Goal: Task Accomplishment & Management: Complete application form

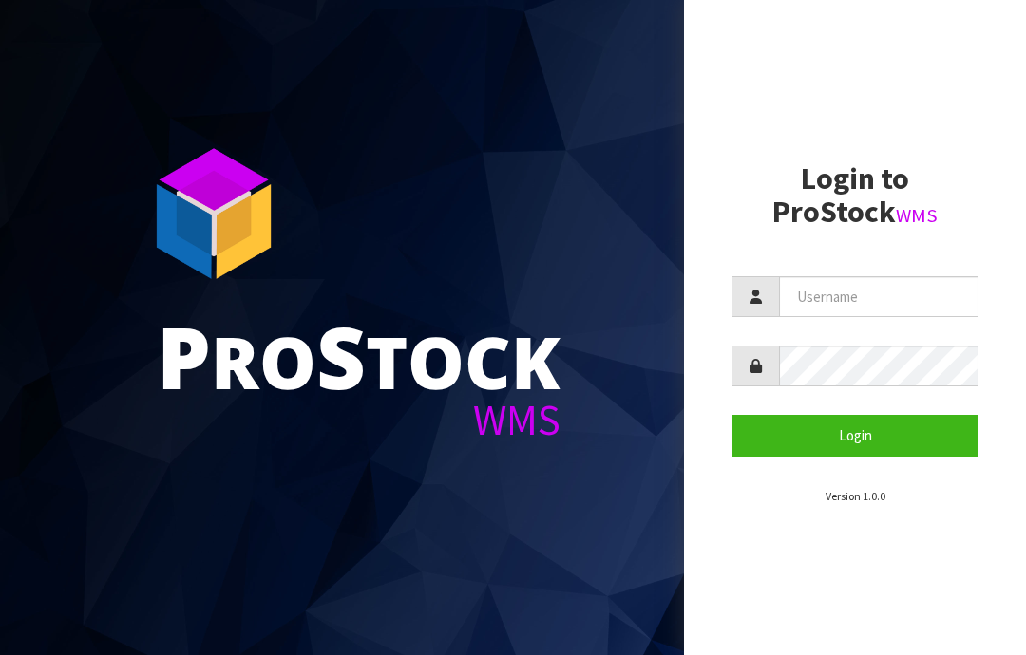
click at [825, 293] on input "text" at bounding box center [878, 296] width 199 height 41
type input "JGBIMPORTS"
click at [853, 444] on button "Login" at bounding box center [854, 435] width 247 height 41
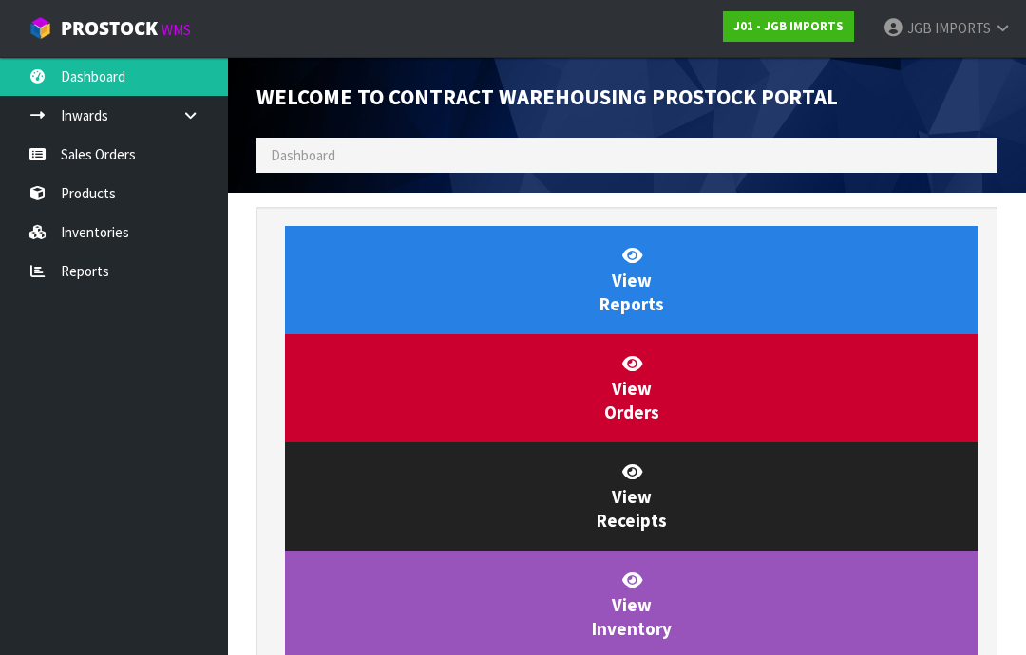
scroll to position [1119, 769]
click at [98, 161] on link "Sales Orders" at bounding box center [114, 154] width 228 height 39
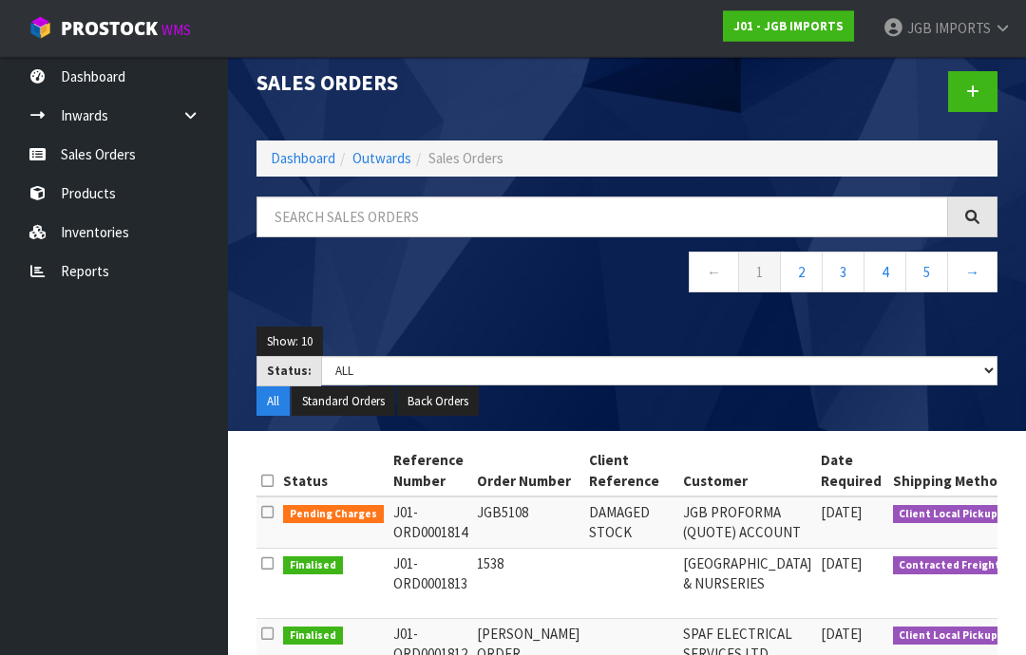
scroll to position [14, 0]
click at [968, 91] on icon at bounding box center [972, 92] width 13 height 14
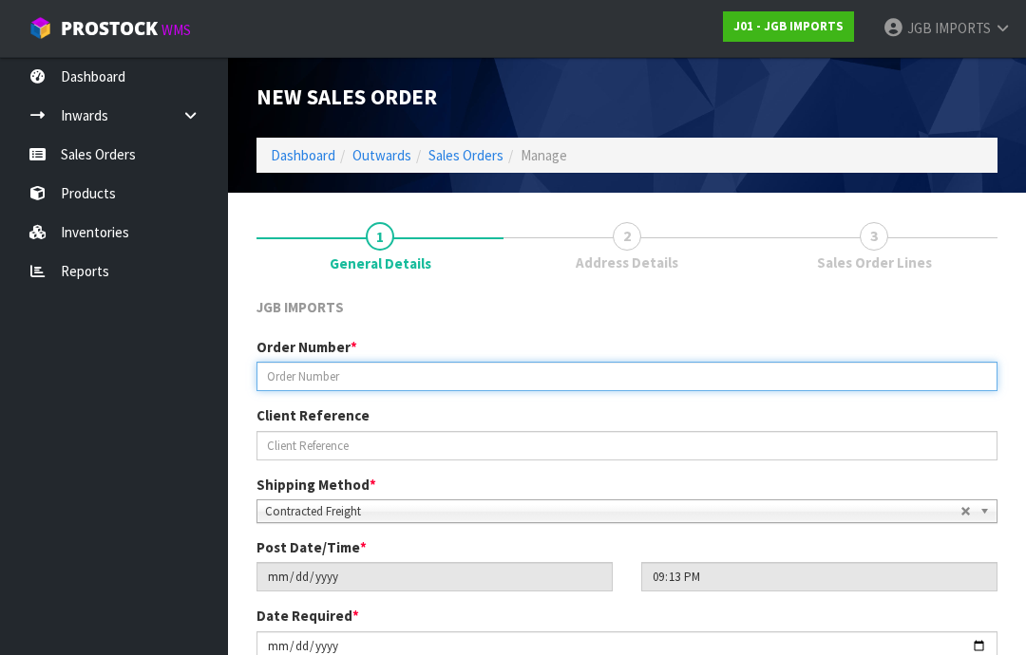
click at [310, 383] on input "text" at bounding box center [626, 376] width 741 height 29
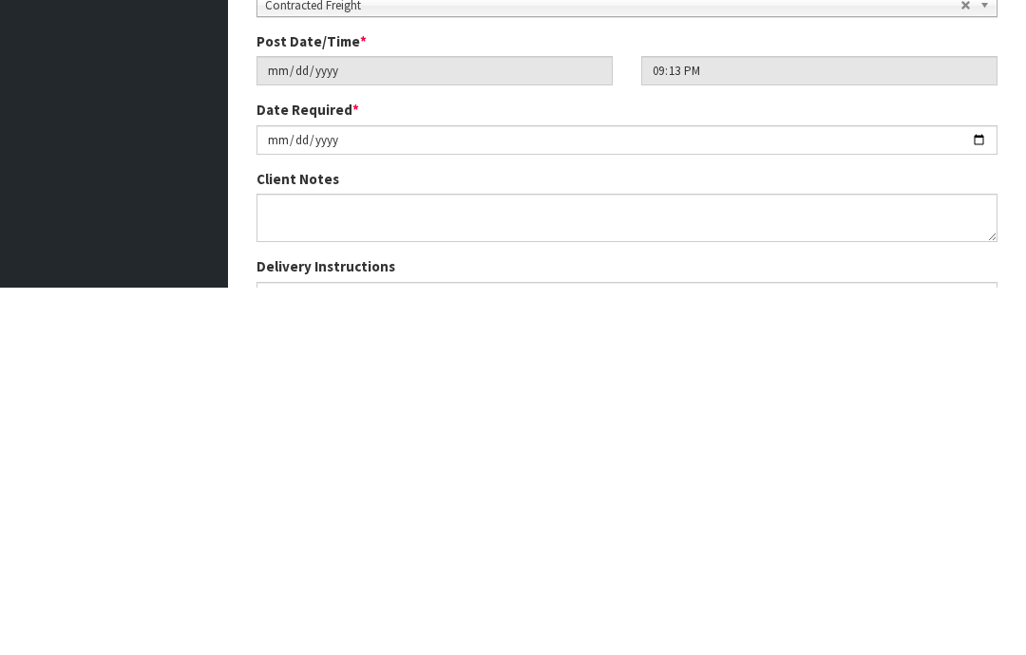
scroll to position [139, 0]
type input "1539"
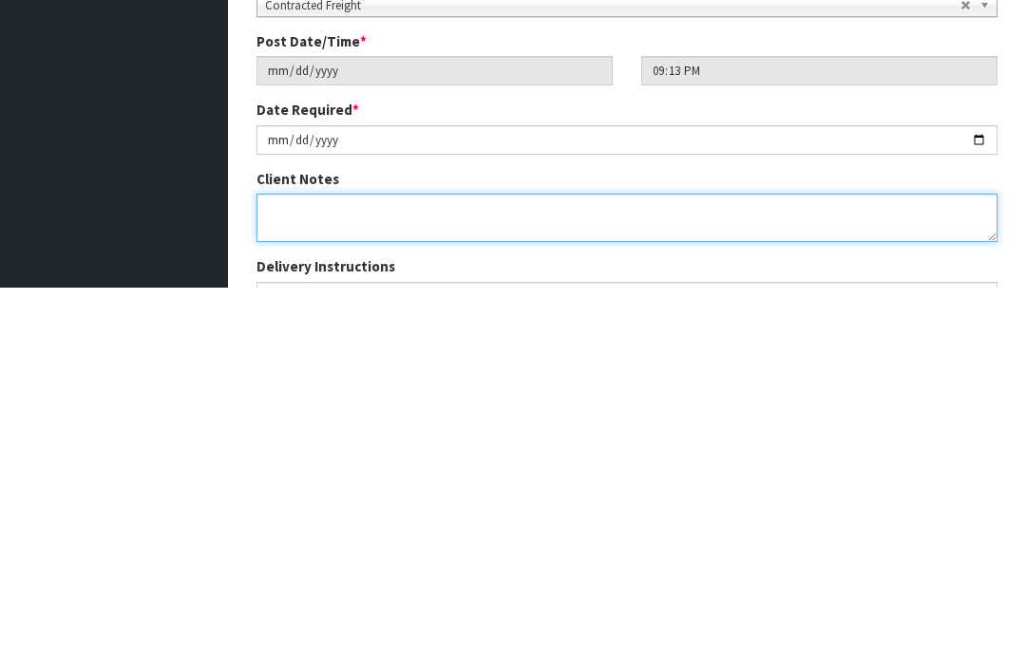
click at [286, 561] on textarea at bounding box center [626, 585] width 741 height 48
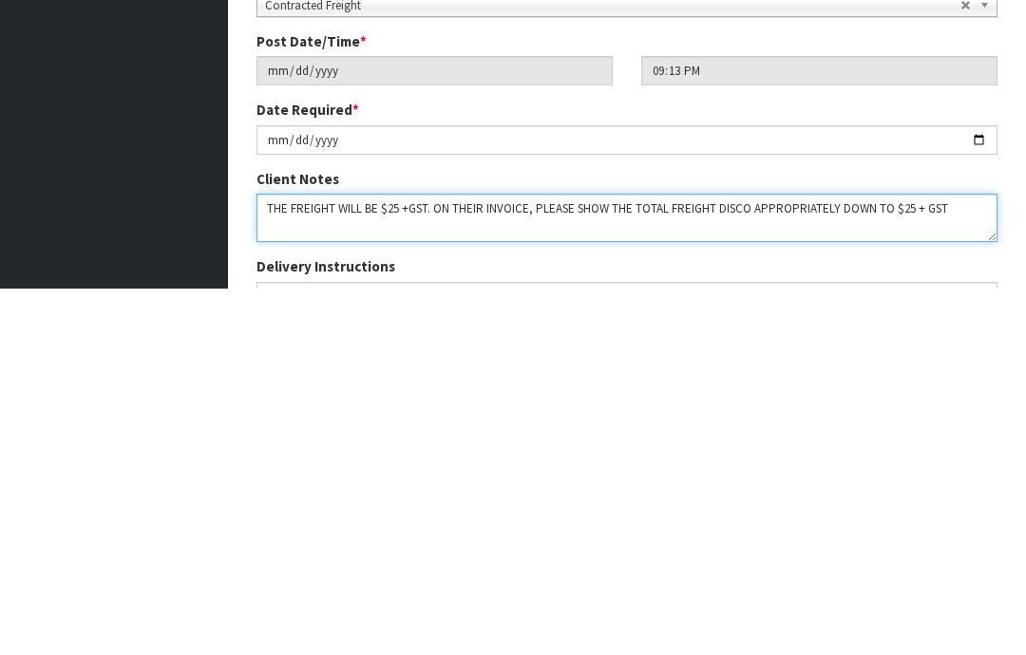
click at [405, 561] on textarea at bounding box center [626, 585] width 741 height 48
click at [413, 561] on textarea at bounding box center [626, 585] width 741 height 48
click at [737, 561] on textarea at bounding box center [626, 585] width 741 height 48
type textarea "THE FREIGHT WILL BE $25 + GST. ON THEIR INVOICE, PLEASE SHOW THE TOTAL FREIGHT …"
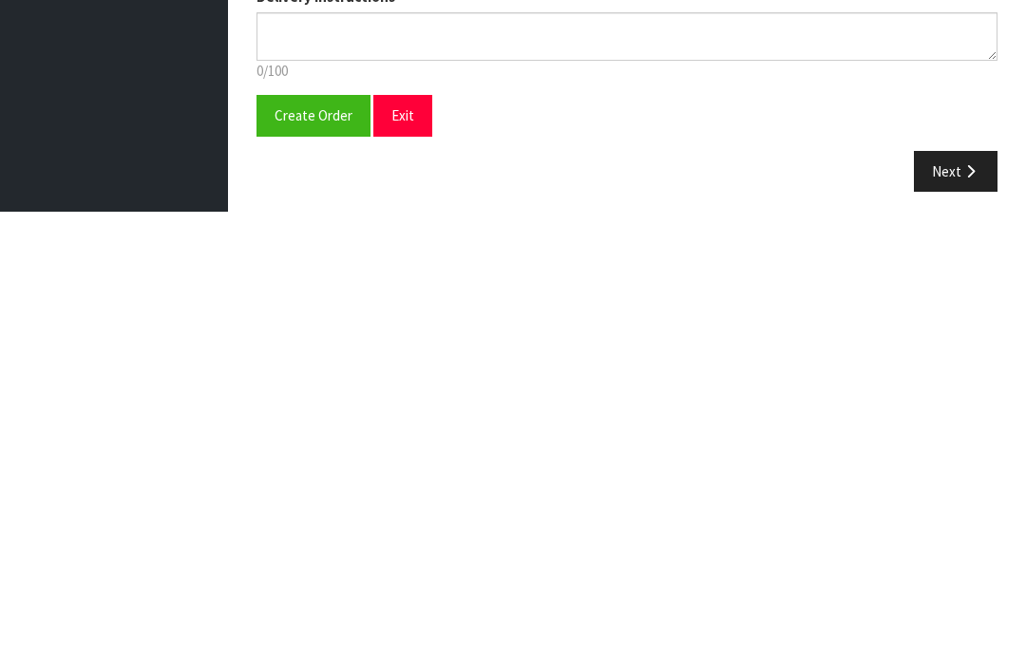
scroll to position [341, 0]
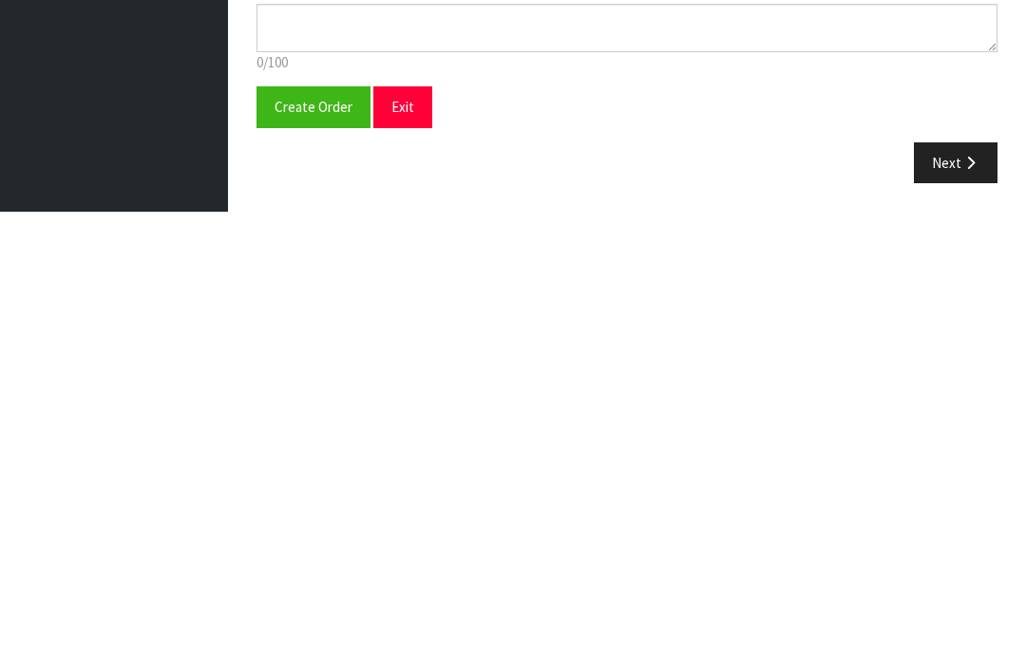
click at [302, 541] on span "Create Order" at bounding box center [314, 550] width 78 height 18
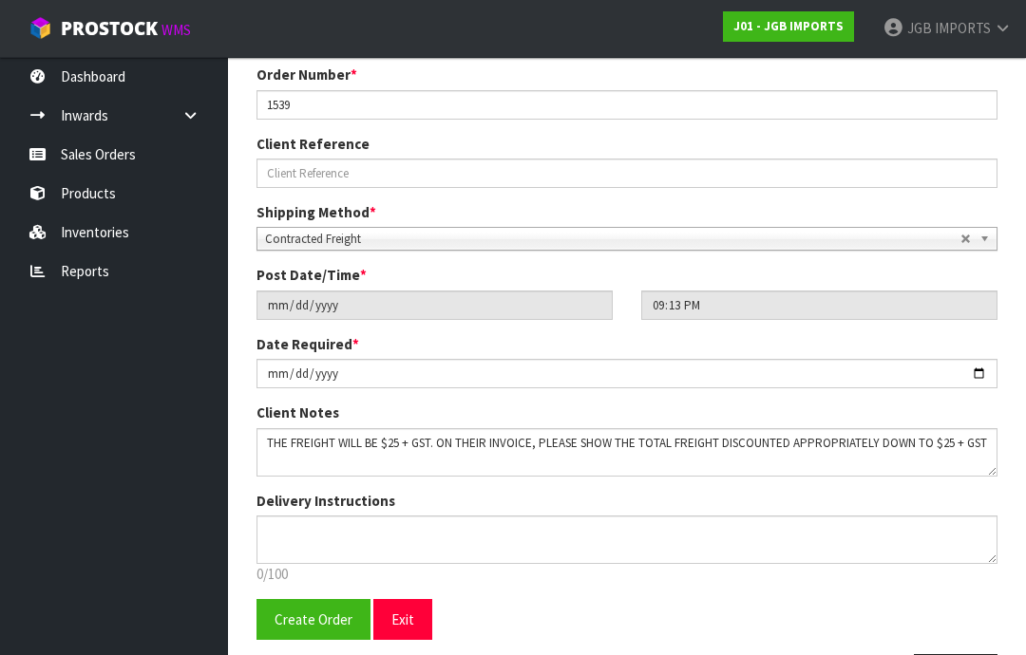
scroll to position [0, 0]
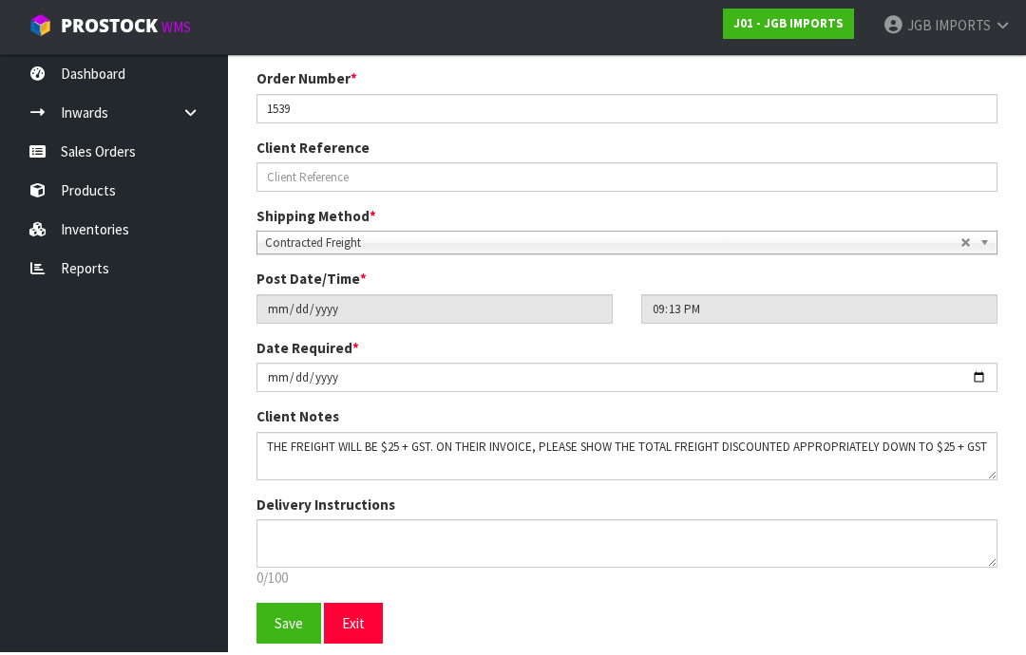
scroll to position [333, 0]
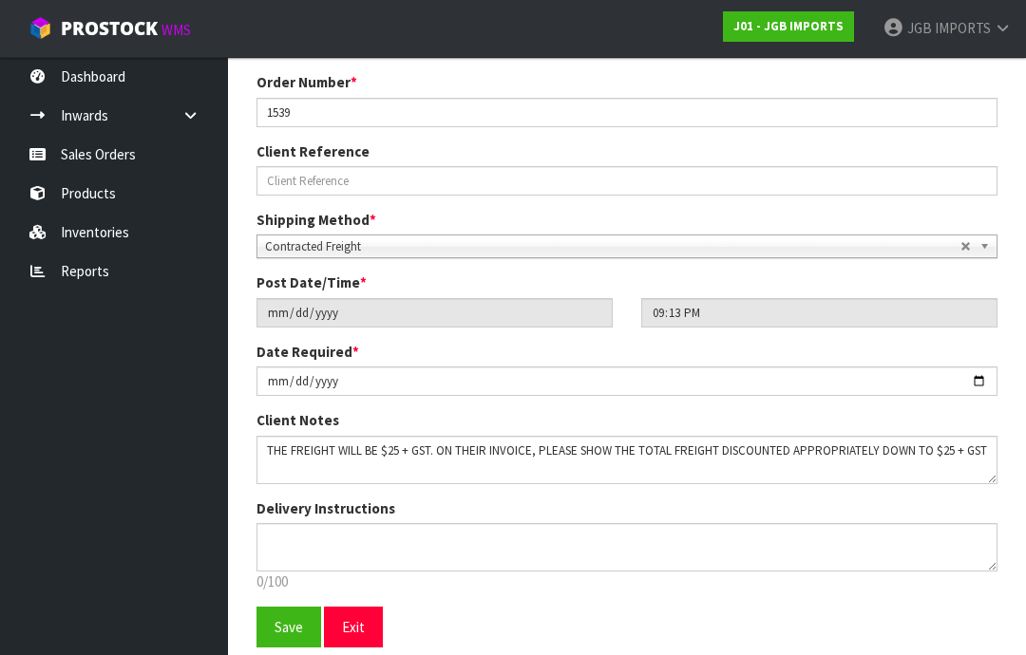
click at [284, 624] on span "Save" at bounding box center [289, 627] width 28 height 18
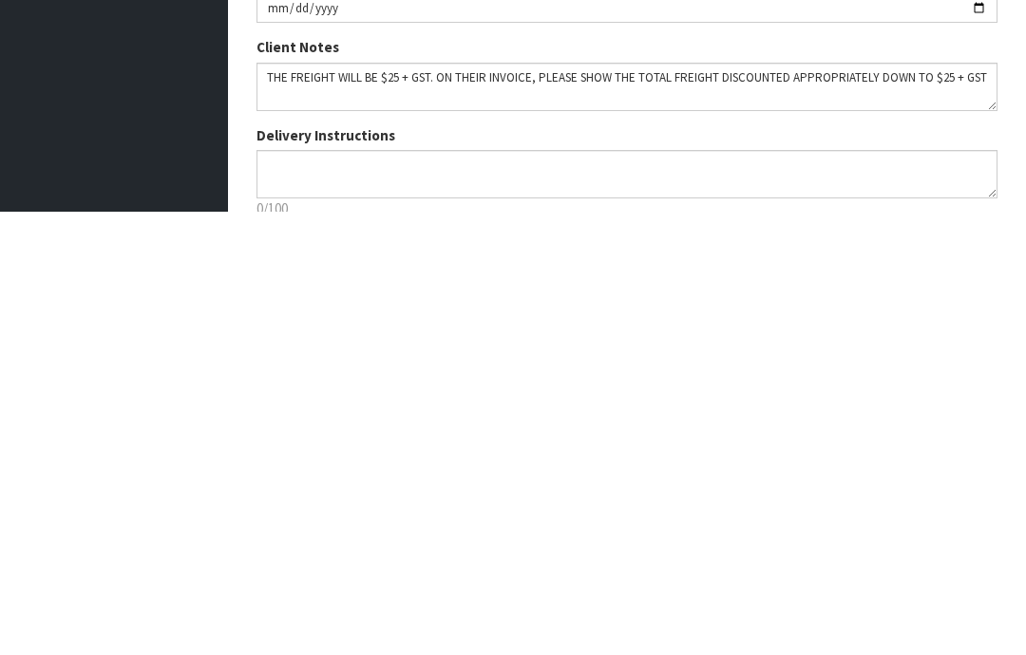
scroll to position [409, 0]
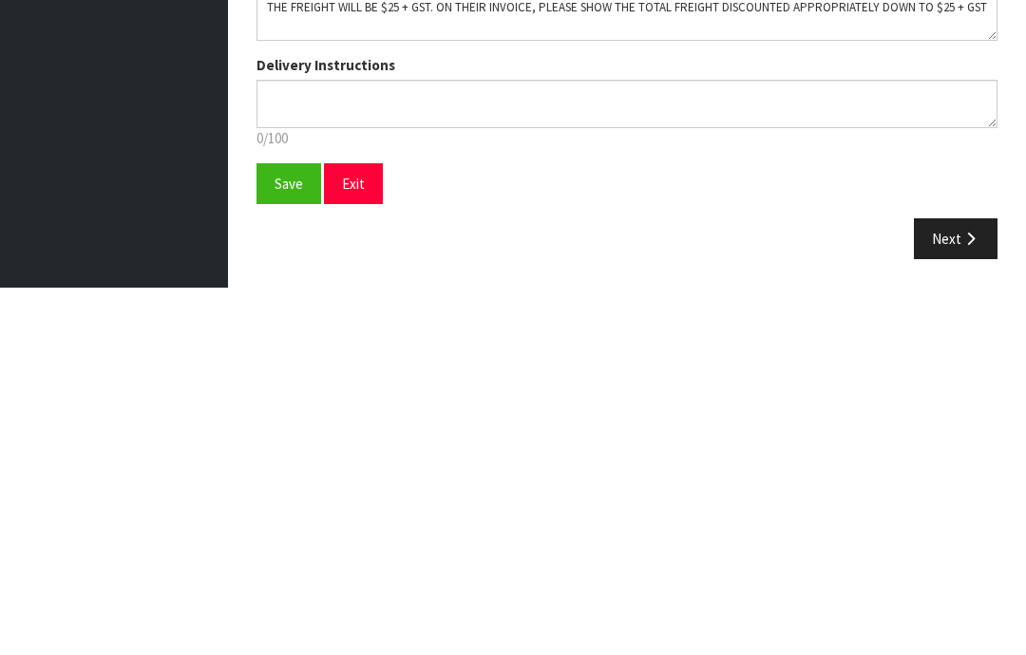
click at [958, 586] on button "Next" at bounding box center [956, 606] width 84 height 41
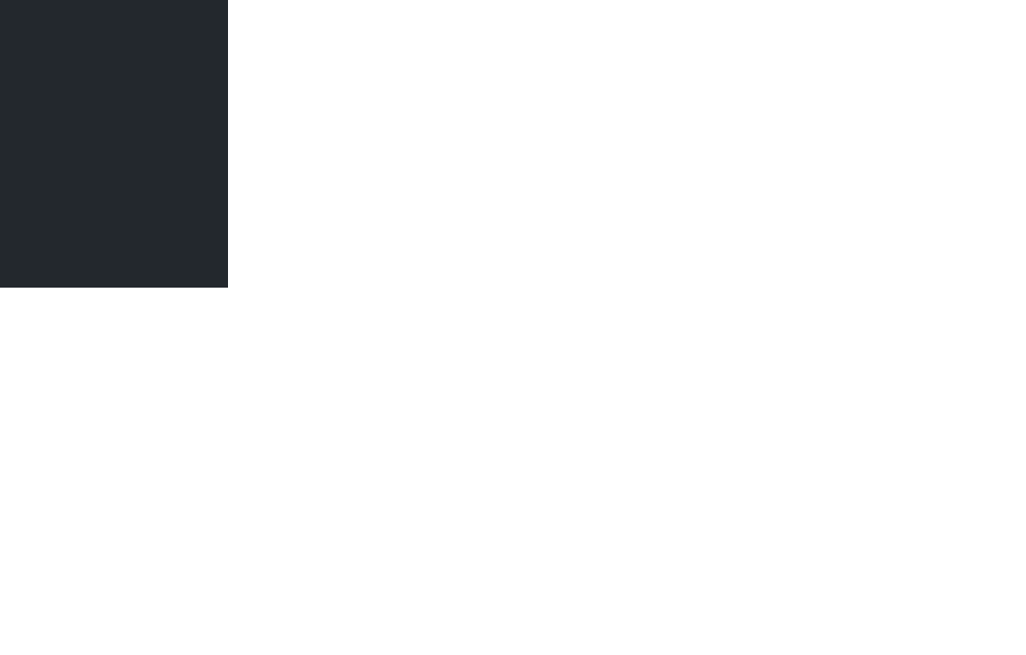
scroll to position [0, 0]
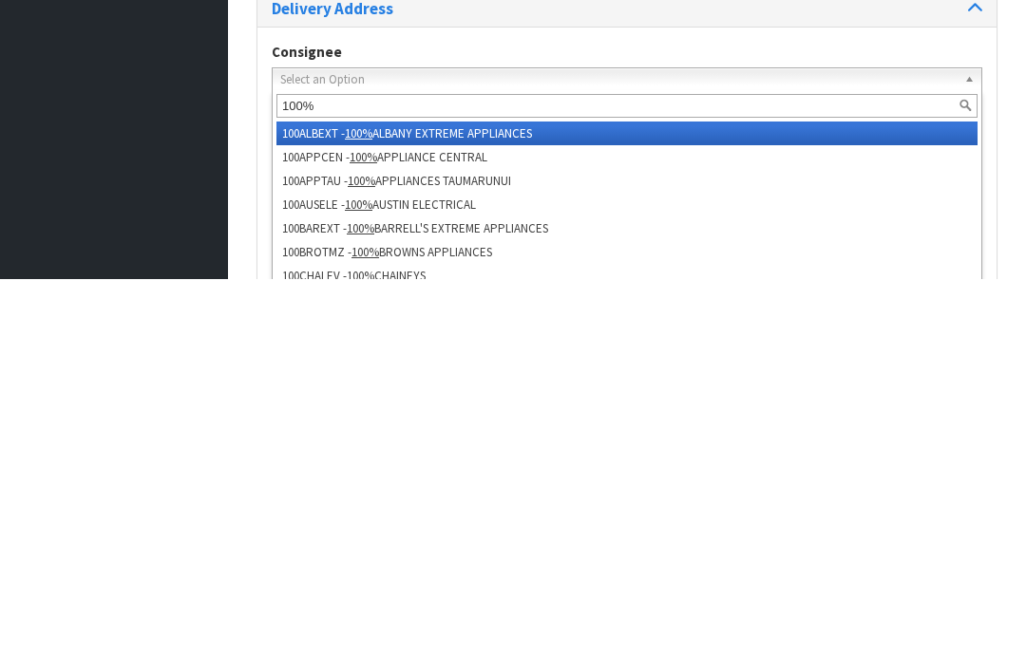
type input "100% s"
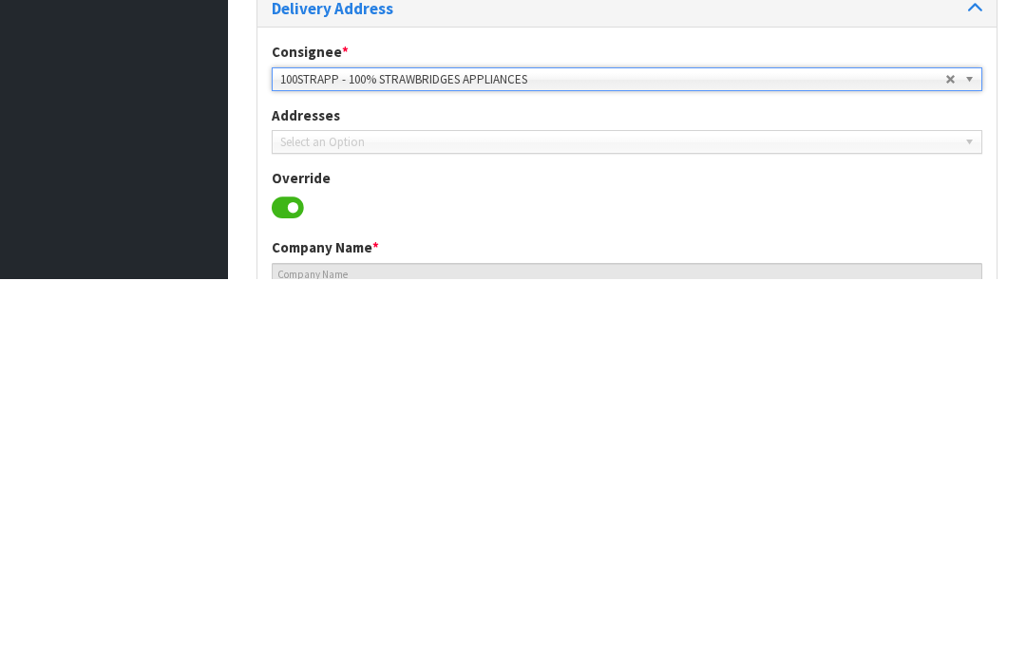
type input "100% STRAWBRIDGES APPLIANCES"
type input "[PERSON_NAME]"
type input "07 871 7090"
type input "027 4937116"
type input "[PERSON_NAME][EMAIL_ADDRESS][DOMAIN_NAME]"
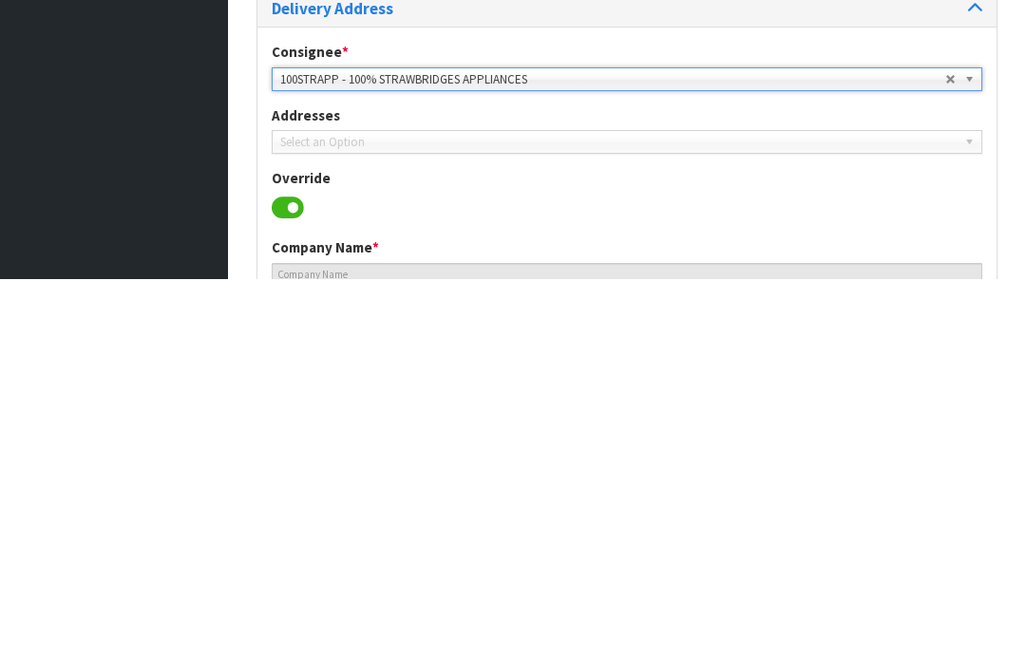
type input "[STREET_ADDRESS]"
type input "3800"
type input "Te Awamutu"
type input "TE AWAMUTU"
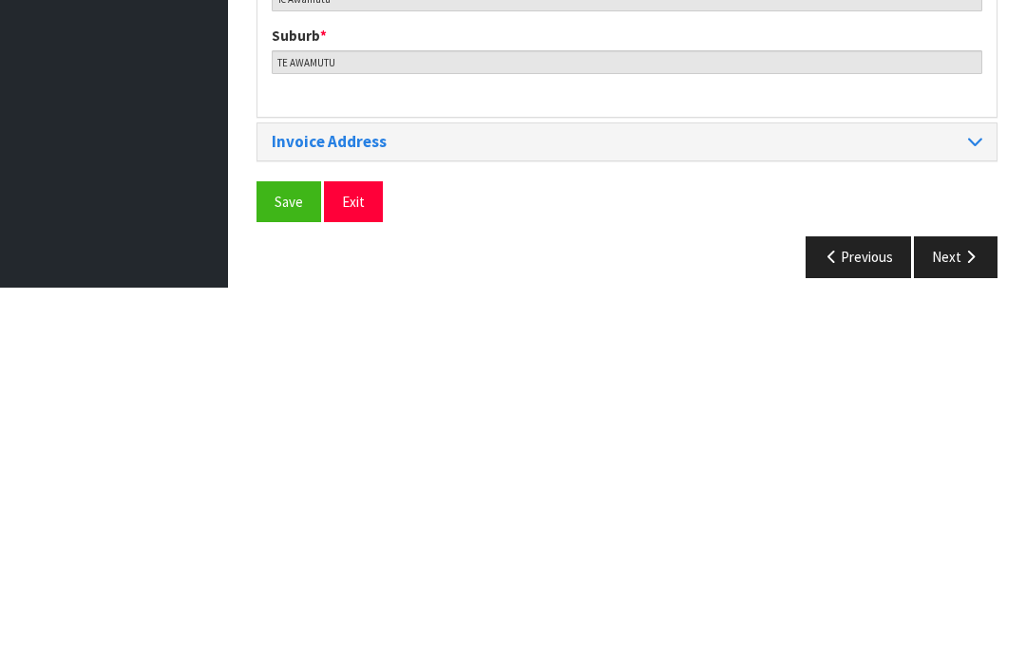
scroll to position [922, 0]
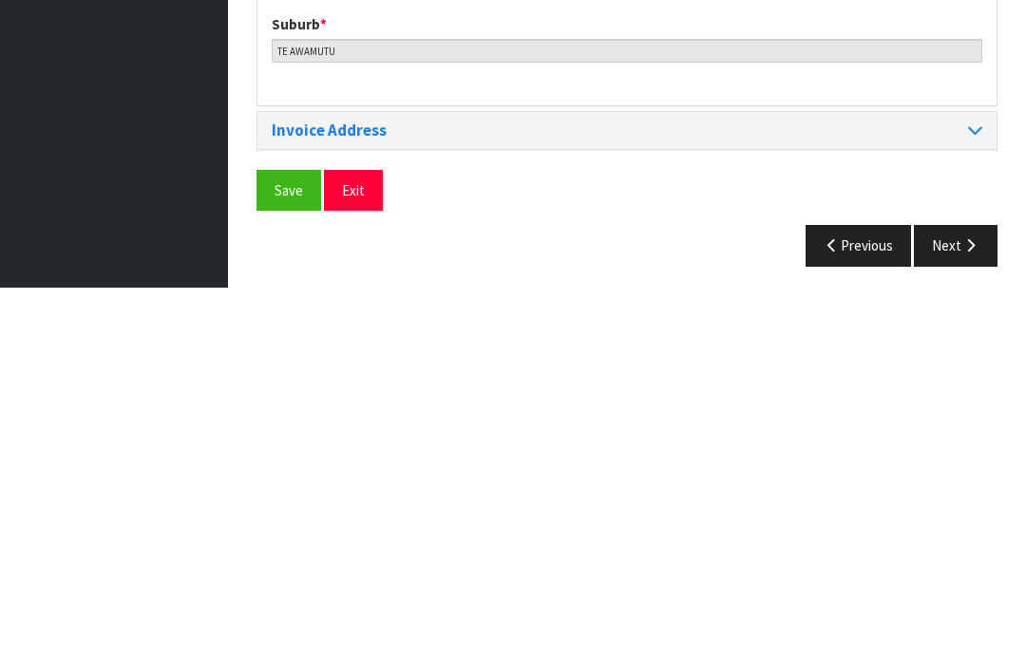
click at [283, 549] on span "Save" at bounding box center [289, 558] width 28 height 18
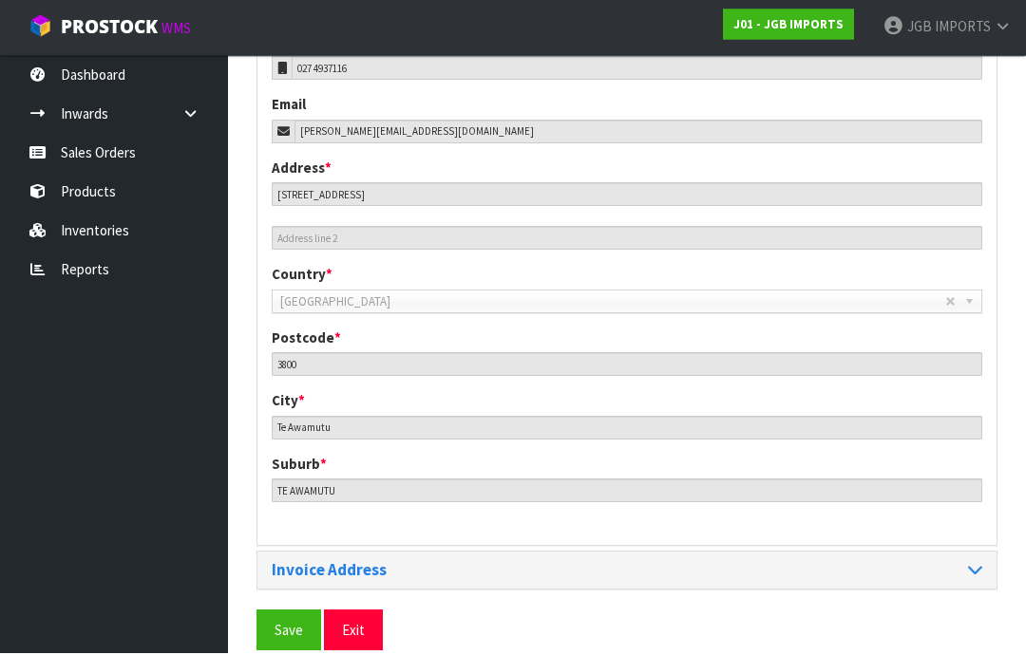
scroll to position [846, 0]
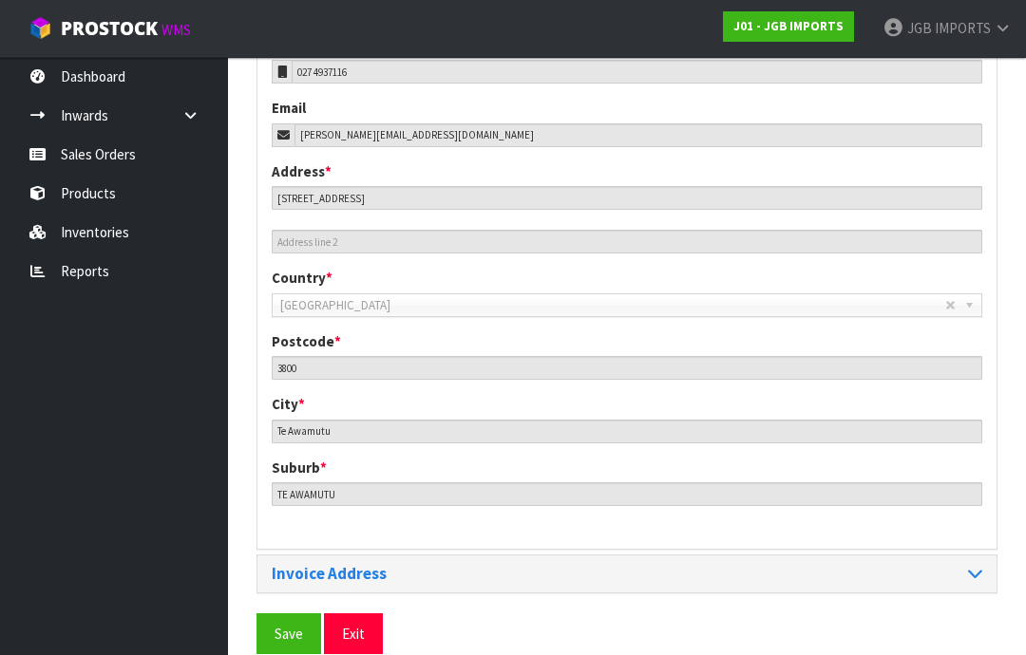
click at [279, 635] on span "Save" at bounding box center [289, 634] width 28 height 18
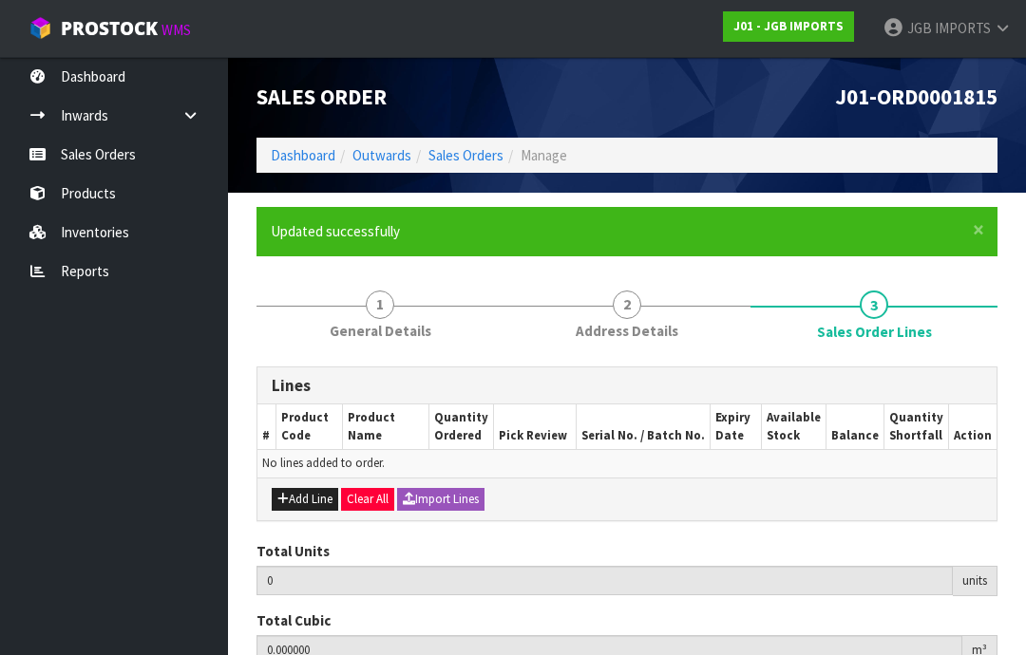
click at [294, 502] on button "Add Line" at bounding box center [305, 499] width 66 height 23
type input "0"
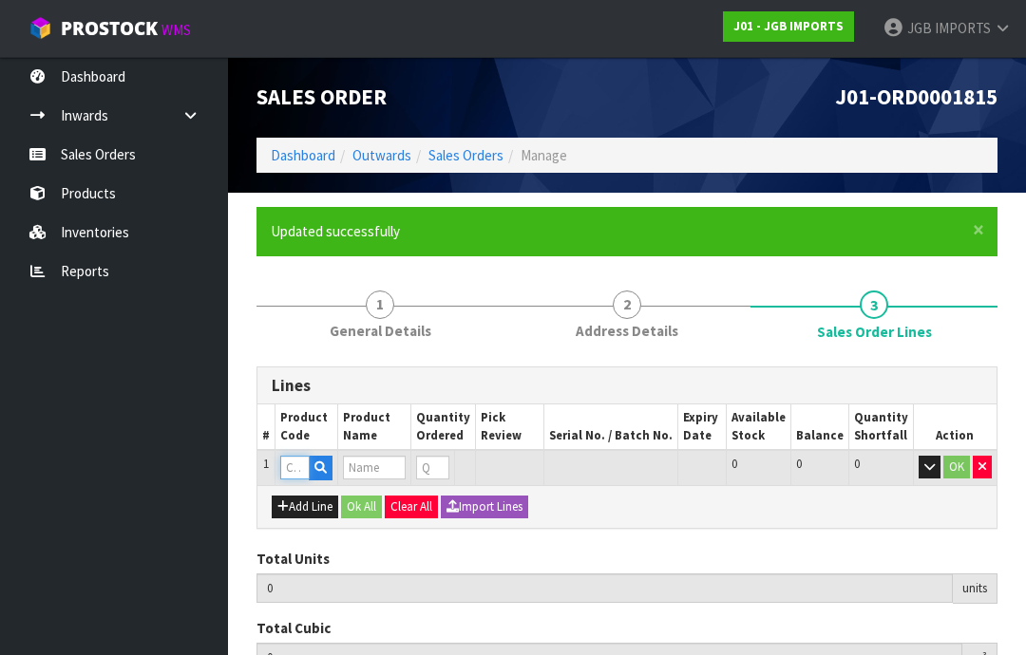
click at [294, 466] on input "text" at bounding box center [294, 468] width 29 height 24
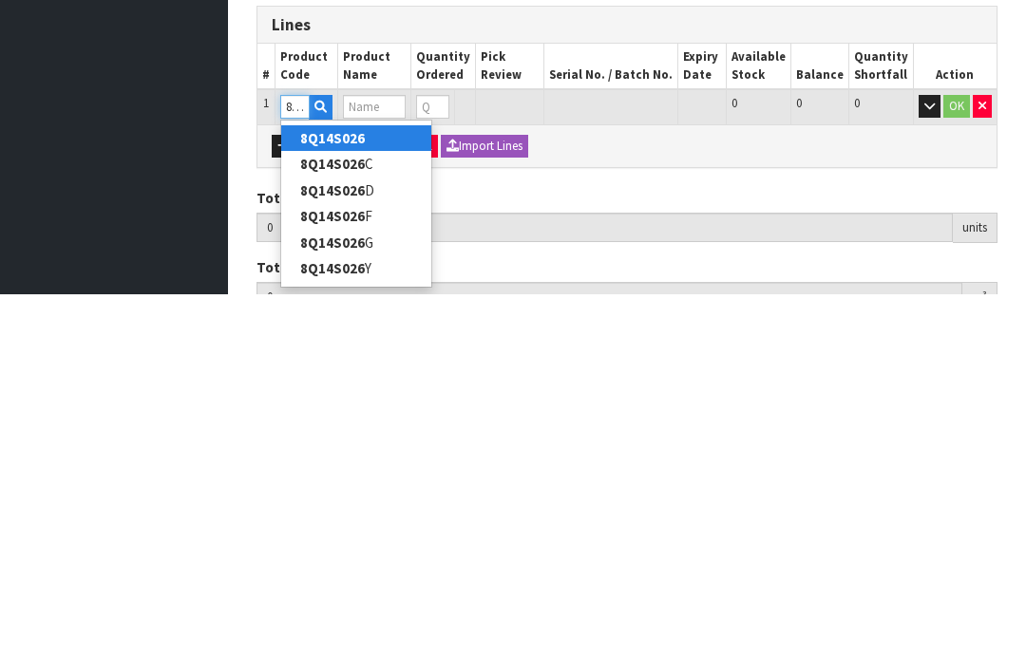
type input "8Q14S026D"
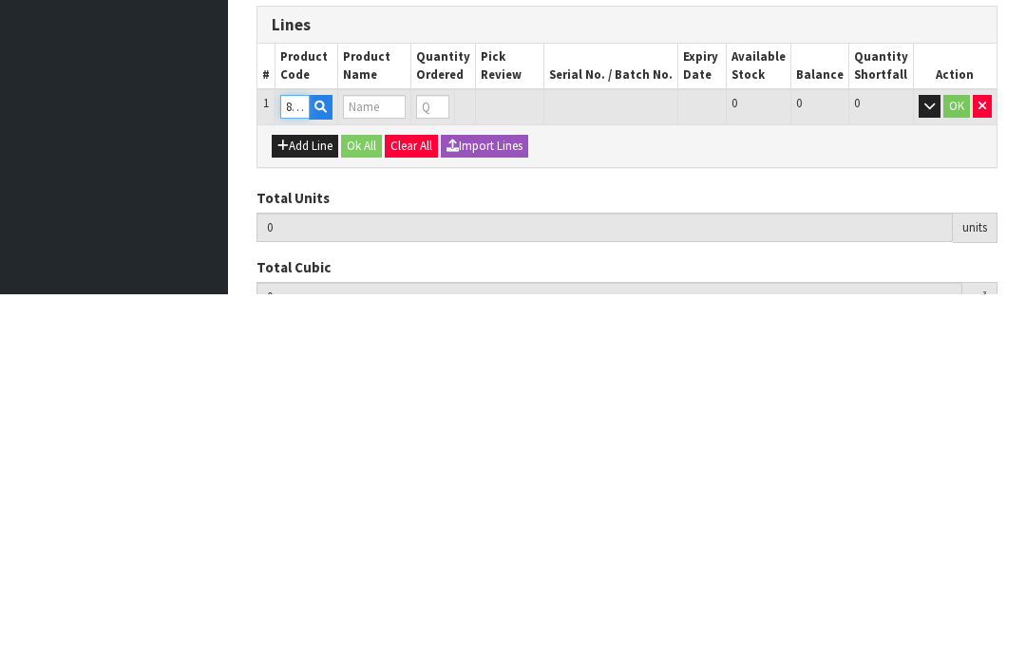
type input "0.000000"
type input "0.000"
type input "POLYRESIN ELEPHANT"
type input "0"
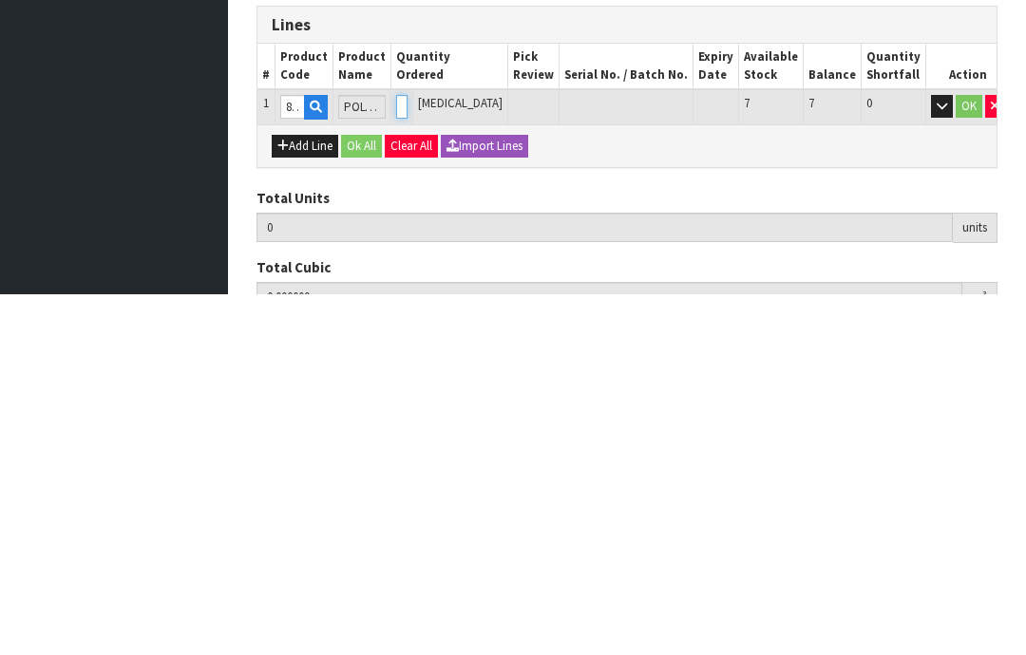
click at [408, 456] on input "0" at bounding box center [401, 468] width 11 height 24
type input "0"
type input "2"
type input "0.017502"
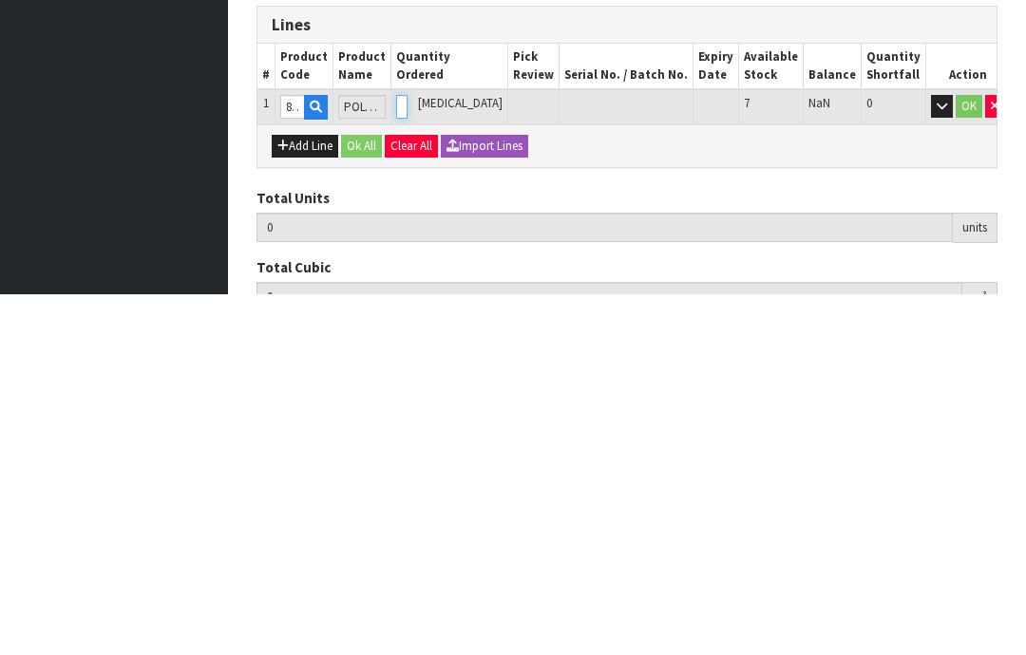
type input "0.88"
type input "2"
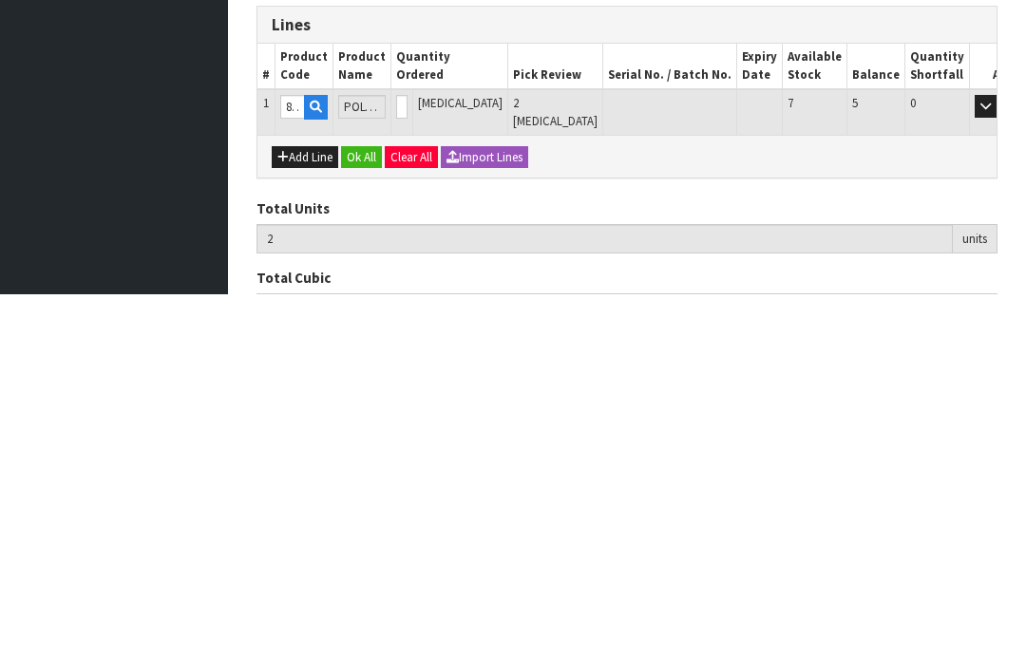
click at [999, 456] on button "OK" at bounding box center [1012, 467] width 27 height 23
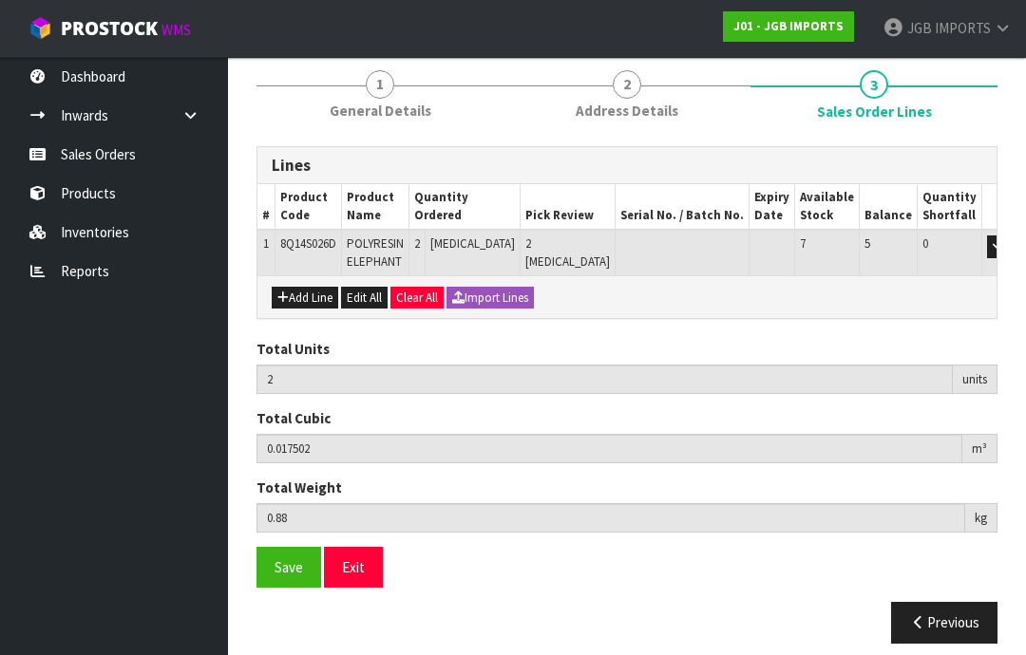
click at [299, 297] on button "Add Line" at bounding box center [305, 298] width 66 height 23
type input "0"
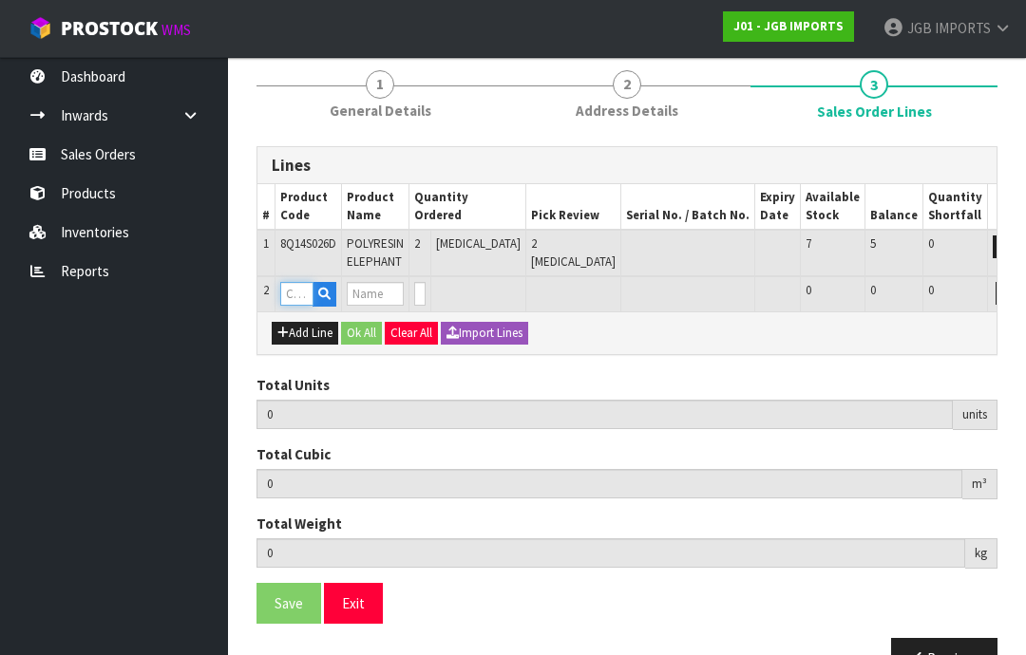
click at [297, 291] on input "text" at bounding box center [296, 294] width 33 height 24
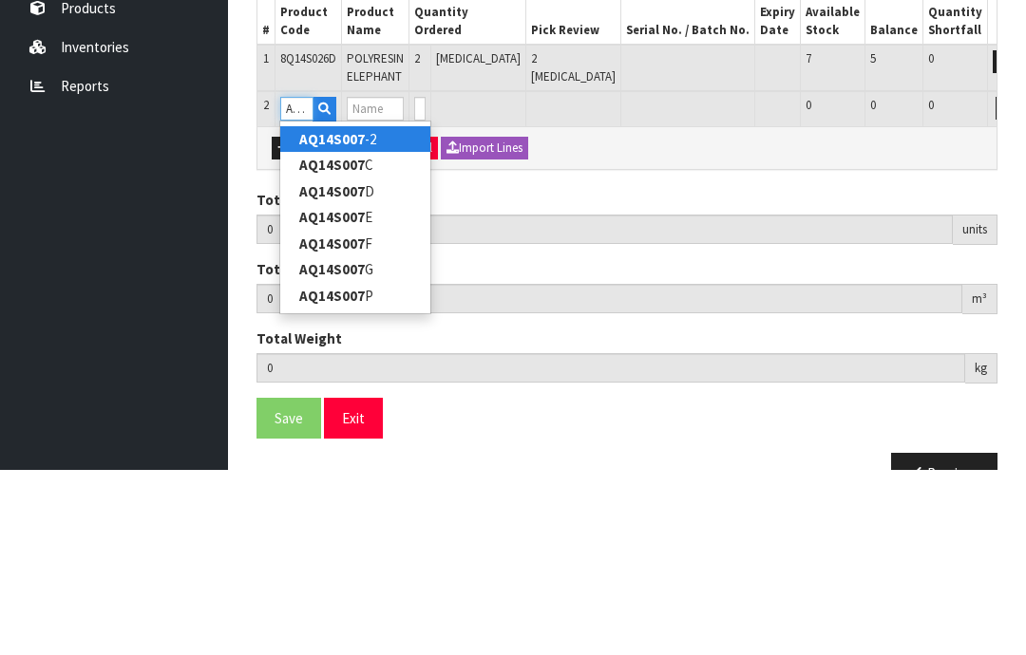
type input "AQ14S007F"
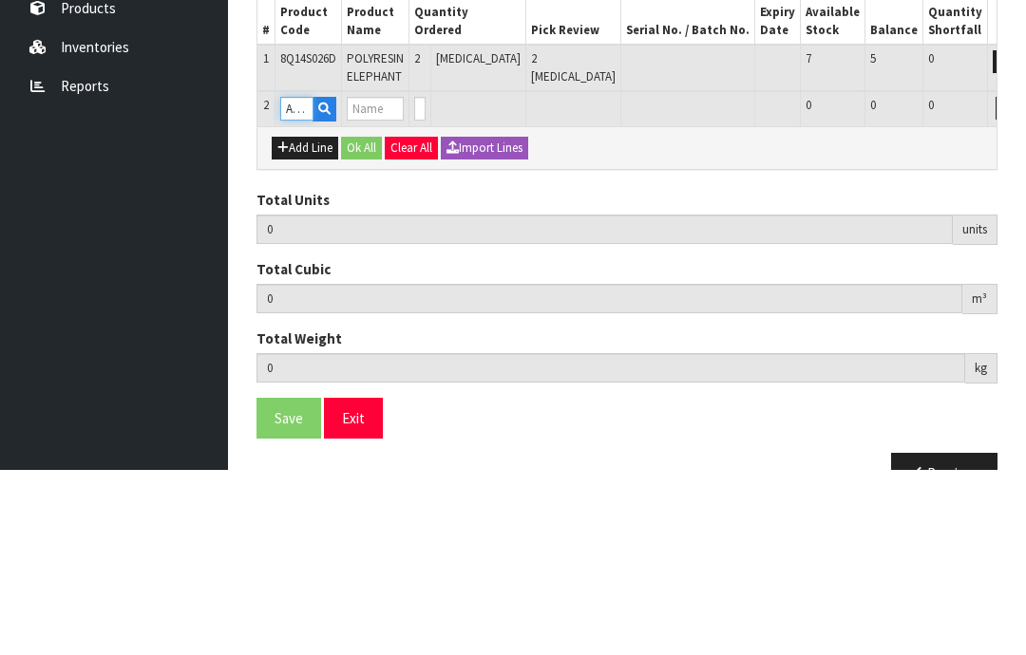
type input "2"
type input "0.017502"
type input "0.88"
type input "POLYRESIN RABBIT SMALL"
type input "0"
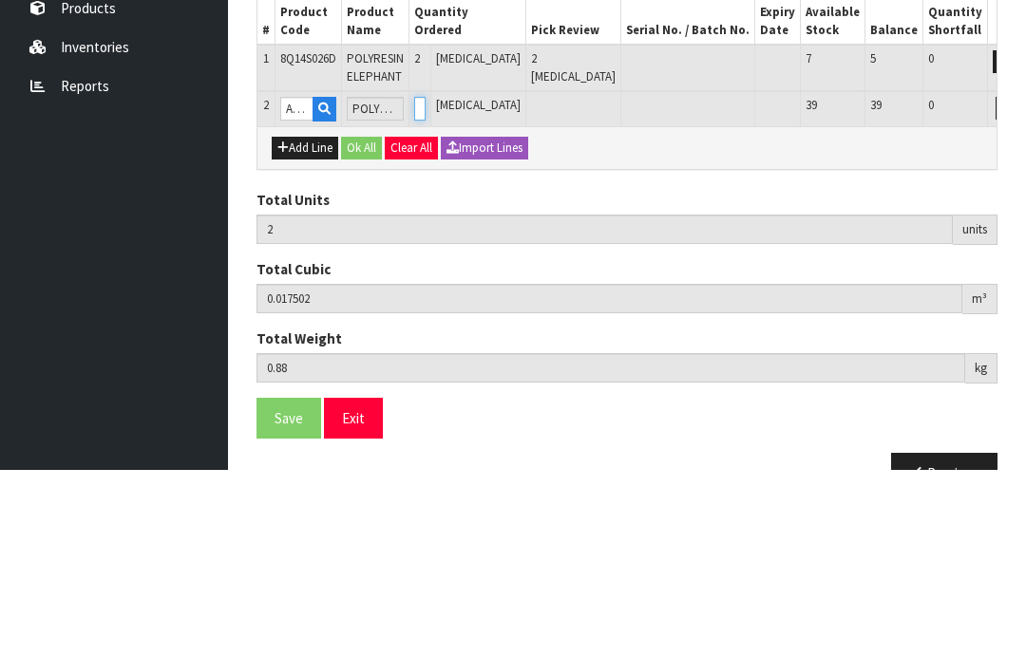
click at [426, 282] on input "0" at bounding box center [419, 294] width 11 height 24
type input "0"
type input "4"
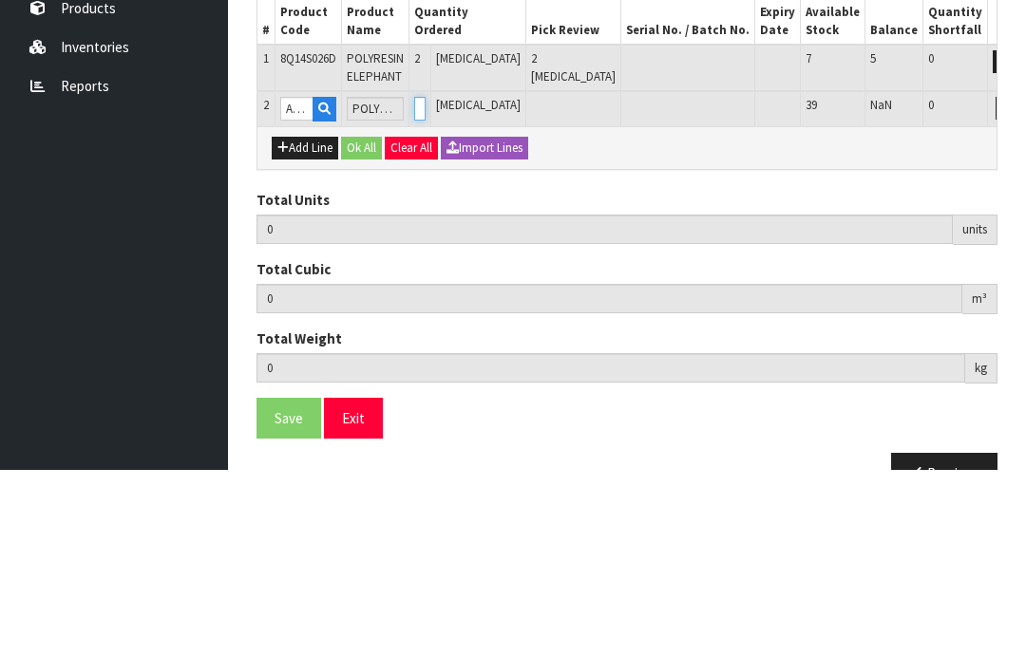
type input "0.023058"
type input "1.36"
type input "2"
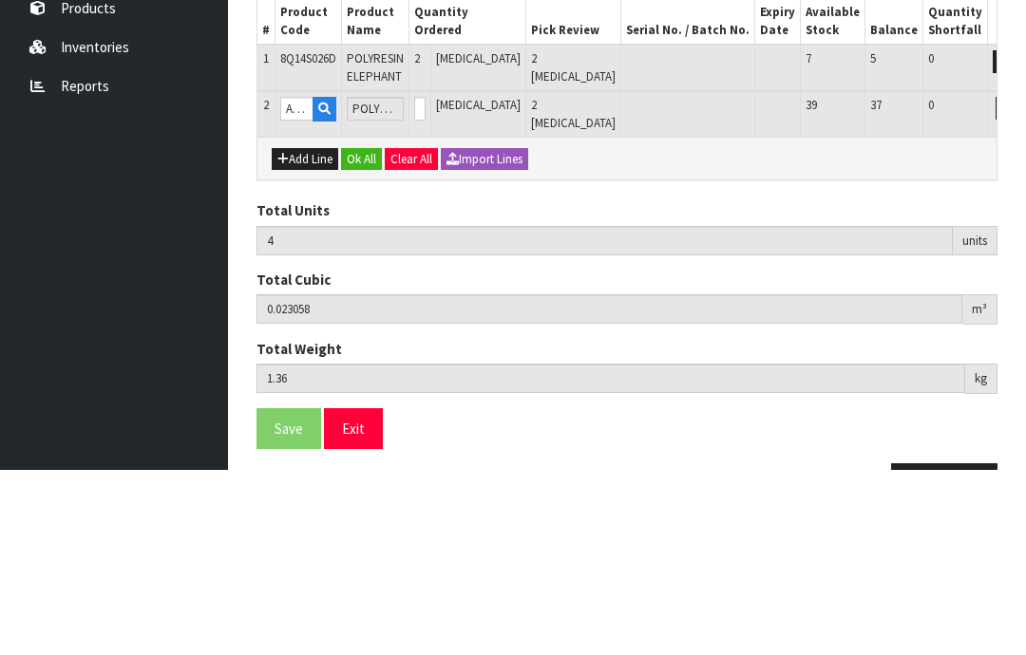
click at [1020, 282] on button "OK" at bounding box center [1033, 293] width 27 height 23
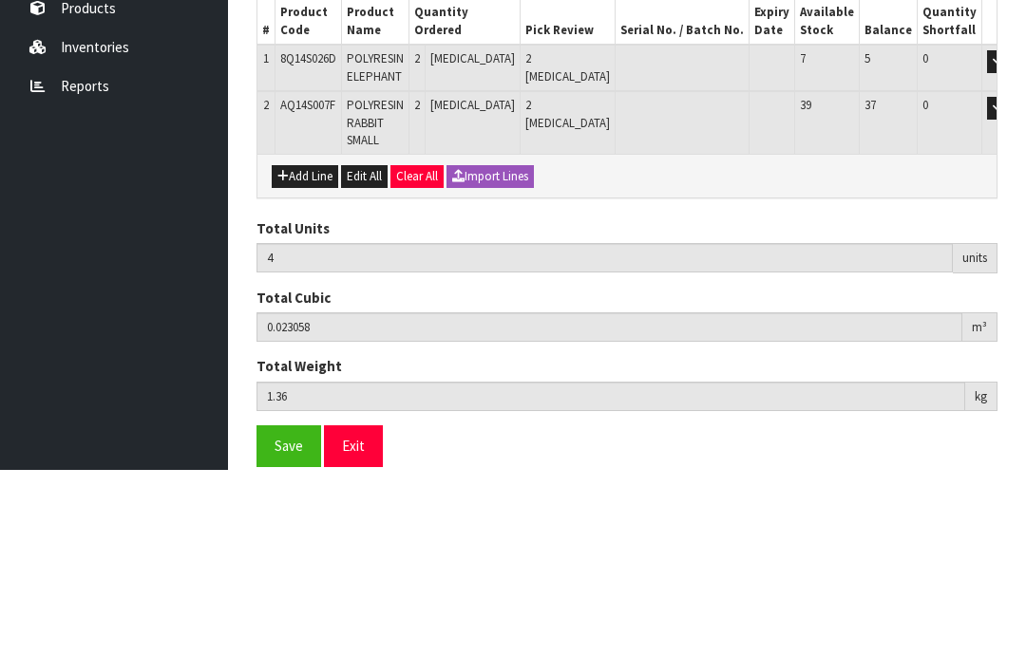
scroll to position [266, 0]
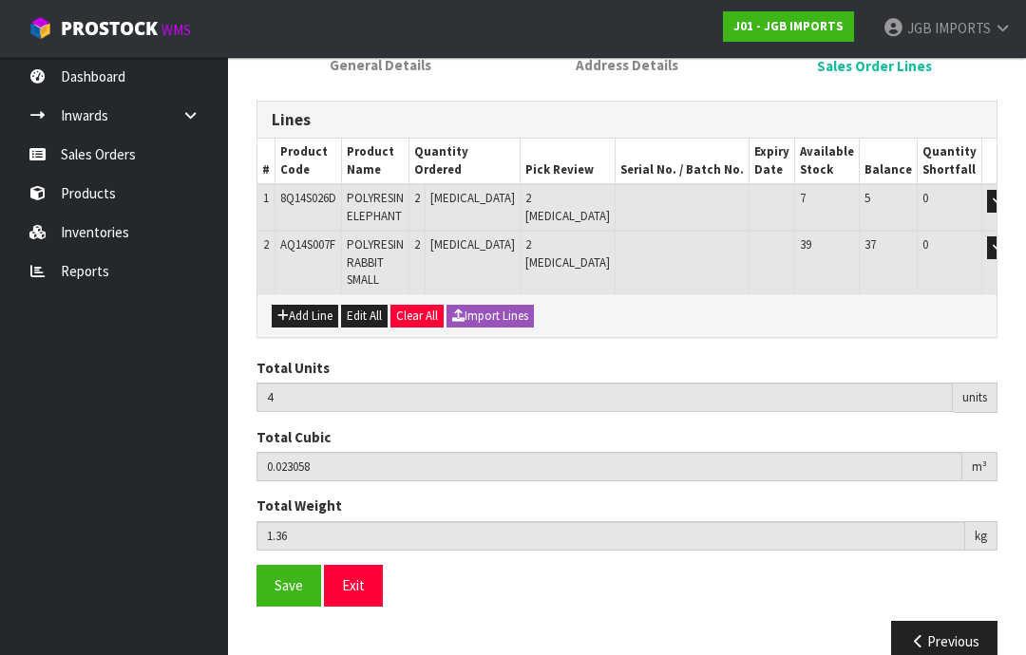
click at [272, 589] on button "Save" at bounding box center [288, 585] width 65 height 41
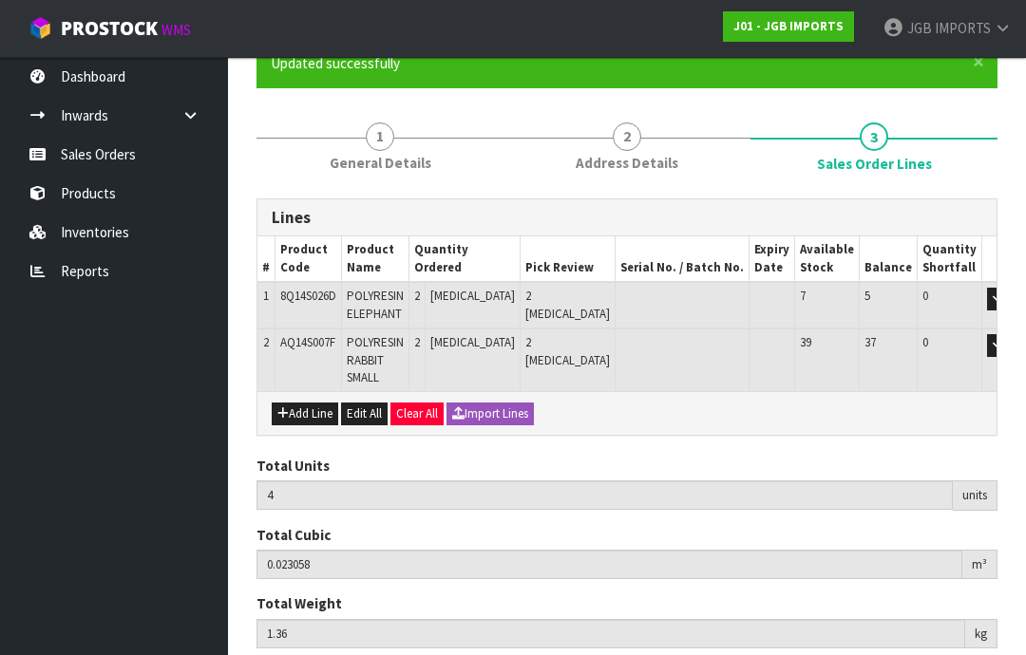
scroll to position [182, 0]
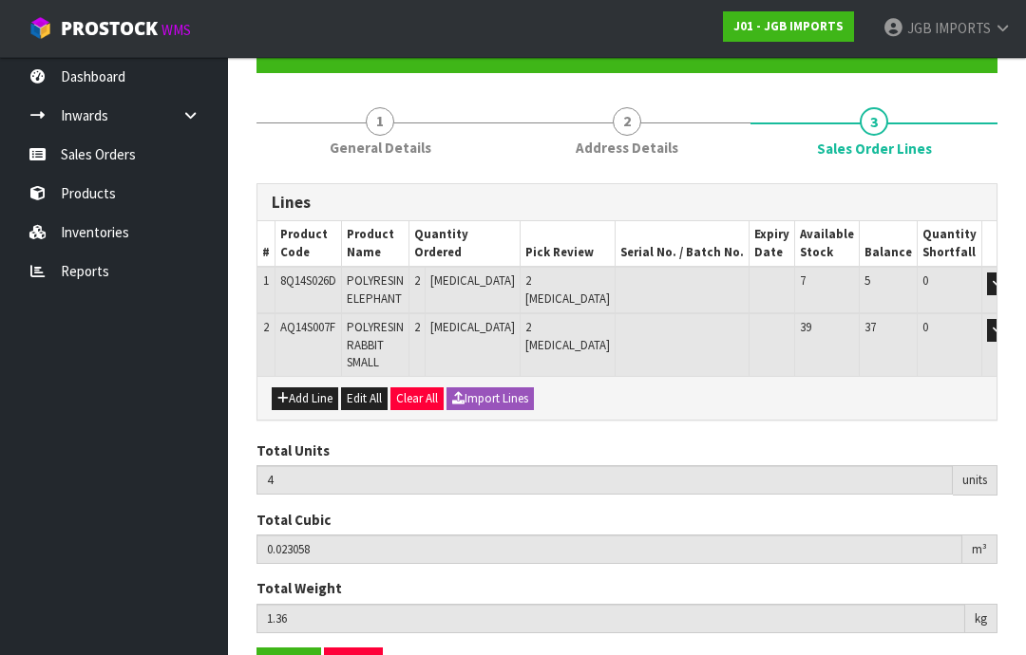
click at [304, 394] on button "Add Line" at bounding box center [305, 399] width 66 height 23
type input "0"
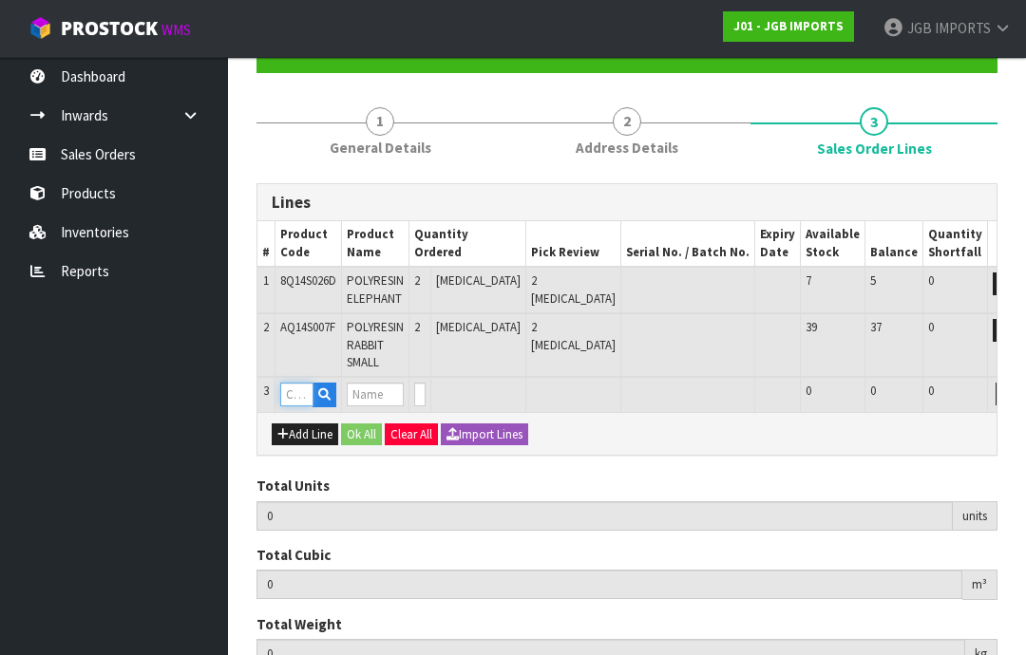
click at [295, 389] on input "text" at bounding box center [296, 395] width 33 height 24
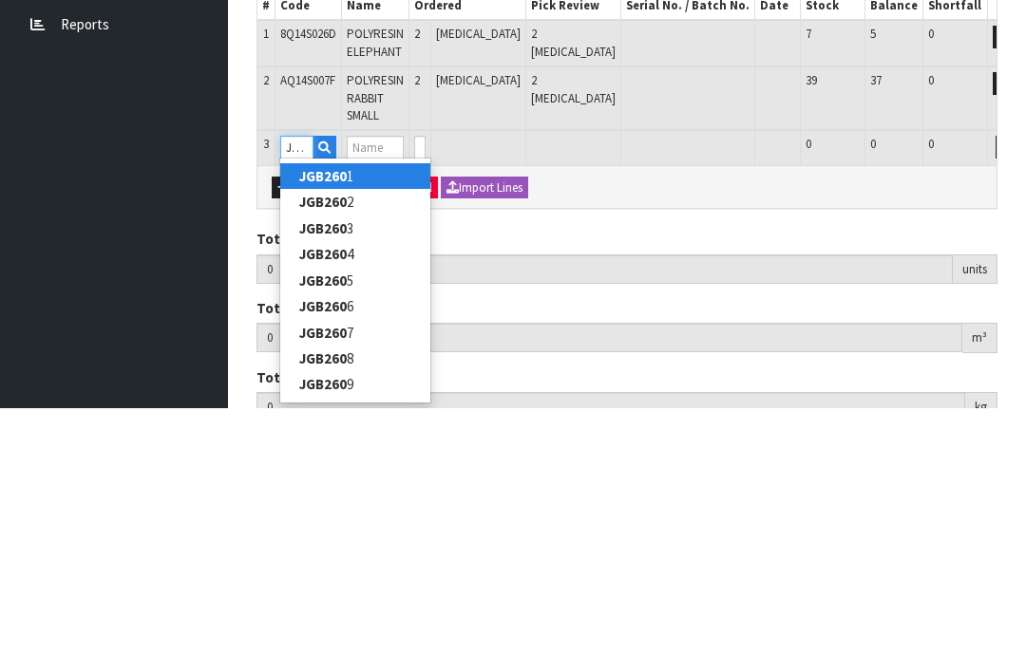
type input "JGB2602"
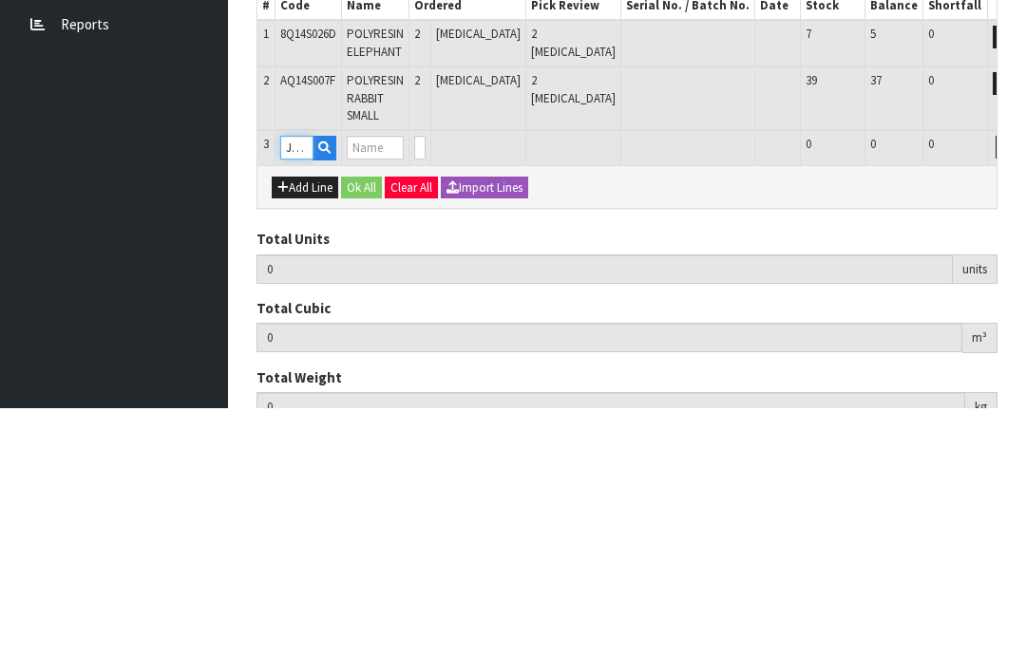
type input "4"
type input "0.023058"
type input "1.36"
type input "LETTUCE MUG"
type input "0"
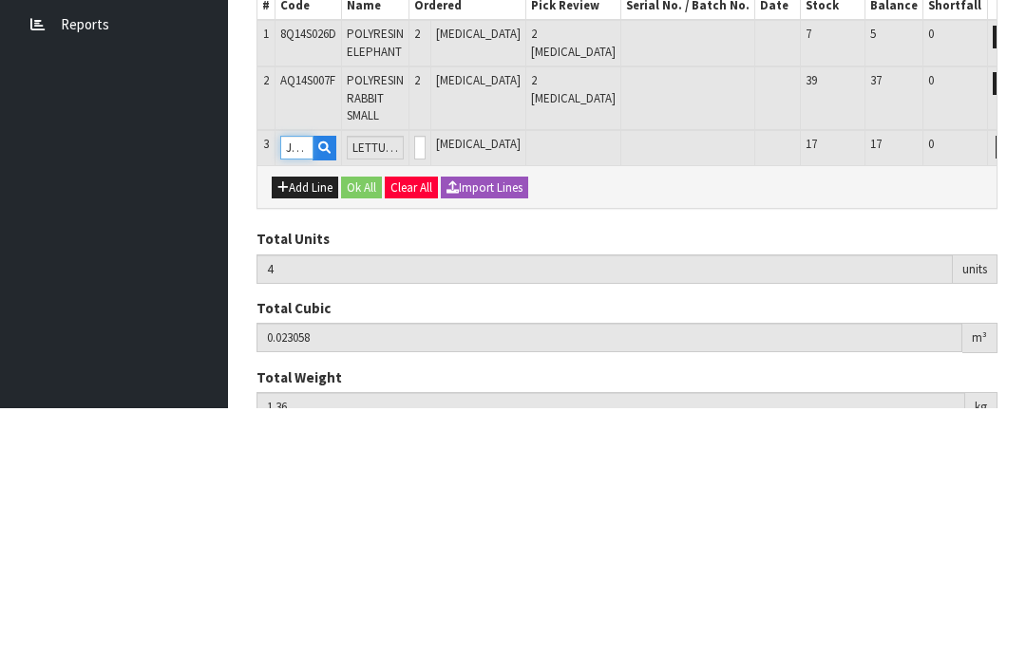
type input "JGB2602"
click at [426, 384] on input "0" at bounding box center [419, 396] width 11 height 24
type input "0"
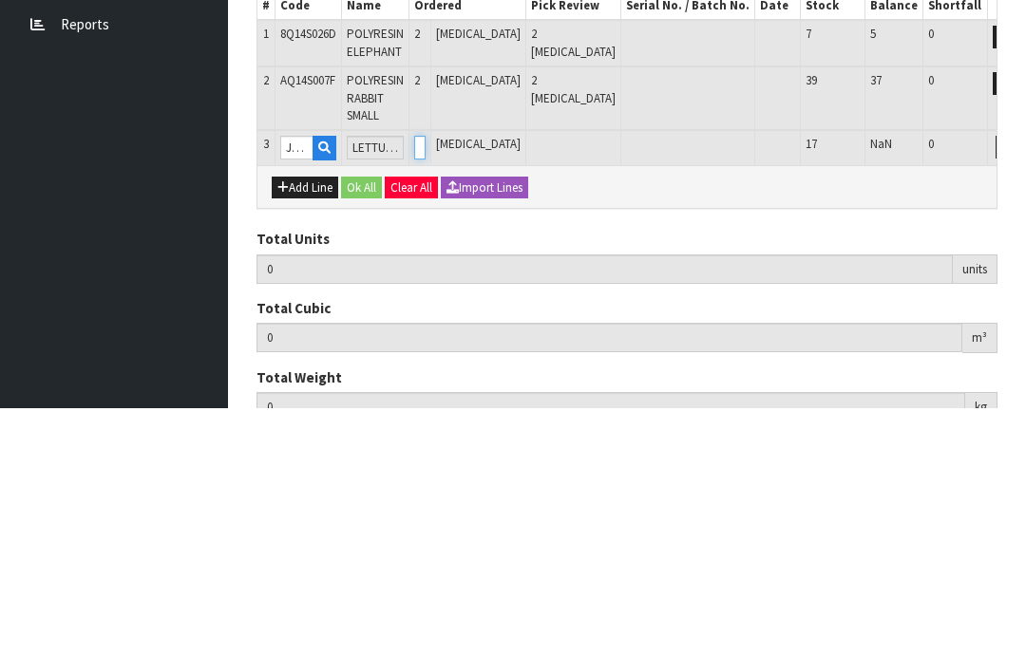
type input "6"
type input "0.029778"
type input "2.38"
type input "2"
click at [1020, 384] on button "OK" at bounding box center [1033, 395] width 27 height 23
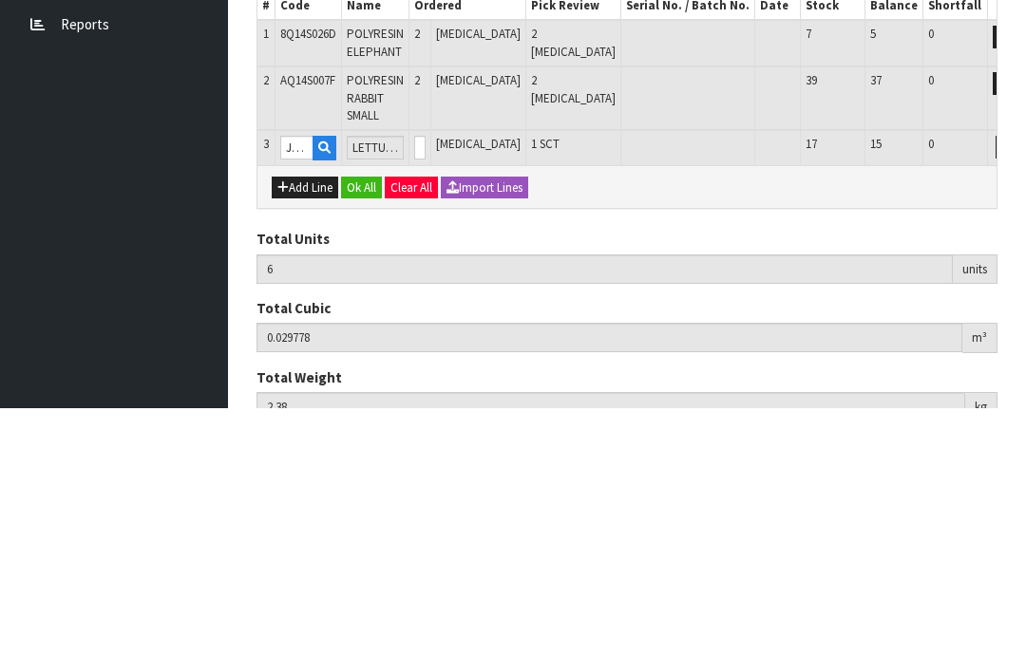
scroll to position [252, 0]
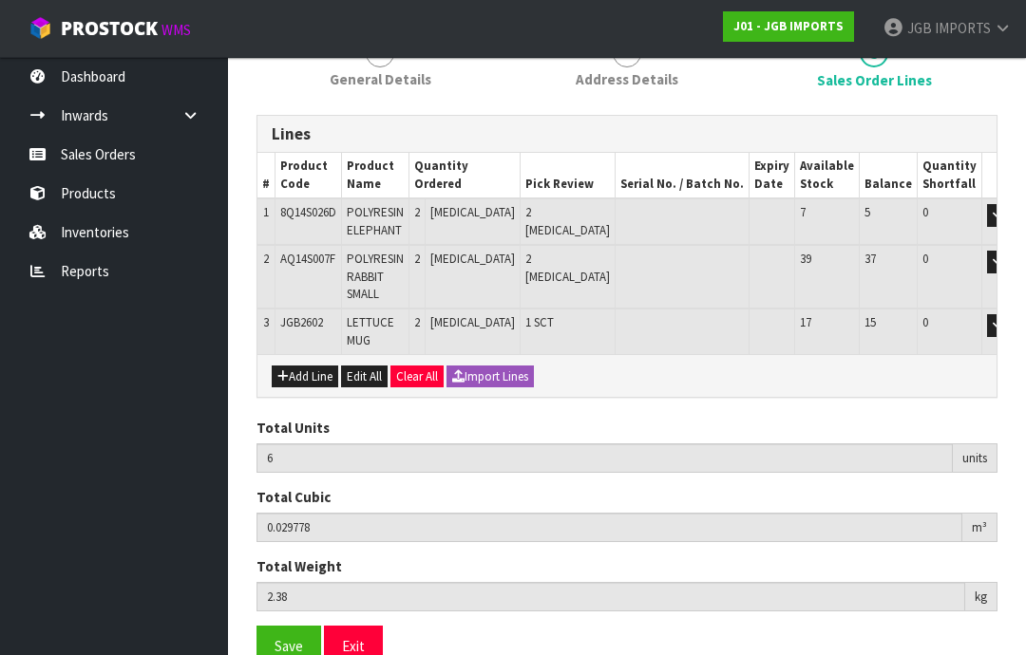
click at [308, 369] on button "Add Line" at bounding box center [305, 377] width 66 height 23
type input "0"
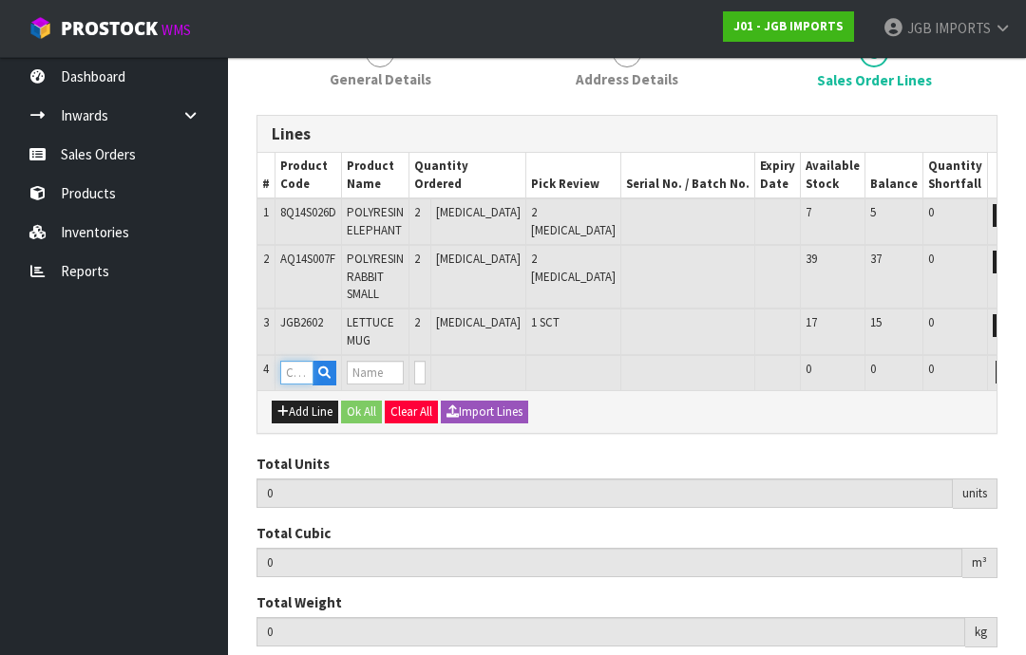
click at [297, 367] on input "text" at bounding box center [296, 373] width 33 height 24
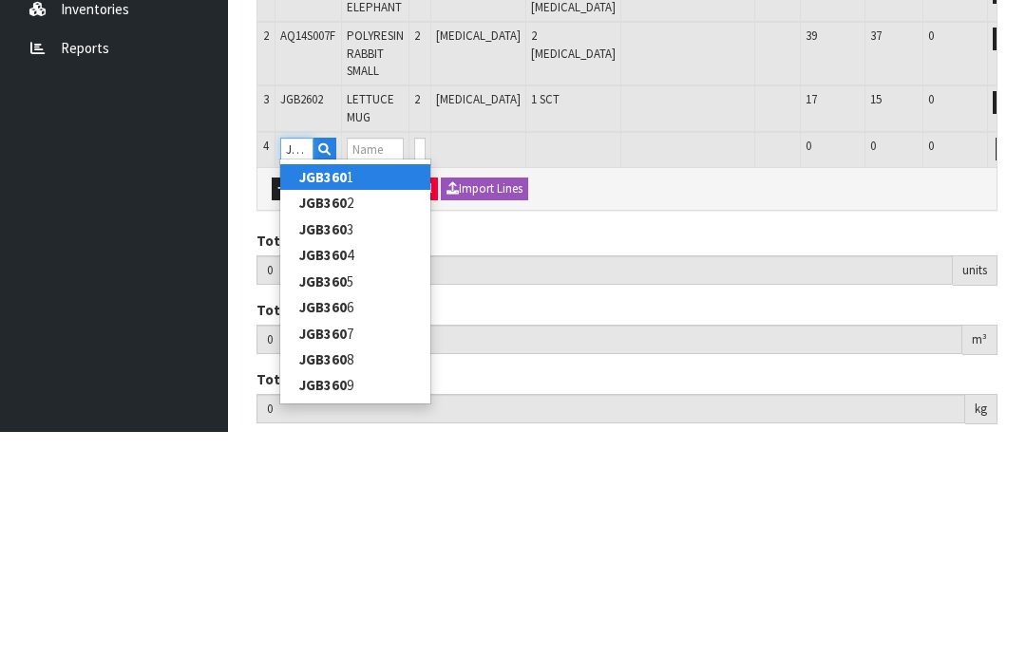
type input "JGB3606"
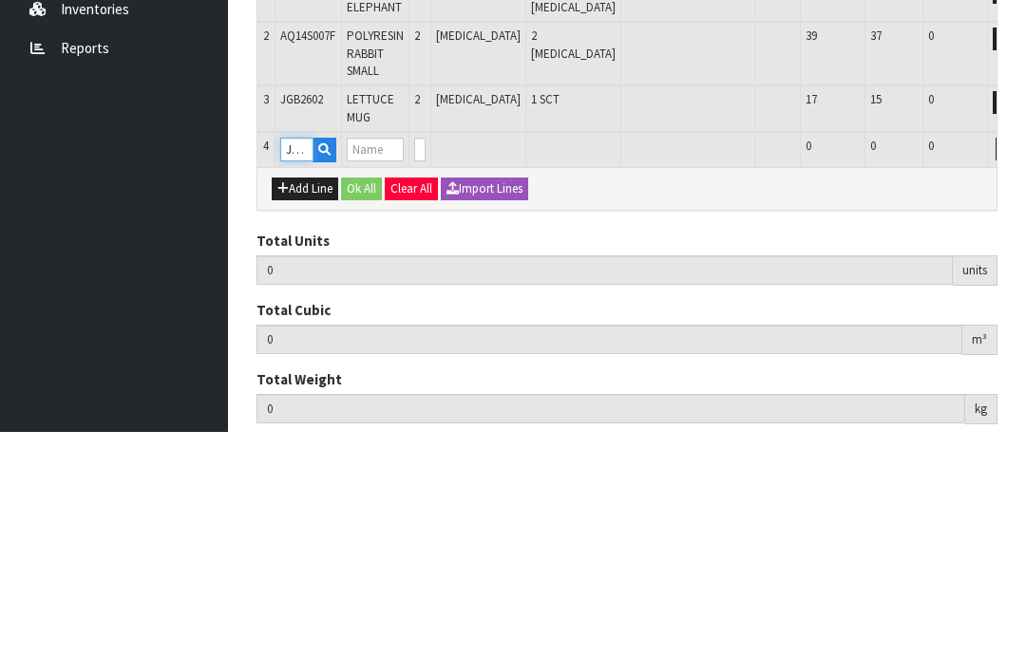
type input "6"
type input "0.029778"
type input "2.38"
type input "CLEAR BOWL ON STAND M"
type input "0"
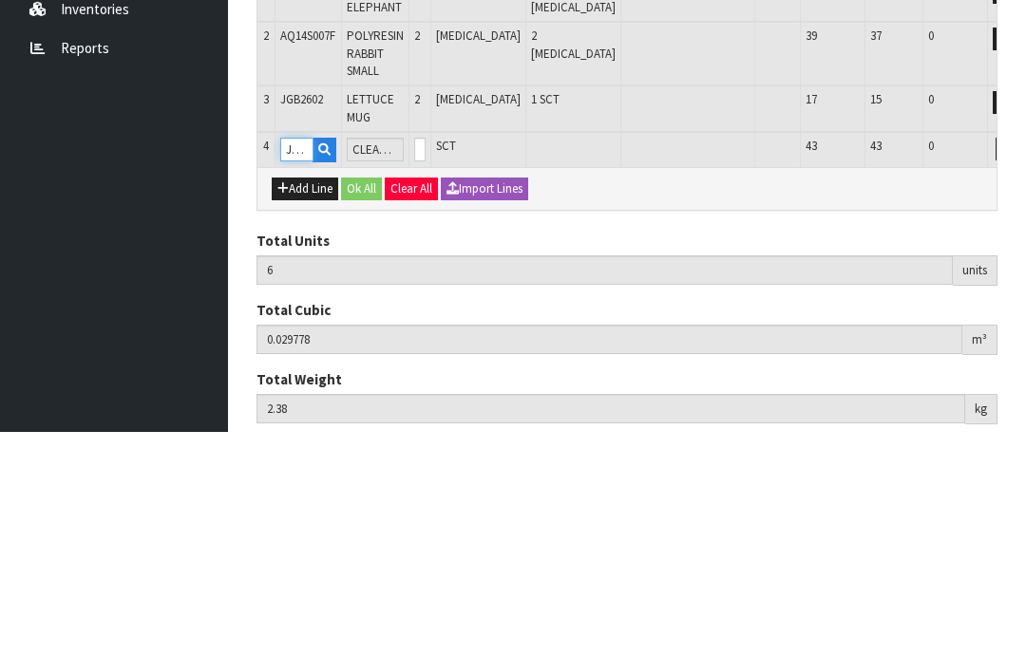
type input "JGB3606"
click at [426, 361] on input "0" at bounding box center [419, 373] width 11 height 24
type input "0"
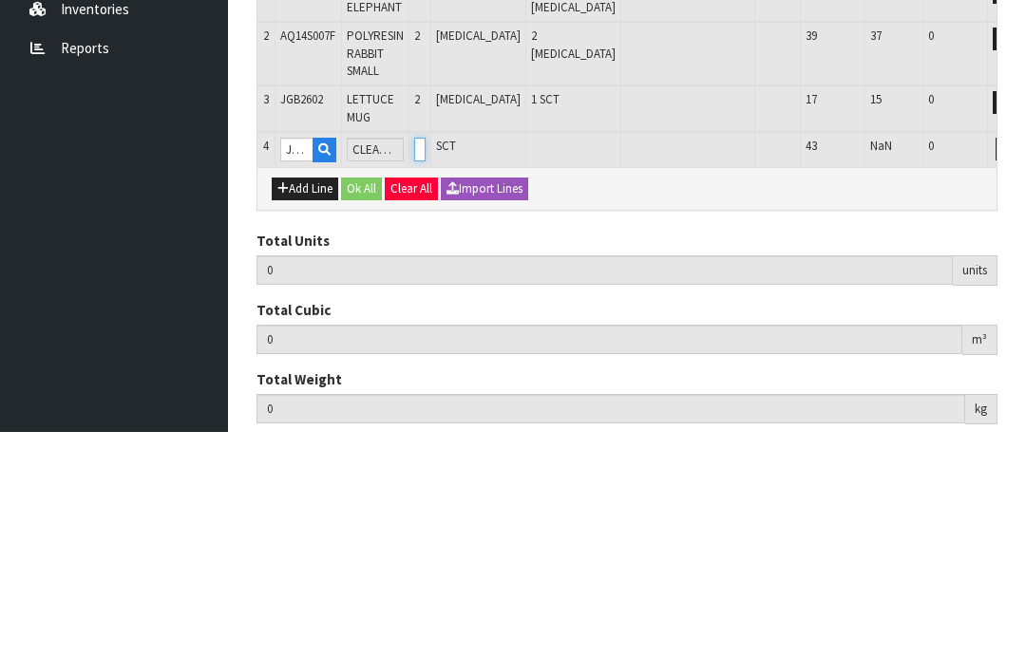
type input "8"
type input "0.060874"
type input "4.62"
type input "2"
click at [1020, 361] on button "OK" at bounding box center [1033, 372] width 27 height 23
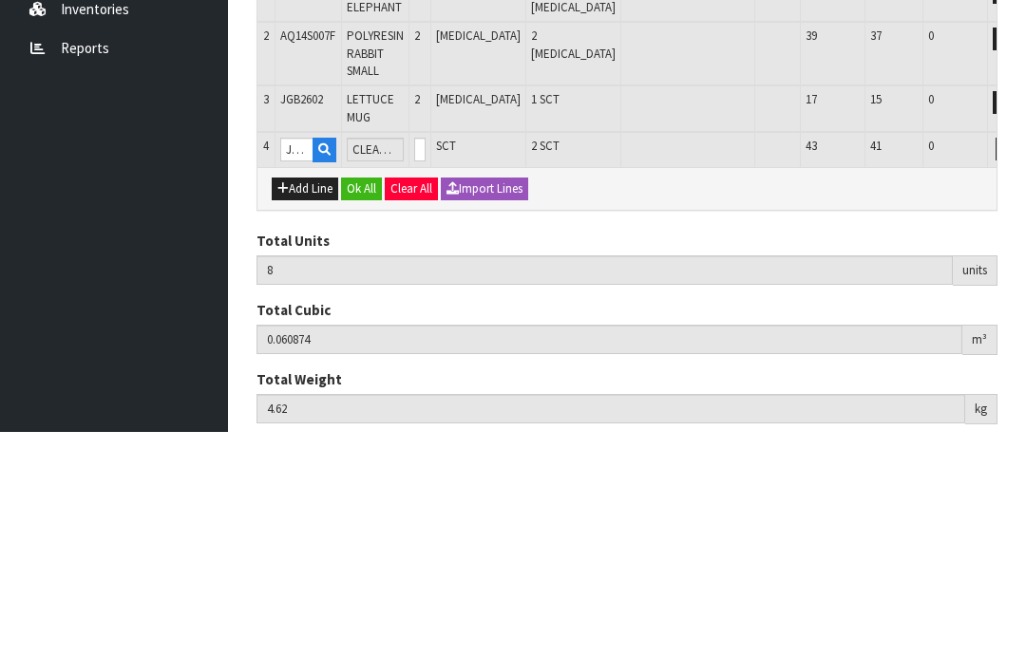
scroll to position [297, 0]
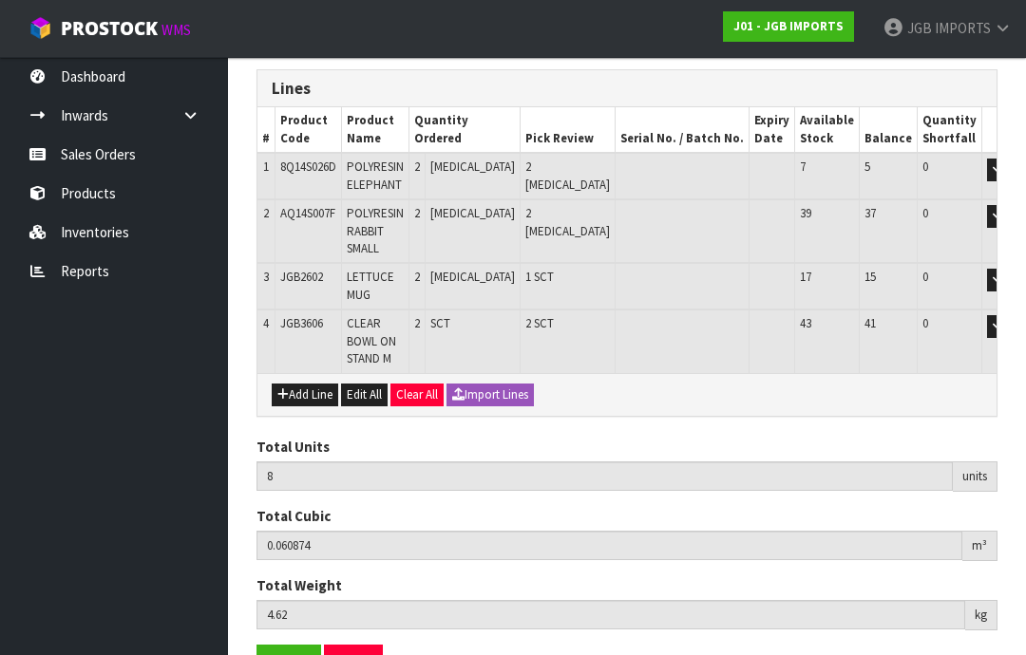
click at [306, 384] on button "Add Line" at bounding box center [305, 395] width 66 height 23
type input "0"
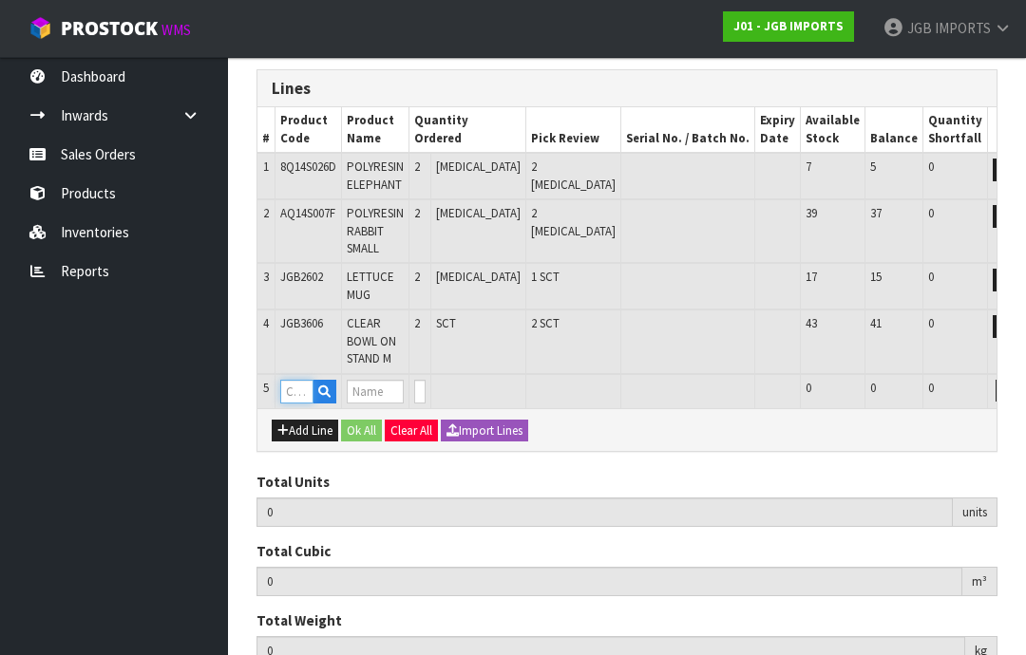
click at [294, 380] on input "text" at bounding box center [296, 392] width 33 height 24
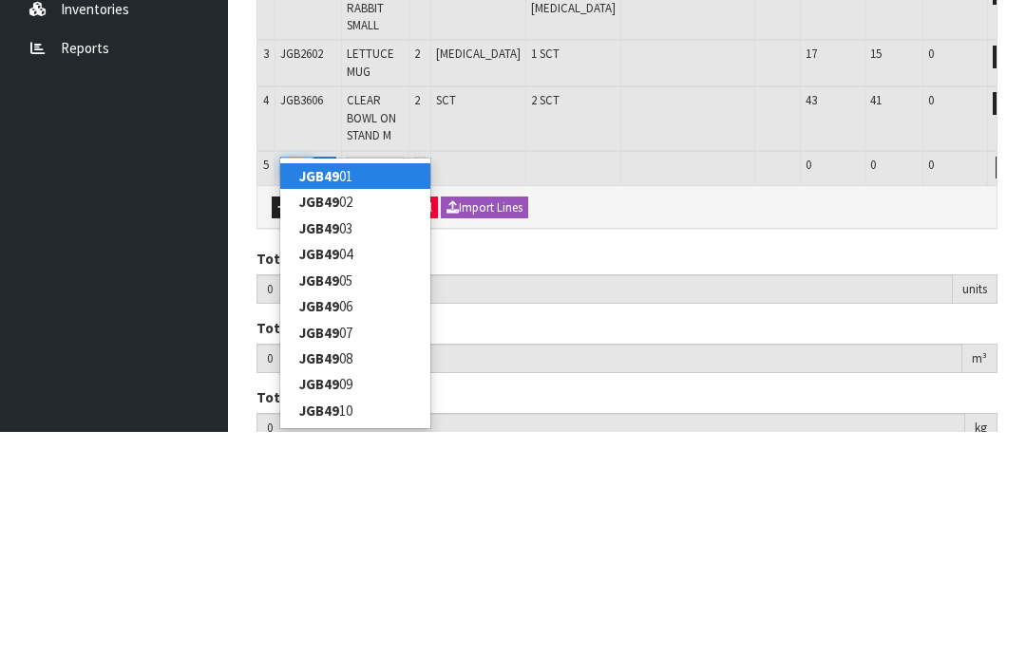
type input "JGB4901"
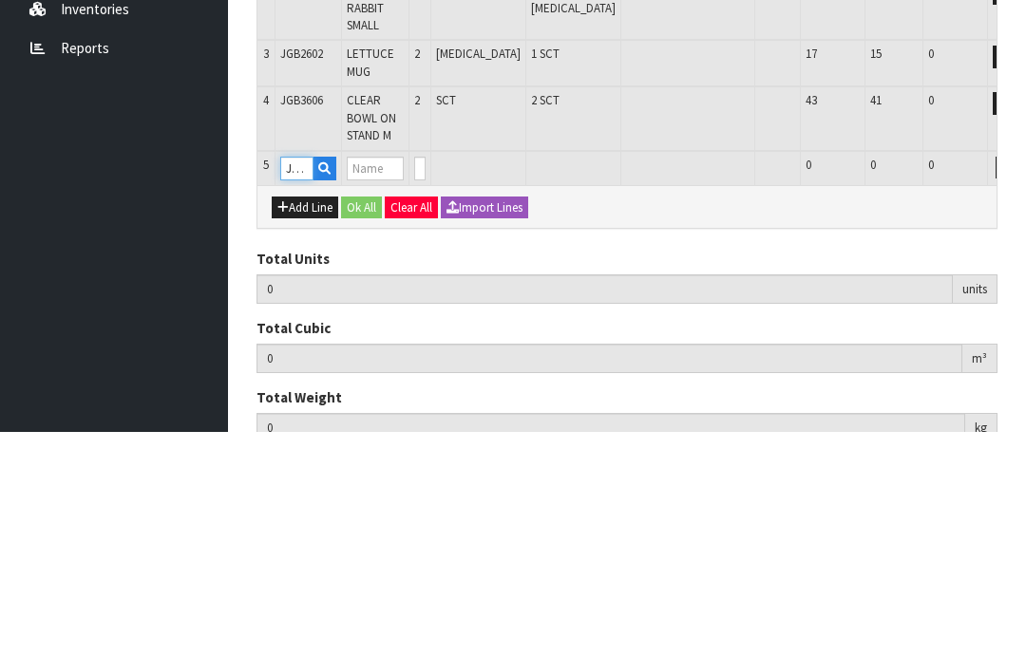
type input "8"
type input "0.060874"
type input "4.62"
type input "Goose"
type input "0"
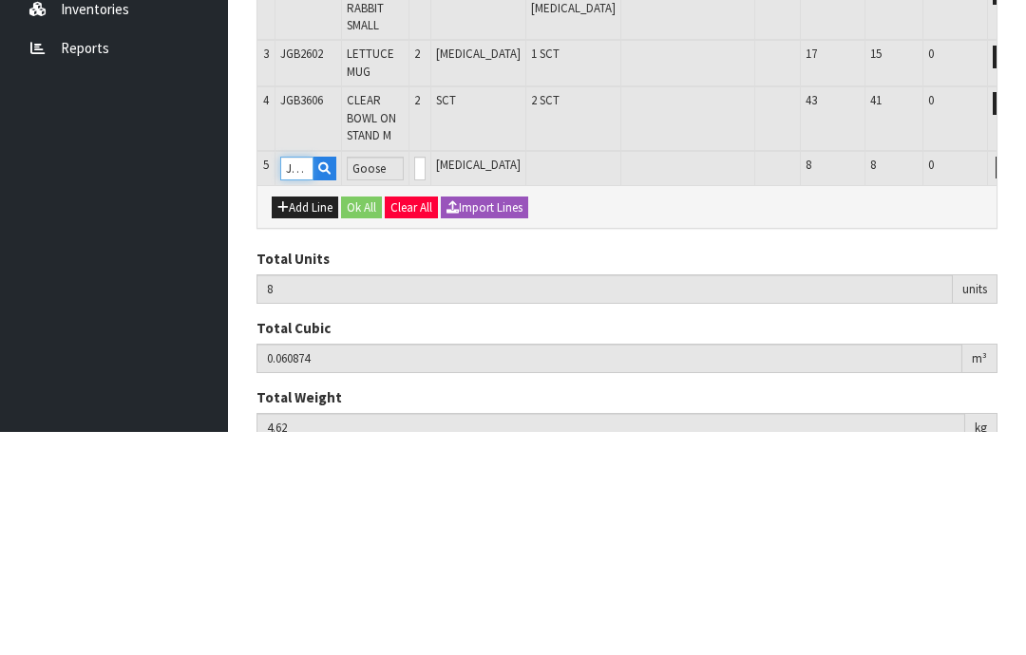
type input "JGB4901"
click at [426, 380] on input "0" at bounding box center [419, 392] width 11 height 24
type input "0"
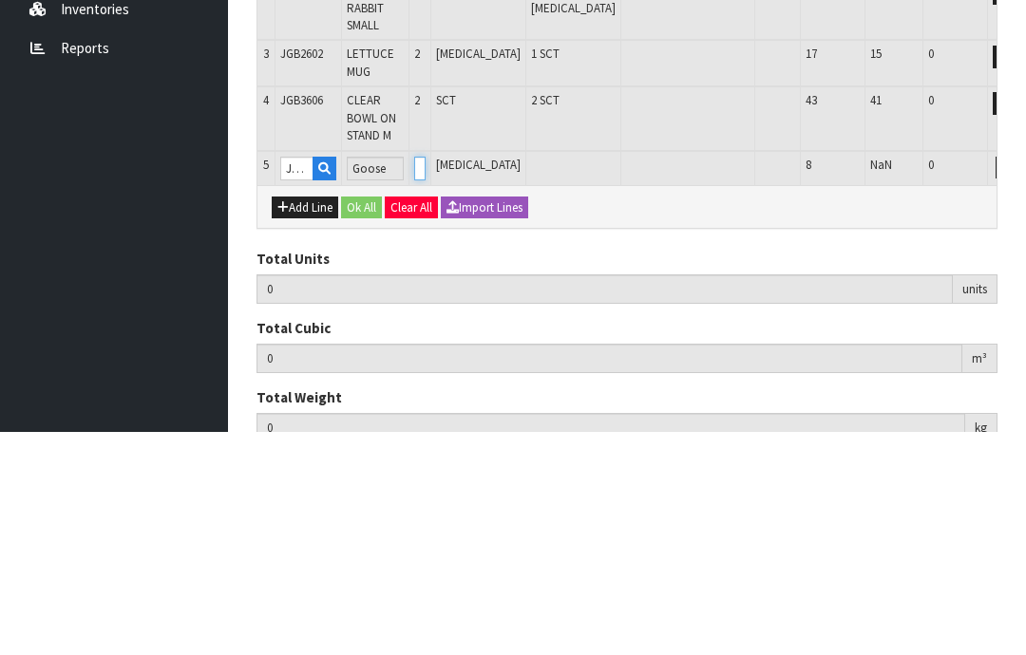
type input "10"
type input "0.11401"
type input "8.62"
type input "2"
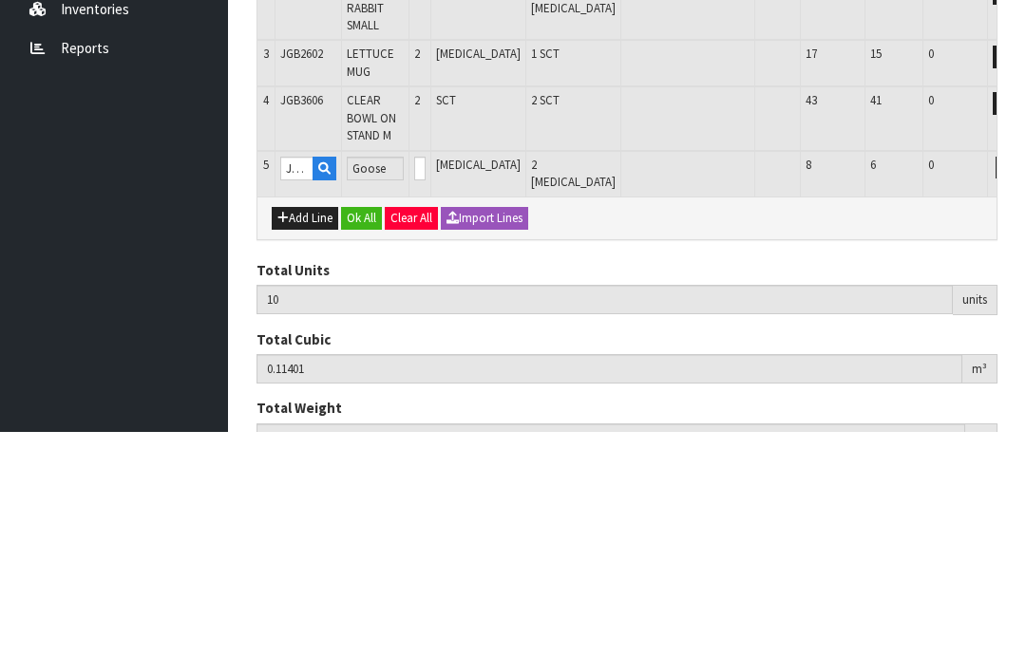
click at [1020, 380] on button "OK" at bounding box center [1033, 391] width 27 height 23
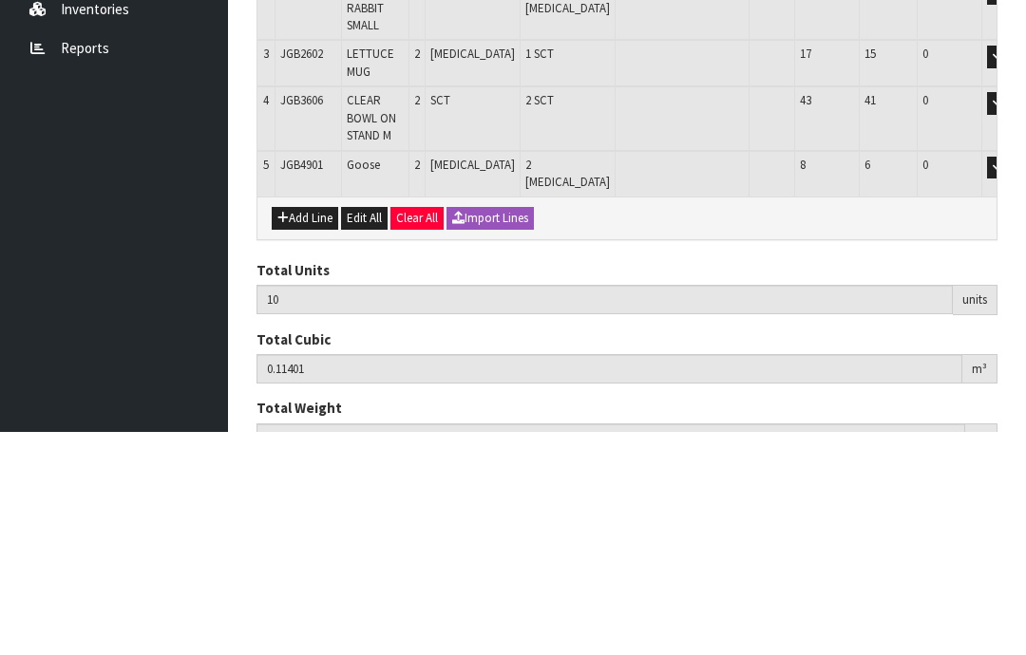
scroll to position [341, 0]
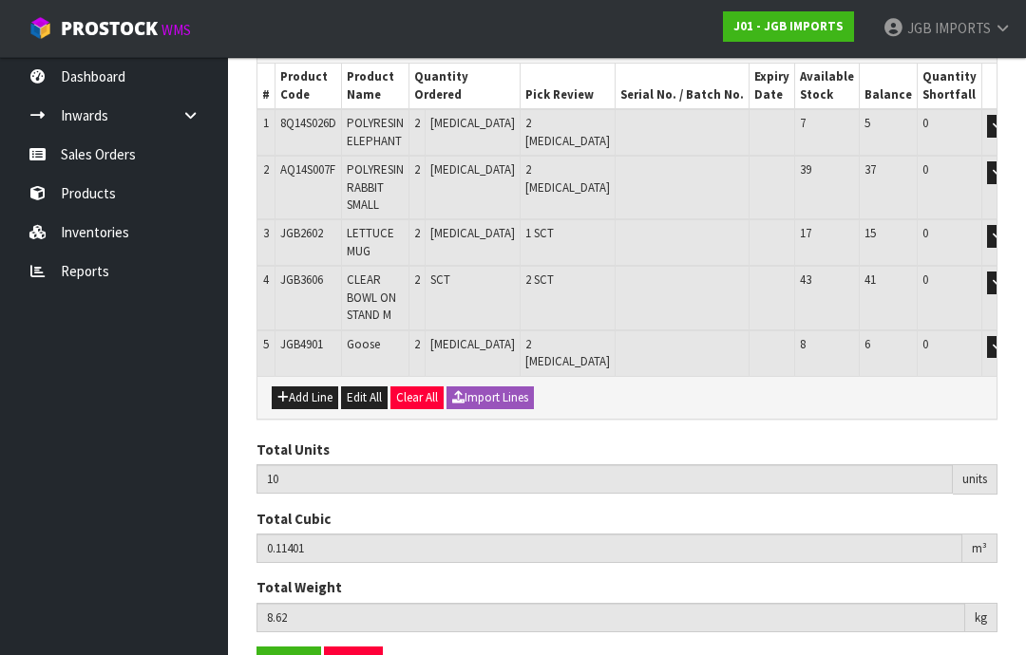
click at [307, 387] on button "Add Line" at bounding box center [305, 398] width 66 height 23
type input "0"
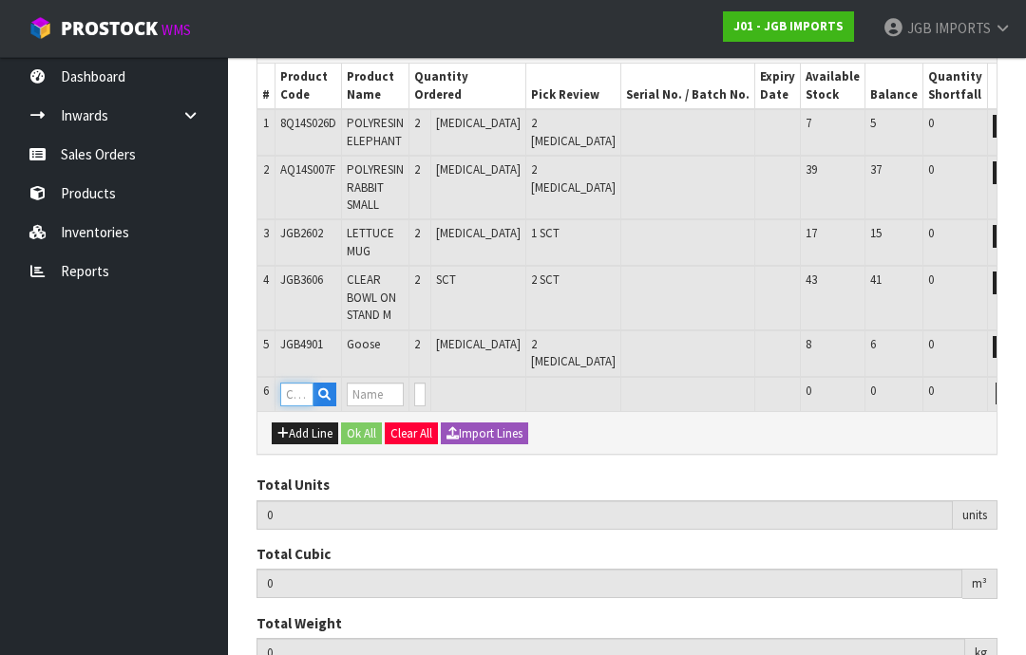
click at [299, 383] on input "text" at bounding box center [296, 395] width 33 height 24
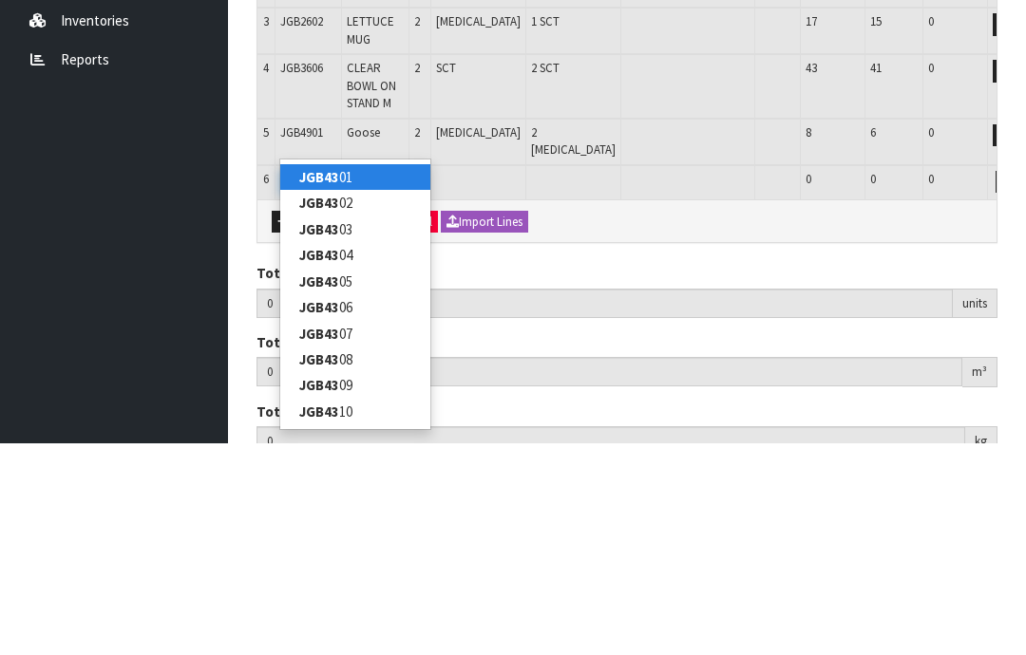
type input "JGB4340"
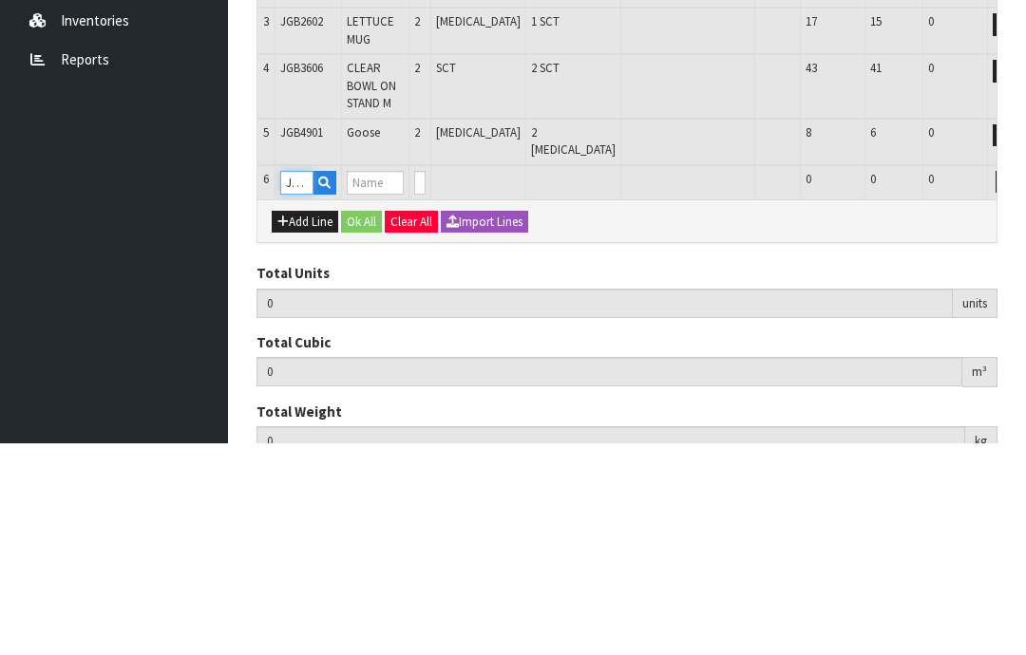
type input "10"
type input "0.11401"
type input "8.62"
type input "S CUP W WAVY SAUCER THREE PINK ROSES"
type input "0"
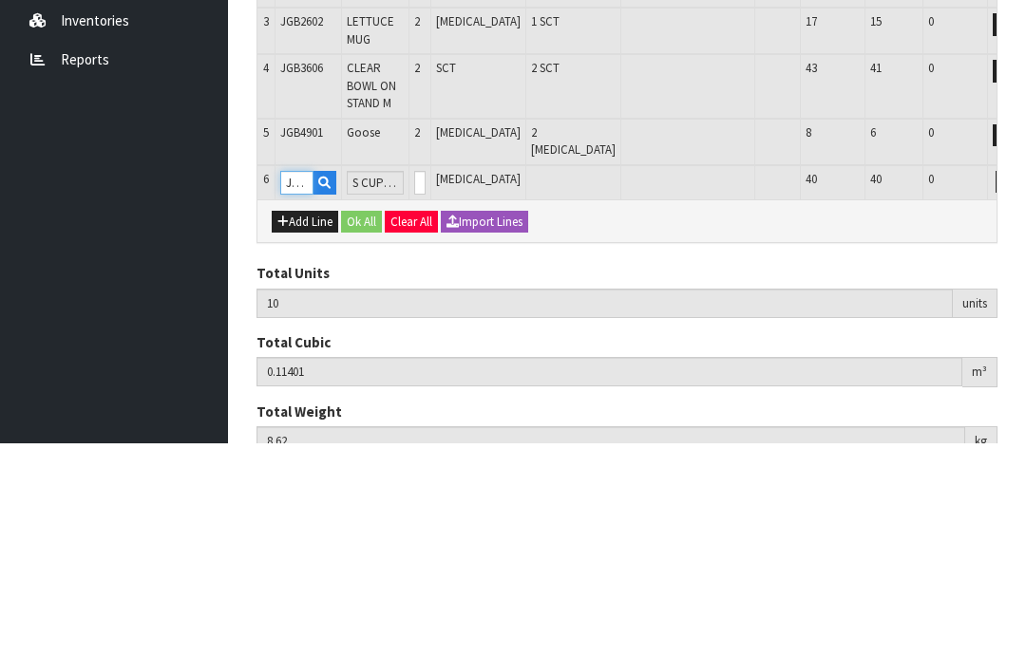
type input "JGB4340"
click at [426, 383] on input "0" at bounding box center [419, 395] width 11 height 24
type input "0"
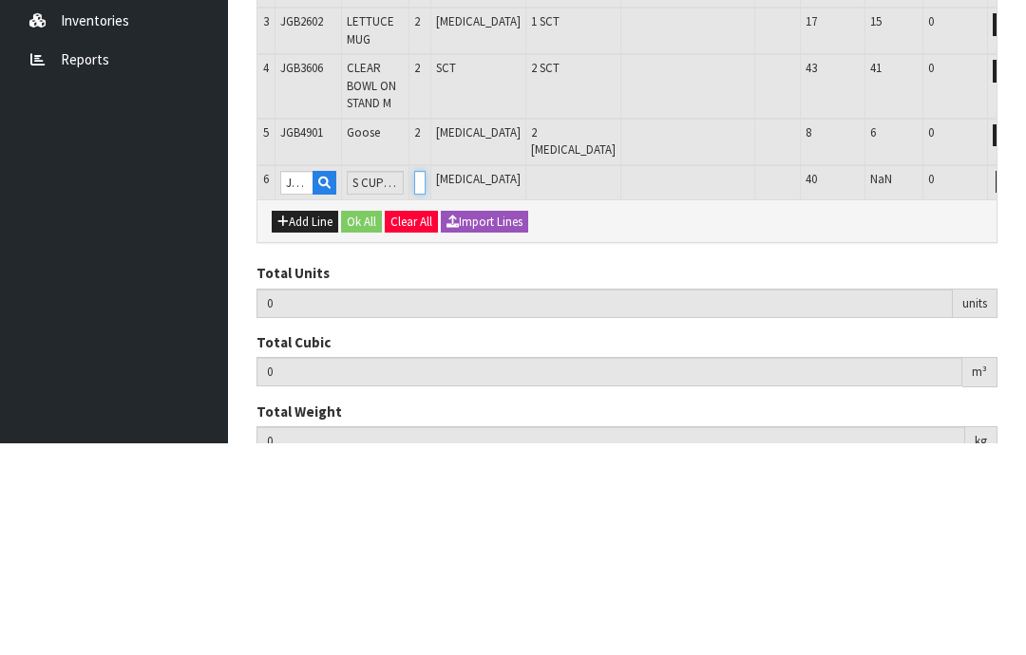
type input "12"
type input "0.15175"
type input "11.62"
type input "2"
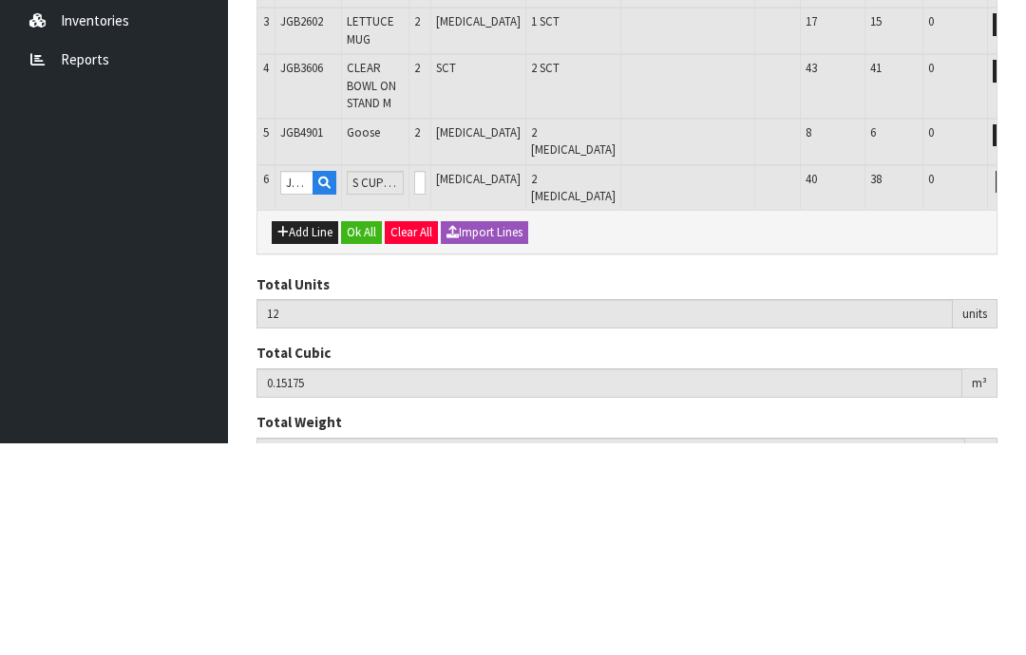
click at [1020, 383] on button "OK" at bounding box center [1033, 394] width 27 height 23
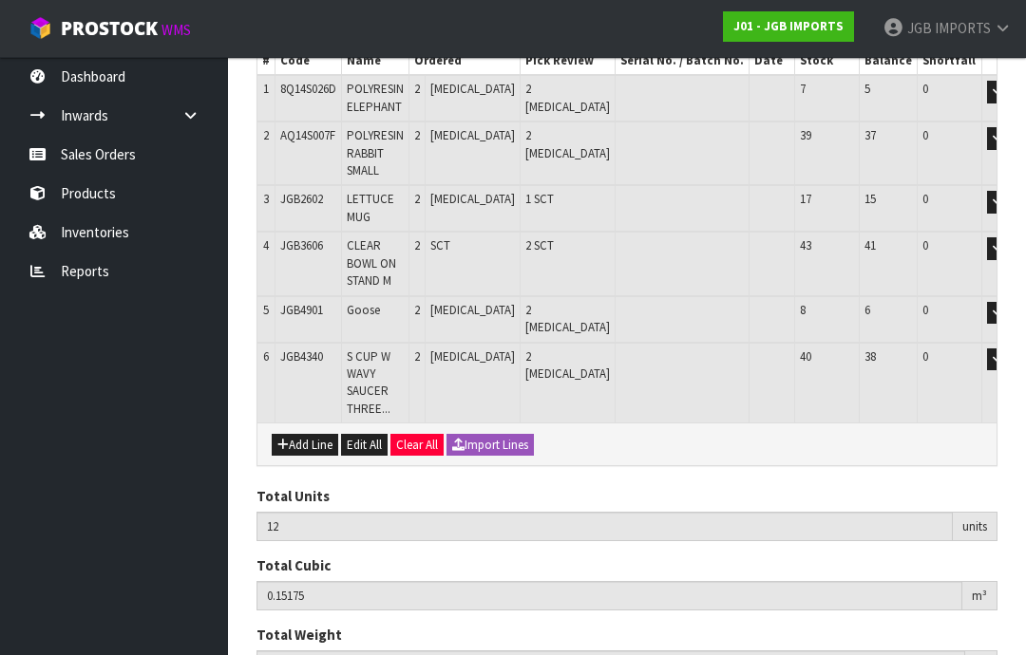
click at [310, 434] on button "Add Line" at bounding box center [305, 445] width 66 height 23
type input "0"
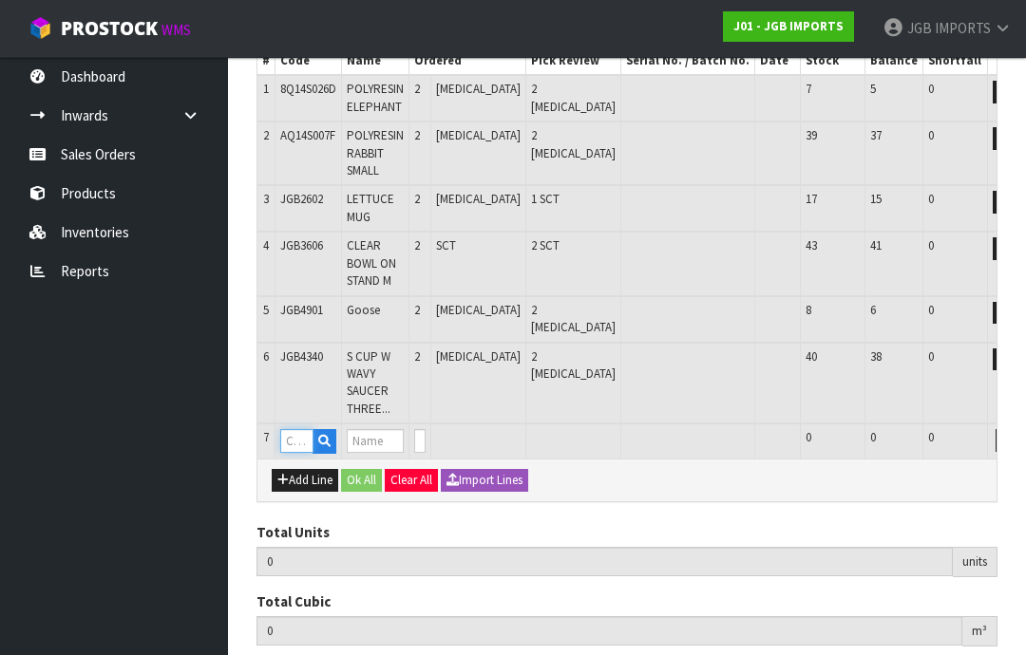
click at [301, 429] on input "text" at bounding box center [296, 441] width 33 height 24
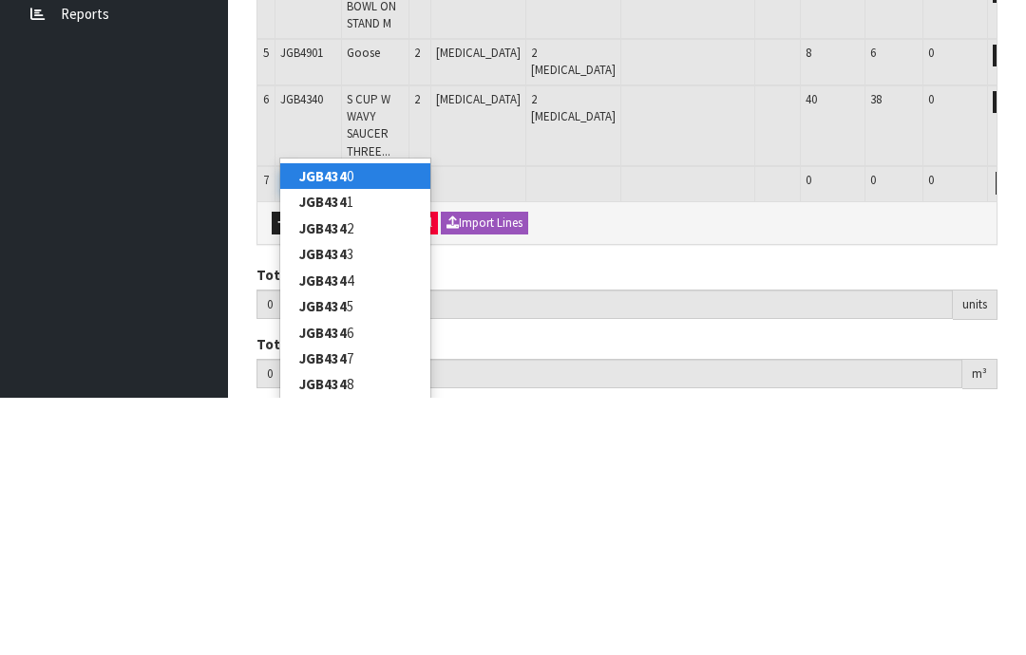
type input "JGB4342"
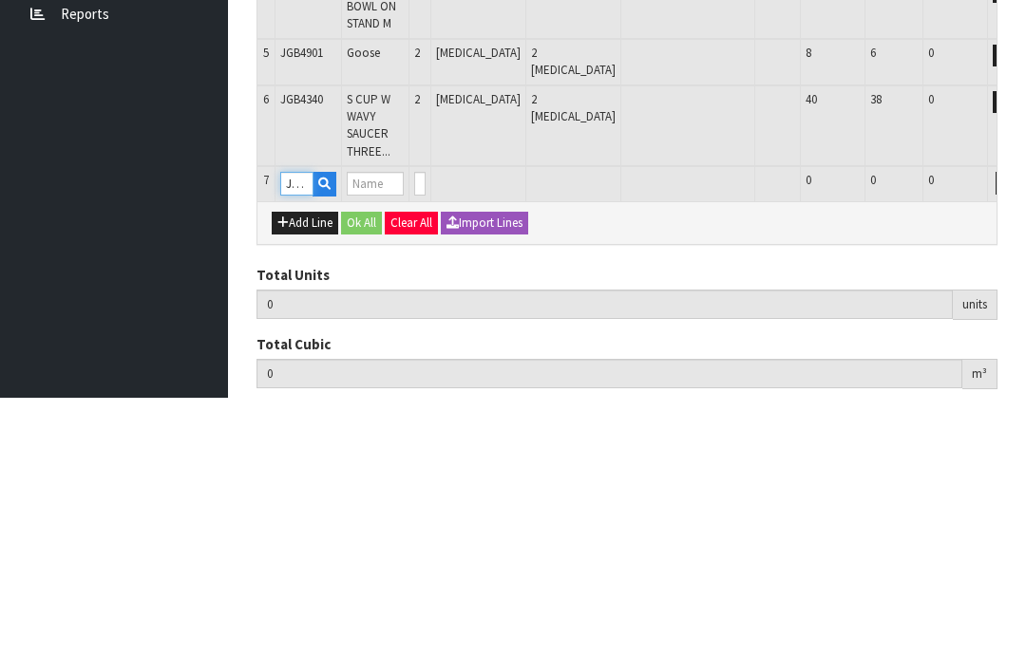
type input "12"
type input "0.15175"
type input "11.62"
type input "S CUP W WAVY SAUCER RED FLOWER W BLUE CROCUS"
type input "0"
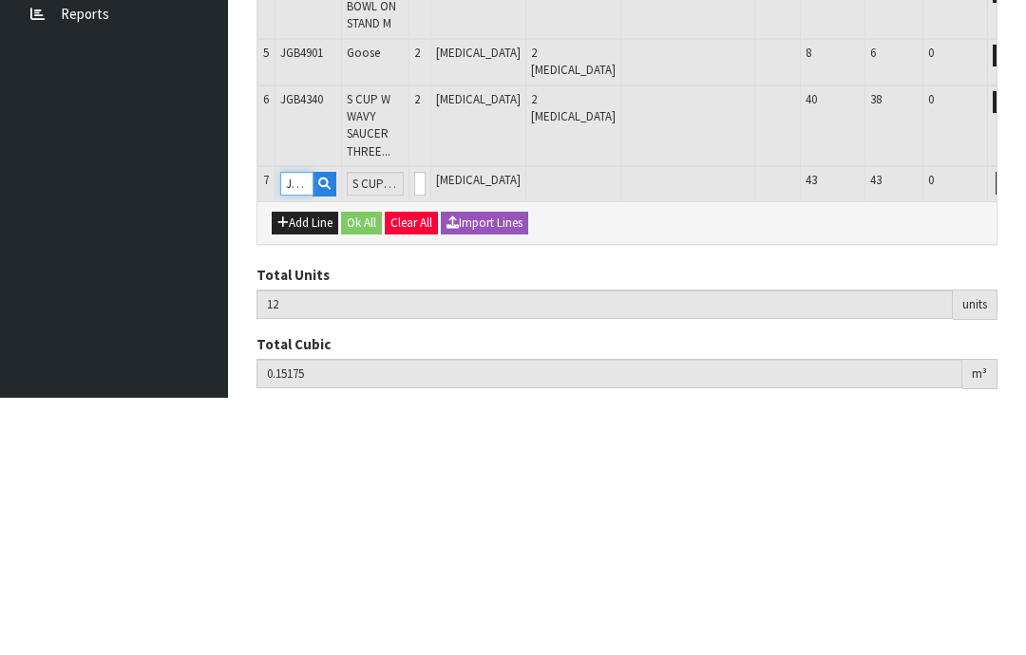
type input "JGB4342"
click at [426, 429] on input "0" at bounding box center [419, 441] width 11 height 24
type input "0"
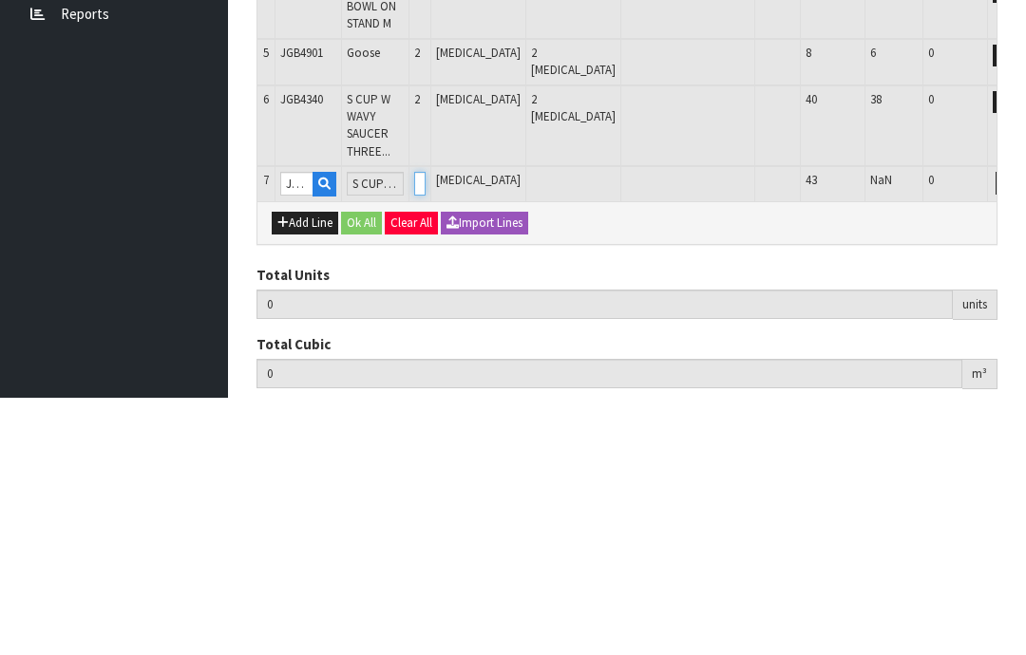
type input "2"
type input "14"
type input "0.15973"
type input "13.22"
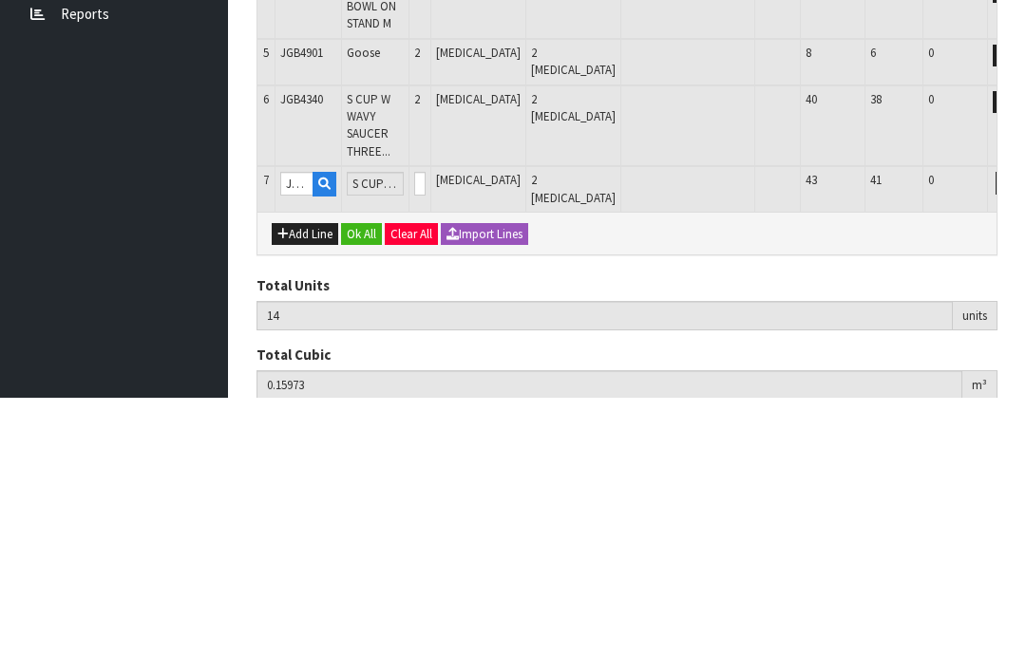
click at [1020, 429] on button "OK" at bounding box center [1033, 440] width 27 height 23
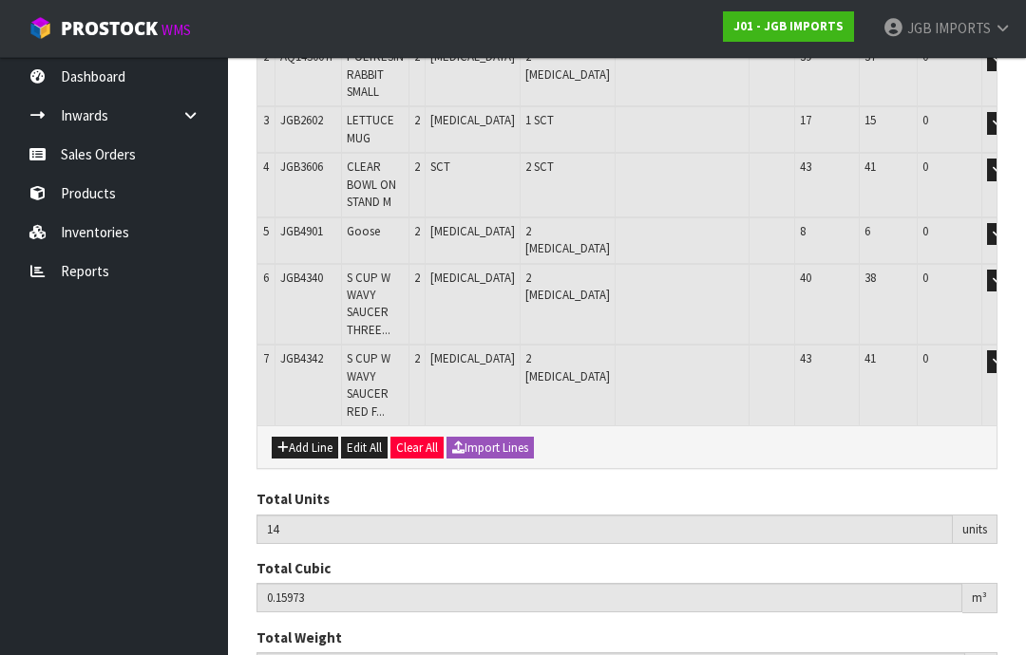
click at [299, 437] on button "Add Line" at bounding box center [305, 448] width 66 height 23
type input "0"
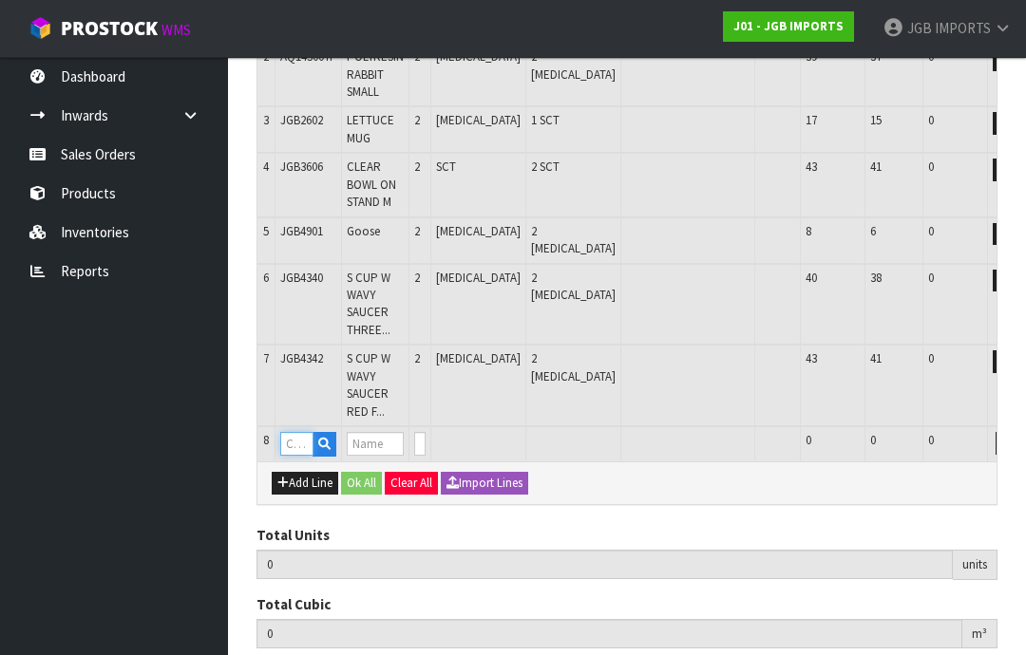
click at [301, 432] on input "text" at bounding box center [296, 444] width 33 height 24
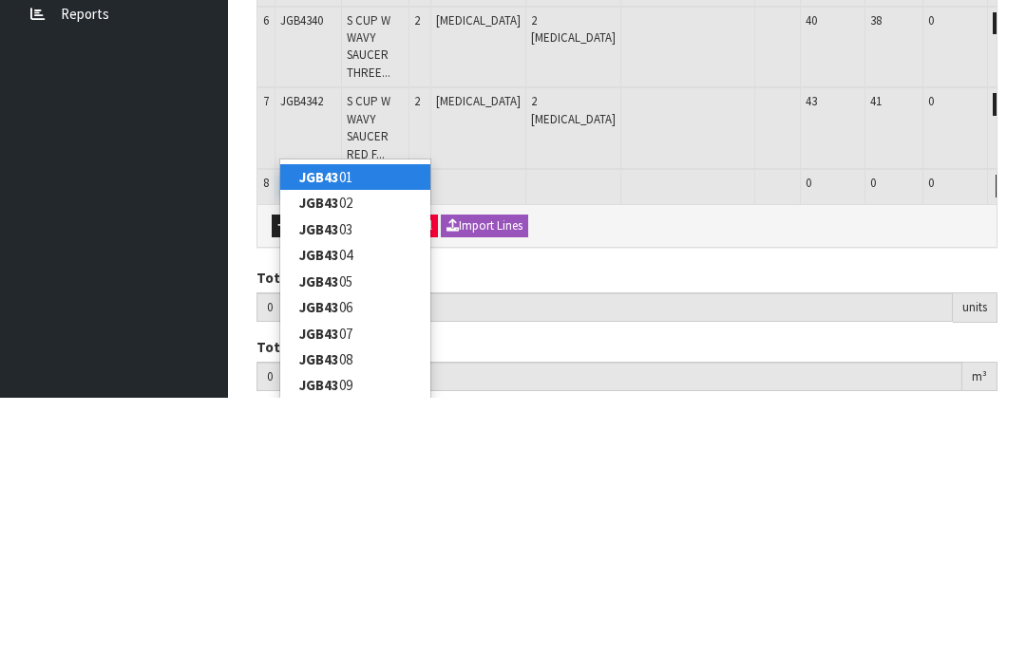
type input "JGB4344"
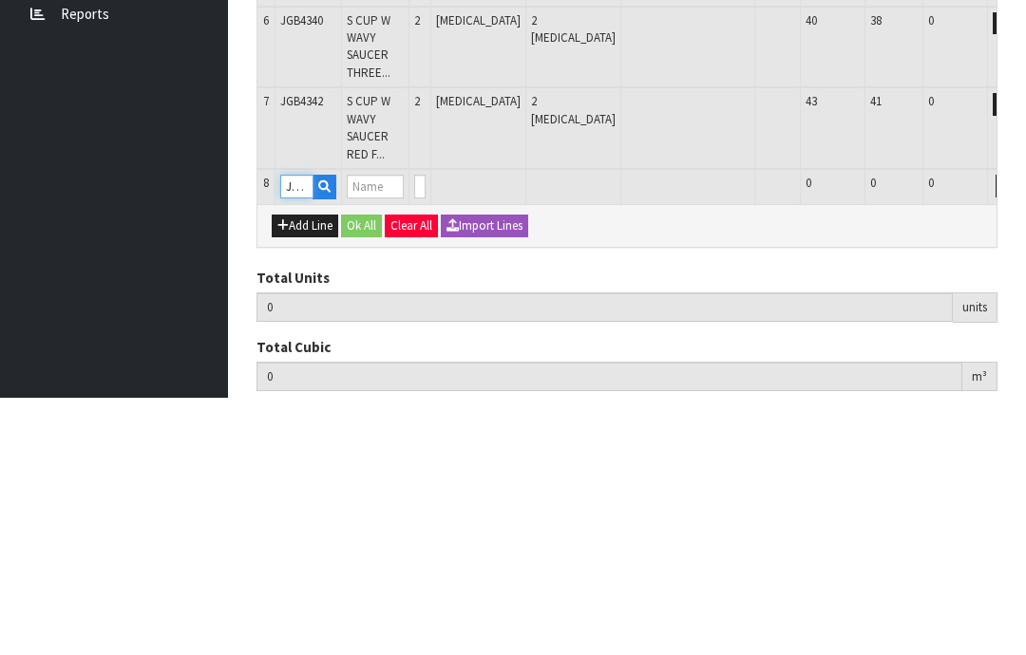
type input "14"
type input "0.15973"
type input "13.22"
type input "S CUP W WAVY SAUCER YELLOW FLOWERS"
type input "0"
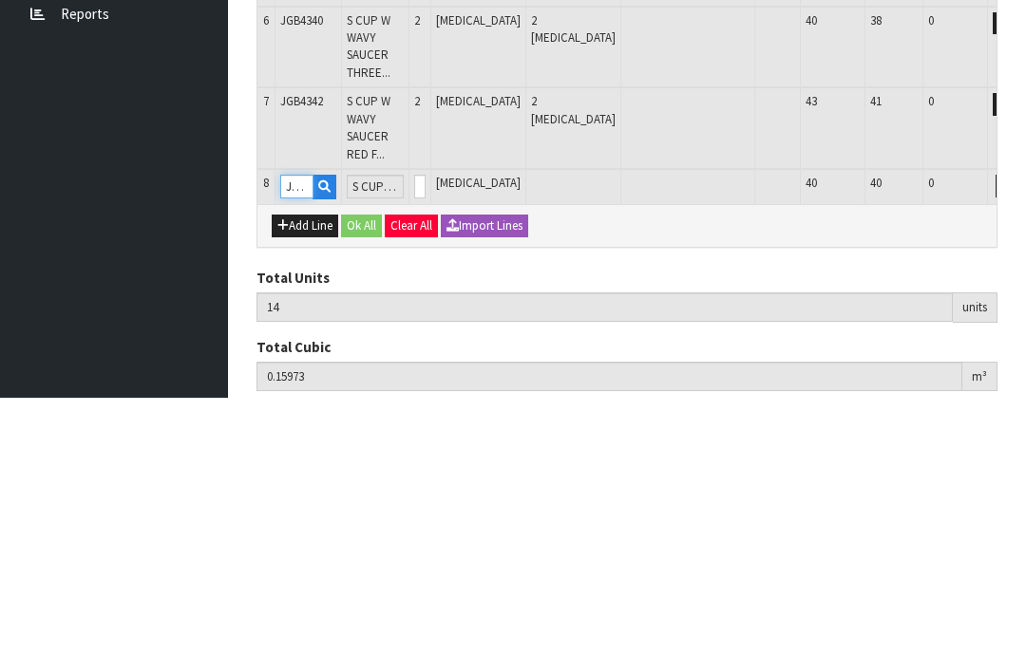
type input "JGB4344"
click at [426, 432] on input "0" at bounding box center [419, 444] width 11 height 24
type input "0"
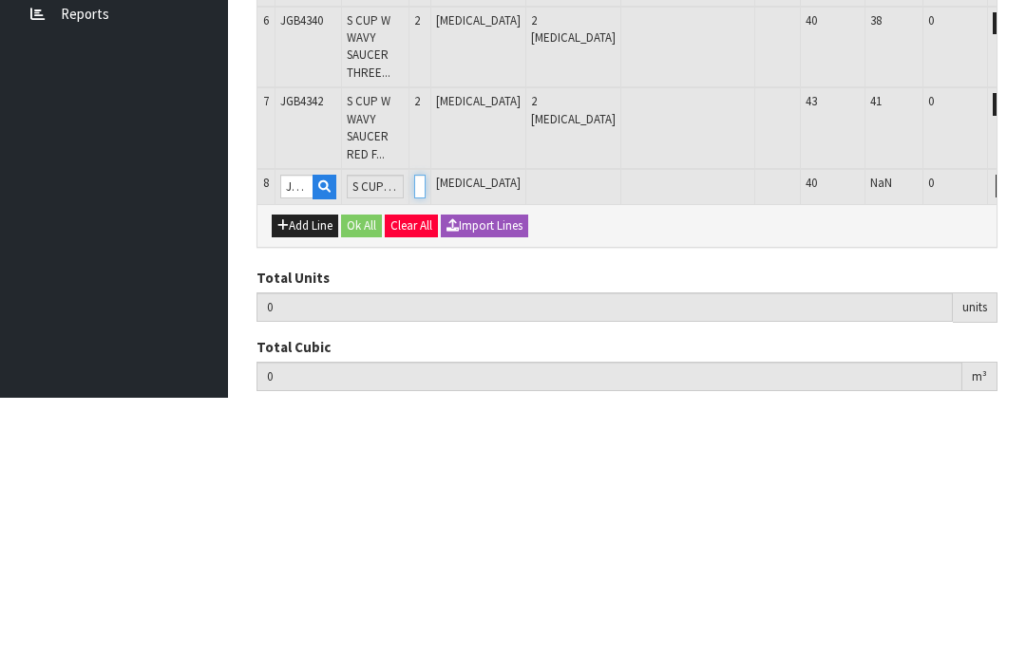
type input "16"
type input "0.16771"
type input "14.92"
type input "2"
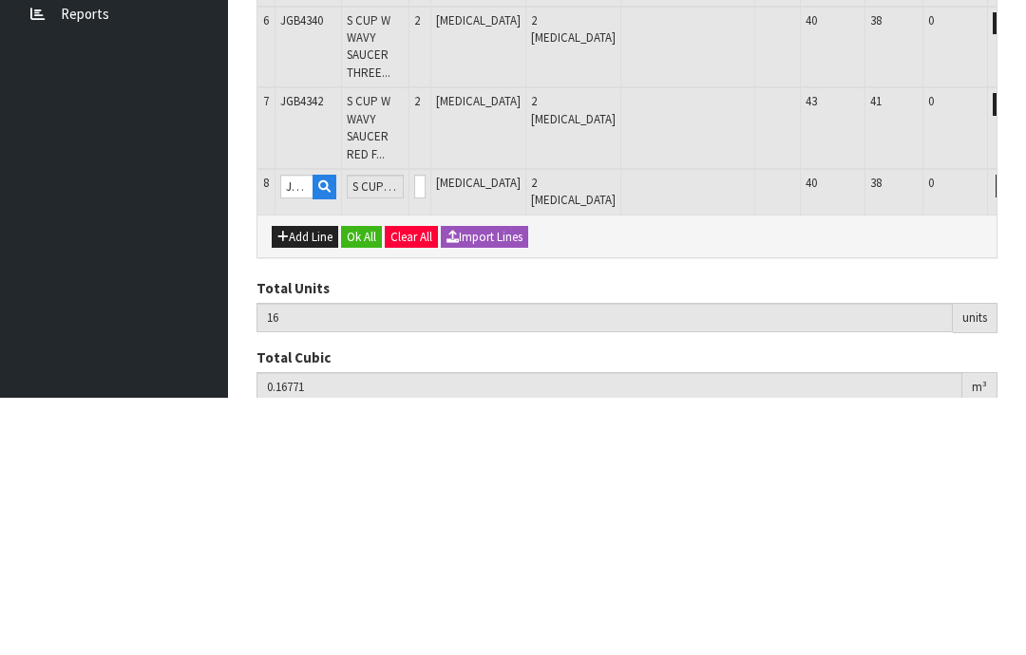
click at [1020, 432] on button "OK" at bounding box center [1033, 443] width 27 height 23
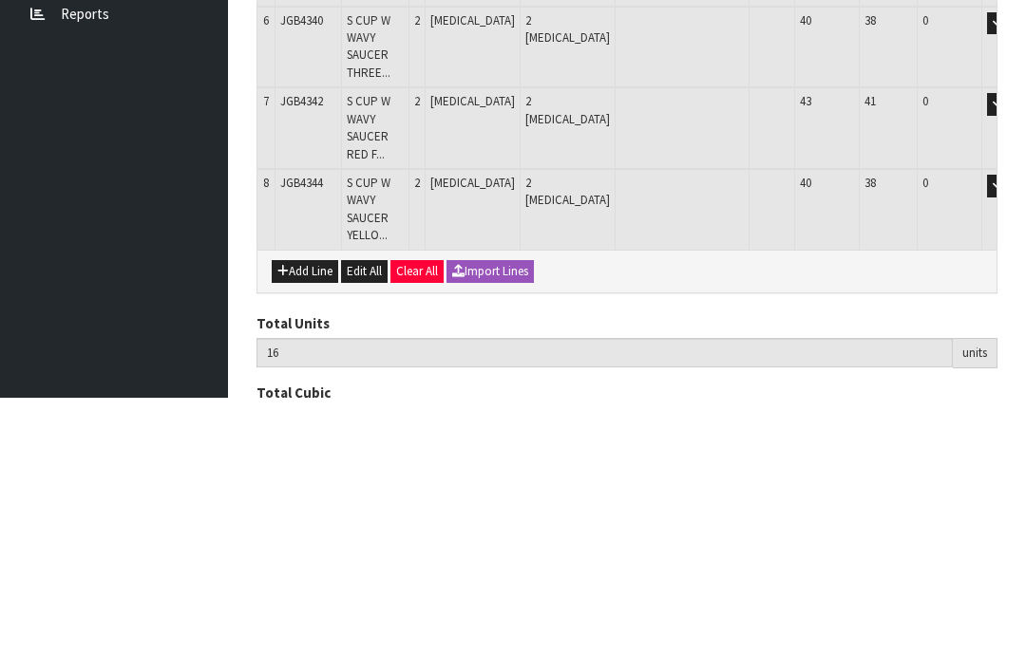
scroll to position [534, 0]
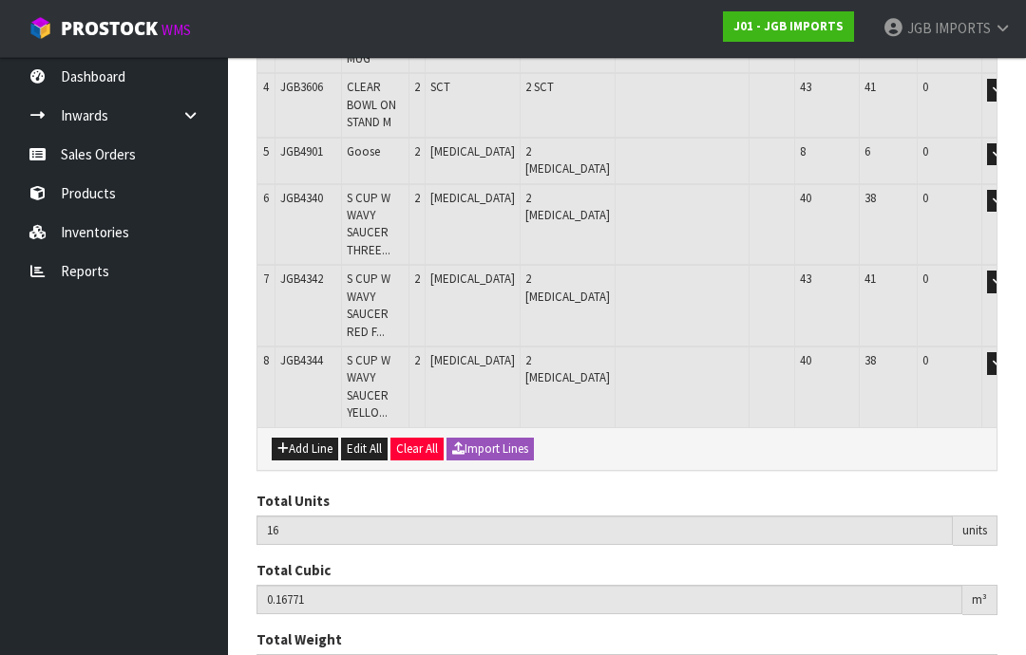
click at [300, 438] on button "Add Line" at bounding box center [305, 449] width 66 height 23
type input "0"
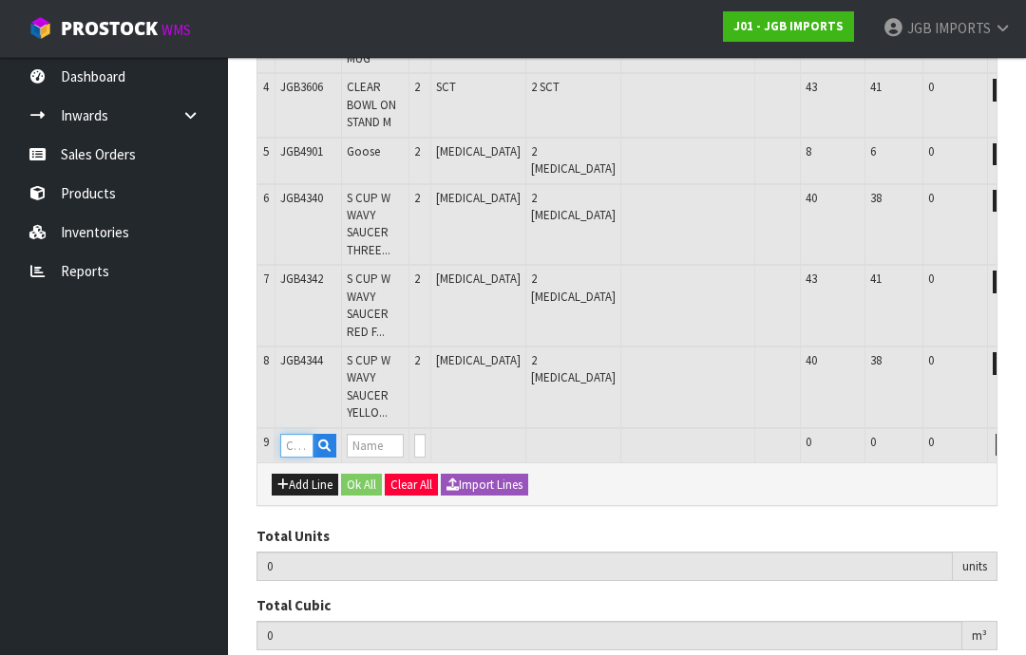
click at [301, 434] on input "text" at bounding box center [296, 446] width 33 height 24
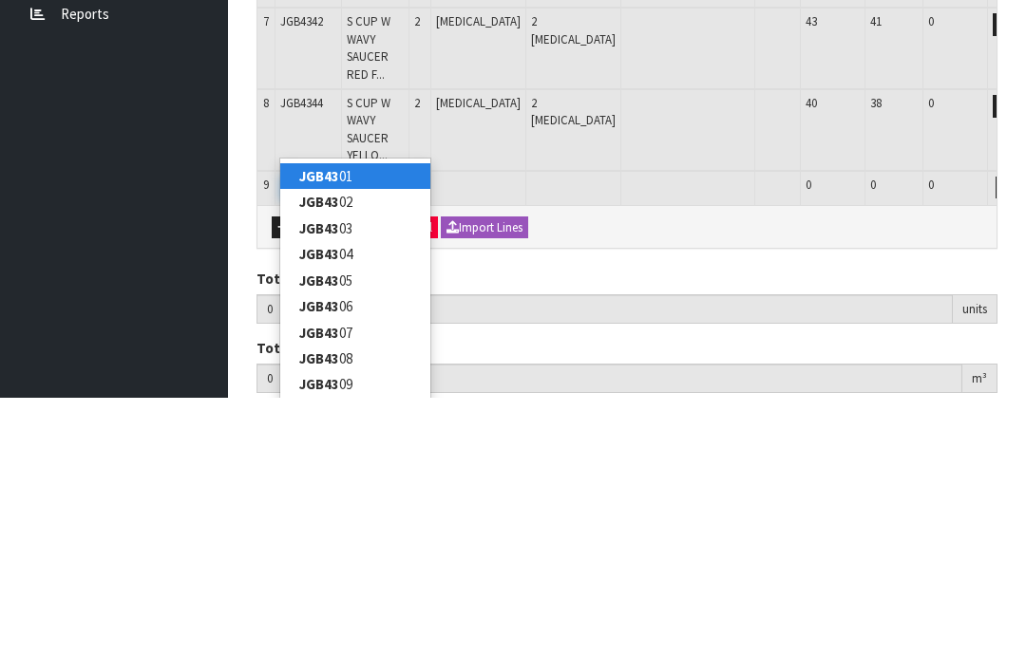
type input "JGB4313"
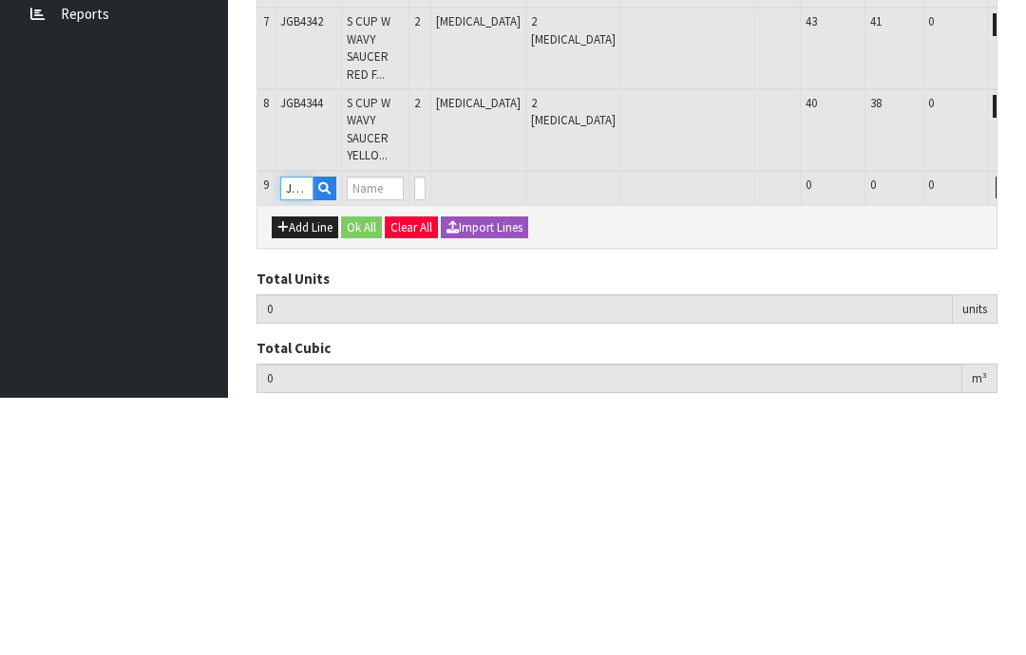
type input "16"
type input "0.16771"
type input "14.92"
type input "SMALL ROUND TEA CUP DOZEN ROSES"
type input "0"
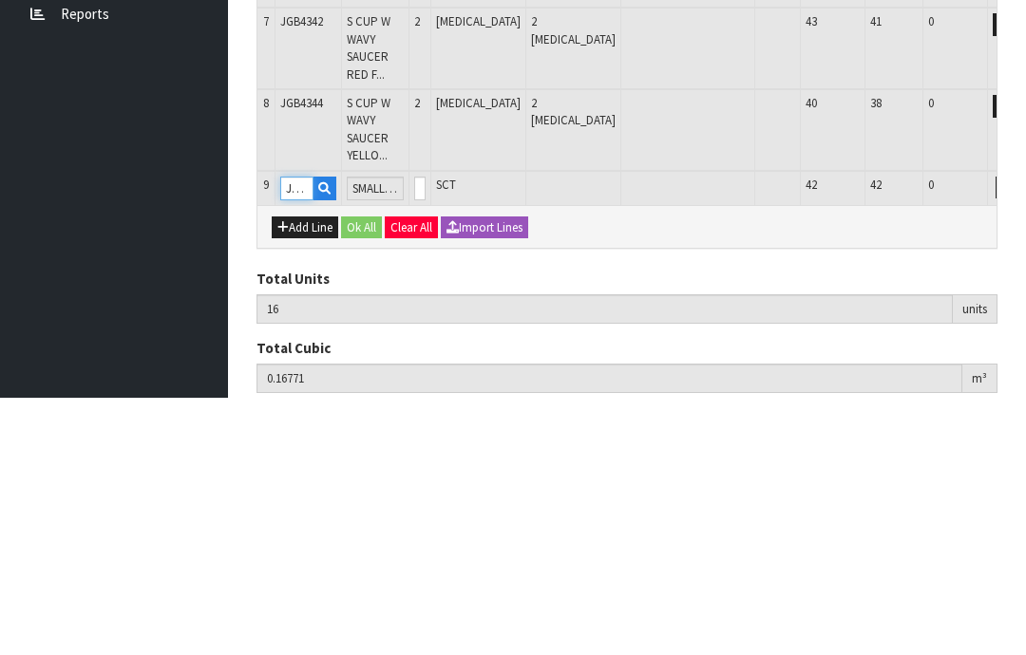
type input "JGB4313"
click at [426, 434] on input "0" at bounding box center [419, 446] width 11 height 24
type input "0"
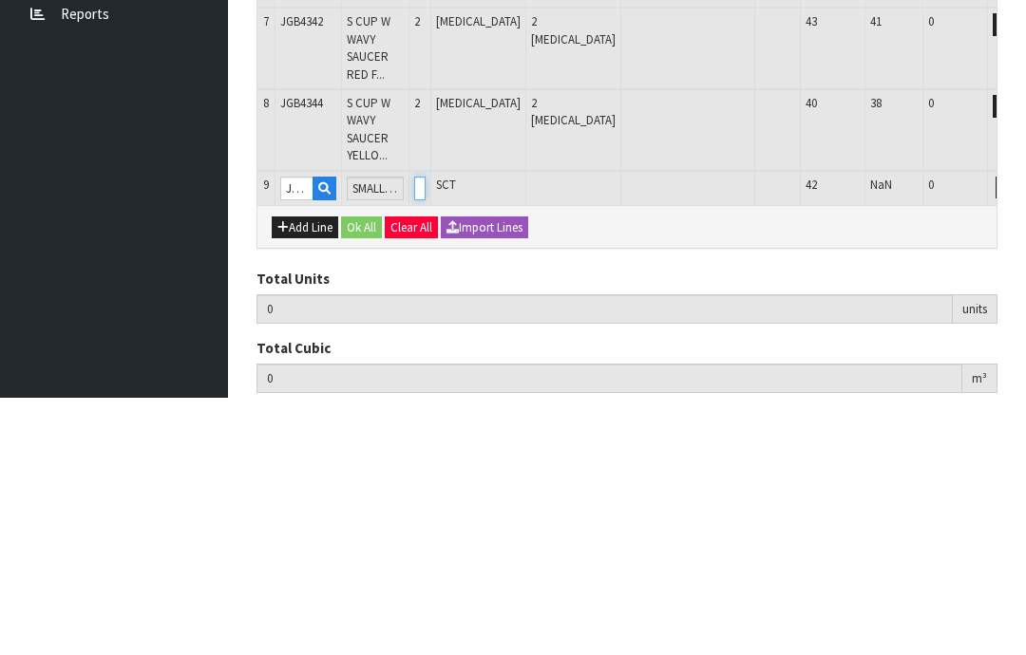
type input "18"
type input "0.174238"
type input "16.42"
type input "2"
click at [1020, 434] on button "OK" at bounding box center [1033, 445] width 27 height 23
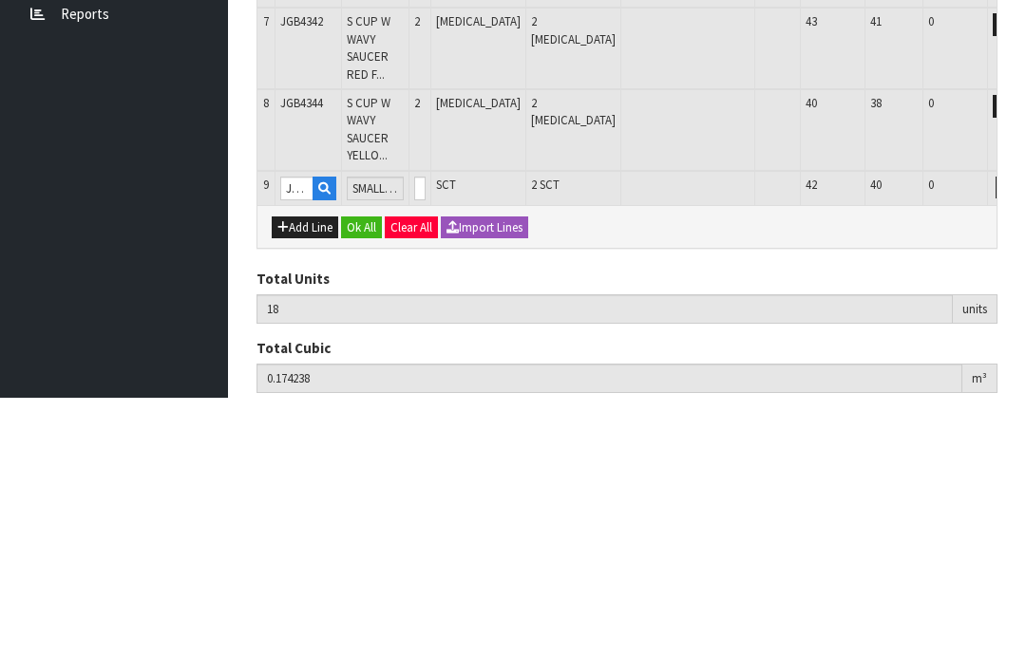
scroll to position [613, 0]
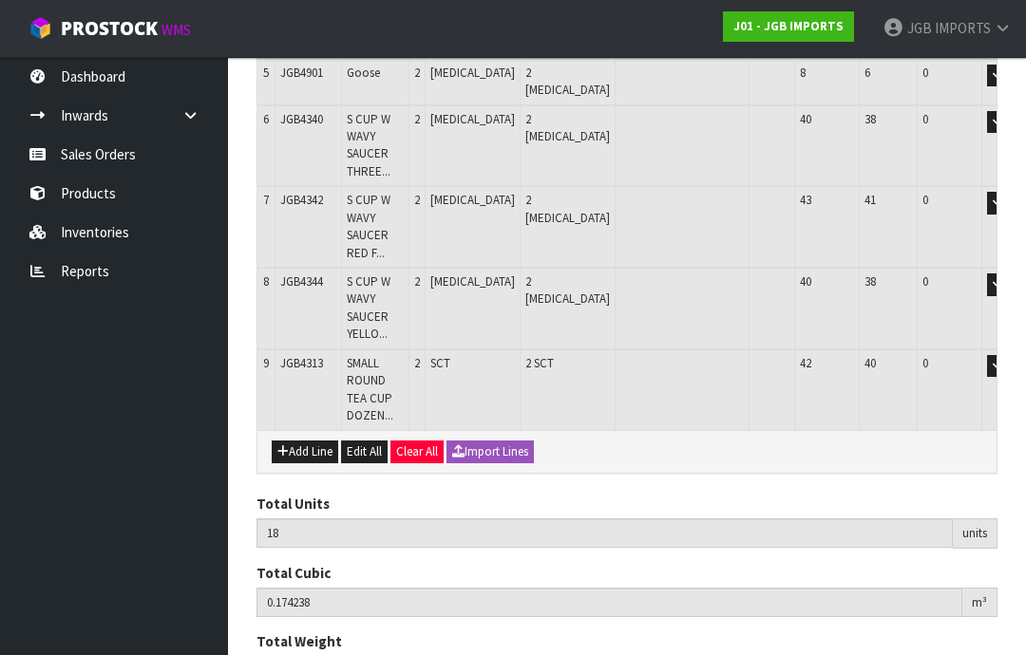
click at [302, 441] on button "Add Line" at bounding box center [305, 452] width 66 height 23
type input "0"
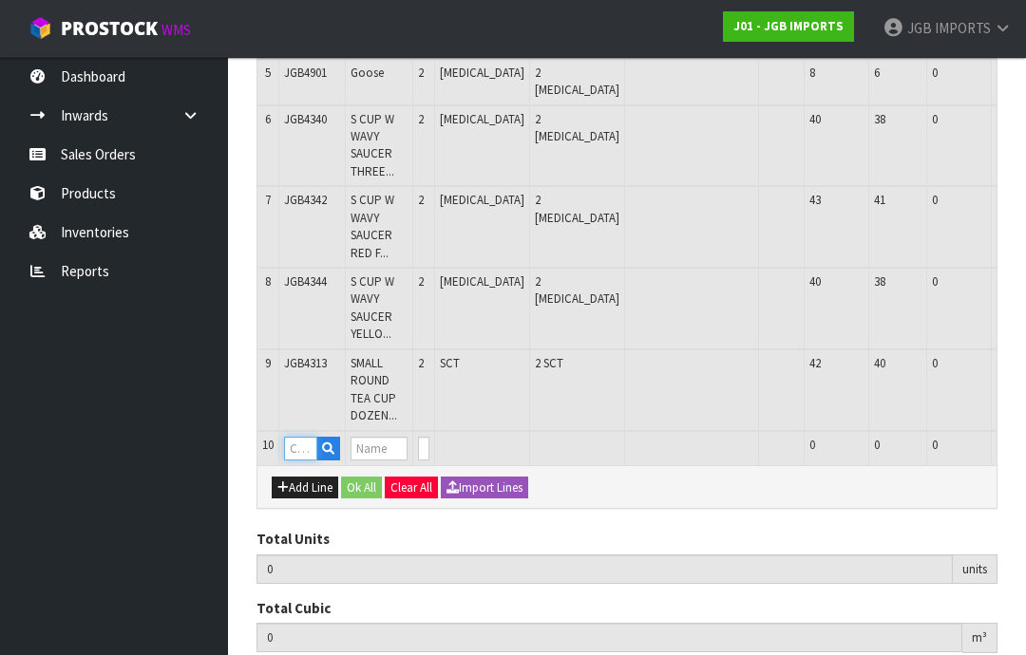
click at [300, 437] on input "text" at bounding box center [300, 449] width 33 height 24
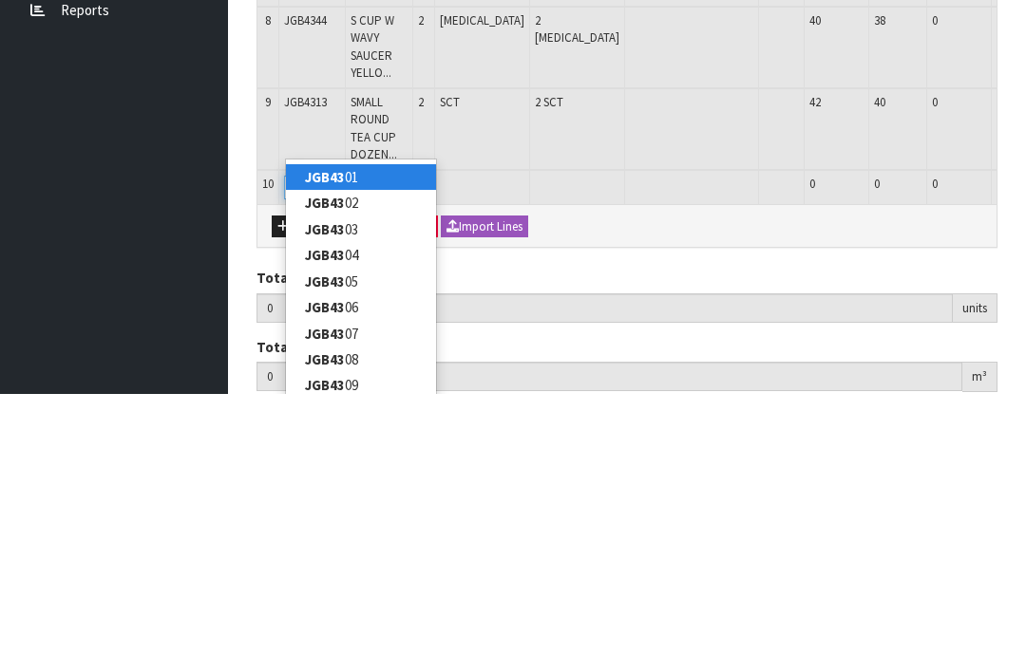
type input "JGB4323"
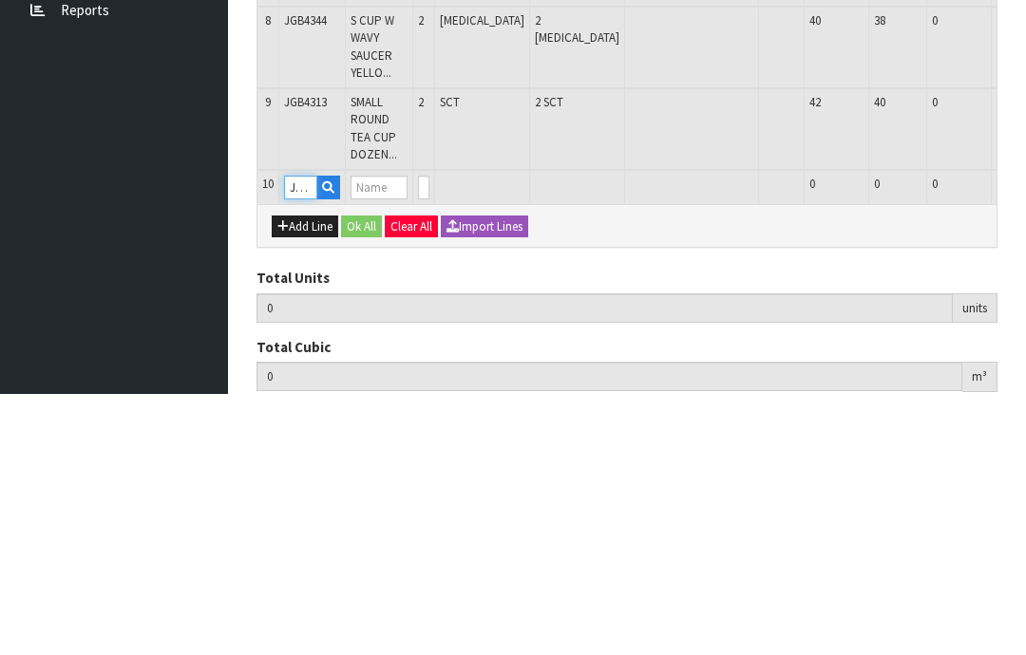
type input "18"
type input "0.174238"
type input "16.42"
type input "MEDIUM ROUND CUP RED BICYCLE"
type input "0"
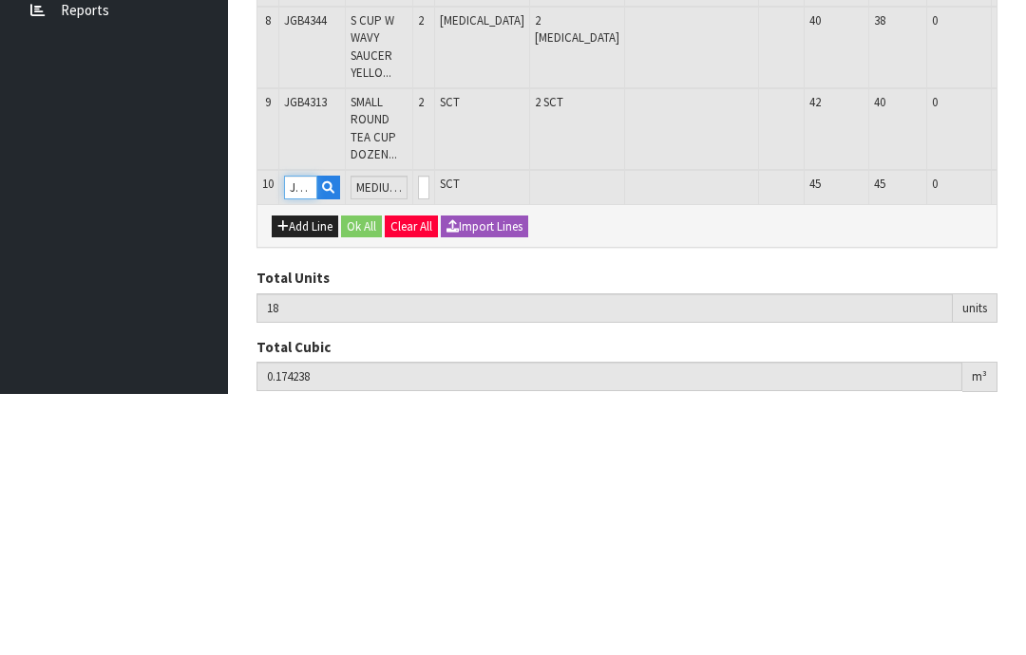
type input "JGB4323"
click at [429, 437] on input "0" at bounding box center [423, 449] width 11 height 24
type input "0"
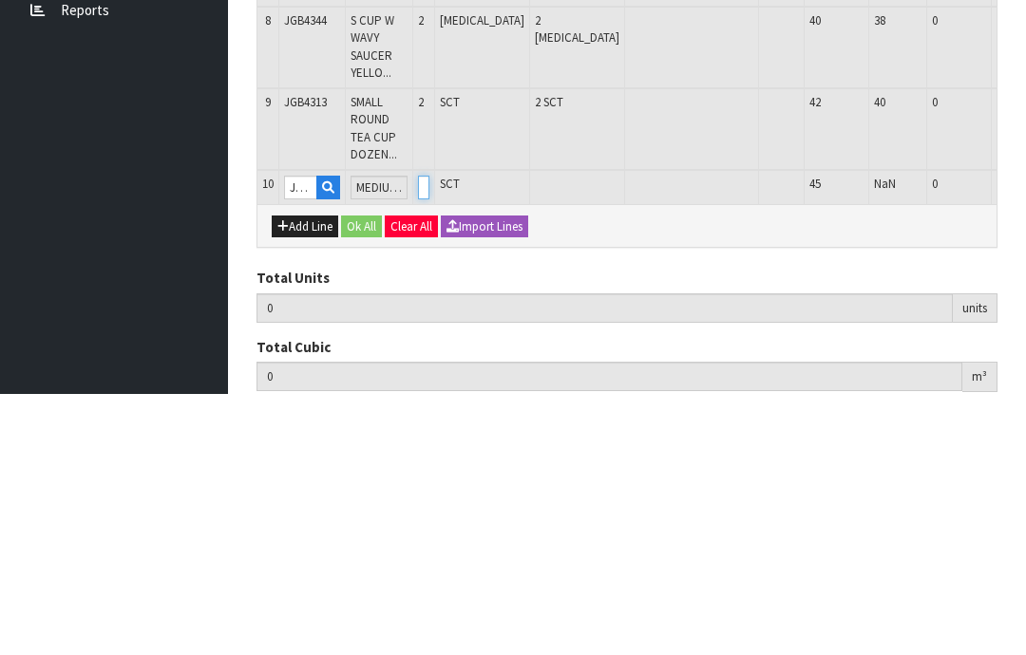
type input "20"
type input "0.187468"
type input "19.02"
type input "2"
click at [1024, 437] on button "OK" at bounding box center [1037, 448] width 27 height 23
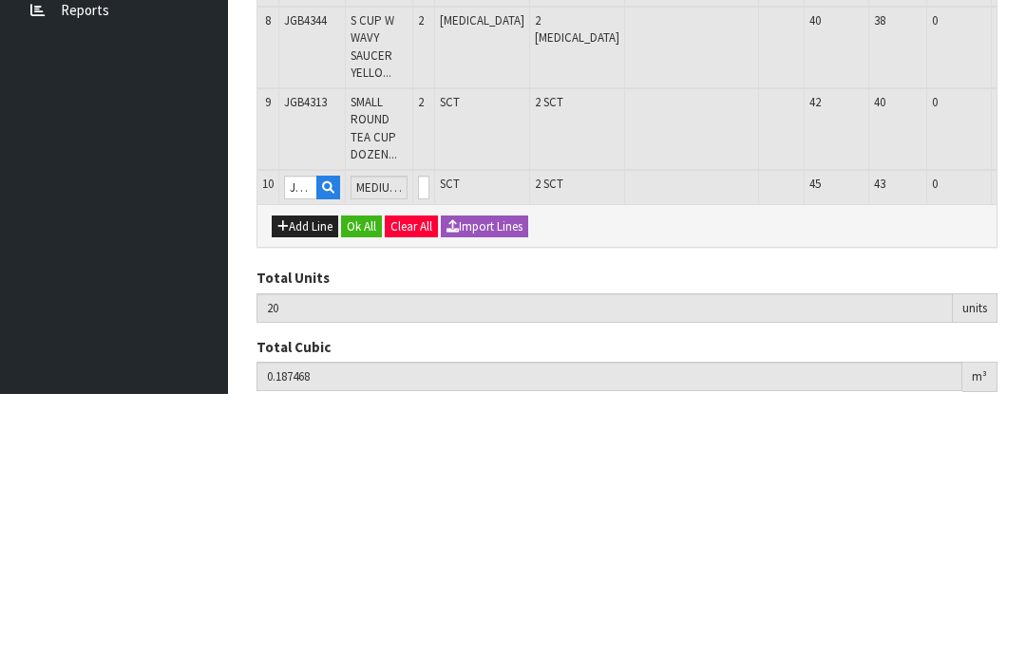
scroll to position [696, 0]
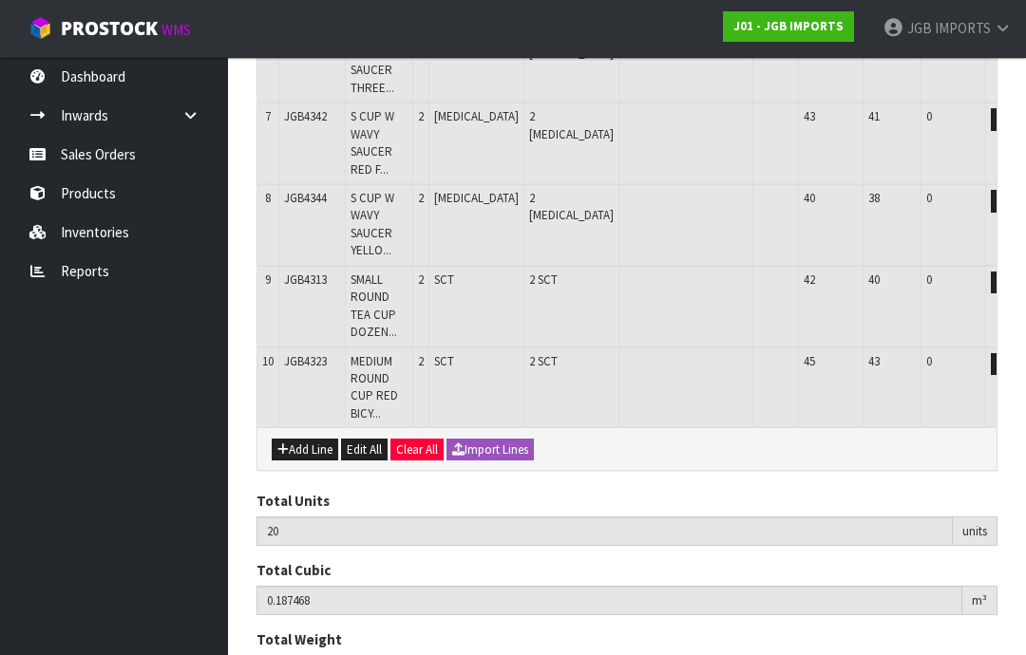
click at [296, 439] on button "Add Line" at bounding box center [305, 450] width 66 height 23
type input "0"
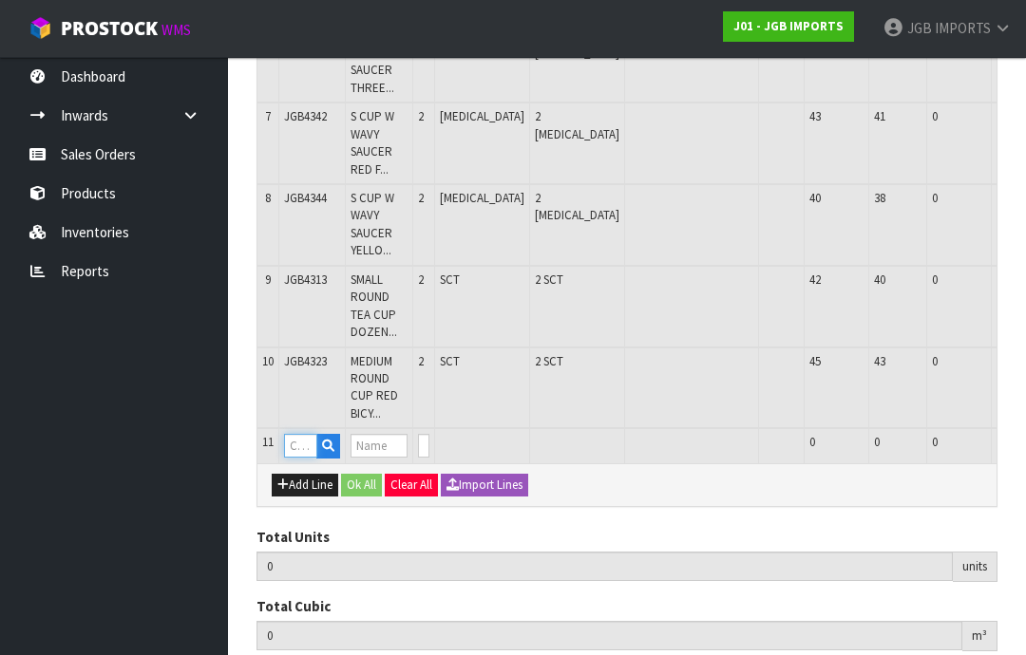
click at [303, 434] on input "text" at bounding box center [300, 446] width 33 height 24
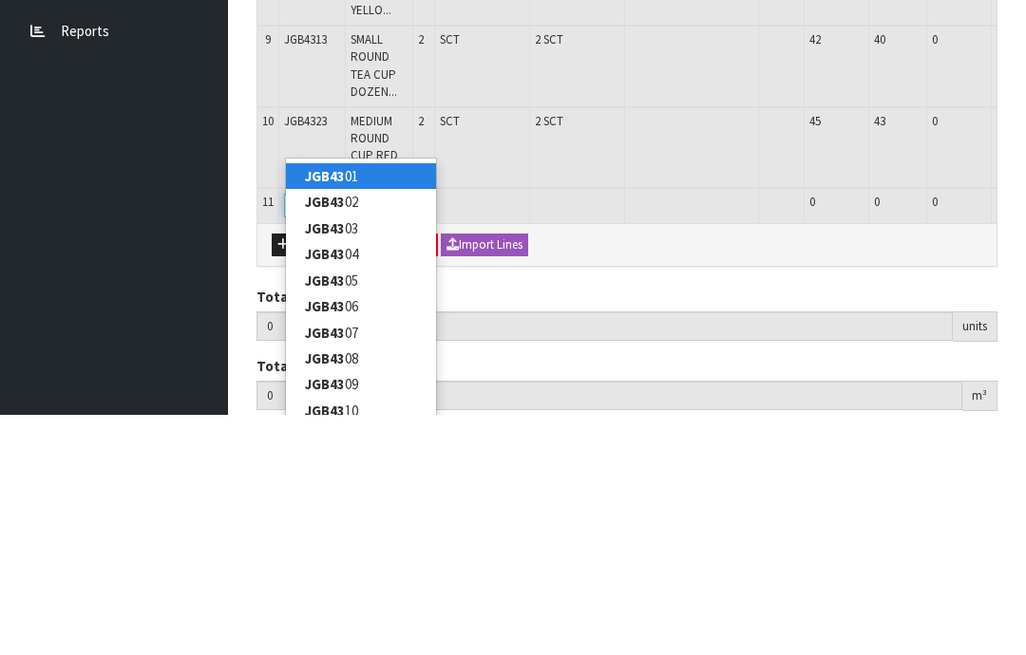
type input "JGB4304"
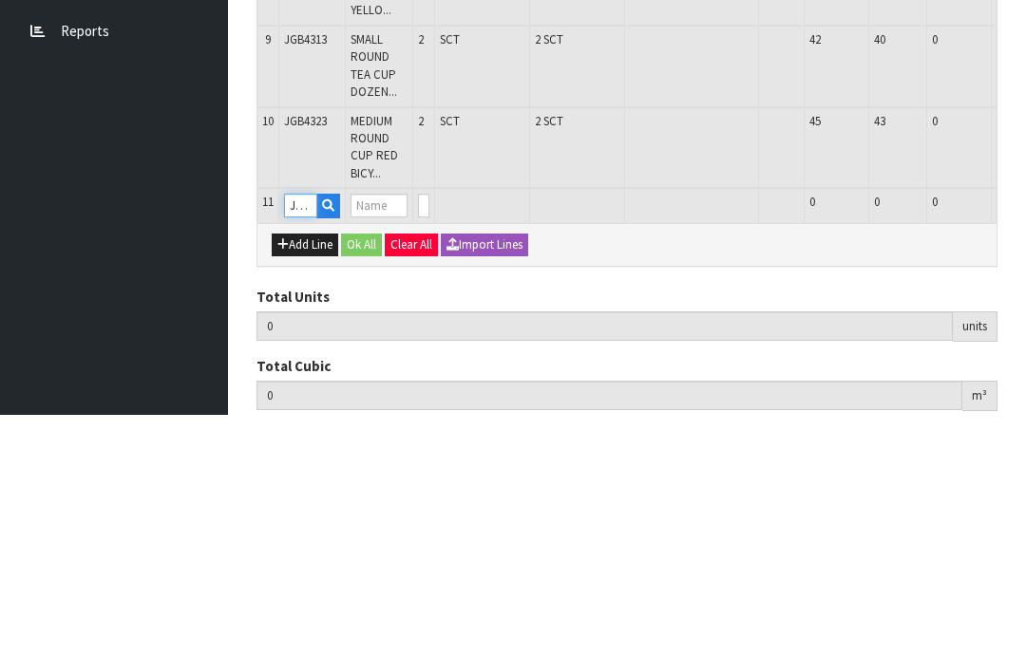
type input "20"
type input "0.187468"
type input "19.02"
type input "WATER PITCHER THREE PINK ROSES"
type input "0"
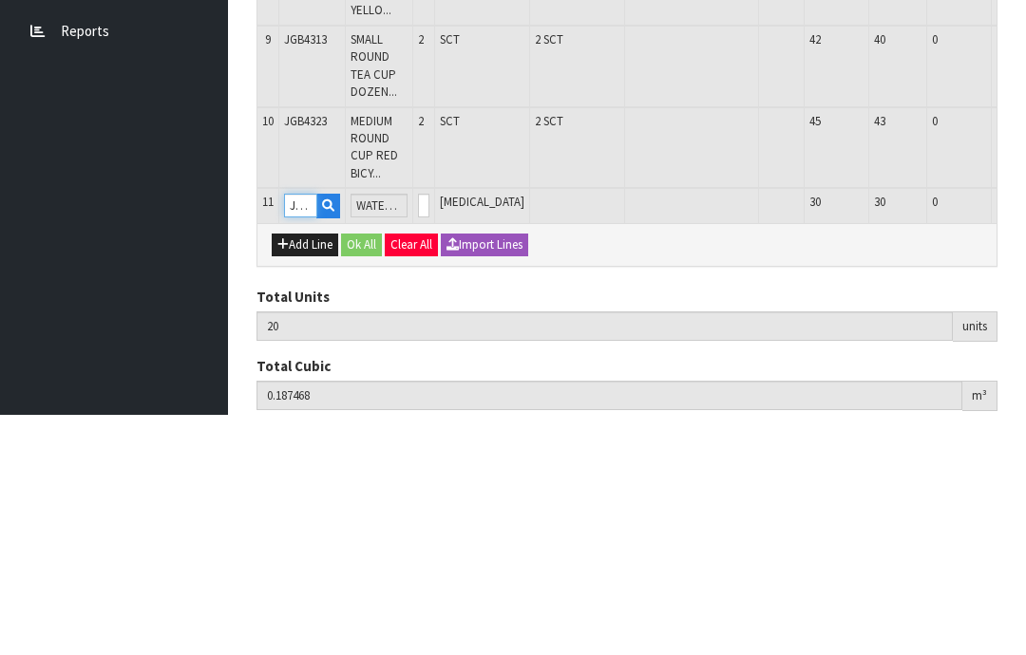
type input "JGB4304"
click at [429, 434] on input "0" at bounding box center [423, 446] width 11 height 24
type input "0"
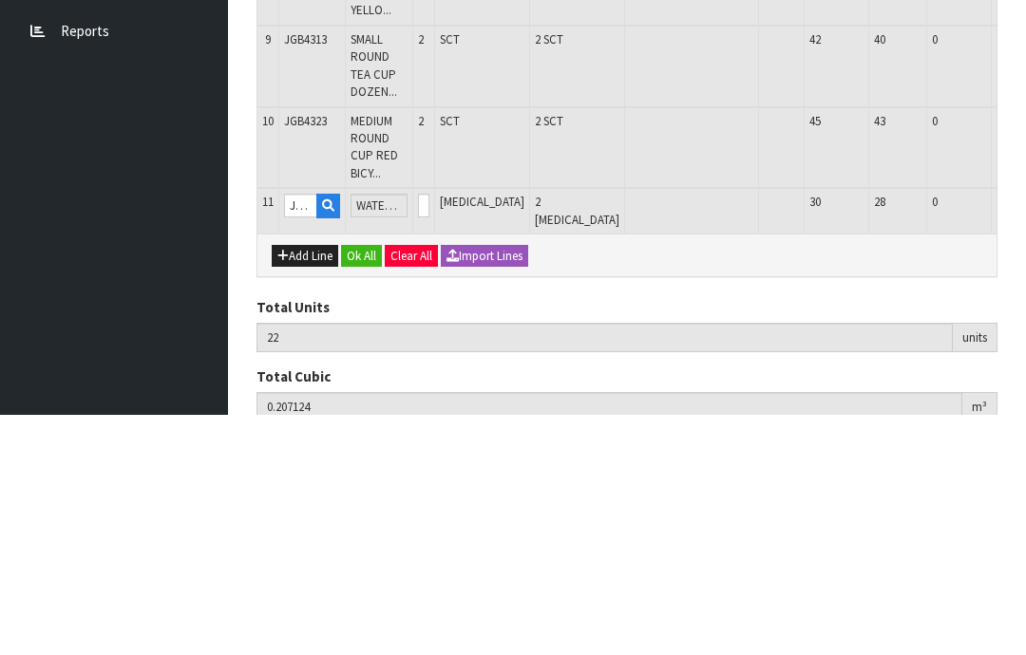
click at [1024, 434] on button "OK" at bounding box center [1037, 445] width 27 height 23
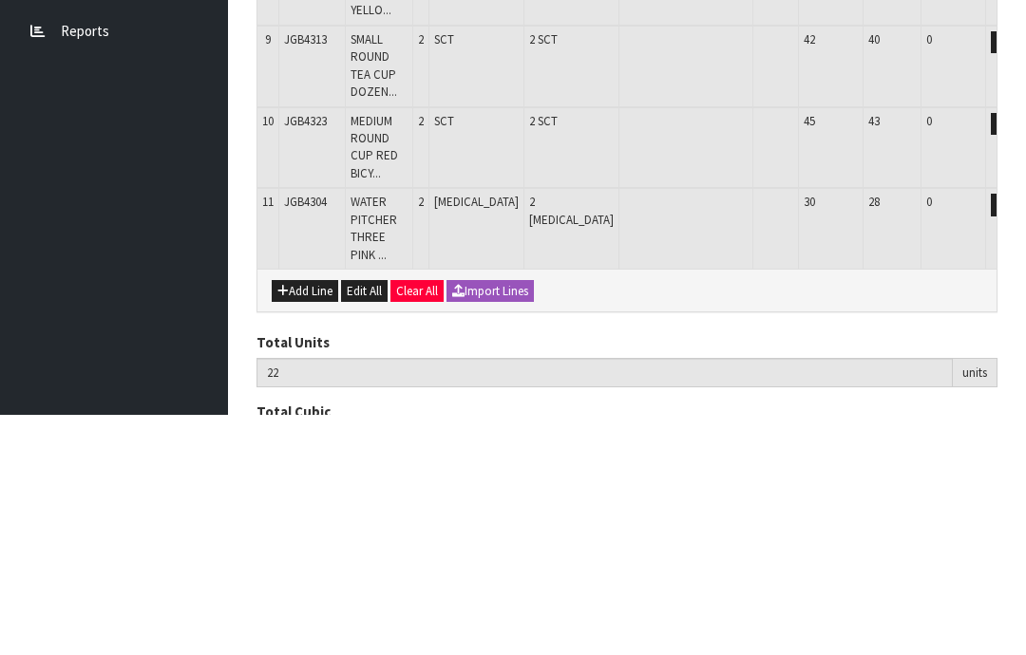
scroll to position [758, 0]
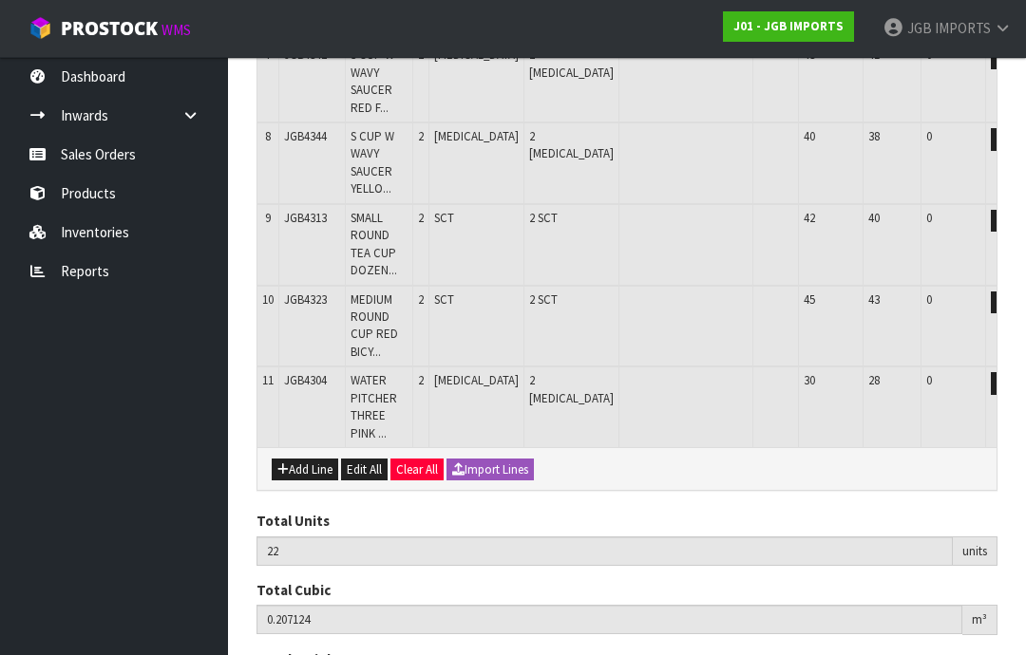
click at [299, 459] on button "Add Line" at bounding box center [305, 470] width 66 height 23
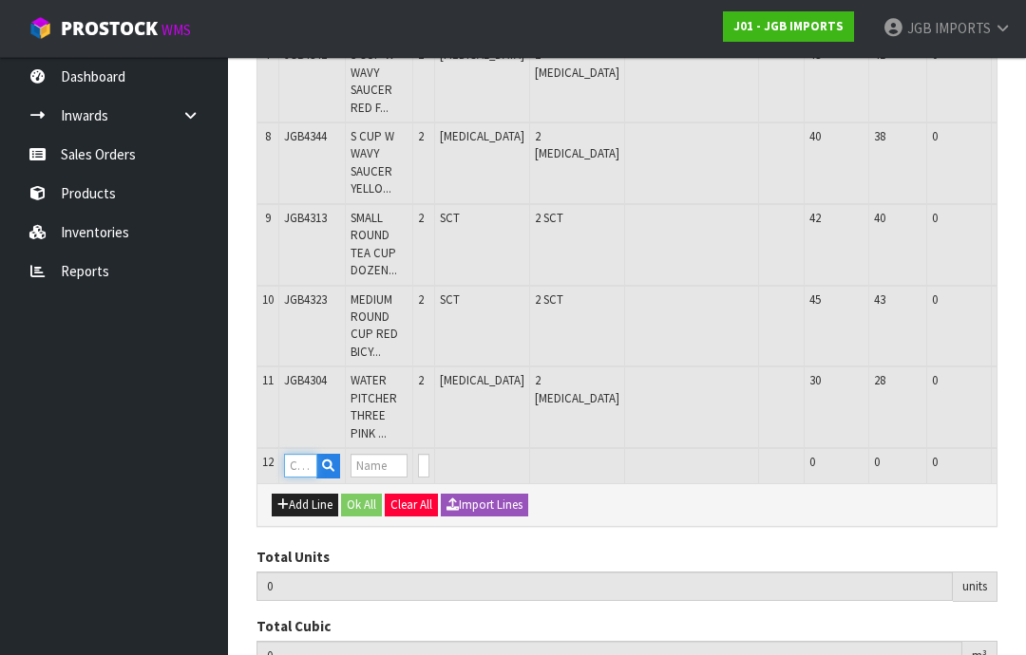
click at [301, 454] on input "text" at bounding box center [300, 466] width 33 height 24
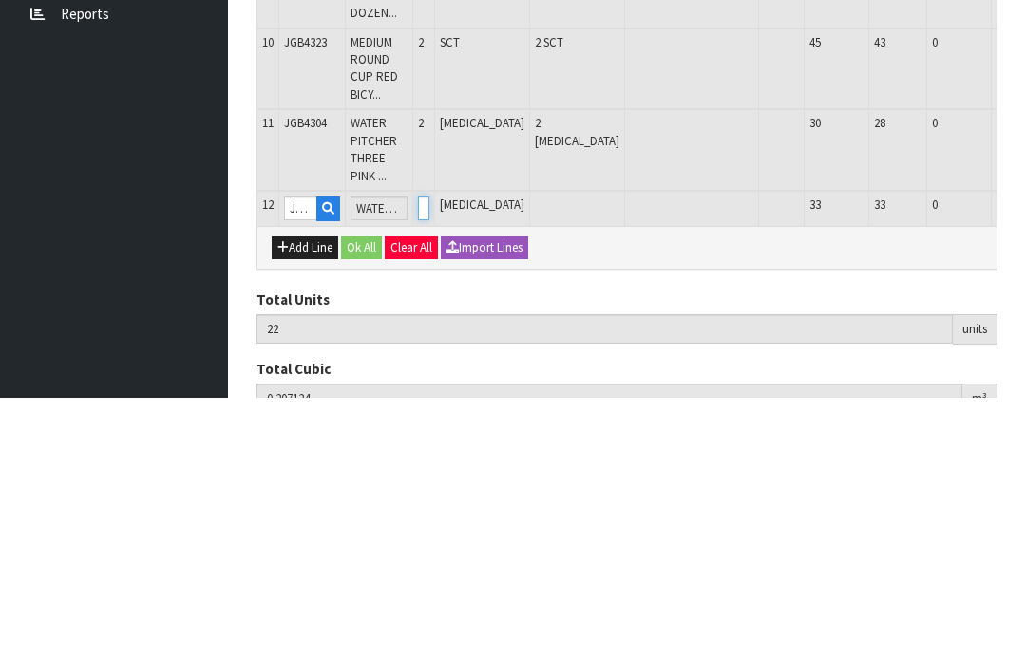
click at [429, 454] on input "0" at bounding box center [423, 466] width 11 height 24
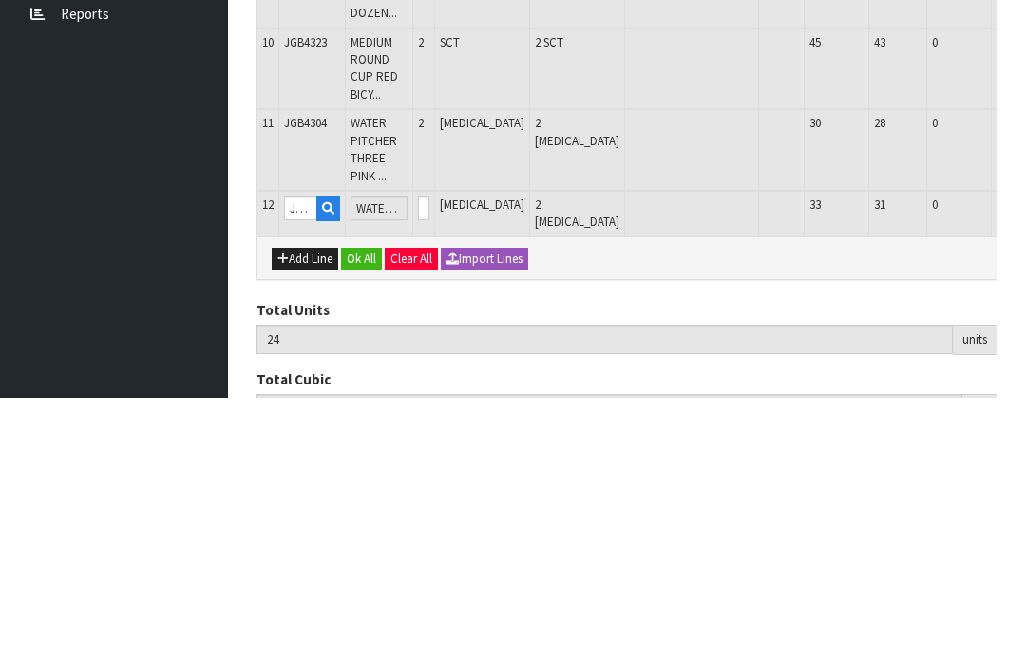
click at [999, 454] on button "button" at bounding box center [1010, 465] width 22 height 23
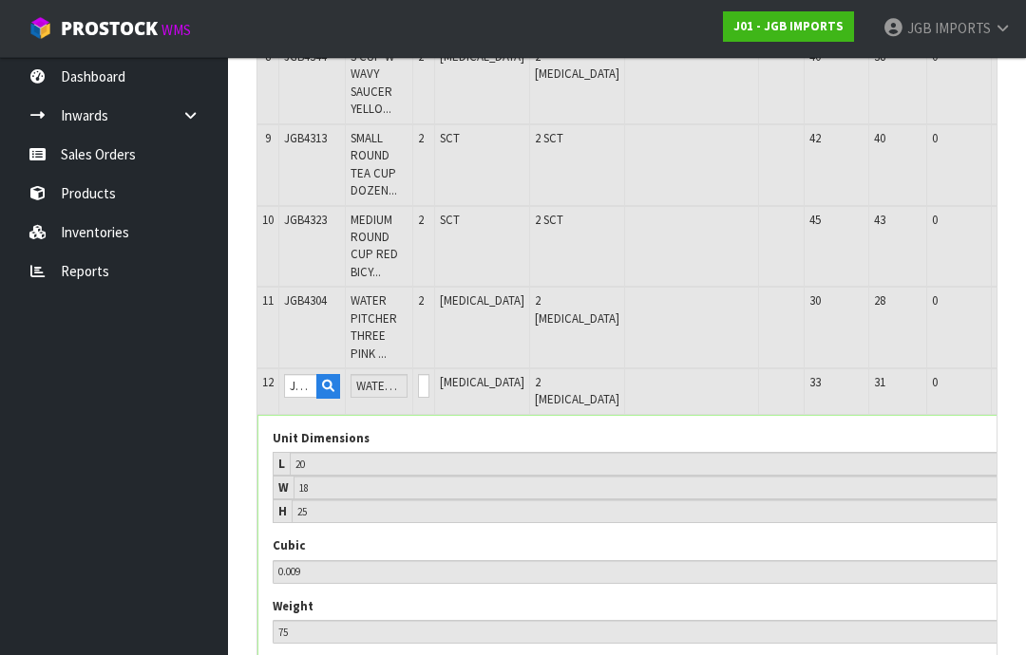
click at [999, 374] on button "button" at bounding box center [1010, 385] width 22 height 23
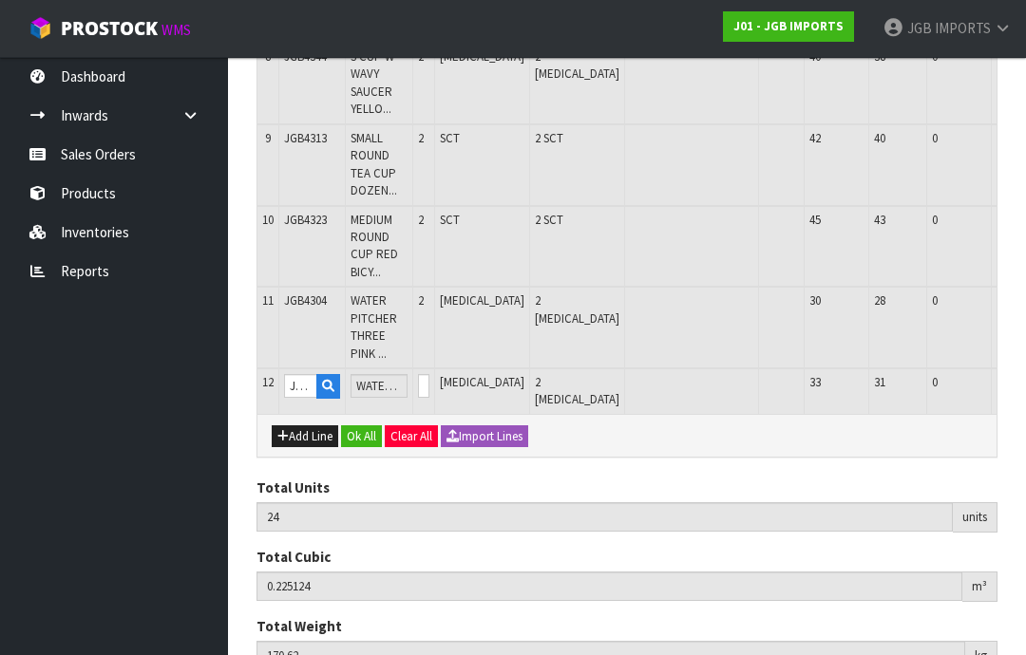
click at [1024, 374] on button "OK" at bounding box center [1037, 385] width 27 height 23
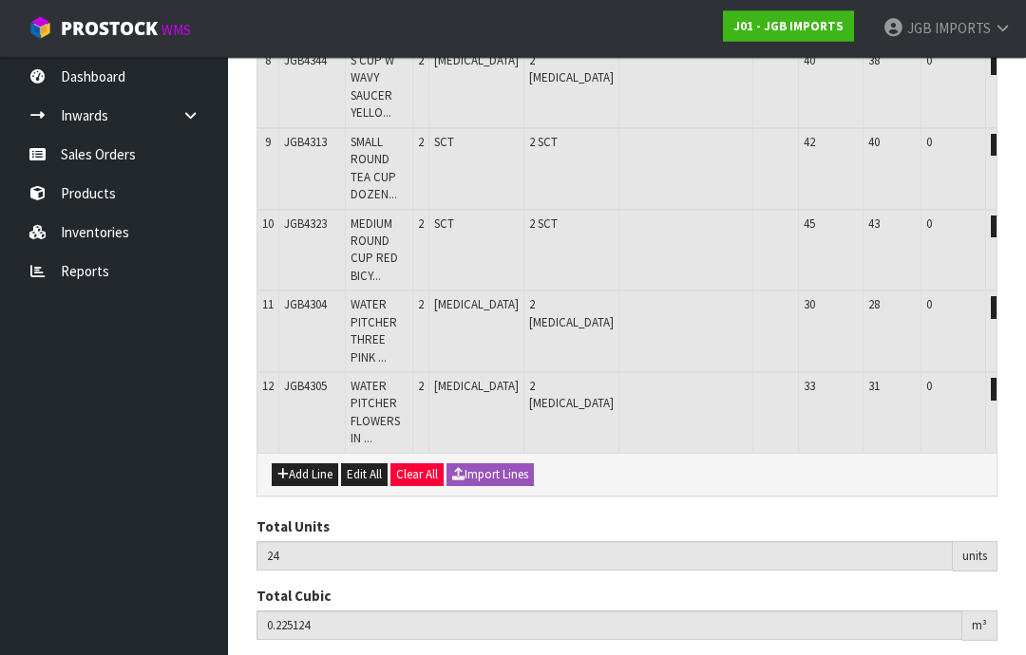
scroll to position [836, 0]
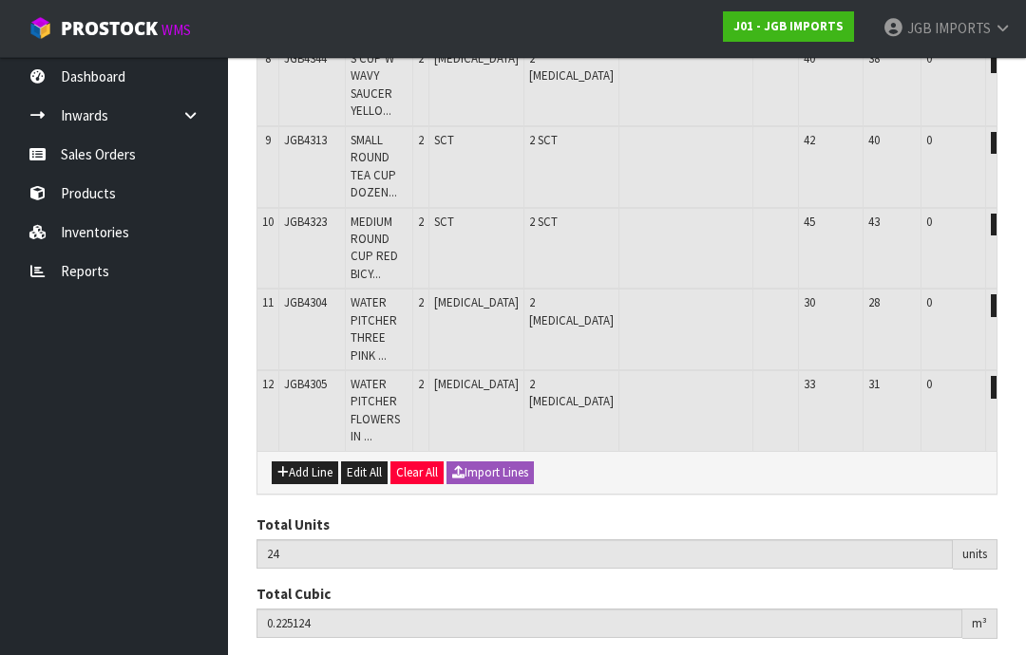
click at [306, 462] on button "Add Line" at bounding box center [305, 473] width 66 height 23
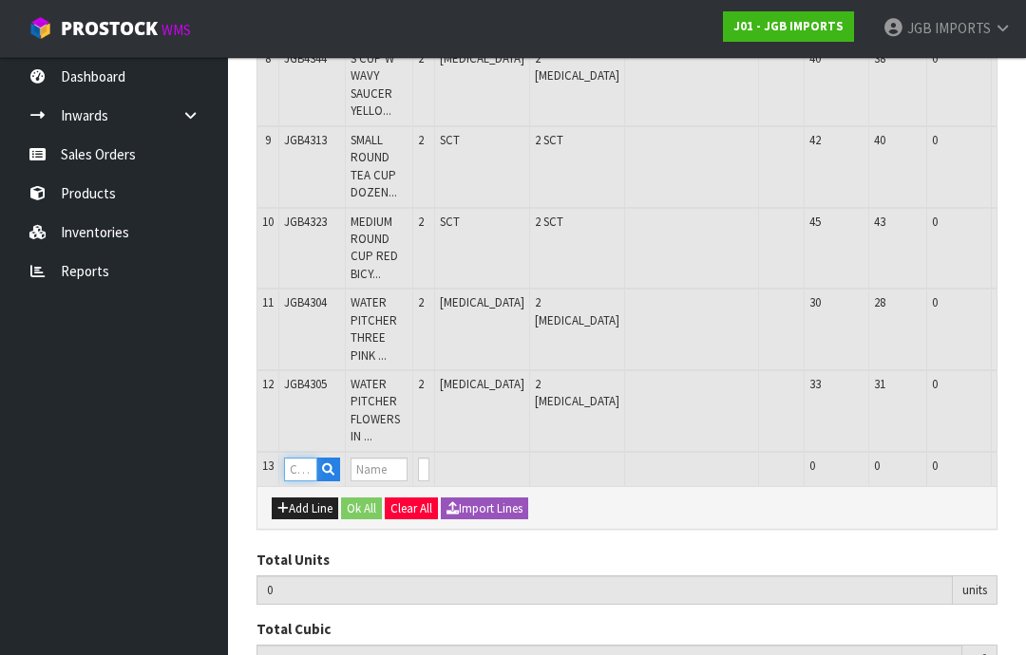
click at [300, 458] on input "text" at bounding box center [300, 470] width 33 height 24
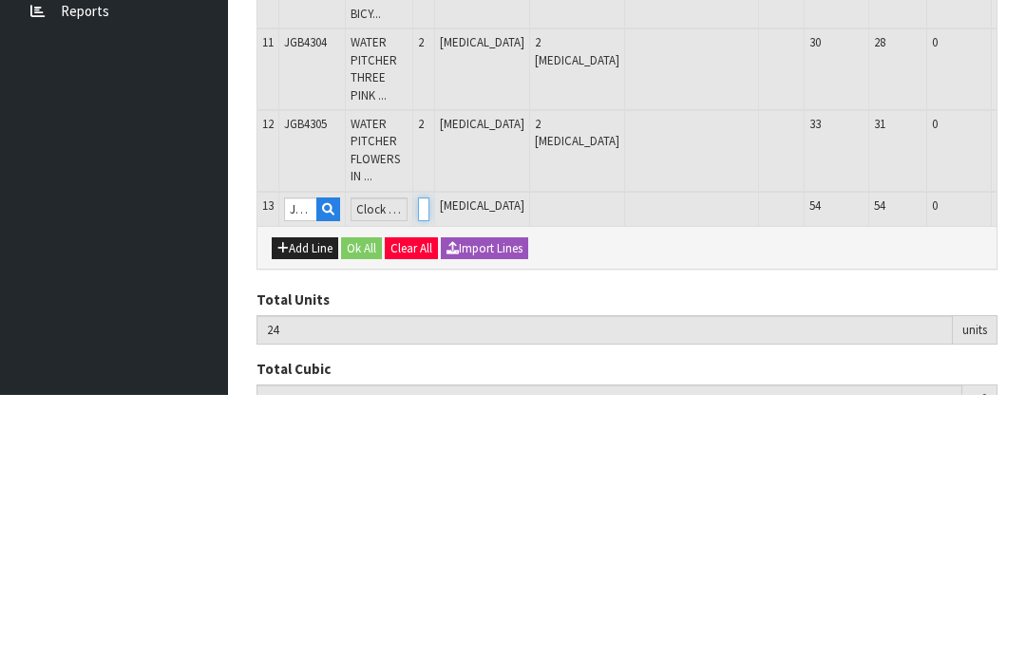
click at [429, 458] on input "0" at bounding box center [423, 470] width 11 height 24
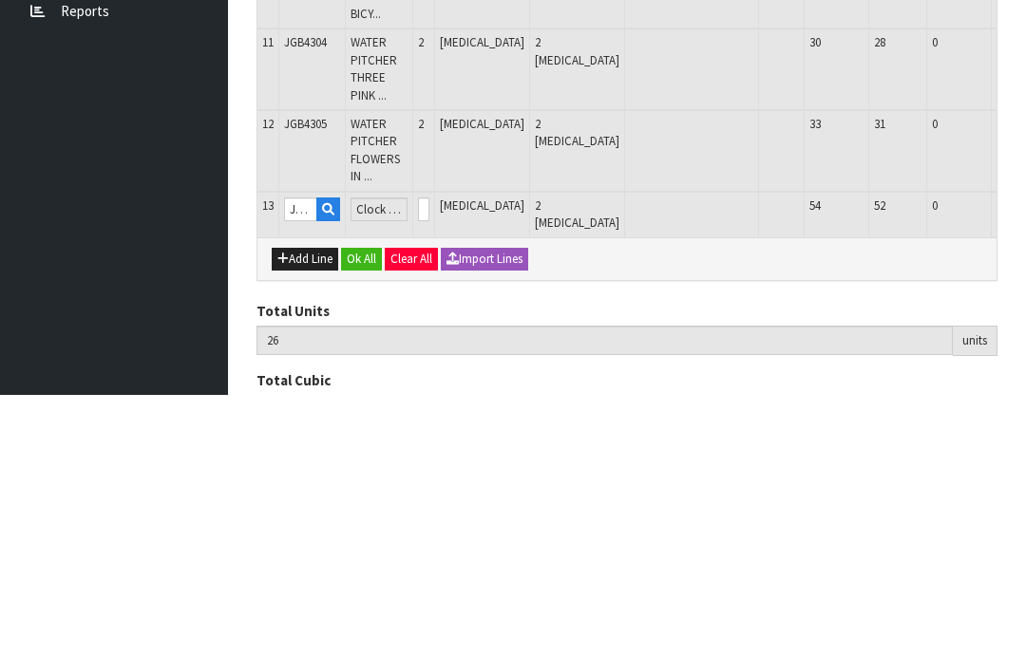
click at [1024, 458] on button "OK" at bounding box center [1037, 469] width 27 height 23
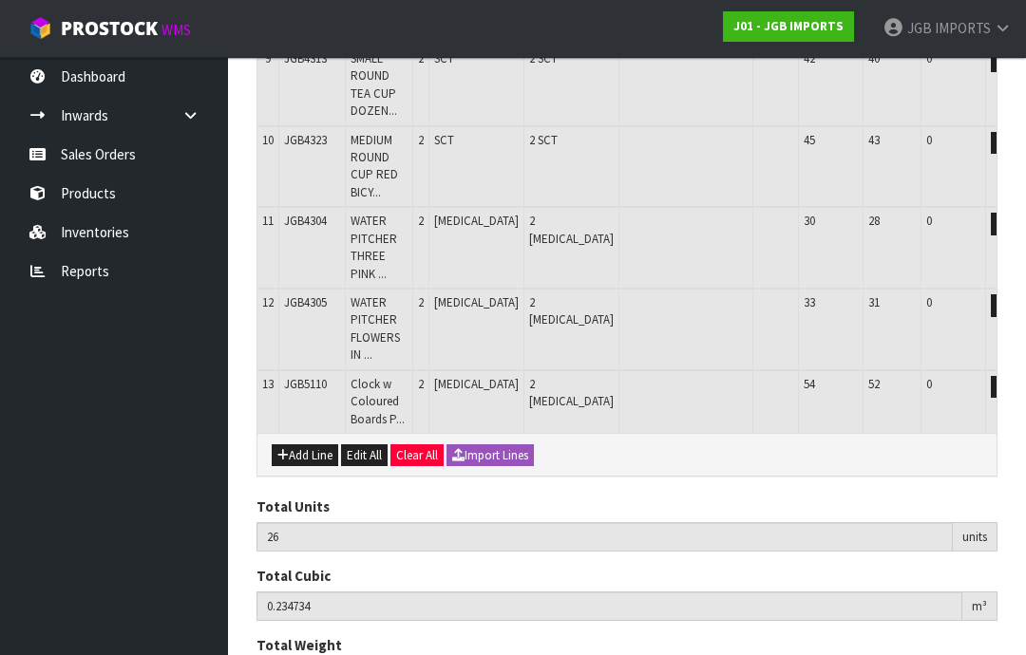
click at [305, 445] on button "Add Line" at bounding box center [305, 456] width 66 height 23
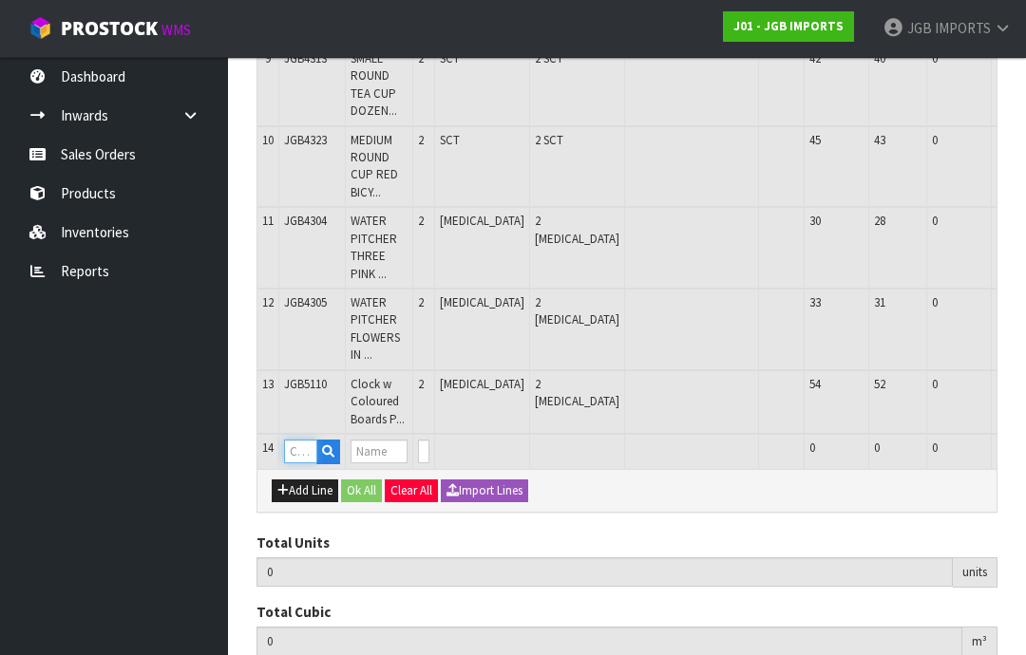
click at [302, 440] on input "text" at bounding box center [300, 452] width 33 height 24
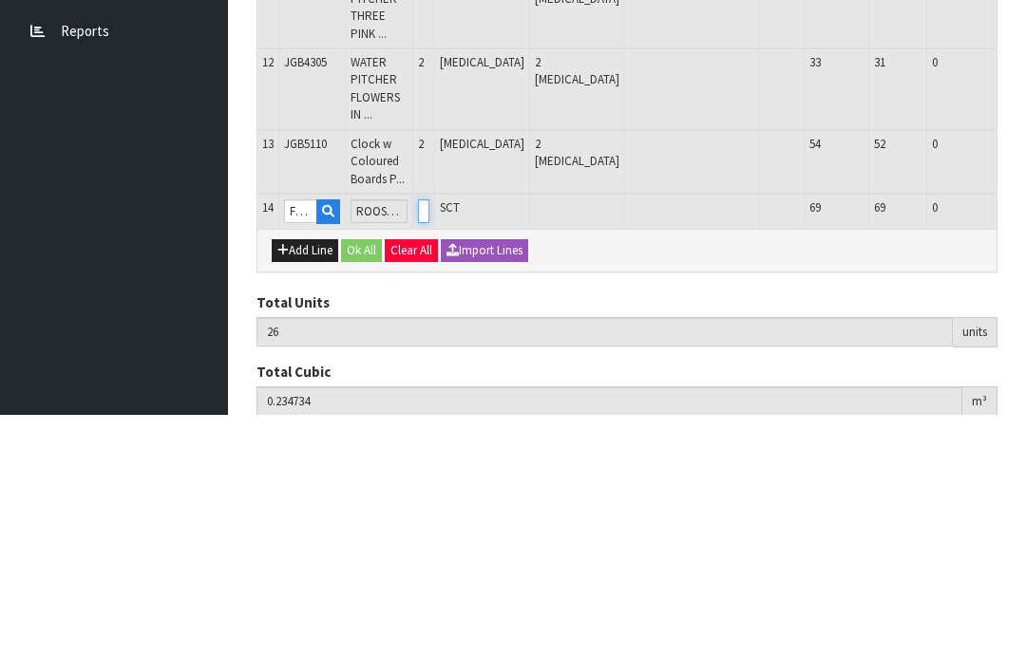
click at [429, 440] on input "0" at bounding box center [423, 452] width 11 height 24
click at [1024, 440] on button "OK" at bounding box center [1037, 451] width 27 height 23
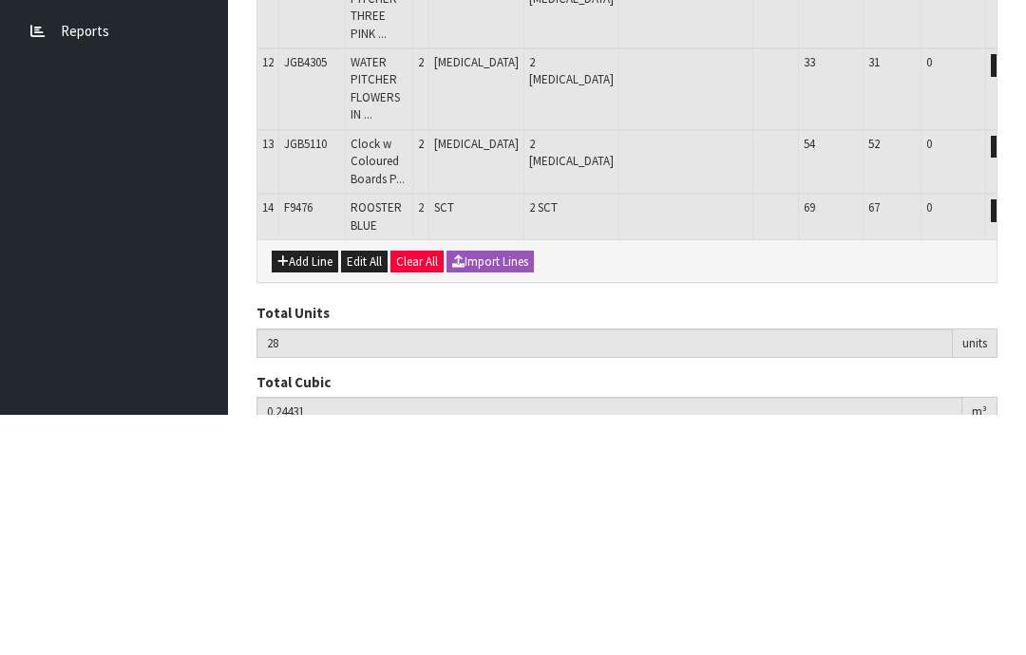
scroll to position [980, 0]
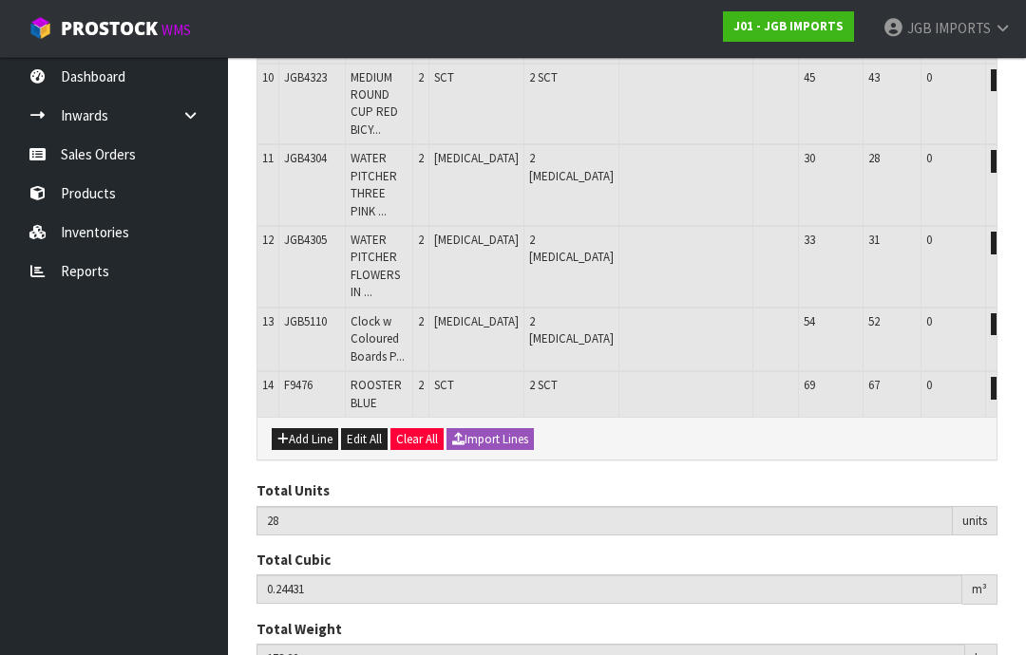
click at [309, 428] on button "Add Line" at bounding box center [305, 439] width 66 height 23
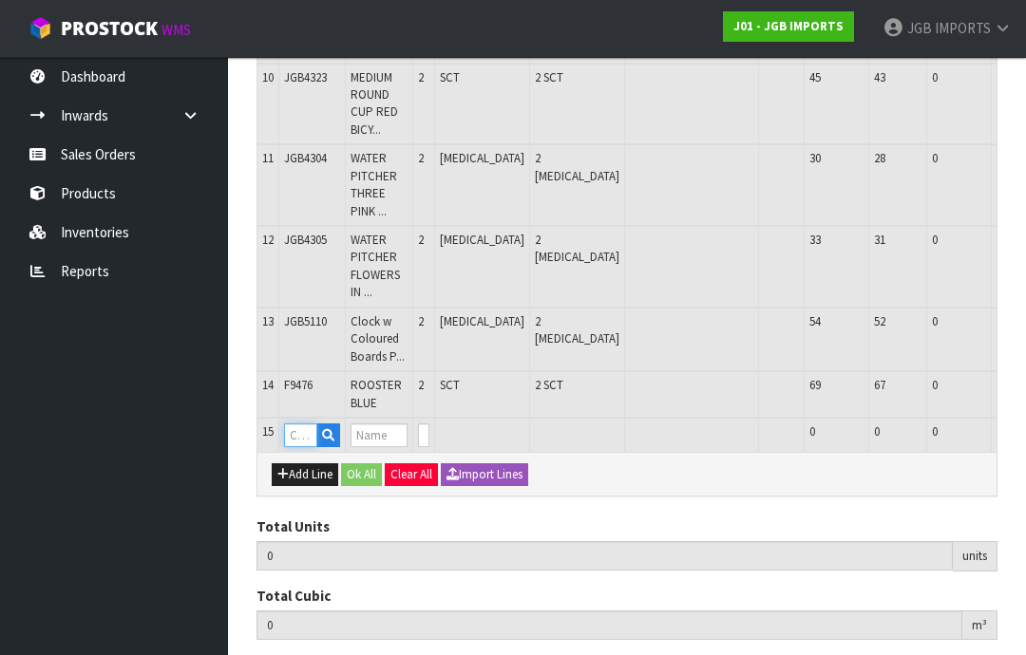
click at [301, 424] on input "text" at bounding box center [300, 436] width 33 height 24
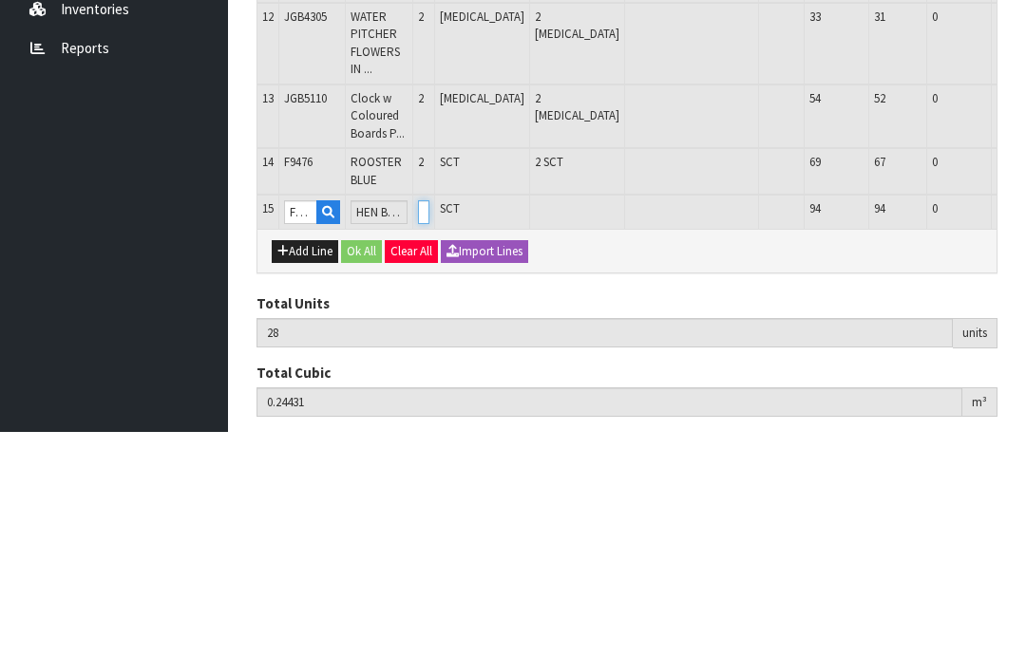
click at [429, 424] on input "0" at bounding box center [423, 436] width 11 height 24
click at [1024, 424] on button "OK" at bounding box center [1037, 435] width 27 height 23
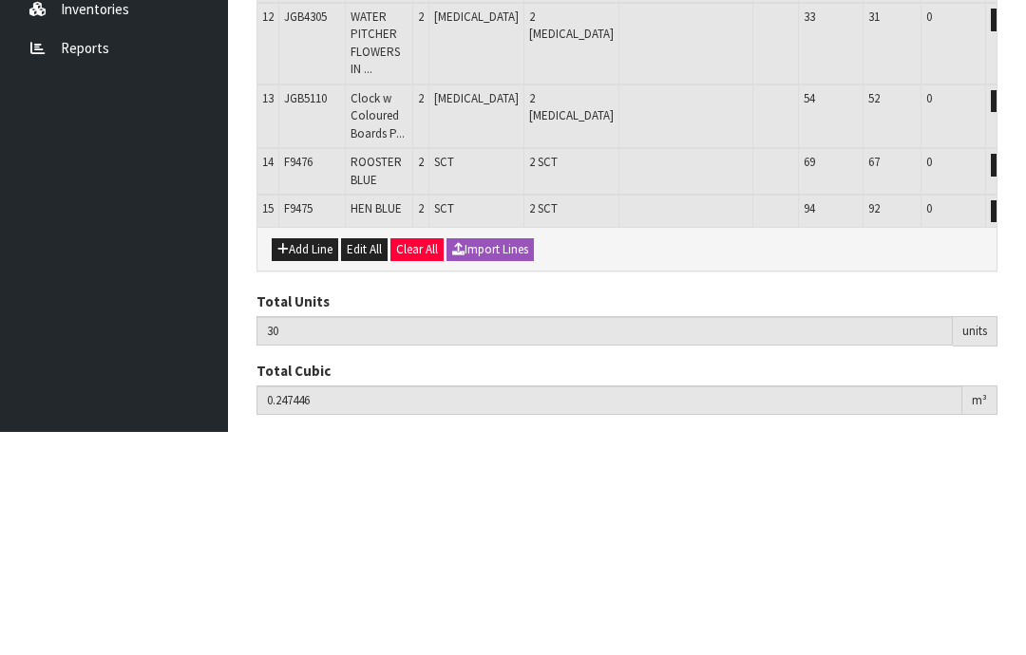
scroll to position [1024, 0]
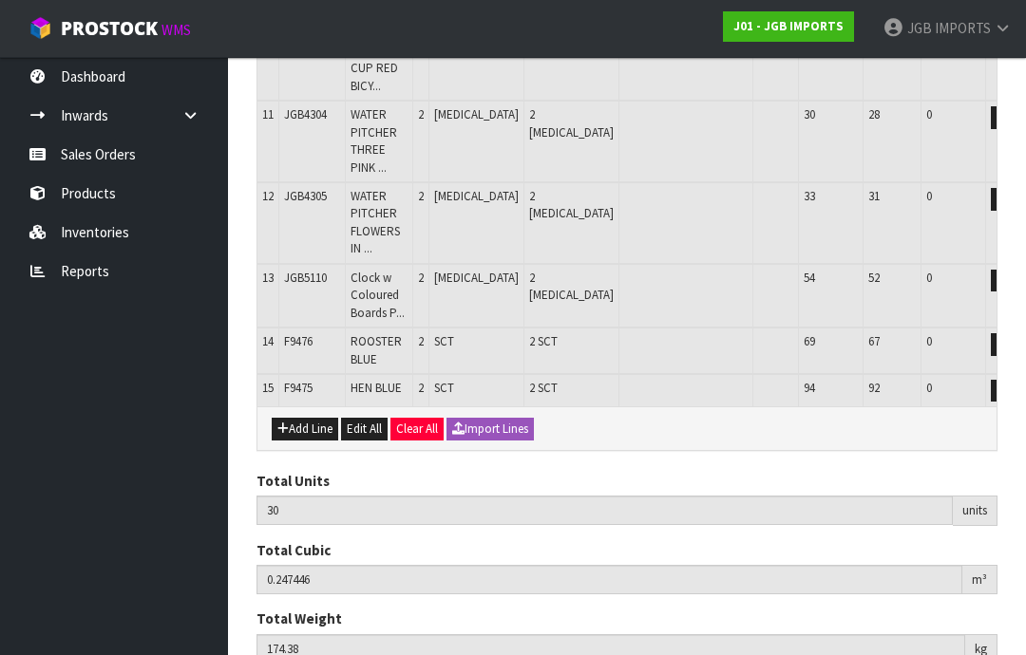
click at [303, 418] on button "Add Line" at bounding box center [305, 429] width 66 height 23
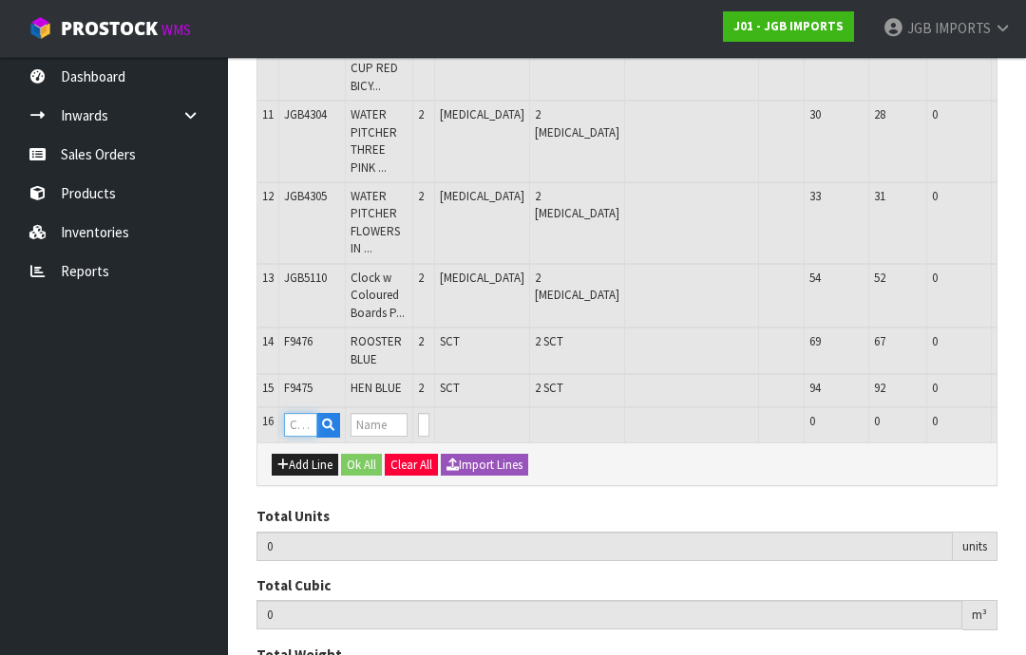
click at [299, 413] on input "text" at bounding box center [300, 425] width 33 height 24
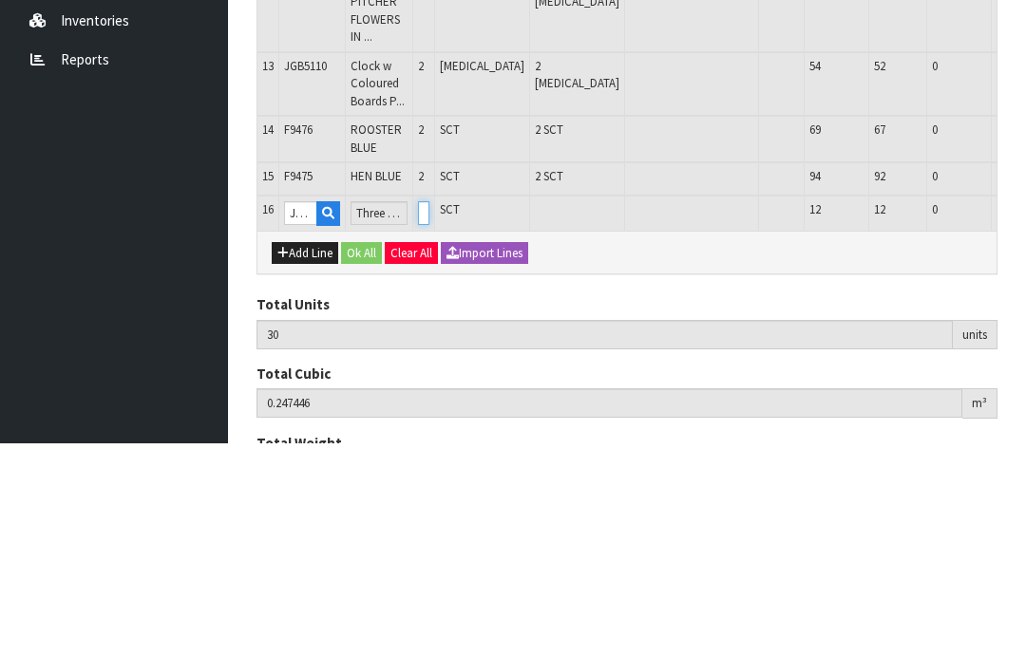
click at [429, 413] on input "0" at bounding box center [423, 425] width 11 height 24
click at [1024, 413] on button "OK" at bounding box center [1037, 424] width 27 height 23
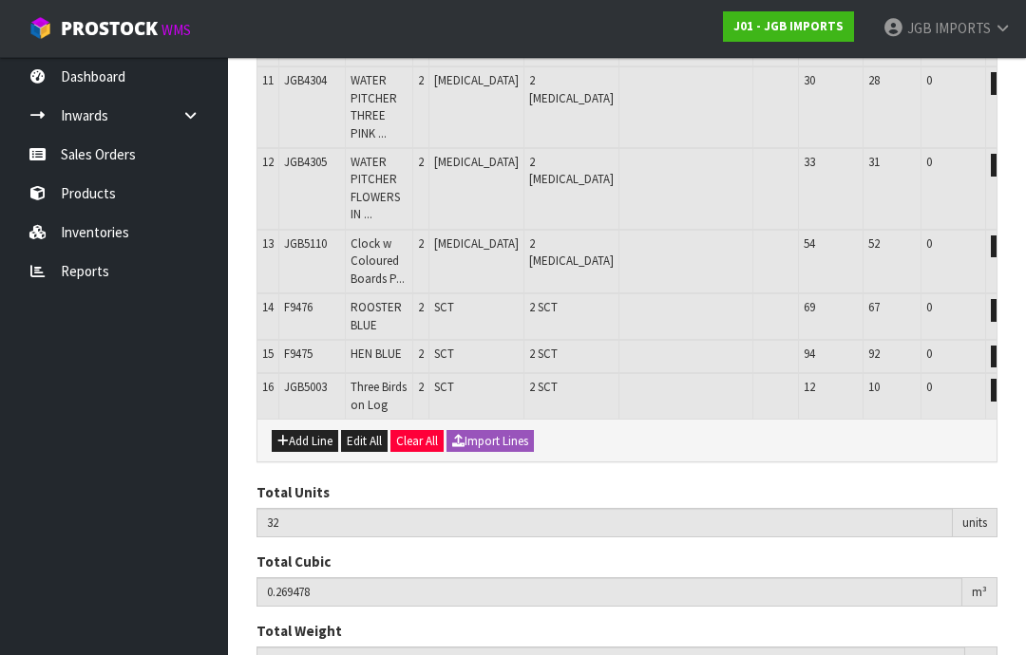
click at [296, 430] on button "Add Line" at bounding box center [305, 441] width 66 height 23
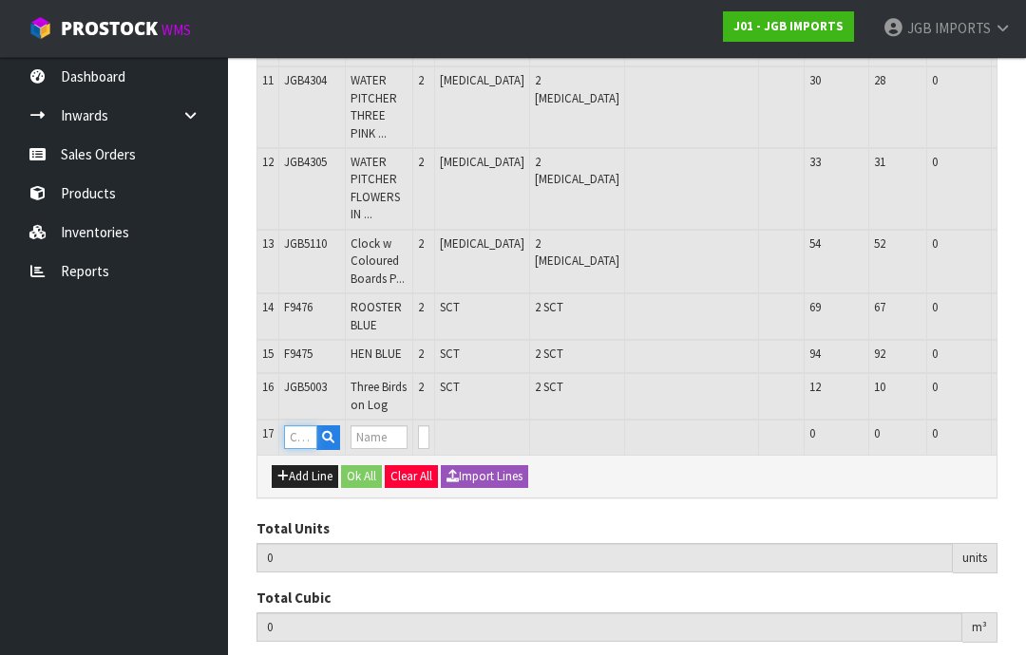
click at [298, 426] on input "text" at bounding box center [300, 438] width 33 height 24
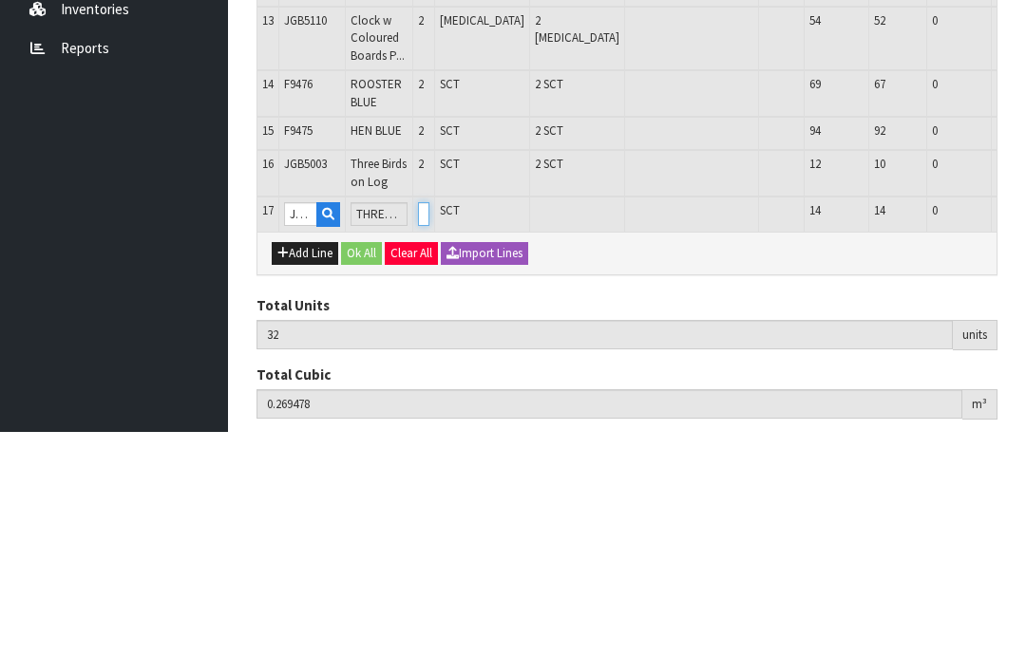
click at [429, 426] on input "0" at bounding box center [423, 438] width 11 height 24
click at [1024, 426] on button "OK" at bounding box center [1037, 437] width 27 height 23
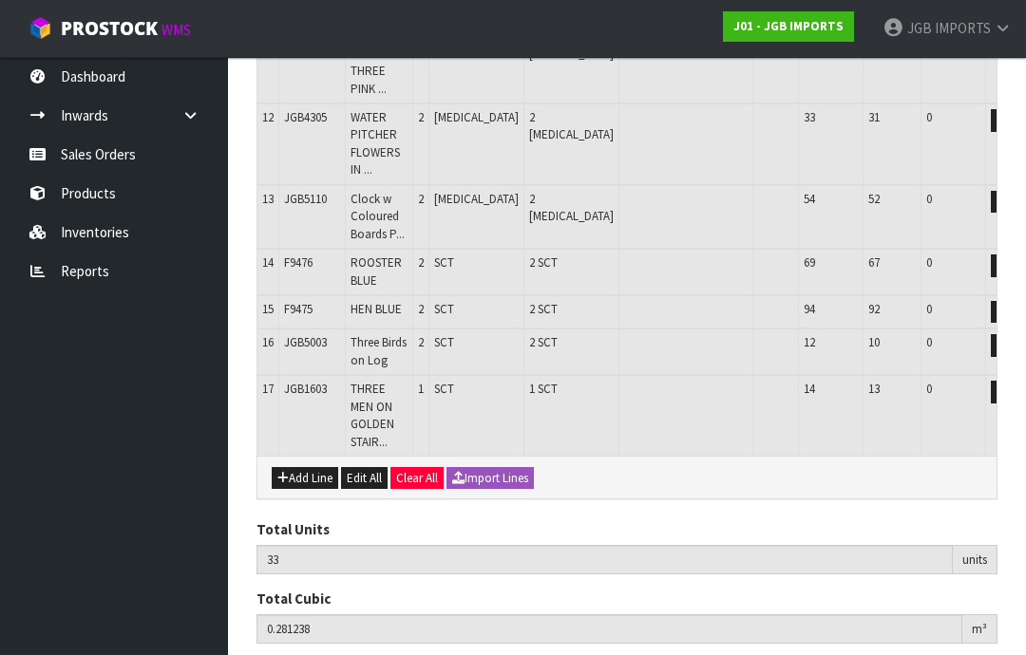
click at [309, 467] on button "Add Line" at bounding box center [305, 478] width 66 height 23
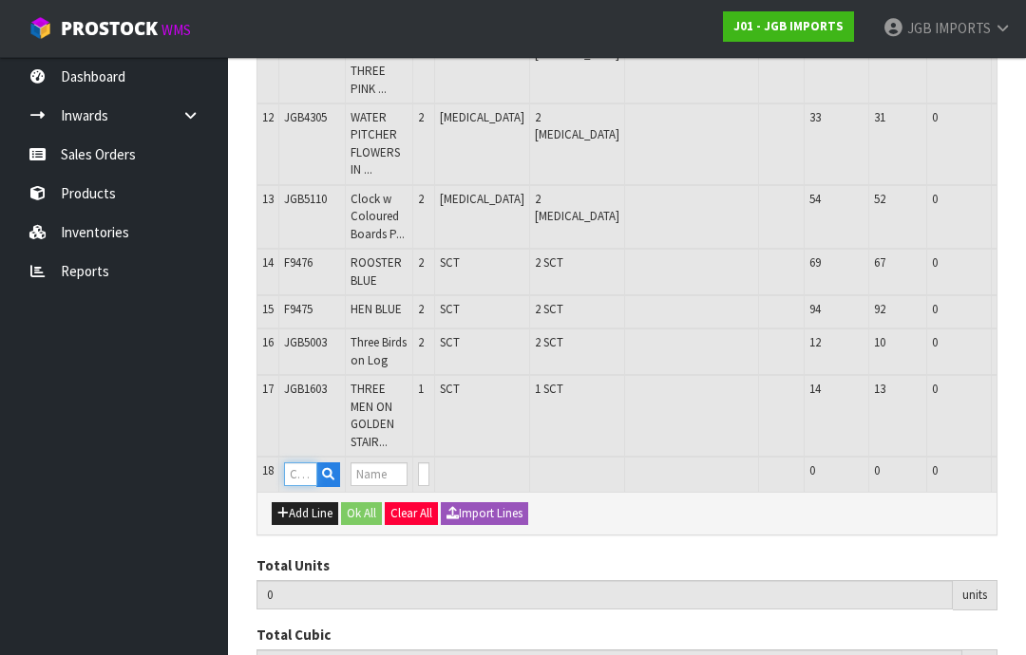
click at [304, 463] on input "text" at bounding box center [300, 475] width 33 height 24
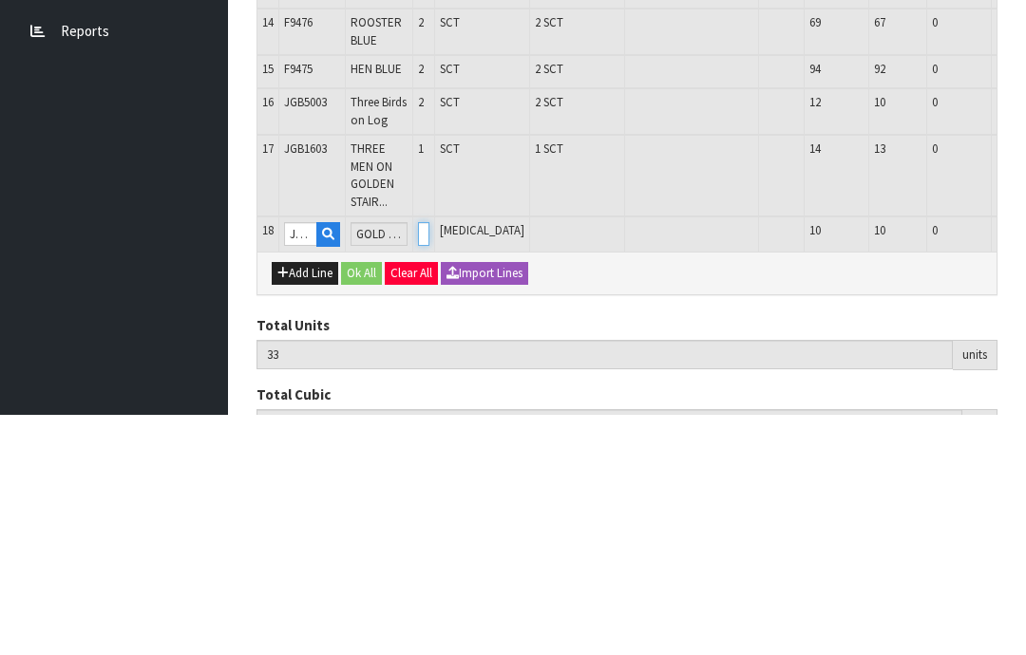
click at [429, 463] on input "0" at bounding box center [423, 475] width 11 height 24
click at [1024, 463] on button "OK" at bounding box center [1037, 474] width 27 height 23
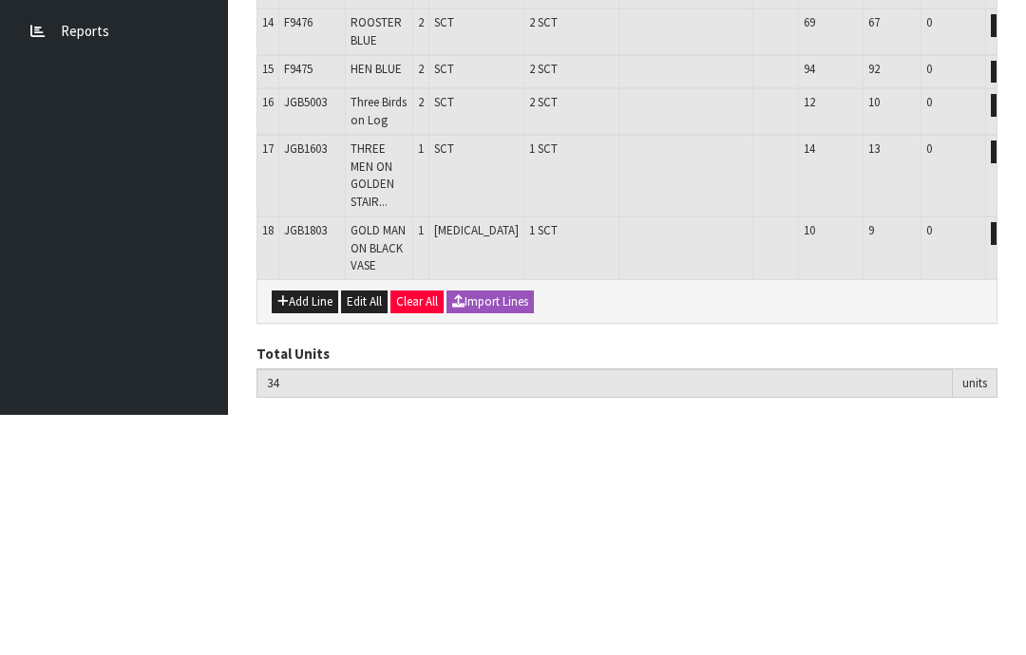
scroll to position [1166, 0]
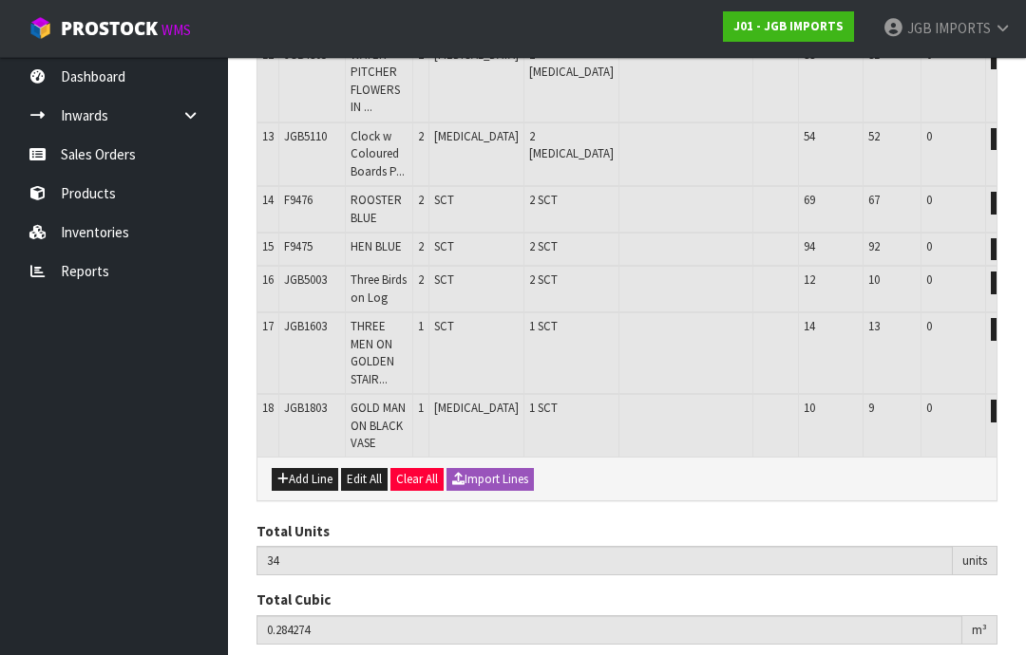
click at [303, 468] on button "Add Line" at bounding box center [305, 479] width 66 height 23
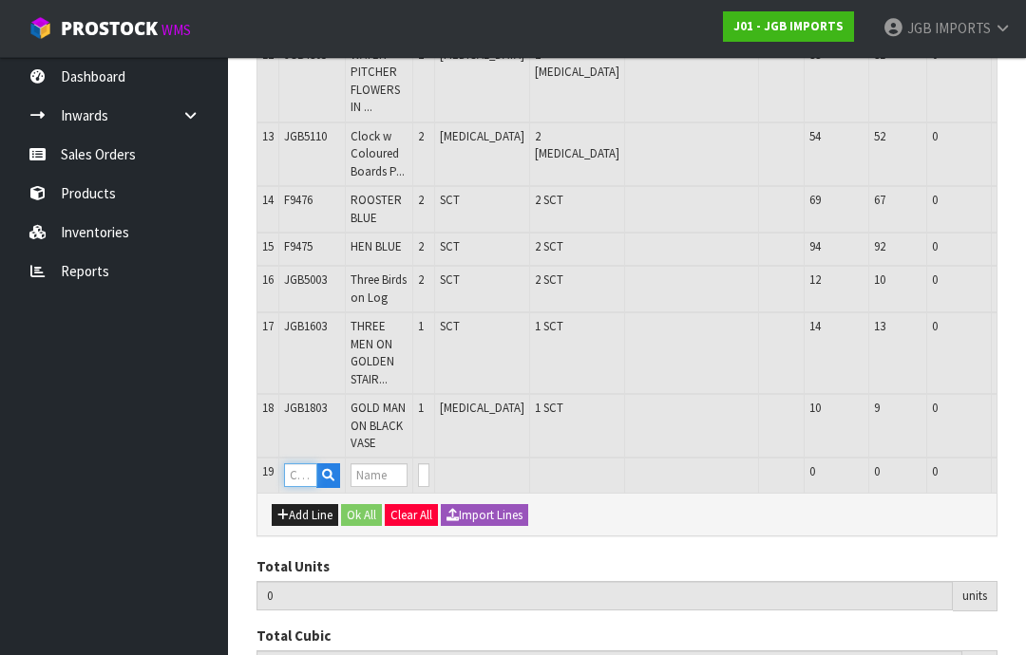
click at [302, 464] on input "text" at bounding box center [300, 476] width 33 height 24
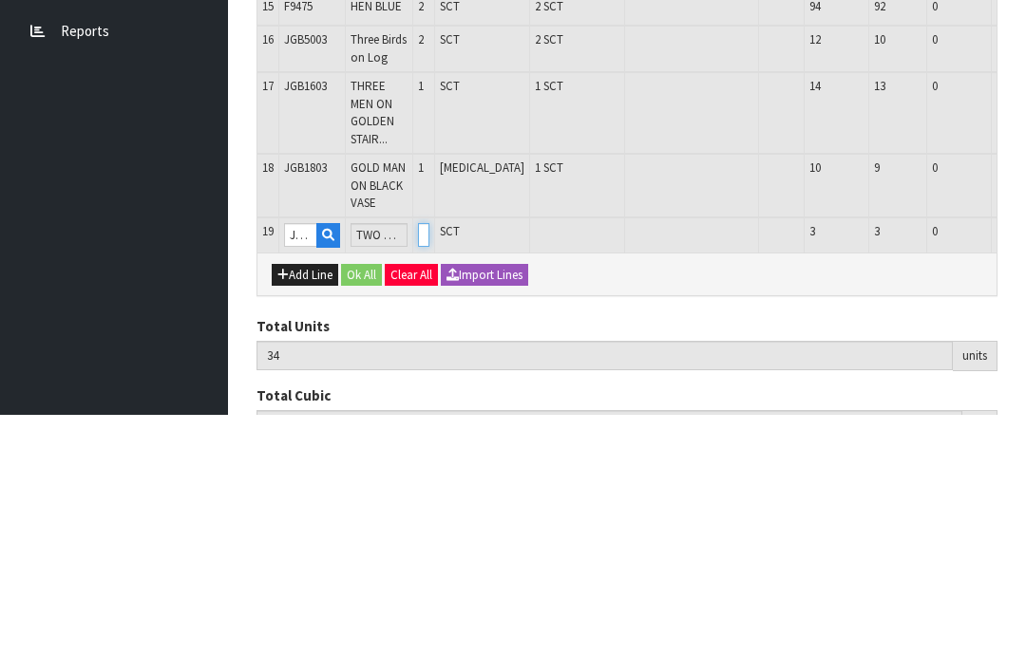
click at [429, 464] on input "0" at bounding box center [423, 476] width 11 height 24
click at [1024, 464] on button "OK" at bounding box center [1037, 475] width 27 height 23
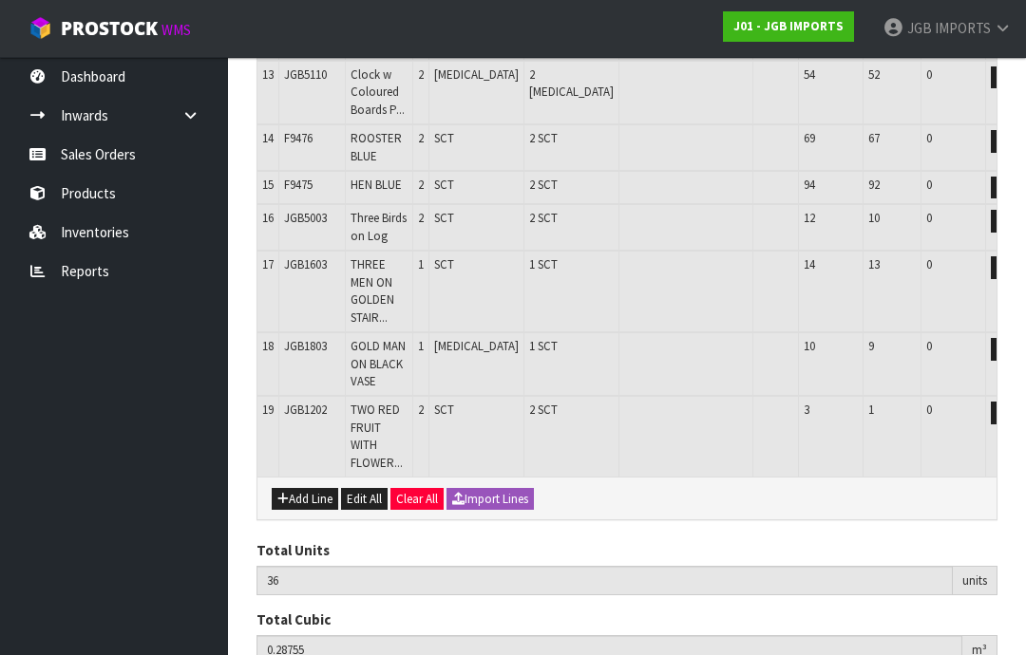
click at [306, 488] on button "Add Line" at bounding box center [305, 499] width 66 height 23
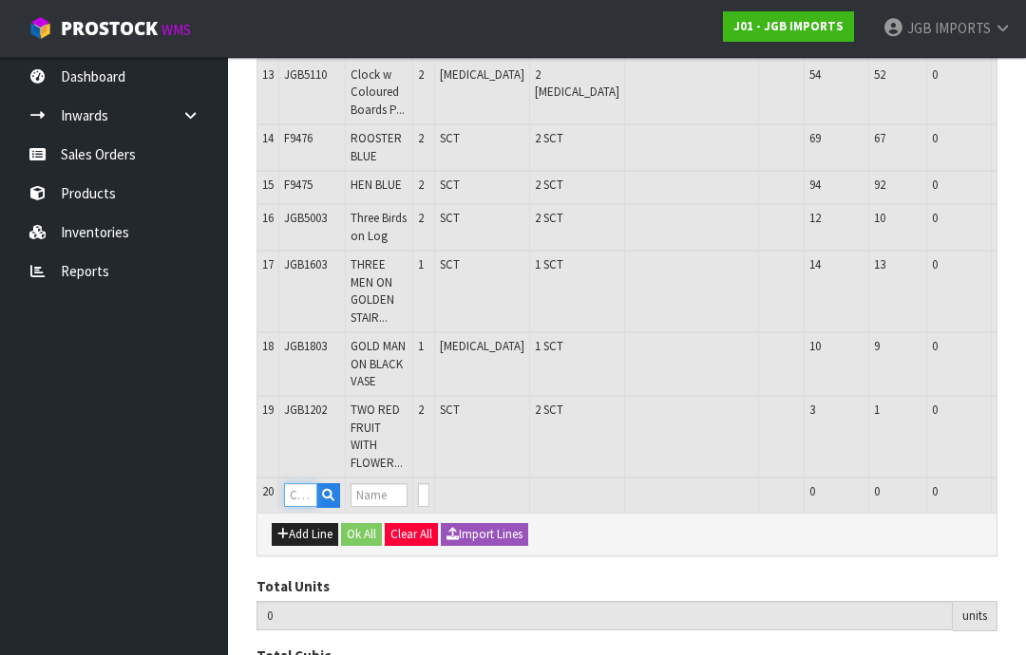
click at [304, 484] on input "text" at bounding box center [300, 496] width 33 height 24
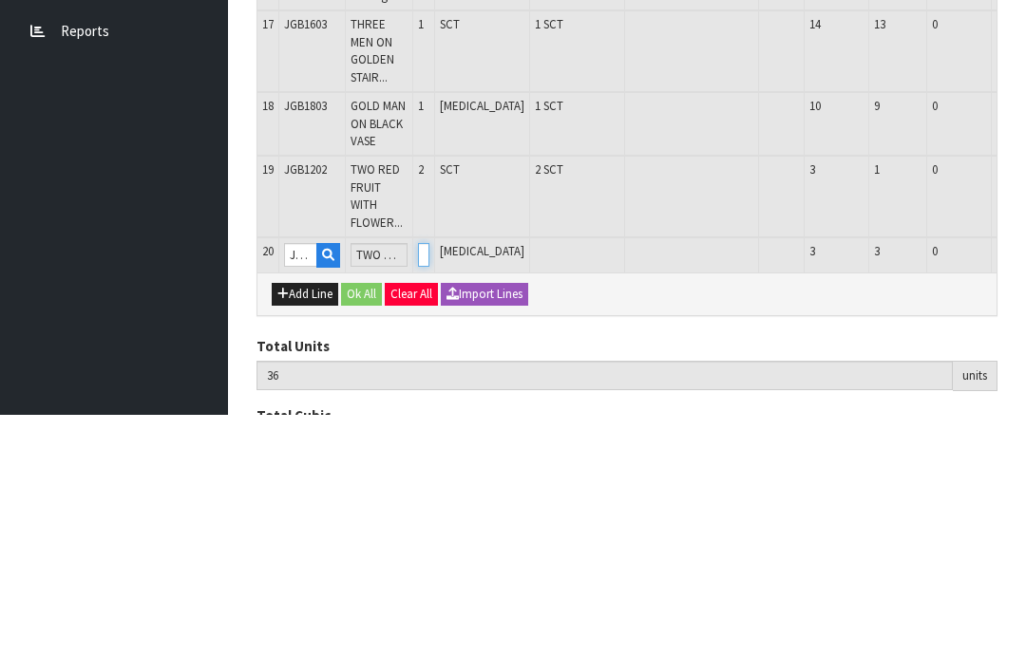
click at [429, 484] on input "0" at bounding box center [423, 496] width 11 height 24
click at [1024, 484] on button "OK" at bounding box center [1037, 495] width 27 height 23
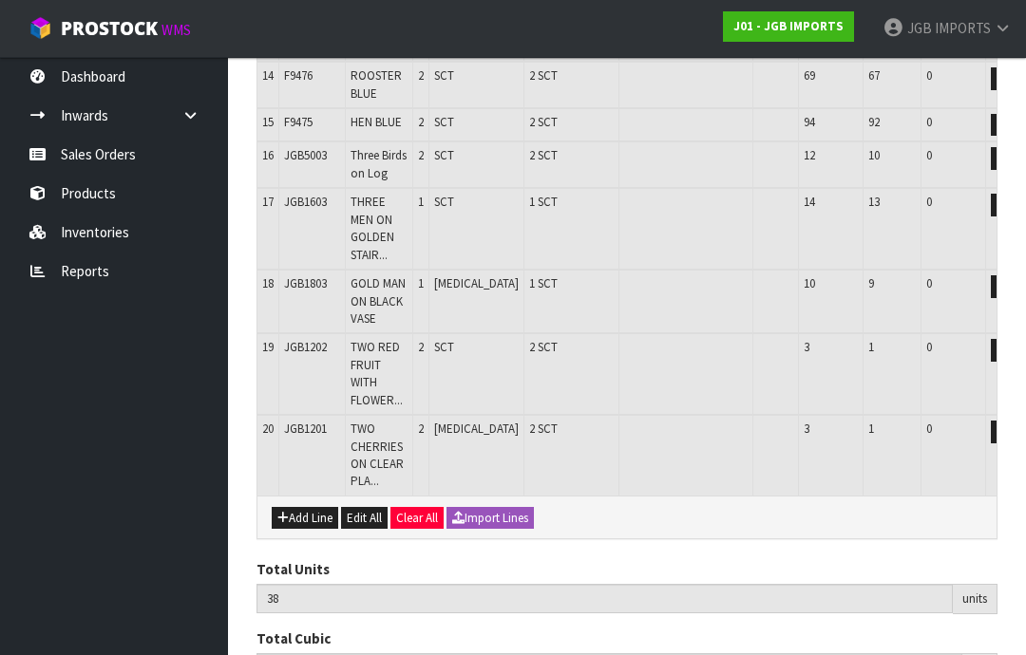
click at [301, 507] on button "Add Line" at bounding box center [305, 518] width 66 height 23
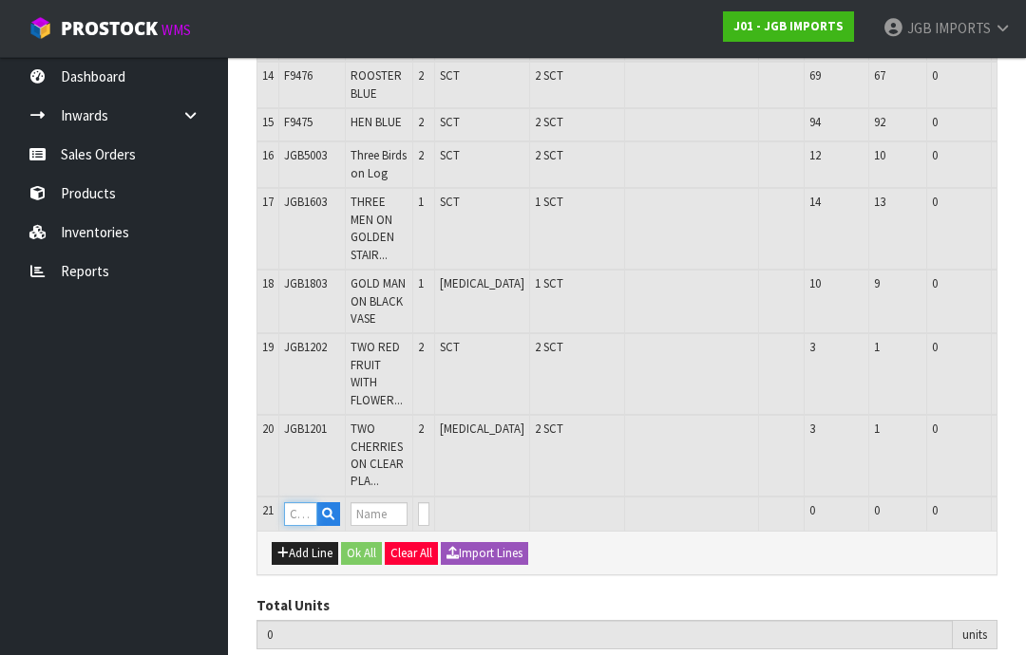
click at [297, 502] on input "text" at bounding box center [300, 514] width 33 height 24
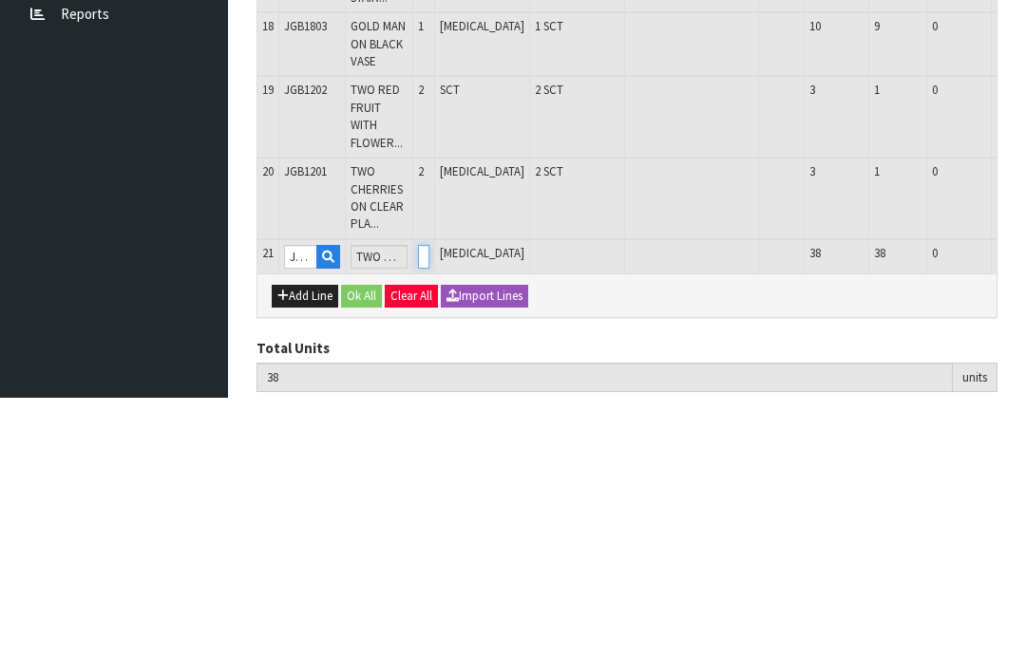
click at [429, 502] on input "0" at bounding box center [423, 514] width 11 height 24
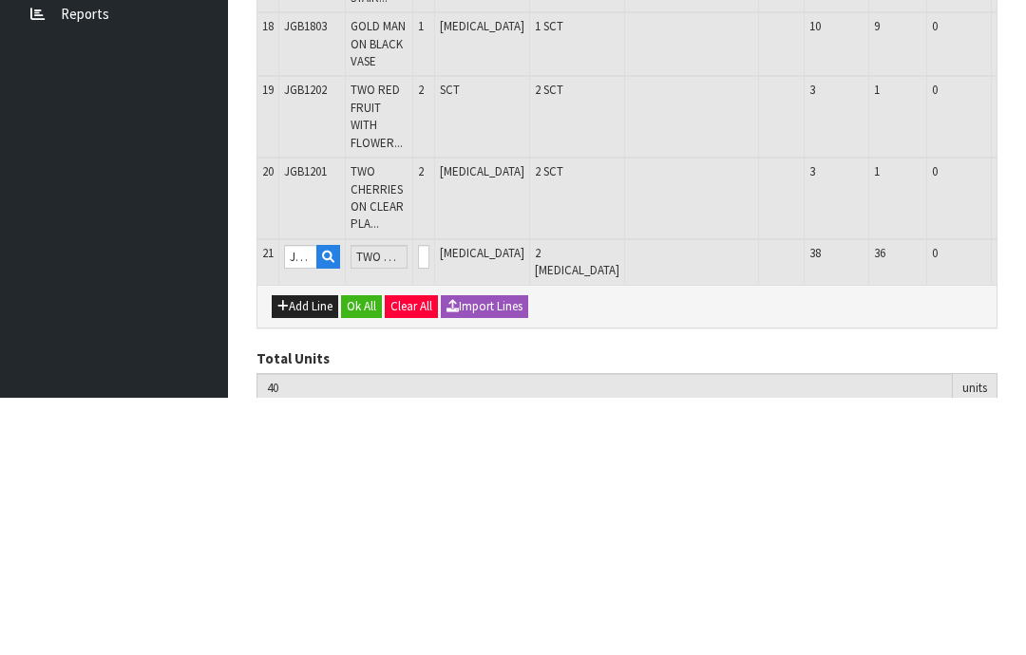
click at [1024, 502] on button "OK" at bounding box center [1037, 513] width 27 height 23
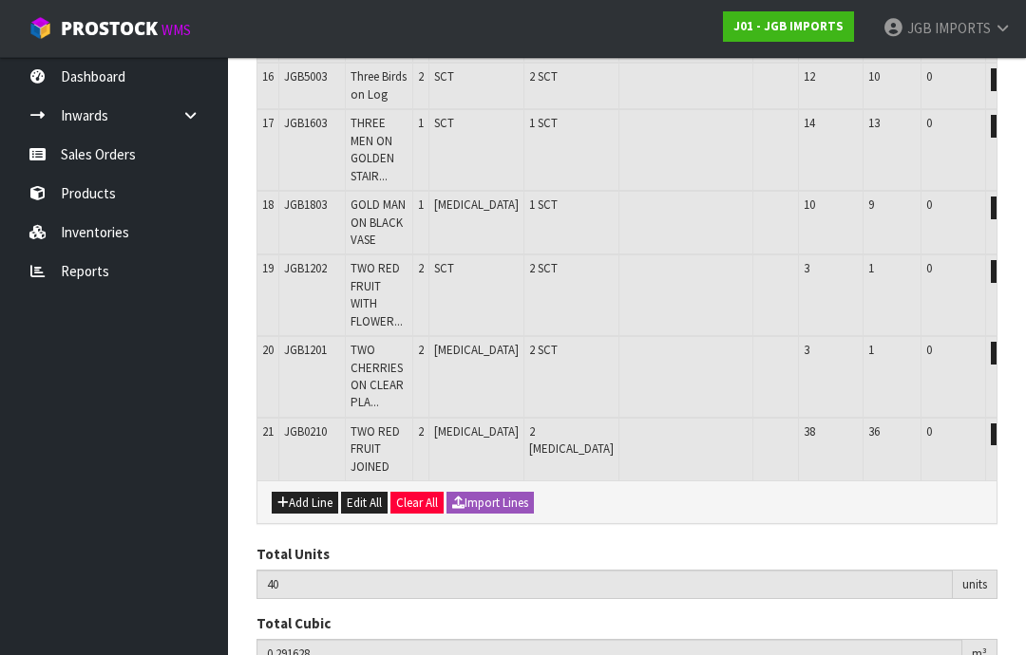
click at [302, 492] on button "Add Line" at bounding box center [305, 503] width 66 height 23
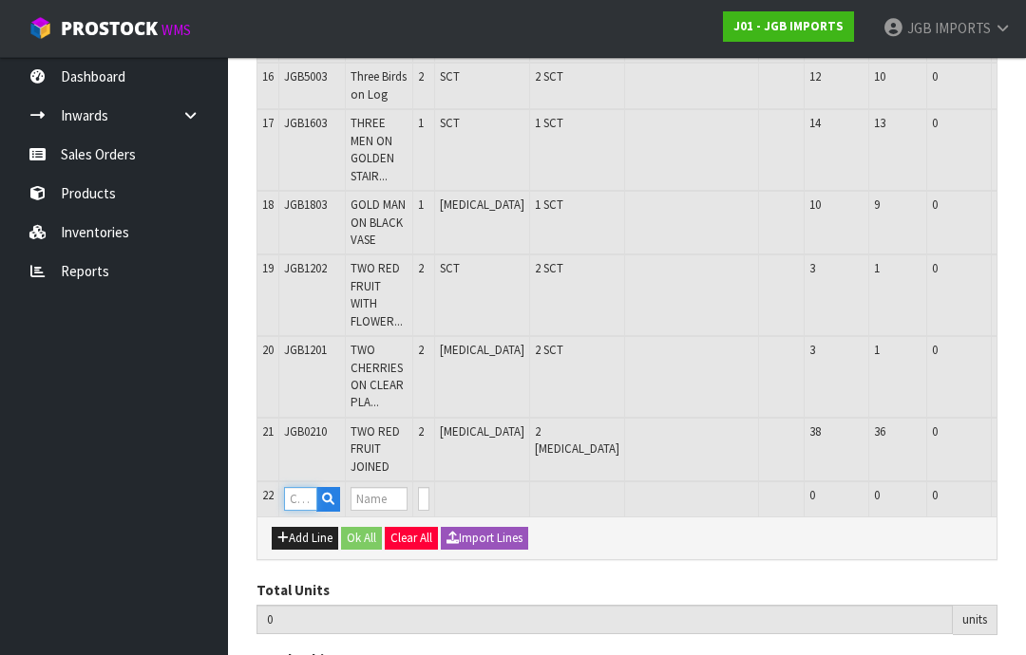
click at [296, 487] on input "text" at bounding box center [300, 499] width 33 height 24
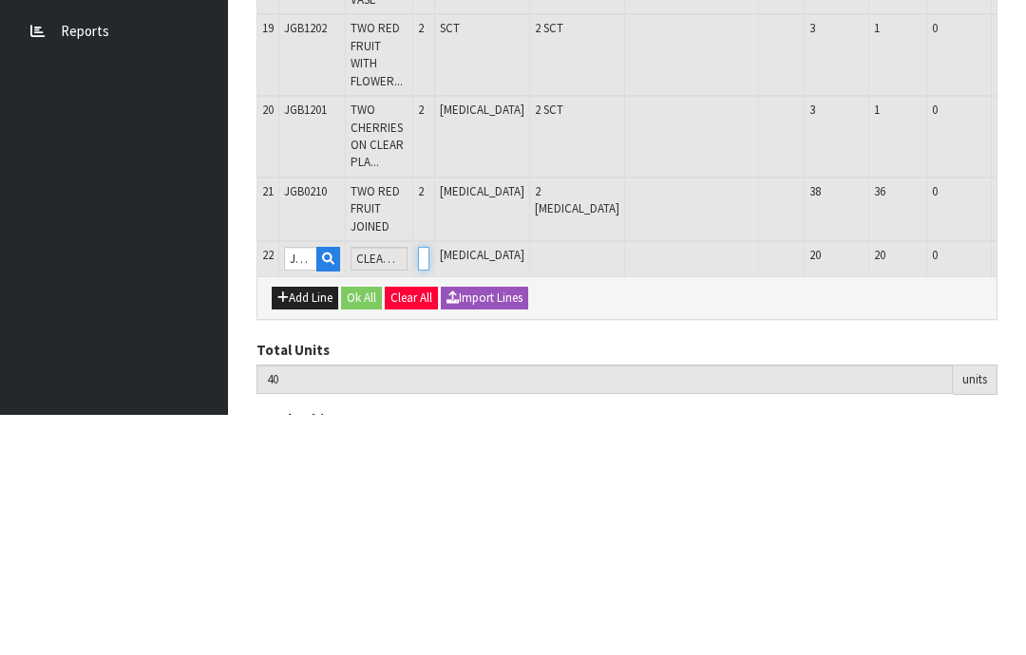
click at [429, 487] on input "0" at bounding box center [423, 499] width 11 height 24
click at [1024, 487] on button "OK" at bounding box center [1037, 498] width 27 height 23
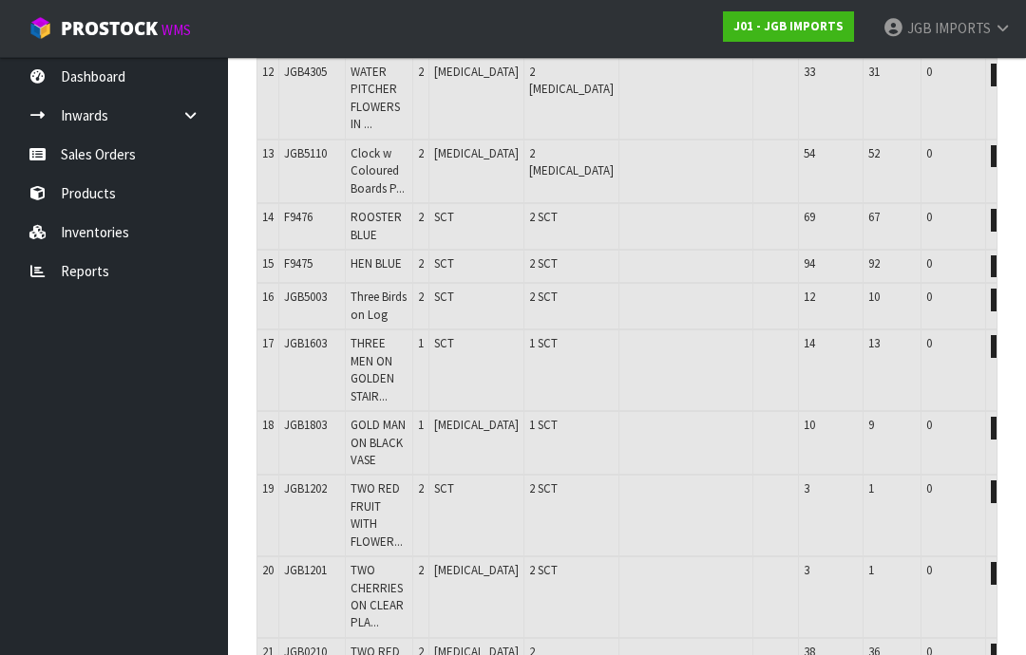
scroll to position [1173, 0]
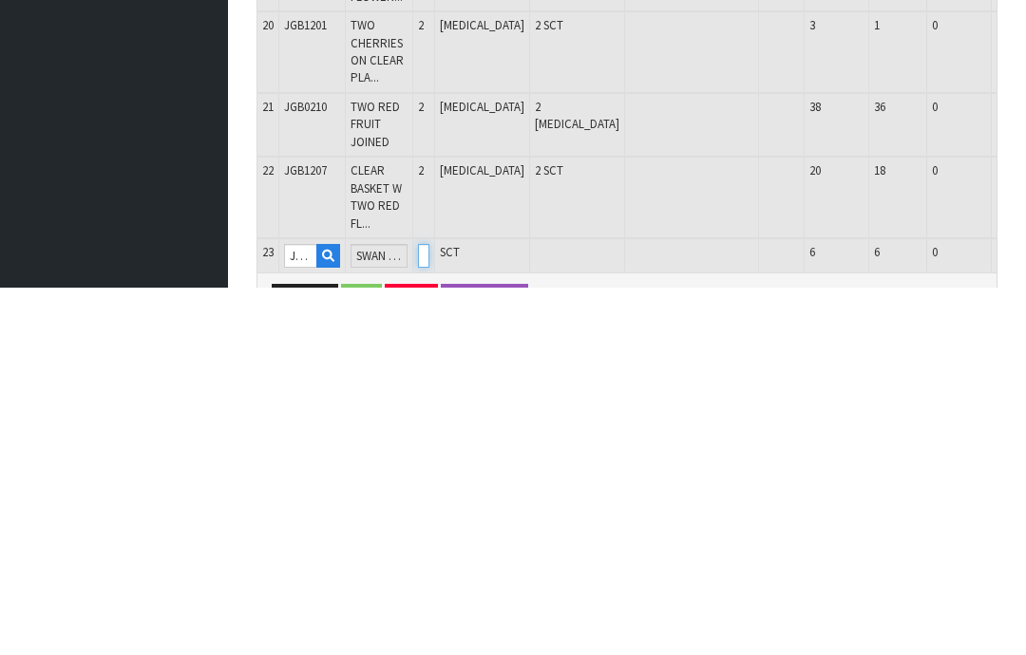
click at [429, 612] on input "0" at bounding box center [423, 624] width 11 height 24
click at [1024, 612] on button "OK" at bounding box center [1037, 623] width 27 height 23
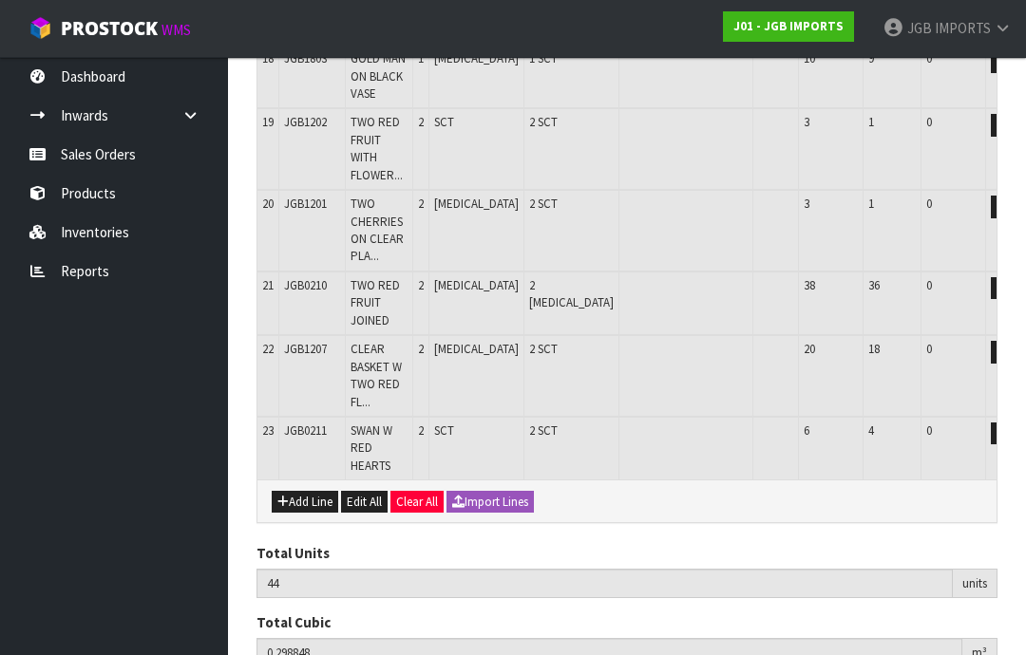
click at [304, 491] on button "Add Line" at bounding box center [305, 502] width 66 height 23
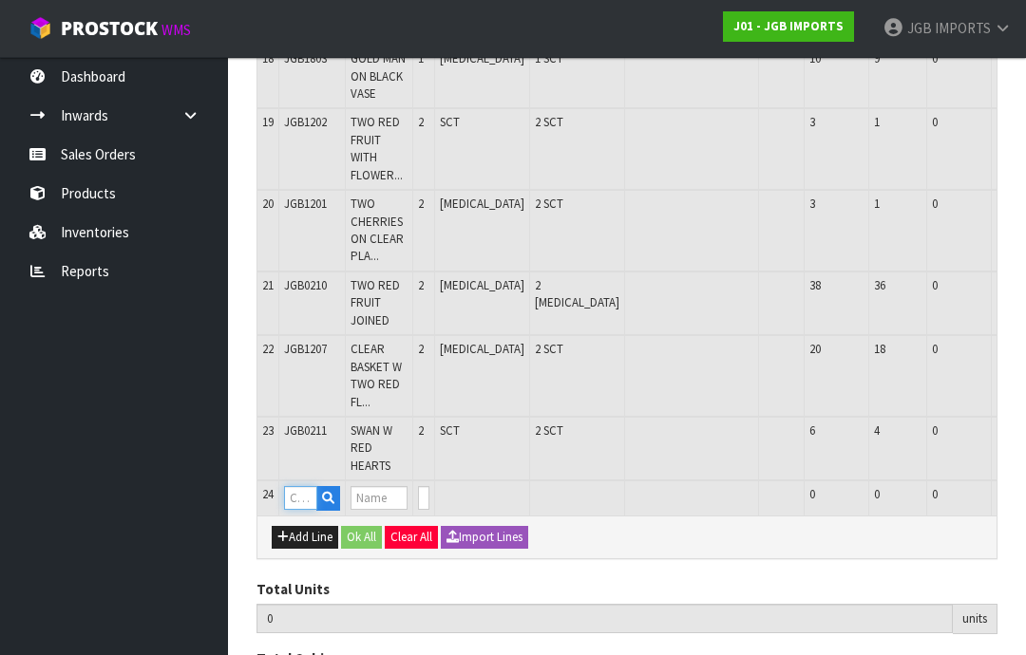
click at [305, 486] on input "text" at bounding box center [300, 498] width 33 height 24
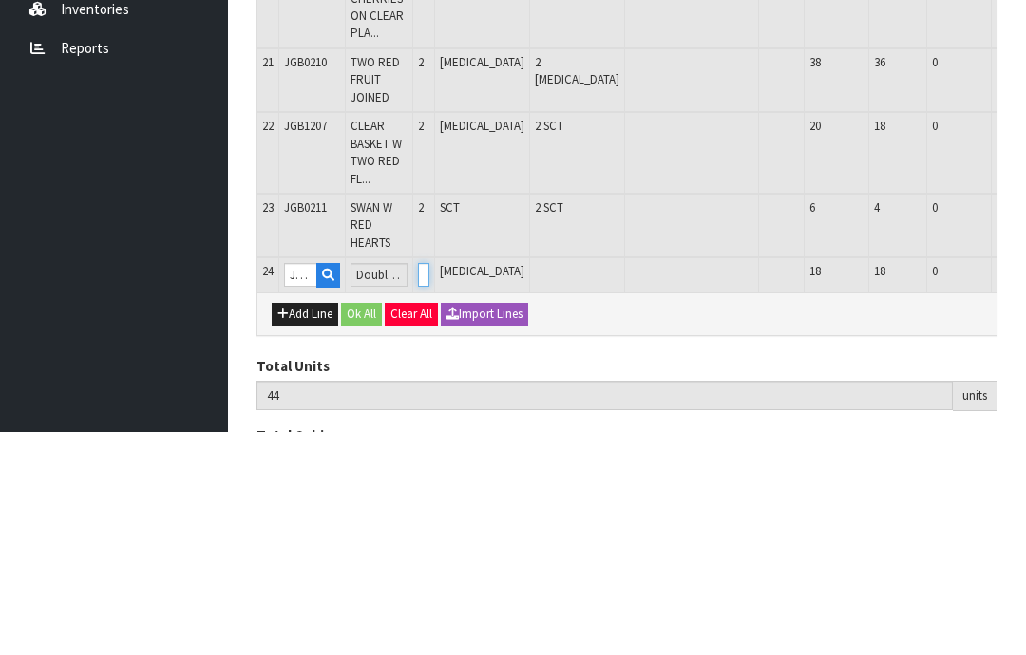
click at [429, 486] on input "0" at bounding box center [423, 498] width 11 height 24
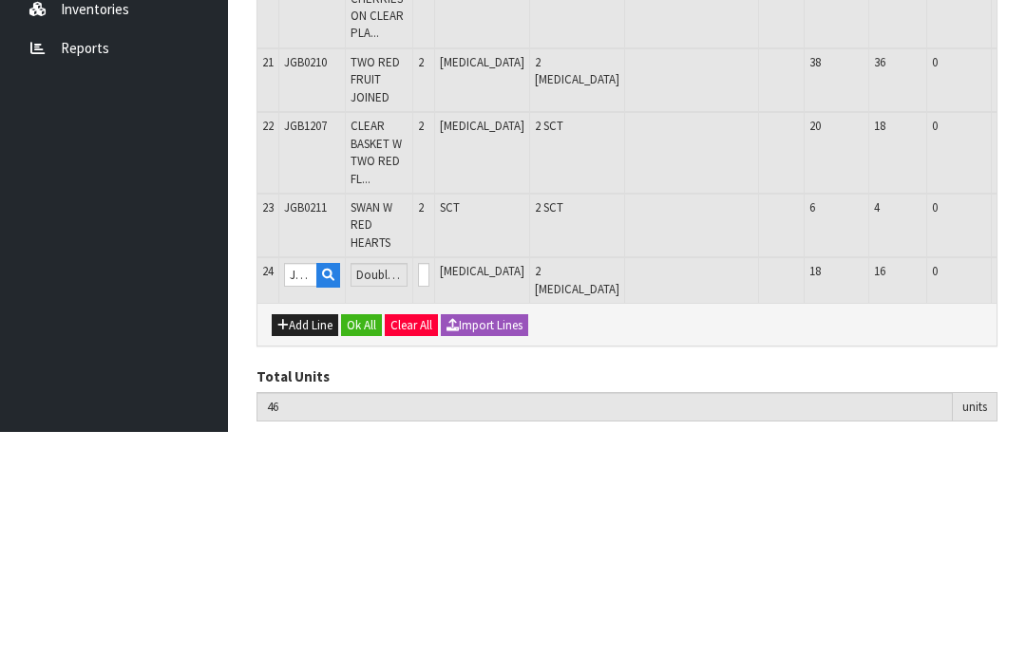
click at [1024, 486] on button "OK" at bounding box center [1037, 497] width 27 height 23
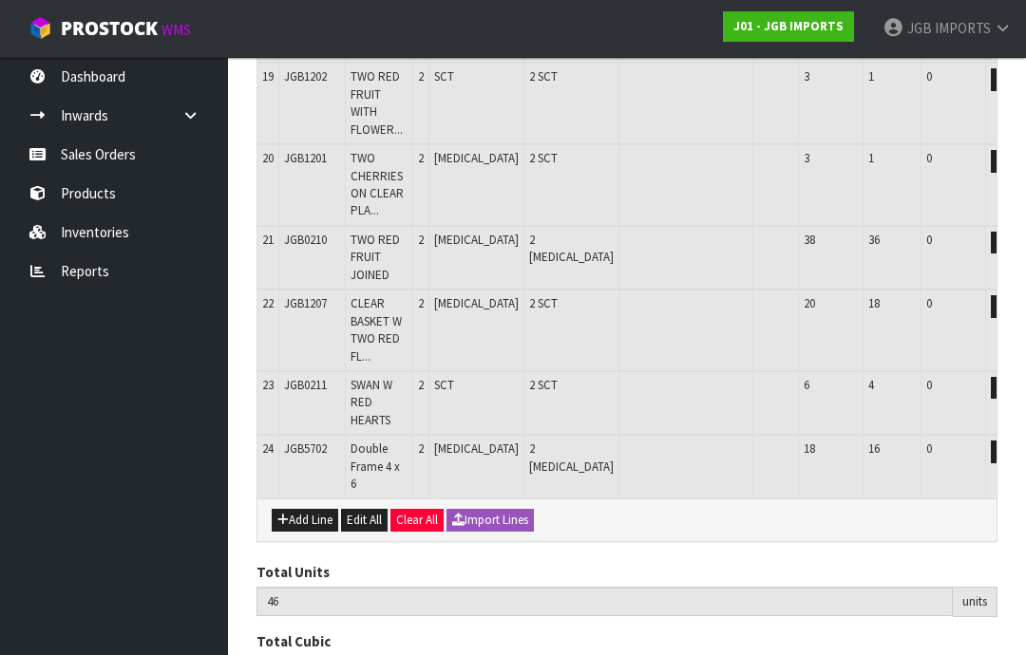
click at [305, 509] on button "Add Line" at bounding box center [305, 520] width 66 height 23
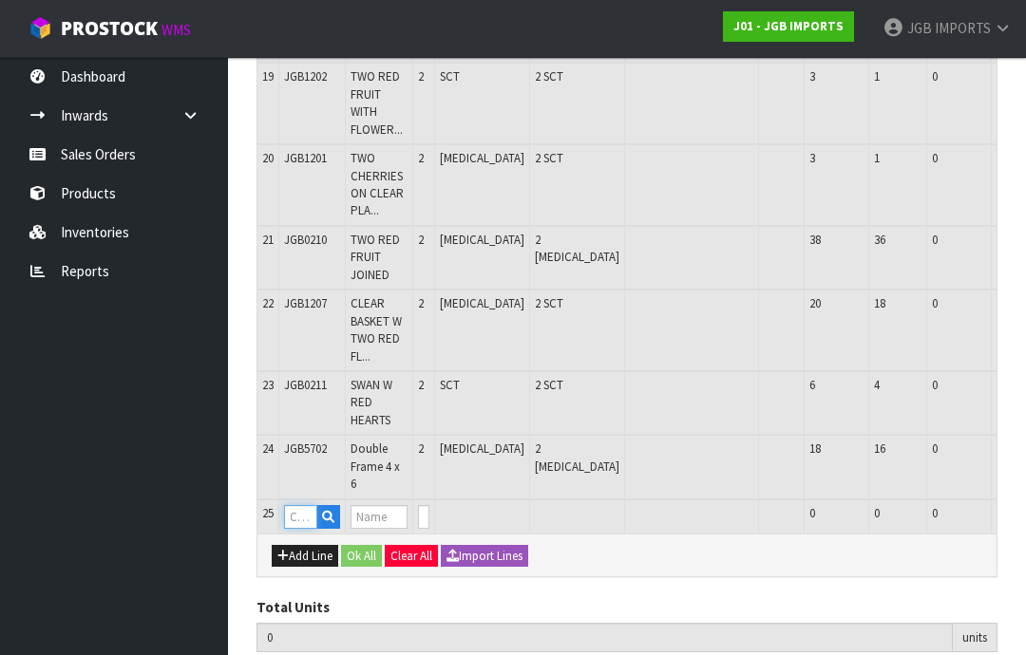
click at [301, 505] on input "text" at bounding box center [300, 517] width 33 height 24
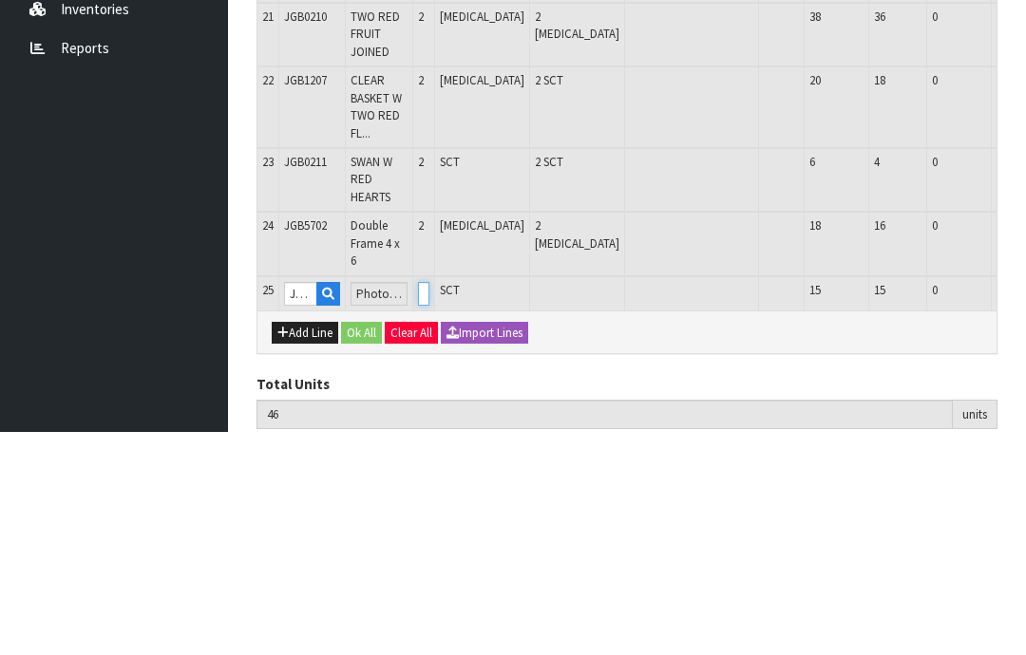
click at [429, 505] on input "0" at bounding box center [423, 517] width 11 height 24
click at [1024, 505] on button "OK" at bounding box center [1037, 516] width 27 height 23
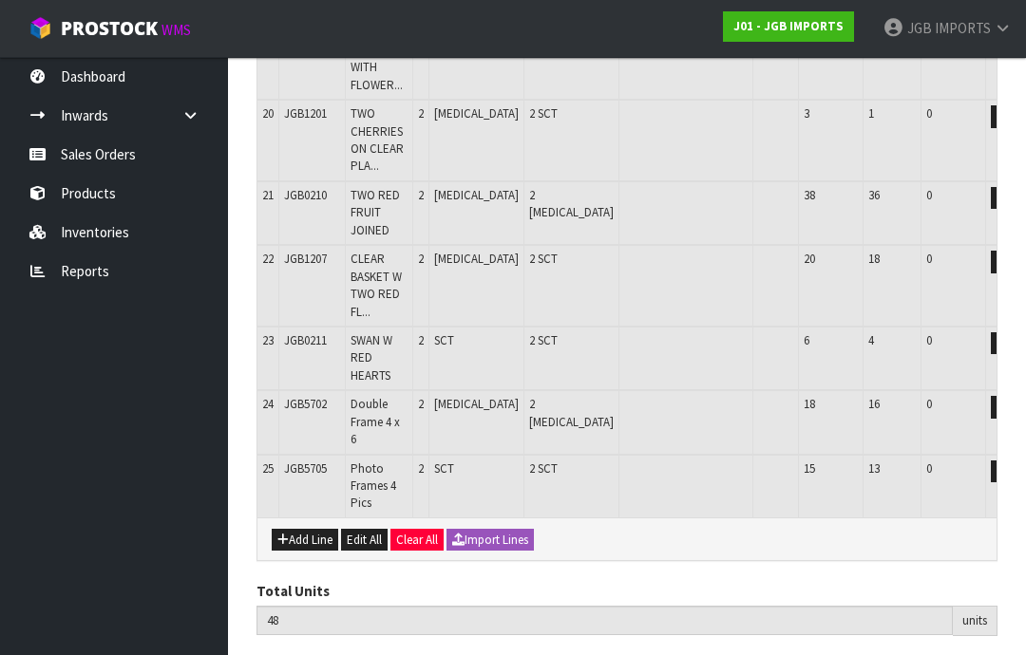
click at [303, 529] on button "Add Line" at bounding box center [305, 540] width 66 height 23
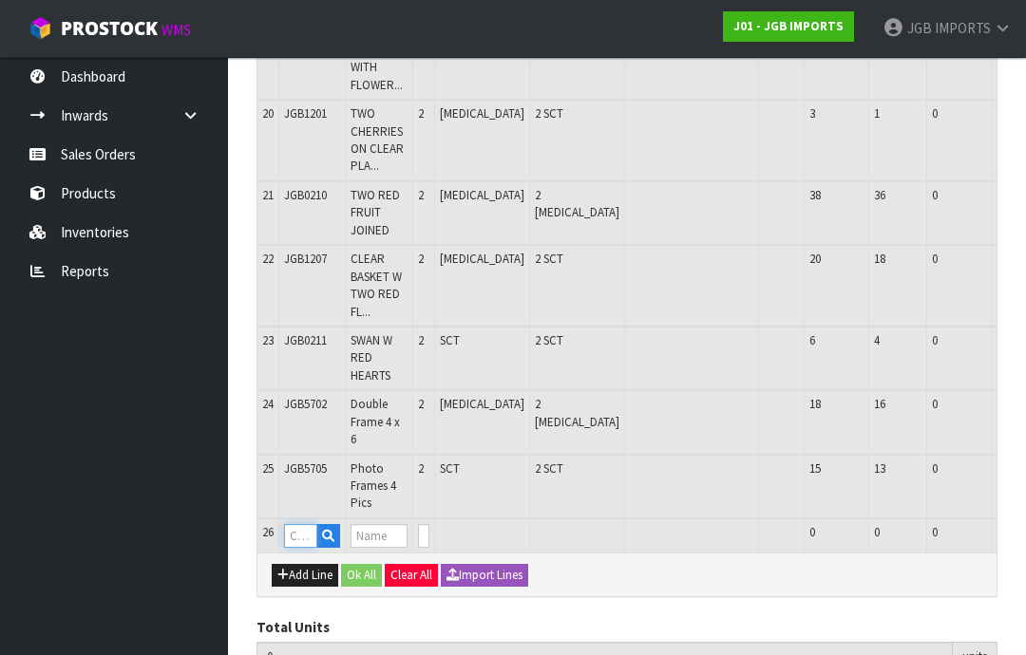
click at [302, 524] on input "text" at bounding box center [300, 536] width 33 height 24
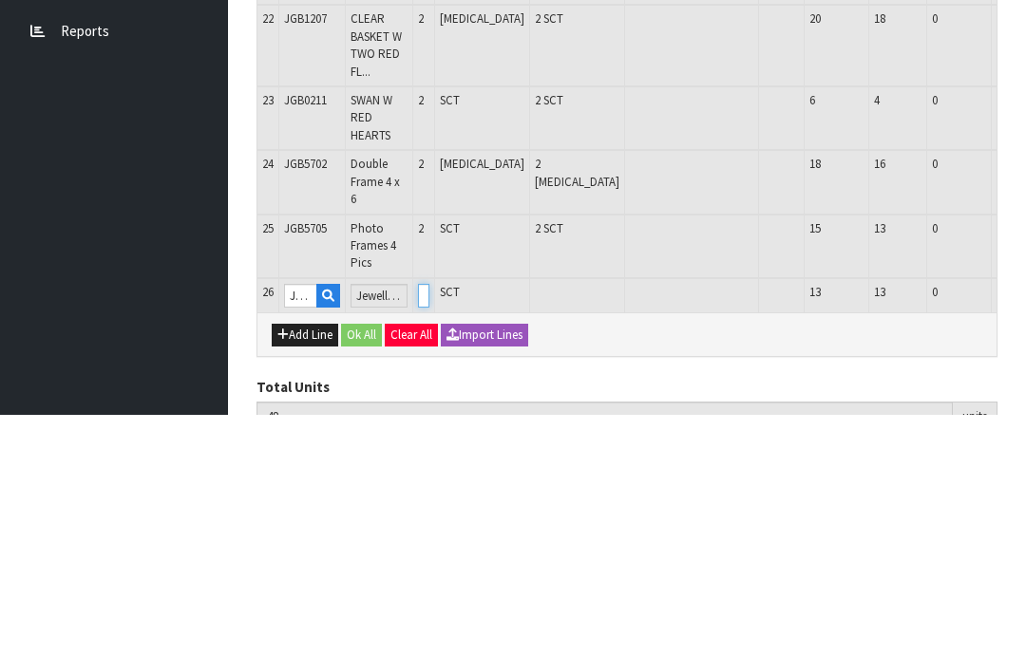
click at [429, 524] on input "0" at bounding box center [423, 536] width 11 height 24
click at [1024, 524] on button "OK" at bounding box center [1037, 535] width 27 height 23
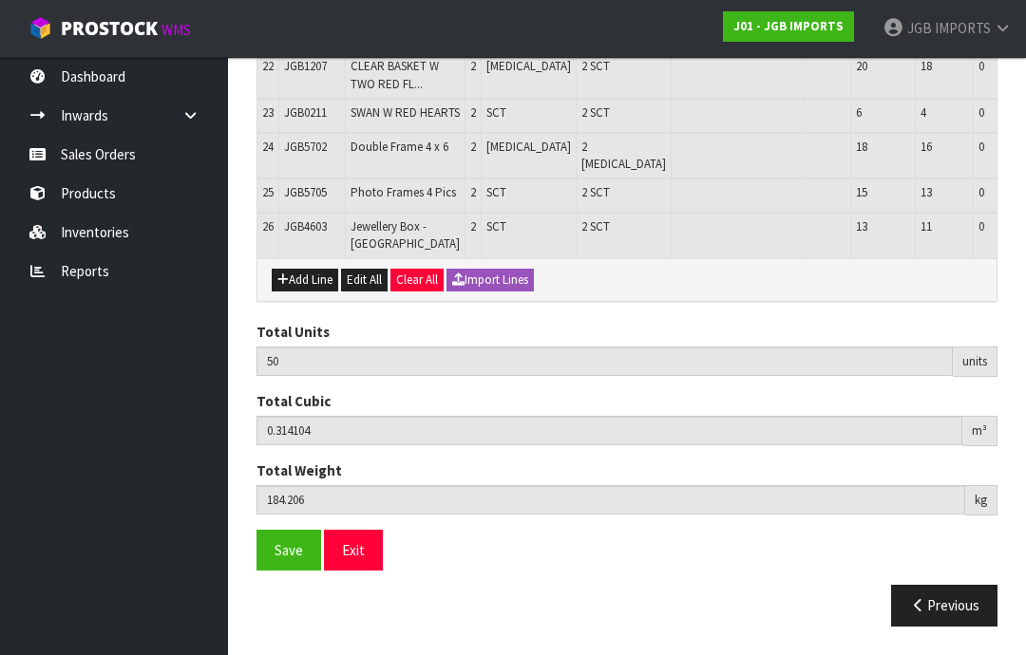
click at [298, 292] on button "Add Line" at bounding box center [305, 280] width 66 height 23
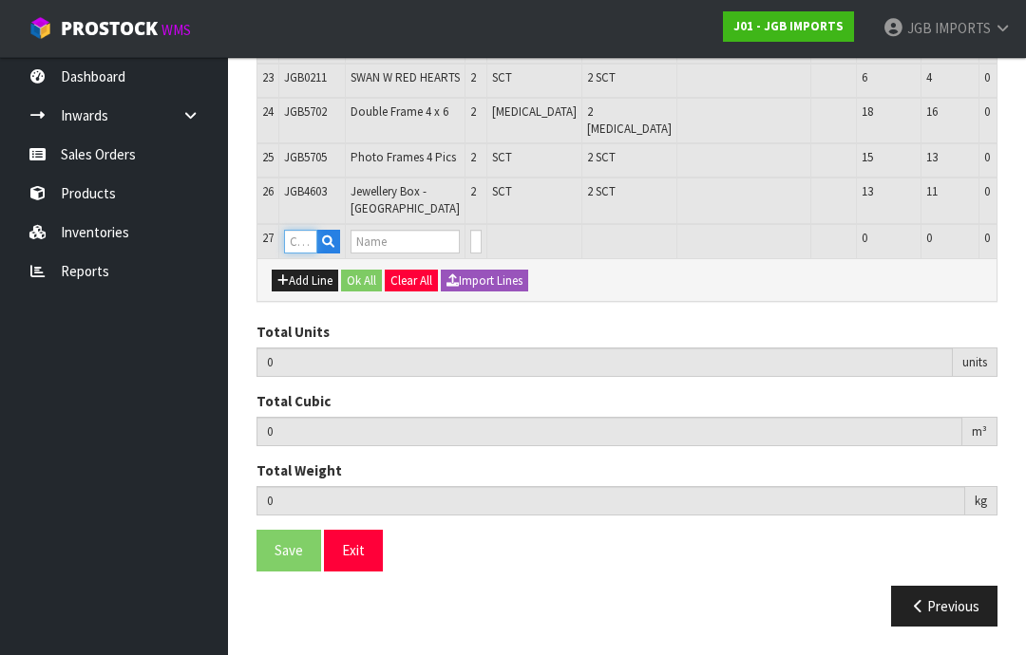
click at [301, 254] on input "text" at bounding box center [300, 242] width 33 height 24
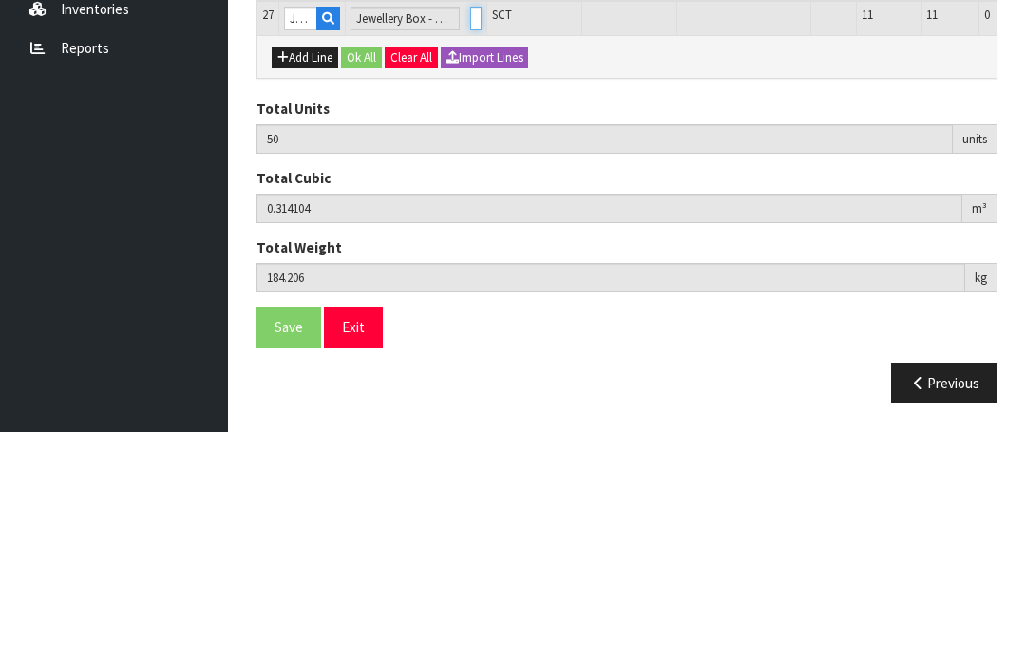
click at [470, 230] on input "0" at bounding box center [475, 242] width 11 height 24
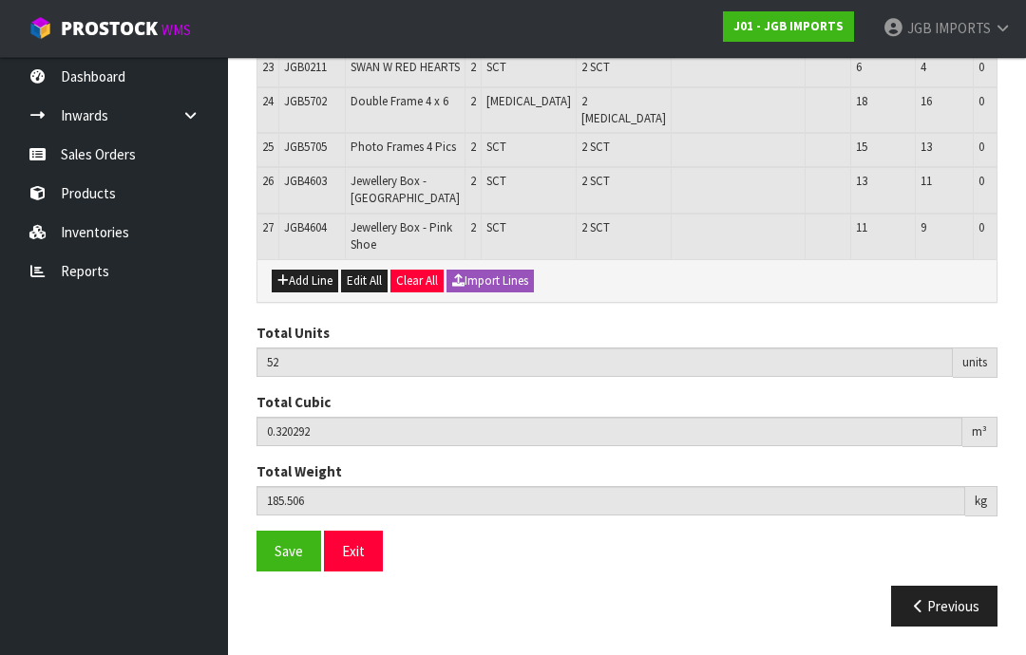
click at [306, 293] on button "Add Line" at bounding box center [305, 281] width 66 height 23
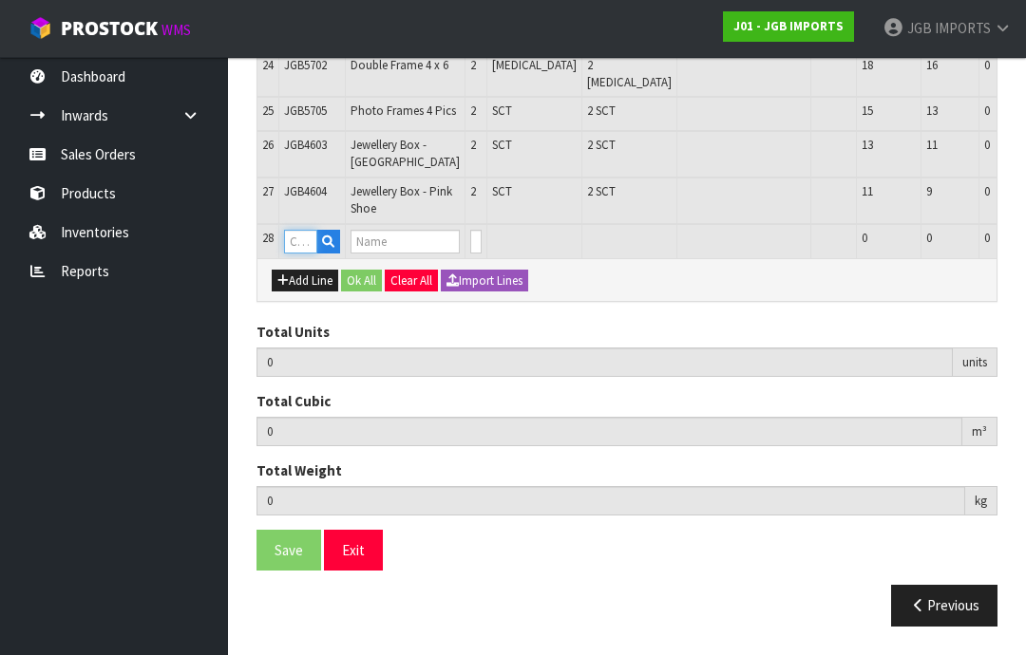
click at [298, 254] on input "text" at bounding box center [300, 242] width 33 height 24
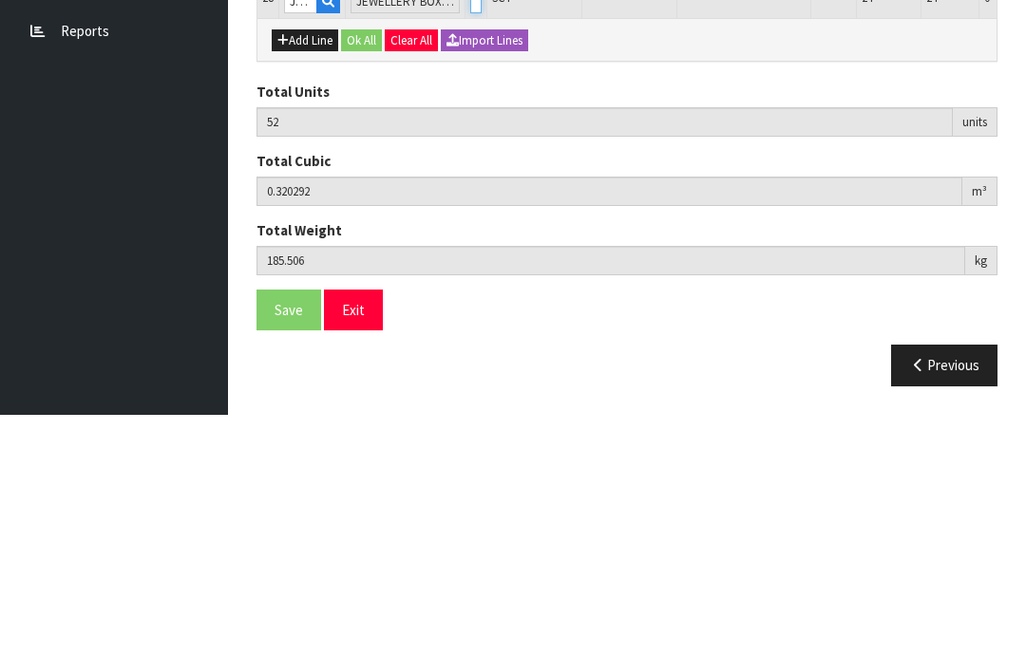
click at [470, 230] on input "0" at bounding box center [475, 242] width 11 height 24
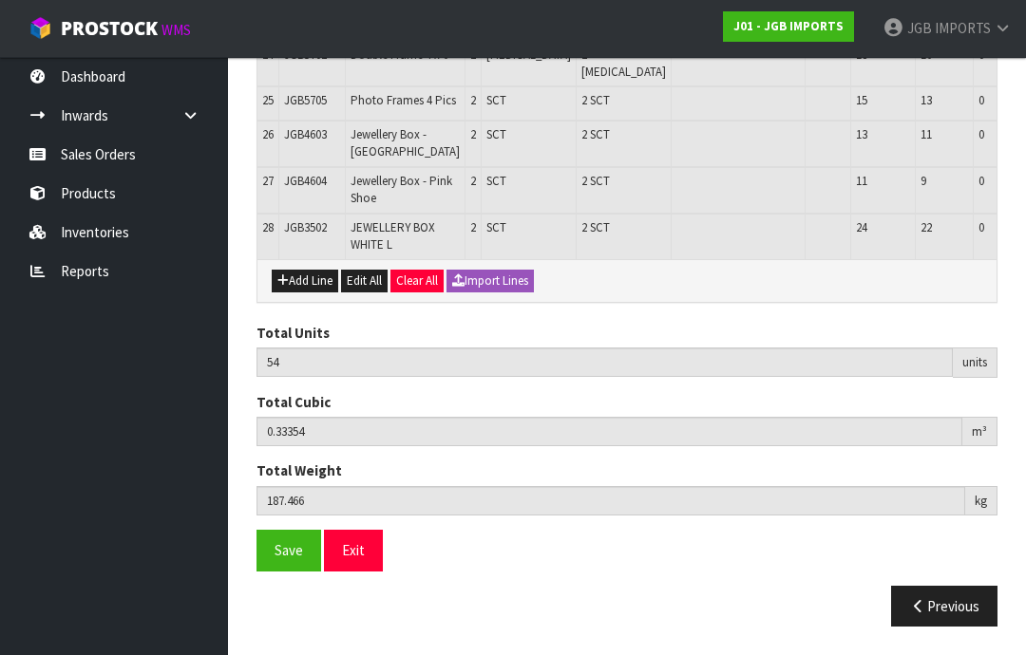
click at [298, 293] on button "Add Line" at bounding box center [305, 281] width 66 height 23
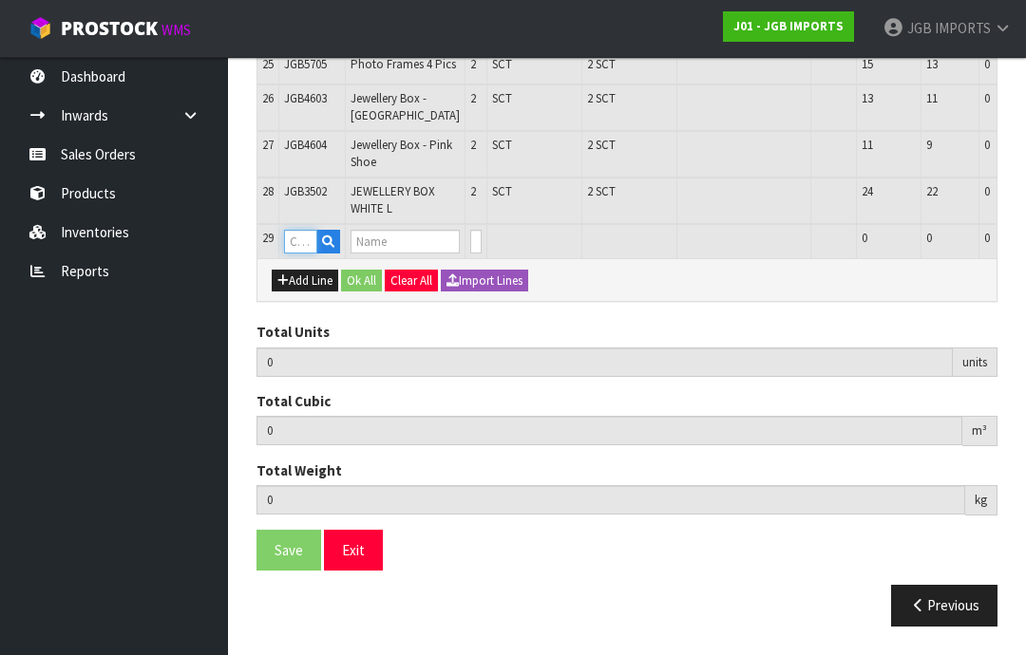
click at [305, 254] on input "text" at bounding box center [300, 242] width 33 height 24
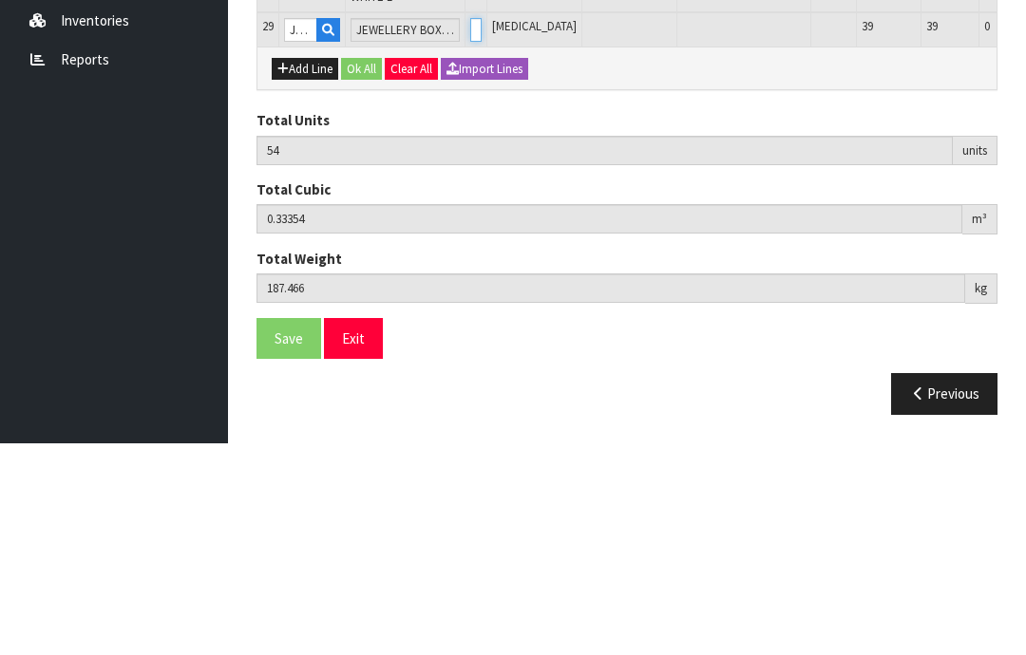
click at [470, 230] on input "0" at bounding box center [475, 242] width 11 height 24
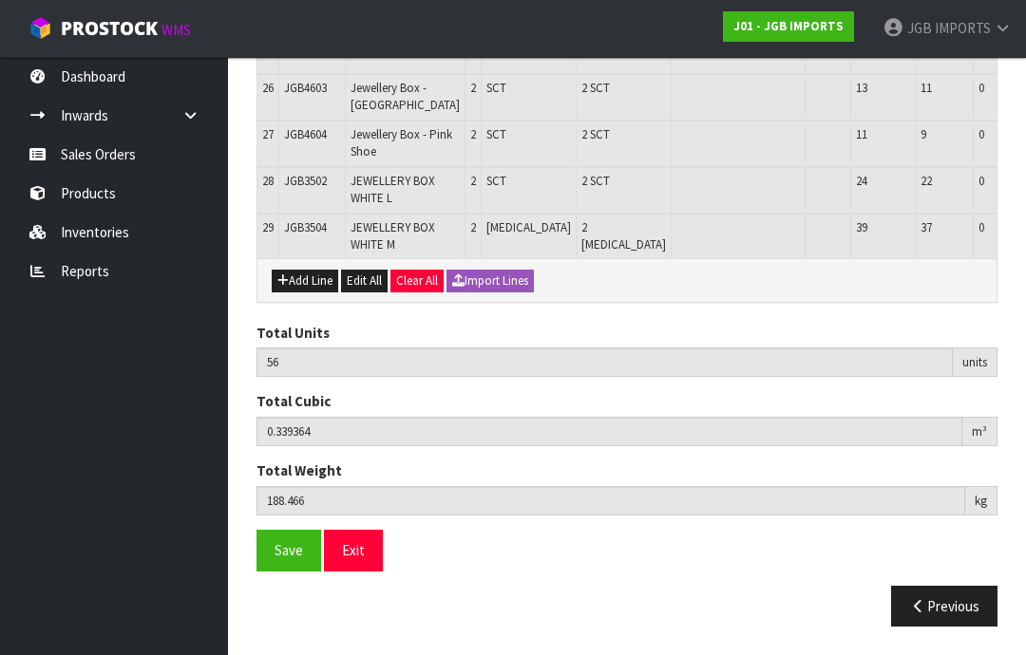
click at [286, 559] on span "Save" at bounding box center [289, 550] width 28 height 18
click at [354, 571] on button "Exit" at bounding box center [353, 550] width 59 height 41
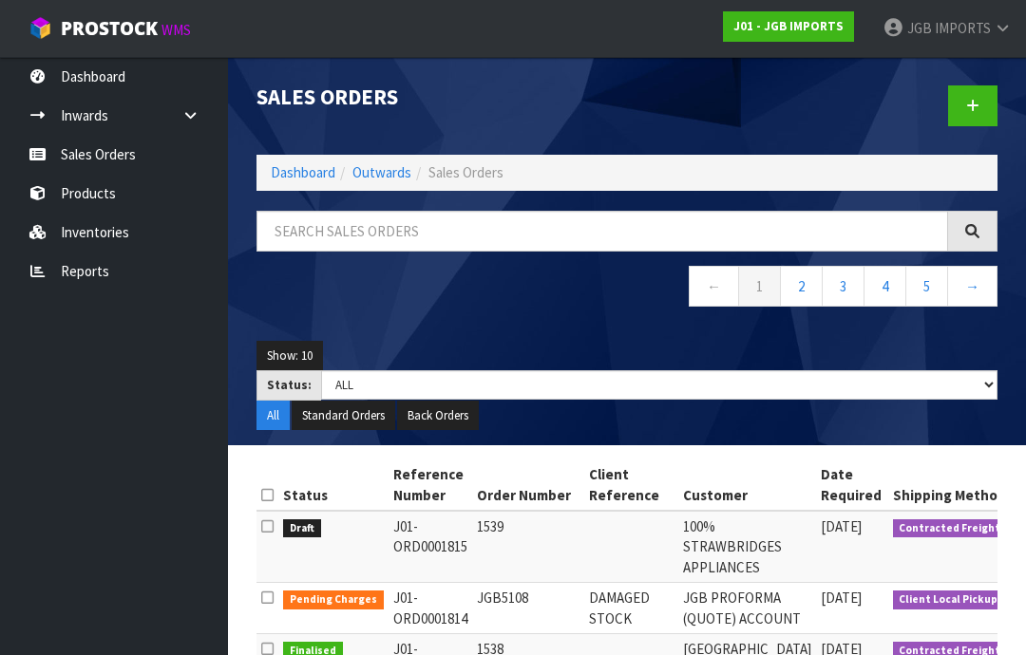
click at [958, 116] on link at bounding box center [972, 105] width 49 height 41
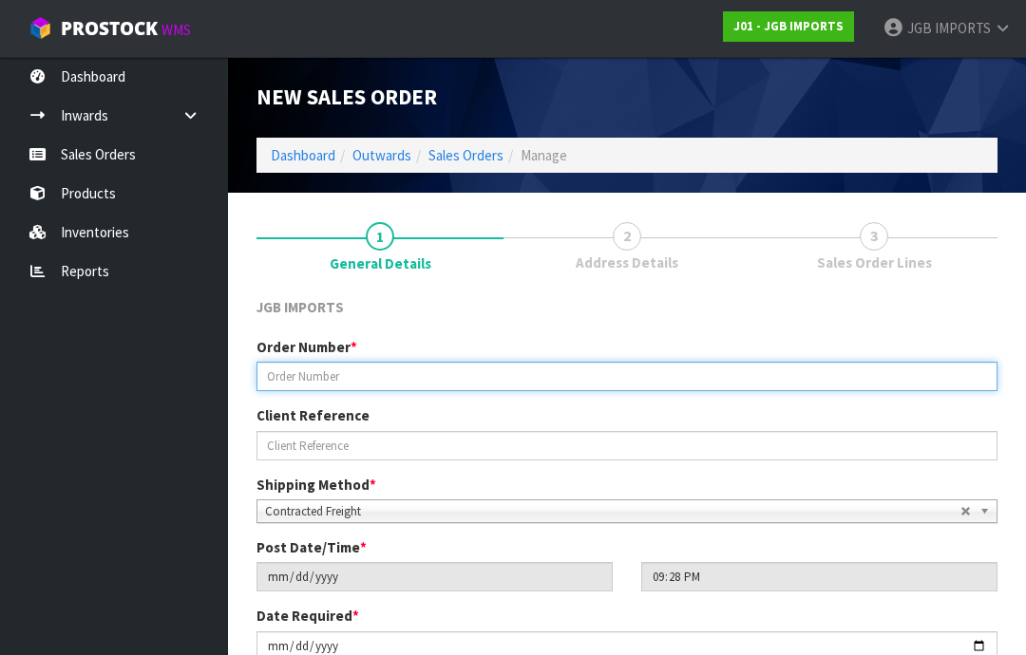
click at [301, 374] on input "text" at bounding box center [626, 376] width 741 height 29
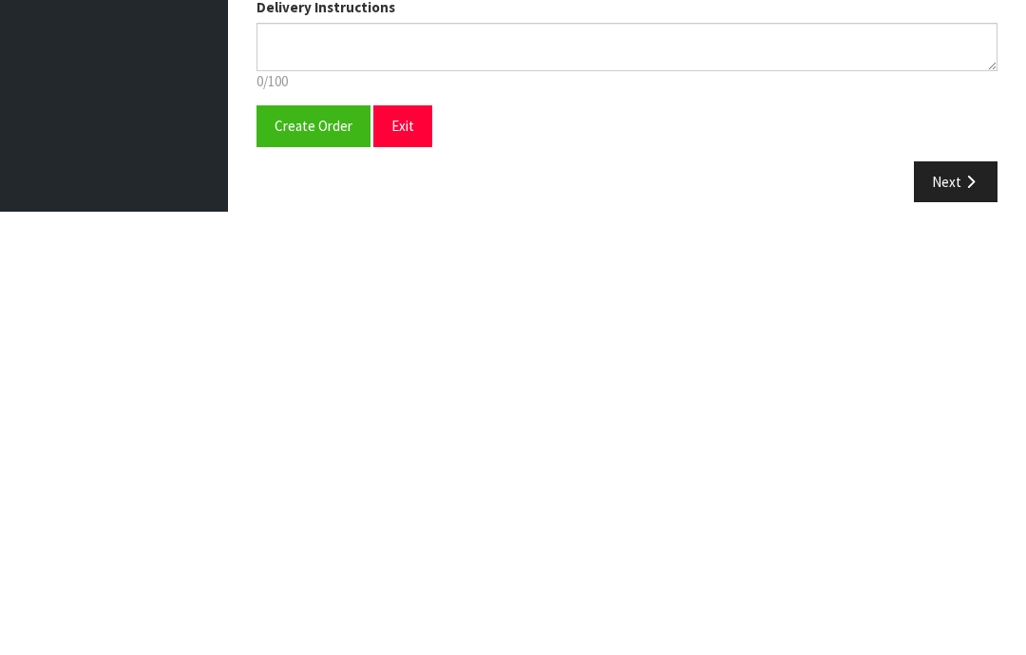
scroll to position [341, 0]
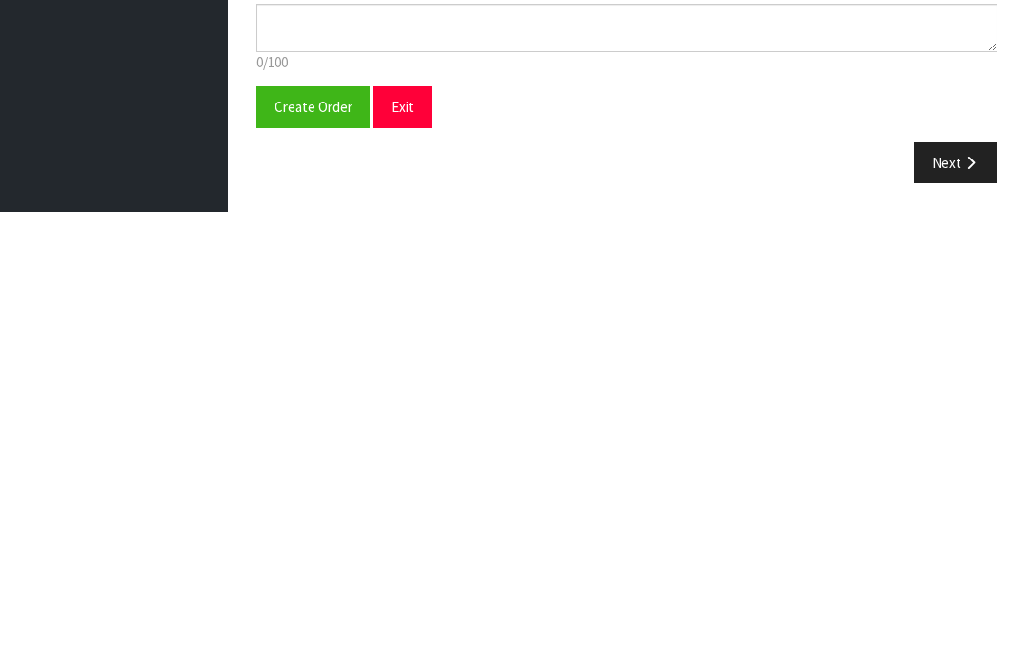
click at [306, 541] on span "Create Order" at bounding box center [314, 550] width 78 height 18
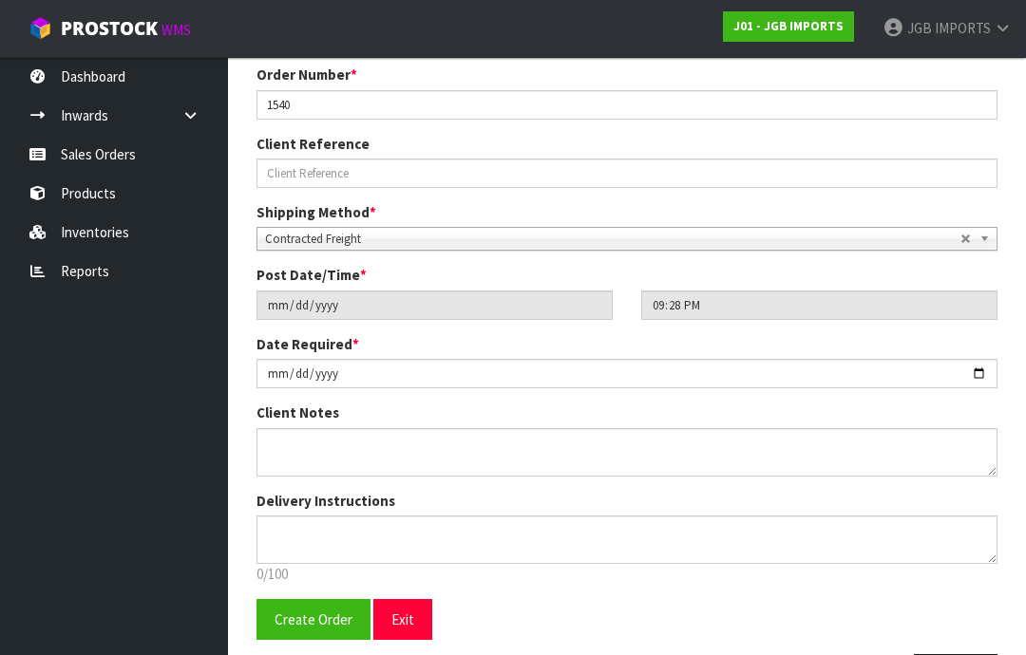
scroll to position [0, 0]
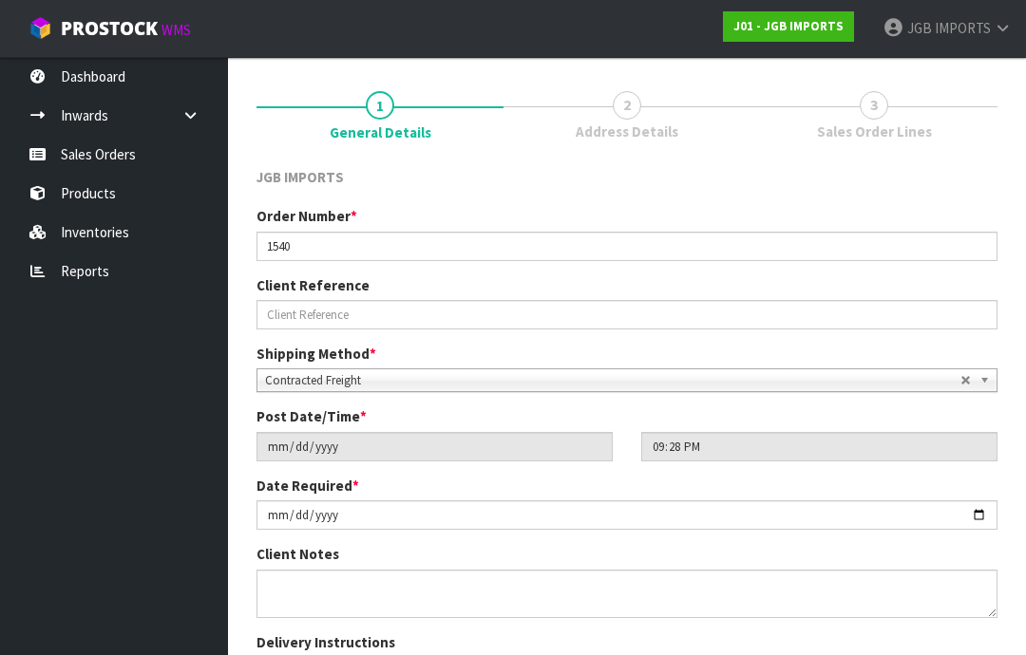
scroll to position [333, 0]
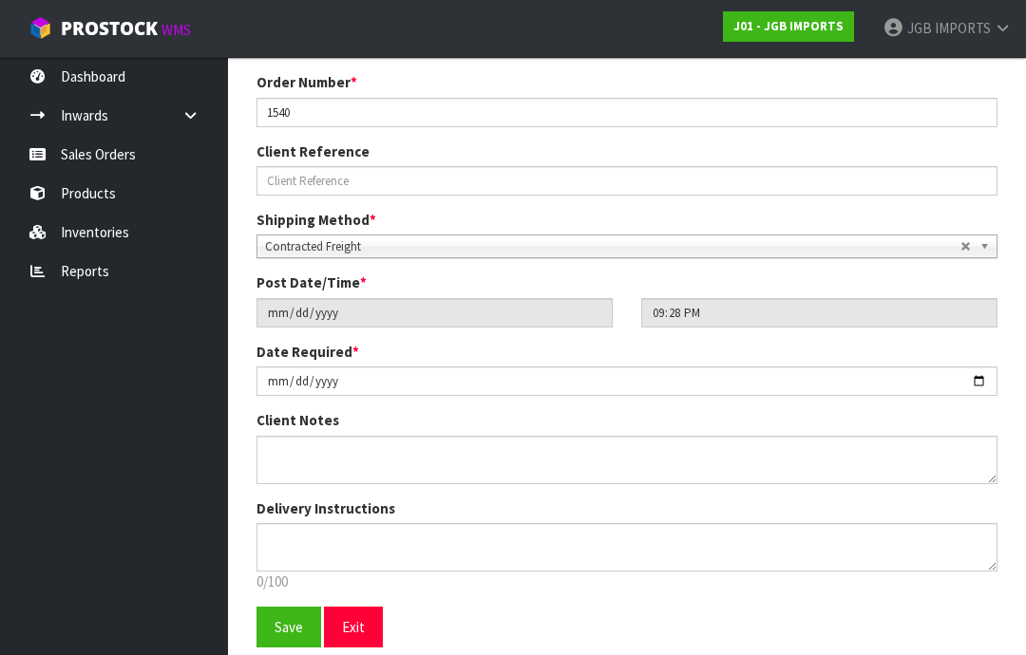
click at [279, 628] on span "Save" at bounding box center [289, 627] width 28 height 18
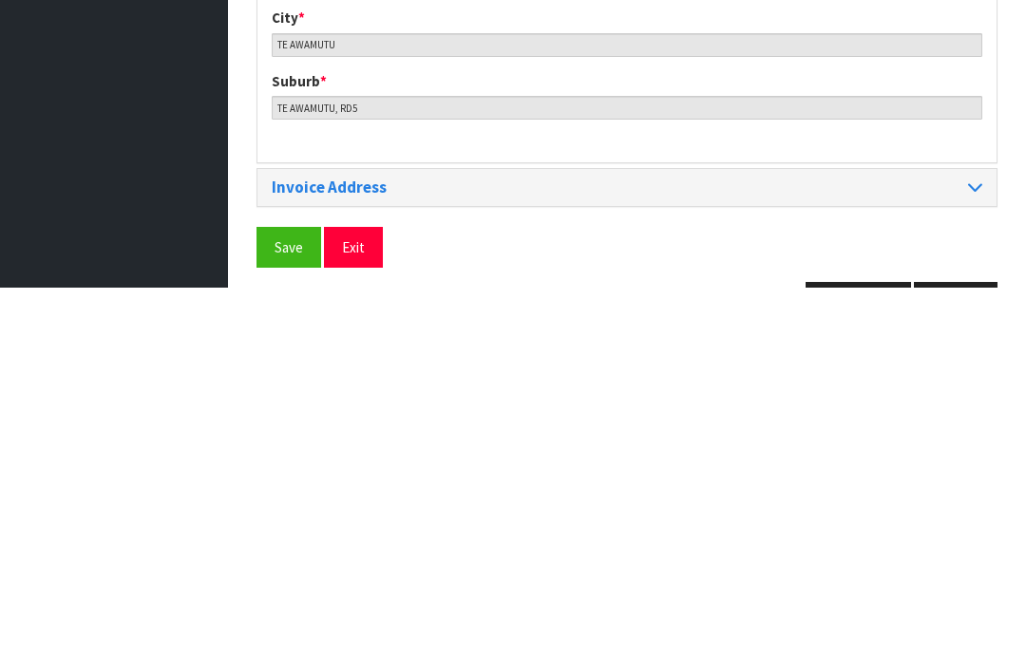
scroll to position [922, 0]
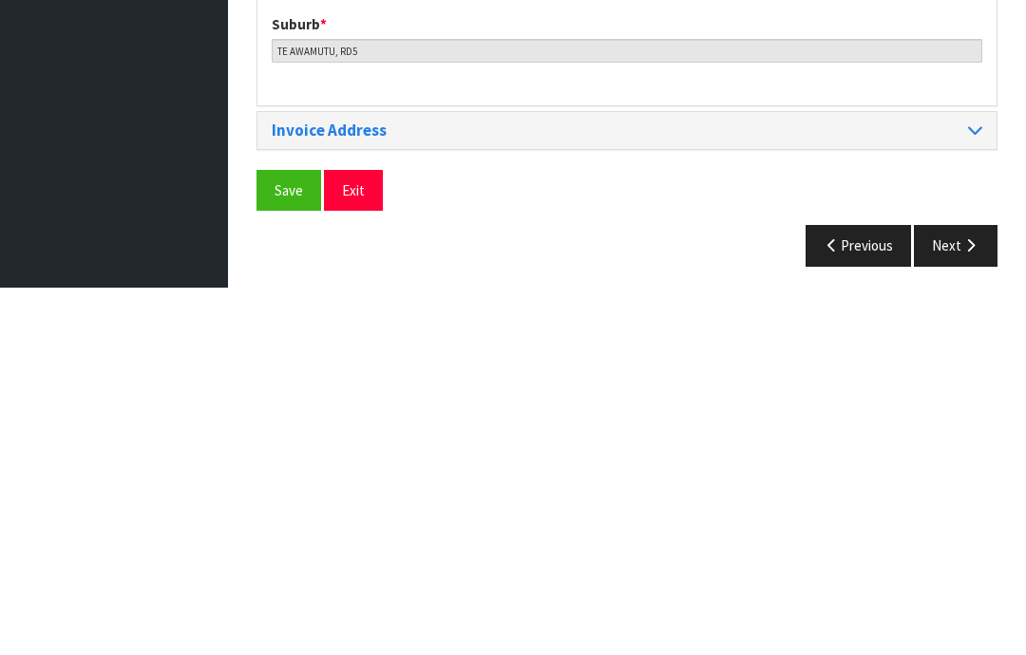
click at [283, 549] on span "Save" at bounding box center [289, 558] width 28 height 18
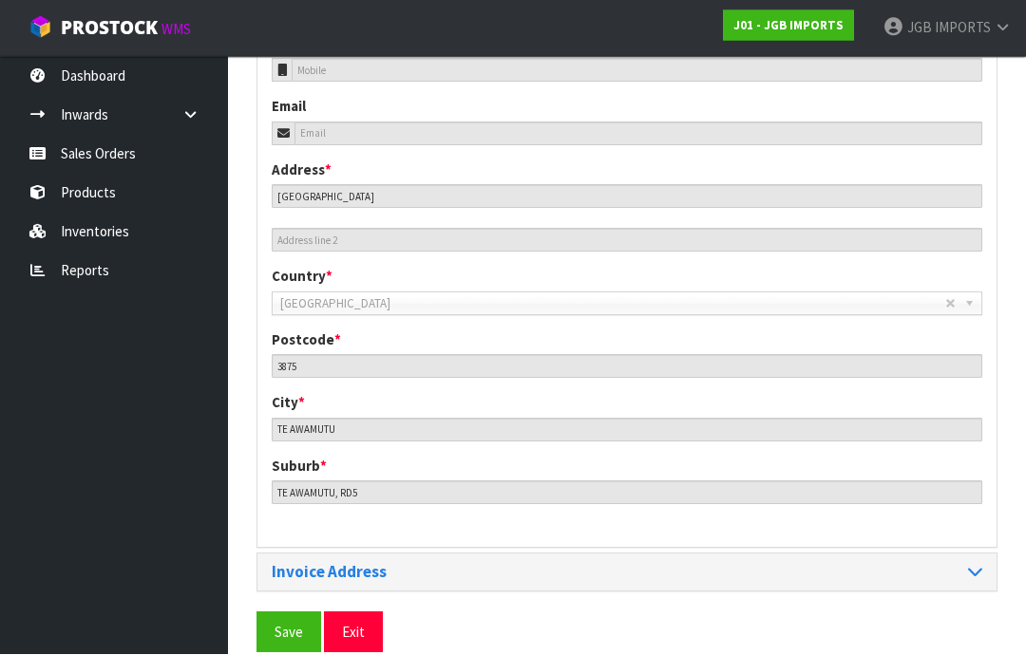
scroll to position [846, 0]
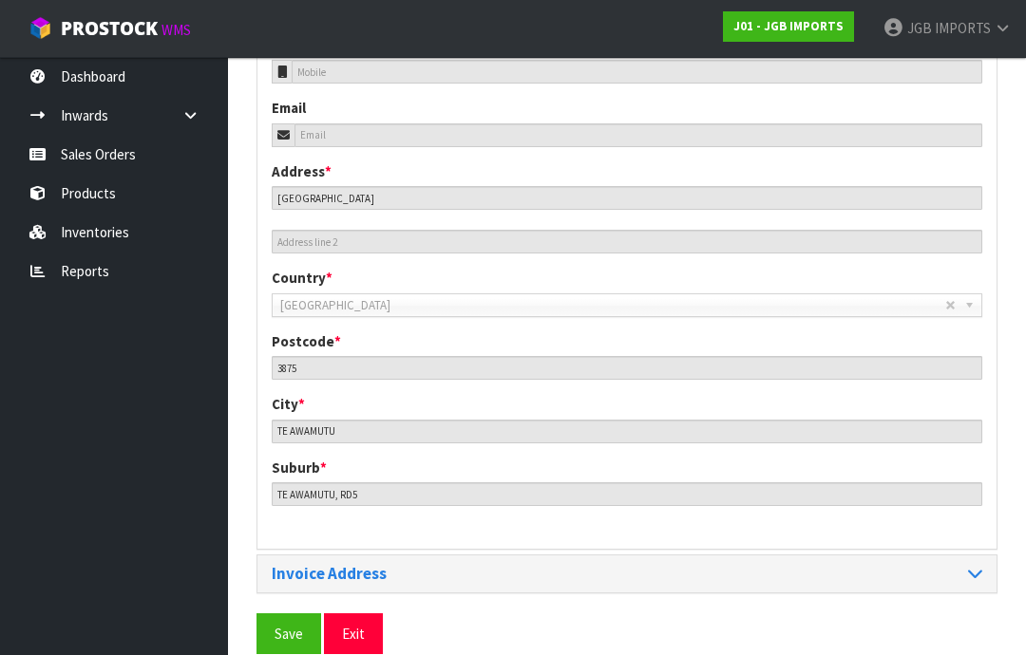
click at [284, 635] on span "Save" at bounding box center [289, 634] width 28 height 18
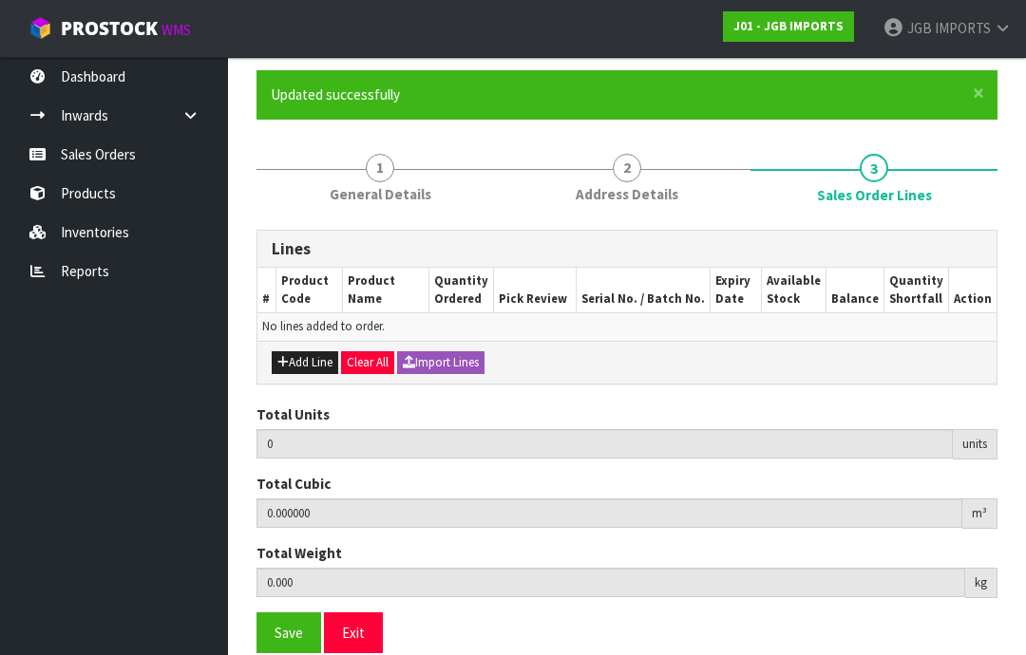
click at [300, 361] on button "Add Line" at bounding box center [305, 362] width 66 height 23
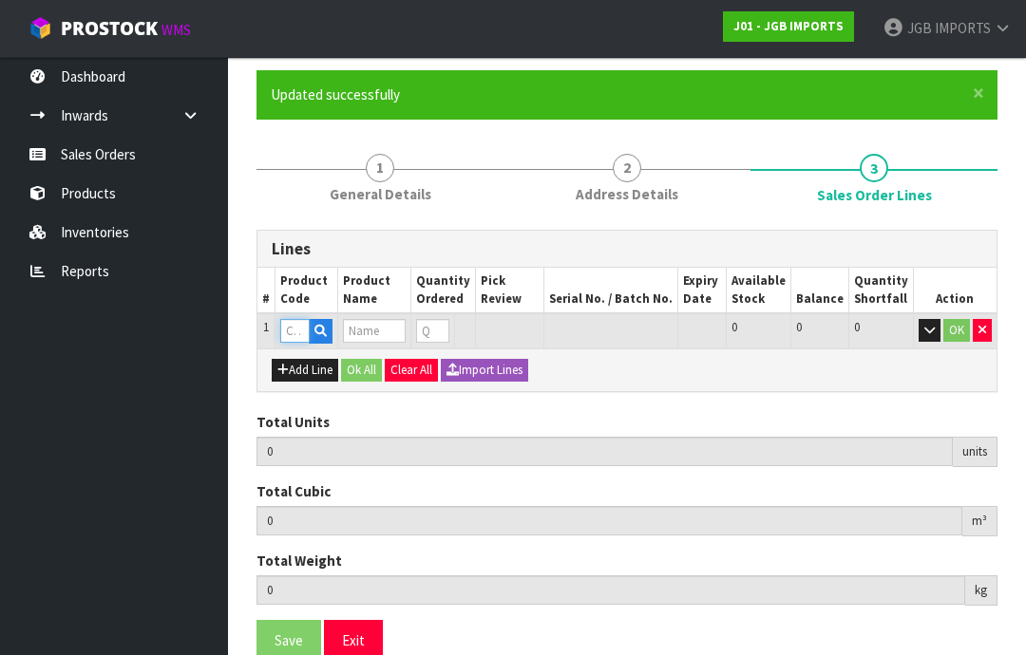
click at [292, 325] on input "text" at bounding box center [294, 331] width 29 height 24
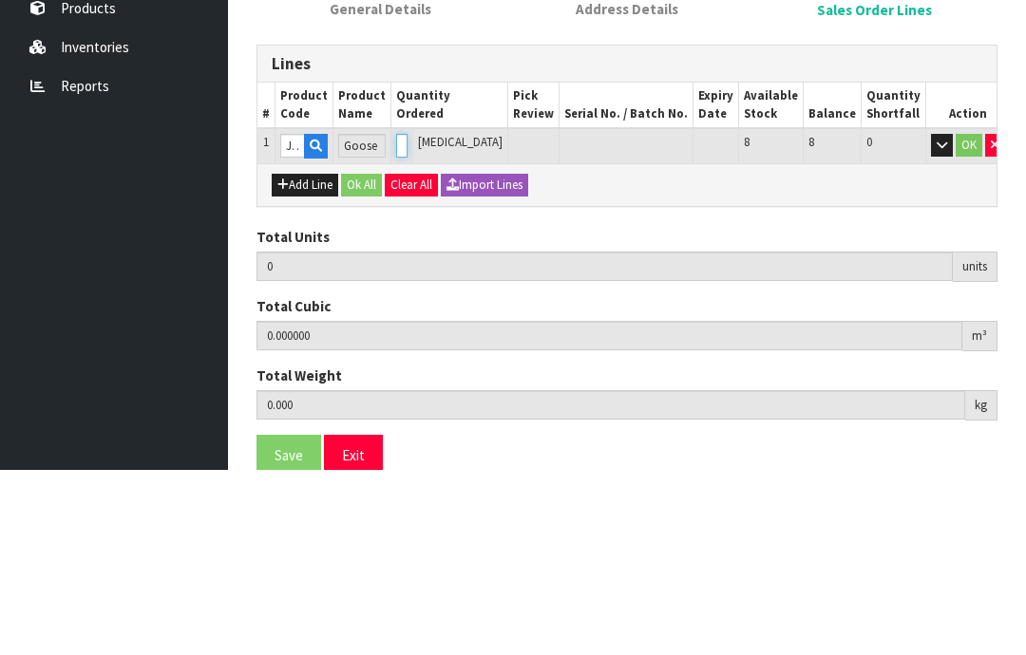
click at [408, 319] on input "0" at bounding box center [401, 331] width 11 height 24
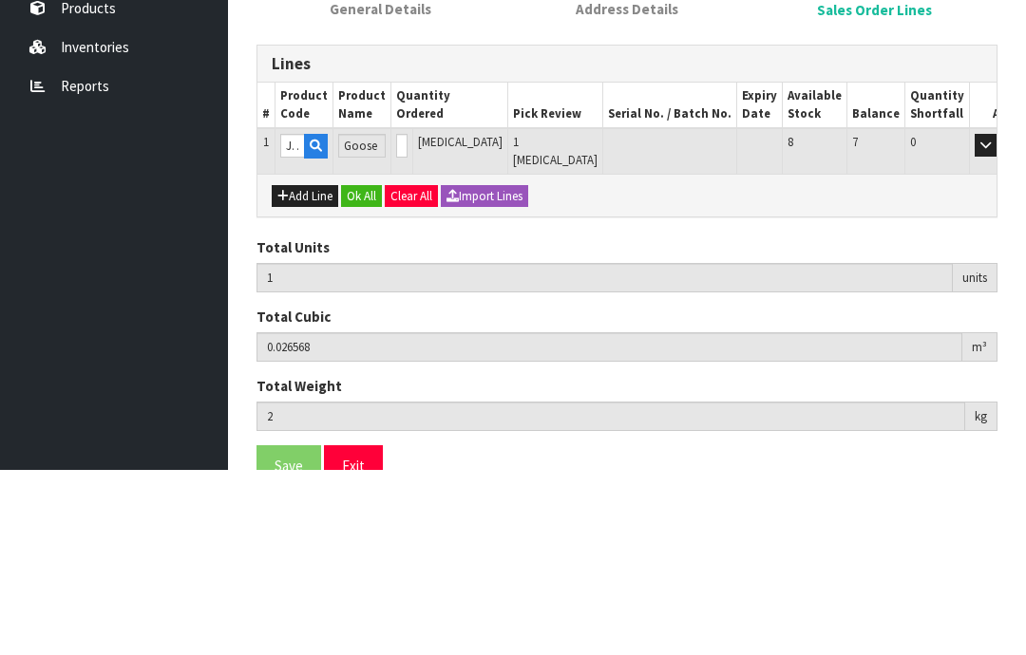
click at [999, 319] on button "OK" at bounding box center [1012, 330] width 27 height 23
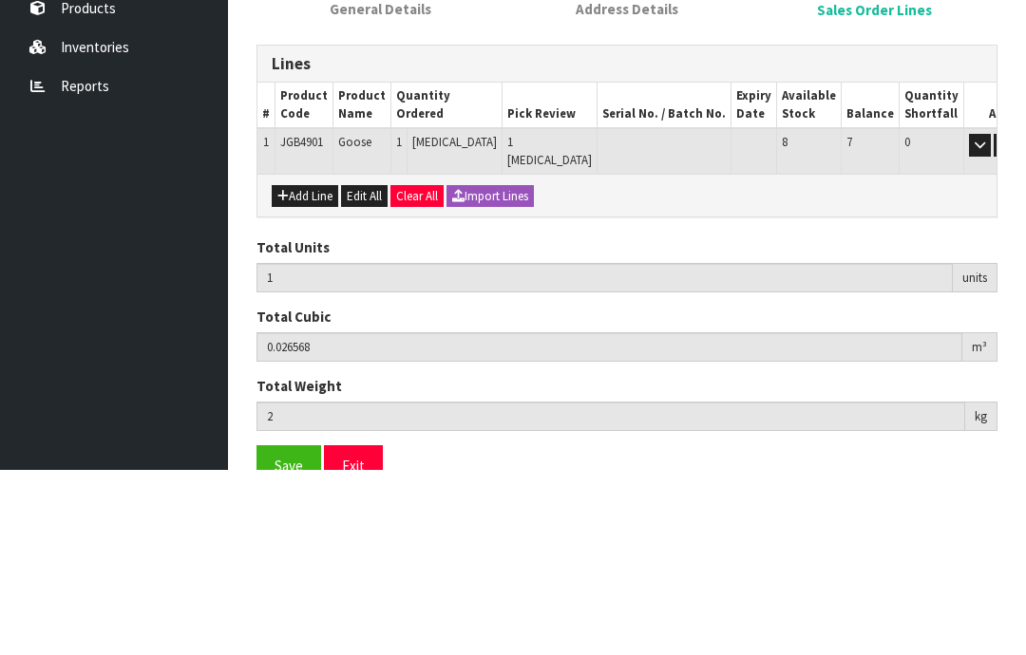
scroll to position [143, 0]
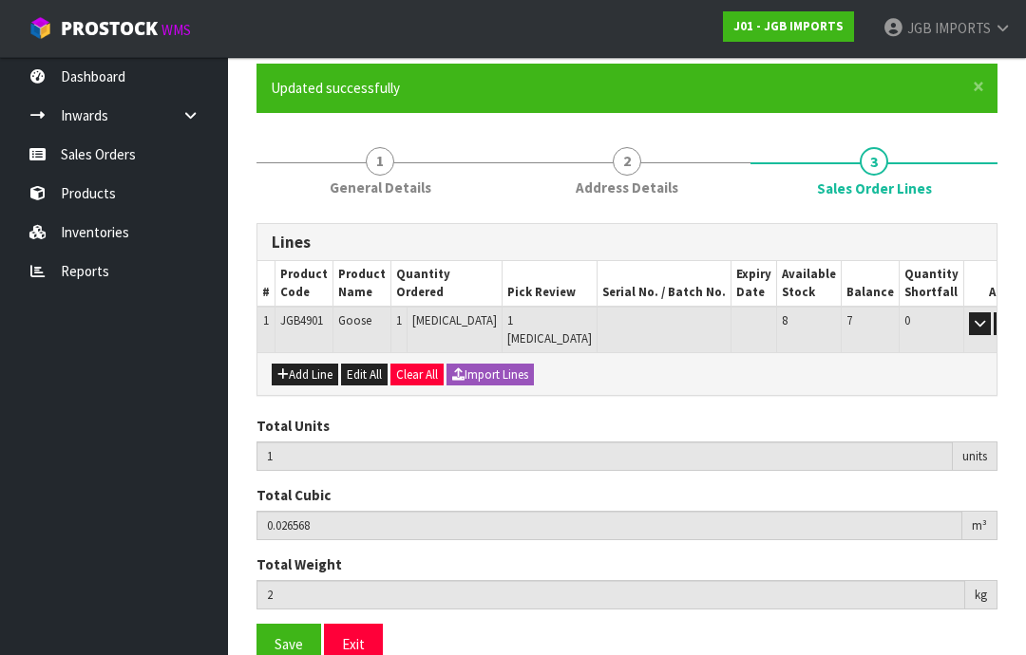
click at [300, 364] on button "Add Line" at bounding box center [305, 375] width 66 height 23
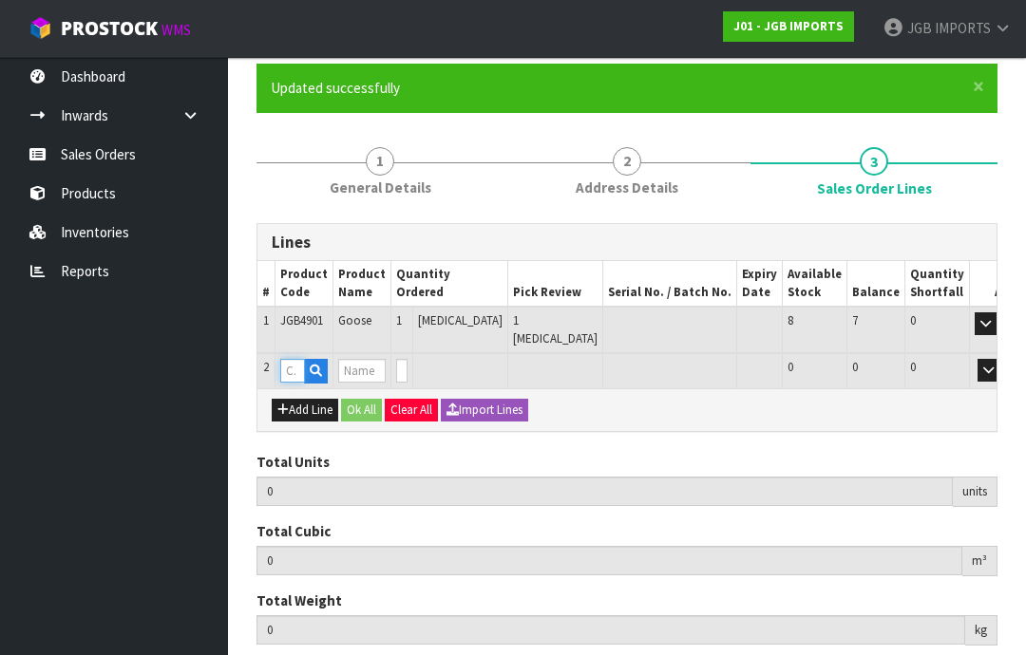
click at [294, 359] on input "text" at bounding box center [292, 371] width 25 height 24
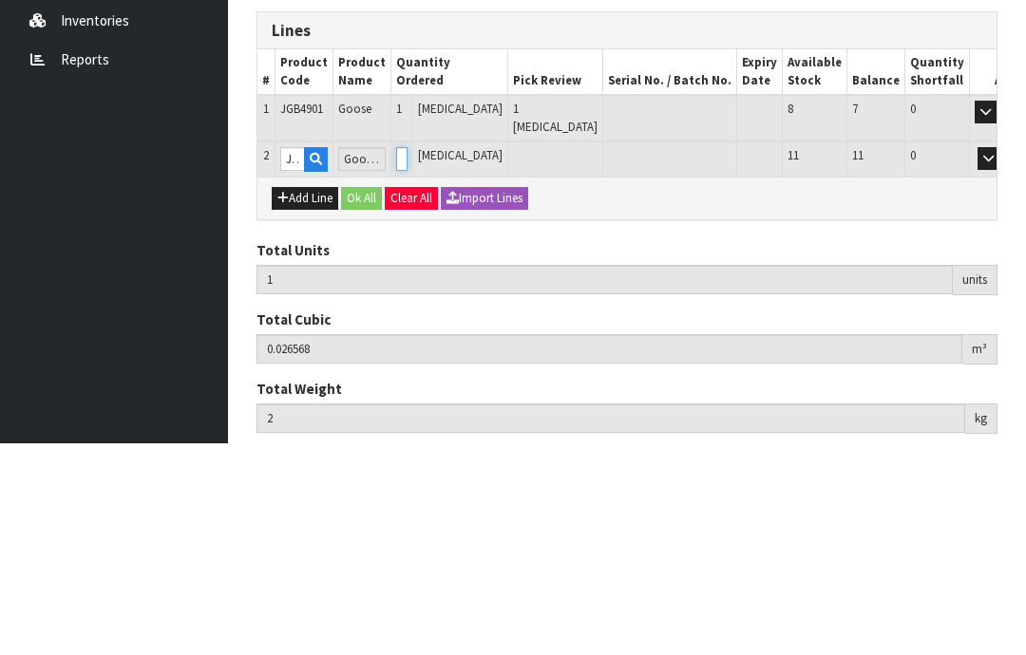
click at [408, 359] on input "0" at bounding box center [401, 371] width 11 height 24
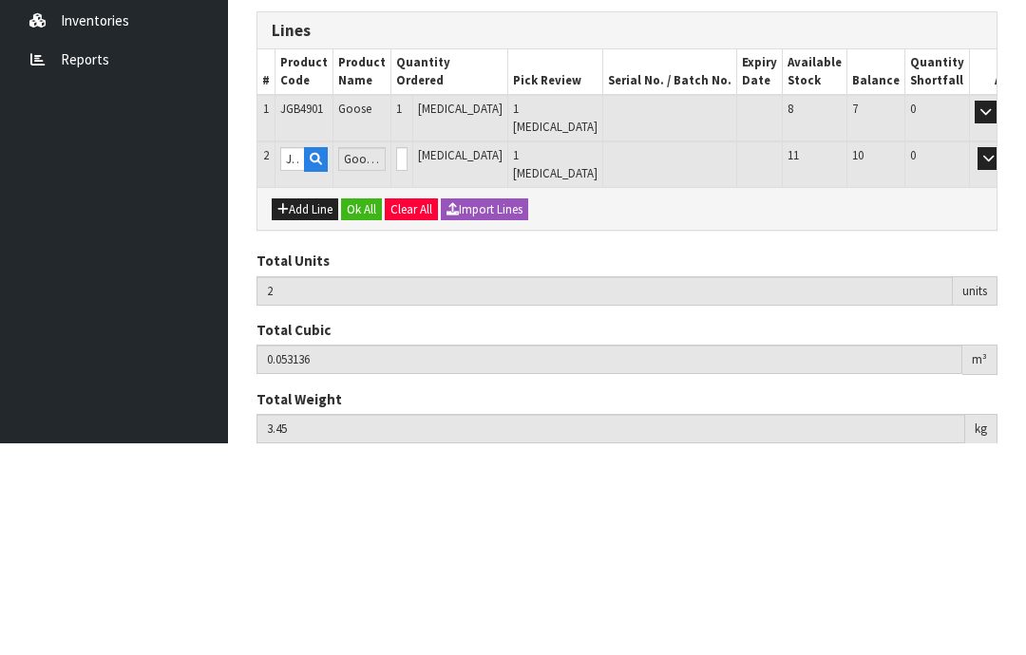
click at [1002, 359] on button "OK" at bounding box center [1015, 370] width 27 height 23
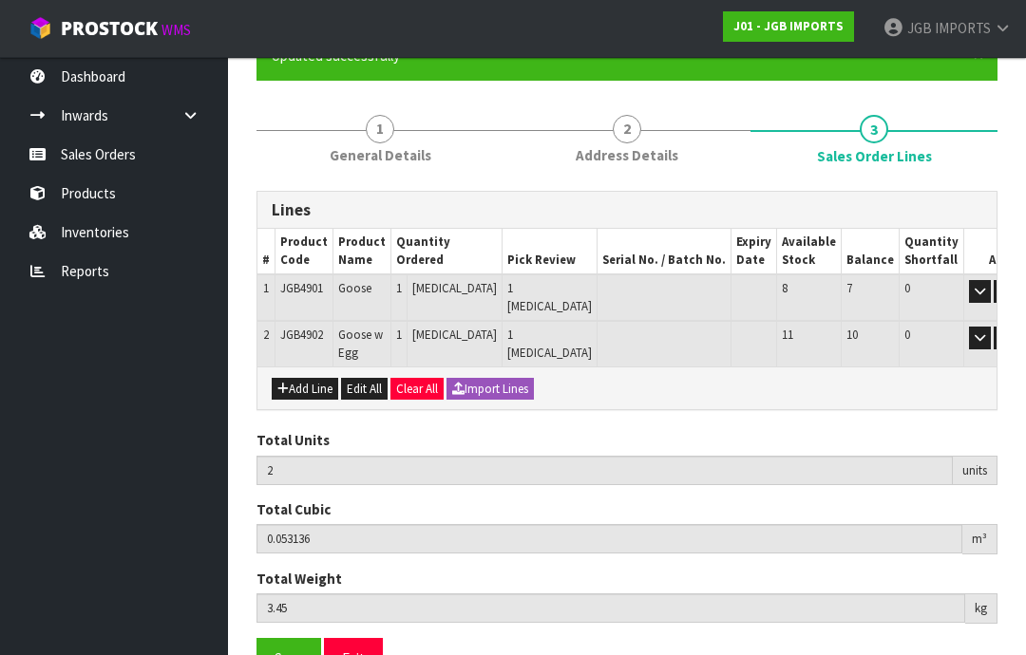
click at [307, 378] on button "Add Line" at bounding box center [305, 389] width 66 height 23
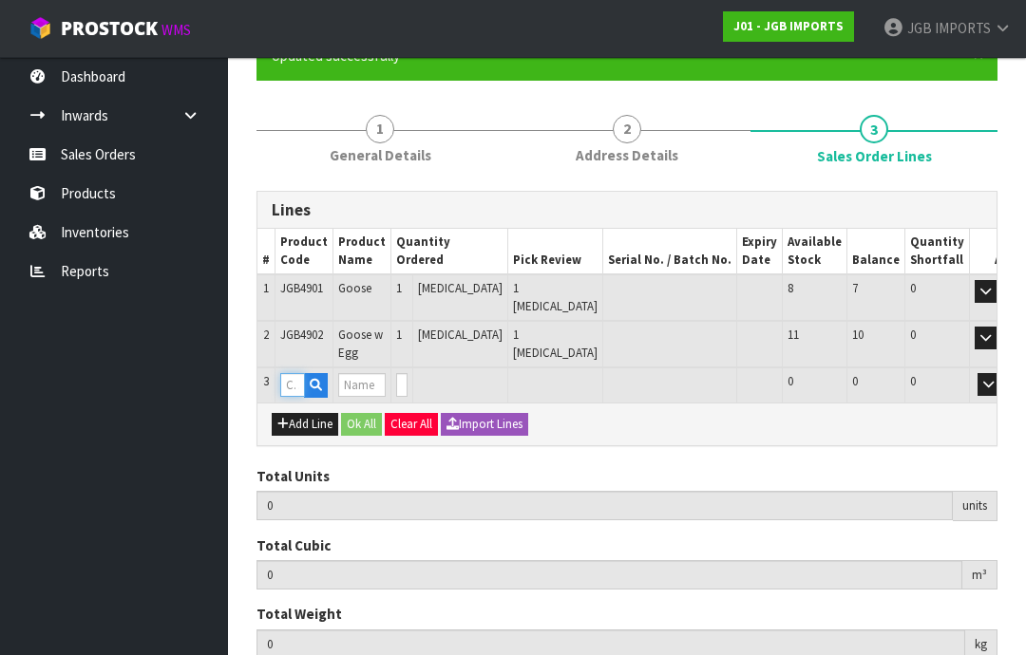
click at [283, 373] on input "text" at bounding box center [292, 385] width 25 height 24
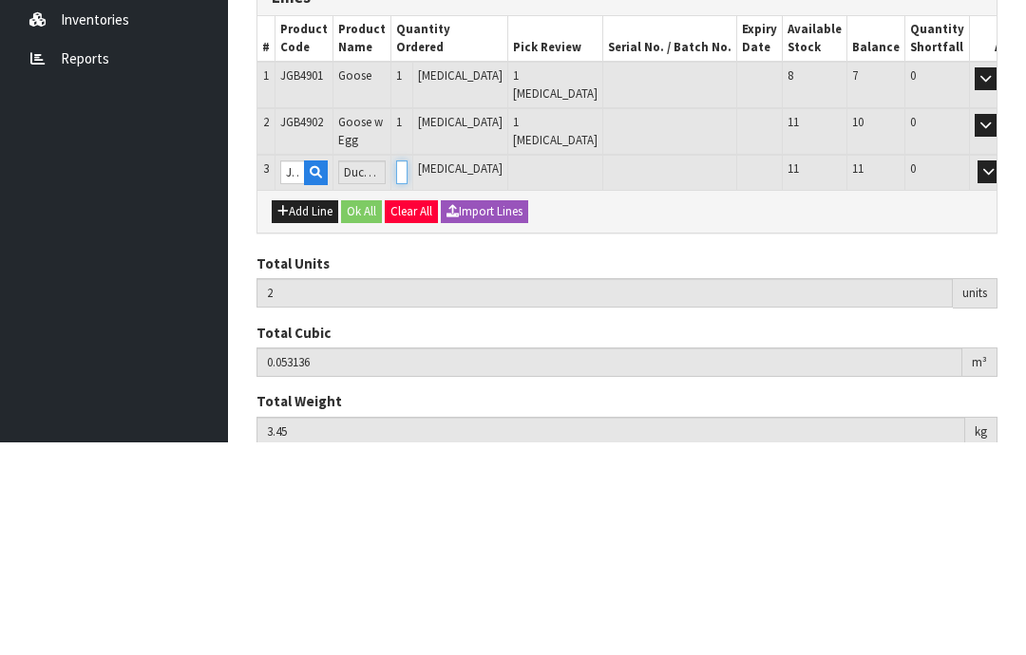
click at [408, 373] on input "0" at bounding box center [401, 385] width 11 height 24
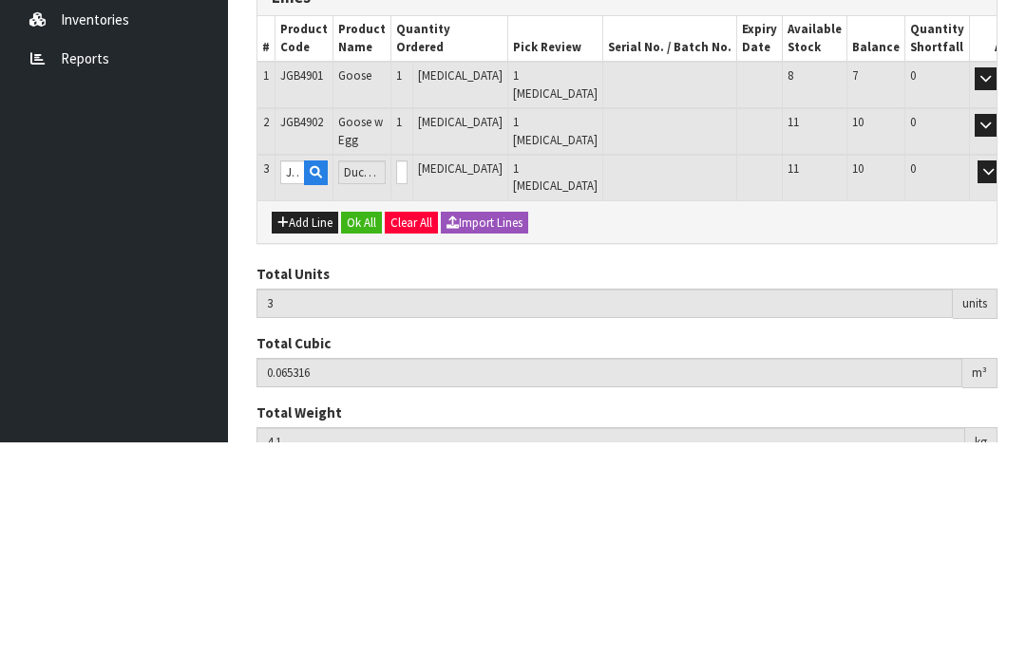
click at [1002, 373] on button "OK" at bounding box center [1015, 384] width 27 height 23
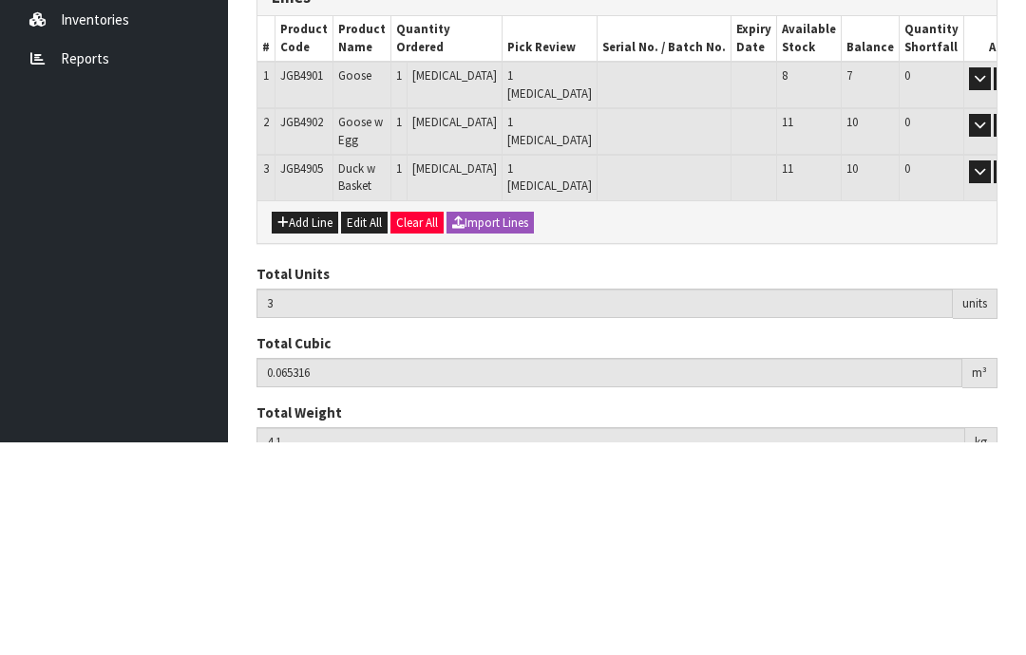
scroll to position [210, 0]
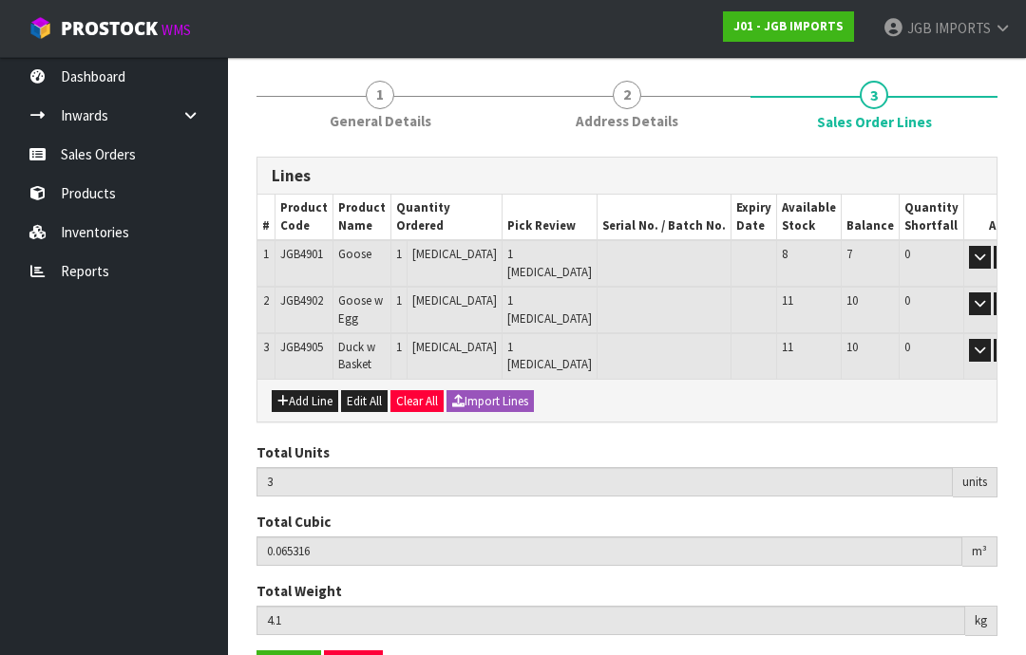
click at [308, 390] on button "Add Line" at bounding box center [305, 401] width 66 height 23
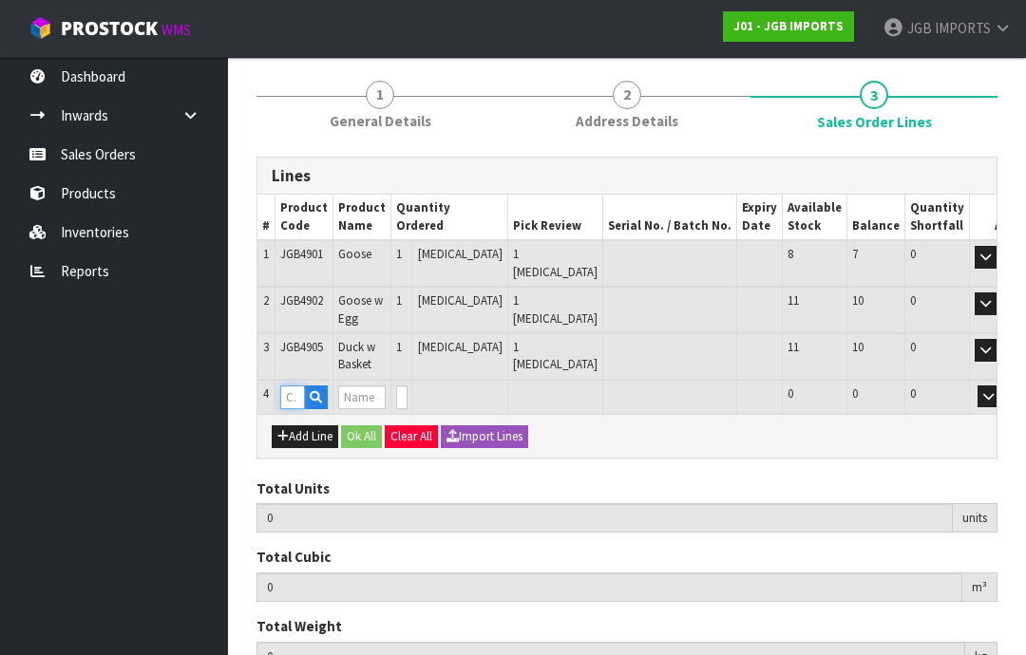
click at [292, 386] on input "text" at bounding box center [292, 398] width 25 height 24
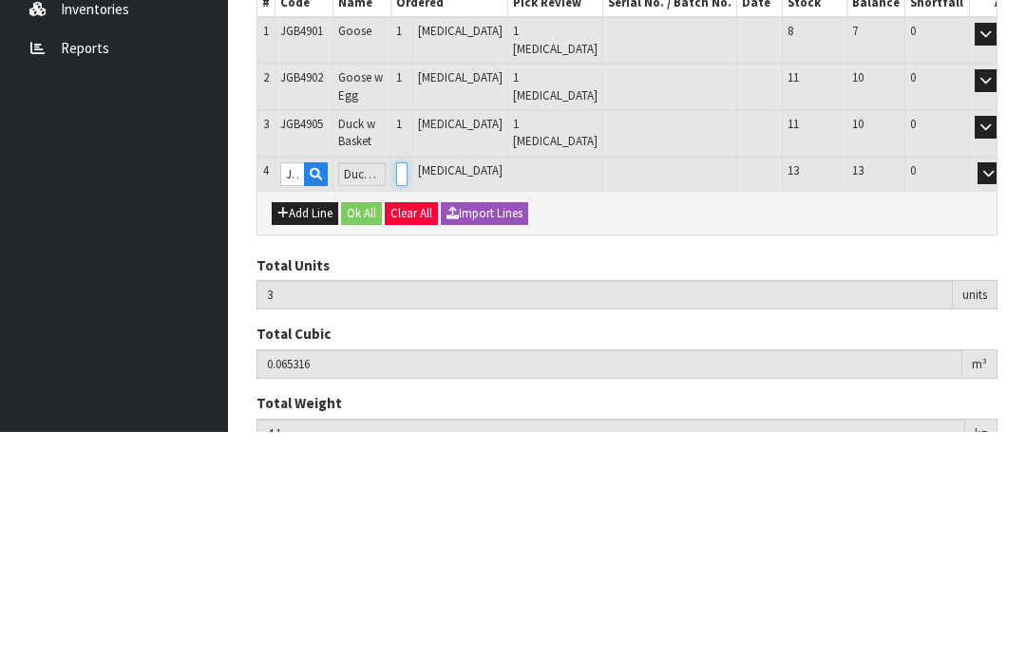
click at [408, 386] on input "0" at bounding box center [401, 398] width 11 height 24
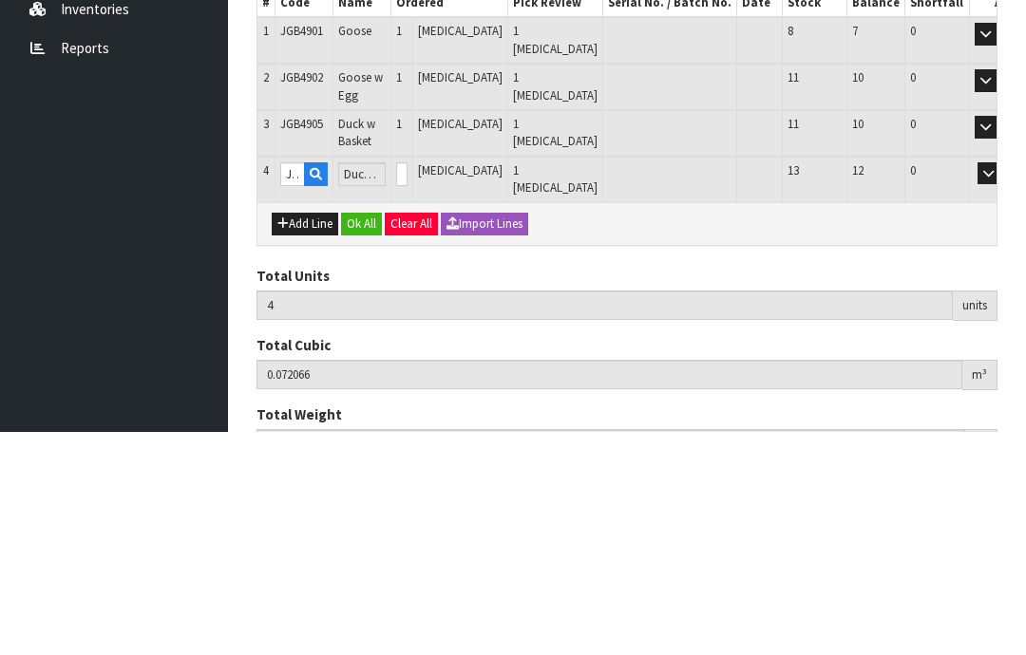
click at [1002, 386] on button "OK" at bounding box center [1015, 397] width 27 height 23
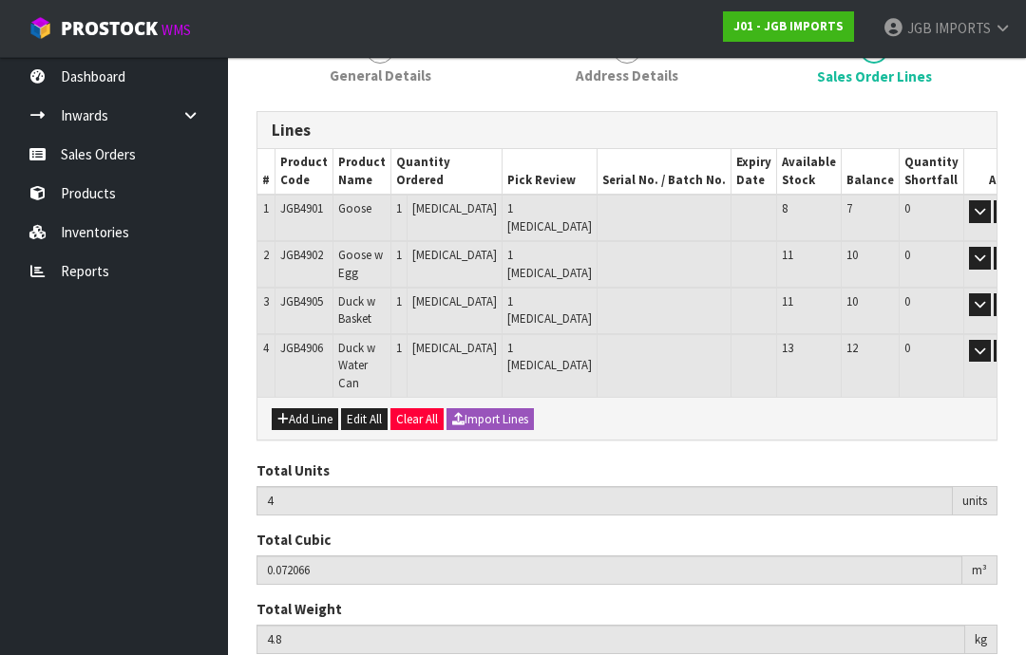
click at [294, 408] on button "Add Line" at bounding box center [305, 419] width 66 height 23
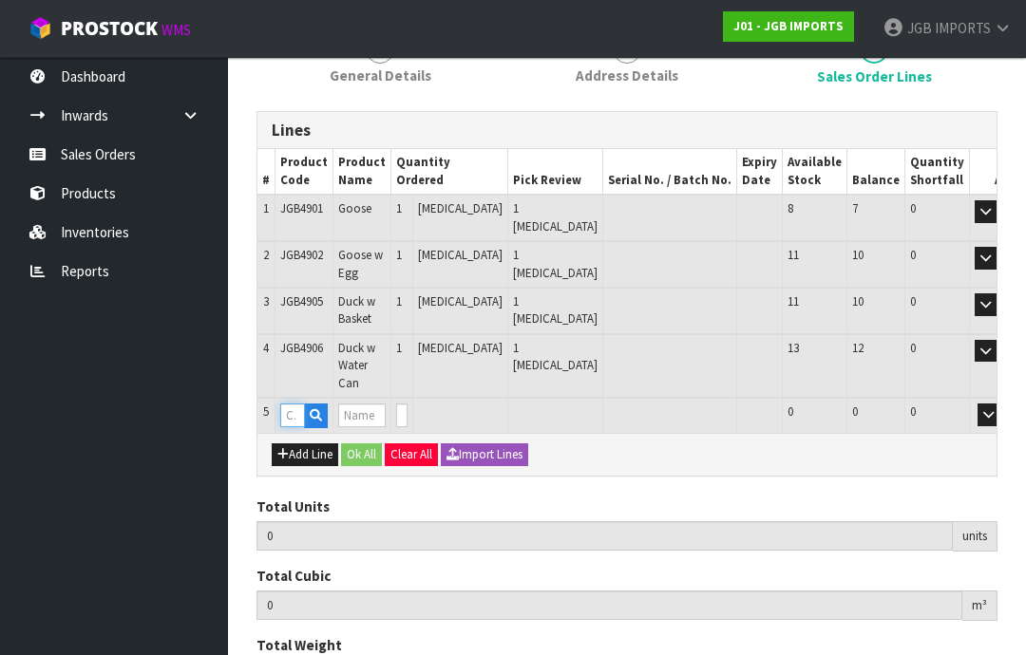
click at [294, 404] on input "text" at bounding box center [292, 416] width 25 height 24
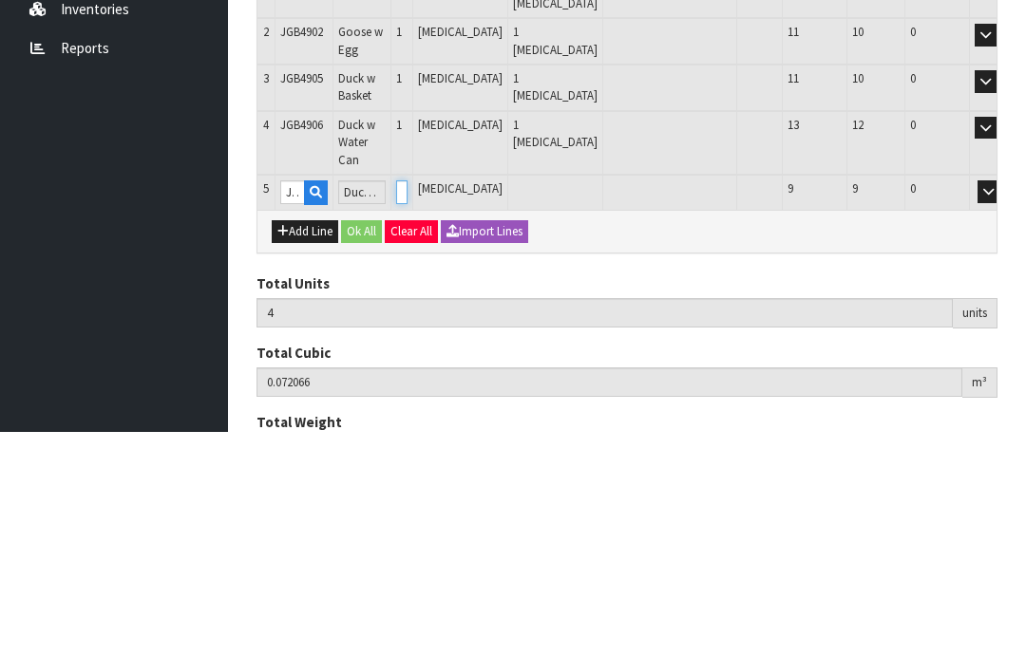
click at [408, 404] on input "0" at bounding box center [401, 416] width 11 height 24
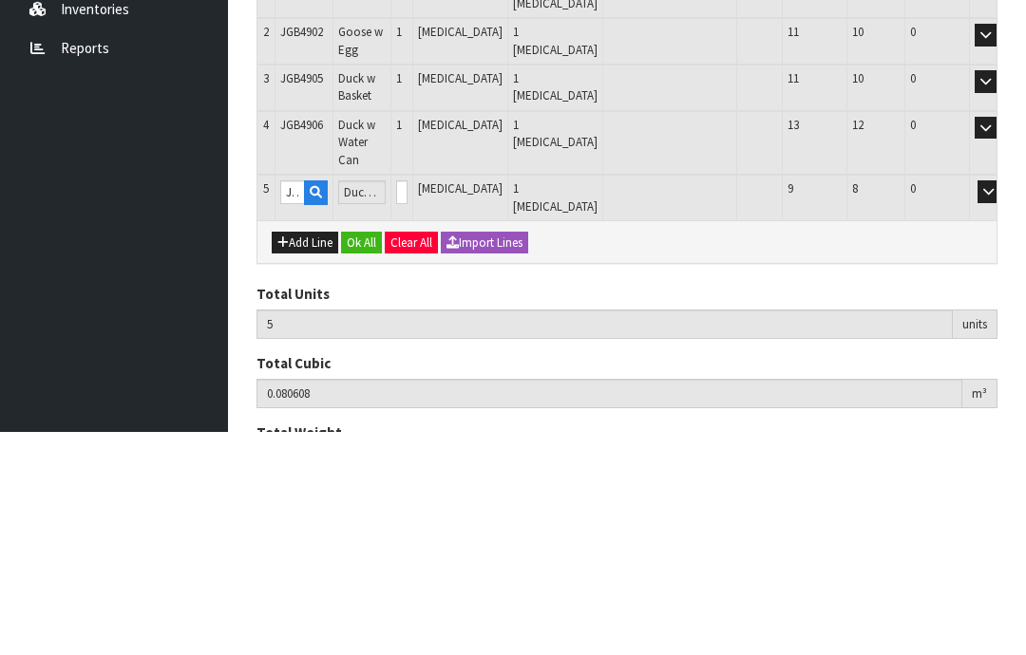
click at [1002, 404] on button "OK" at bounding box center [1015, 415] width 27 height 23
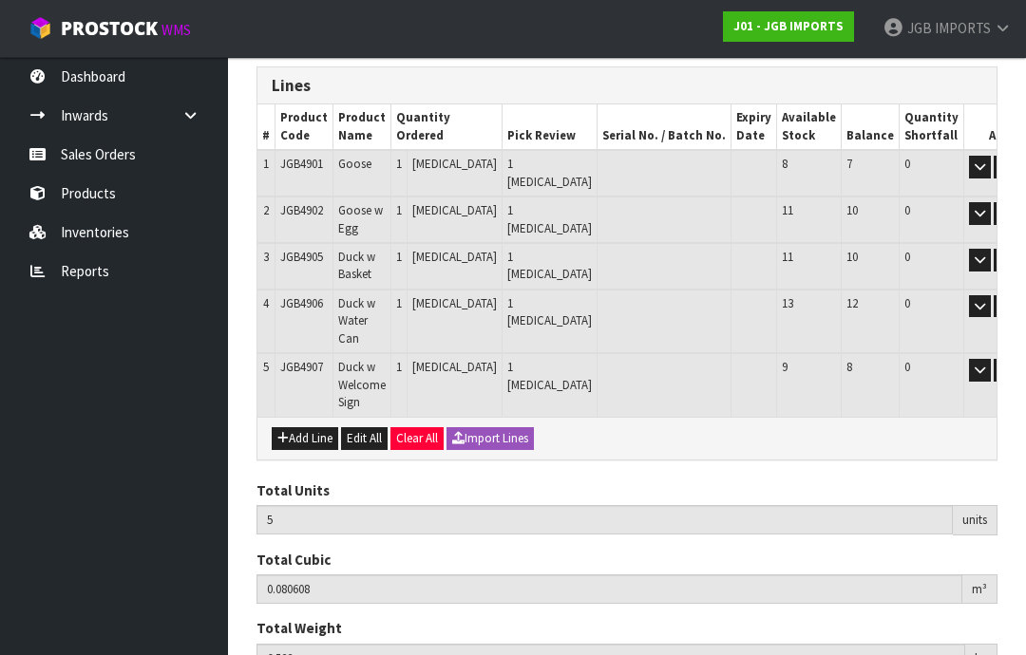
click at [303, 427] on button "Add Line" at bounding box center [305, 438] width 66 height 23
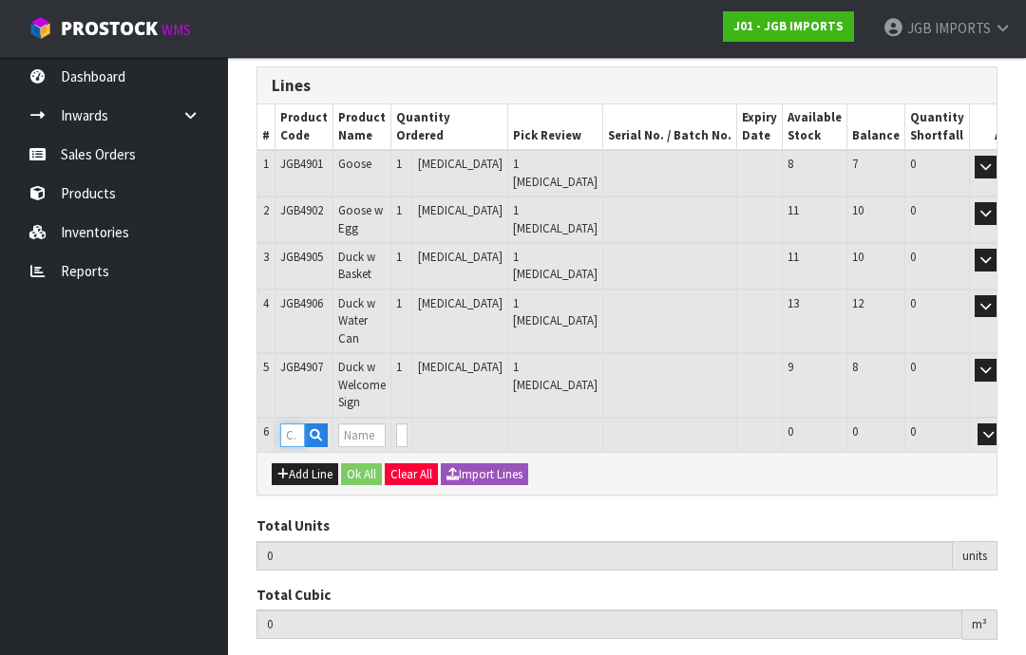
click at [295, 424] on input "text" at bounding box center [292, 436] width 25 height 24
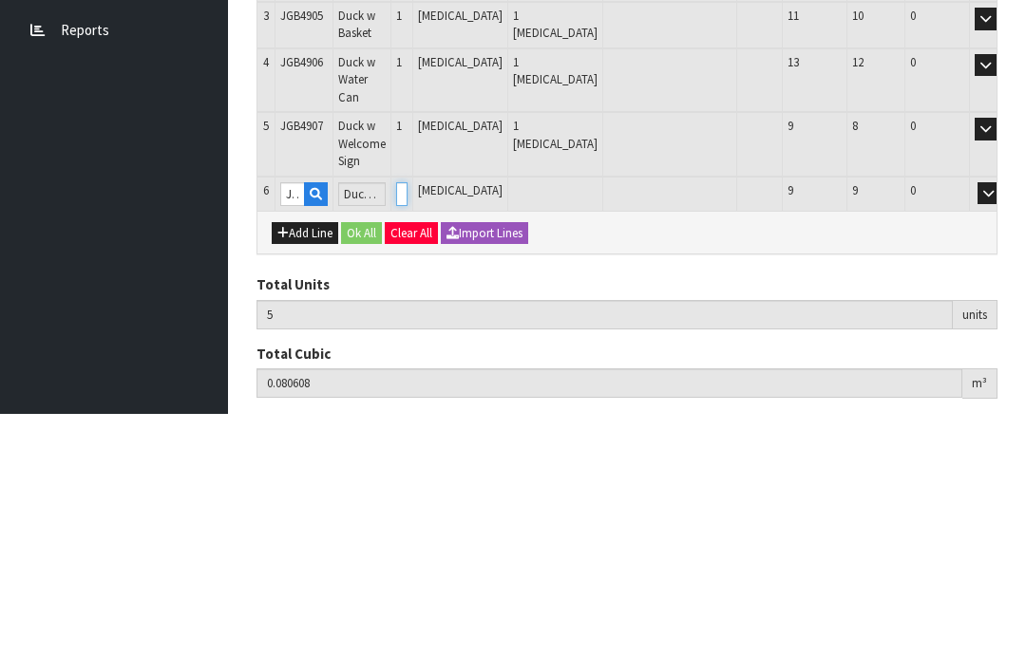
click at [408, 424] on input "0" at bounding box center [401, 436] width 11 height 24
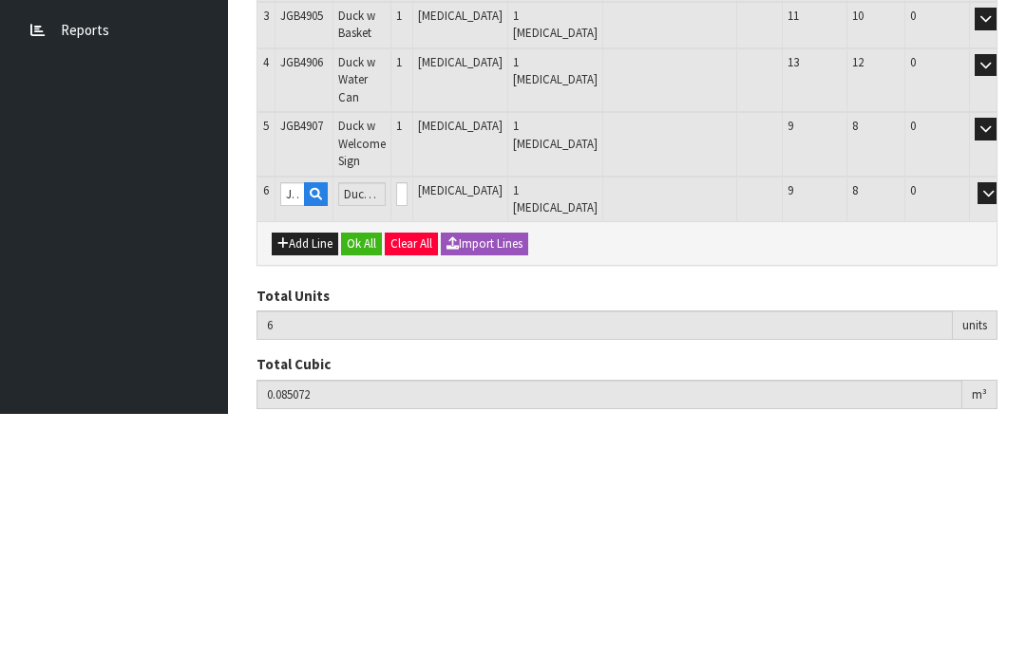
click at [1002, 424] on button "OK" at bounding box center [1015, 435] width 27 height 23
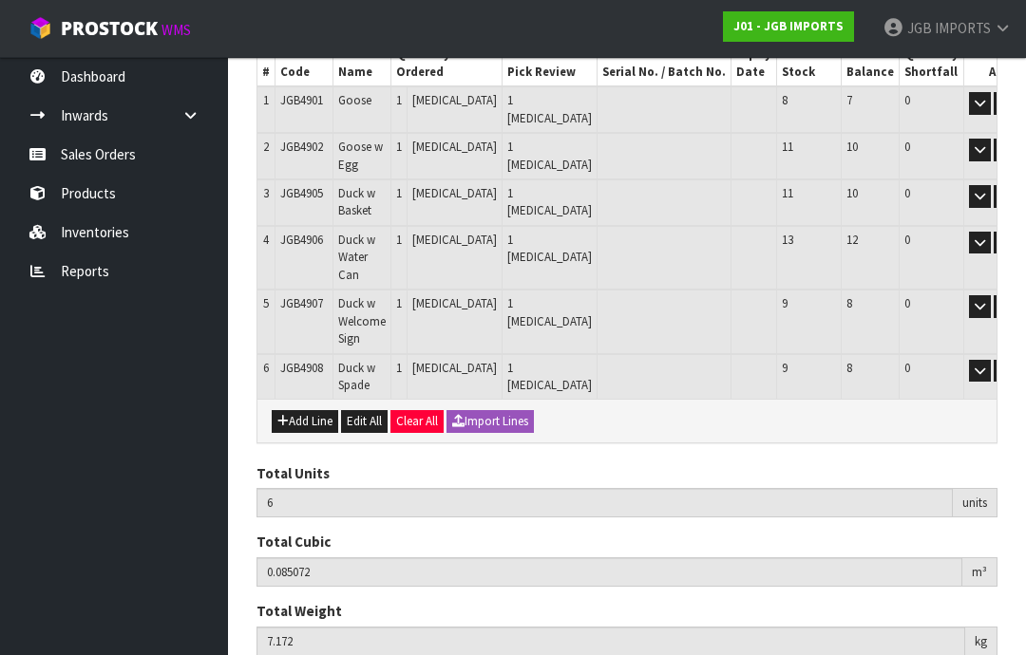
click at [308, 410] on button "Add Line" at bounding box center [305, 421] width 66 height 23
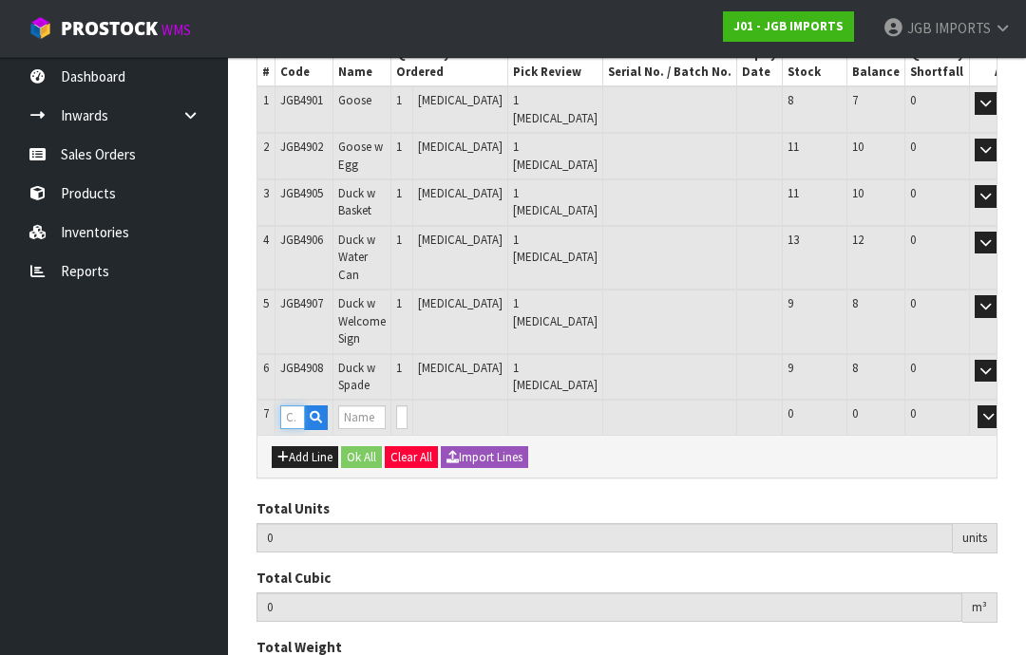
click at [294, 406] on input "text" at bounding box center [292, 418] width 25 height 24
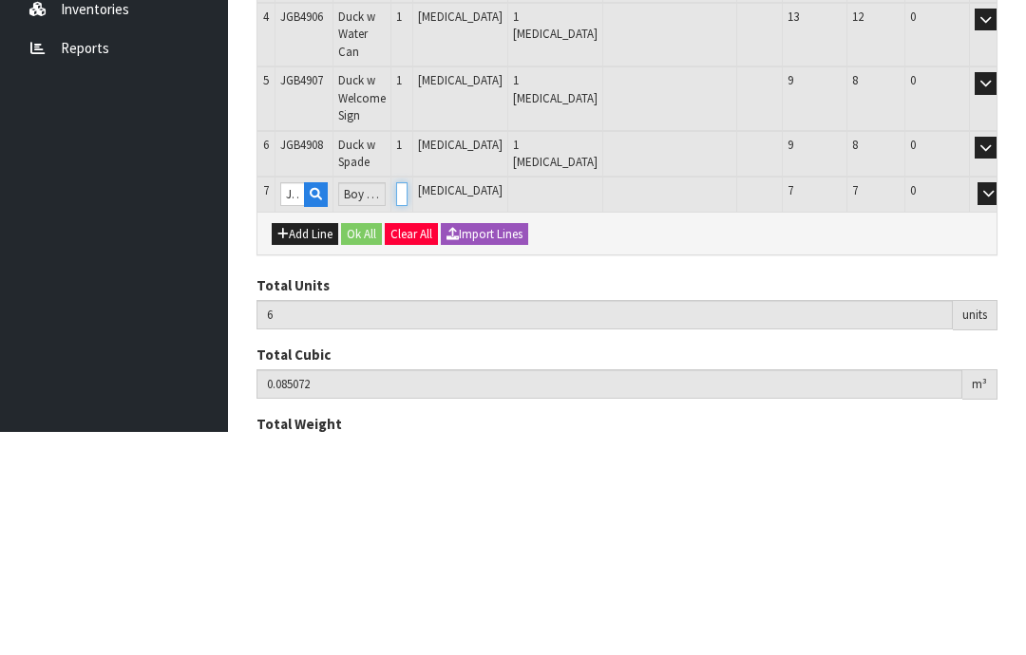
click at [408, 406] on input "0" at bounding box center [401, 418] width 11 height 24
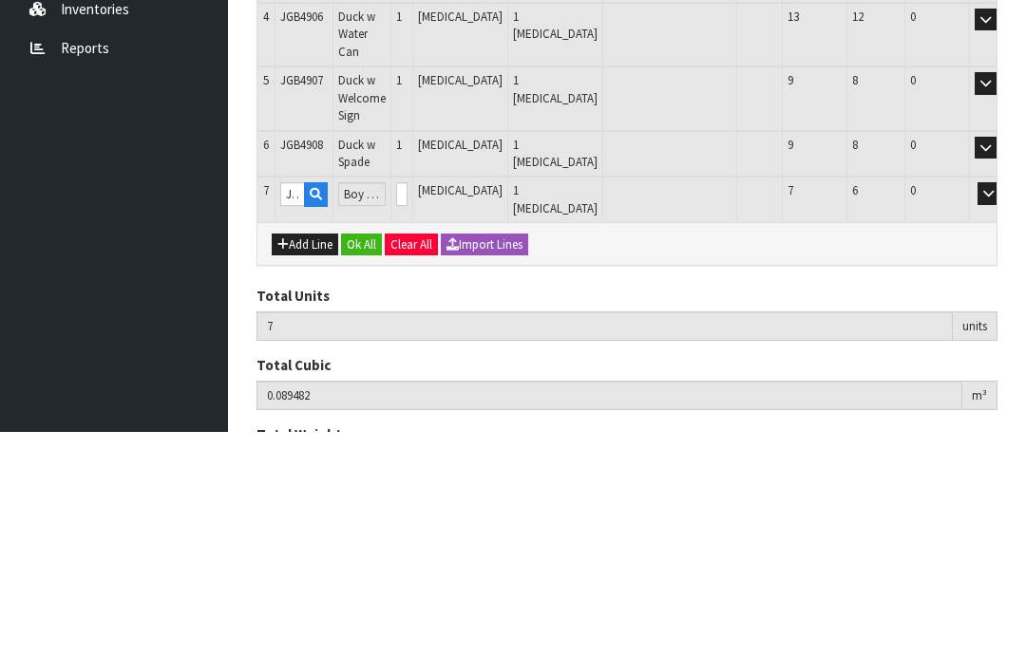
click at [1002, 406] on button "OK" at bounding box center [1015, 417] width 27 height 23
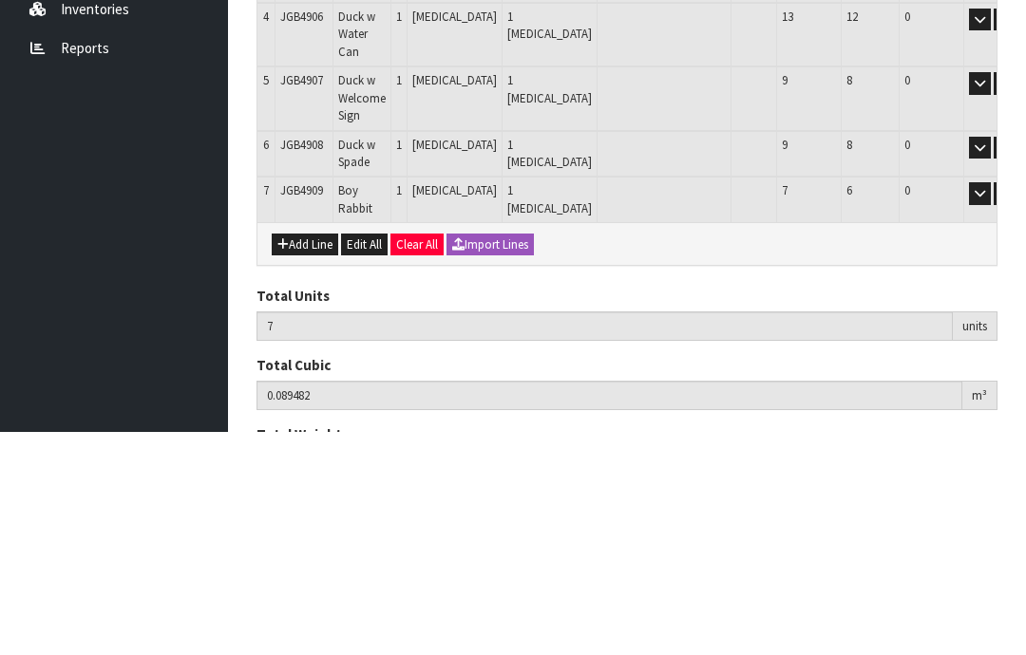
scroll to position [408, 0]
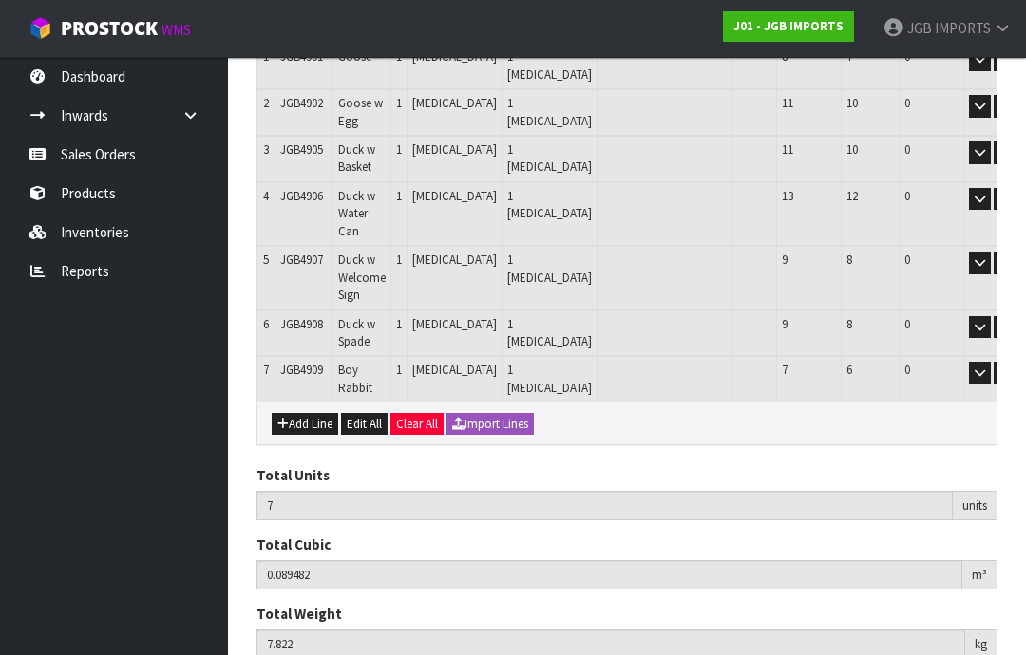
click at [308, 413] on button "Add Line" at bounding box center [305, 424] width 66 height 23
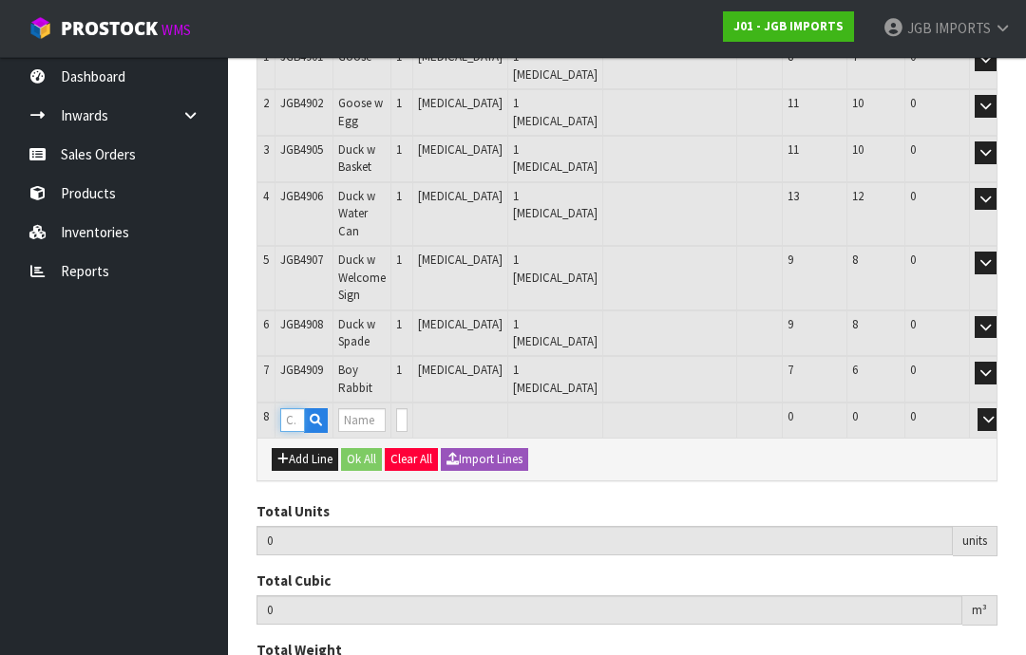
click at [295, 408] on input "text" at bounding box center [292, 420] width 25 height 24
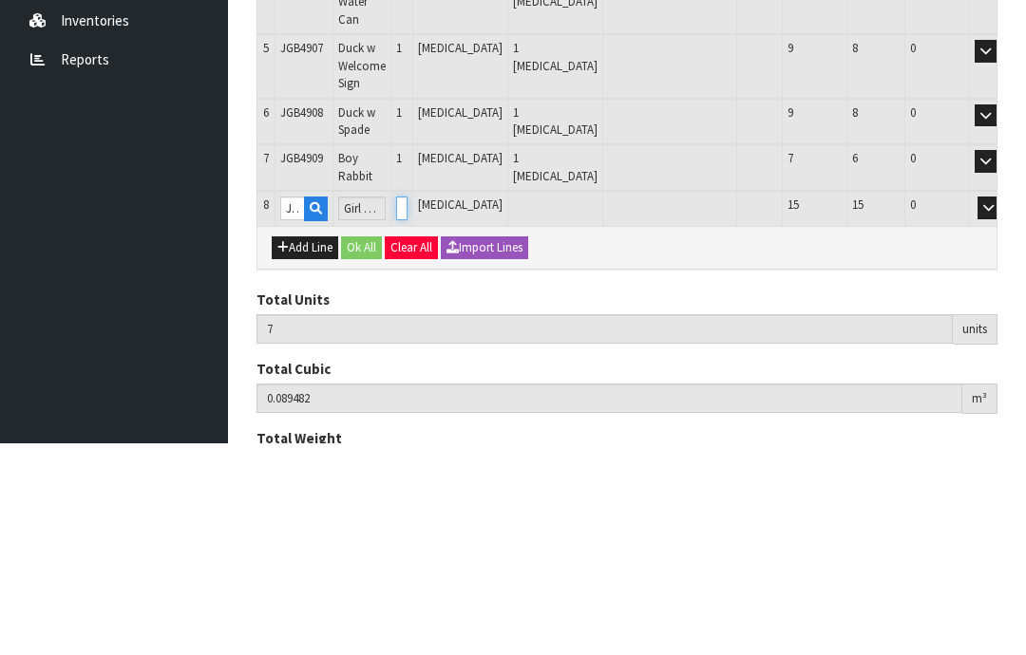
click at [408, 408] on input "0" at bounding box center [401, 420] width 11 height 24
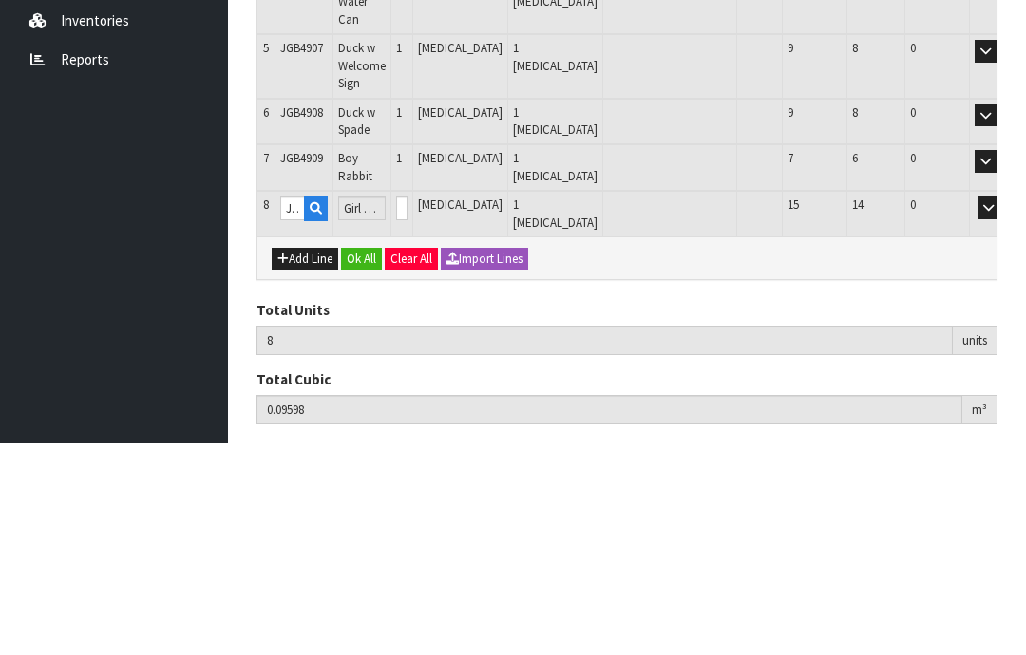
click at [1002, 408] on button "OK" at bounding box center [1015, 419] width 27 height 23
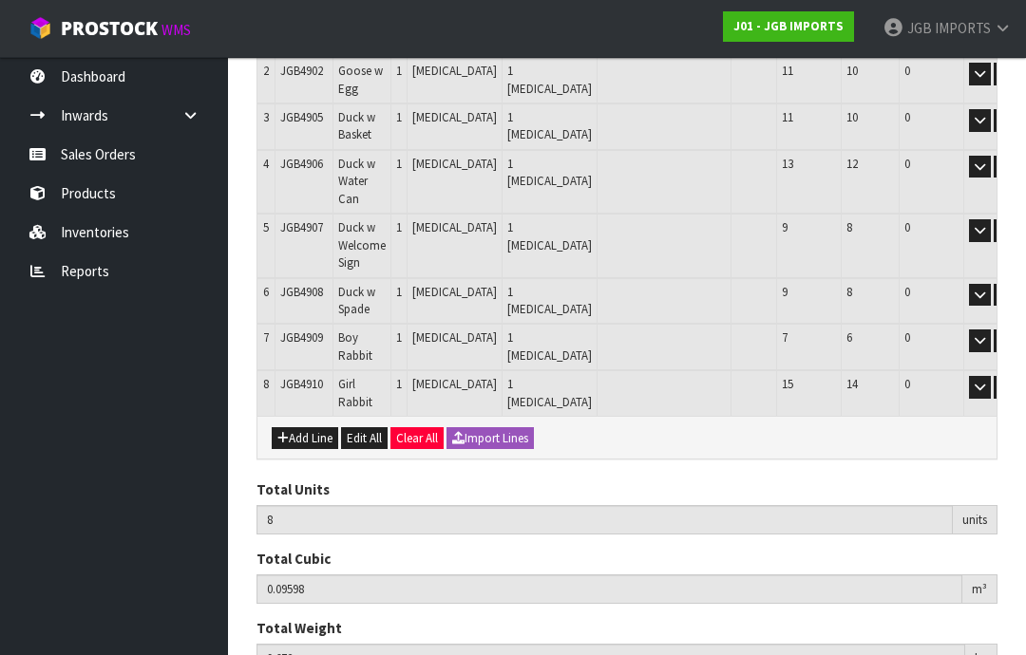
click at [300, 427] on button "Add Line" at bounding box center [305, 438] width 66 height 23
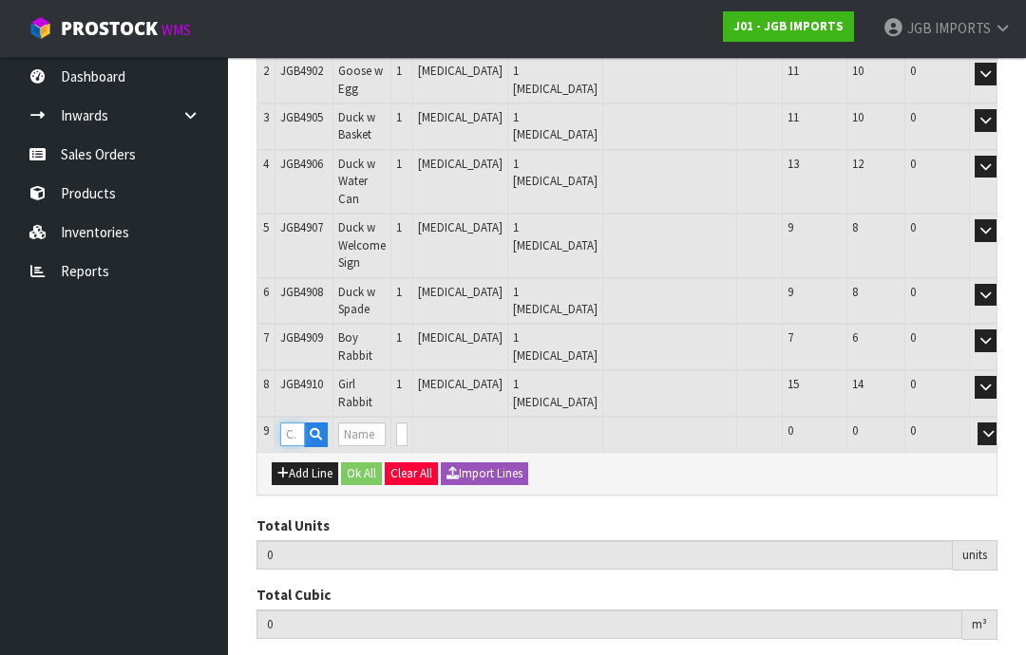
click at [298, 423] on input "text" at bounding box center [292, 435] width 25 height 24
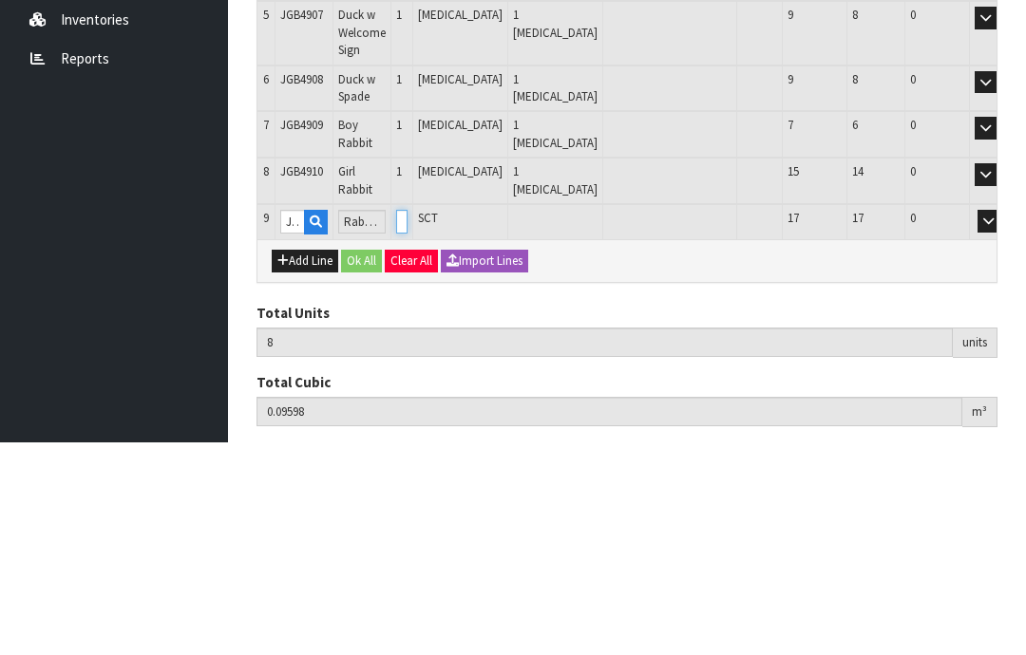
click at [408, 423] on input "0" at bounding box center [401, 435] width 11 height 24
click at [1002, 423] on button "OK" at bounding box center [1015, 434] width 27 height 23
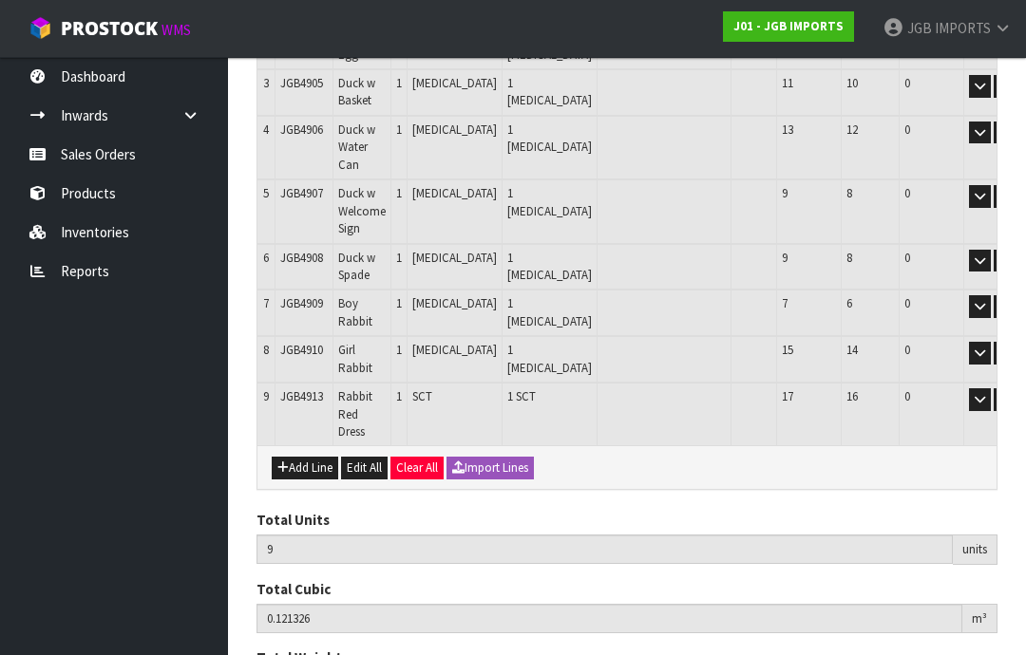
click at [303, 457] on button "Add Line" at bounding box center [305, 468] width 66 height 23
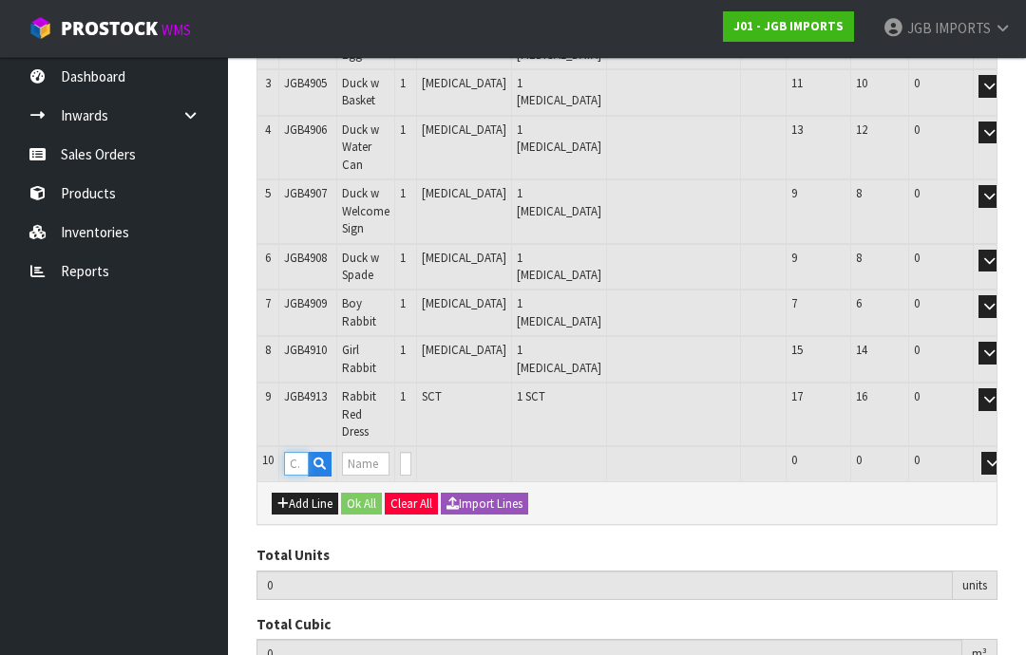
click at [296, 452] on input "text" at bounding box center [296, 464] width 25 height 24
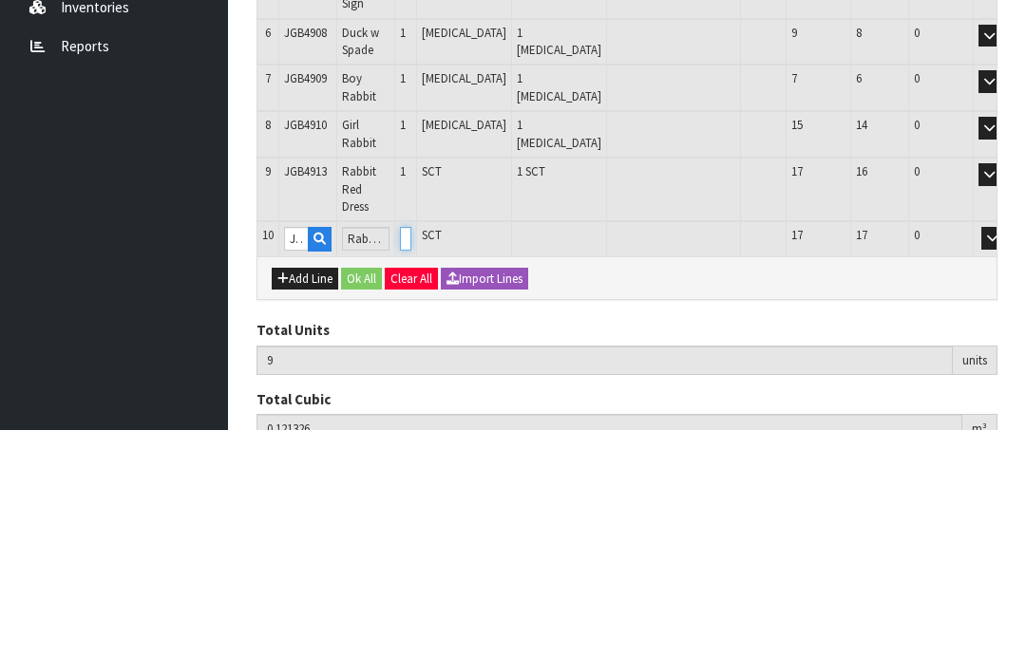
click at [411, 452] on input "0" at bounding box center [405, 464] width 11 height 24
click at [1006, 452] on button "OK" at bounding box center [1019, 463] width 27 height 23
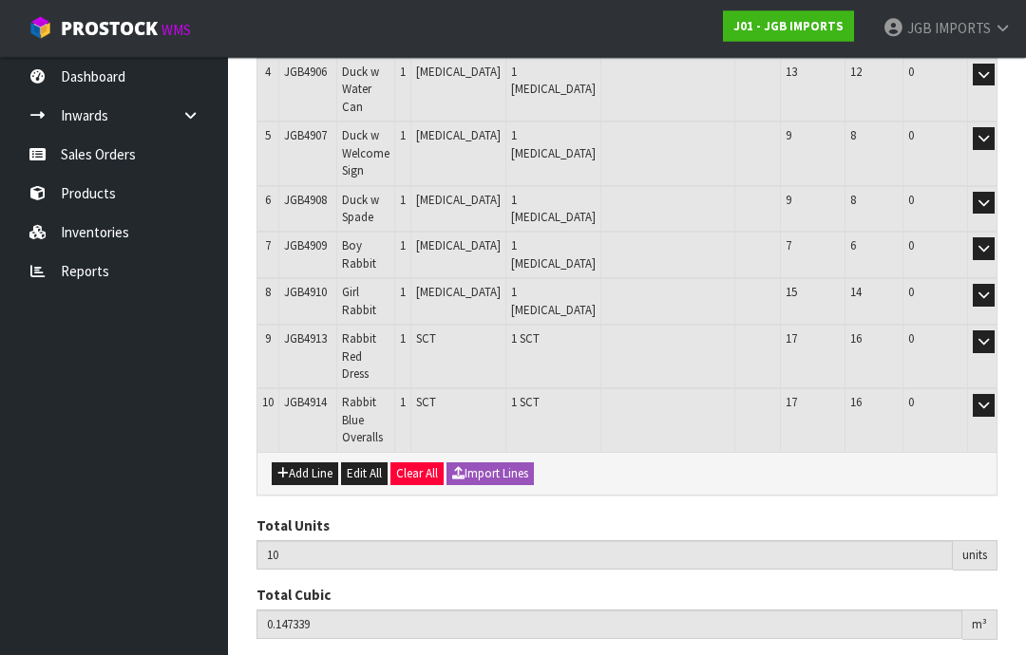
scroll to position [533, 0]
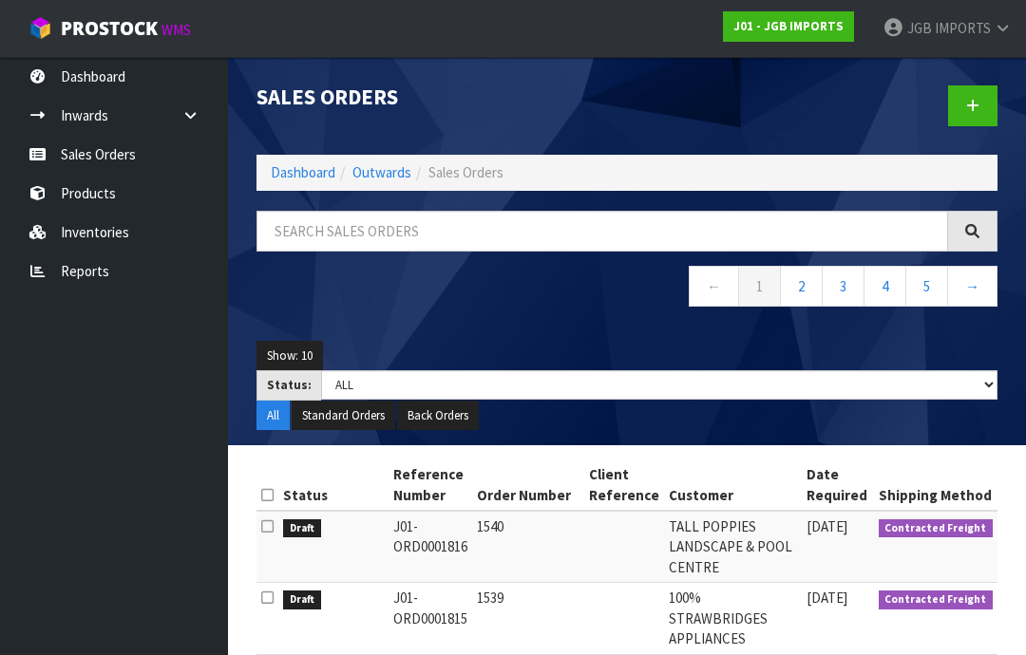
click at [969, 104] on icon at bounding box center [972, 106] width 13 height 14
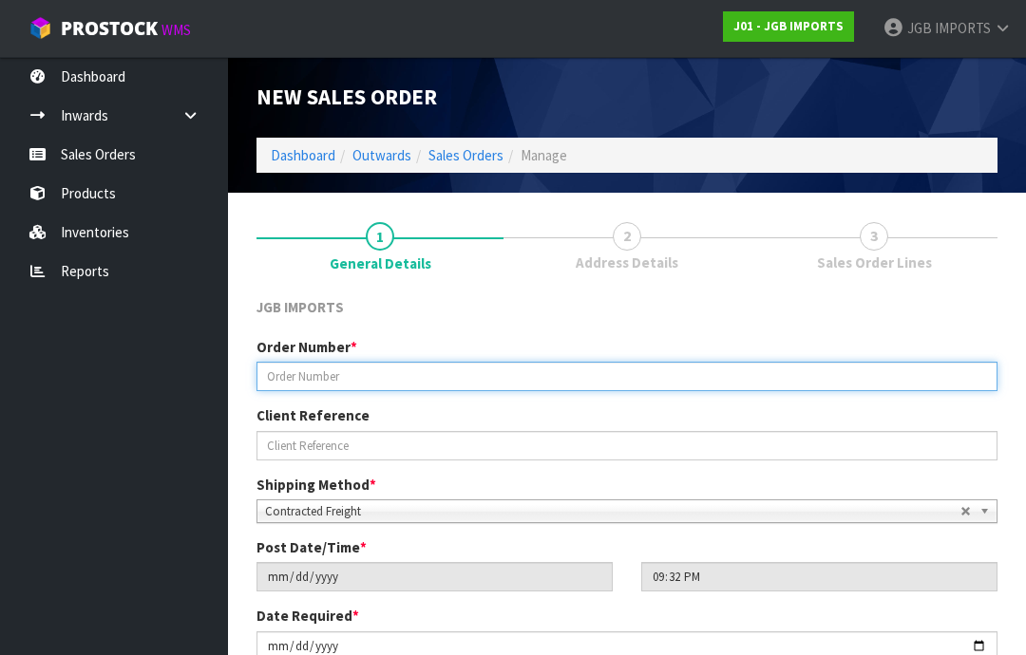
click at [296, 376] on input "text" at bounding box center [626, 376] width 741 height 29
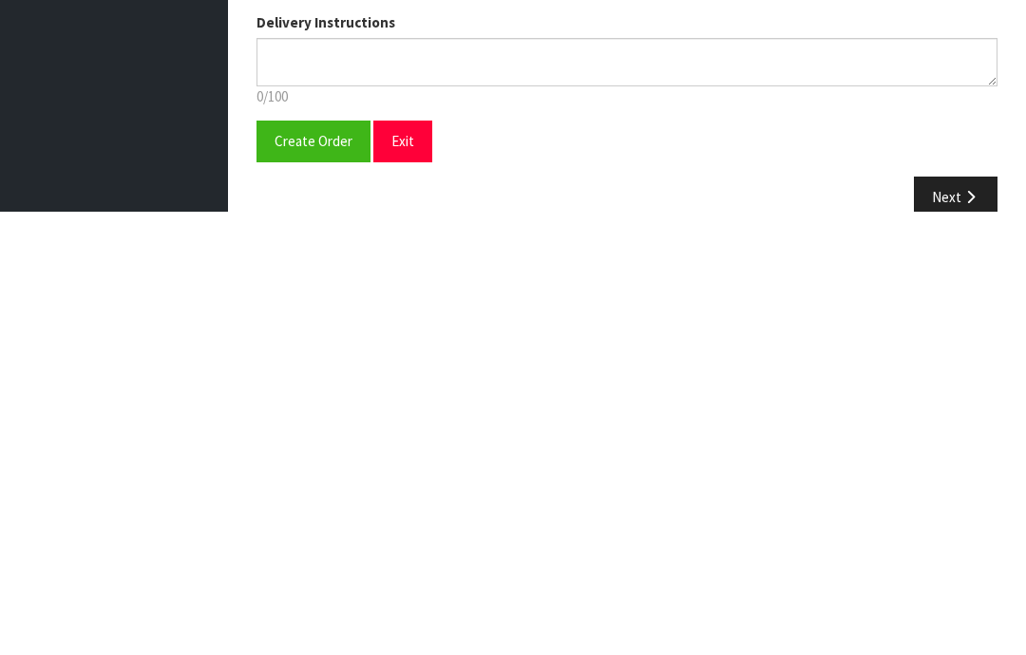
scroll to position [330, 0]
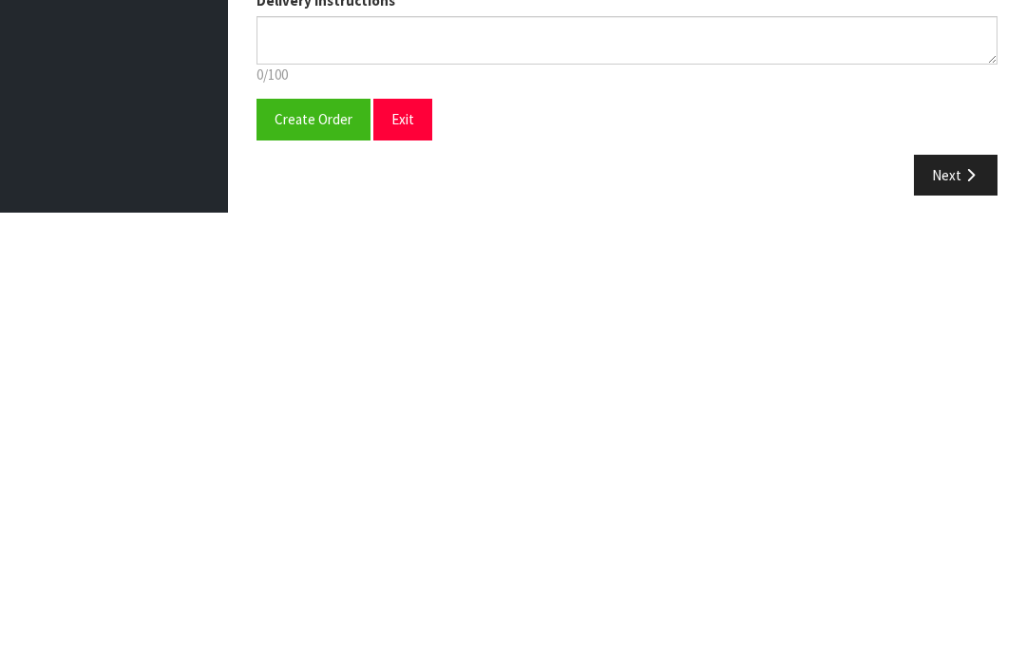
click at [300, 553] on span "Create Order" at bounding box center [314, 562] width 78 height 18
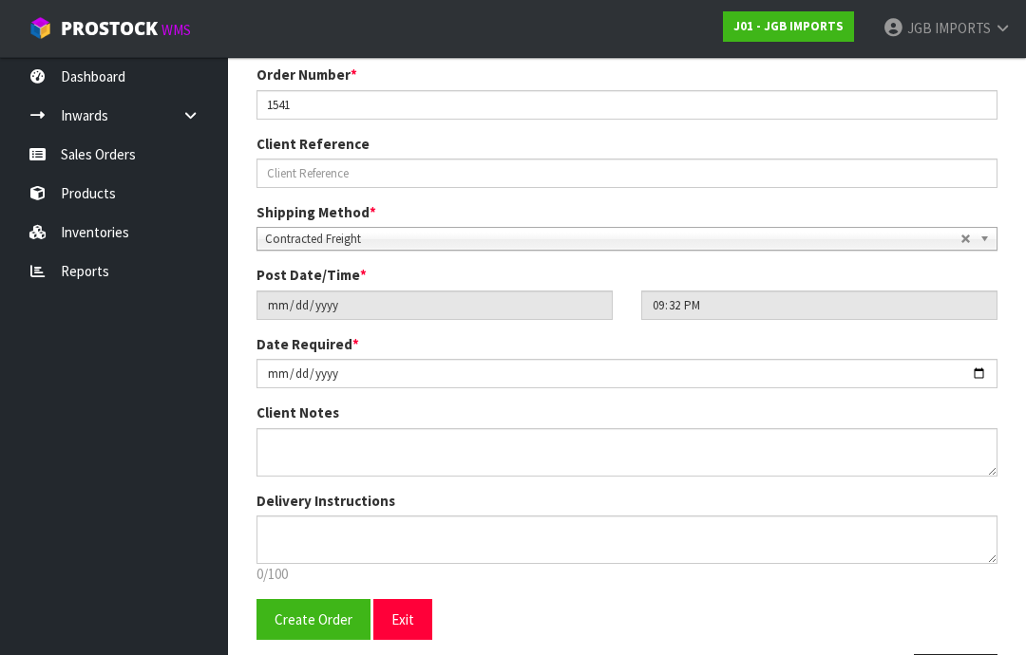
scroll to position [0, 0]
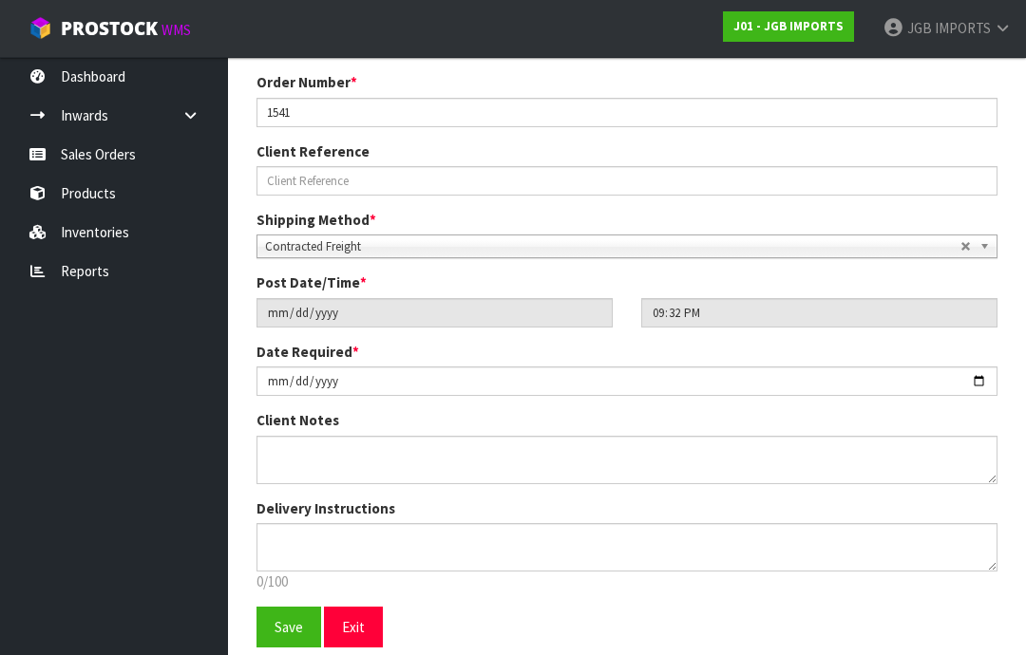
scroll to position [409, 0]
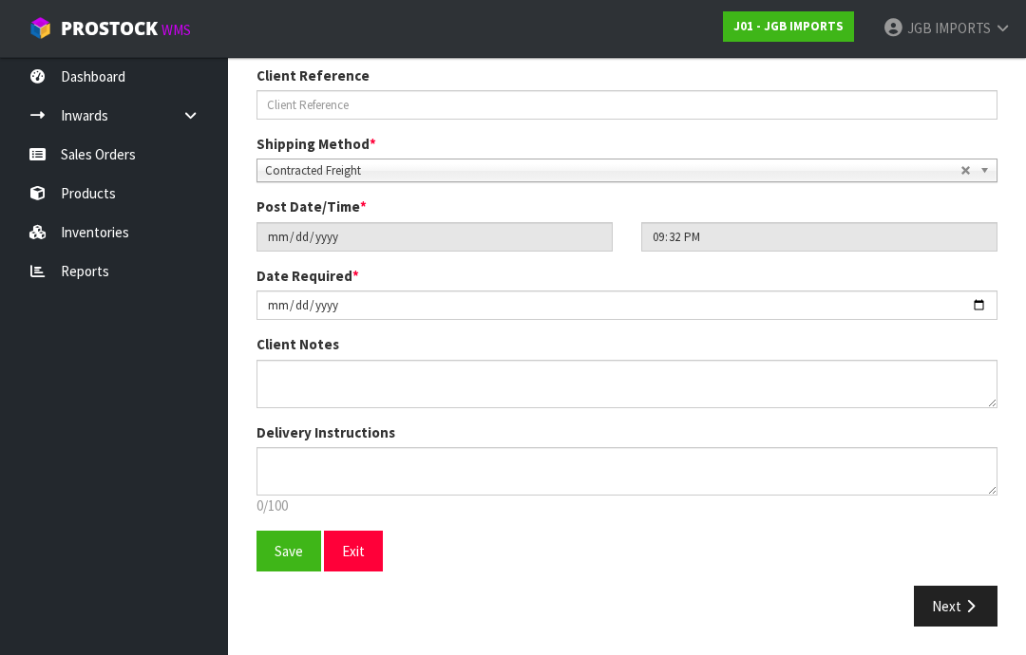
click at [277, 555] on span "Save" at bounding box center [289, 551] width 28 height 18
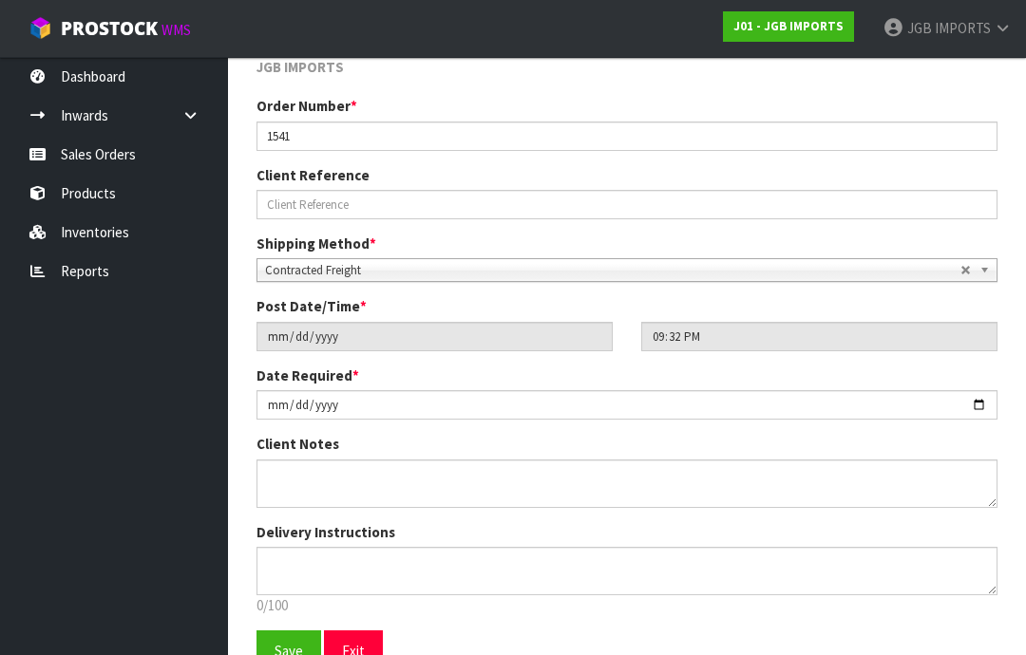
scroll to position [333, 0]
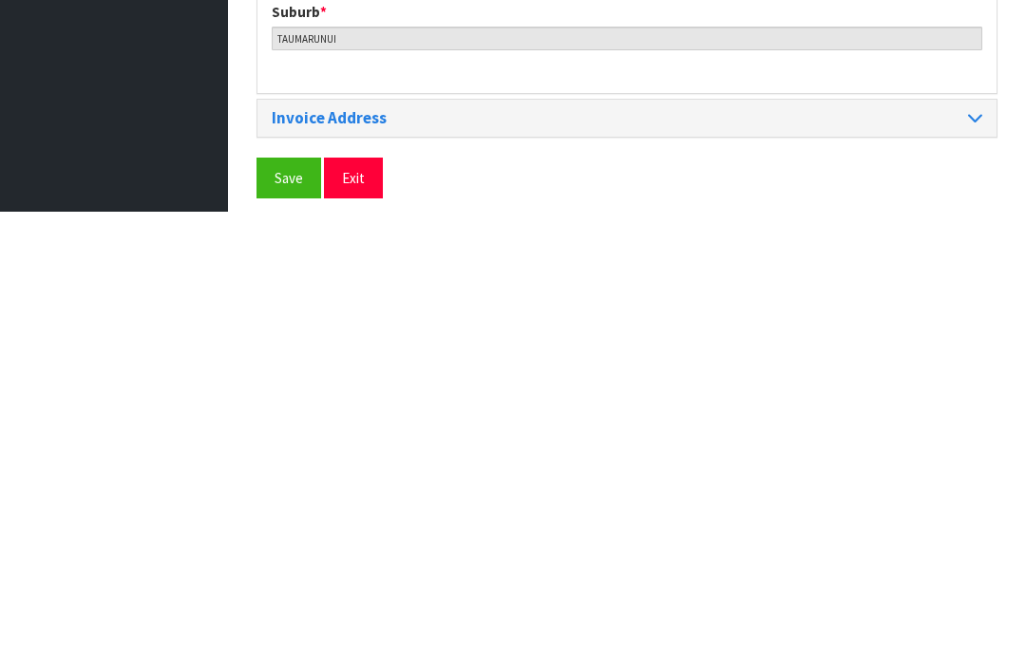
scroll to position [861, 0]
click at [286, 611] on span "Save" at bounding box center [289, 620] width 28 height 18
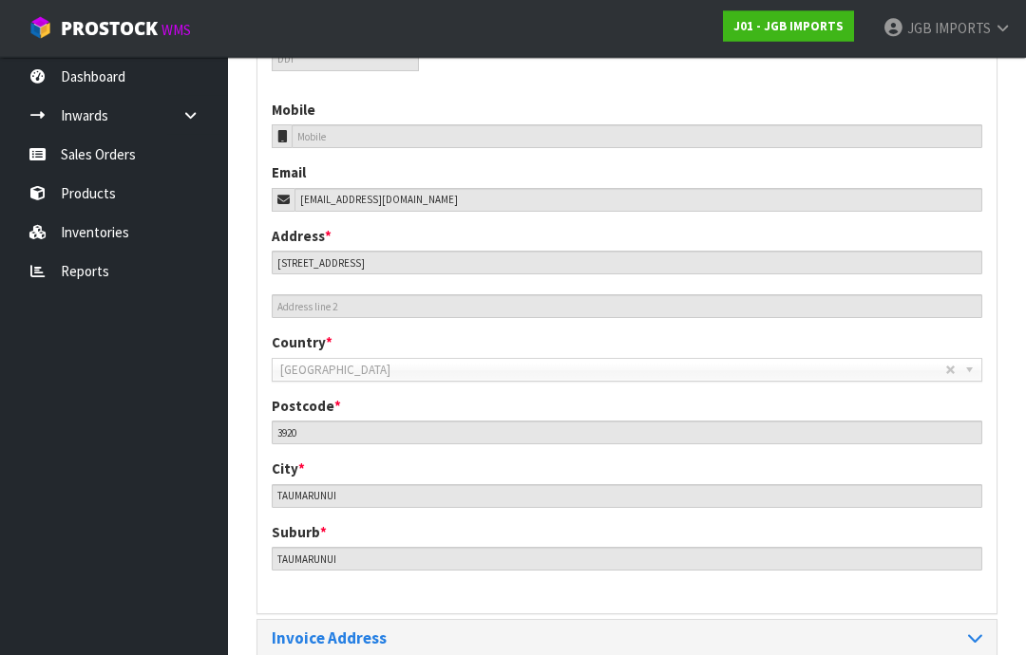
scroll to position [846, 0]
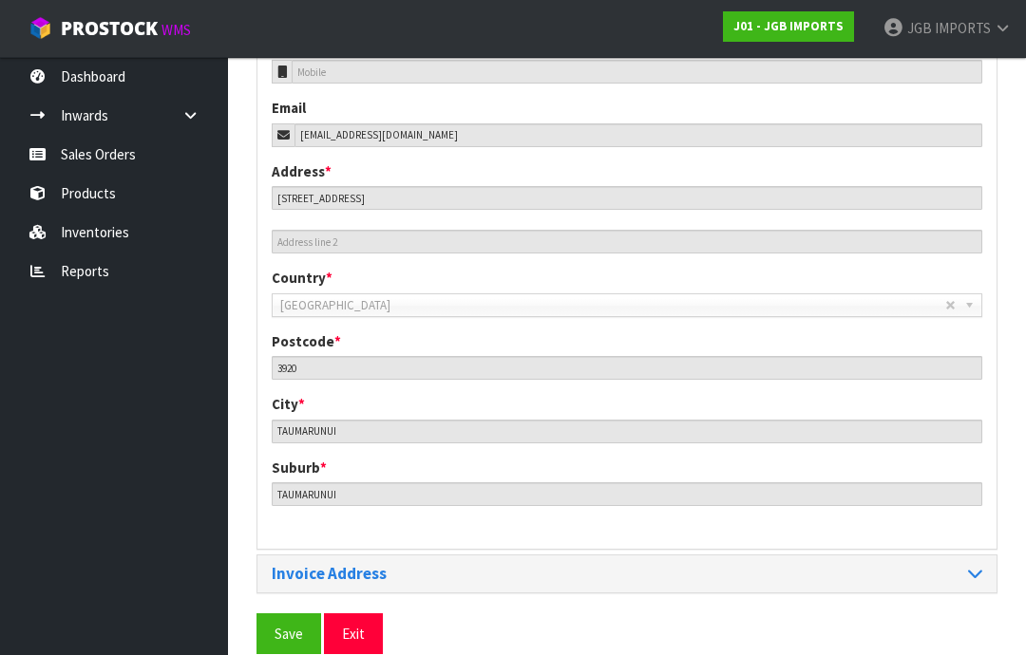
click at [280, 626] on span "Save" at bounding box center [289, 634] width 28 height 18
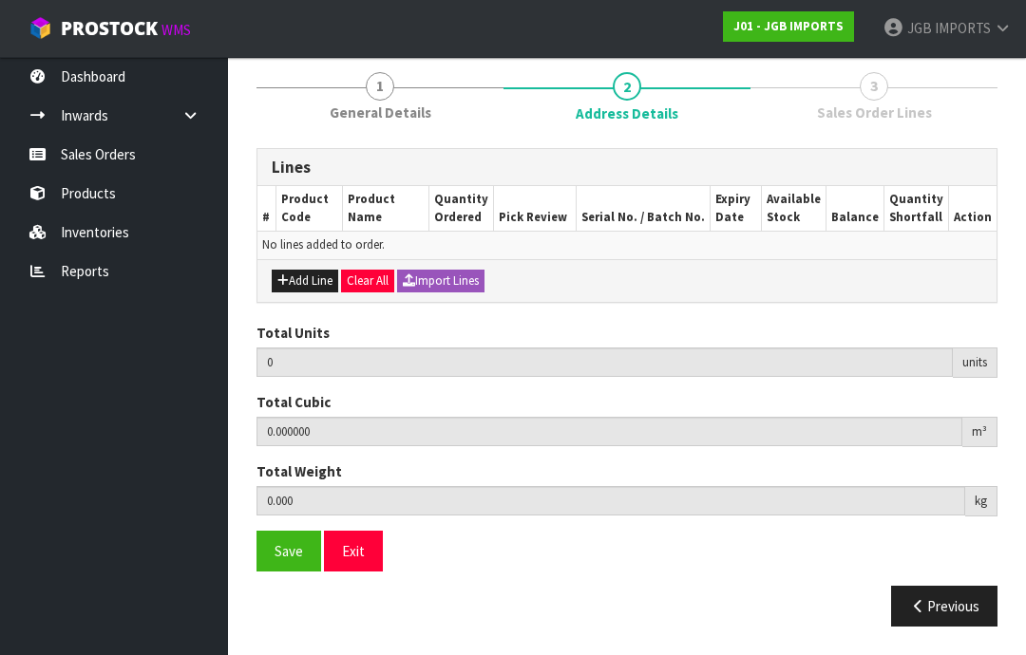
scroll to position [137, 0]
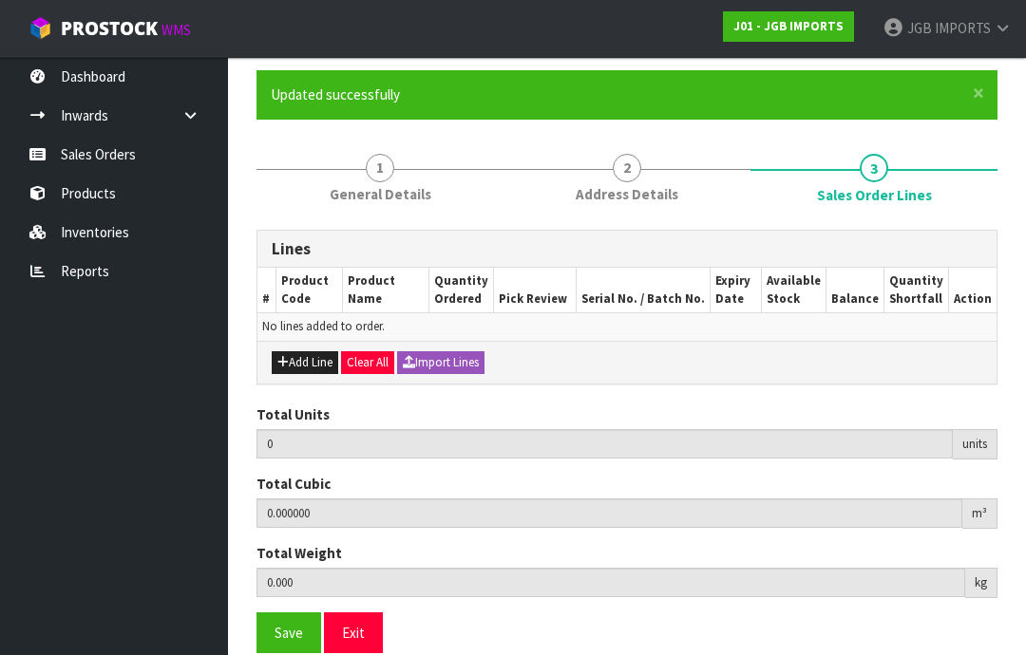
click at [301, 351] on button "Add Line" at bounding box center [305, 362] width 66 height 23
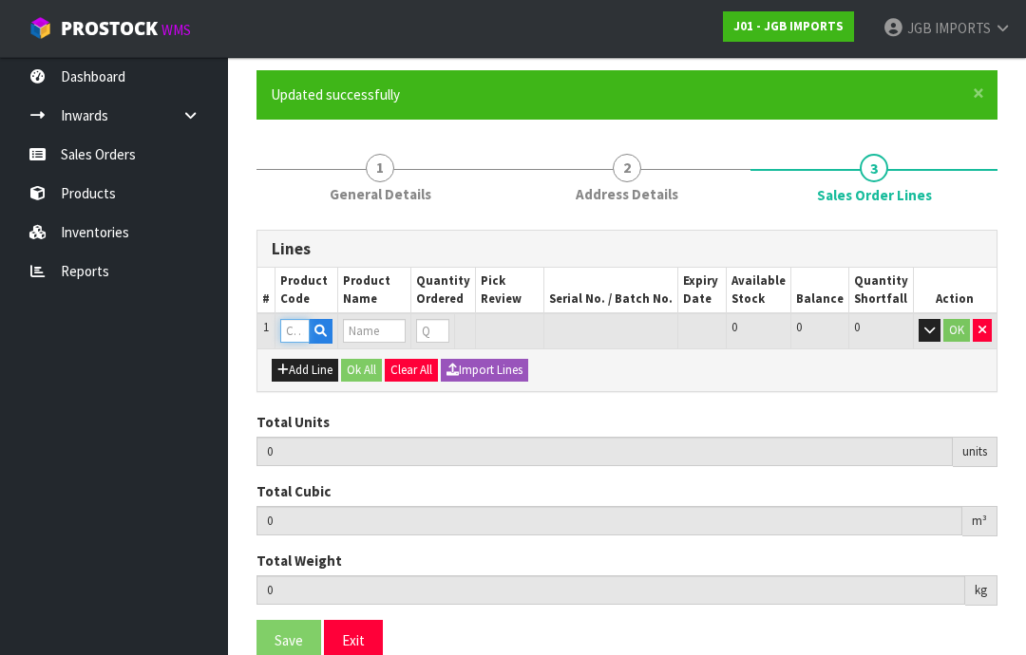
click at [295, 326] on input "text" at bounding box center [294, 331] width 29 height 24
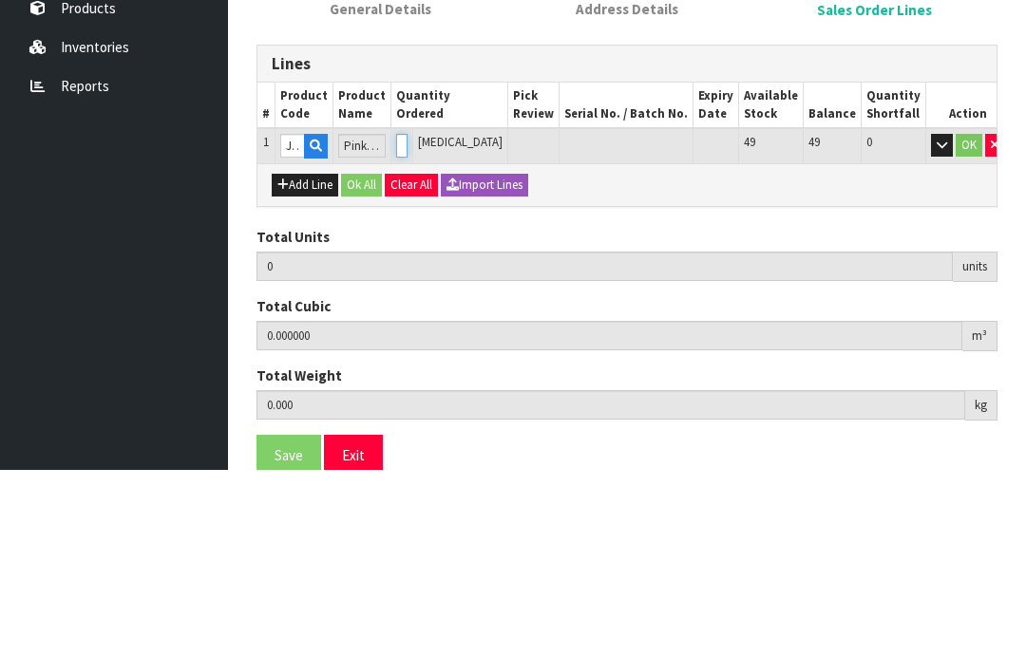
click at [408, 319] on input "0" at bounding box center [401, 331] width 11 height 24
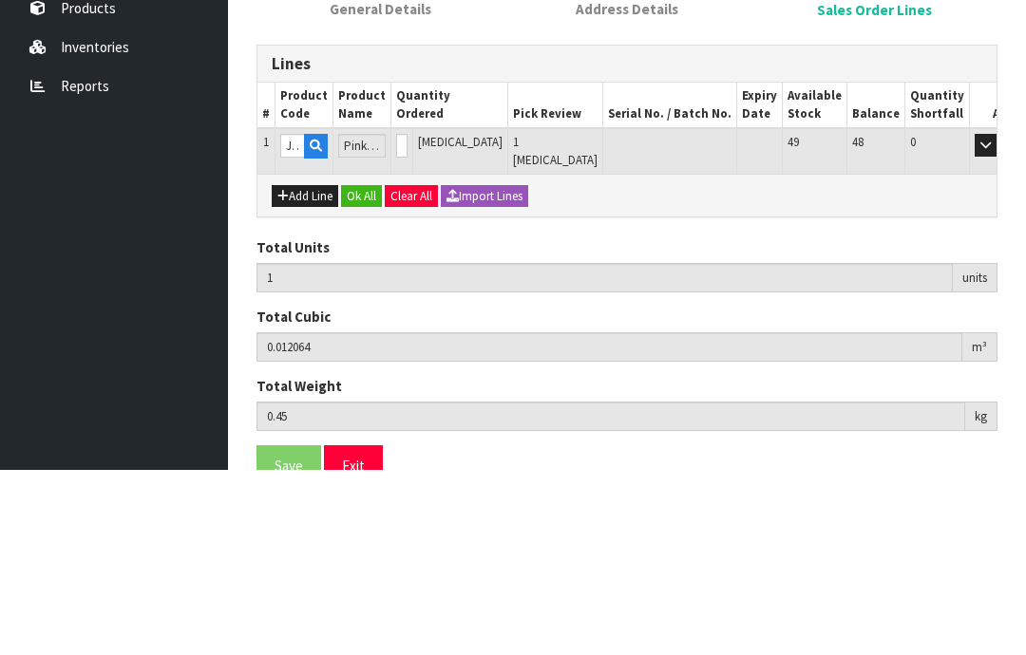
click at [999, 319] on button "OK" at bounding box center [1012, 330] width 27 height 23
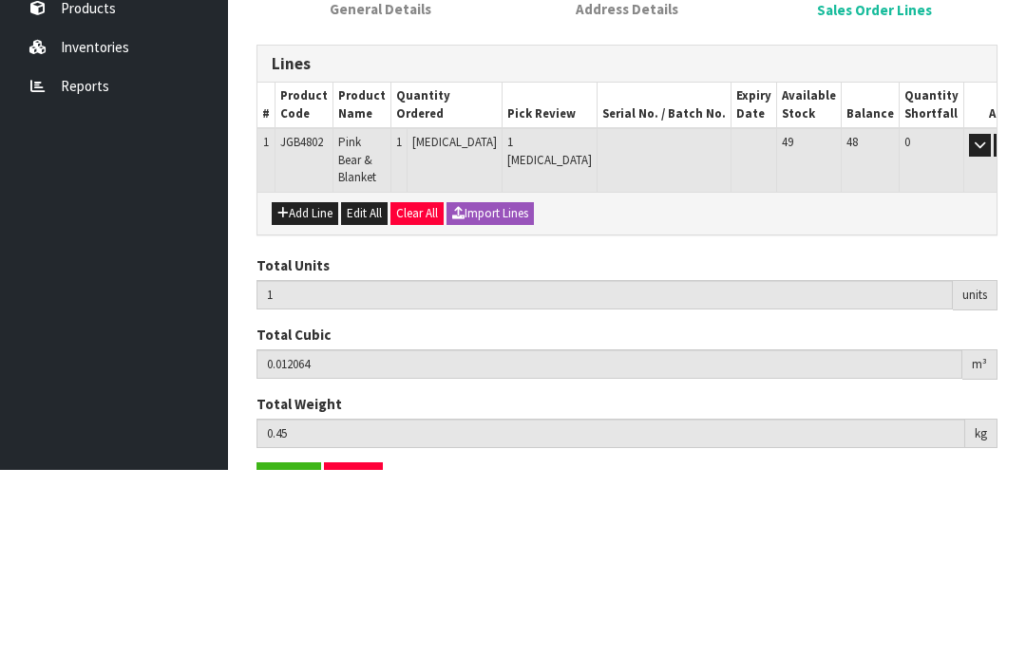
scroll to position [144, 0]
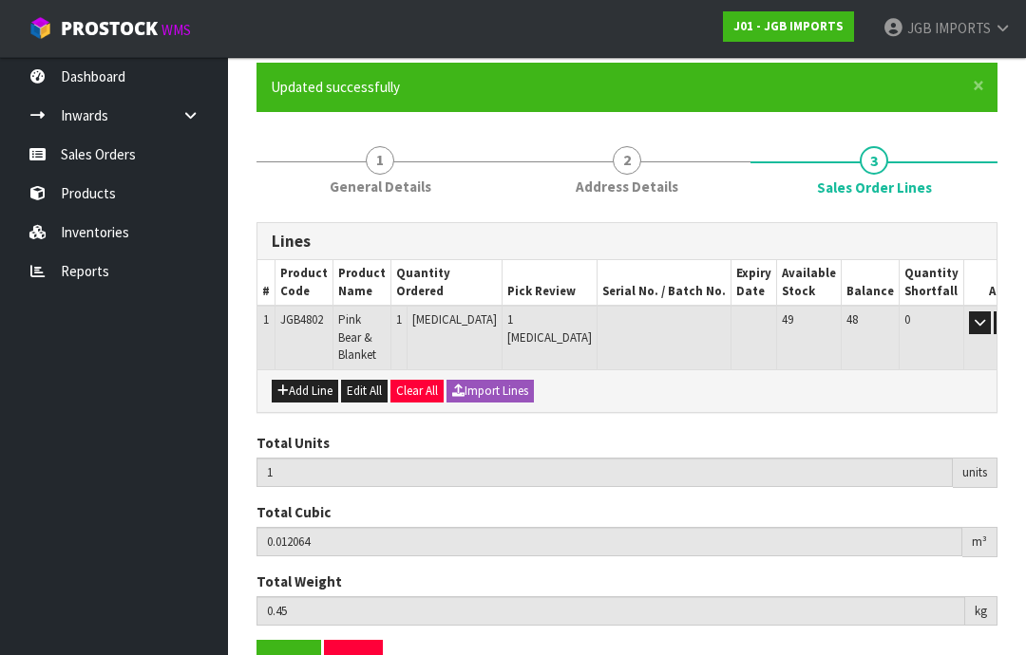
click at [294, 380] on button "Add Line" at bounding box center [305, 391] width 66 height 23
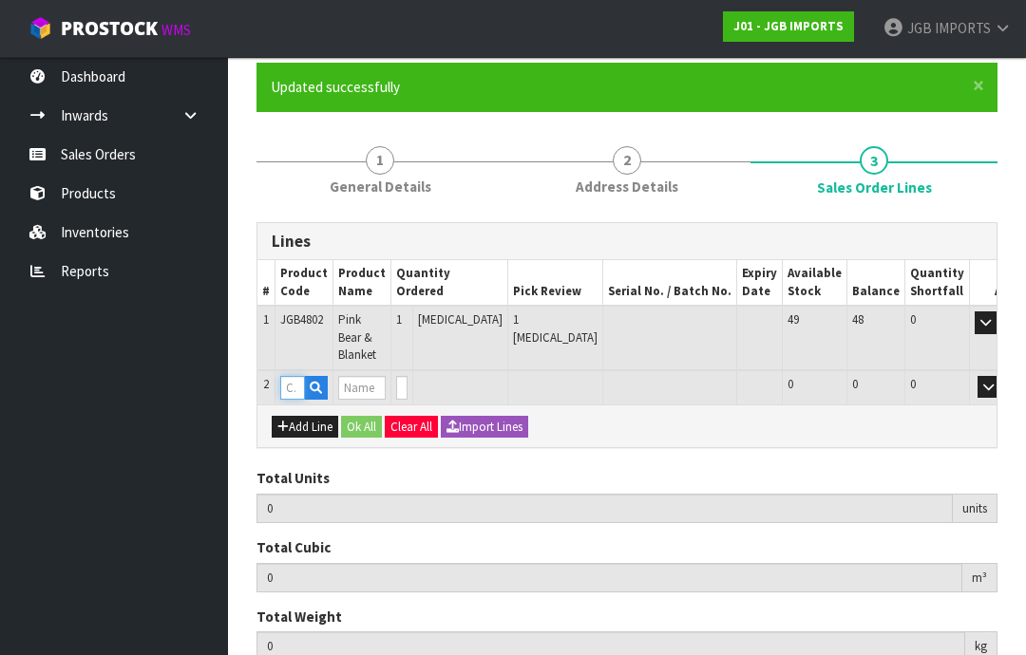
click at [292, 376] on input "text" at bounding box center [292, 388] width 25 height 24
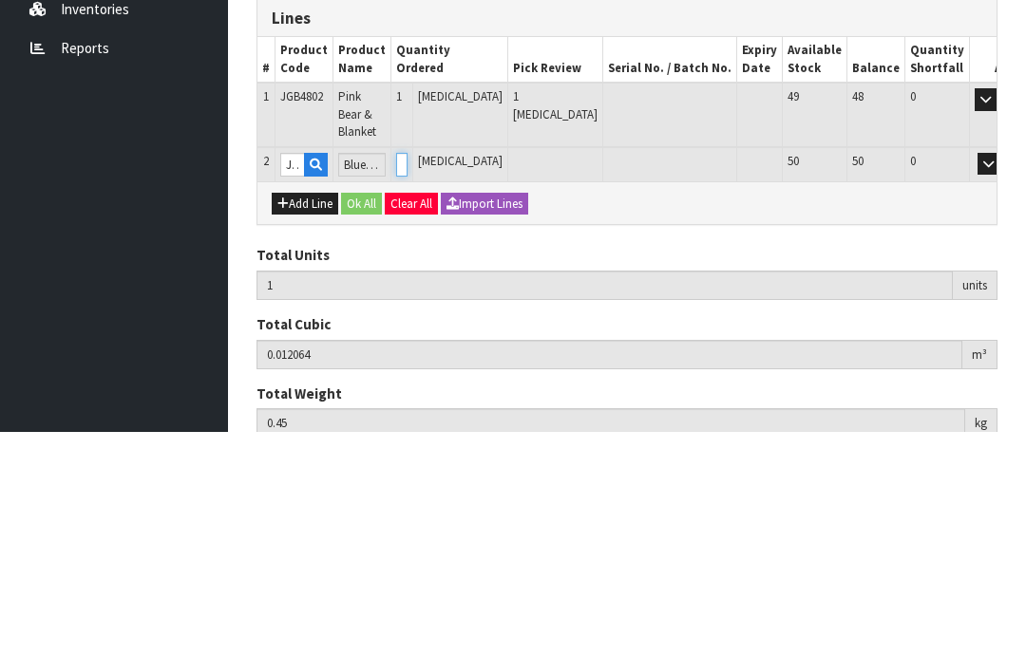
click at [408, 376] on input "0" at bounding box center [401, 388] width 11 height 24
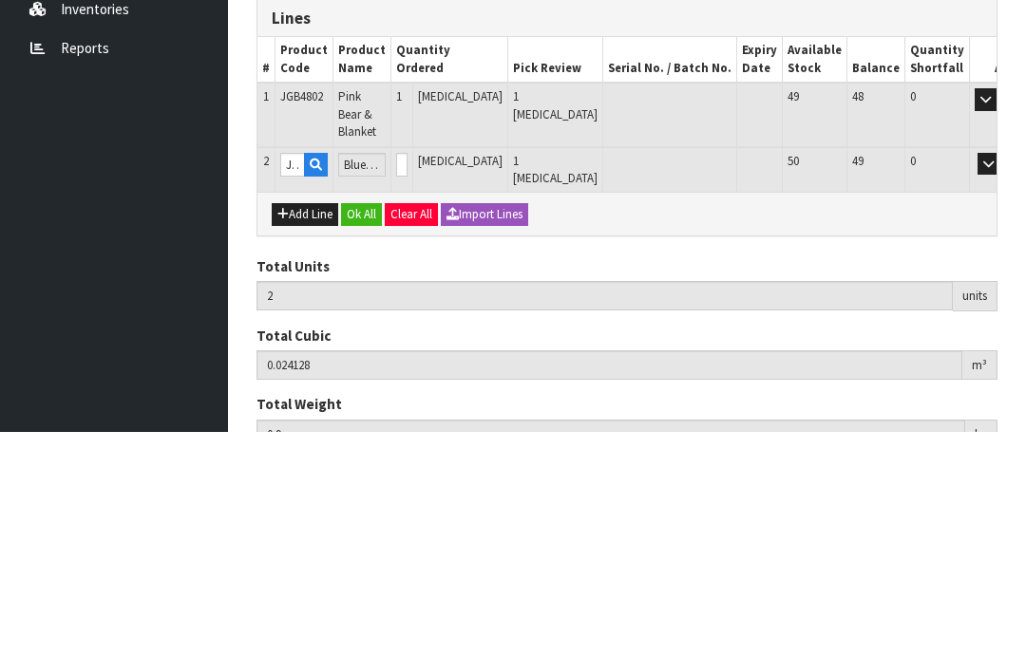
click at [1002, 376] on button "OK" at bounding box center [1015, 387] width 27 height 23
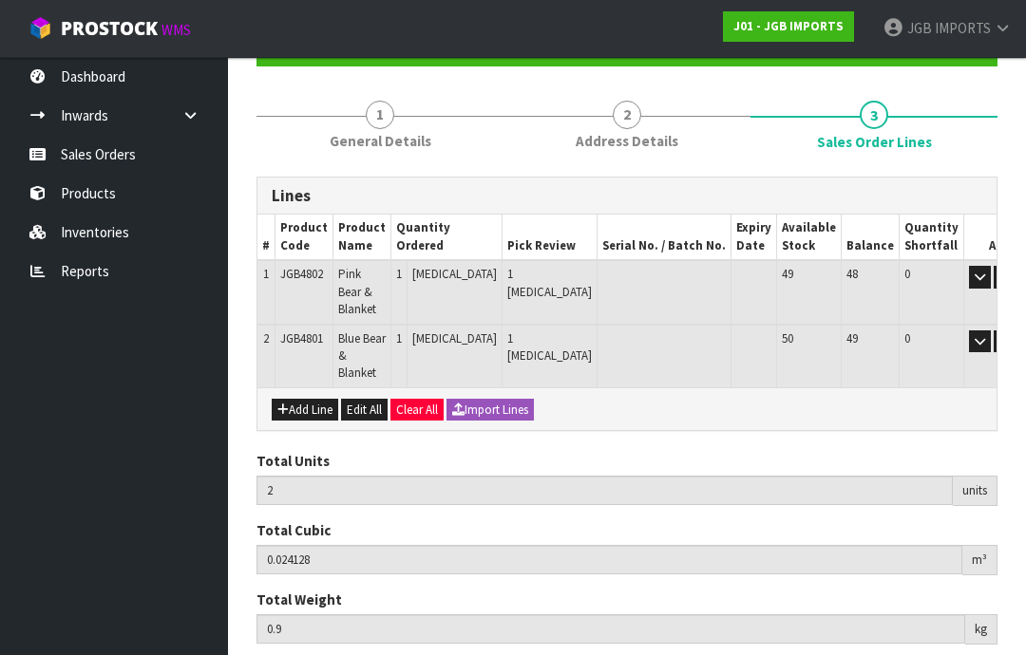
click at [299, 399] on button "Add Line" at bounding box center [305, 410] width 66 height 23
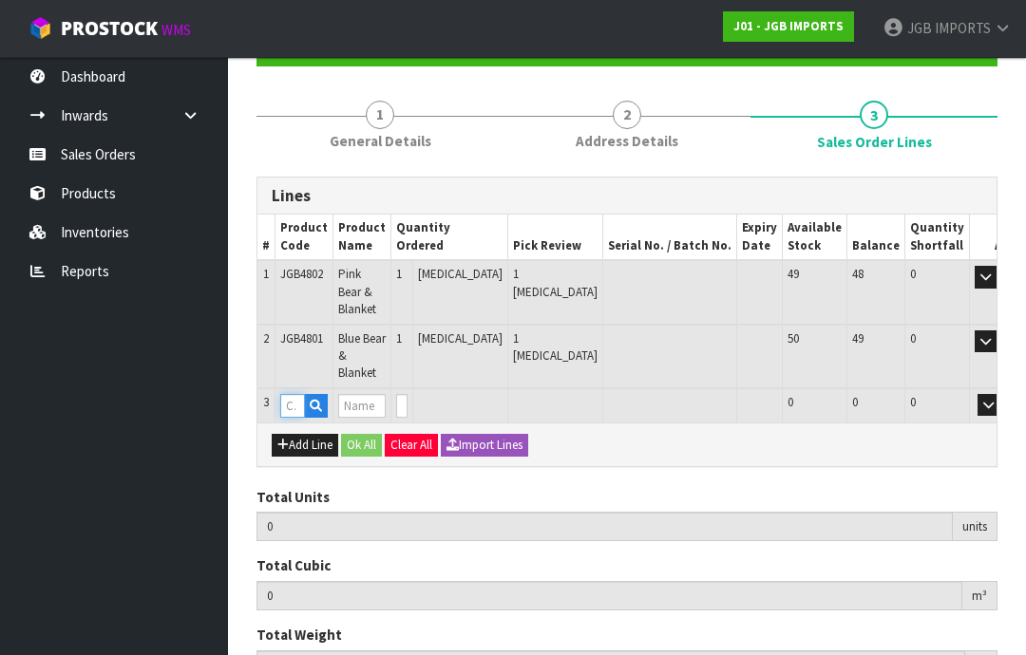
click at [294, 394] on input "text" at bounding box center [292, 406] width 25 height 24
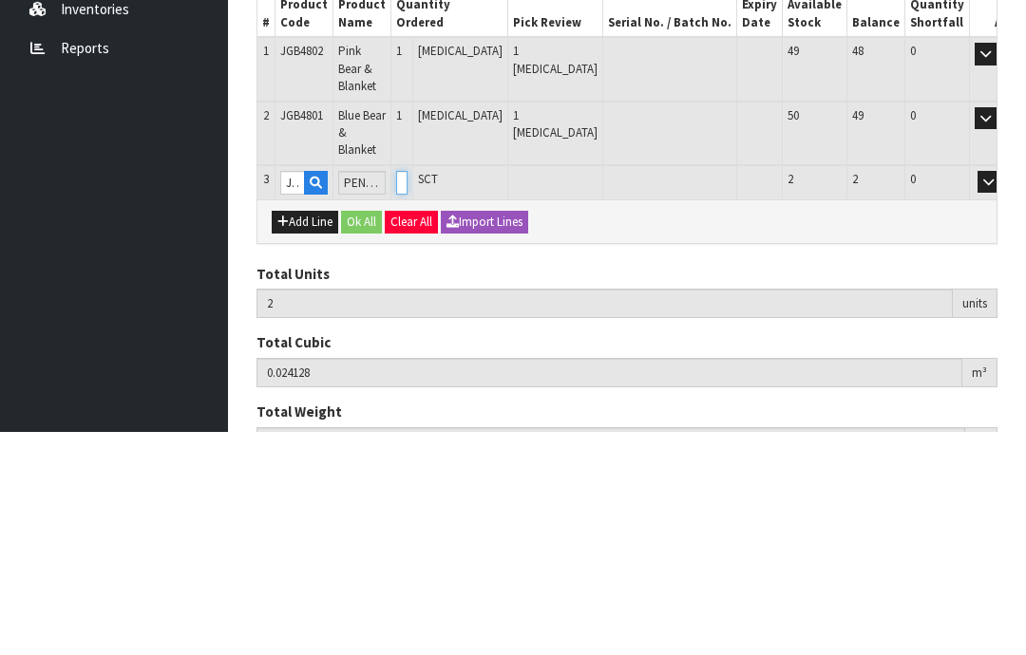
click at [408, 394] on input "0" at bounding box center [401, 406] width 11 height 24
click at [1002, 394] on button "OK" at bounding box center [1015, 405] width 27 height 23
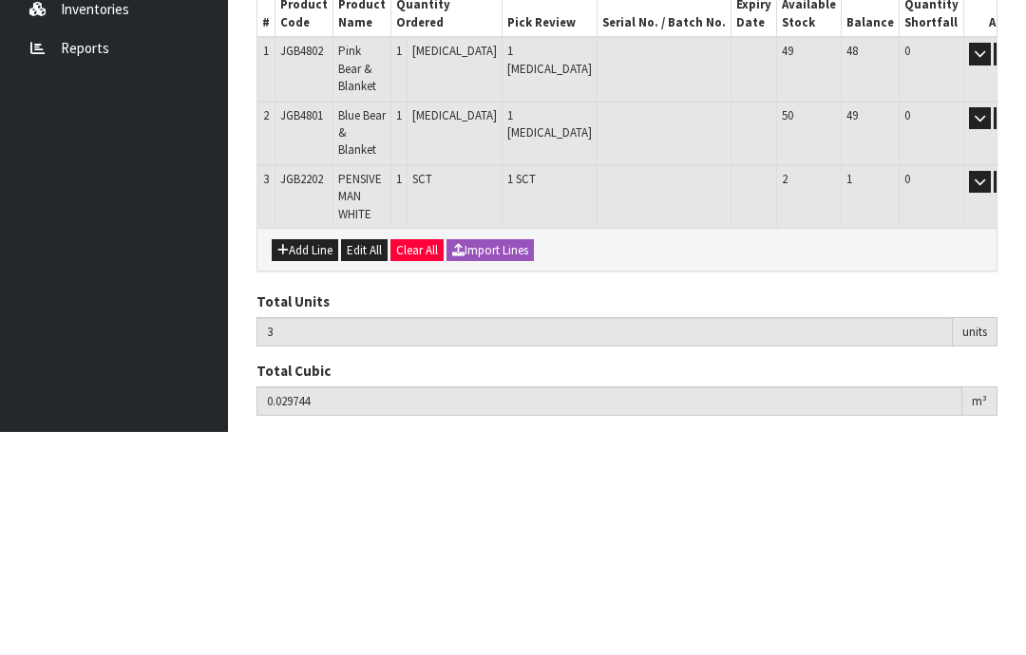
scroll to position [235, 0]
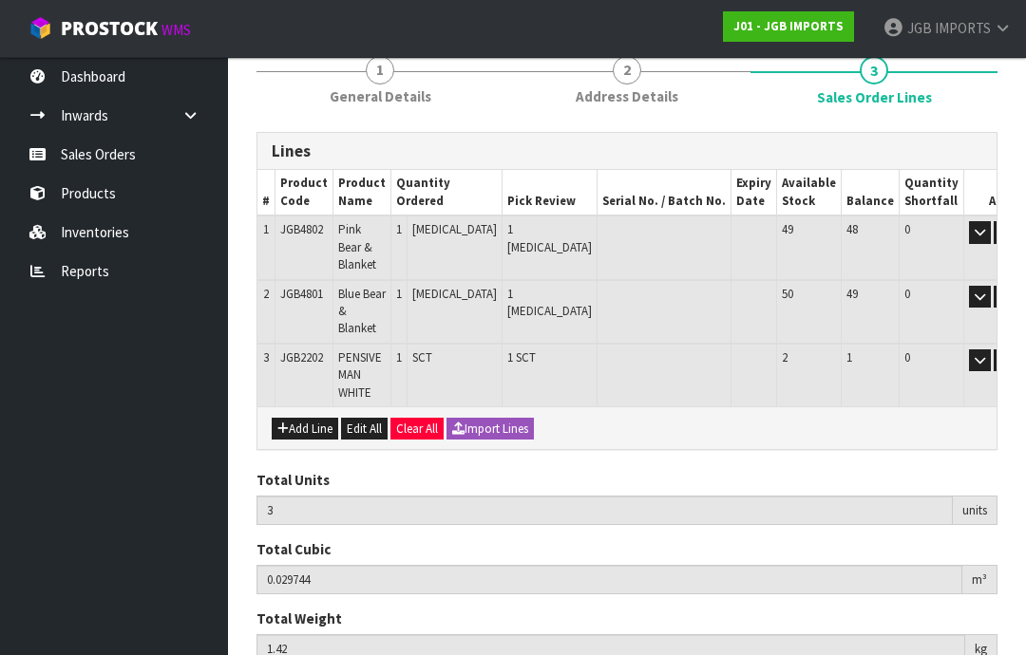
click at [293, 418] on button "Add Line" at bounding box center [305, 429] width 66 height 23
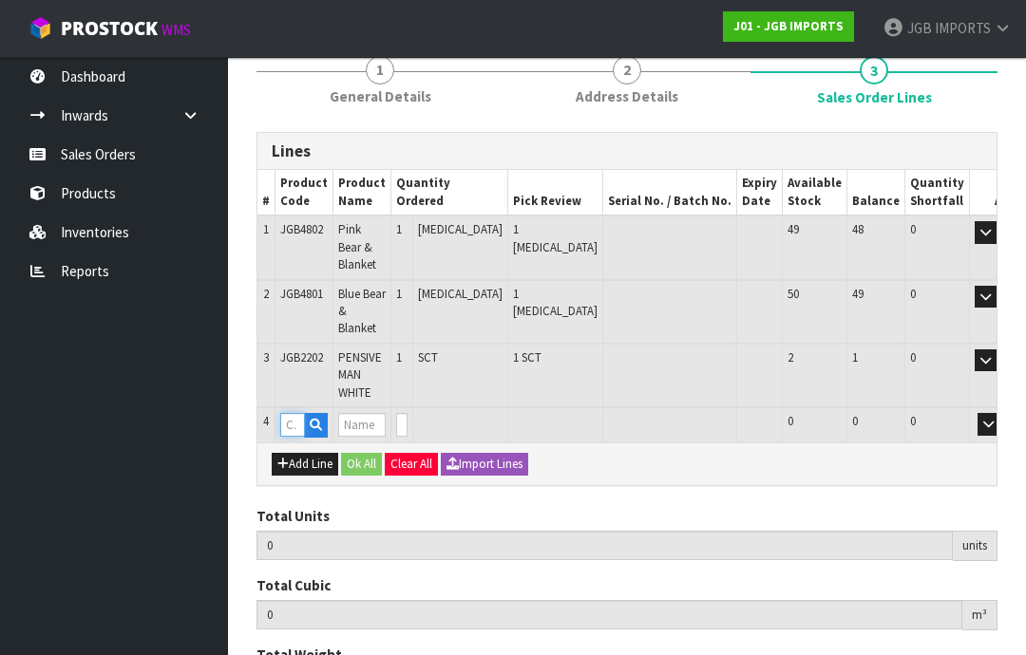
click at [293, 413] on input "text" at bounding box center [292, 425] width 25 height 24
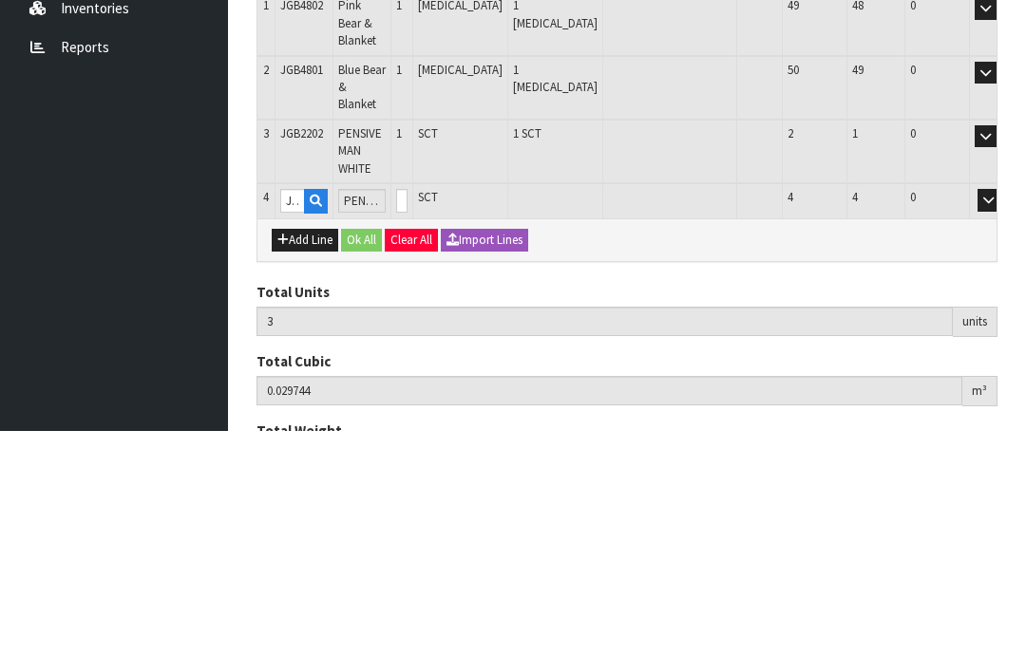
click at [408, 413] on input "0" at bounding box center [401, 425] width 11 height 24
click at [1002, 413] on button "OK" at bounding box center [1015, 424] width 27 height 23
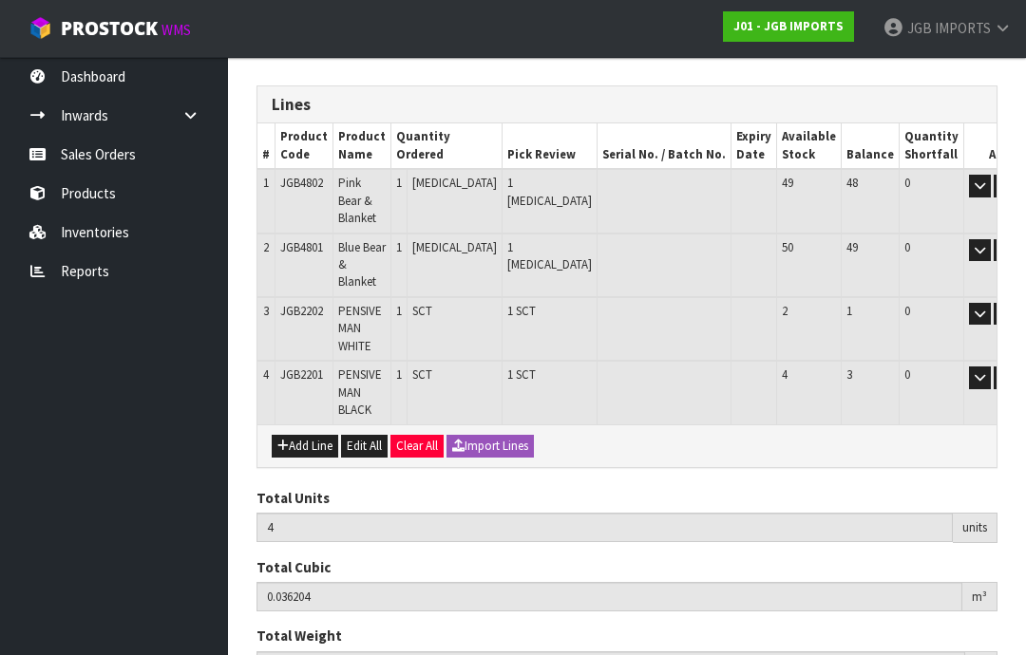
click at [290, 435] on button "Add Line" at bounding box center [305, 446] width 66 height 23
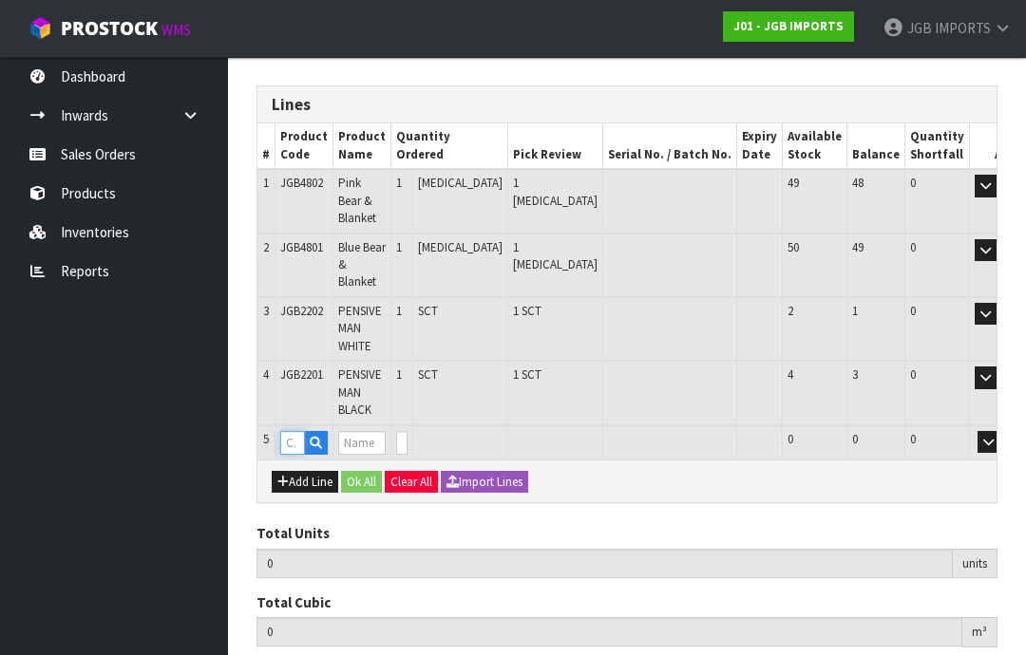
click at [296, 431] on input "text" at bounding box center [292, 443] width 25 height 24
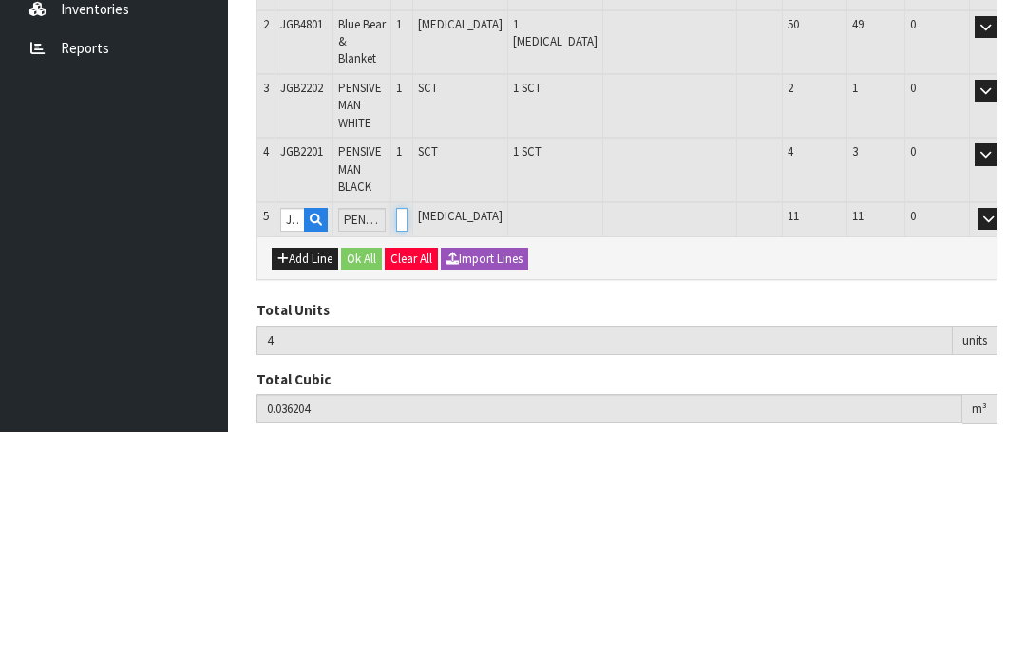
click at [408, 431] on input "0" at bounding box center [401, 443] width 11 height 24
click at [1002, 431] on button "OK" at bounding box center [1015, 442] width 27 height 23
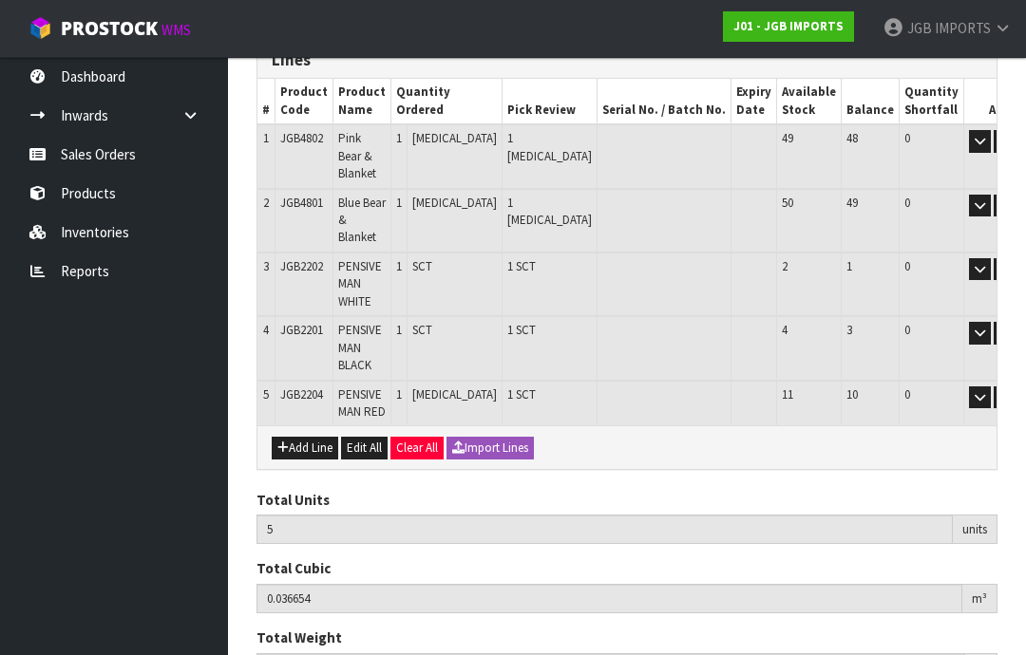
click at [298, 437] on button "Add Line" at bounding box center [305, 448] width 66 height 23
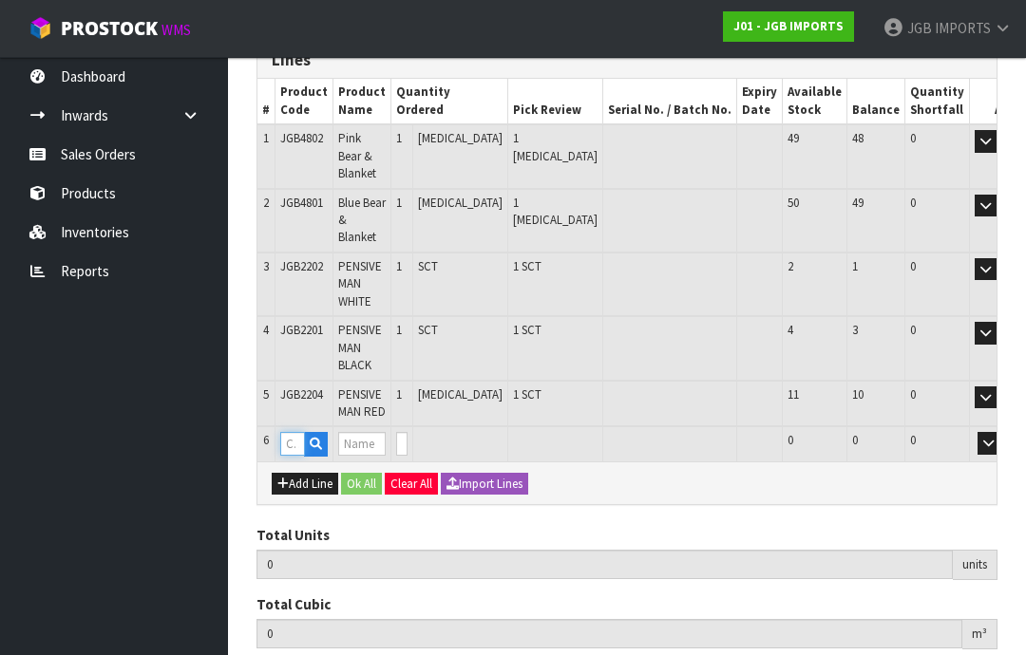
click at [295, 432] on input "text" at bounding box center [292, 444] width 25 height 24
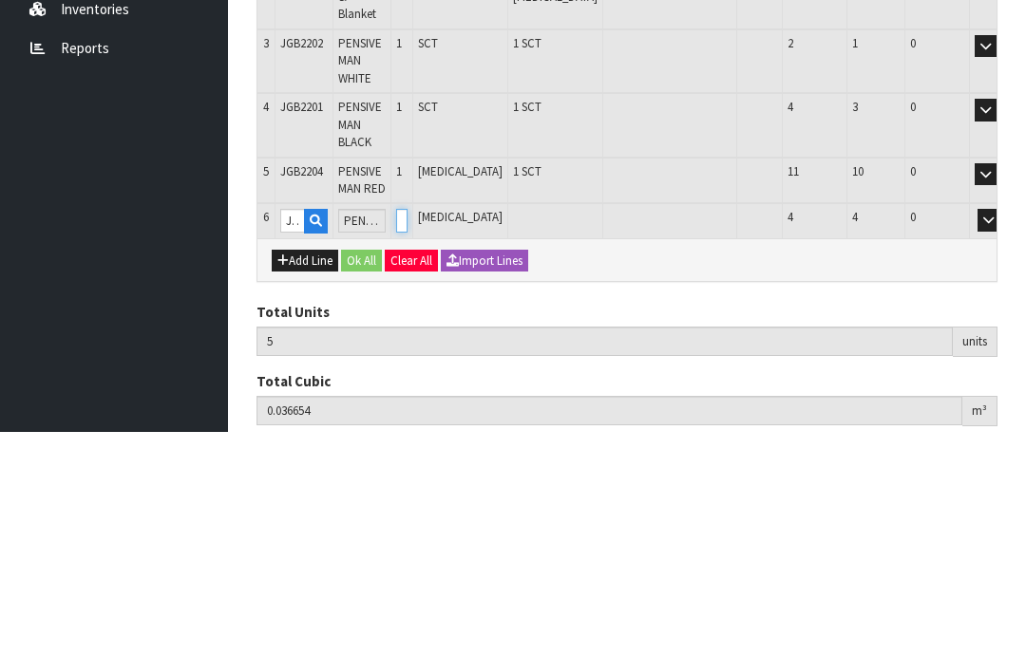
click at [408, 432] on input "0" at bounding box center [401, 444] width 11 height 24
click at [1002, 432] on button "OK" at bounding box center [1015, 443] width 27 height 23
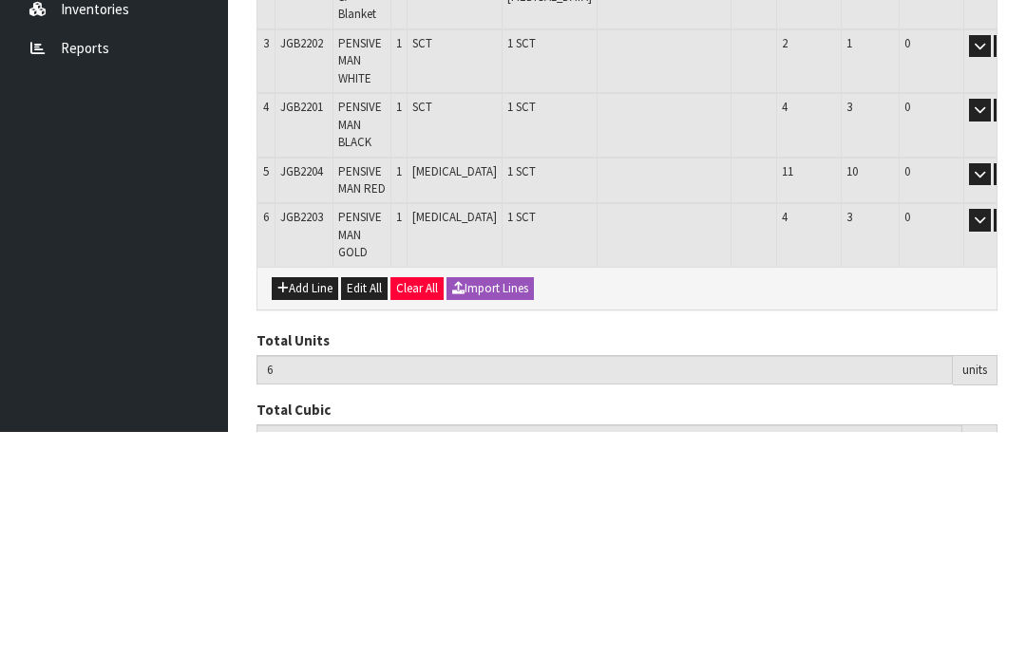
scroll to position [371, 0]
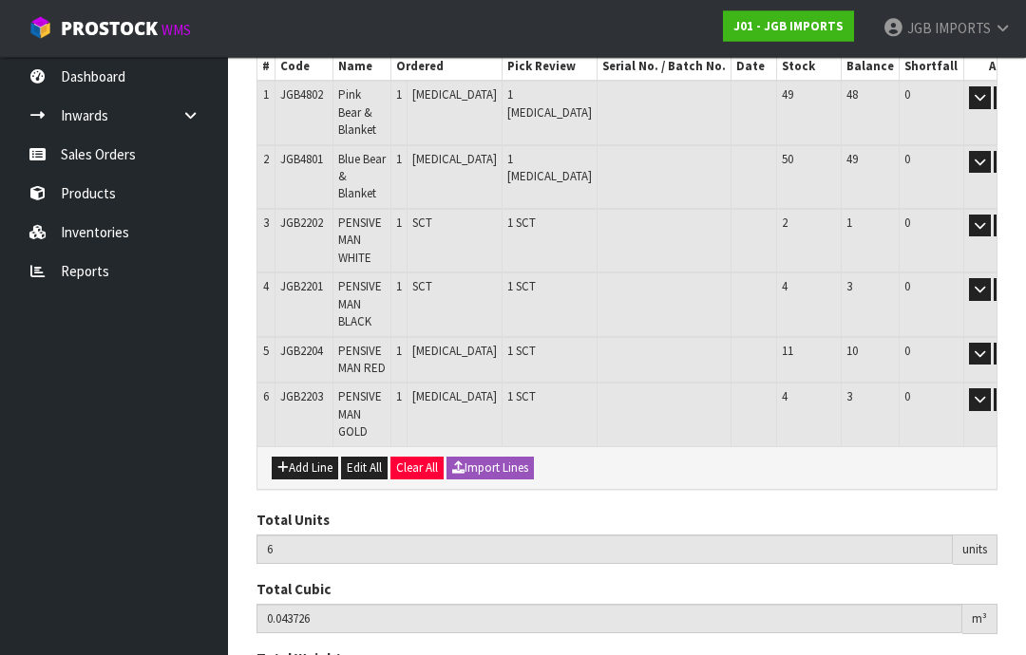
scroll to position [383, 0]
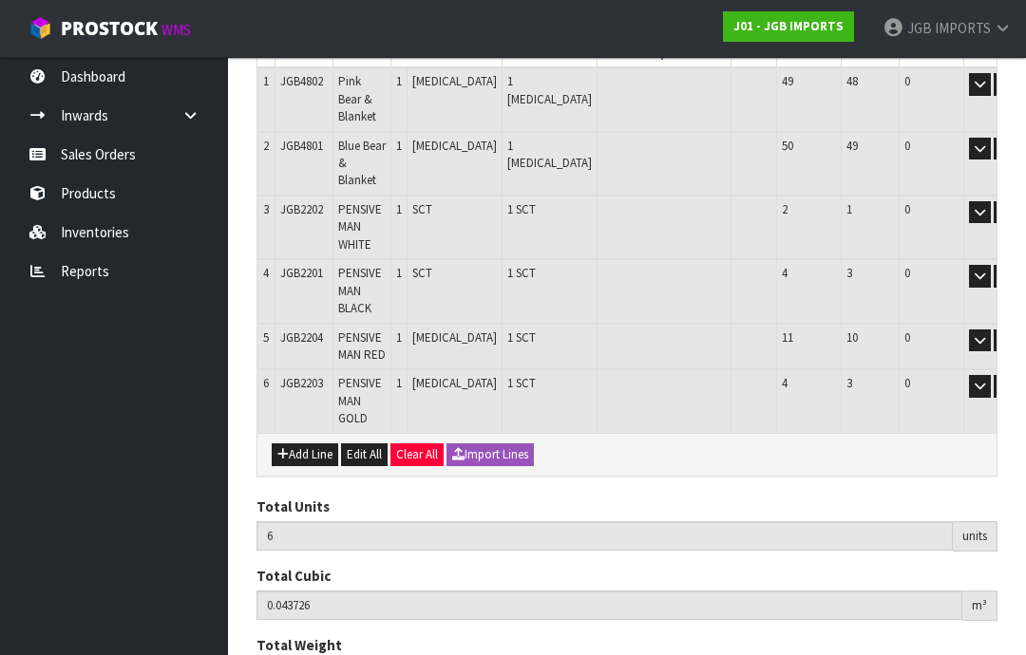
click at [294, 444] on button "Add Line" at bounding box center [305, 455] width 66 height 23
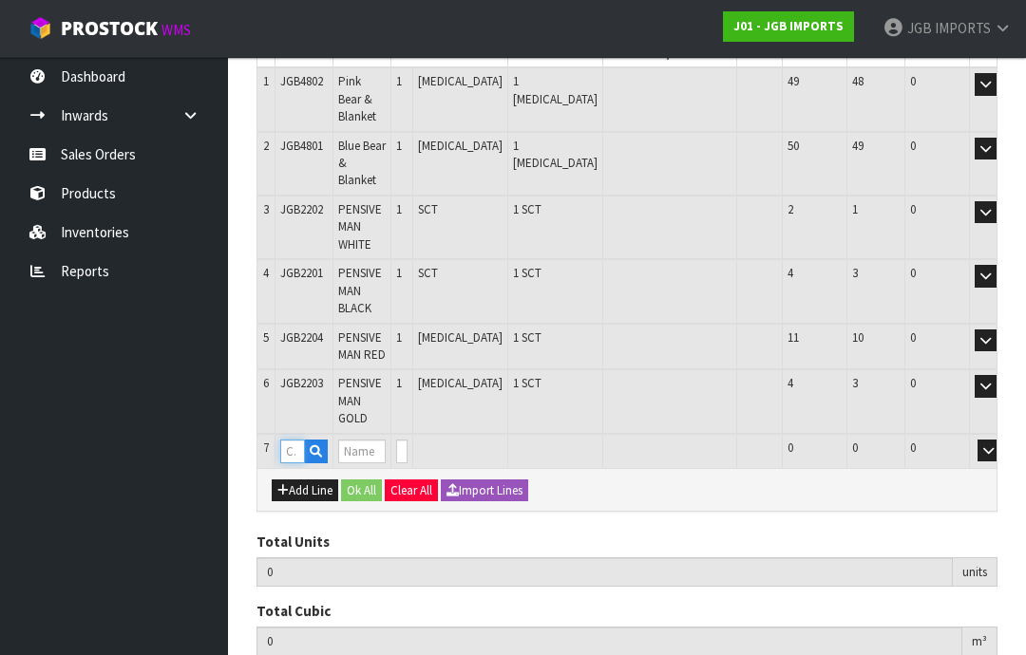
click at [294, 440] on input "text" at bounding box center [292, 452] width 25 height 24
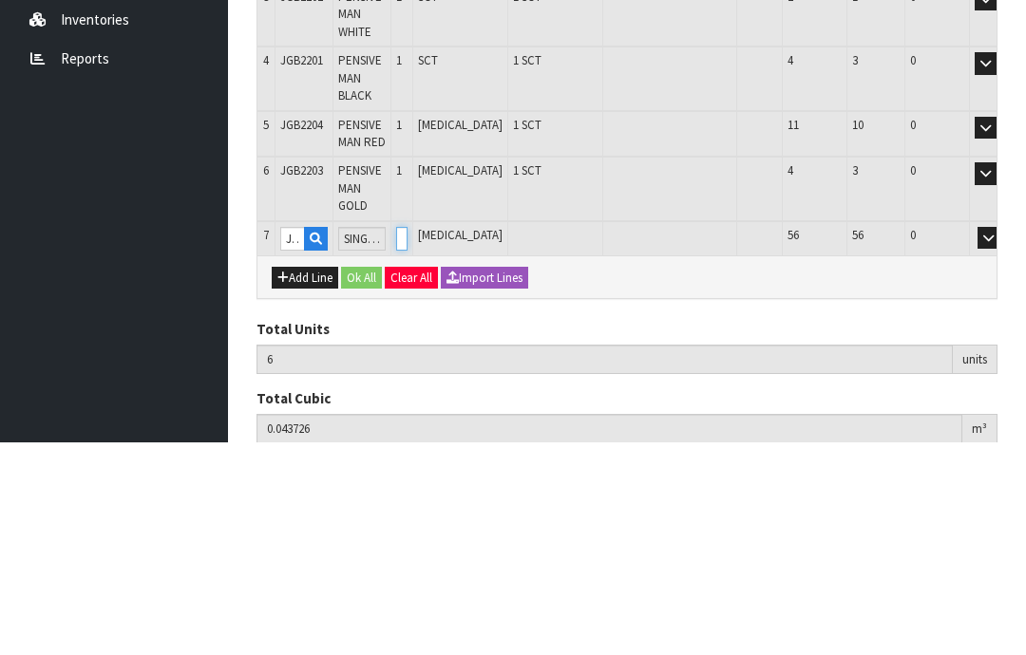
click at [408, 440] on input "0" at bounding box center [401, 452] width 11 height 24
click at [1002, 440] on button "OK" at bounding box center [1015, 451] width 27 height 23
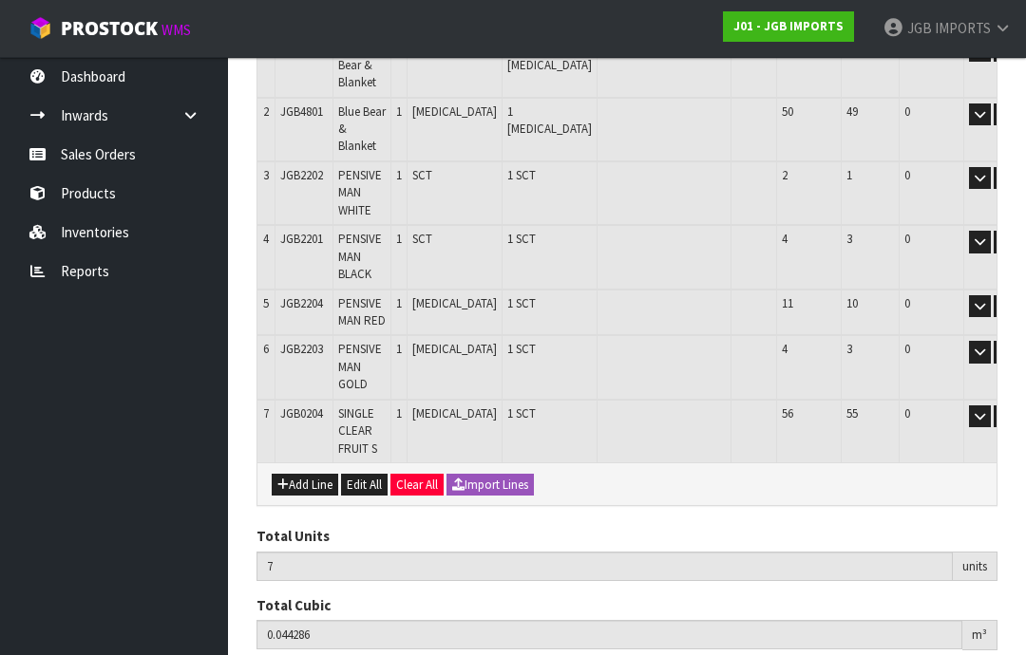
click at [294, 474] on button "Add Line" at bounding box center [305, 485] width 66 height 23
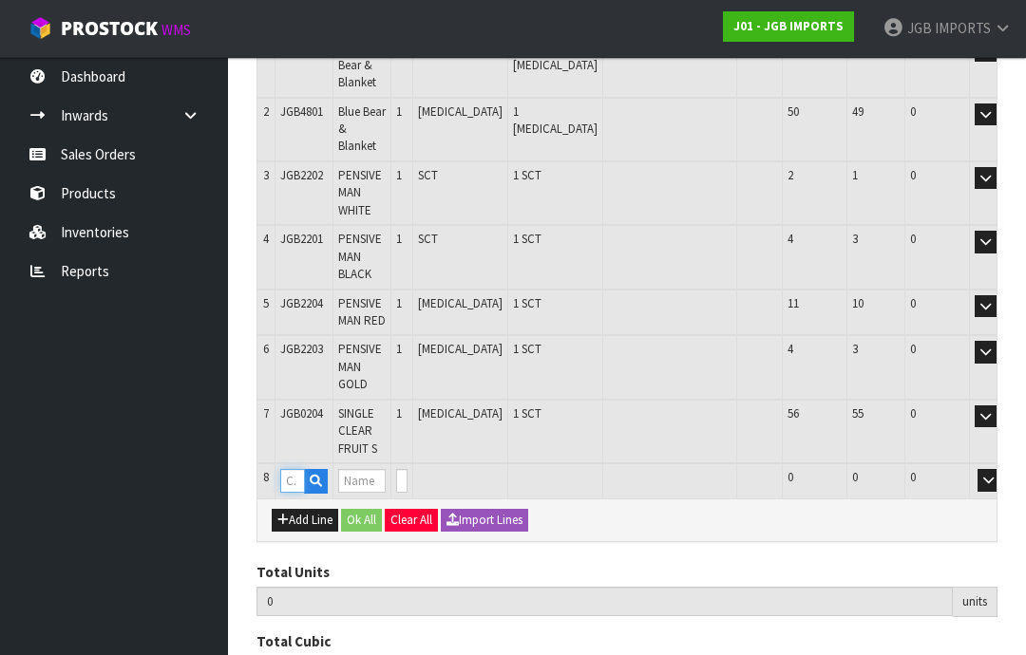
click at [294, 469] on input "text" at bounding box center [292, 481] width 25 height 24
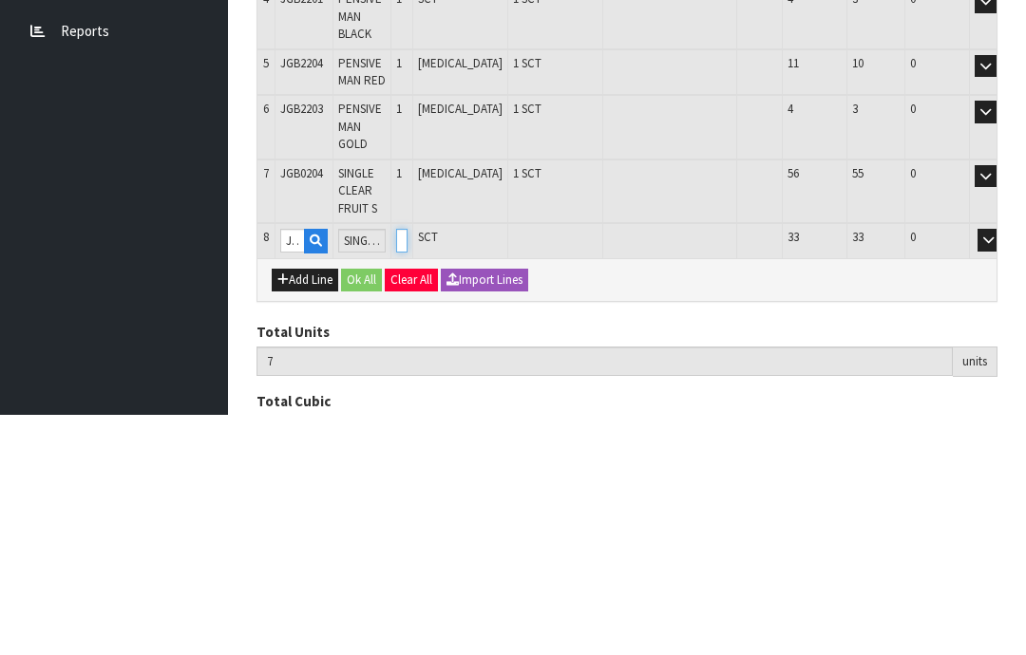
click at [408, 469] on input "0" at bounding box center [401, 481] width 11 height 24
click at [1002, 469] on button "OK" at bounding box center [1015, 480] width 27 height 23
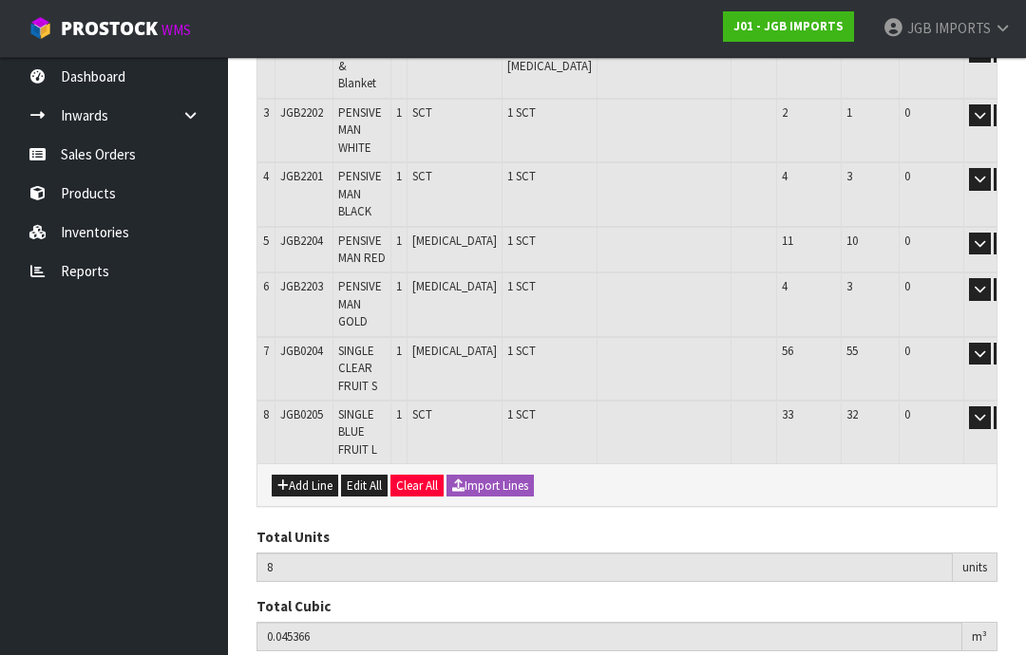
click at [296, 475] on button "Add Line" at bounding box center [305, 486] width 66 height 23
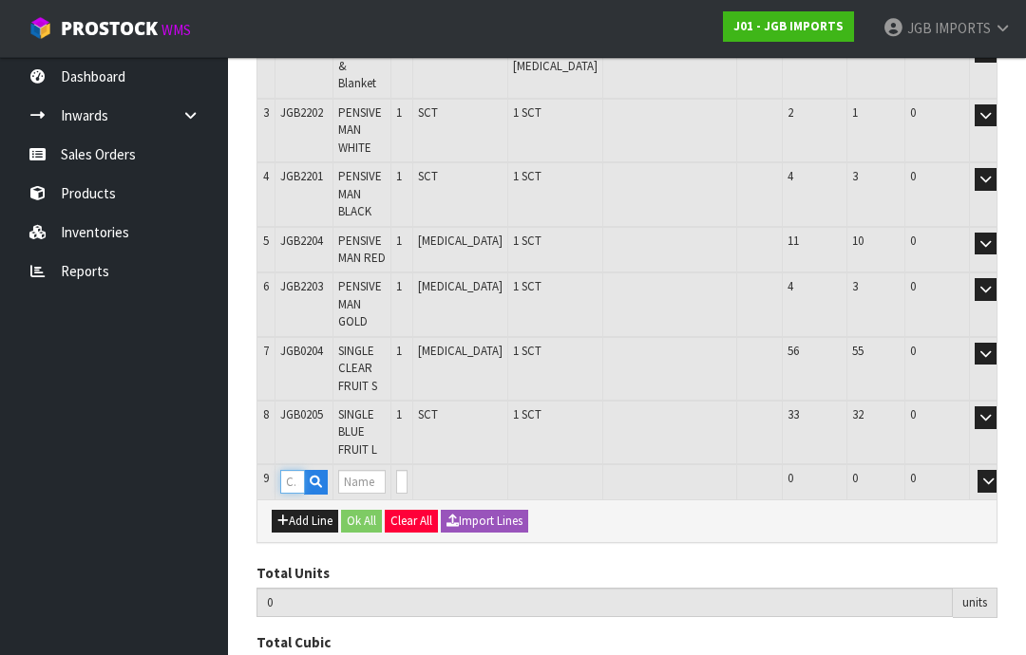
click at [290, 470] on input "text" at bounding box center [292, 482] width 25 height 24
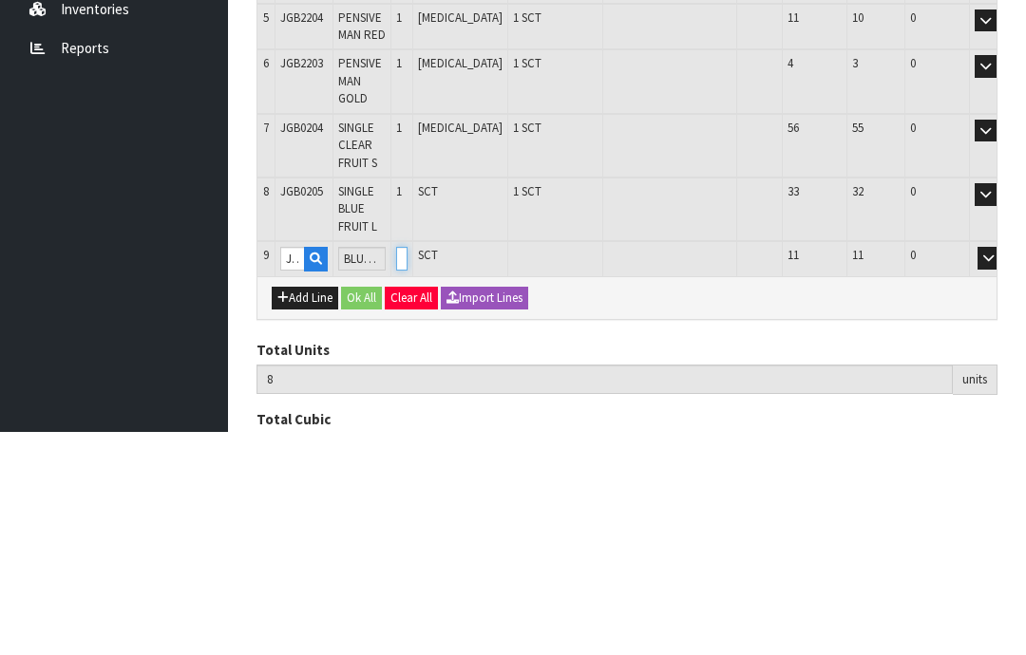
click at [408, 470] on input "0" at bounding box center [401, 482] width 11 height 24
click at [1002, 470] on button "OK" at bounding box center [1015, 481] width 27 height 23
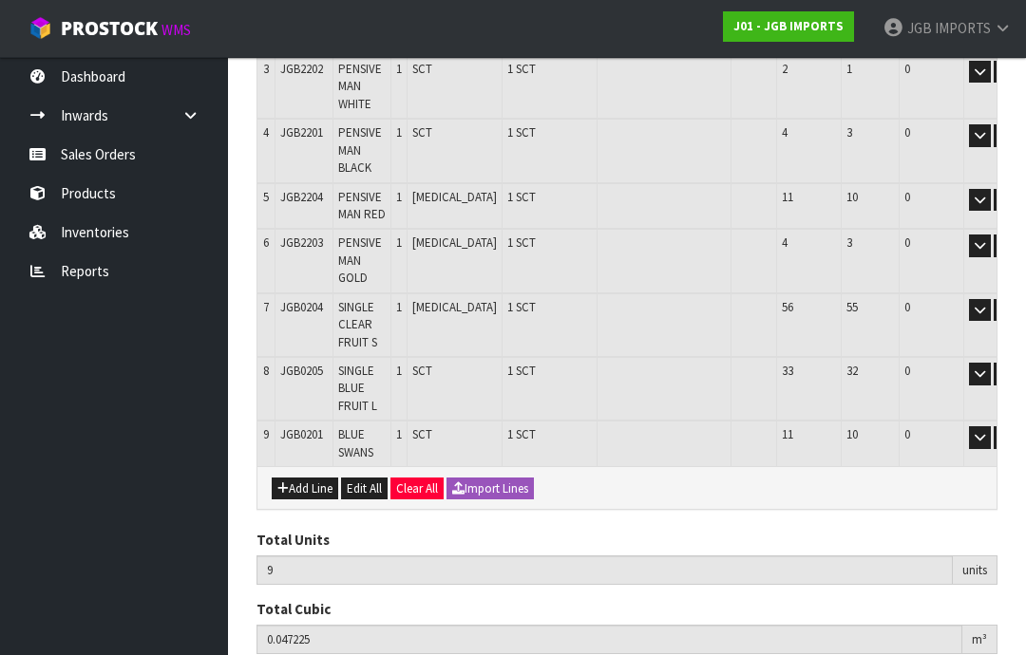
click at [295, 478] on button "Add Line" at bounding box center [305, 489] width 66 height 23
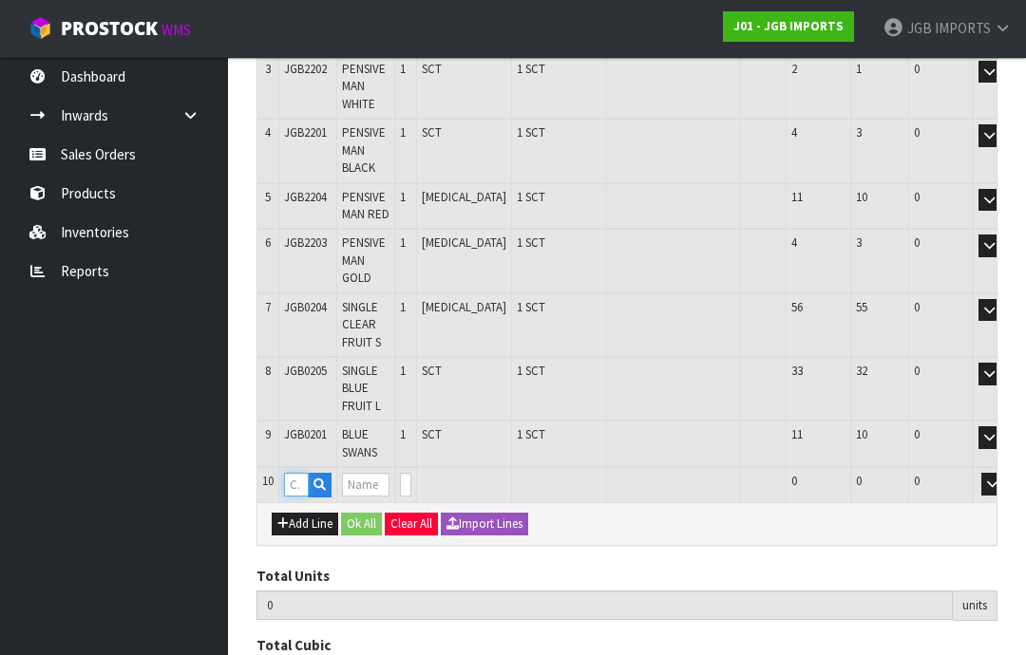
click at [296, 473] on input "text" at bounding box center [296, 485] width 25 height 24
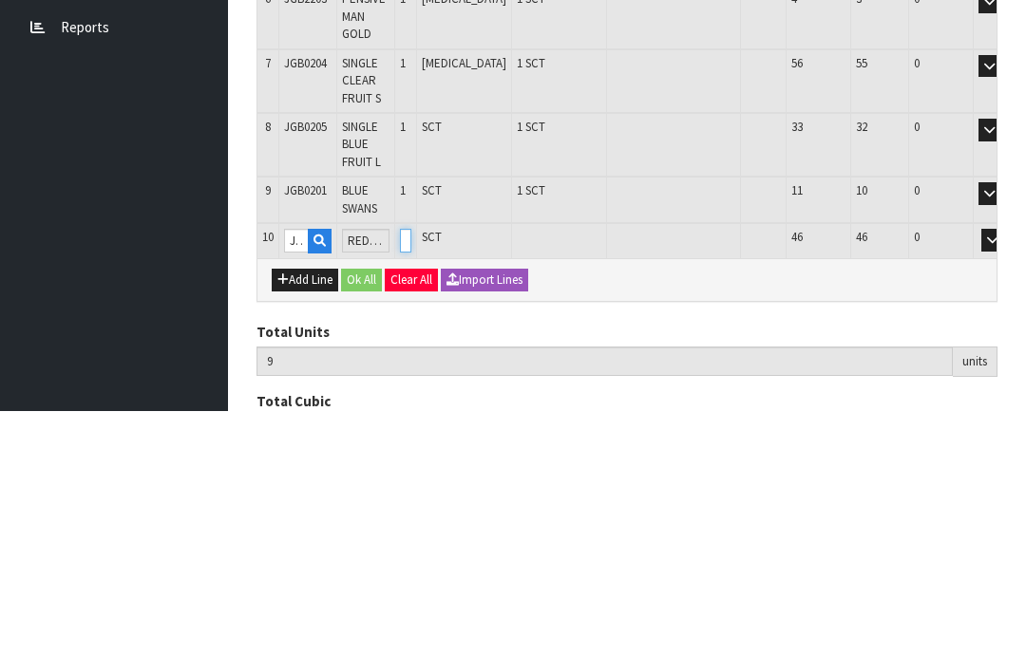
click at [411, 473] on input "0" at bounding box center [405, 485] width 11 height 24
click at [1006, 473] on button "OK" at bounding box center [1019, 484] width 27 height 23
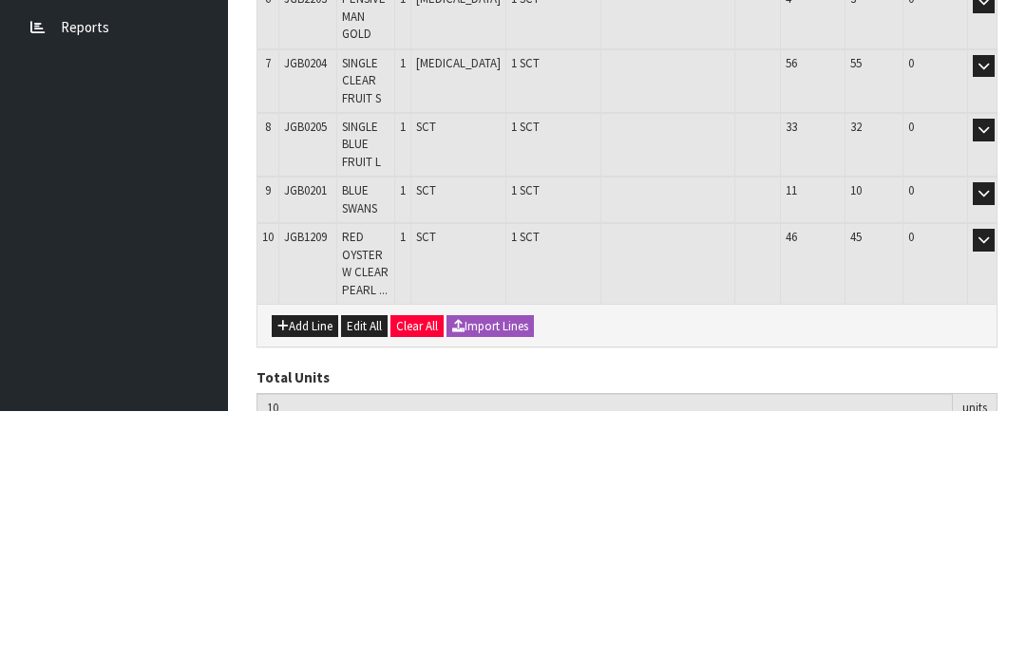
scroll to position [589, 0]
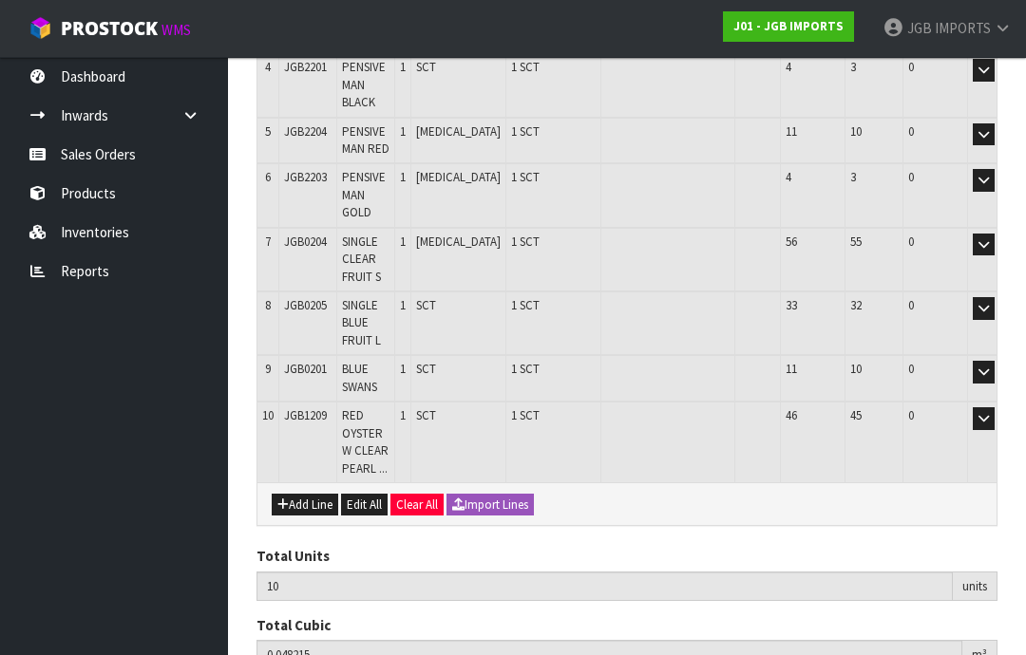
click at [305, 494] on button "Add Line" at bounding box center [305, 505] width 66 height 23
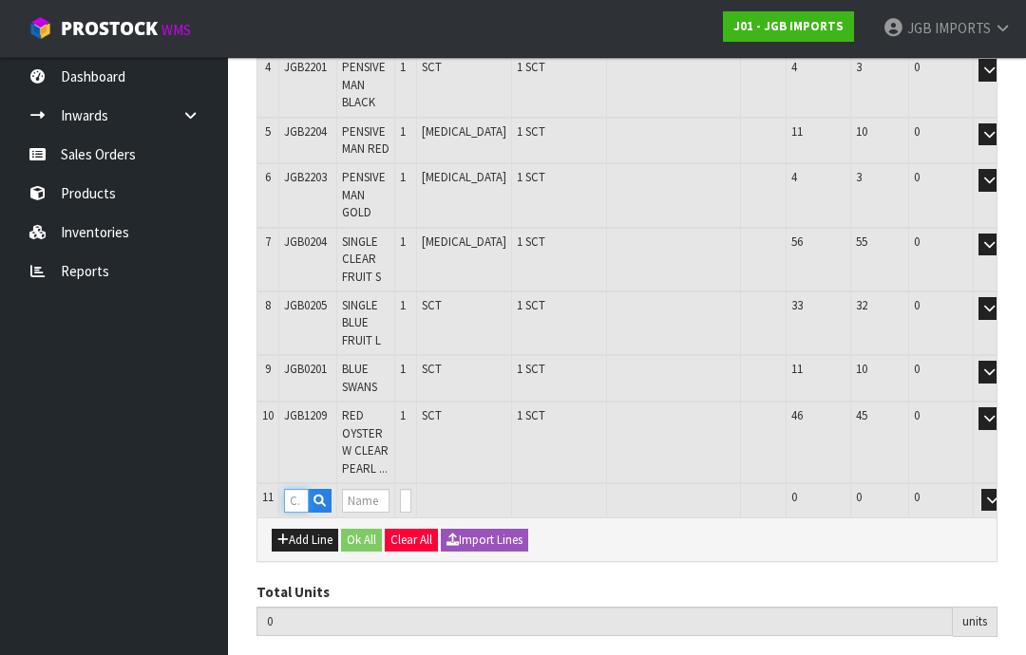
click at [296, 489] on input "text" at bounding box center [296, 501] width 25 height 24
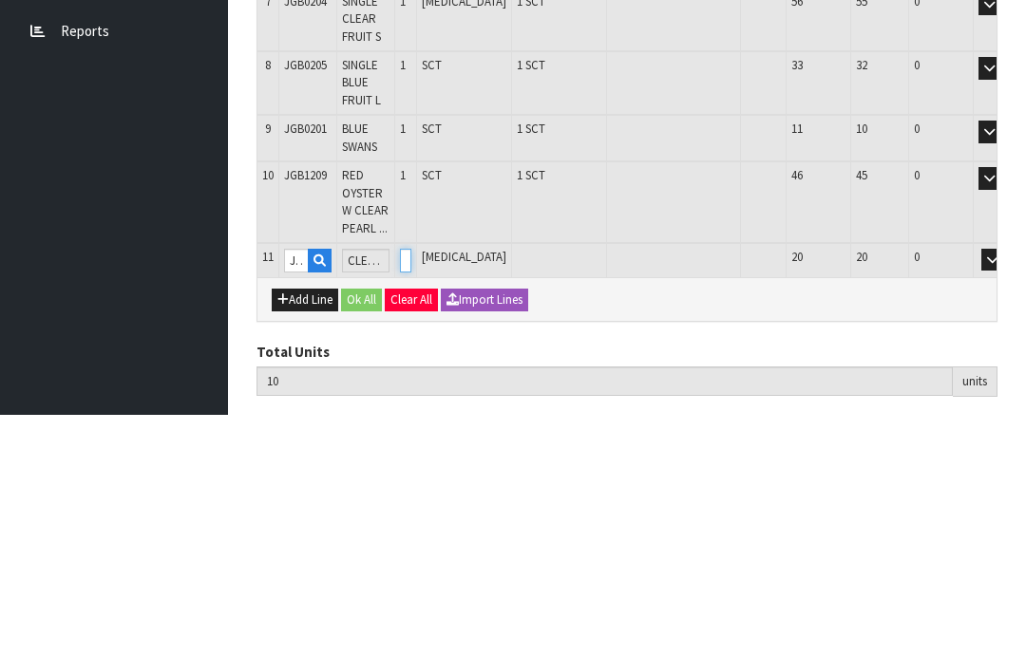
click at [411, 489] on input "0" at bounding box center [405, 501] width 11 height 24
click at [1006, 489] on button "OK" at bounding box center [1019, 500] width 27 height 23
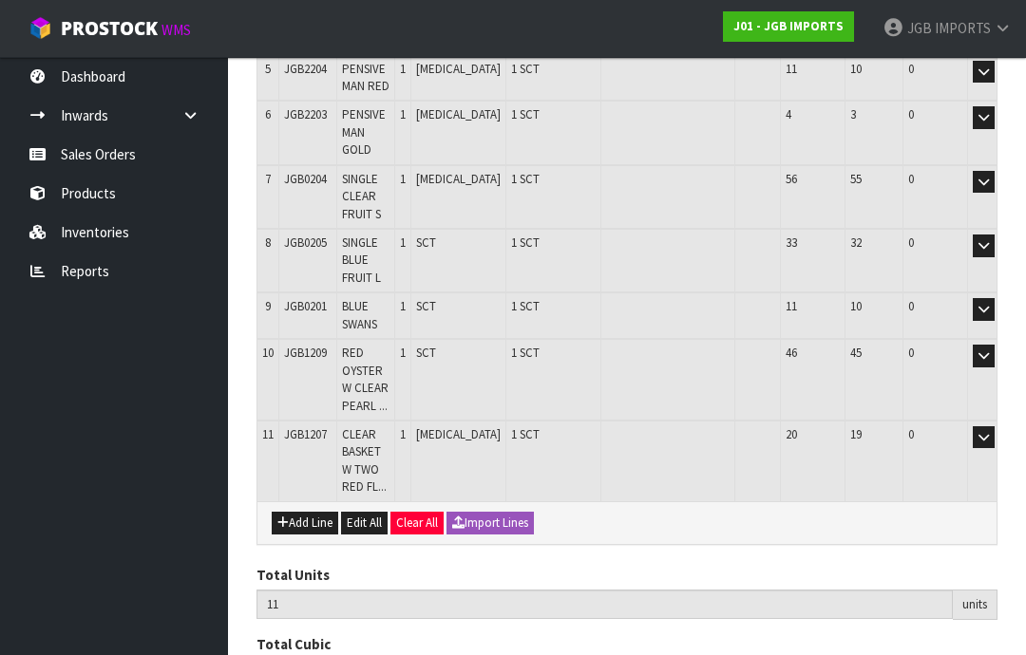
click at [297, 512] on button "Add Line" at bounding box center [305, 523] width 66 height 23
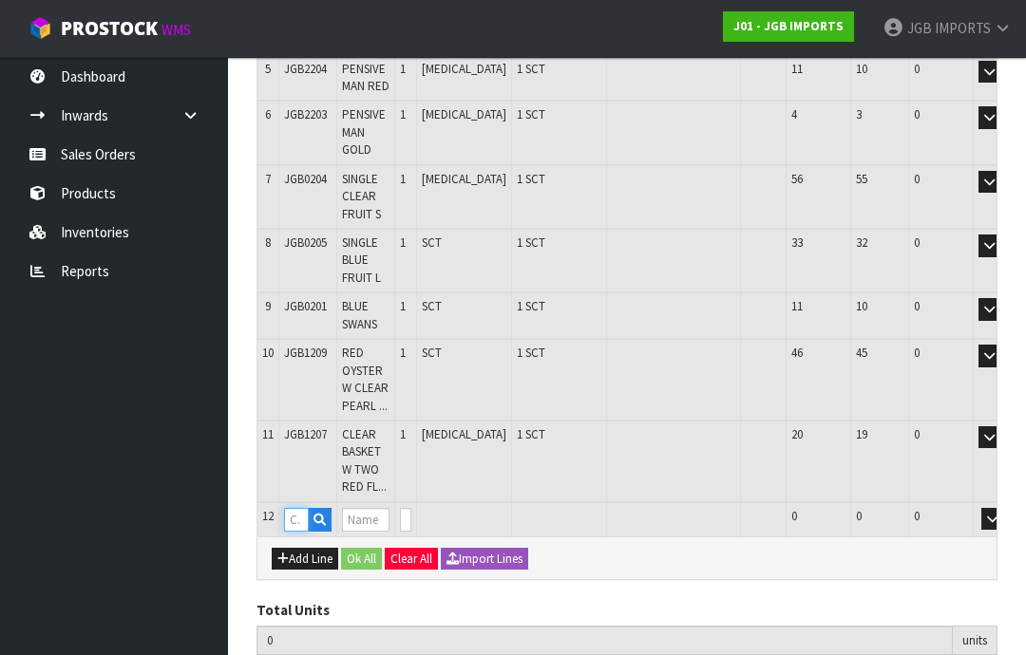
click at [296, 508] on input "text" at bounding box center [296, 520] width 25 height 24
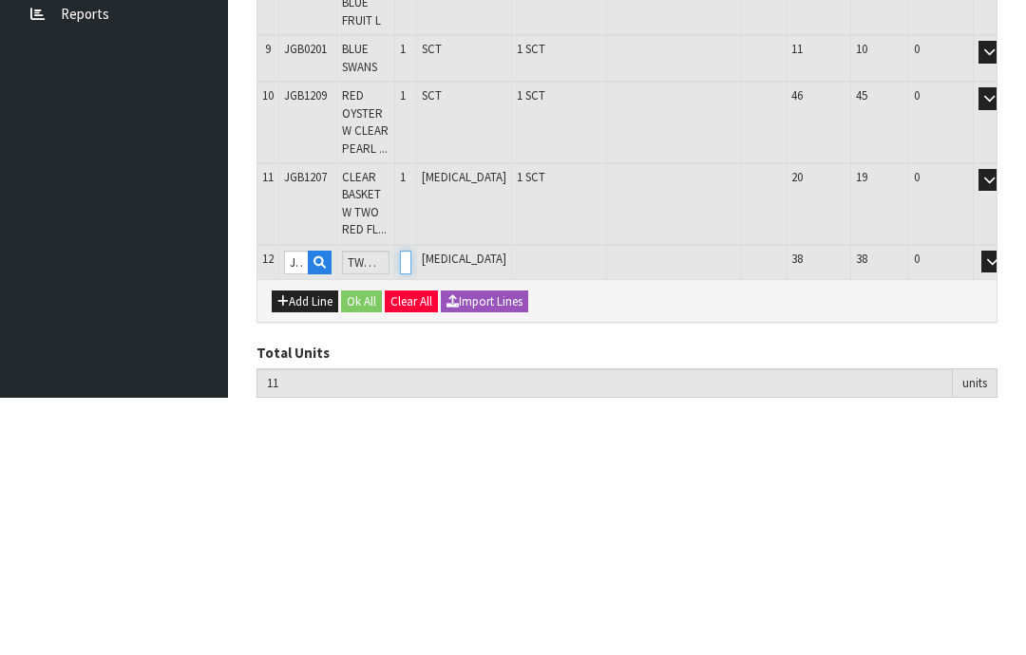
click at [411, 508] on input "0" at bounding box center [405, 520] width 11 height 24
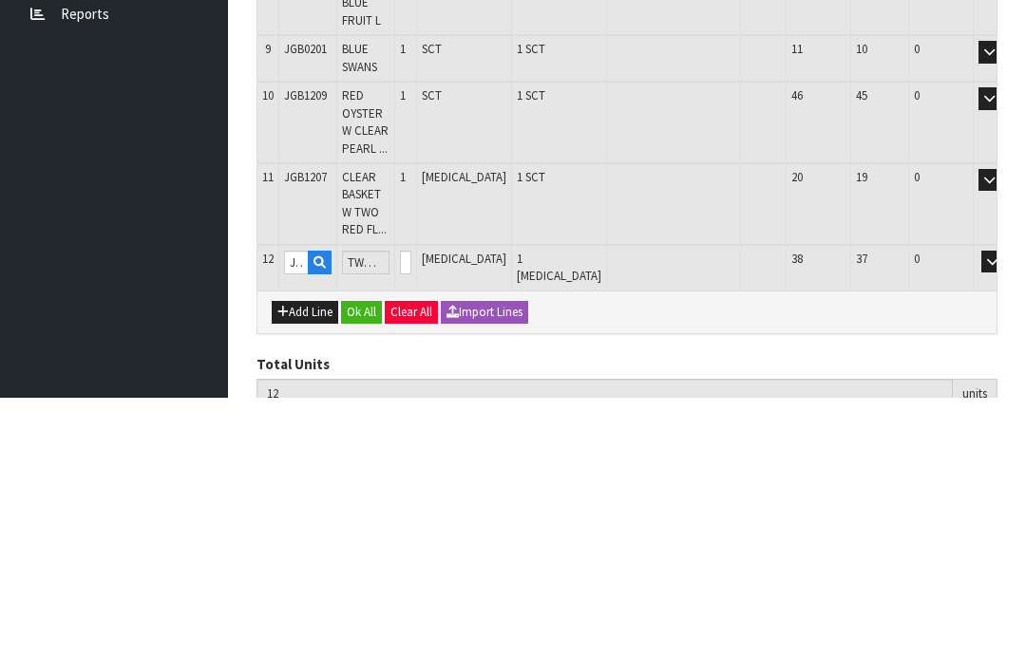
click at [1006, 508] on button "OK" at bounding box center [1019, 519] width 27 height 23
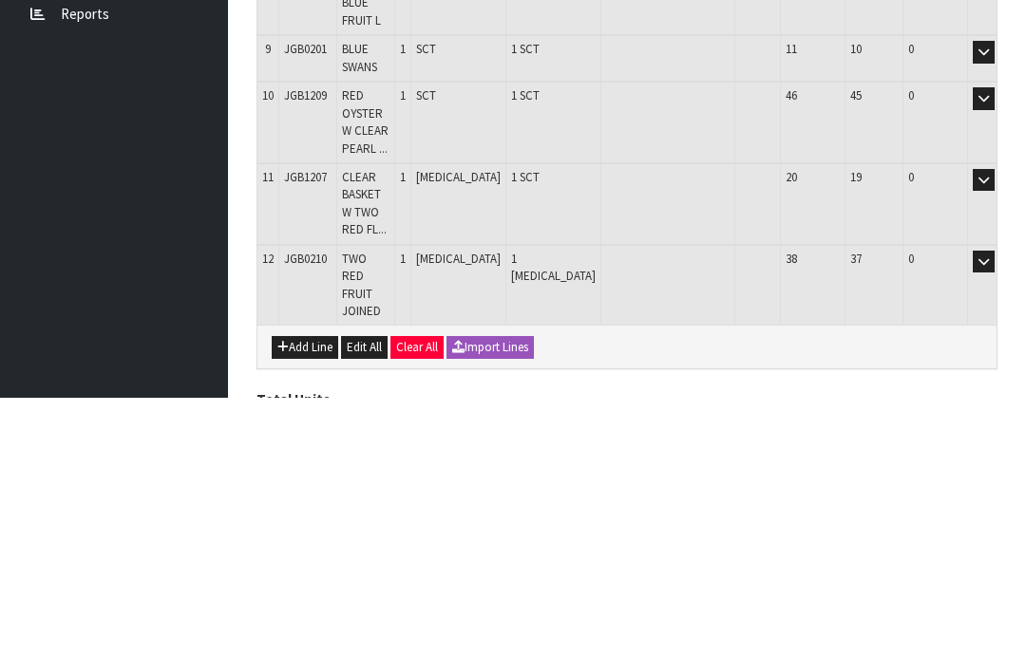
scroll to position [730, 0]
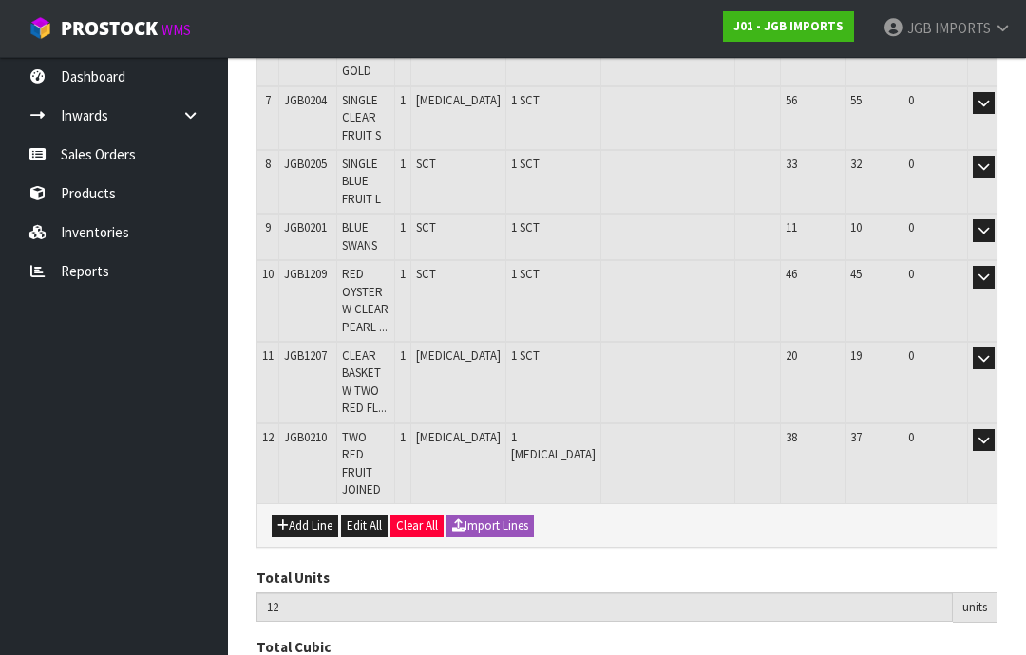
click at [304, 515] on button "Add Line" at bounding box center [305, 526] width 66 height 23
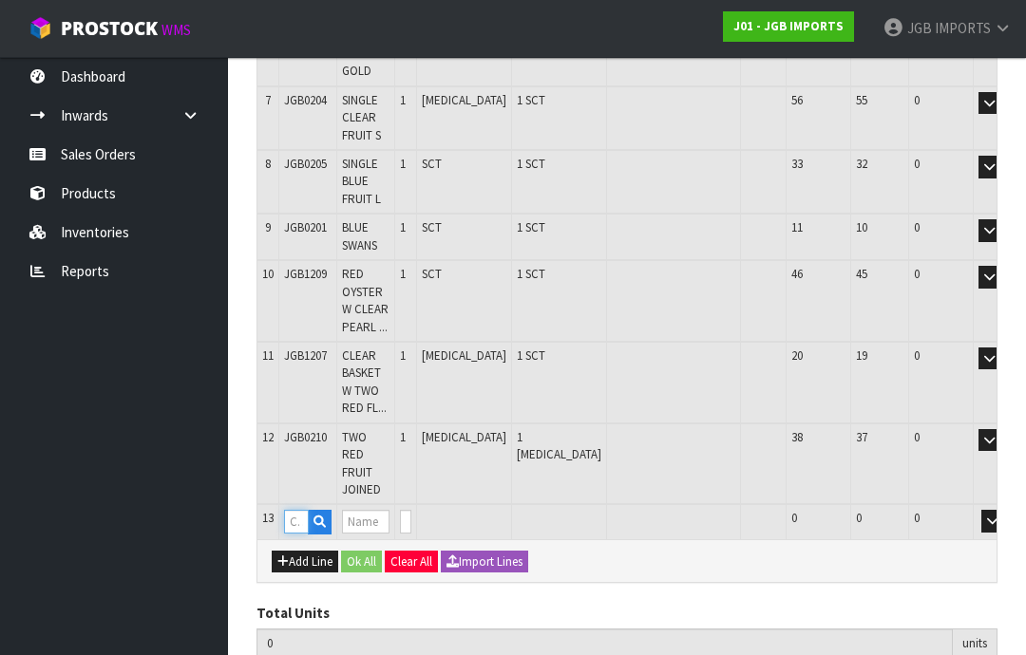
click at [300, 510] on input "text" at bounding box center [296, 522] width 25 height 24
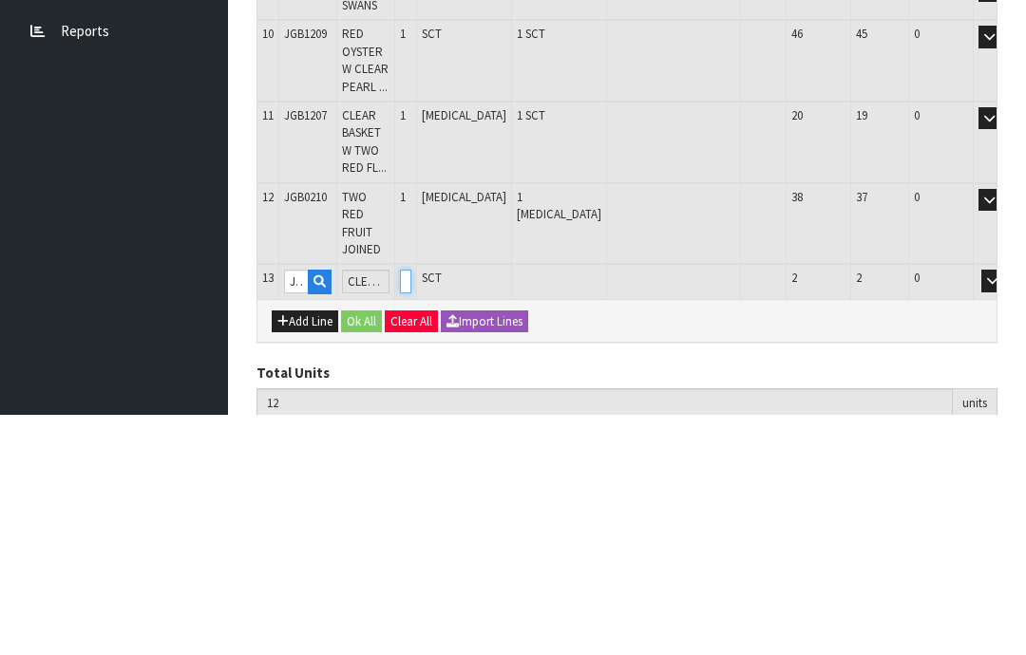
click at [411, 510] on input "0" at bounding box center [405, 522] width 11 height 24
click at [981, 510] on button "button" at bounding box center [992, 521] width 22 height 23
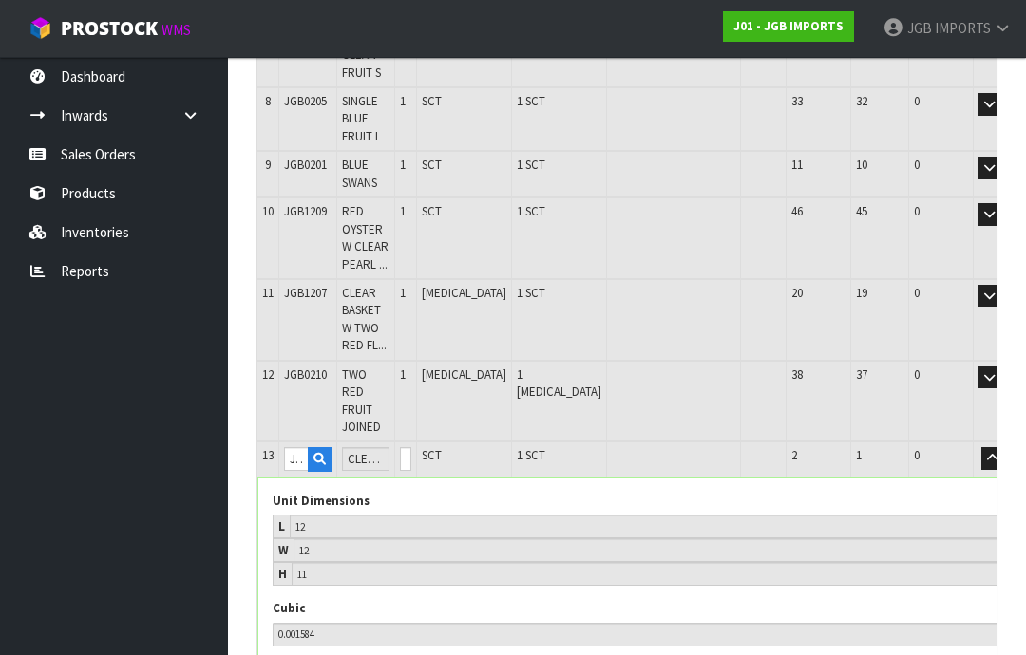
click at [1006, 447] on button "OK" at bounding box center [1019, 458] width 27 height 23
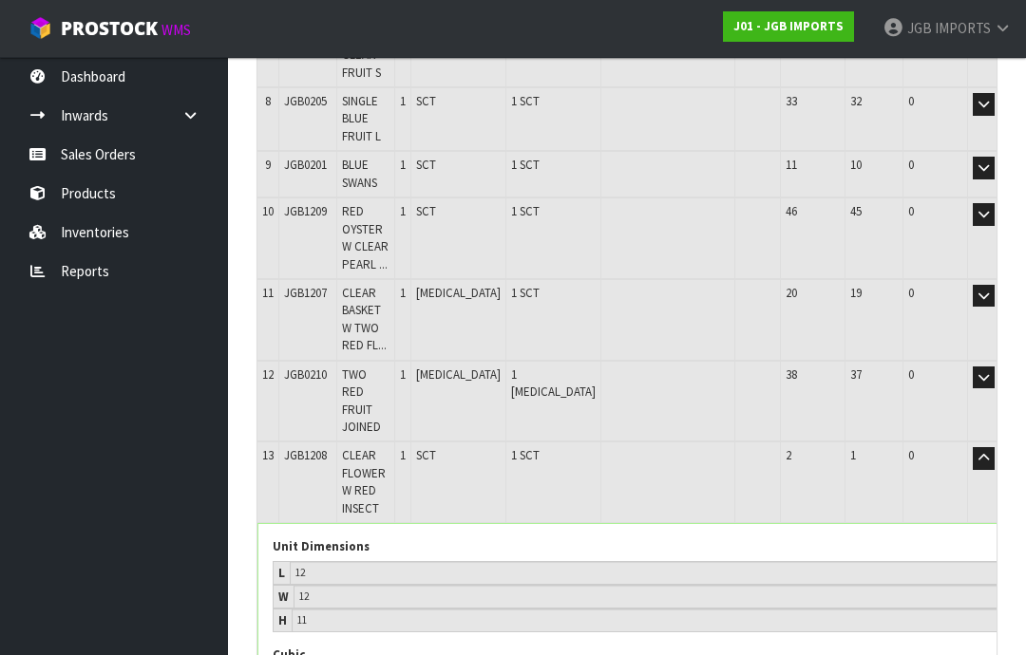
click at [973, 447] on button "button" at bounding box center [984, 458] width 22 height 23
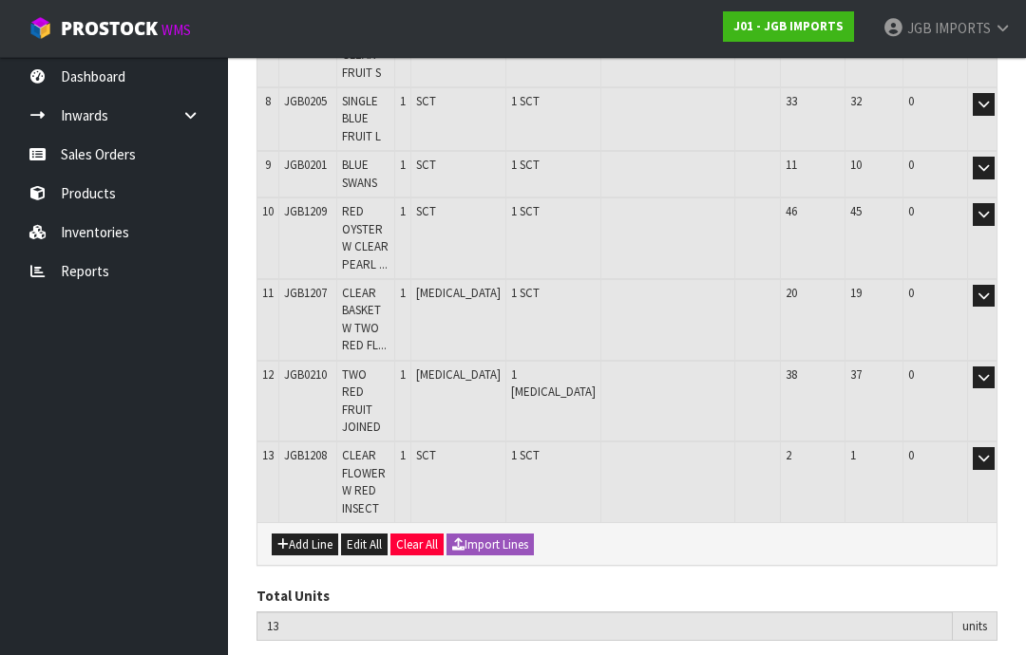
click at [305, 534] on button "Add Line" at bounding box center [305, 545] width 66 height 23
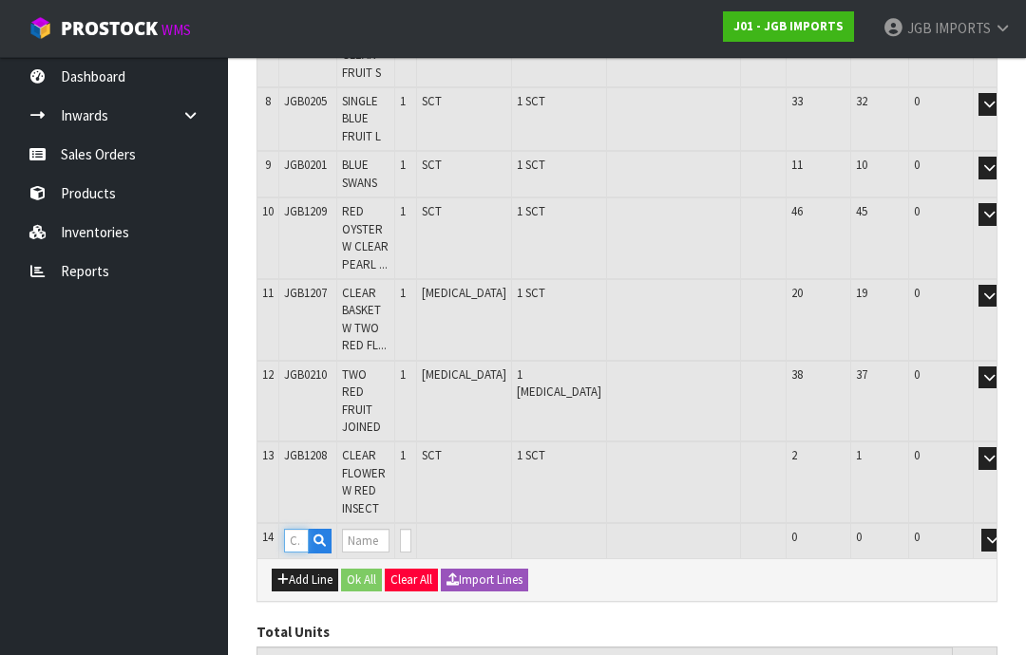
click at [292, 529] on input "text" at bounding box center [296, 541] width 25 height 24
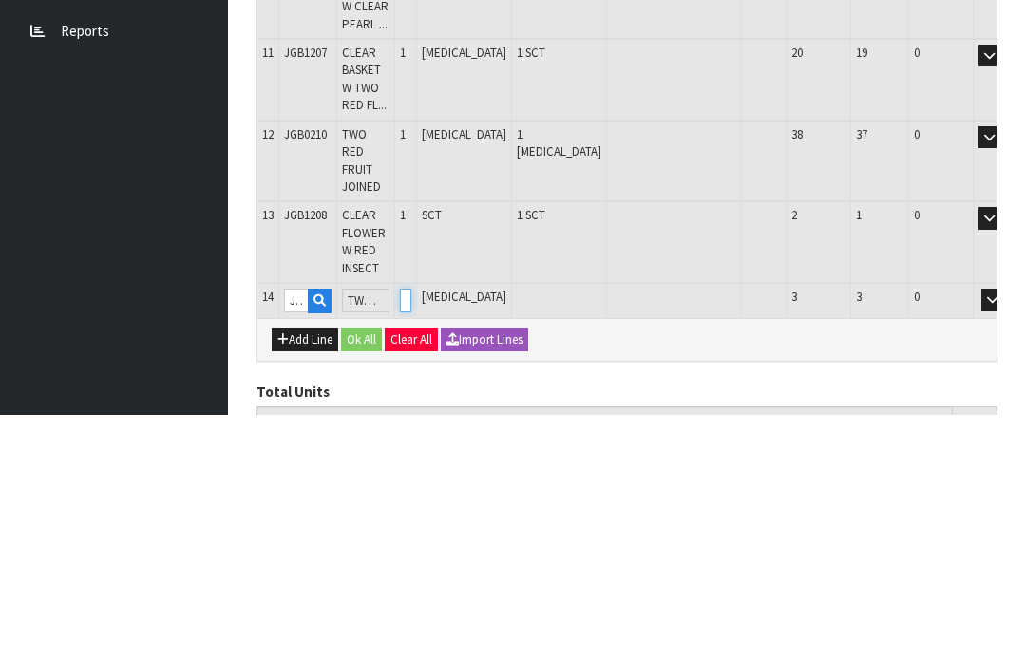
click at [411, 529] on input "0" at bounding box center [405, 541] width 11 height 24
click at [1006, 529] on button "OK" at bounding box center [1019, 540] width 27 height 23
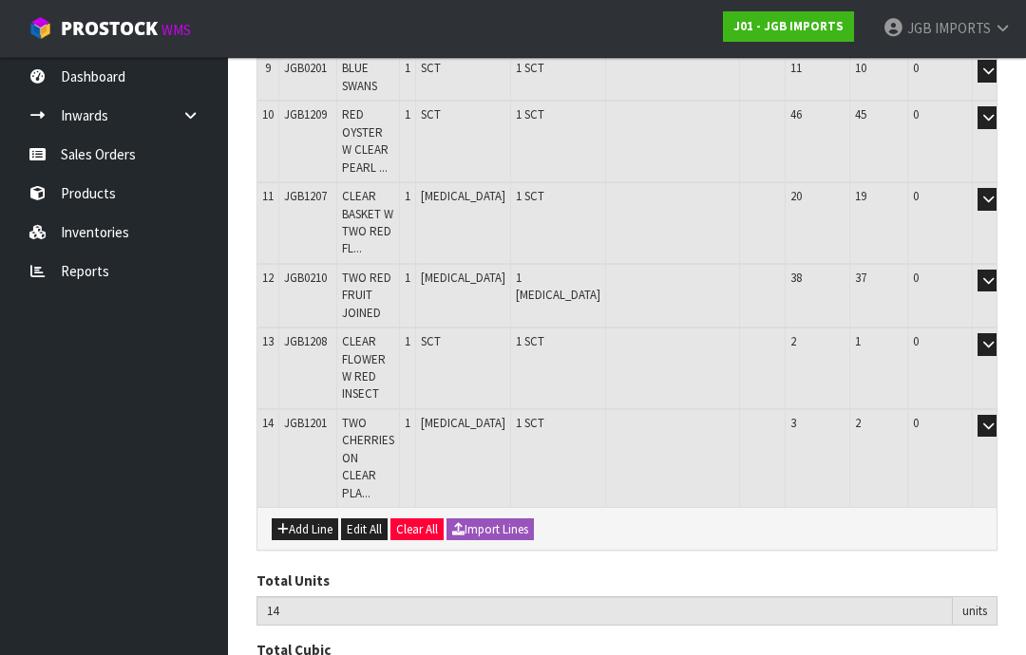
click at [302, 519] on button "Add Line" at bounding box center [305, 530] width 66 height 23
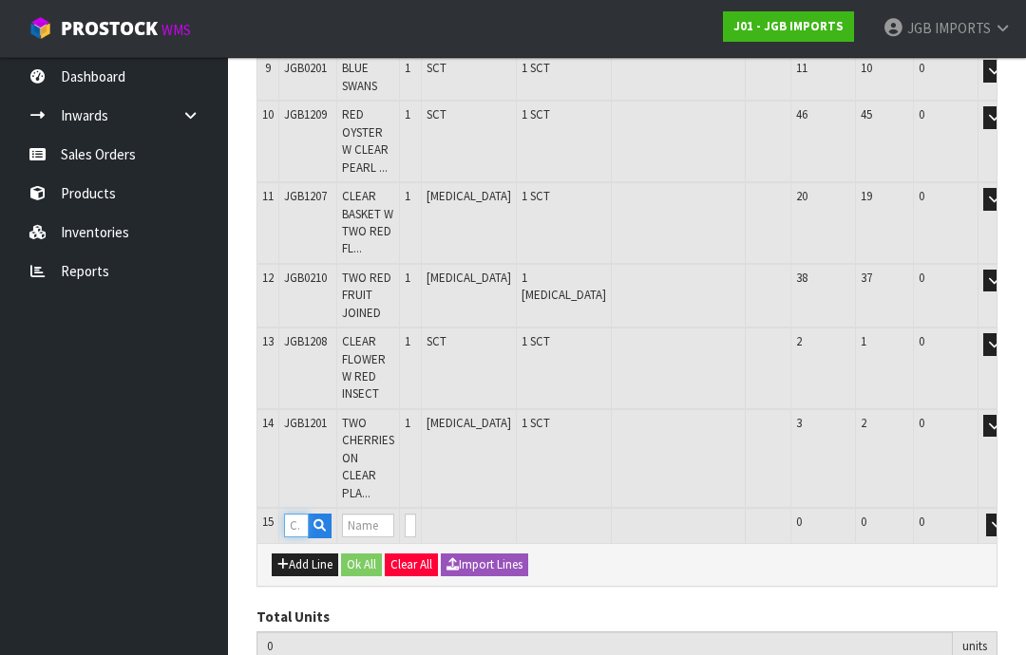
click at [294, 514] on input "text" at bounding box center [296, 526] width 25 height 24
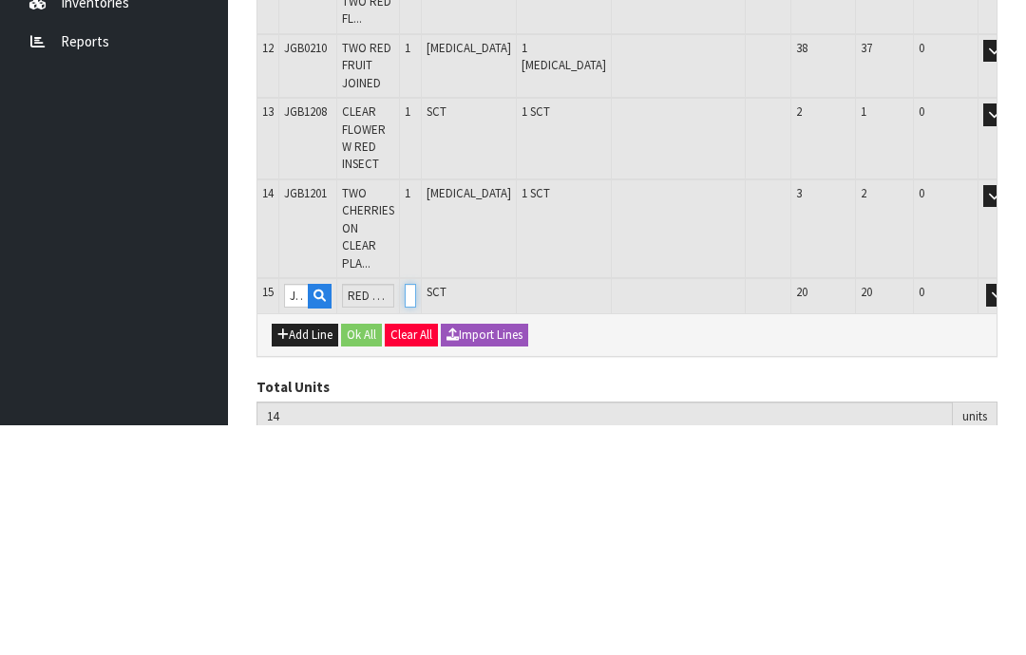
click at [416, 514] on input "0" at bounding box center [410, 526] width 11 height 24
click at [1011, 514] on button "OK" at bounding box center [1024, 525] width 27 height 23
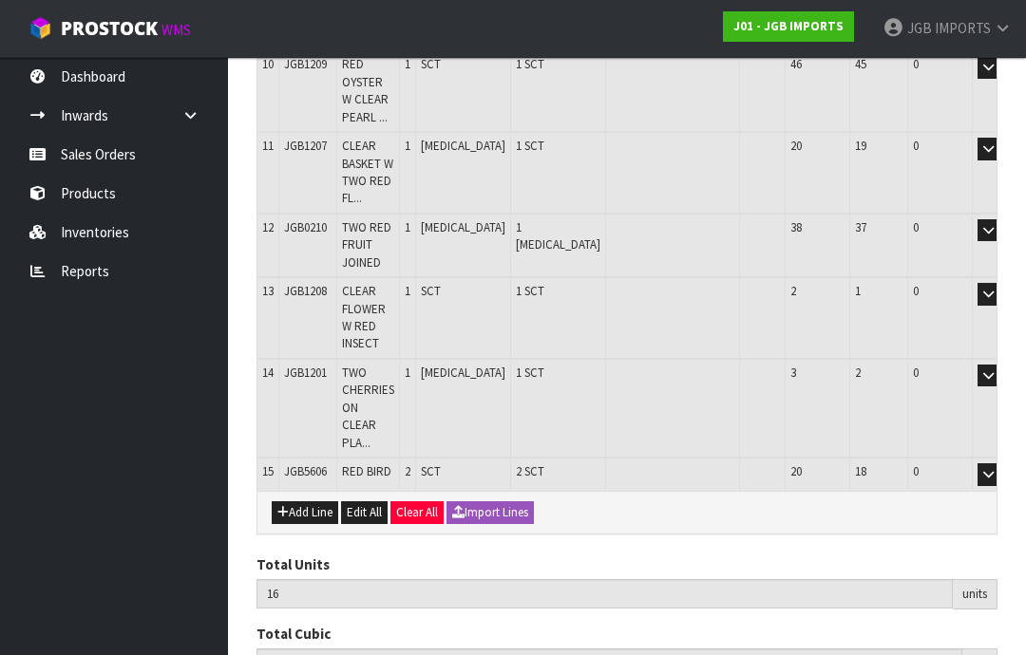
click at [305, 502] on button "Add Line" at bounding box center [305, 513] width 66 height 23
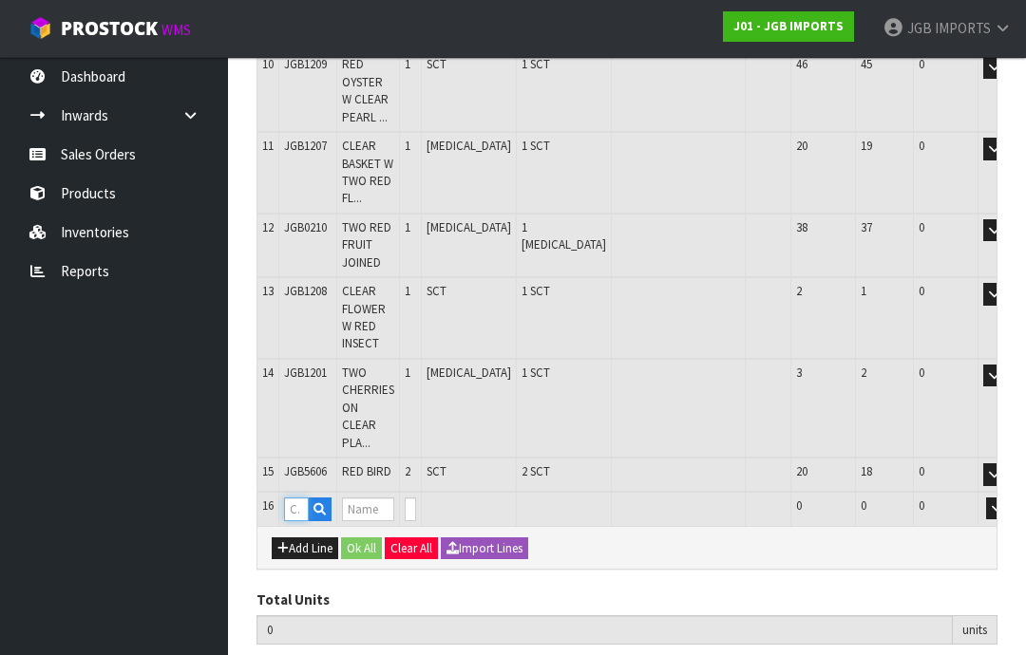
click at [292, 498] on input "text" at bounding box center [296, 510] width 25 height 24
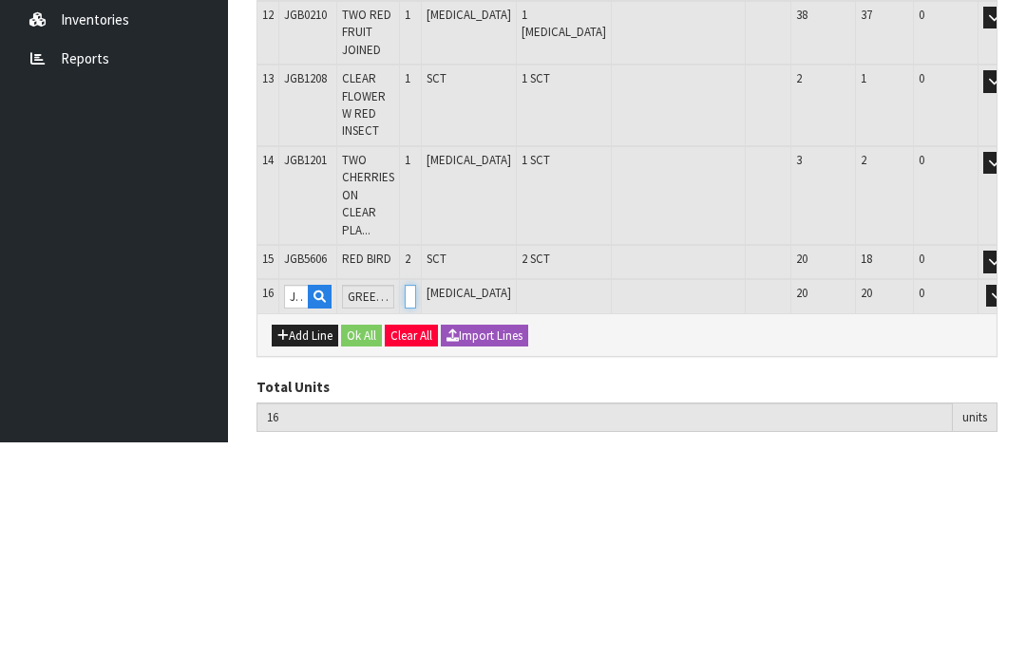
click at [416, 498] on input "0" at bounding box center [410, 510] width 11 height 24
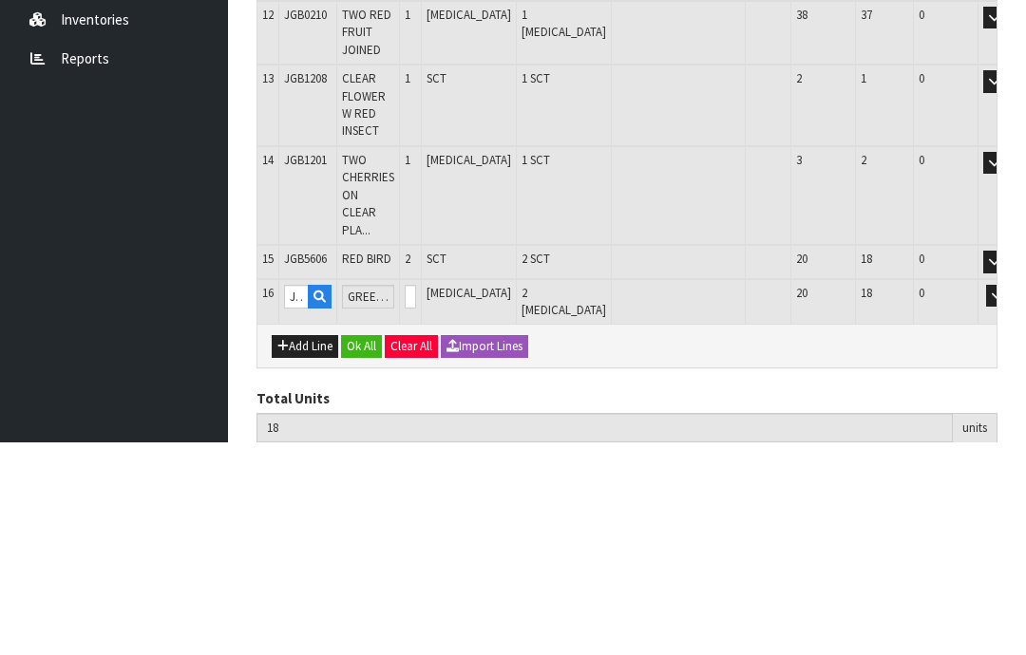
click at [1011, 498] on button "OK" at bounding box center [1024, 509] width 27 height 23
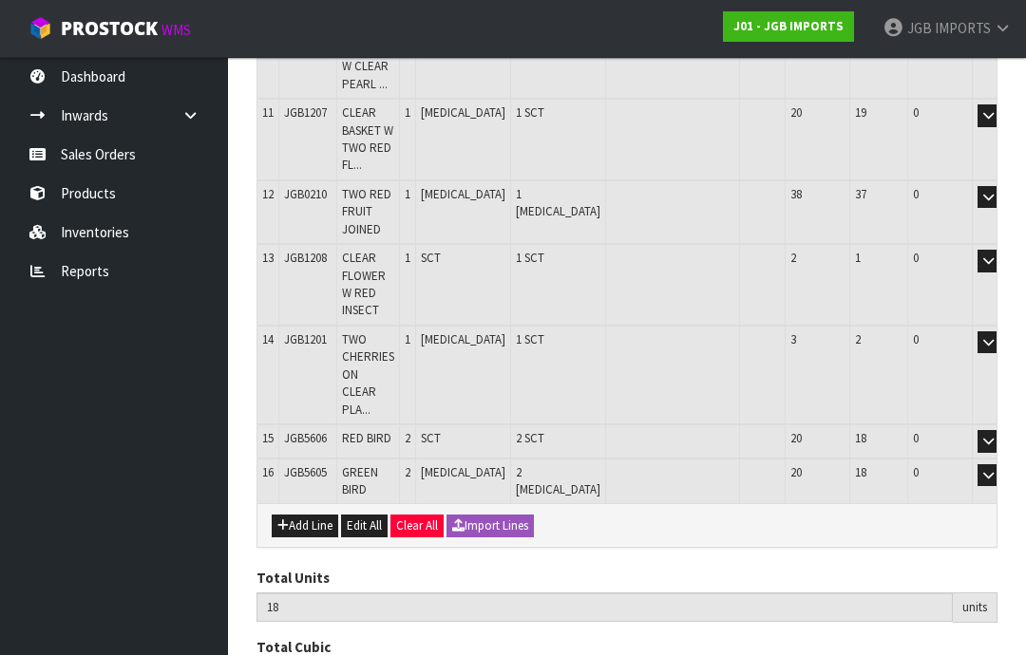
click at [287, 520] on icon "button" at bounding box center [282, 526] width 11 height 12
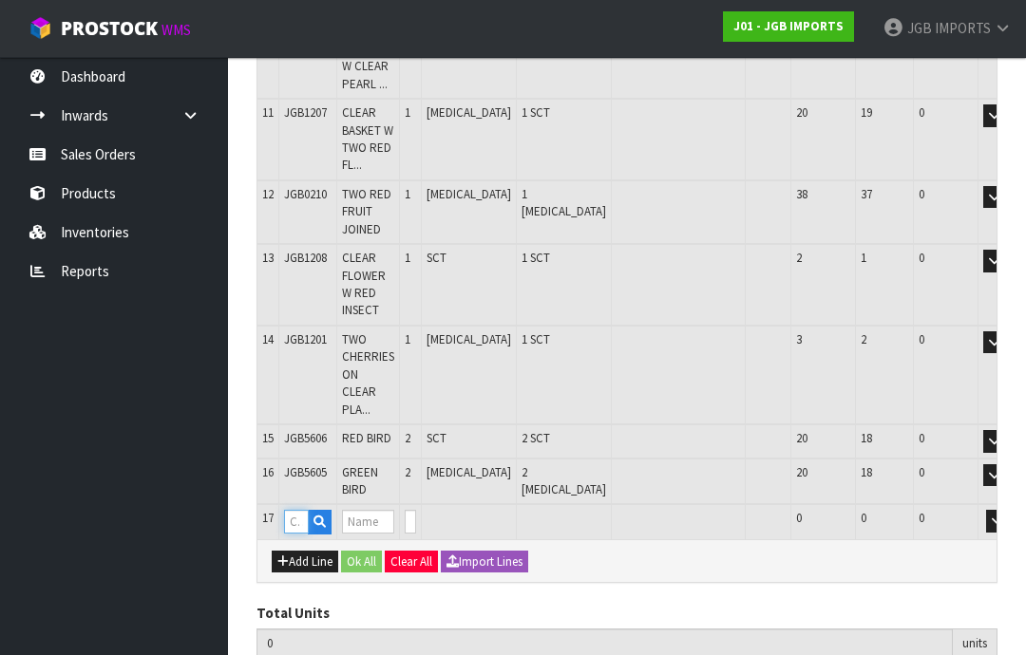
click at [294, 510] on input "text" at bounding box center [296, 522] width 25 height 24
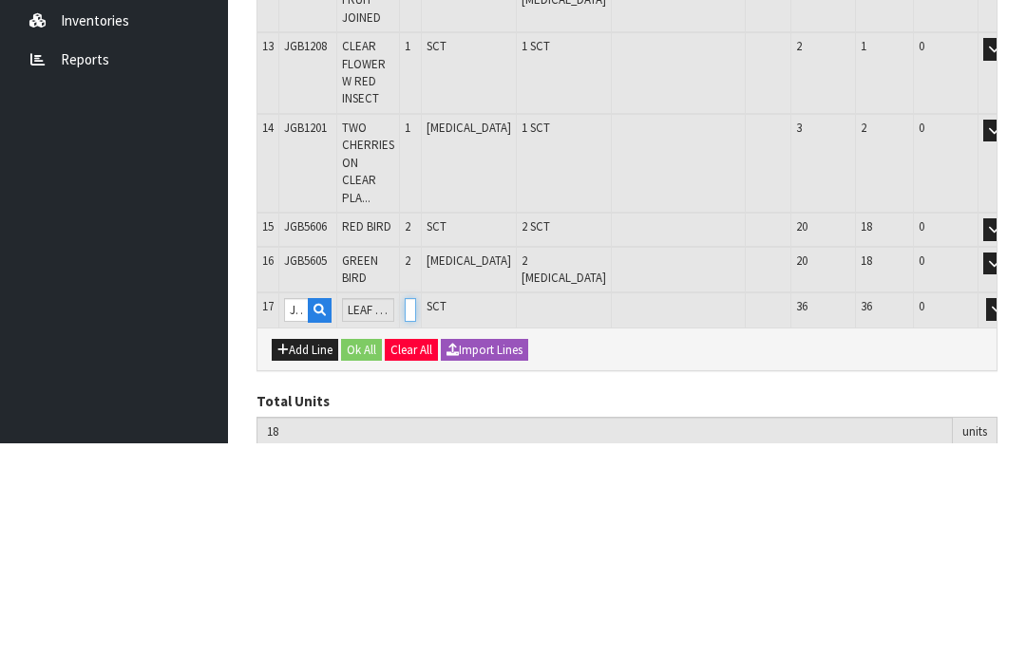
click at [416, 510] on input "0" at bounding box center [410, 522] width 11 height 24
click at [1011, 510] on button "OK" at bounding box center [1024, 521] width 27 height 23
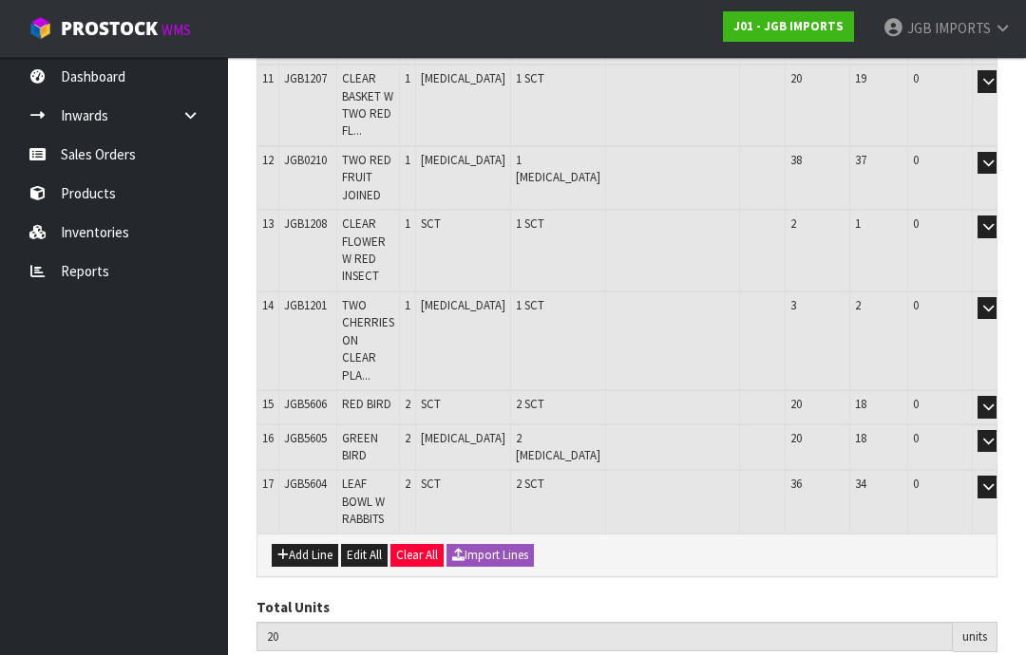
click at [304, 544] on button "Add Line" at bounding box center [305, 555] width 66 height 23
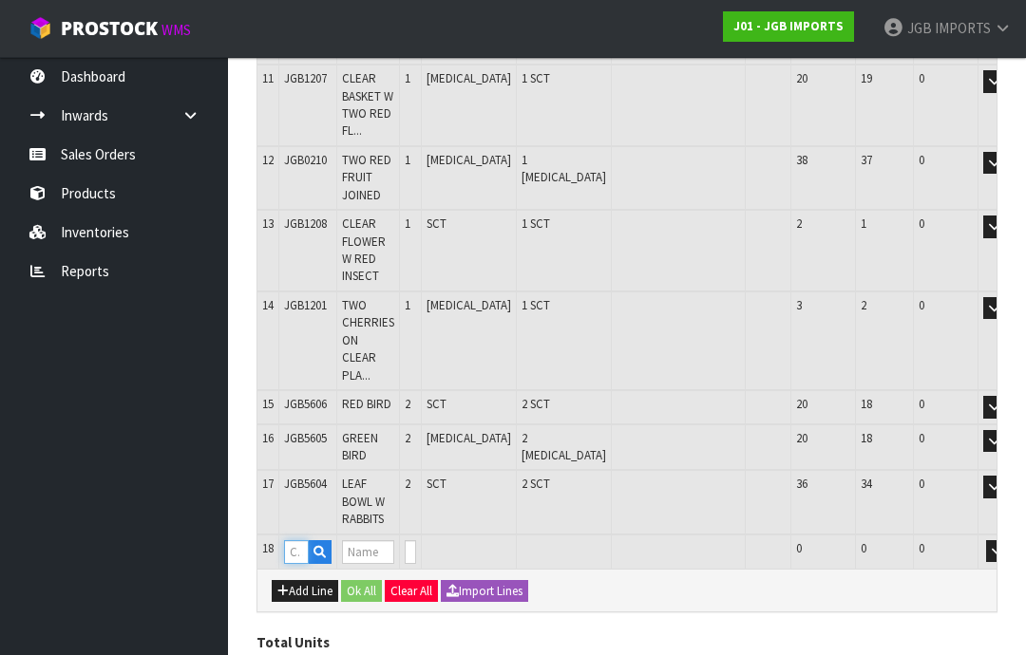
click at [294, 540] on input "text" at bounding box center [296, 552] width 25 height 24
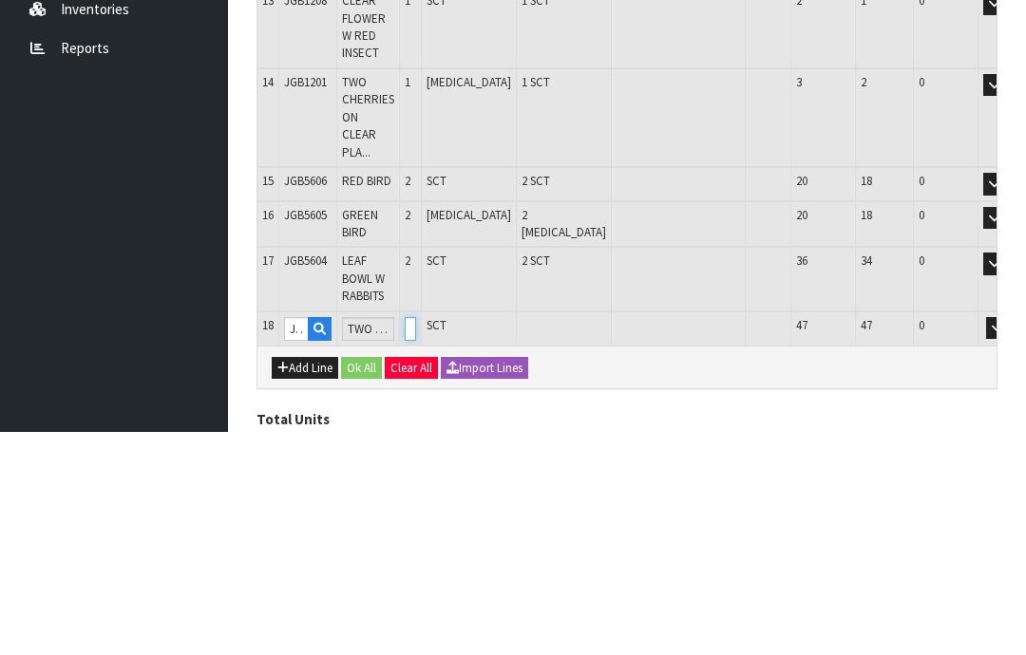
click at [416, 540] on input "0" at bounding box center [410, 552] width 11 height 24
click at [1011, 540] on button "OK" at bounding box center [1024, 551] width 27 height 23
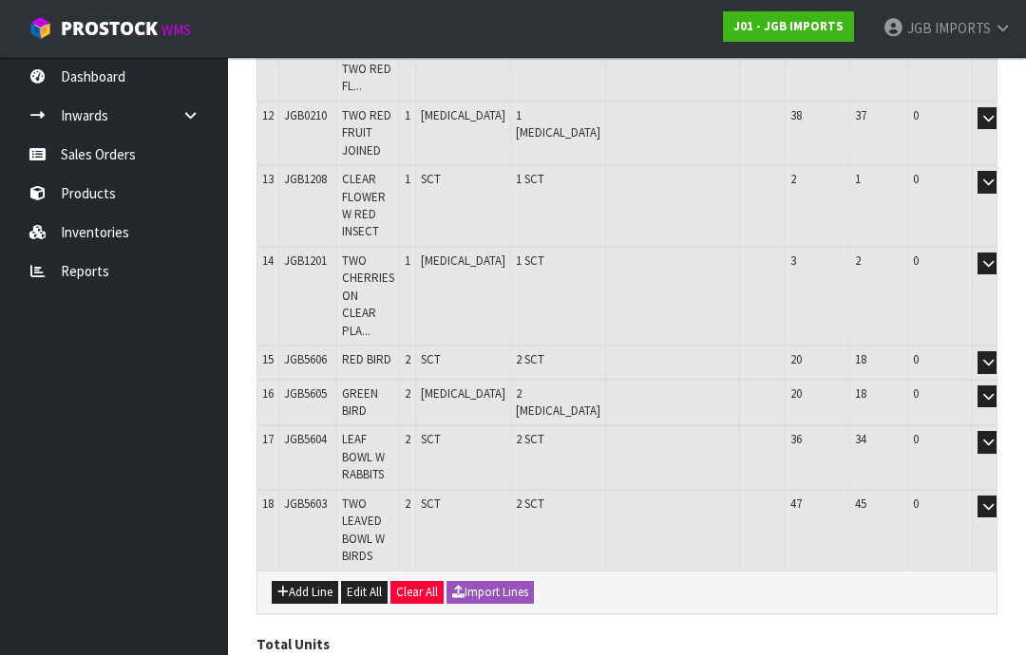
click at [305, 581] on button "Add Line" at bounding box center [305, 592] width 66 height 23
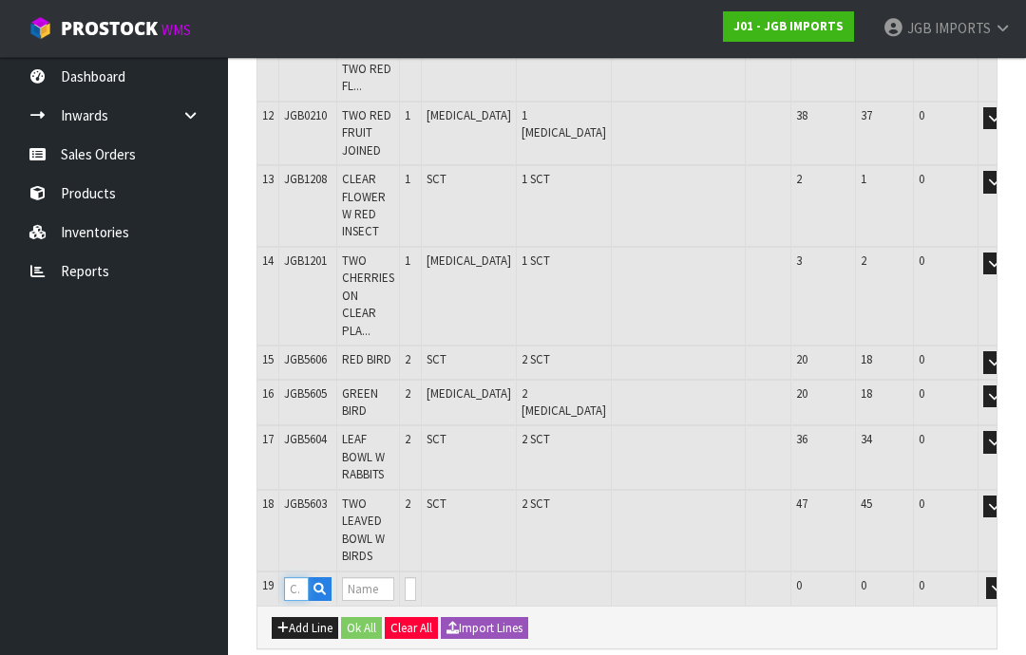
click at [295, 578] on input "text" at bounding box center [296, 590] width 25 height 24
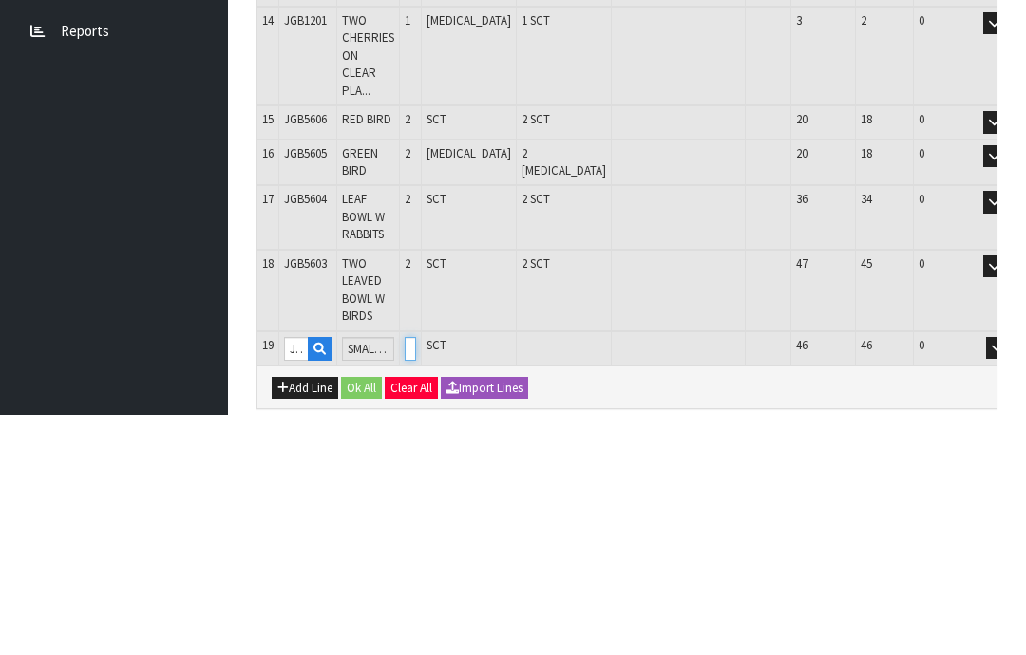
click at [416, 578] on input "0" at bounding box center [410, 590] width 11 height 24
click at [1011, 578] on button "OK" at bounding box center [1024, 589] width 27 height 23
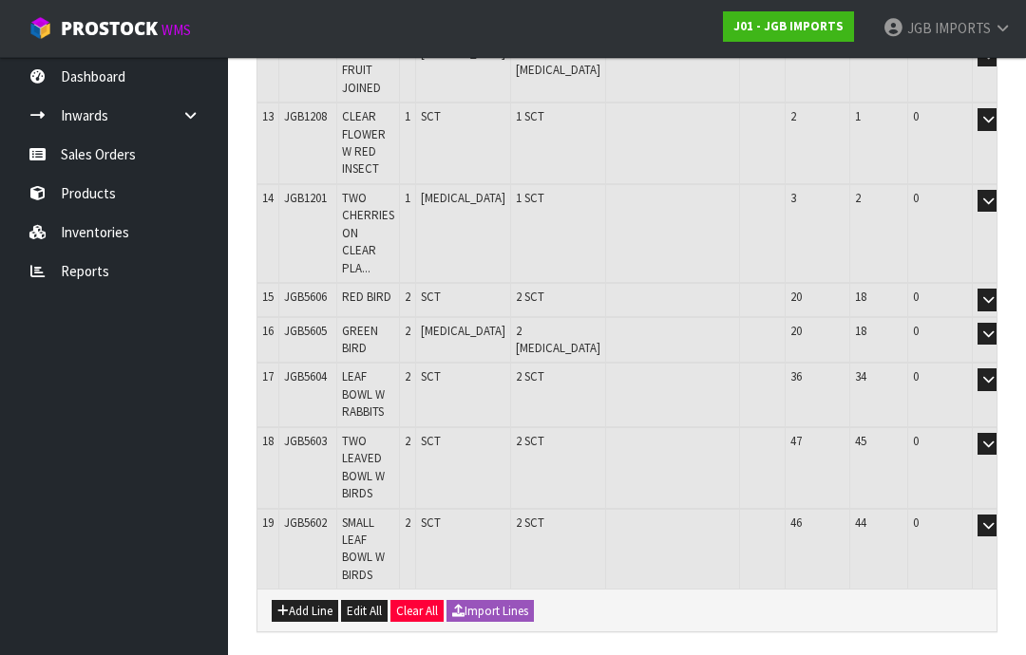
click at [308, 600] on button "Add Line" at bounding box center [305, 611] width 66 height 23
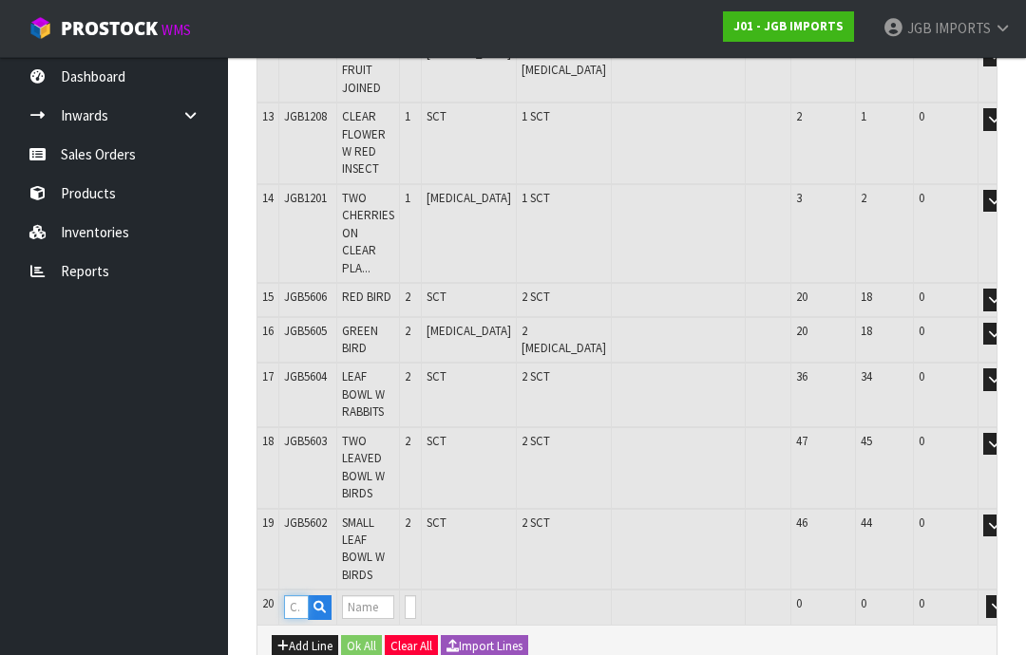
click at [300, 596] on input "text" at bounding box center [296, 608] width 25 height 24
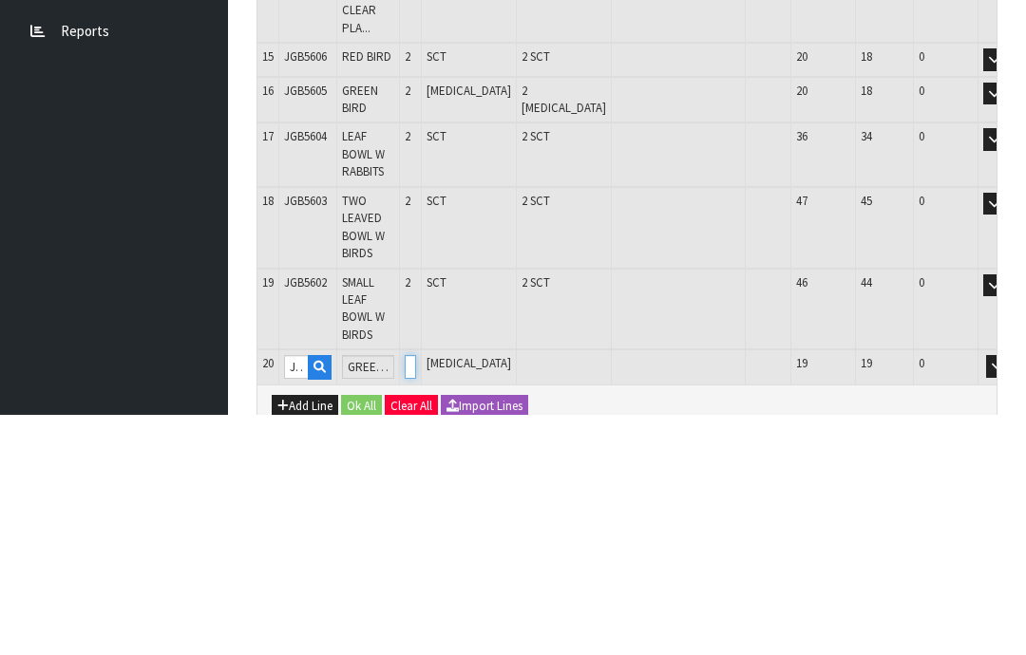
click at [416, 596] on input "0" at bounding box center [410, 608] width 11 height 24
click at [1011, 596] on button "OK" at bounding box center [1024, 607] width 27 height 23
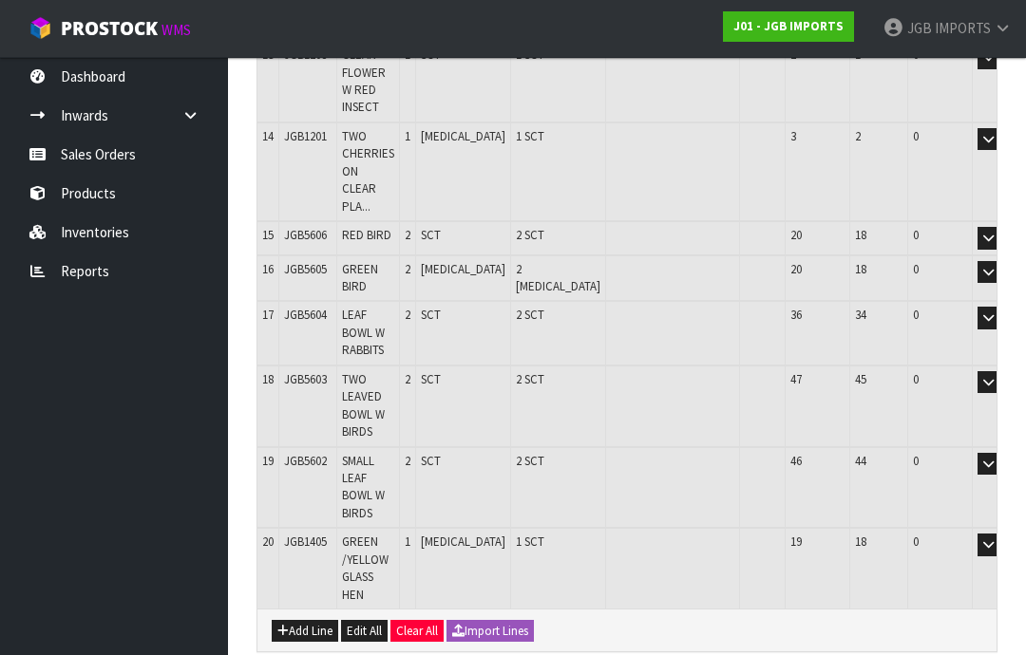
click at [294, 620] on button "Add Line" at bounding box center [305, 631] width 66 height 23
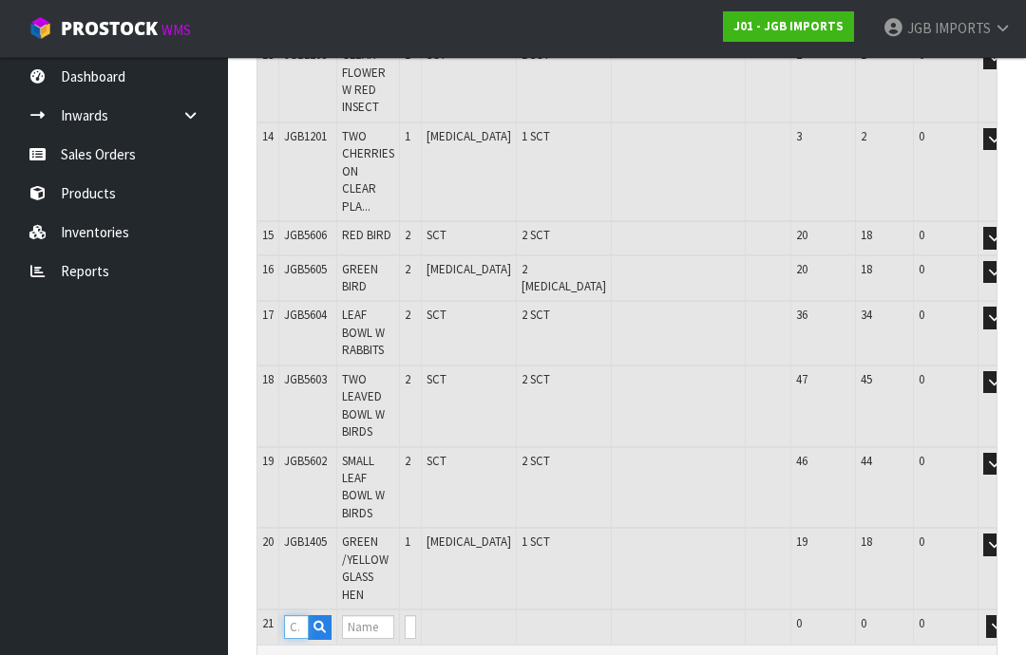
click at [298, 616] on input "text" at bounding box center [296, 628] width 25 height 24
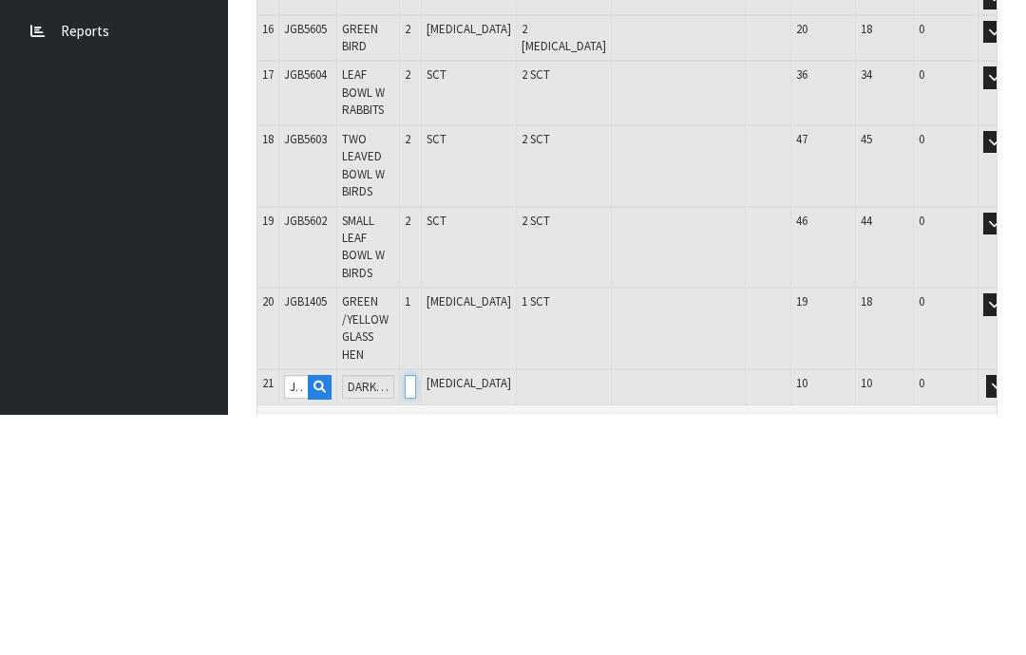
click at [416, 616] on input "0" at bounding box center [410, 628] width 11 height 24
click at [1011, 616] on button "OK" at bounding box center [1024, 627] width 27 height 23
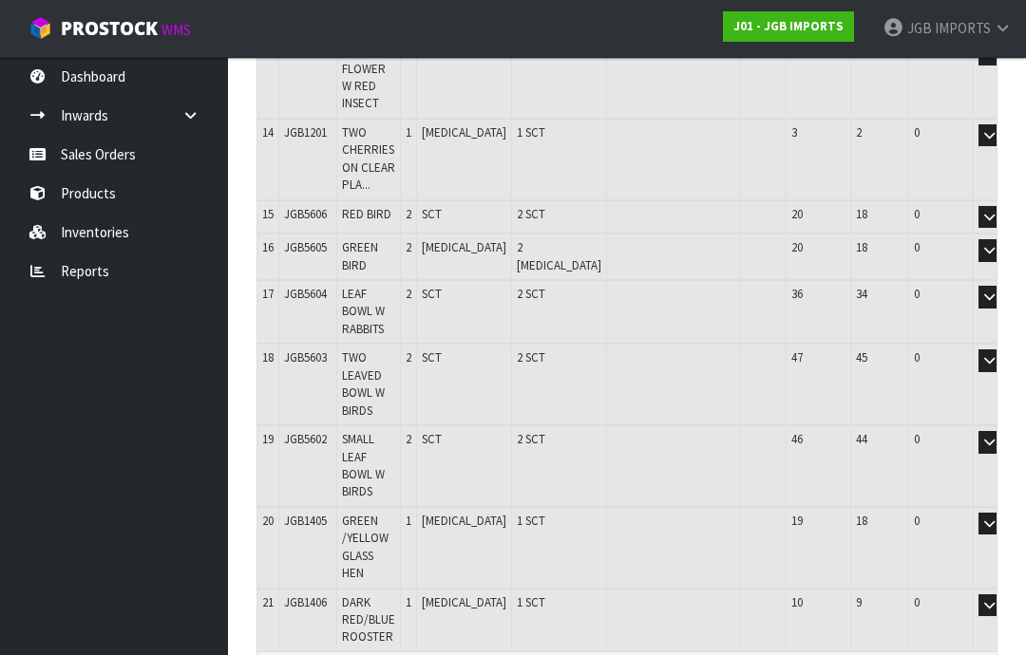
scroll to position [1147, 0]
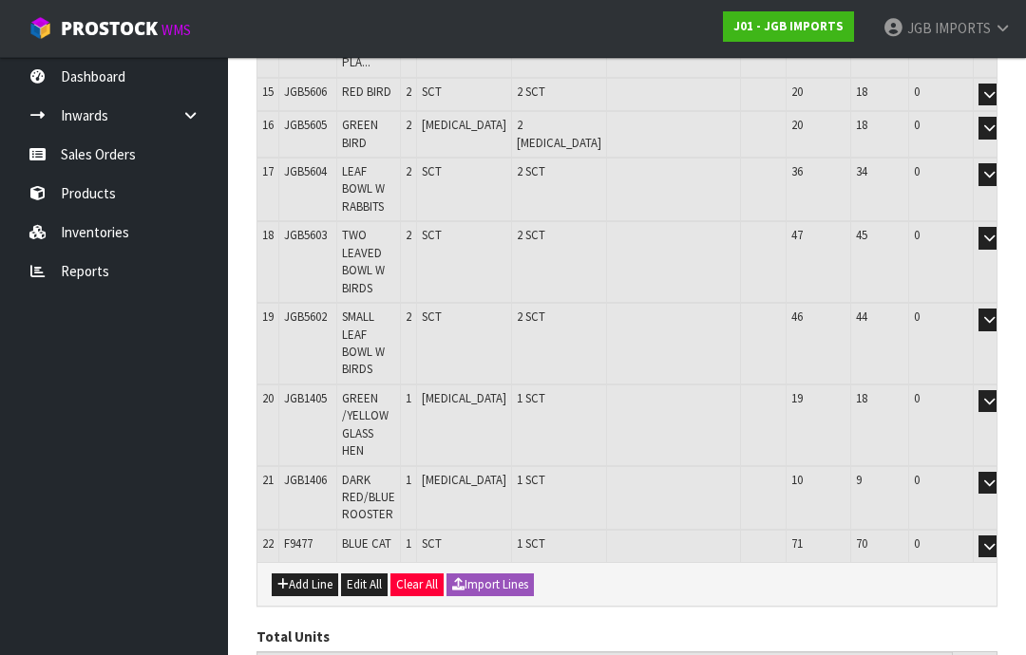
click at [300, 574] on button "Add Line" at bounding box center [305, 585] width 66 height 23
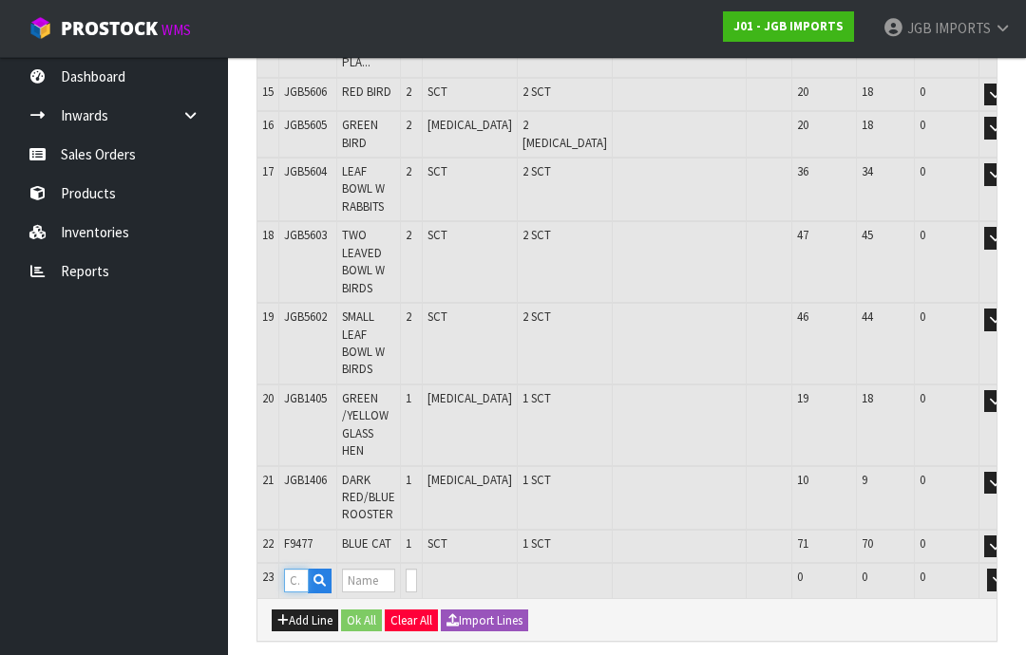
click at [292, 569] on input "text" at bounding box center [296, 581] width 25 height 24
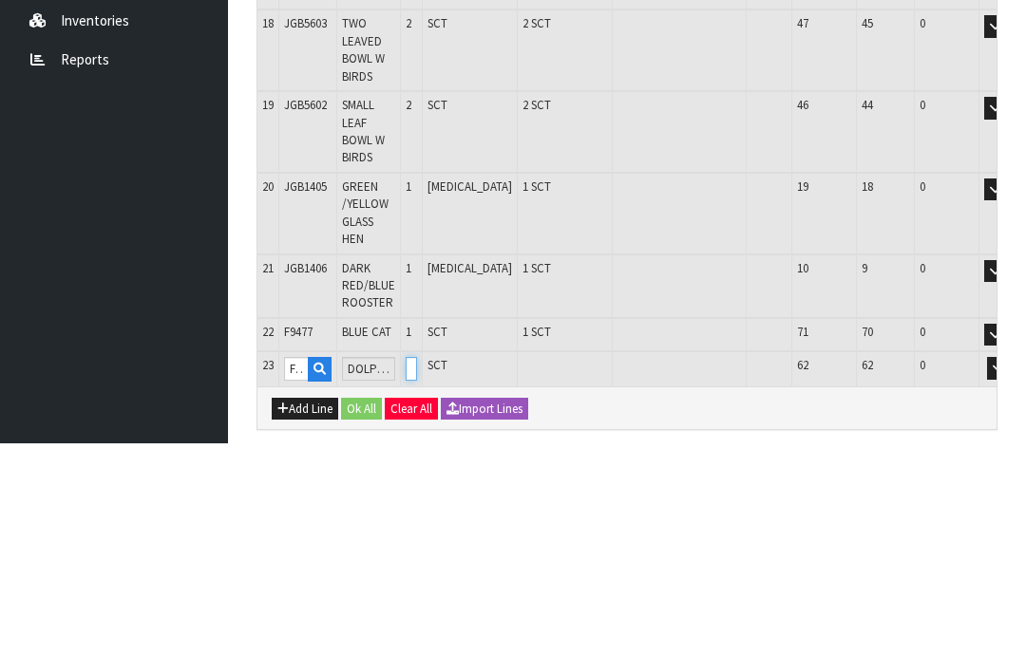
click at [417, 569] on input "0" at bounding box center [411, 581] width 11 height 24
click at [1012, 569] on button "OK" at bounding box center [1025, 580] width 27 height 23
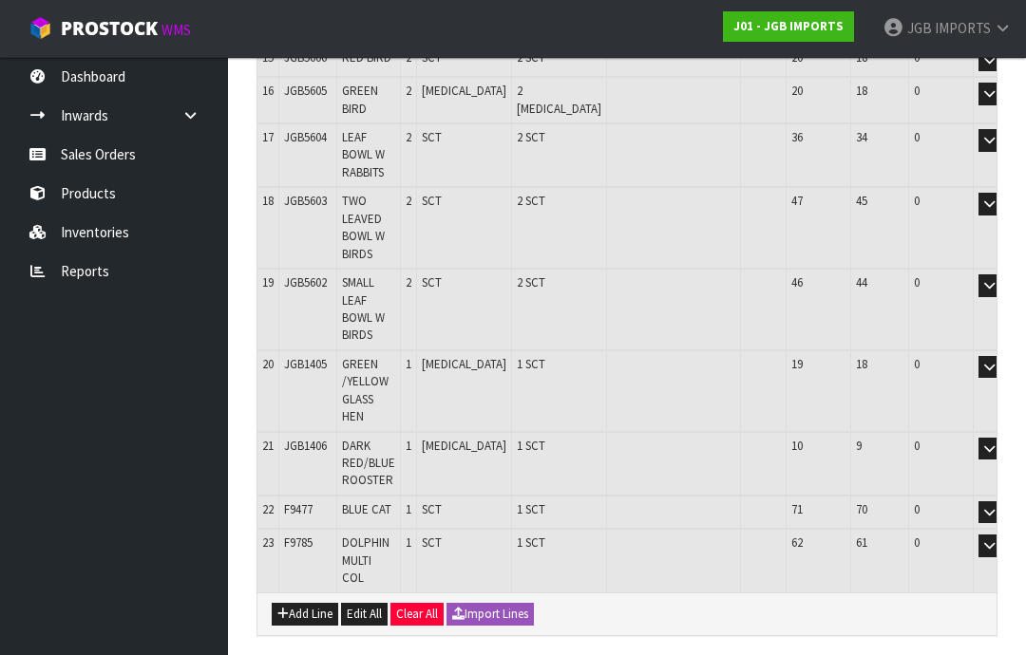
click at [295, 603] on button "Add Line" at bounding box center [305, 614] width 66 height 23
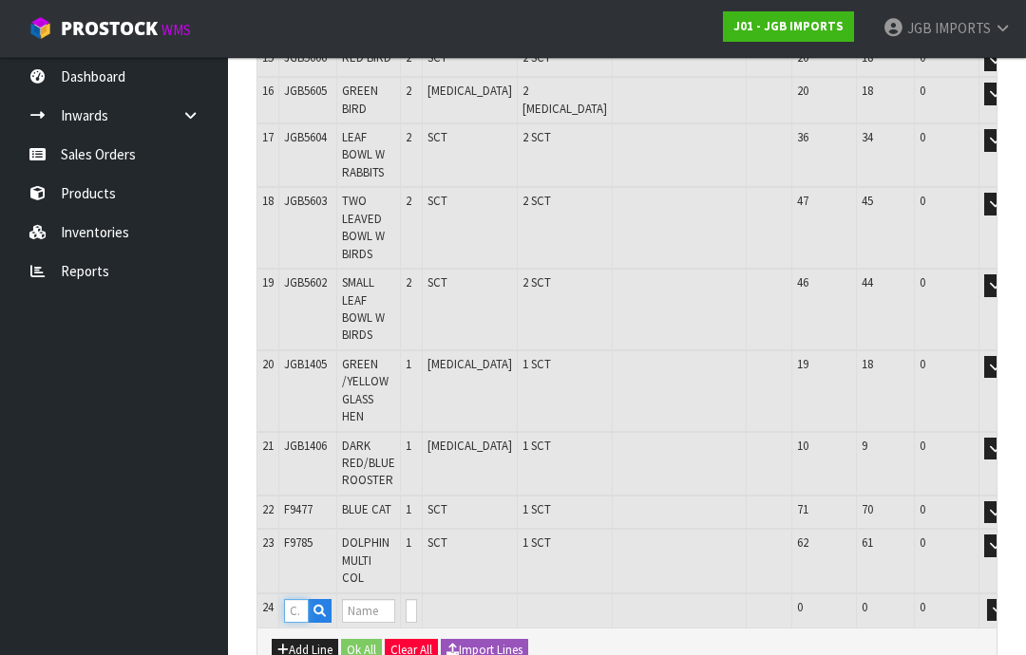
click at [300, 599] on input "text" at bounding box center [296, 611] width 25 height 24
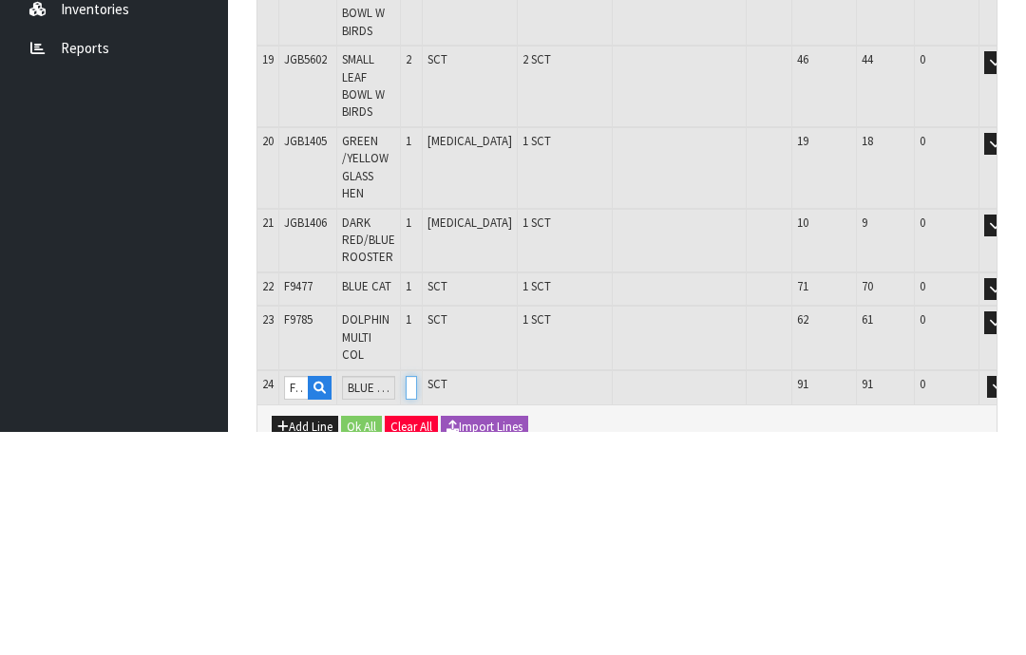
click at [417, 599] on input "0" at bounding box center [411, 611] width 11 height 24
click at [1012, 599] on button "OK" at bounding box center [1025, 610] width 27 height 23
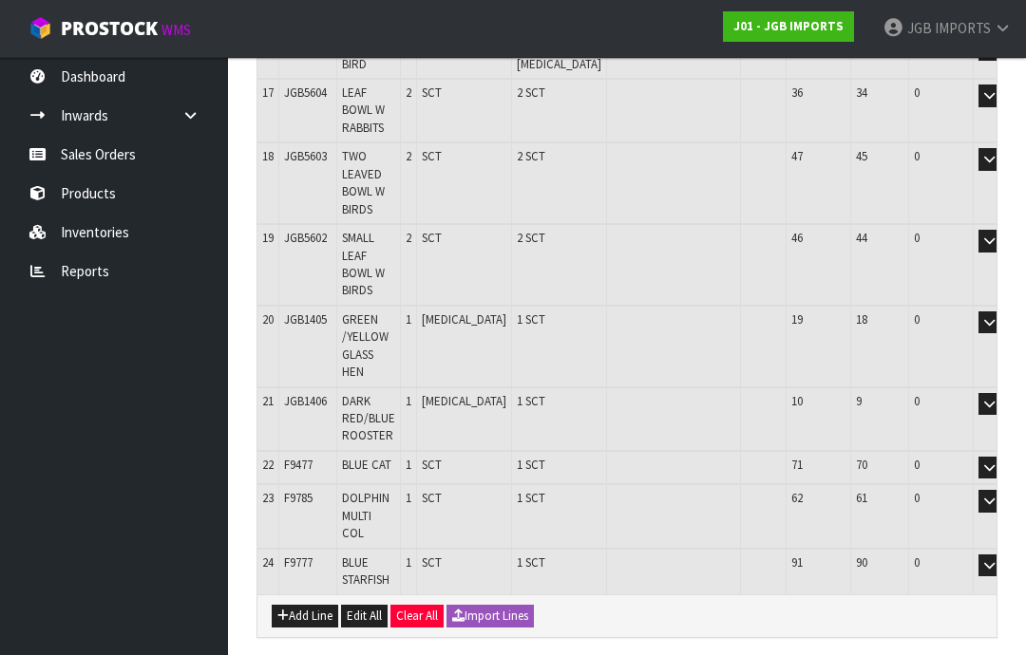
click at [299, 605] on button "Add Line" at bounding box center [305, 616] width 66 height 23
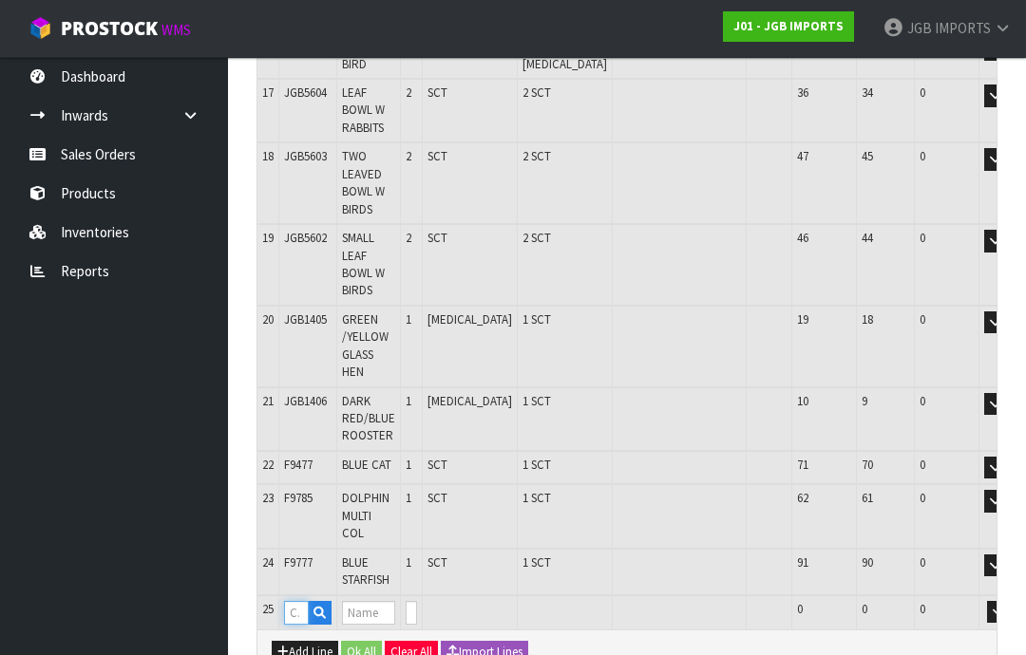
click at [301, 601] on input "text" at bounding box center [296, 613] width 25 height 24
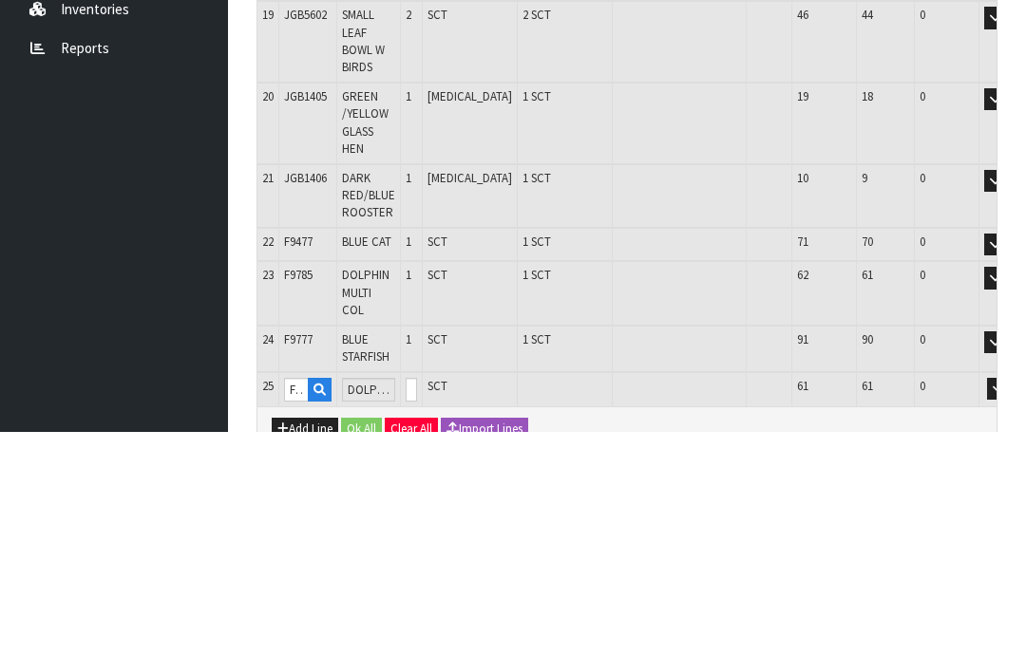
click at [417, 601] on input "0" at bounding box center [411, 613] width 11 height 24
click at [1012, 601] on button "OK" at bounding box center [1025, 612] width 27 height 23
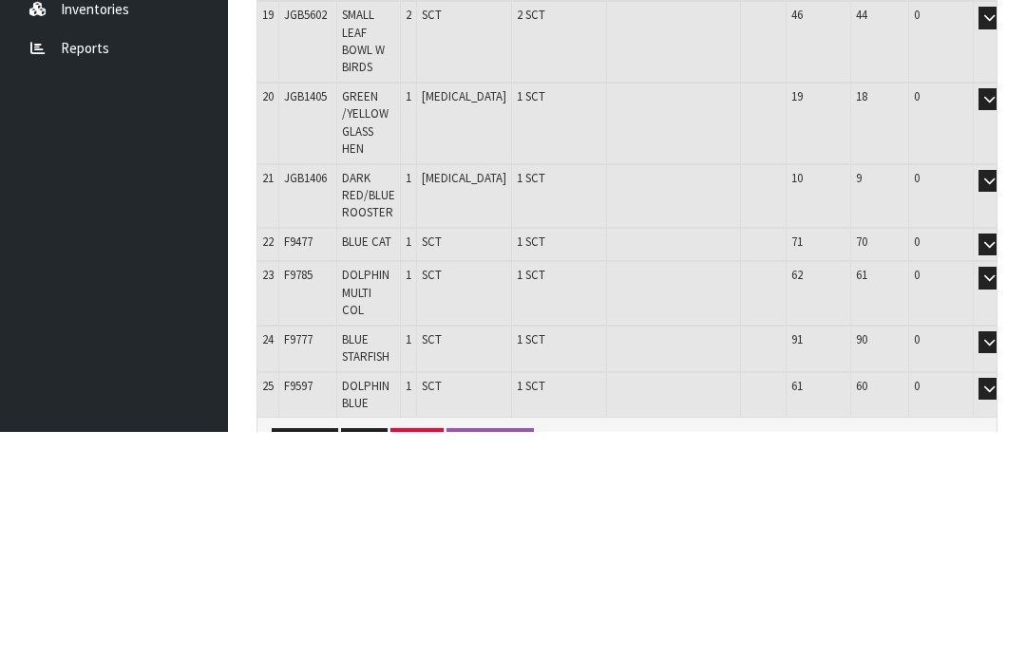
scroll to position [1393, 0]
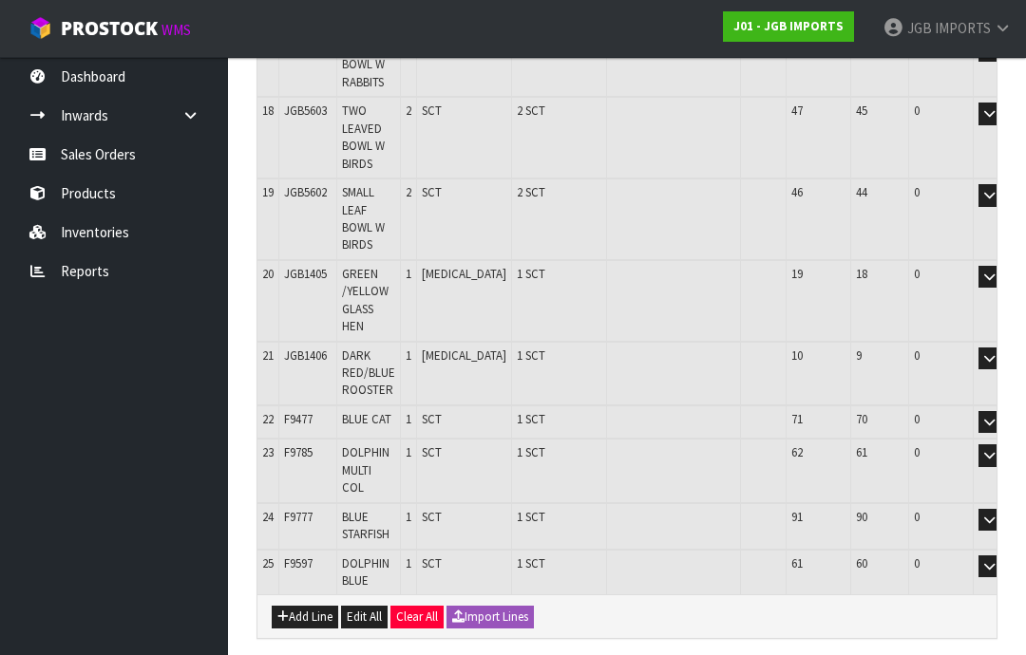
click at [311, 606] on button "Add Line" at bounding box center [305, 617] width 66 height 23
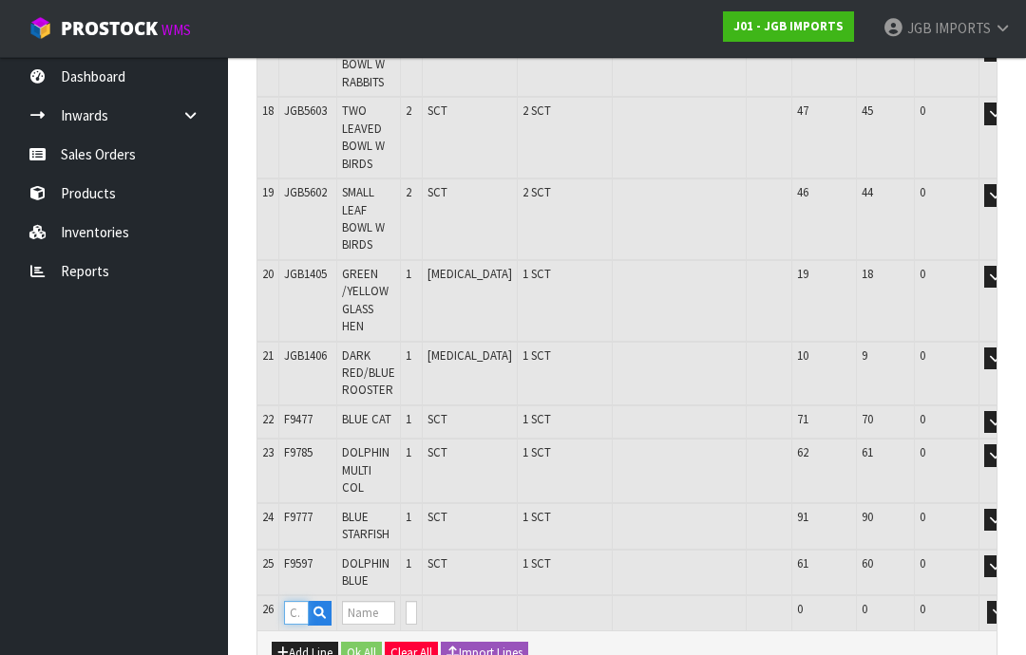
click at [297, 601] on input "text" at bounding box center [296, 613] width 25 height 24
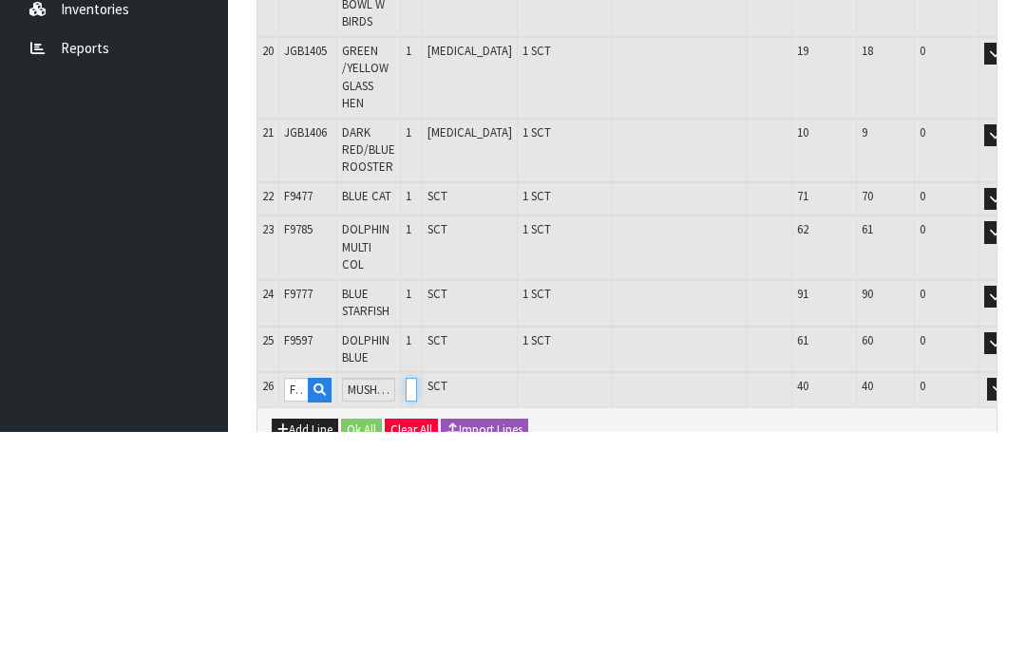
click at [417, 601] on input "0" at bounding box center [411, 613] width 11 height 24
click at [1012, 601] on button "OK" at bounding box center [1025, 612] width 27 height 23
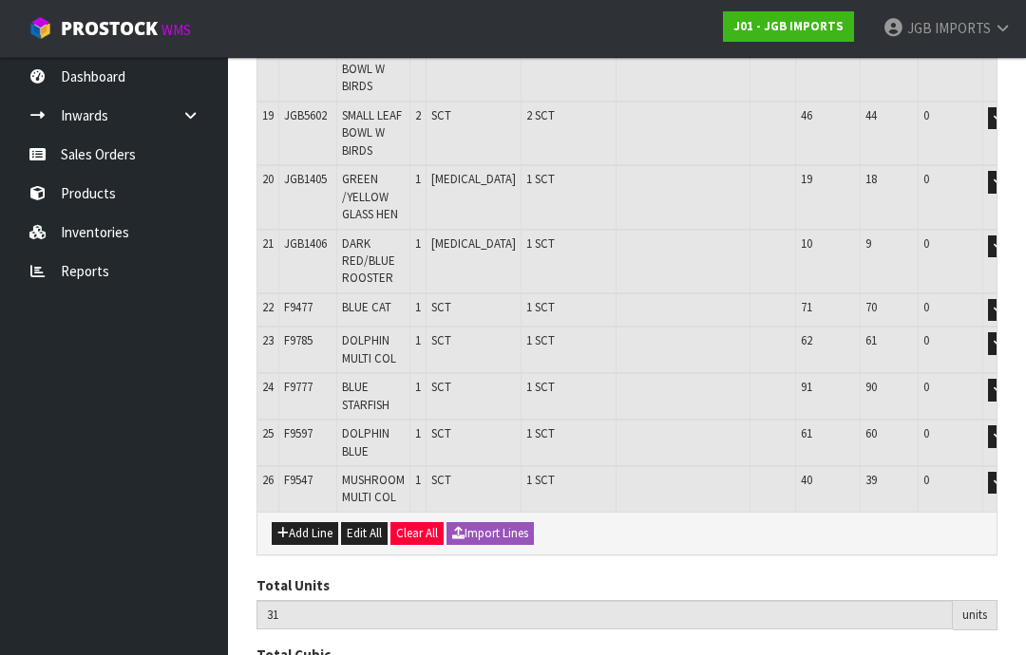
click at [300, 522] on button "Add Line" at bounding box center [305, 533] width 66 height 23
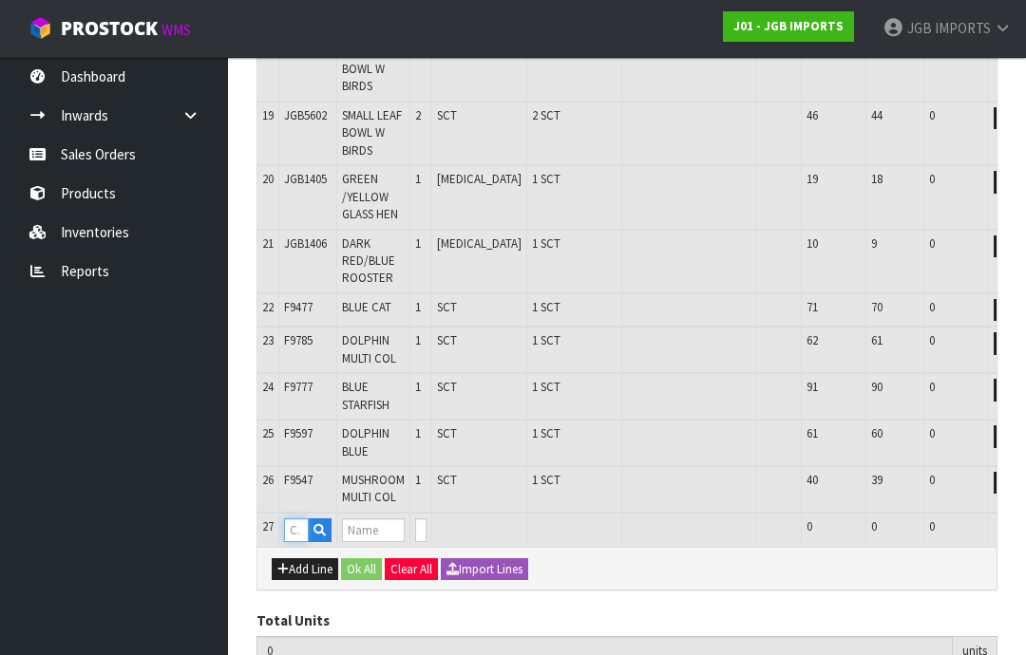
click at [295, 519] on input "text" at bounding box center [296, 531] width 25 height 24
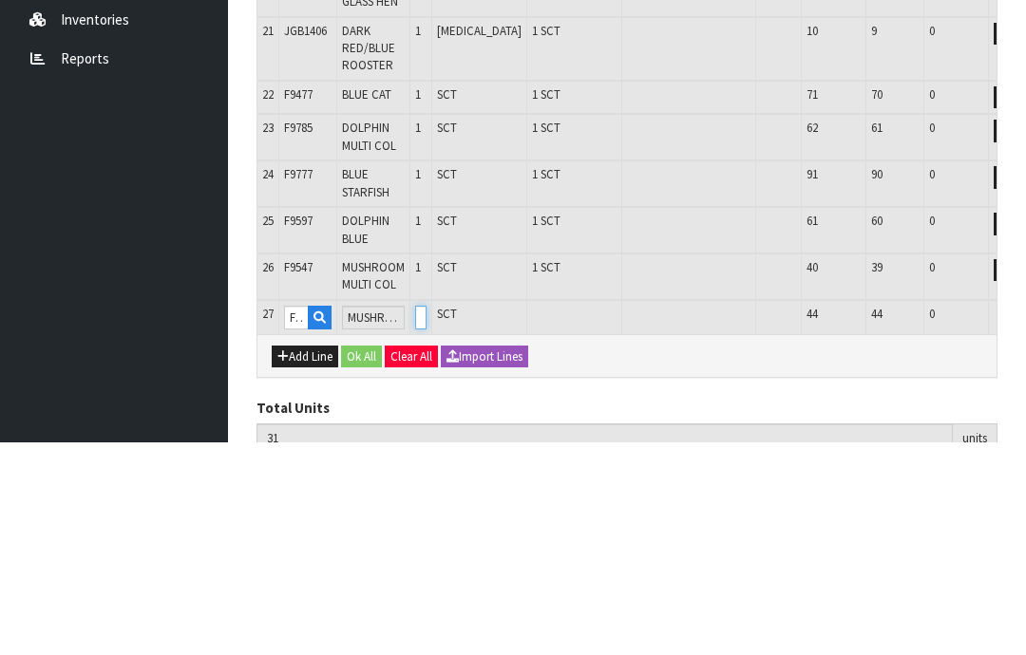
click at [427, 519] on input "0" at bounding box center [420, 531] width 11 height 24
click at [1021, 519] on button "OK" at bounding box center [1034, 530] width 27 height 23
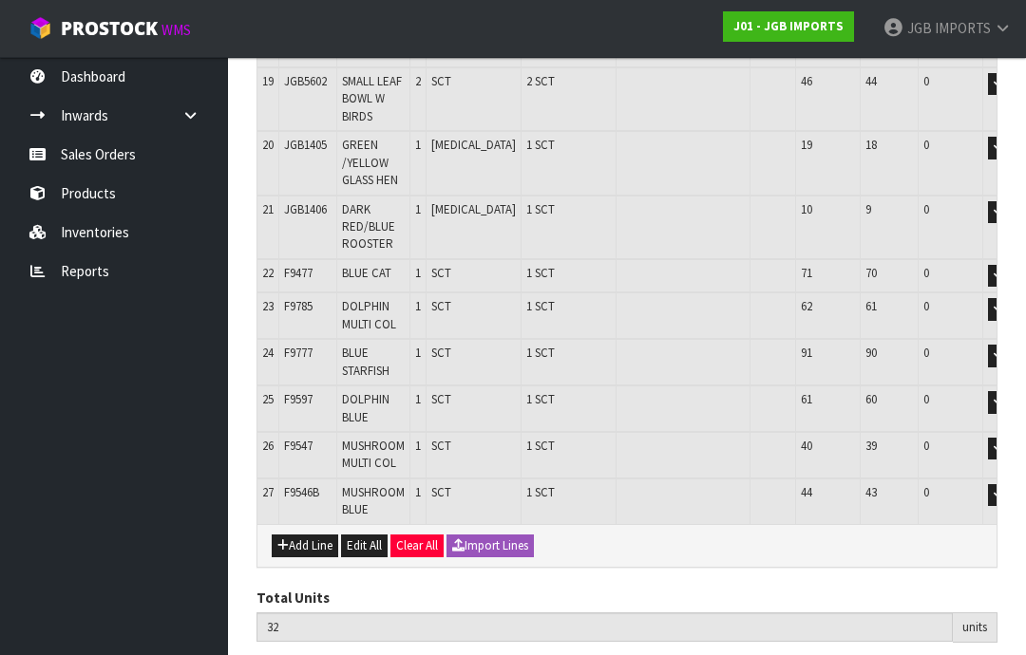
click at [309, 535] on button "Add Line" at bounding box center [305, 546] width 66 height 23
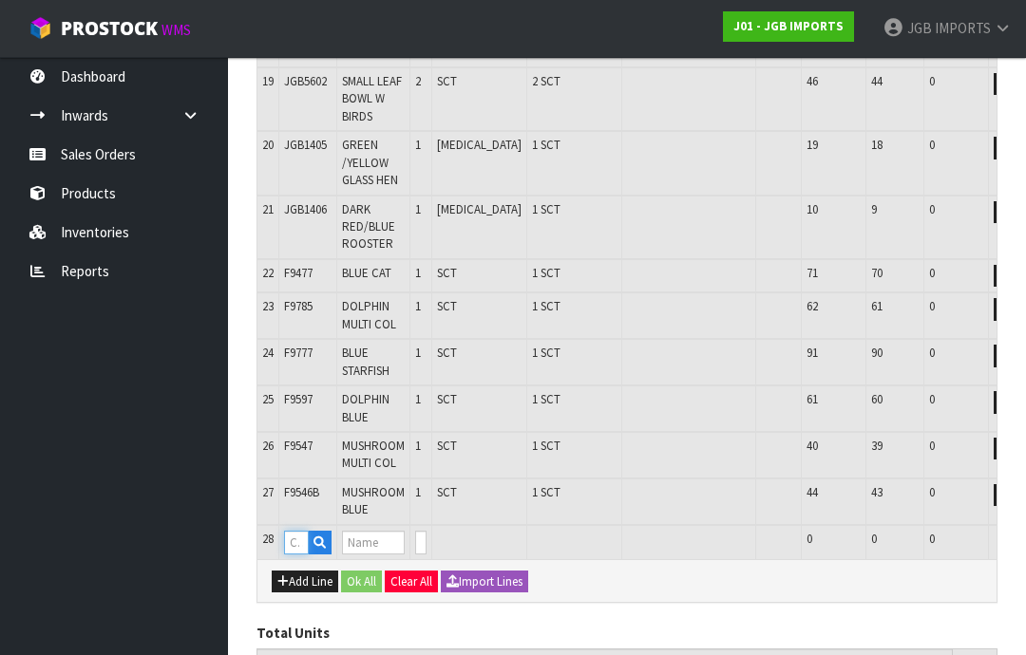
click at [299, 531] on input "text" at bounding box center [296, 543] width 25 height 24
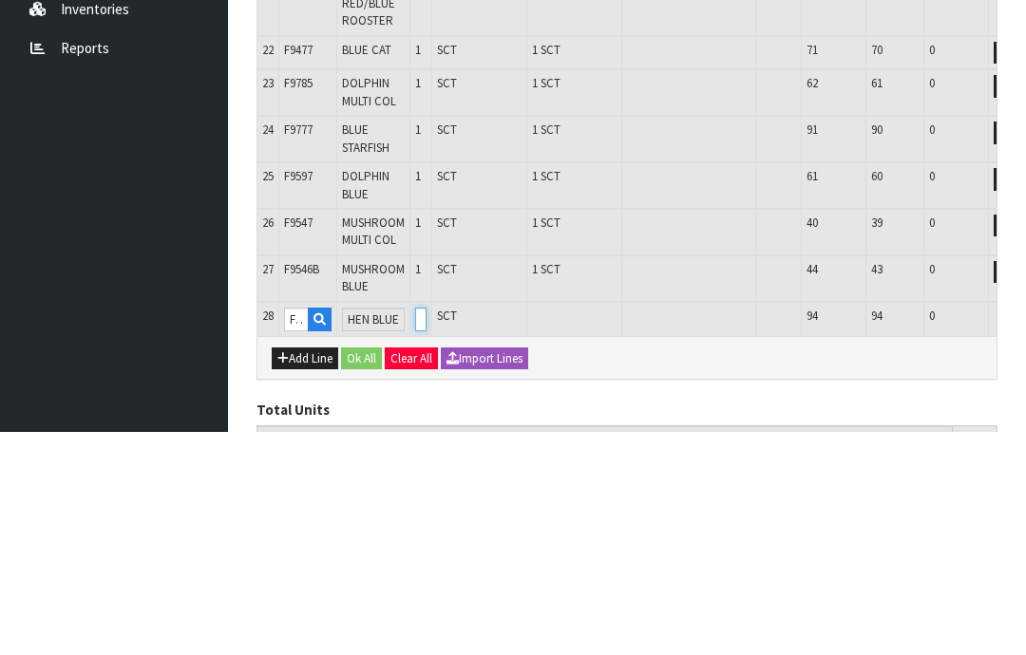
click at [427, 531] on input "0" at bounding box center [420, 543] width 11 height 24
click at [1021, 531] on button "OK" at bounding box center [1034, 542] width 27 height 23
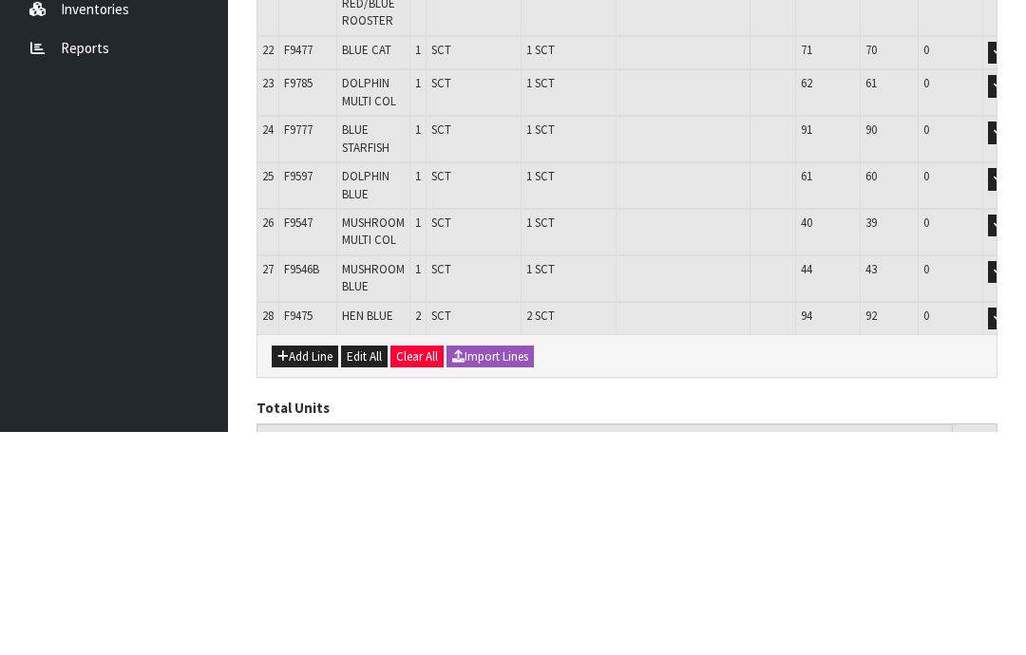
scroll to position [1460, 0]
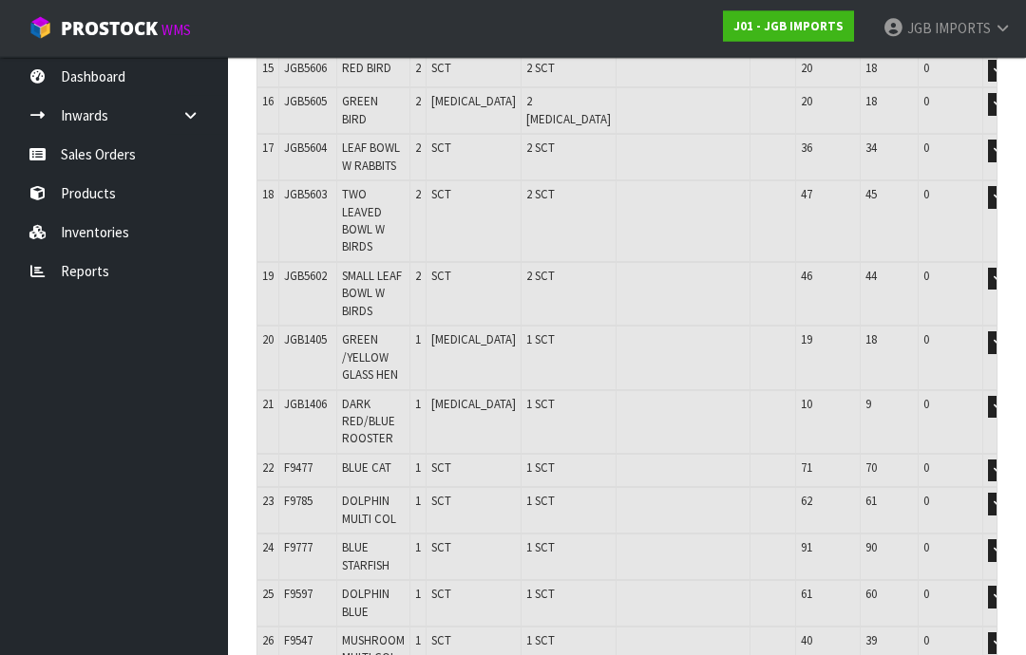
scroll to position [1223, 0]
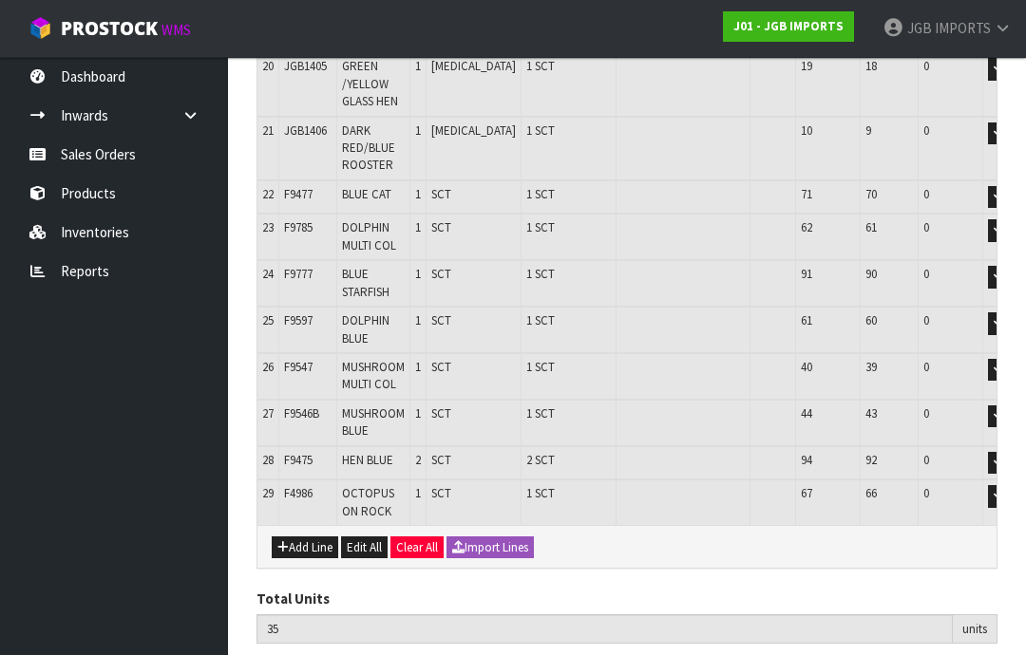
click at [310, 537] on button "Add Line" at bounding box center [305, 548] width 66 height 23
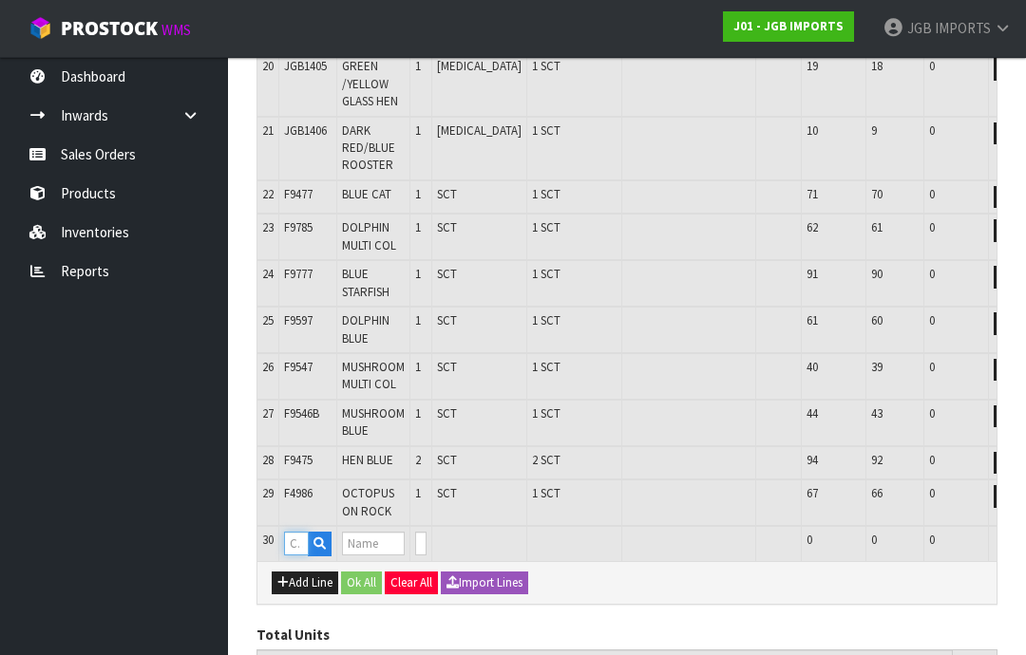
click at [297, 532] on input "text" at bounding box center [296, 544] width 25 height 24
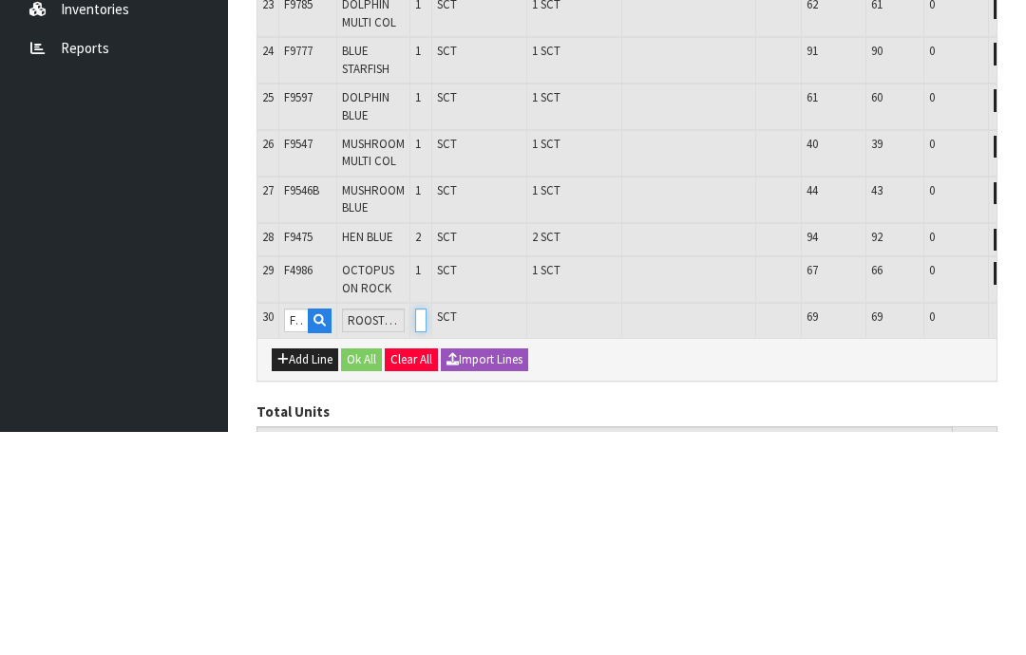
click at [427, 532] on input "0" at bounding box center [420, 544] width 11 height 24
click at [1021, 532] on button "OK" at bounding box center [1034, 543] width 27 height 23
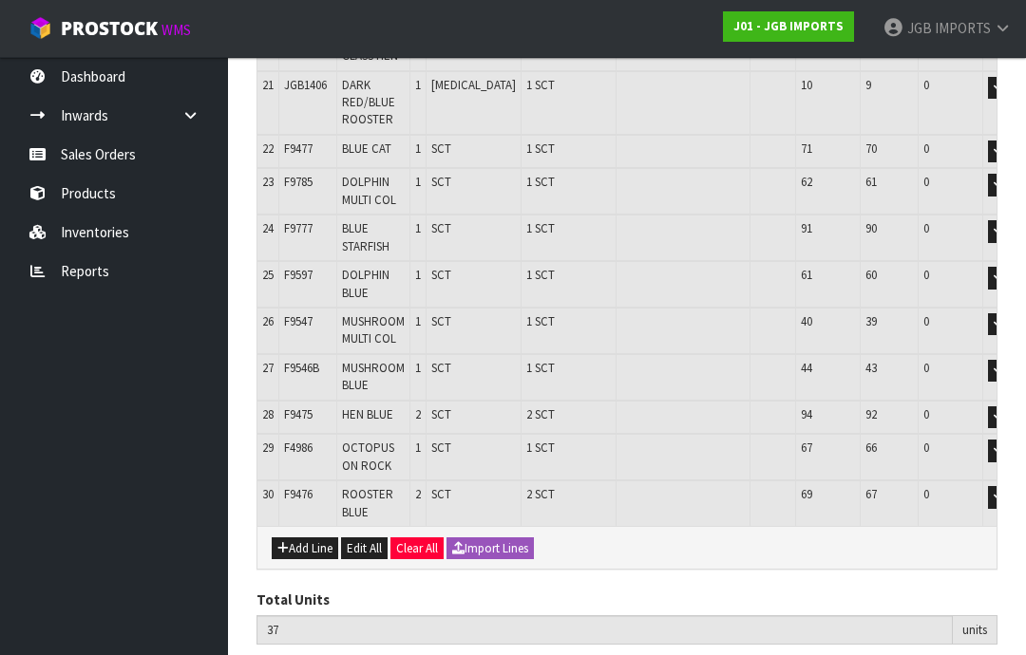
click at [295, 538] on button "Add Line" at bounding box center [305, 549] width 66 height 23
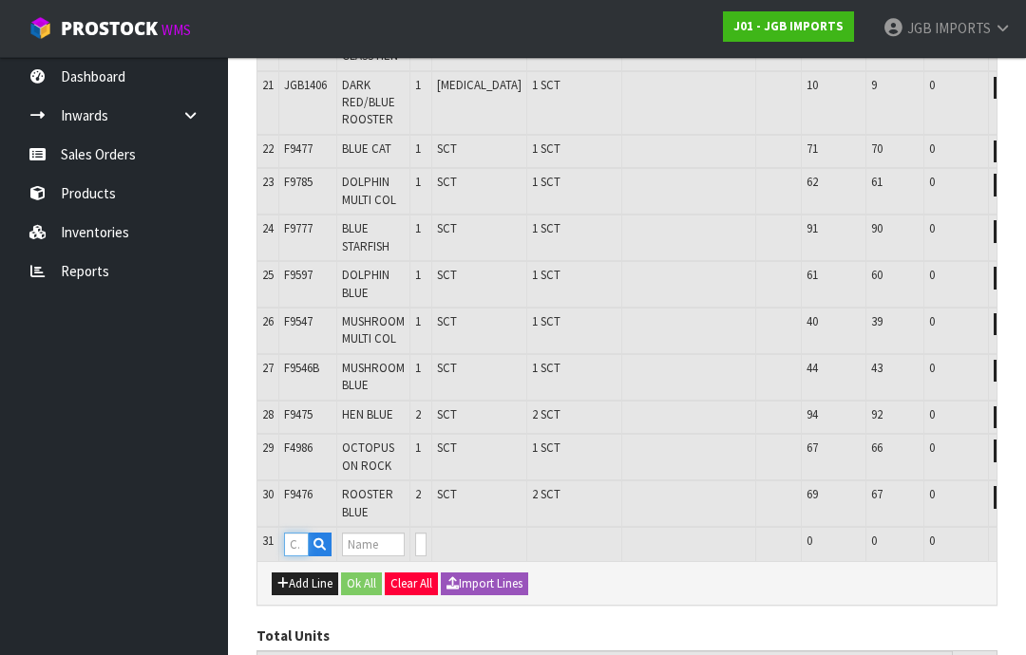
click at [296, 533] on input "text" at bounding box center [296, 545] width 25 height 24
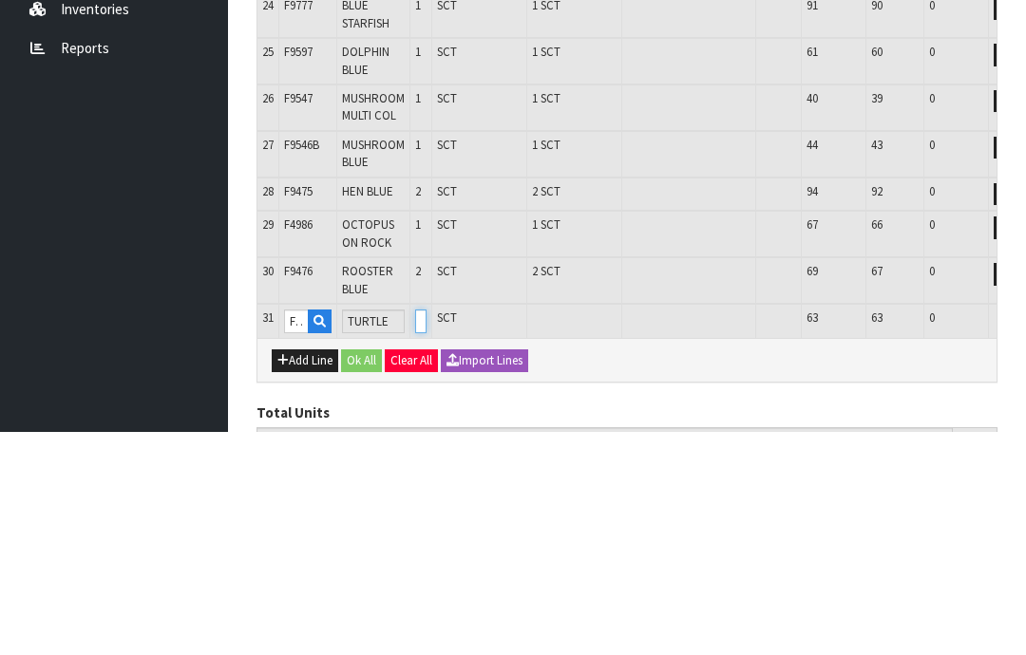
click at [427, 533] on input "0" at bounding box center [420, 545] width 11 height 24
click at [1021, 533] on button "OK" at bounding box center [1034, 544] width 27 height 23
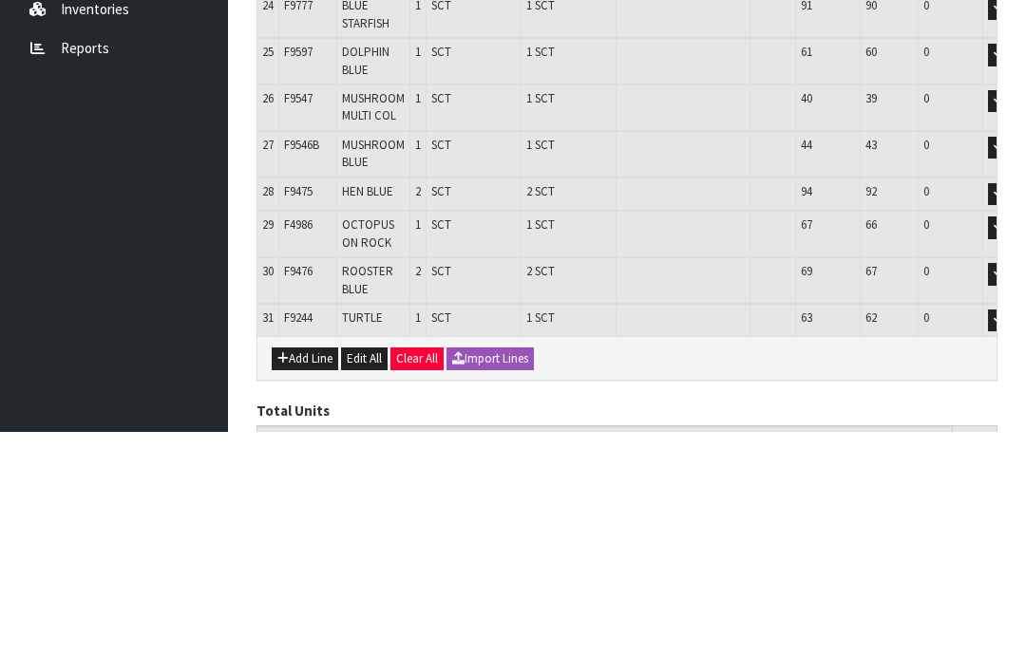
scroll to position [1584, 0]
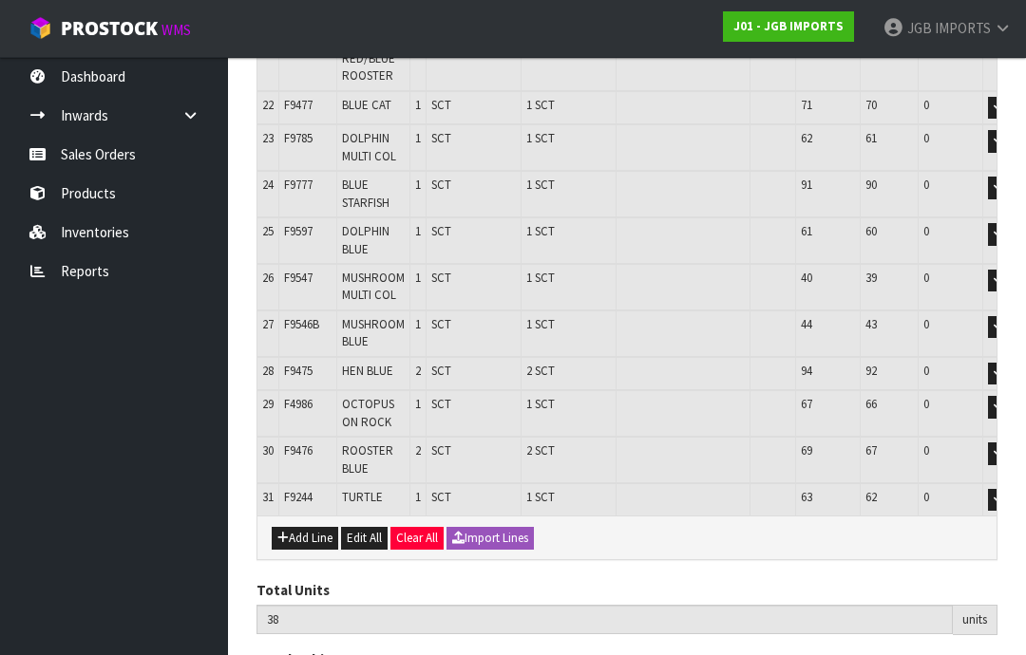
click at [301, 527] on button "Add Line" at bounding box center [305, 538] width 66 height 23
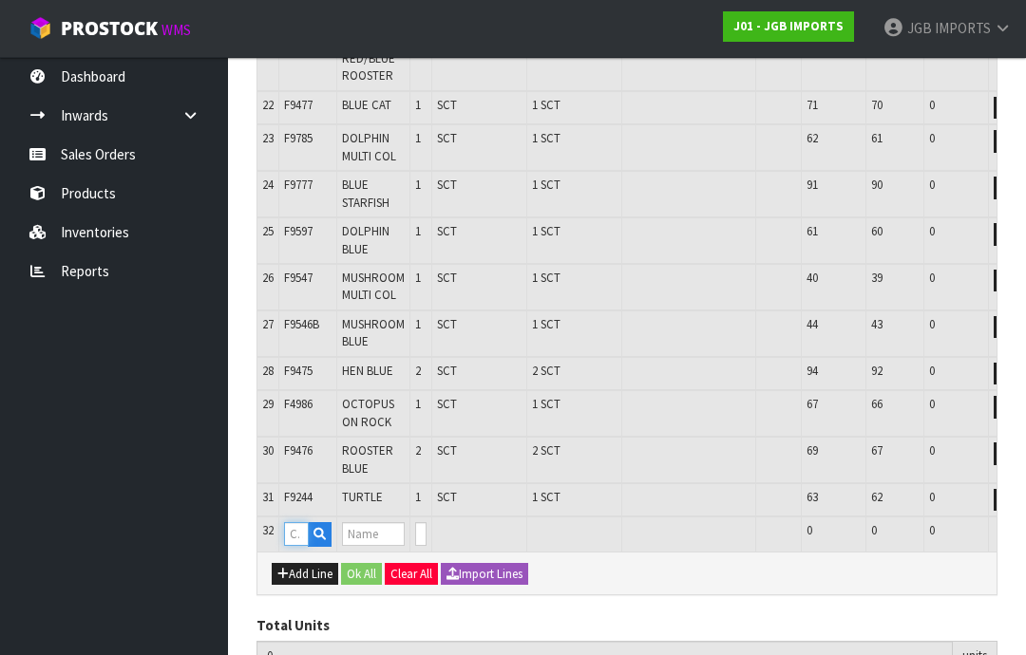
click at [296, 522] on input "text" at bounding box center [296, 534] width 25 height 24
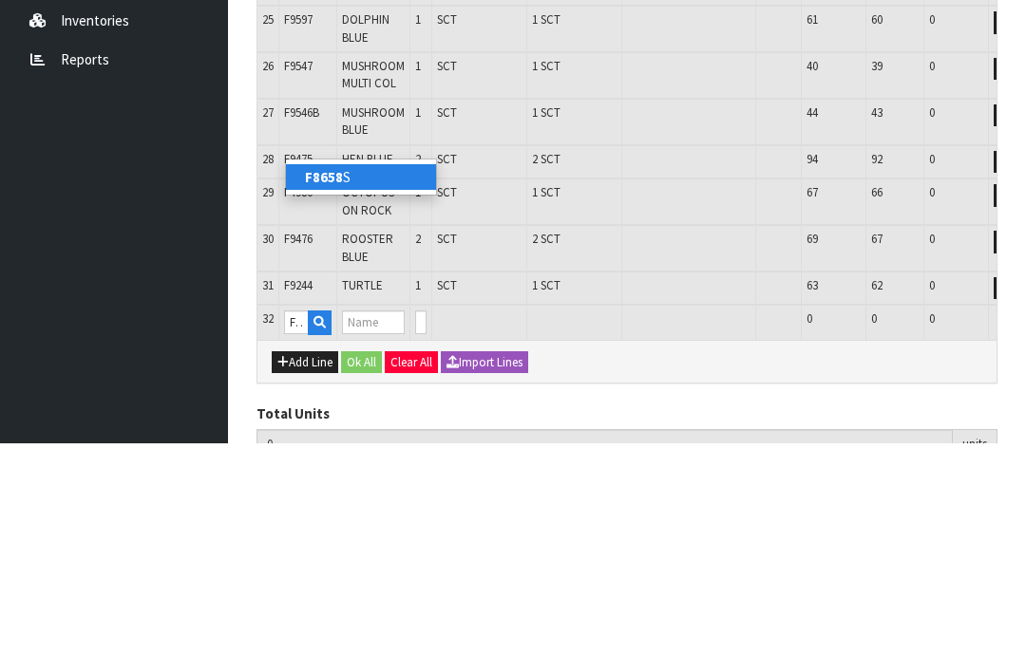
click at [338, 380] on strong "F8658" at bounding box center [324, 389] width 38 height 18
click at [427, 522] on input "0" at bounding box center [420, 534] width 11 height 24
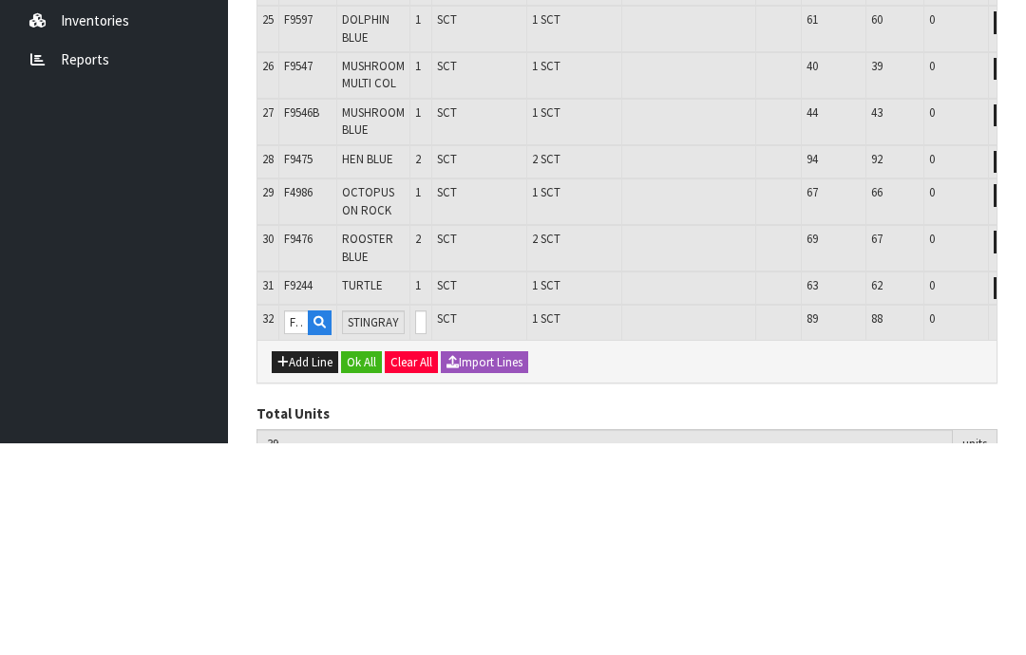
click at [1021, 522] on button "OK" at bounding box center [1034, 533] width 27 height 23
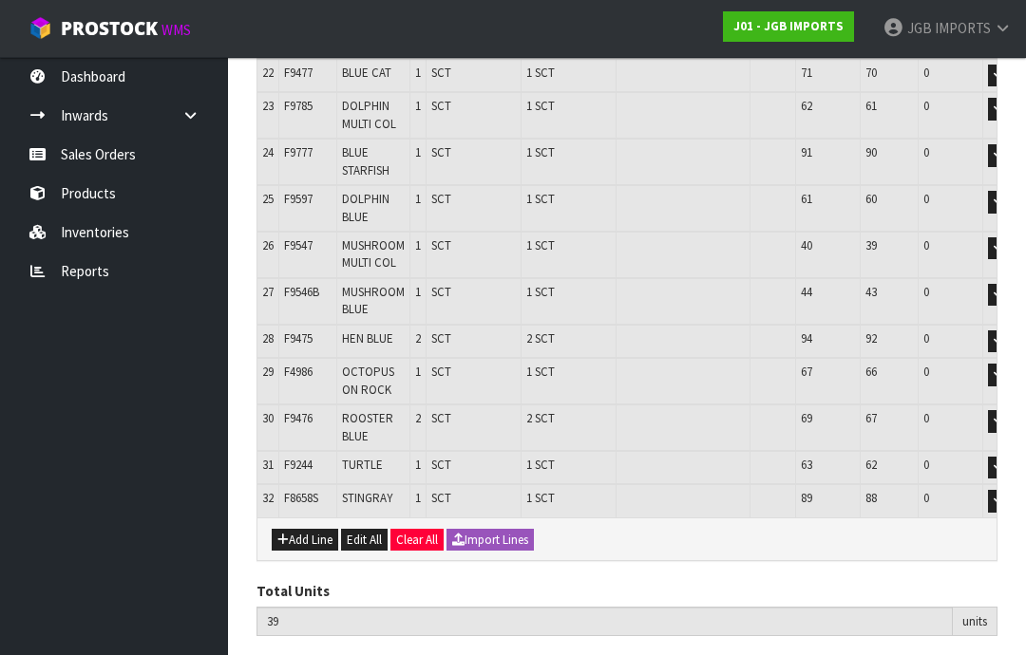
click at [311, 529] on button "Add Line" at bounding box center [305, 540] width 66 height 23
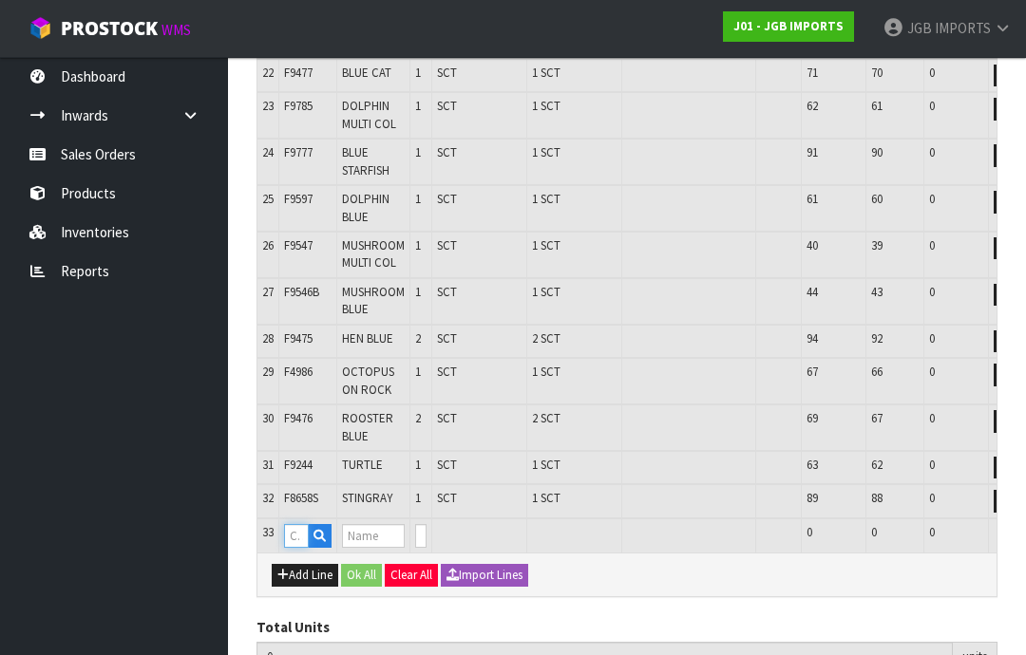
click at [297, 524] on input "text" at bounding box center [296, 536] width 25 height 24
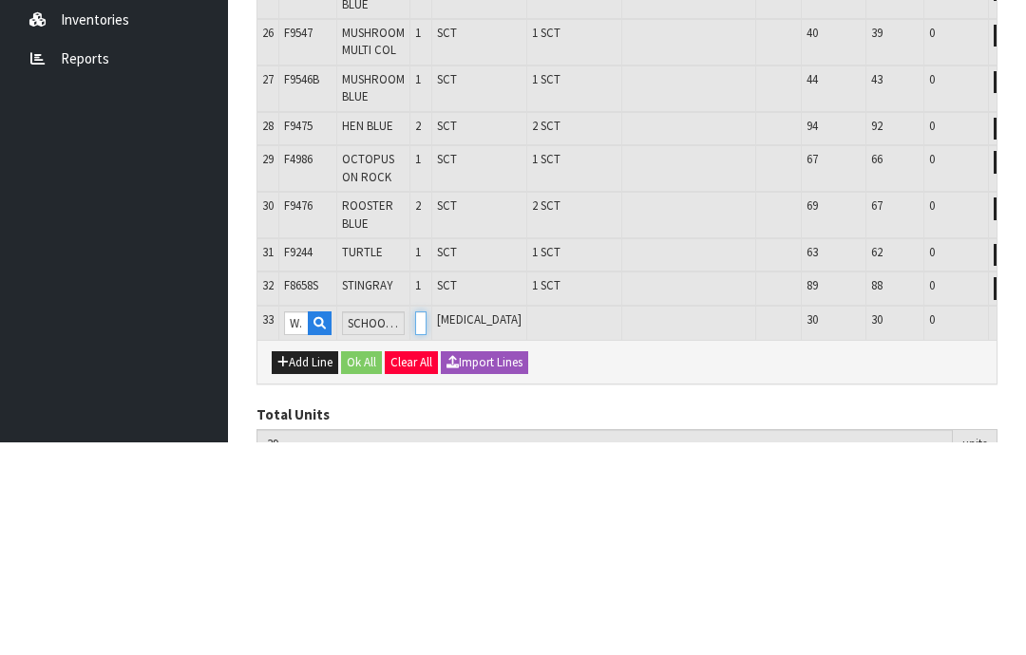
click at [427, 524] on input "0" at bounding box center [420, 536] width 11 height 24
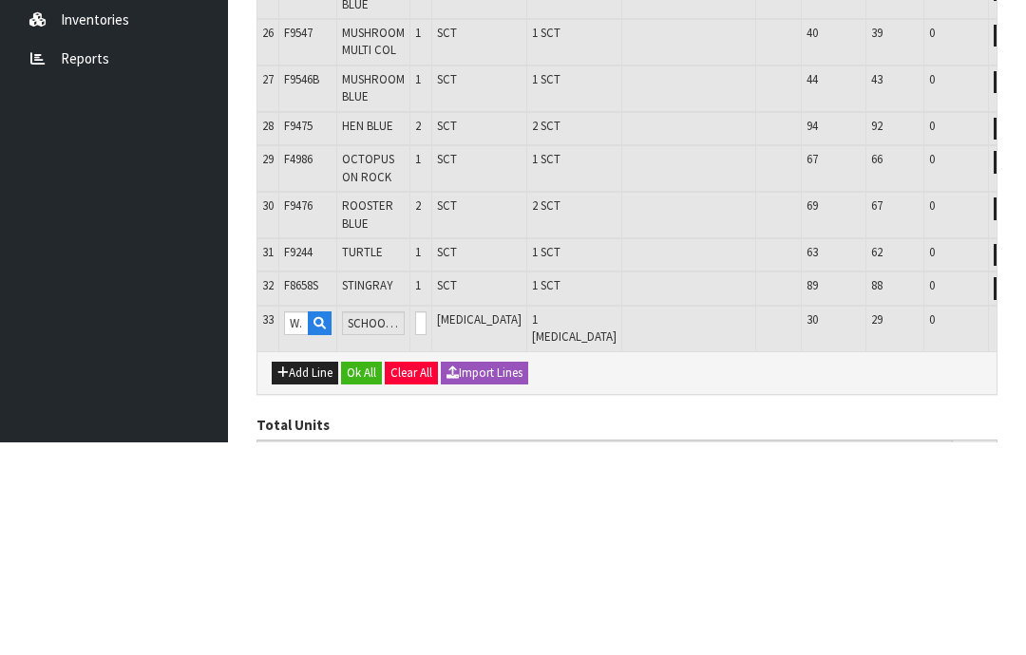
click at [1021, 524] on button "OK" at bounding box center [1034, 535] width 27 height 23
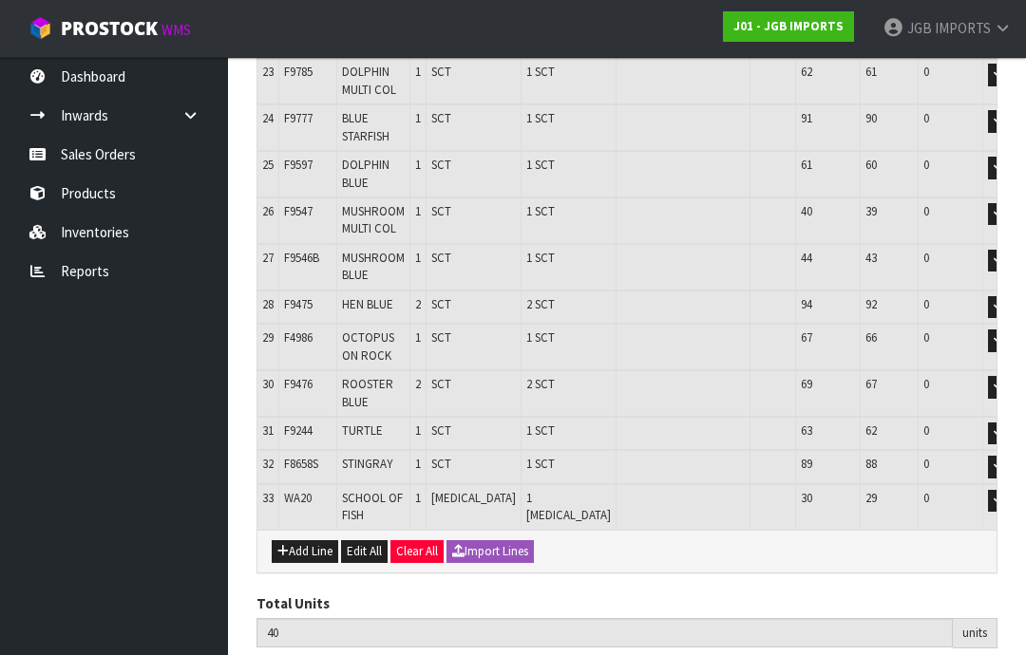
click at [301, 540] on button "Add Line" at bounding box center [305, 551] width 66 height 23
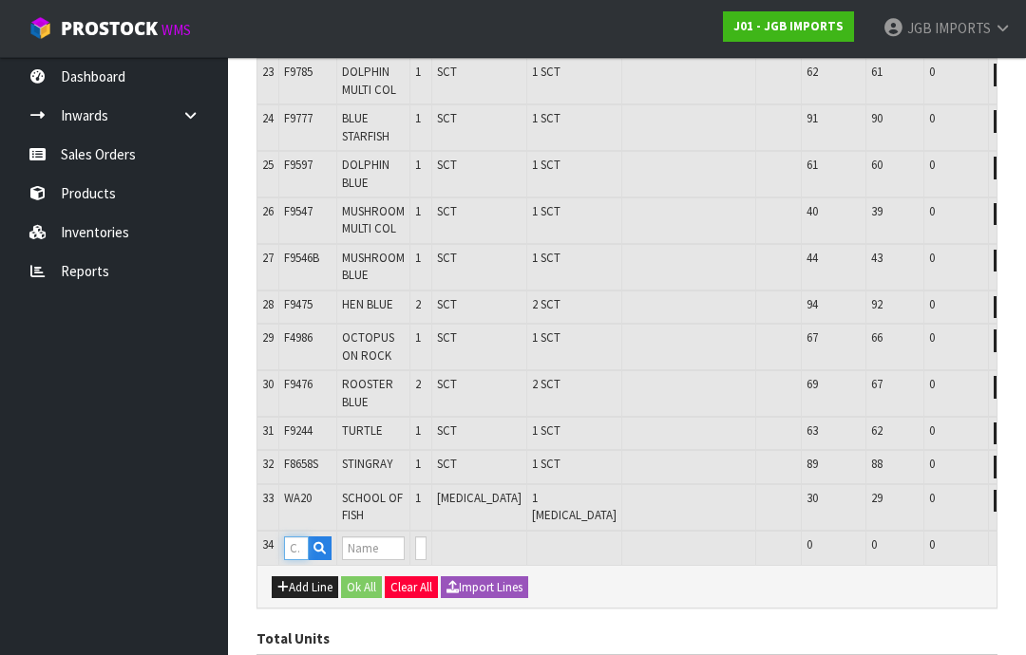
click at [294, 537] on input "text" at bounding box center [296, 549] width 25 height 24
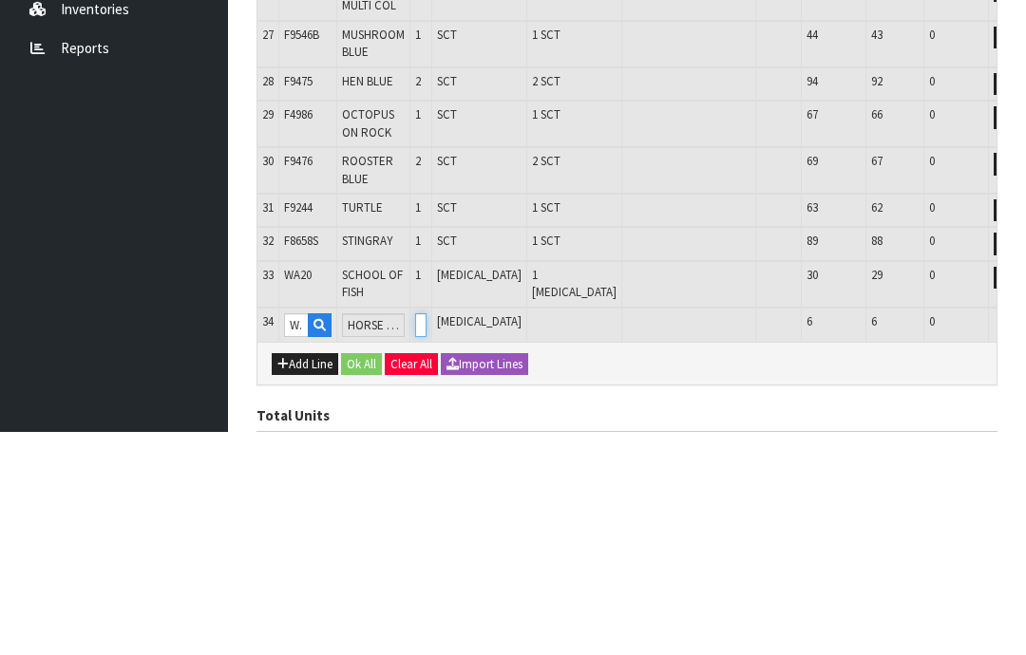
click at [427, 537] on input "0" at bounding box center [420, 549] width 11 height 24
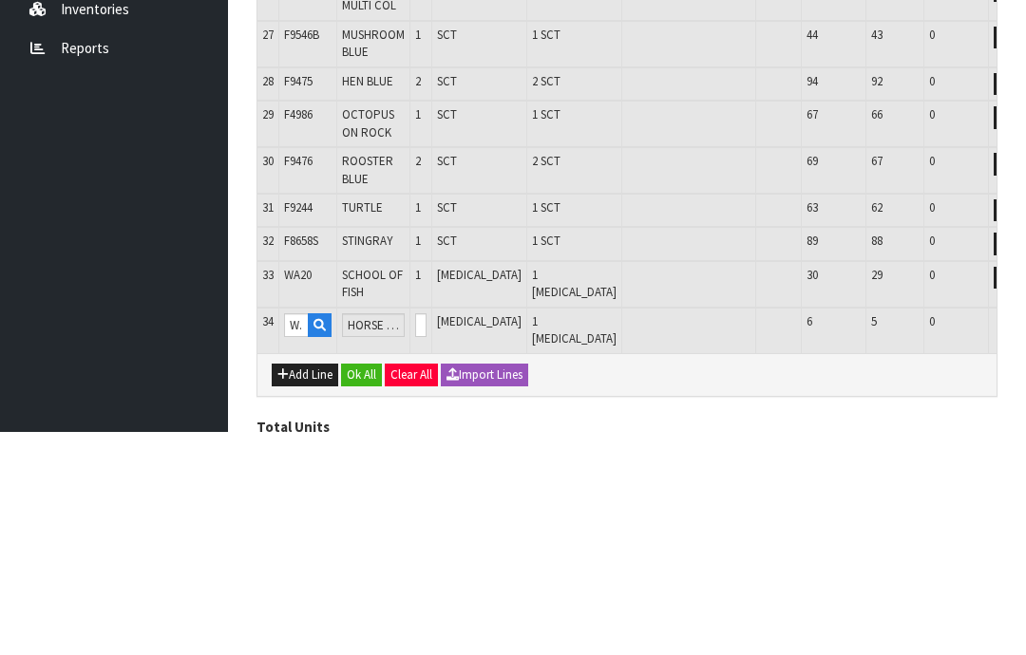
click at [1021, 537] on button "OK" at bounding box center [1034, 548] width 27 height 23
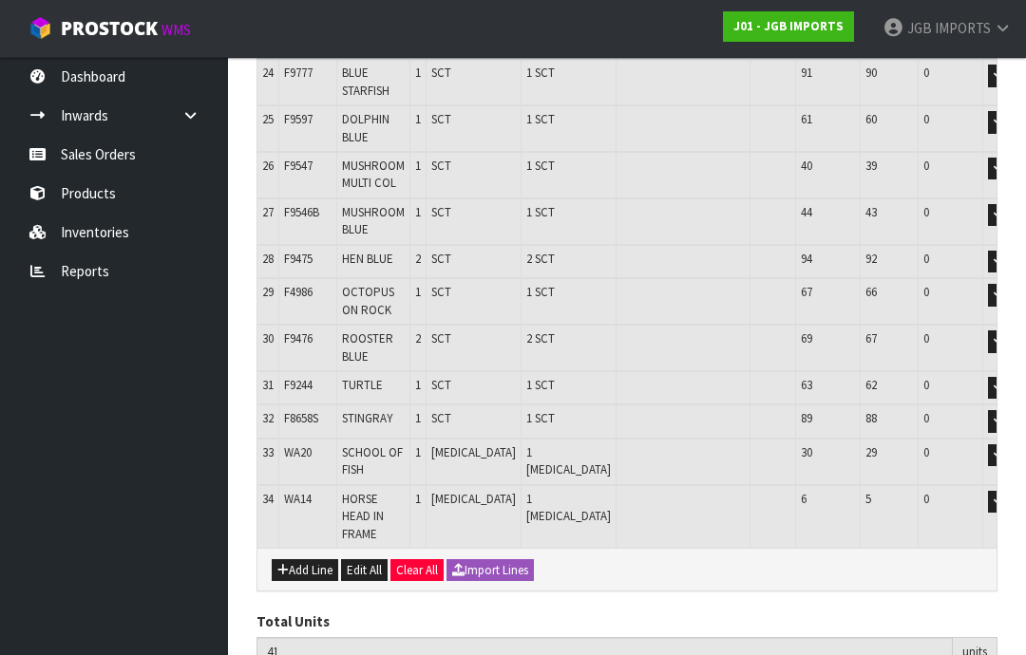
click at [296, 559] on button "Add Line" at bounding box center [305, 570] width 66 height 23
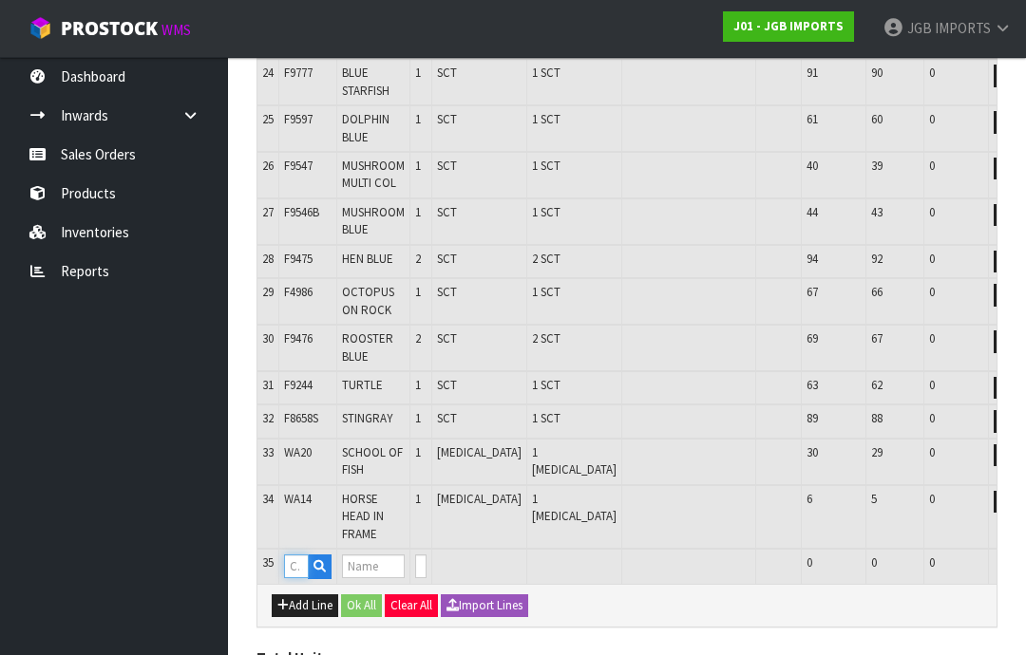
click at [299, 555] on input "text" at bounding box center [296, 567] width 25 height 24
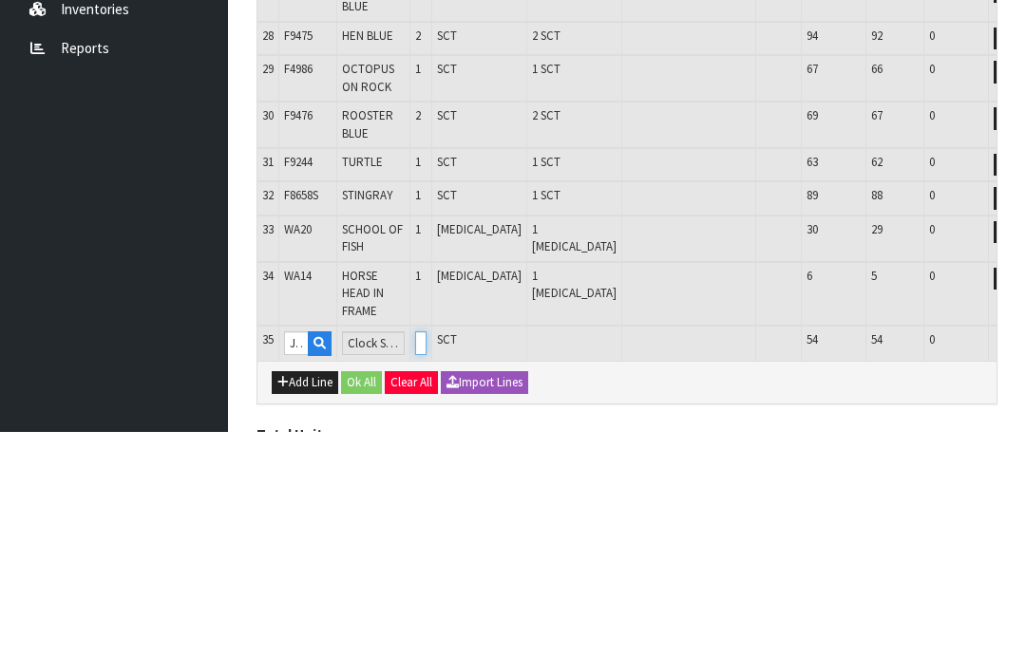
click at [427, 555] on input "0" at bounding box center [420, 567] width 11 height 24
click at [1021, 555] on button "OK" at bounding box center [1034, 566] width 27 height 23
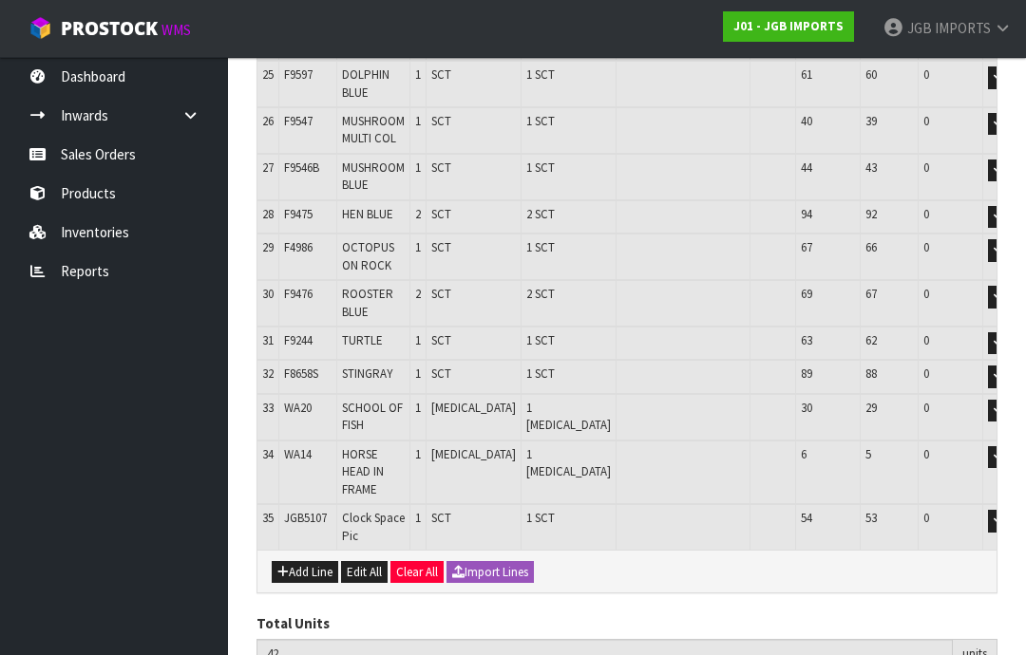
click at [295, 561] on button "Add Line" at bounding box center [305, 572] width 66 height 23
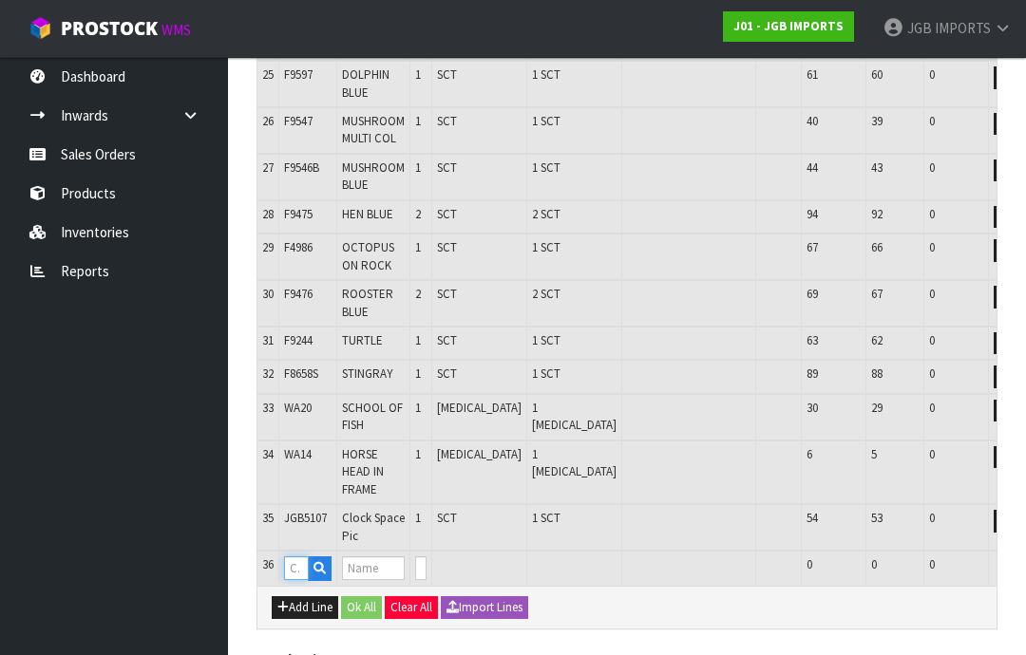
click at [299, 557] on input "text" at bounding box center [296, 569] width 25 height 24
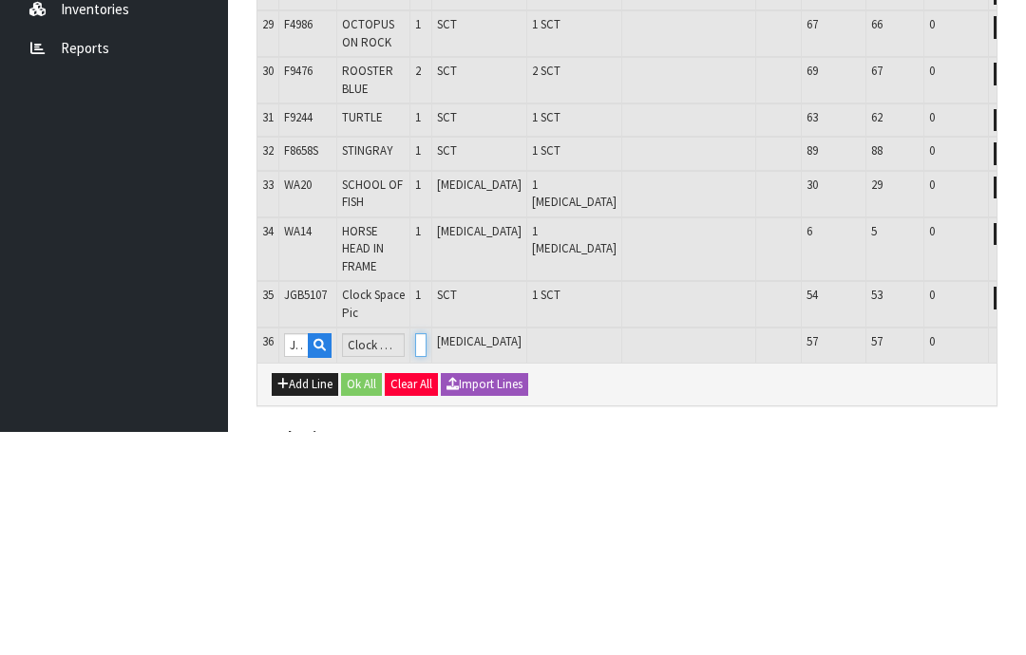
click at [427, 557] on input "0" at bounding box center [420, 569] width 11 height 24
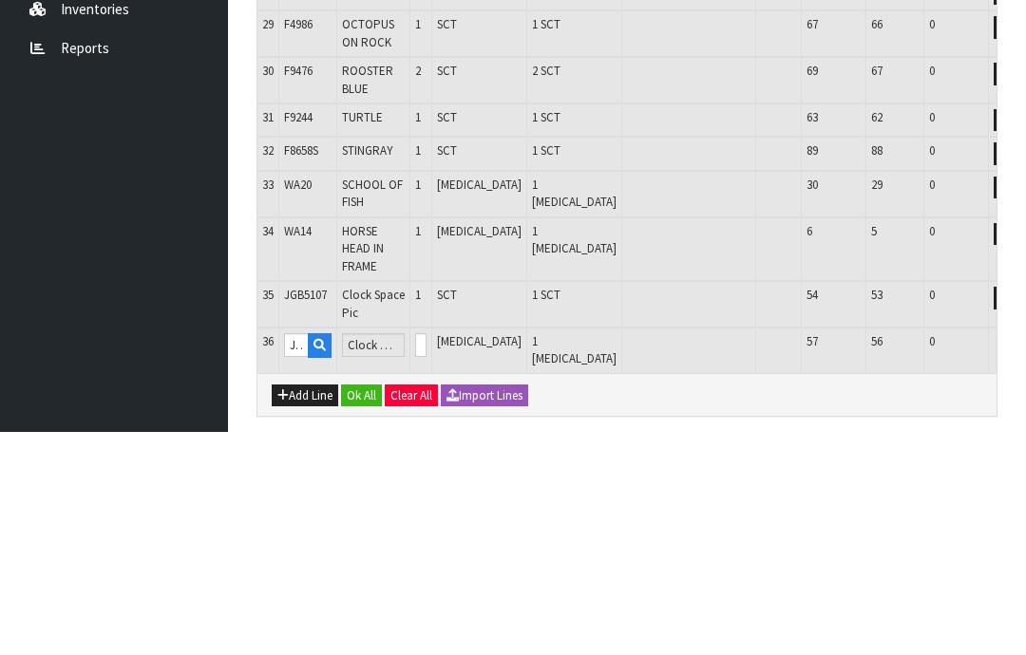
click at [1021, 557] on button "OK" at bounding box center [1034, 568] width 27 height 23
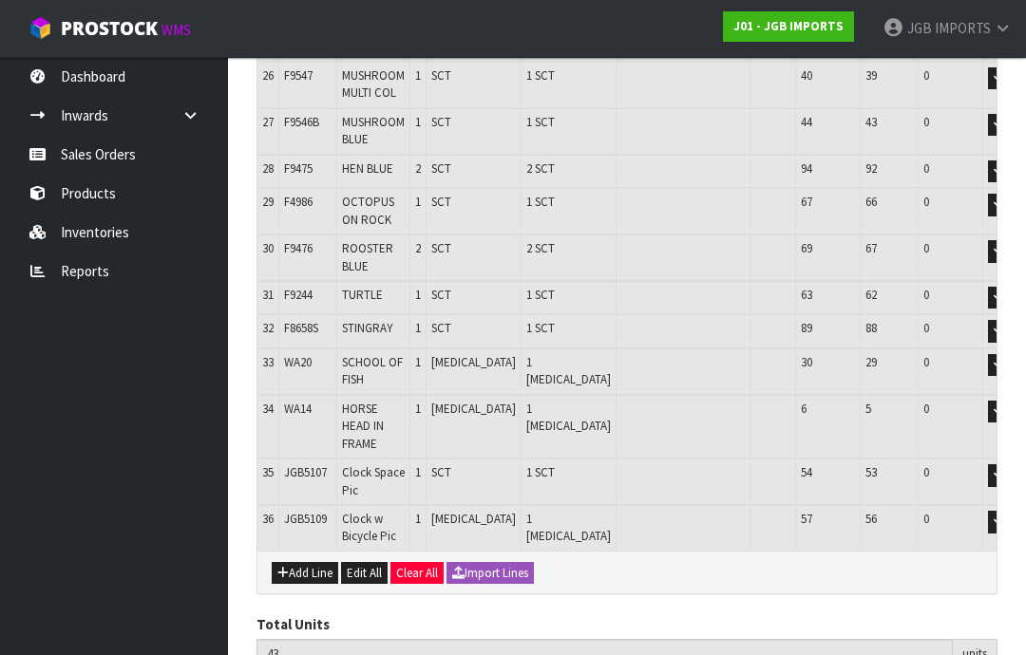
click at [299, 562] on button "Add Line" at bounding box center [305, 573] width 66 height 23
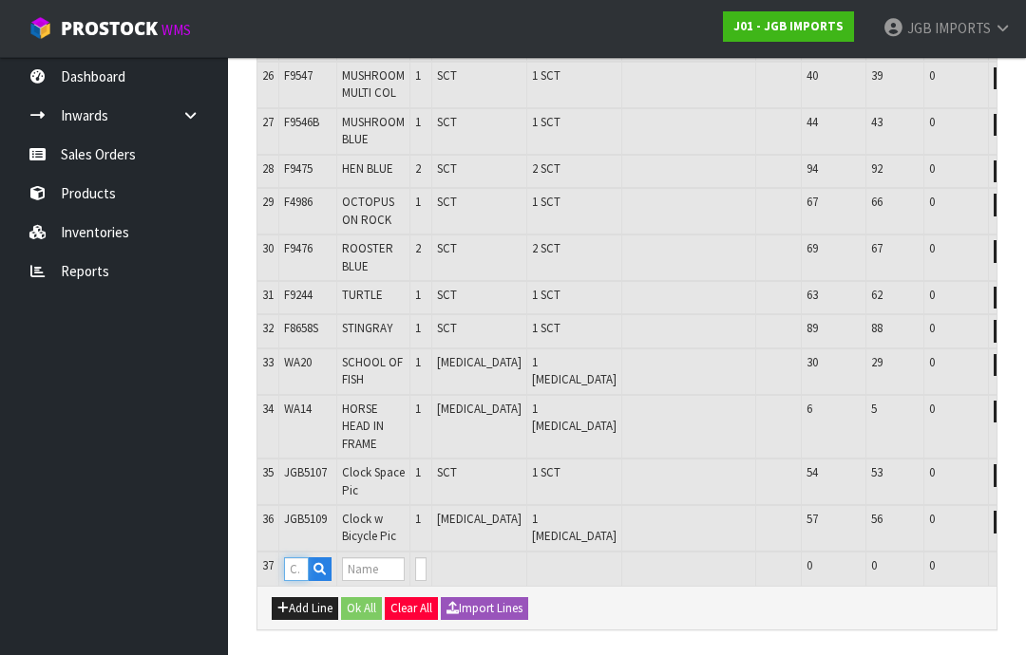
click at [301, 558] on input "text" at bounding box center [296, 570] width 25 height 24
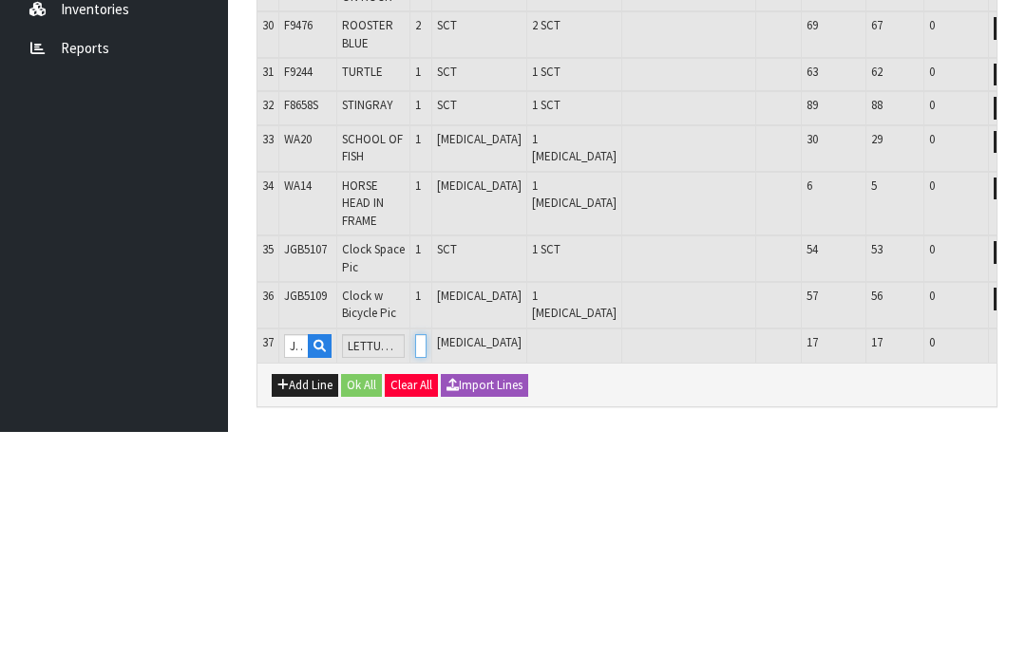
click at [427, 558] on input "0" at bounding box center [420, 570] width 11 height 24
click at [1021, 558] on button "OK" at bounding box center [1034, 569] width 27 height 23
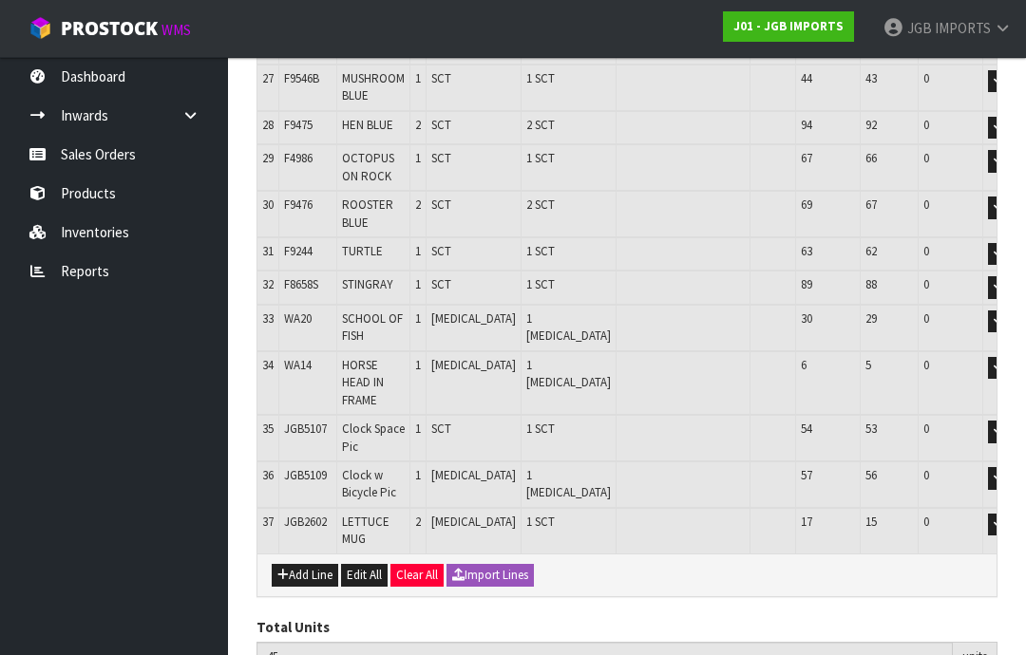
click at [307, 564] on button "Add Line" at bounding box center [305, 575] width 66 height 23
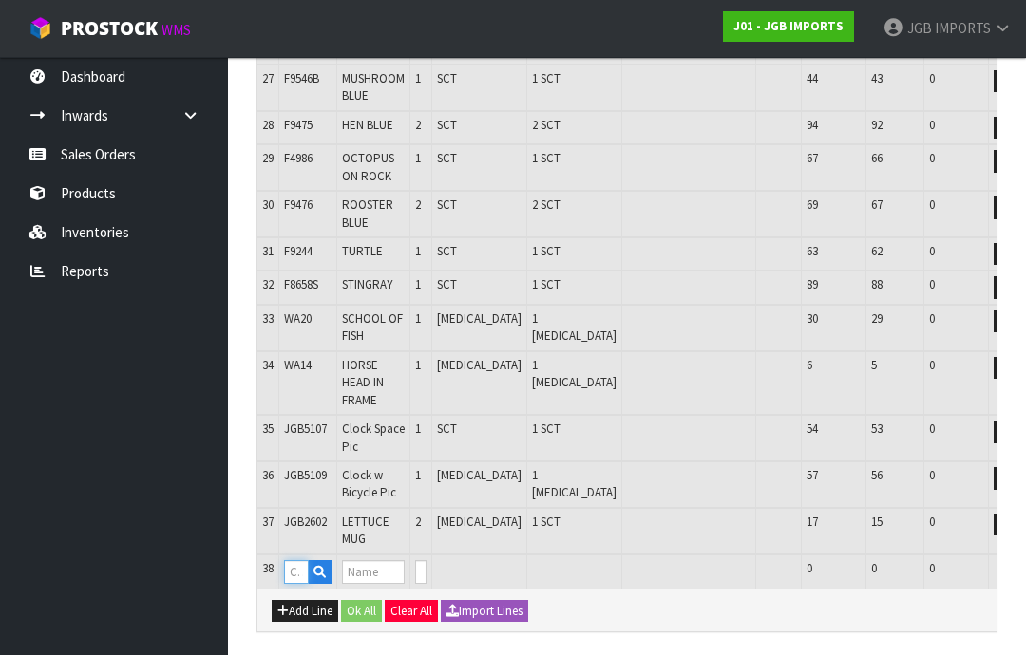
click at [292, 560] on input "text" at bounding box center [296, 572] width 25 height 24
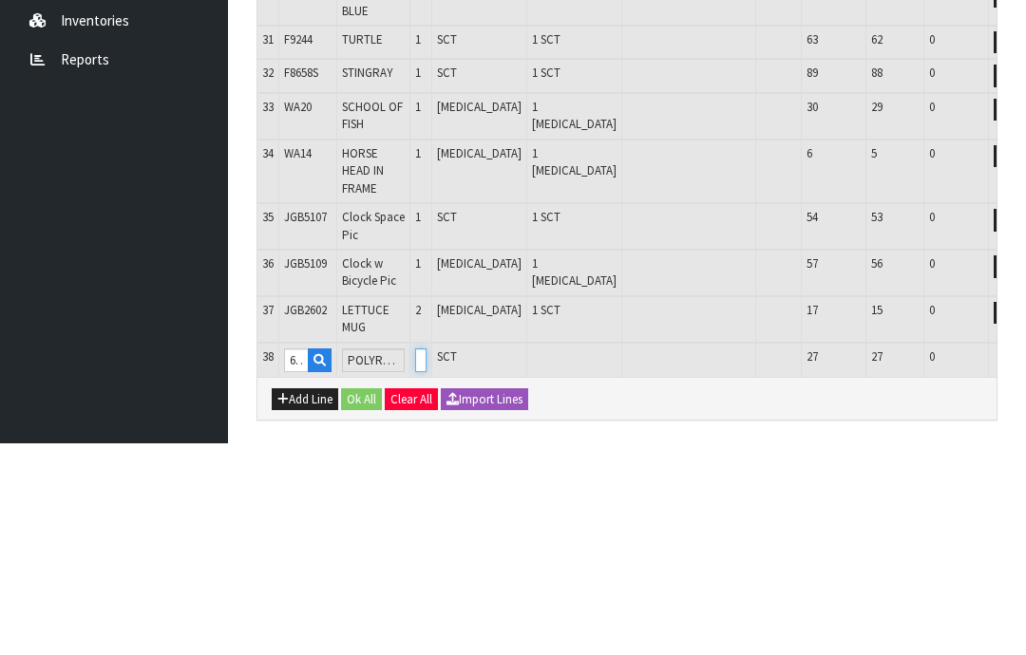
click at [427, 560] on input "0" at bounding box center [420, 572] width 11 height 24
click at [1021, 560] on button "OK" at bounding box center [1034, 571] width 27 height 23
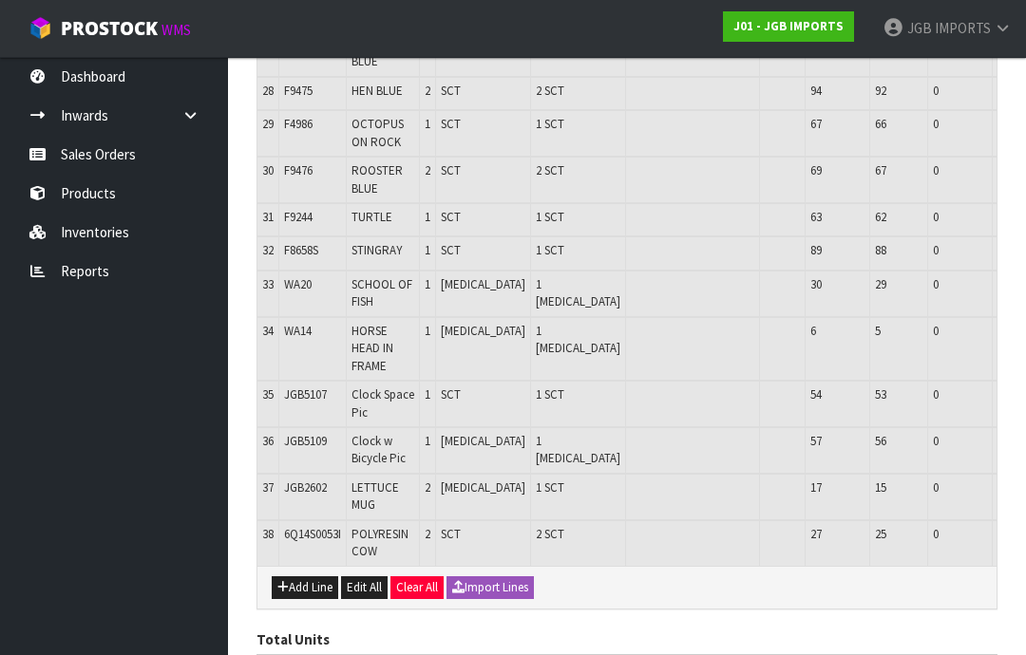
click at [297, 577] on button "Add Line" at bounding box center [305, 588] width 66 height 23
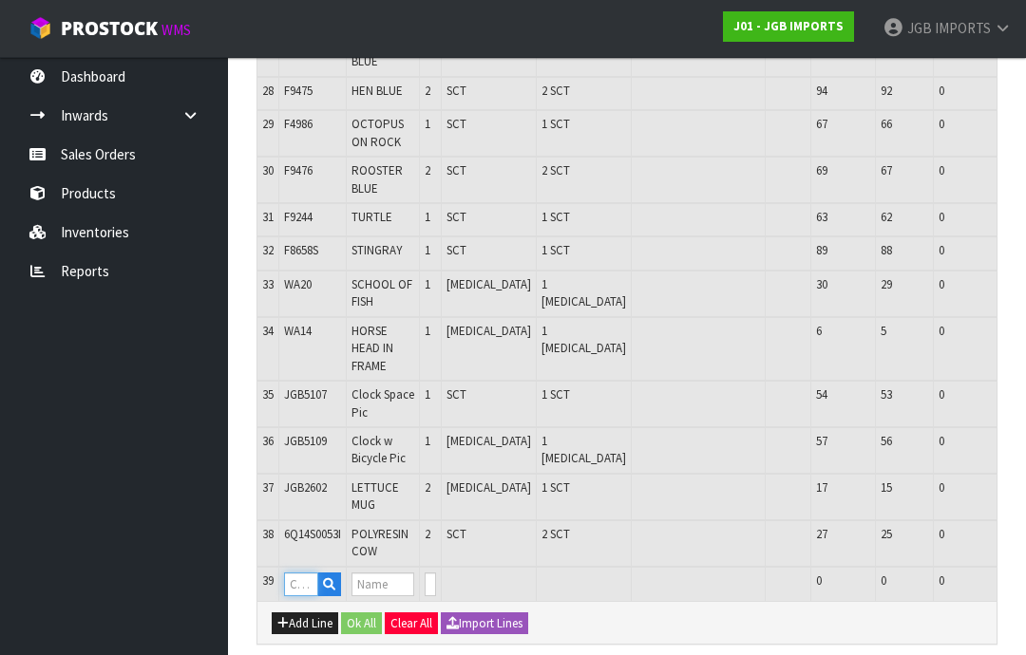
click at [293, 573] on input "text" at bounding box center [301, 585] width 34 height 24
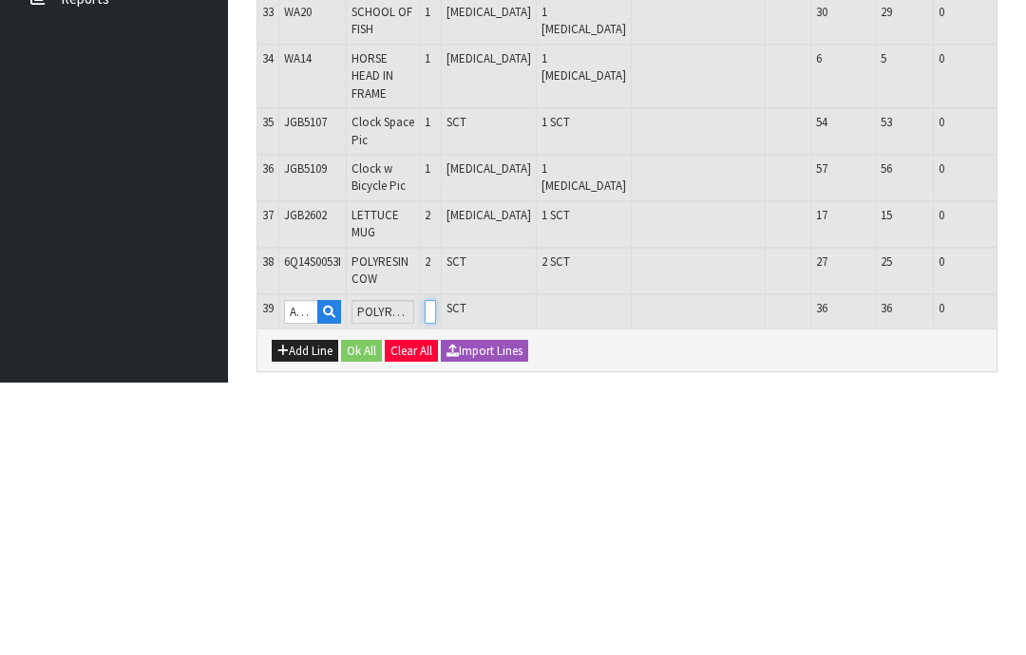
click at [436, 573] on input "0" at bounding box center [430, 585] width 11 height 24
click at [1025, 573] on button "OK" at bounding box center [1044, 584] width 27 height 23
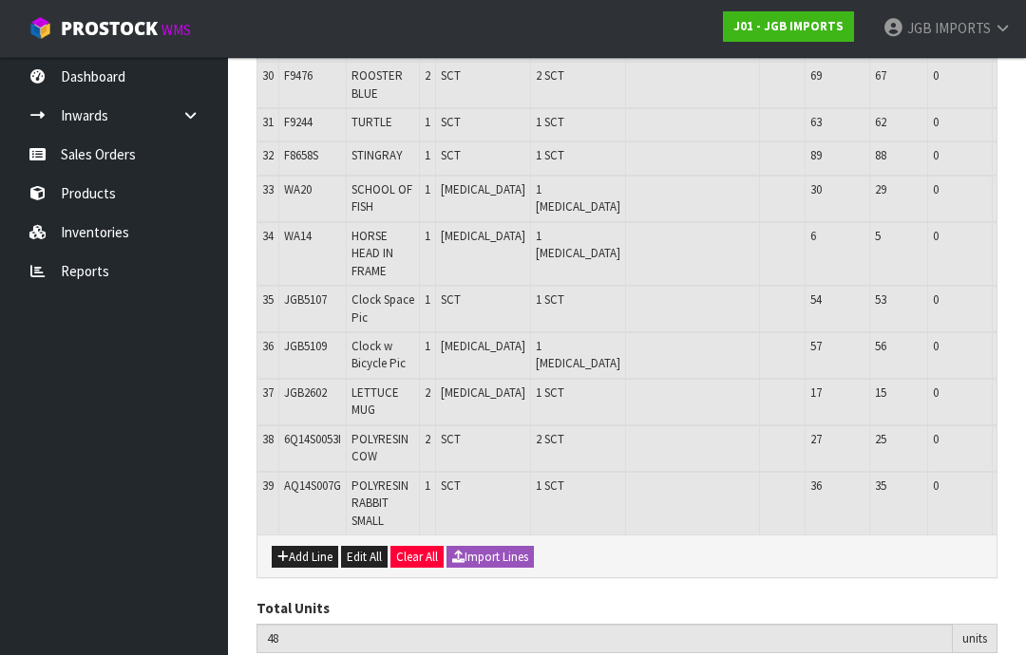
click at [298, 546] on button "Add Line" at bounding box center [305, 557] width 66 height 23
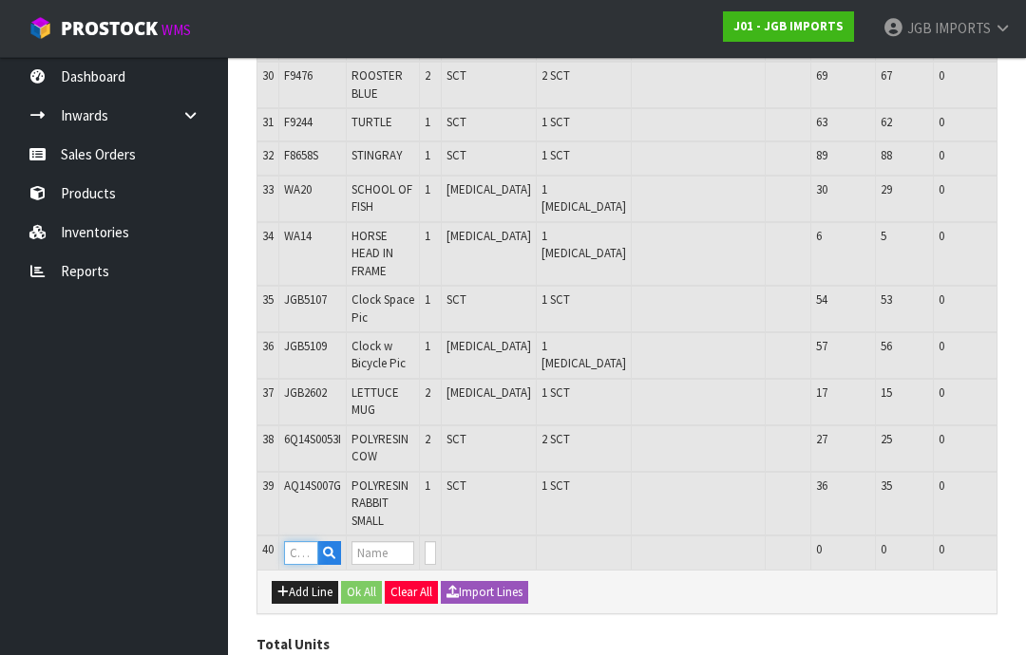
click at [308, 541] on input "text" at bounding box center [301, 553] width 34 height 24
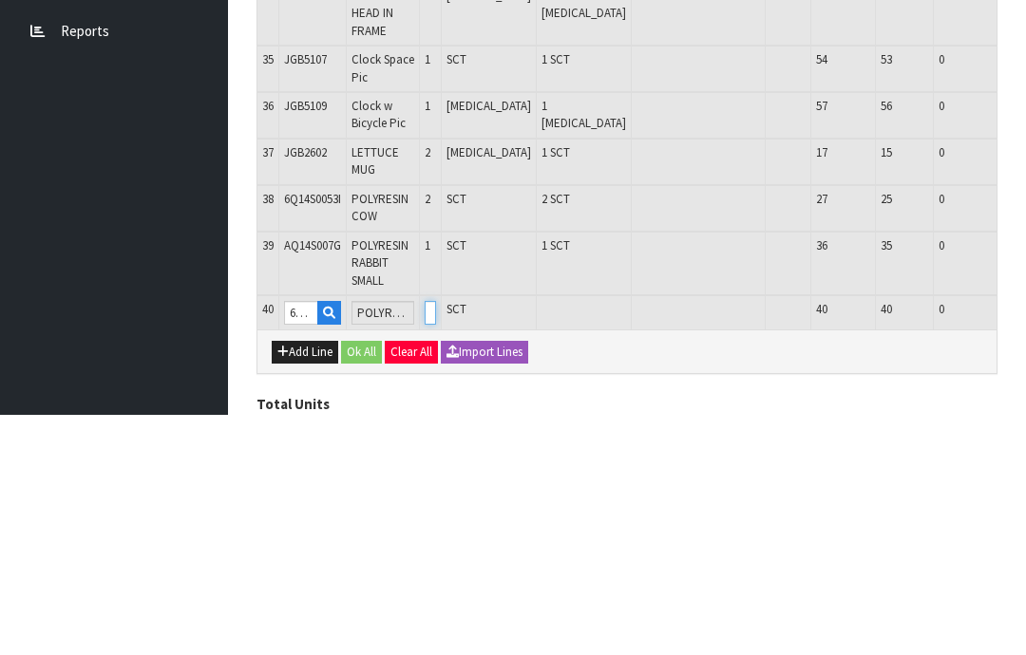
click at [436, 541] on input "0" at bounding box center [430, 553] width 11 height 24
click at [1006, 541] on button "button" at bounding box center [1017, 552] width 22 height 23
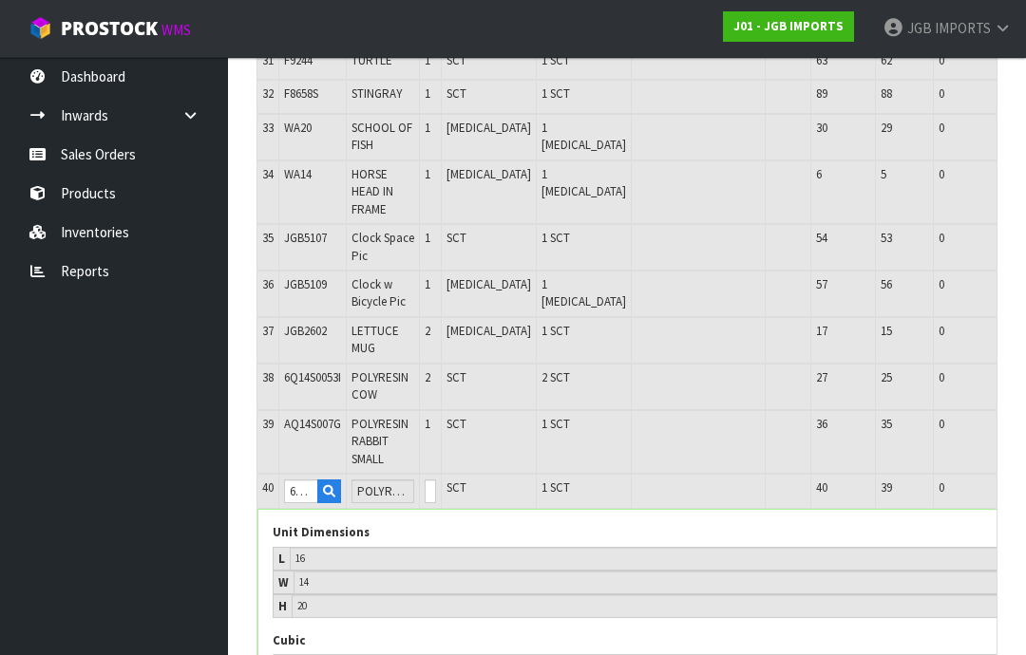
click at [1025, 480] on button "OK" at bounding box center [1044, 491] width 27 height 23
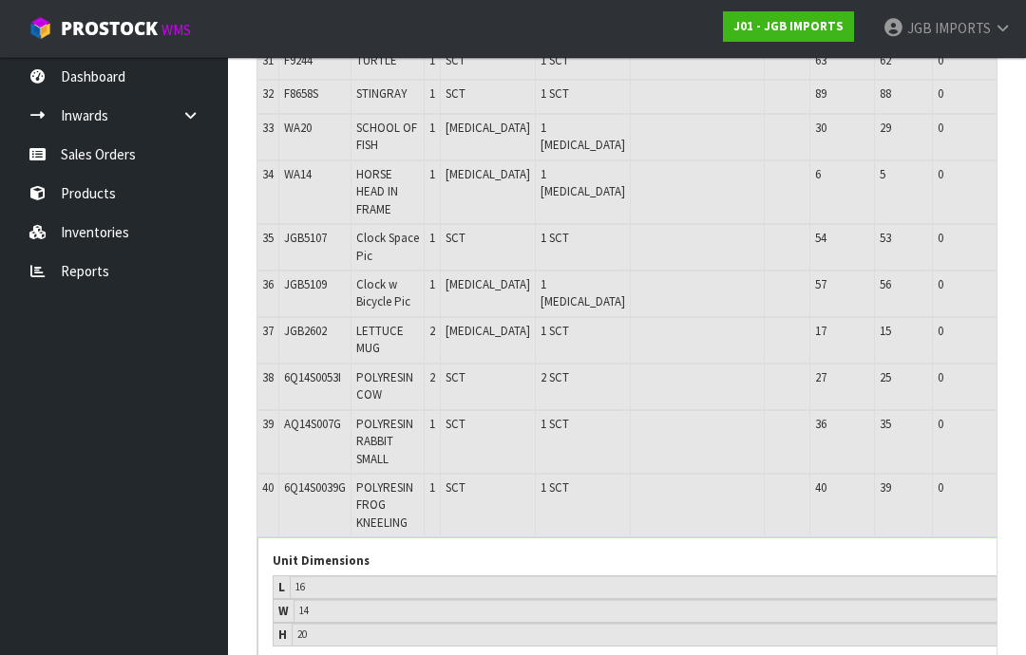
click at [997, 474] on td "Edit" at bounding box center [1041, 506] width 88 height 64
click at [1008, 484] on icon "button" at bounding box center [1013, 490] width 10 height 12
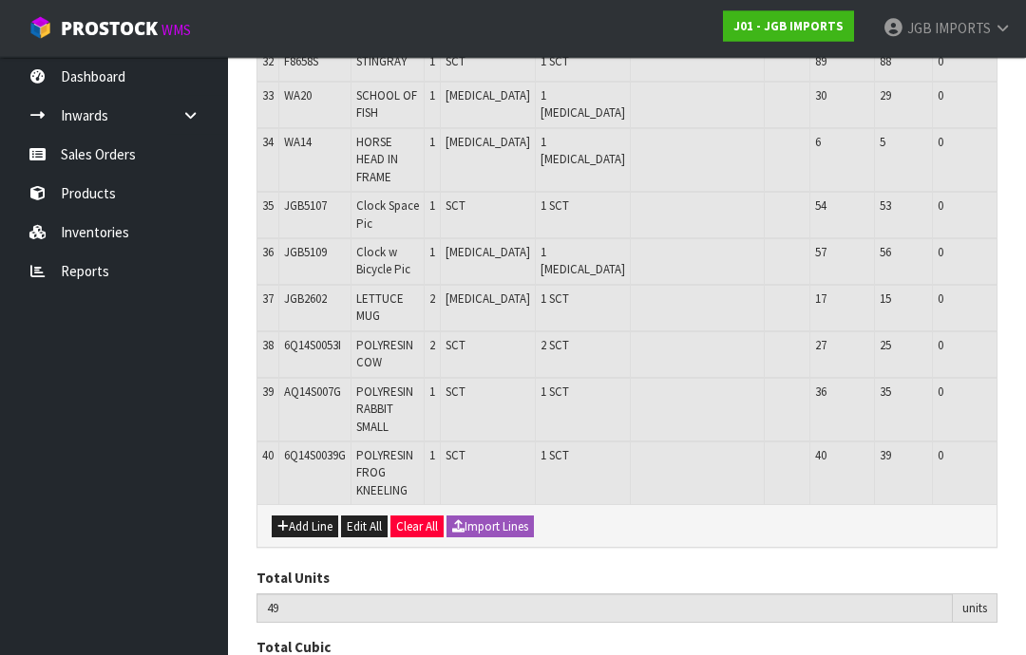
scroll to position [2054, 0]
click at [304, 515] on button "Add Line" at bounding box center [305, 526] width 66 height 23
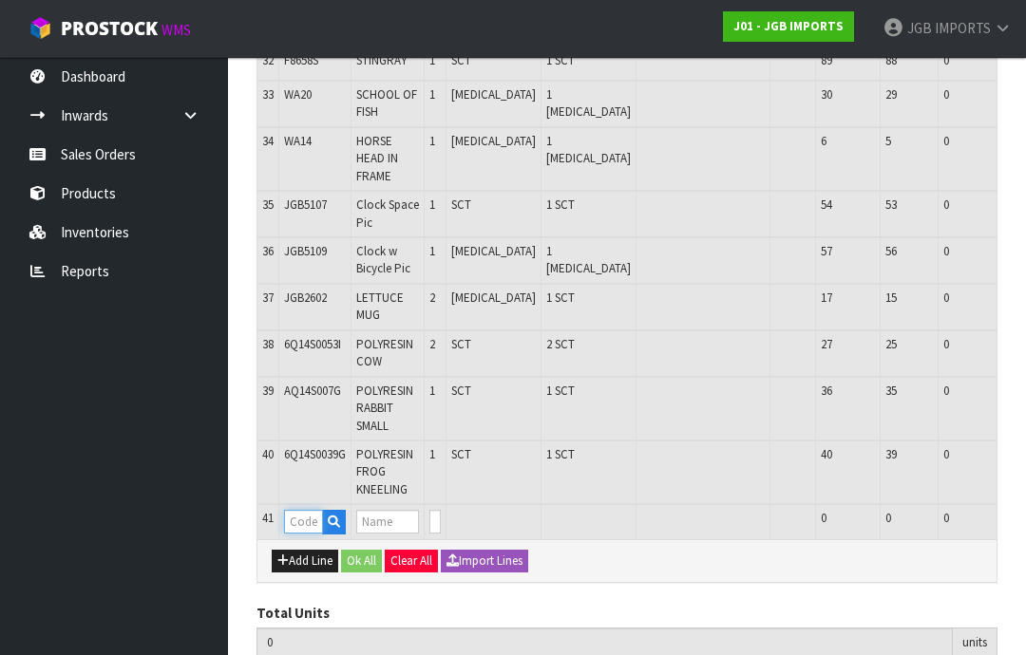
click at [299, 510] on input "text" at bounding box center [303, 522] width 39 height 24
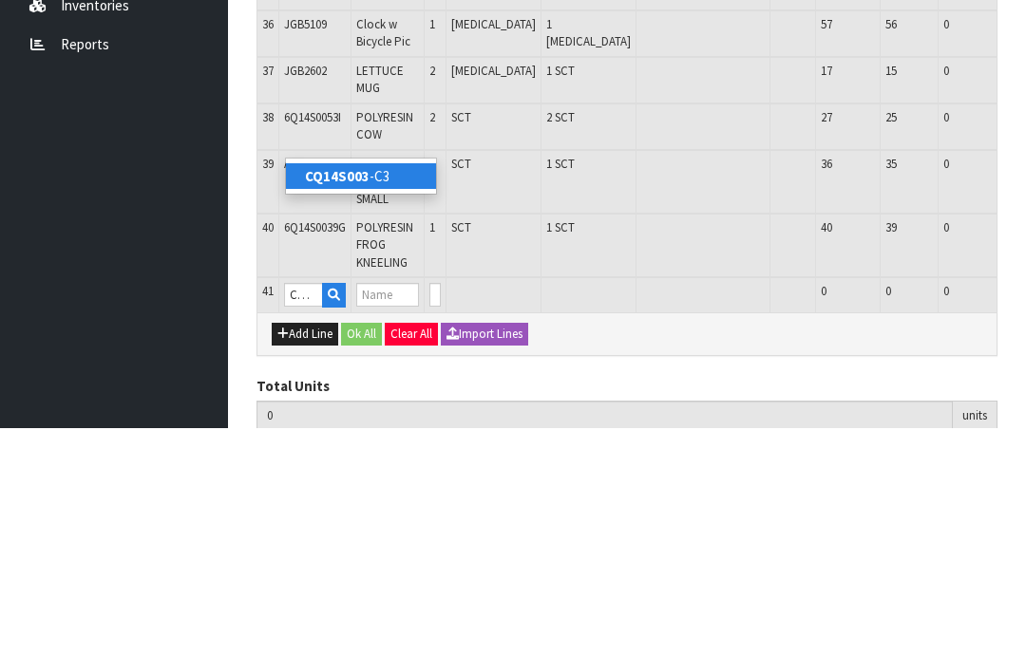
click at [367, 395] on strong "CQ14S003" at bounding box center [337, 404] width 65 height 18
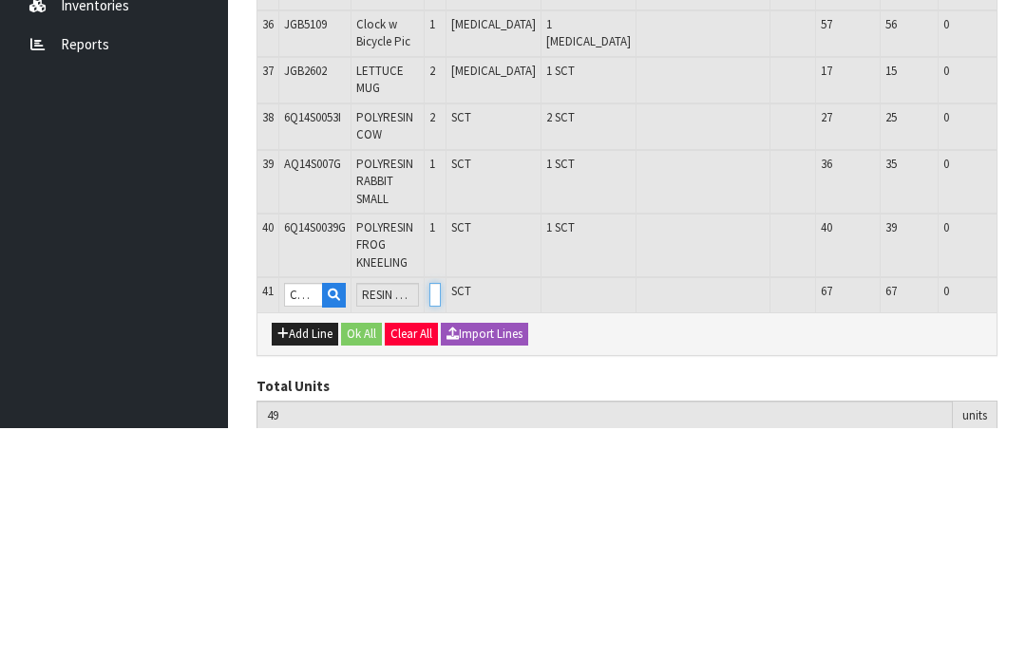
click at [441, 511] on input "0" at bounding box center [434, 523] width 11 height 24
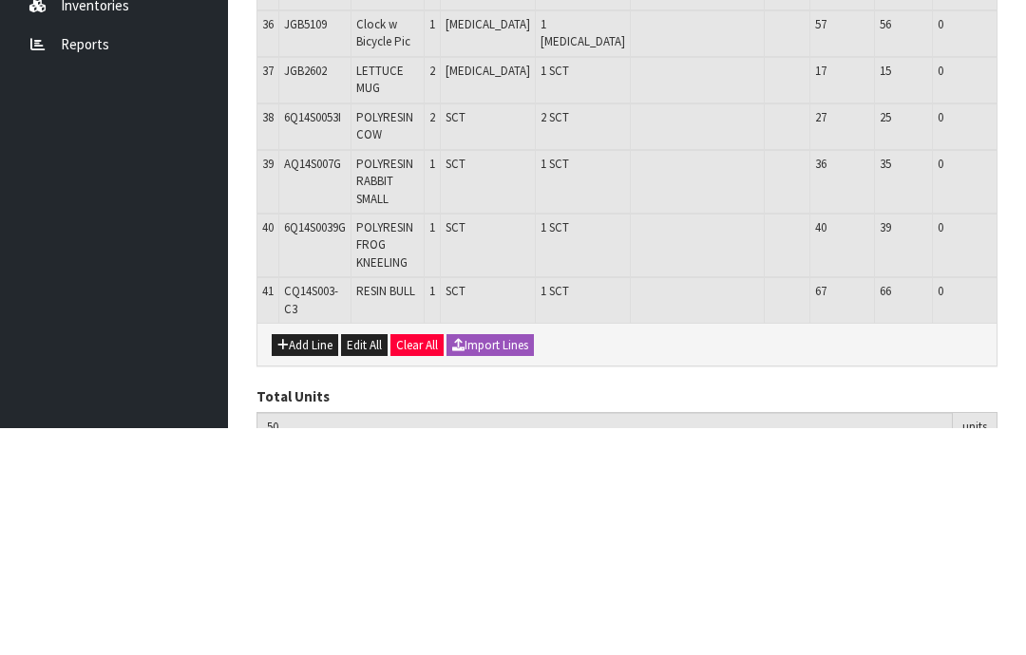
scroll to position [2103, 0]
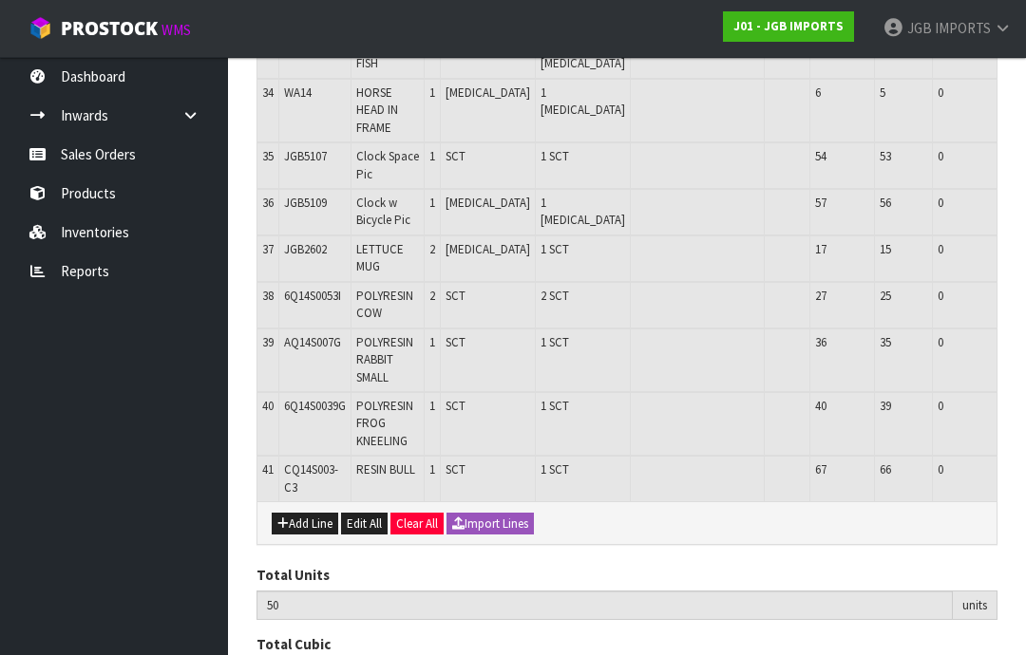
click at [296, 513] on button "Add Line" at bounding box center [305, 524] width 66 height 23
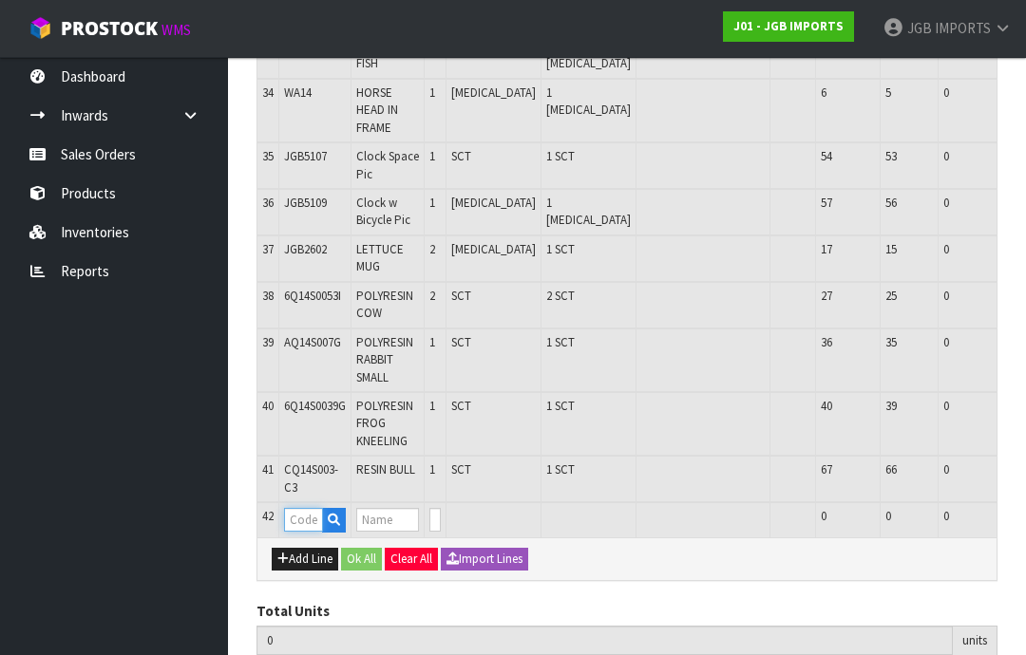
click at [304, 508] on input "text" at bounding box center [303, 520] width 39 height 24
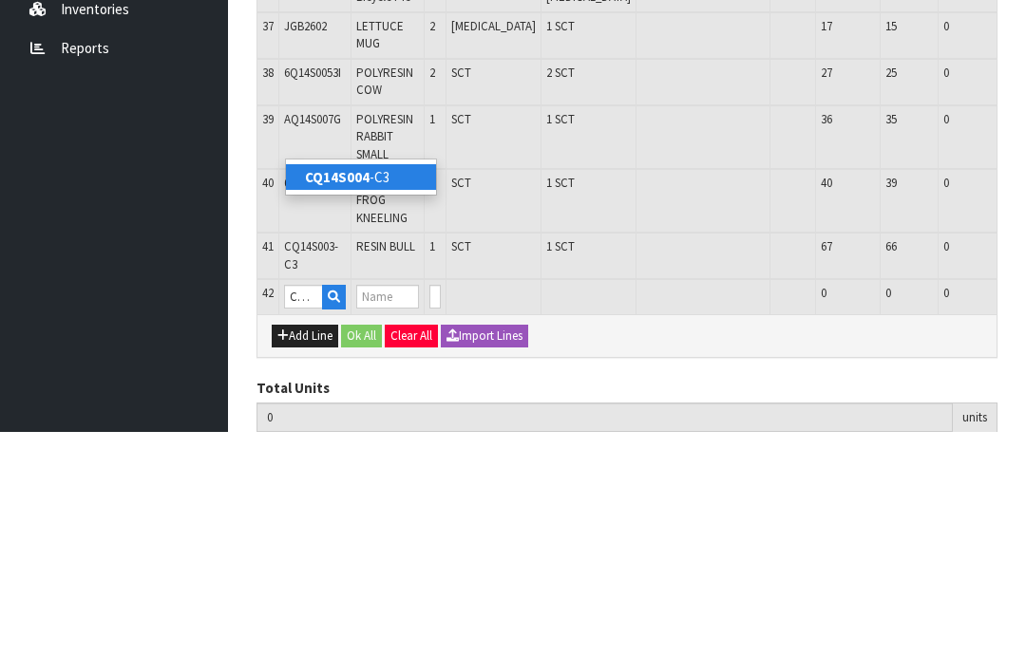
click at [365, 391] on strong "CQ14S004" at bounding box center [337, 400] width 65 height 18
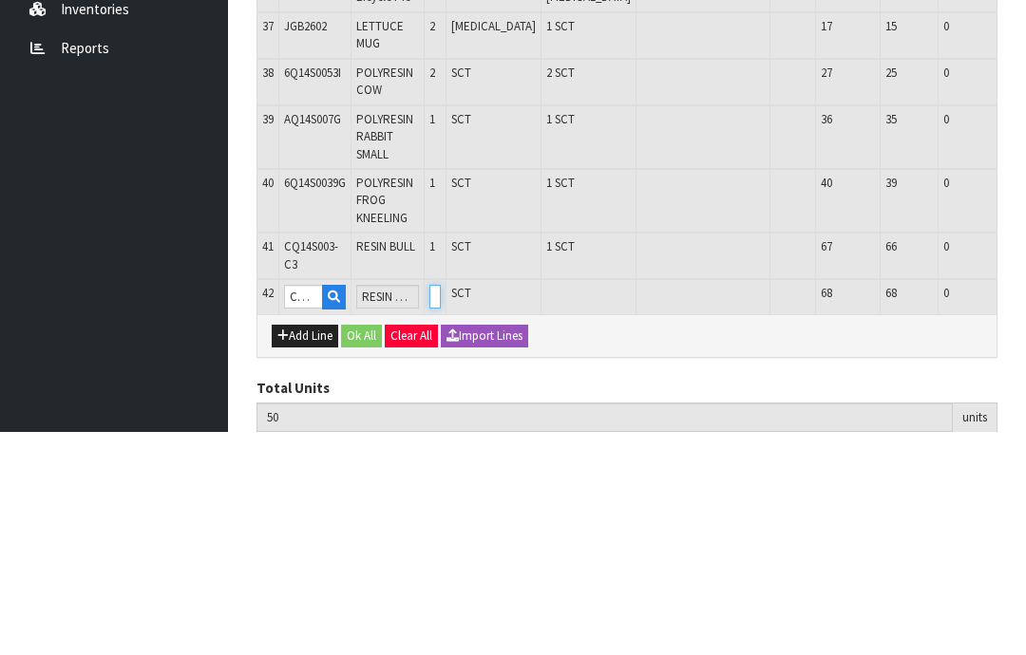
click at [441, 508] on input "0" at bounding box center [434, 520] width 11 height 24
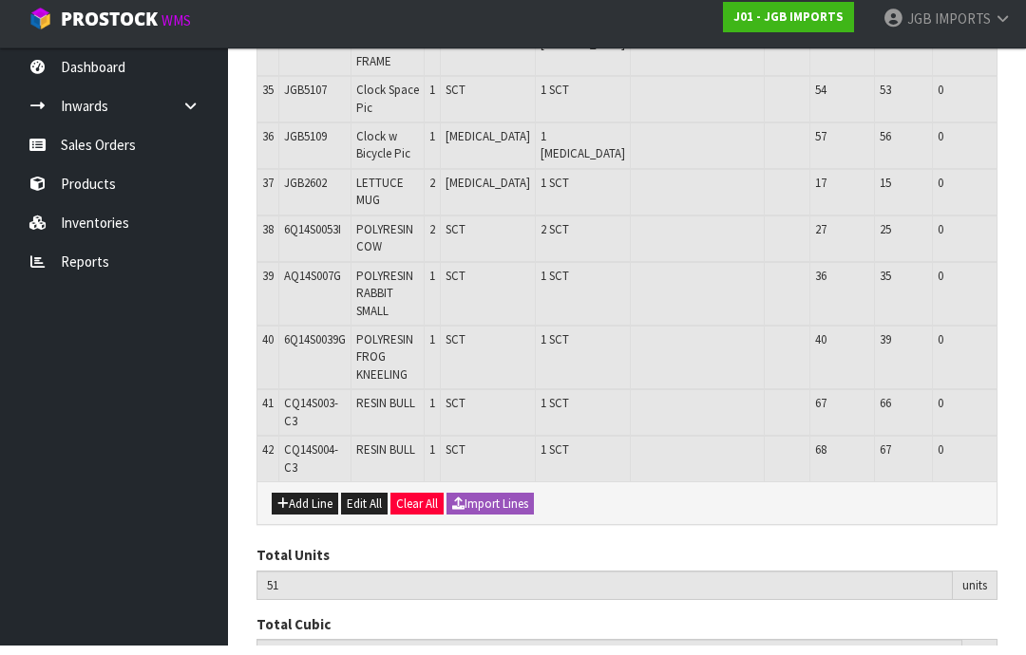
scroll to position [2160, 0]
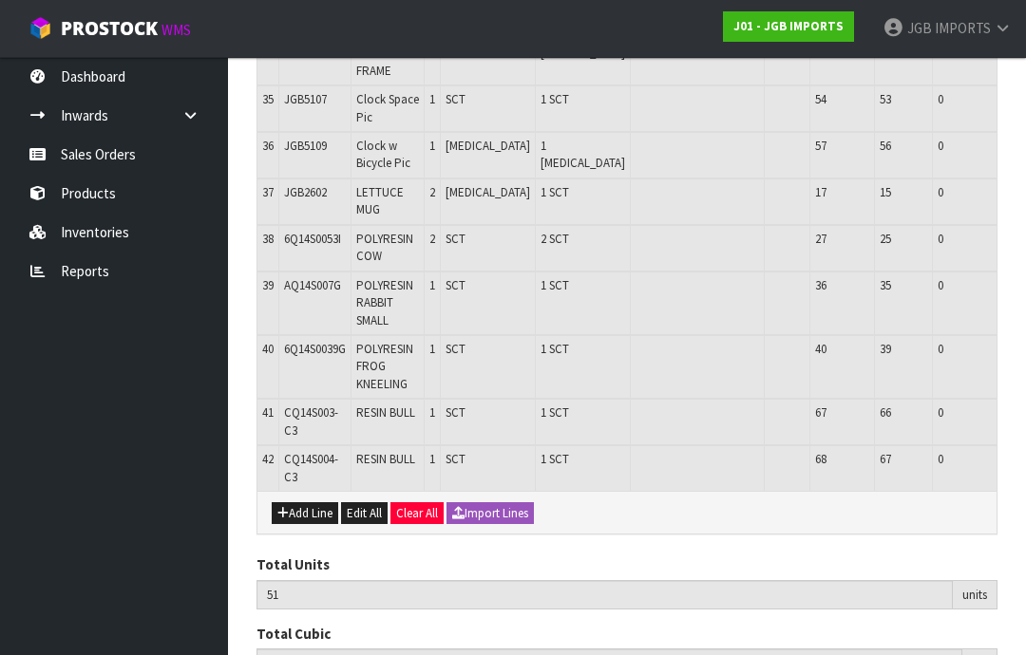
click at [296, 502] on button "Add Line" at bounding box center [305, 513] width 66 height 23
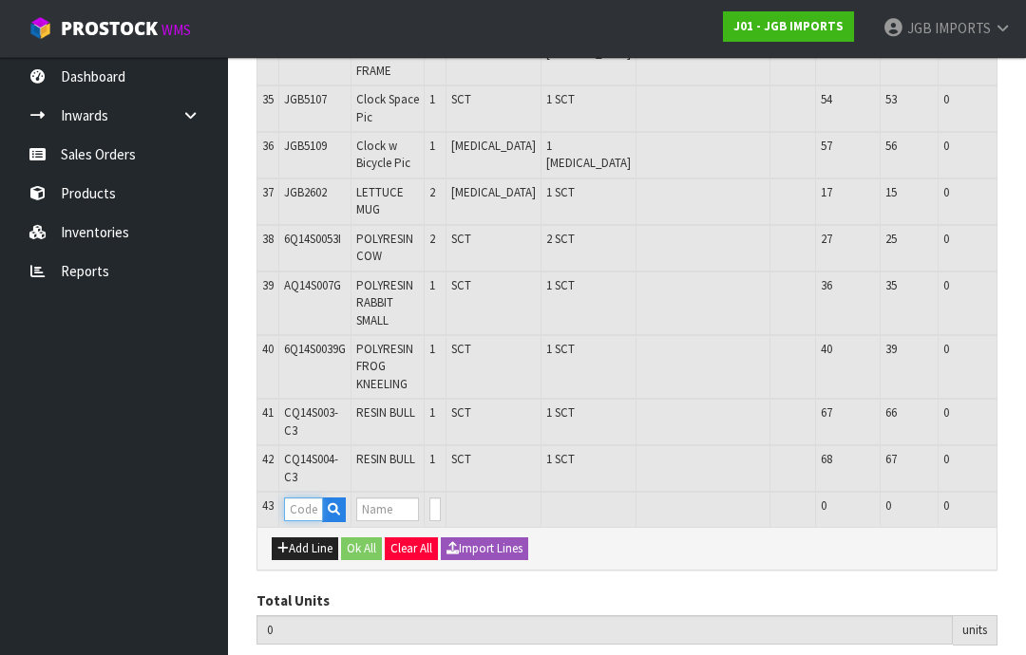
click at [290, 498] on input "text" at bounding box center [303, 510] width 39 height 24
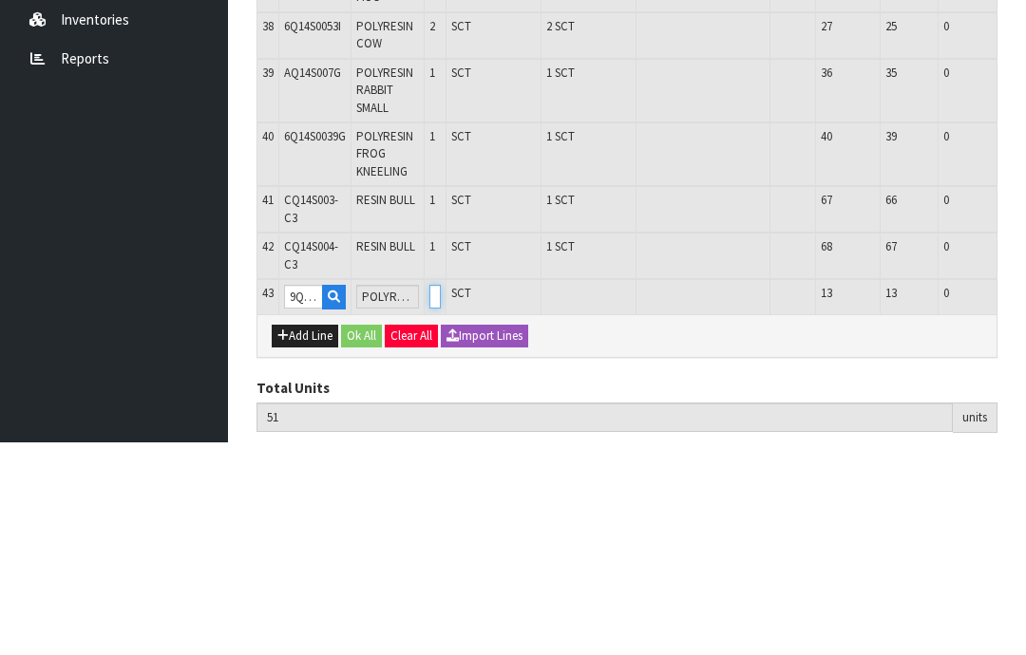
click at [441, 498] on input "0" at bounding box center [434, 510] width 11 height 24
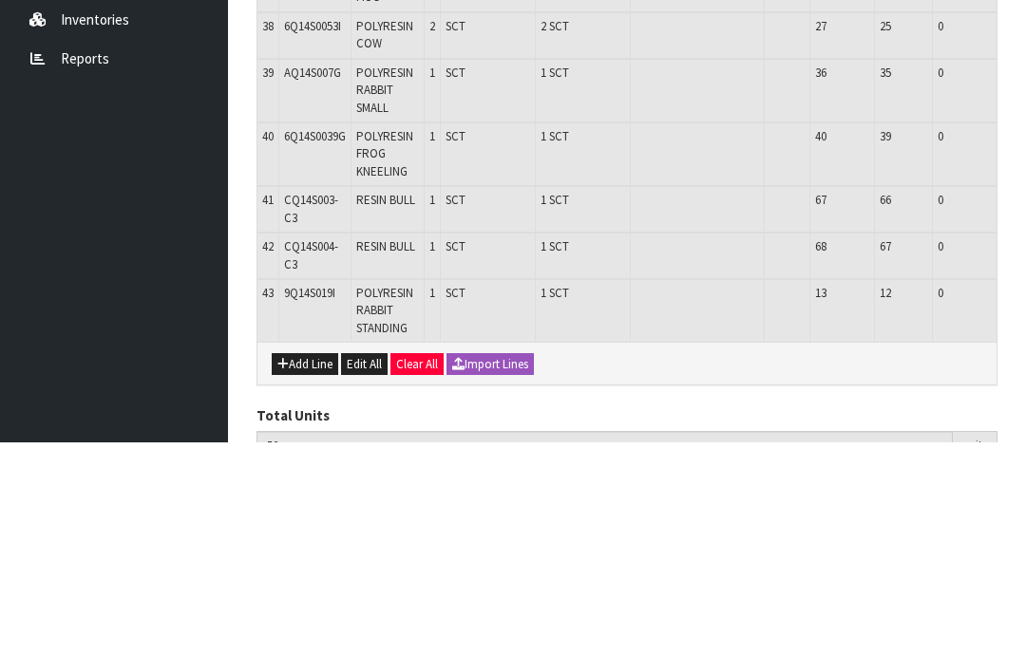
scroll to position [2194, 0]
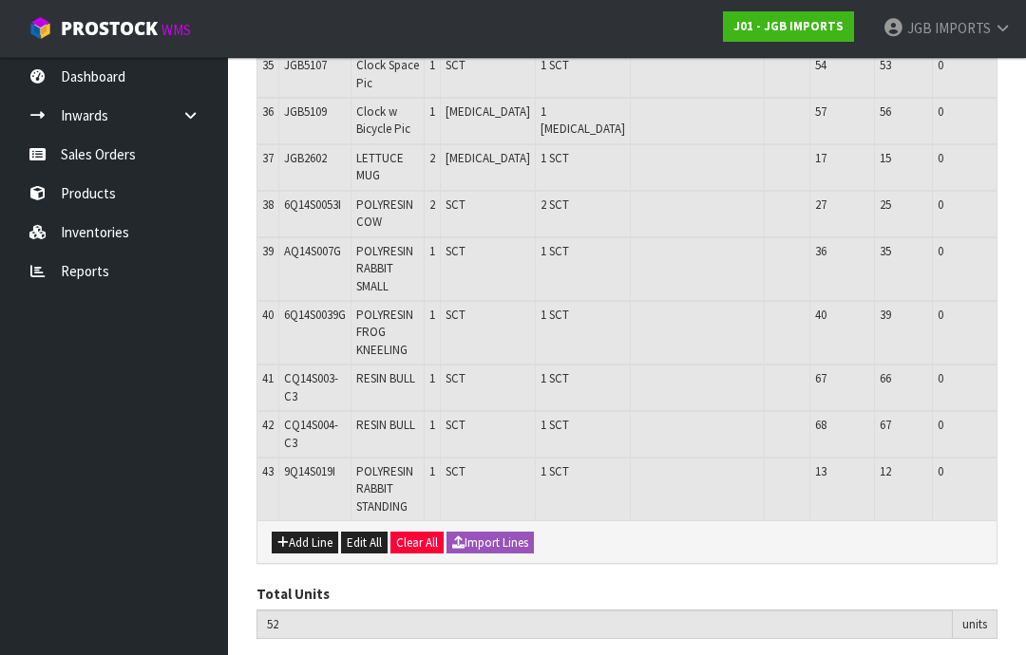
click at [301, 532] on button "Add Line" at bounding box center [305, 543] width 66 height 23
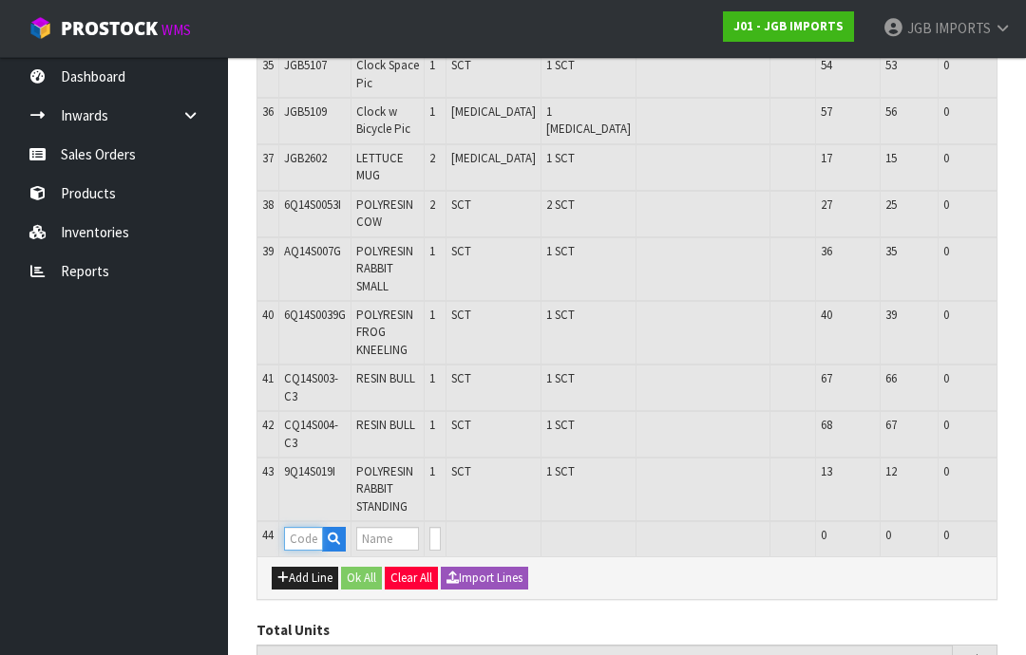
click at [297, 527] on input "text" at bounding box center [303, 539] width 39 height 24
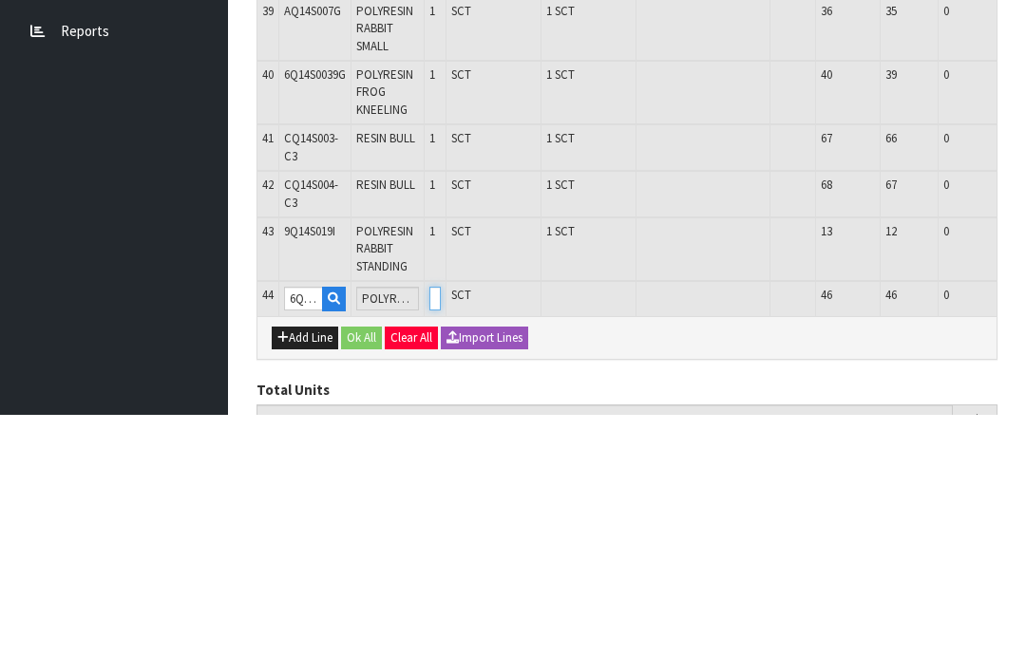
click at [441, 527] on input "0" at bounding box center [434, 539] width 11 height 24
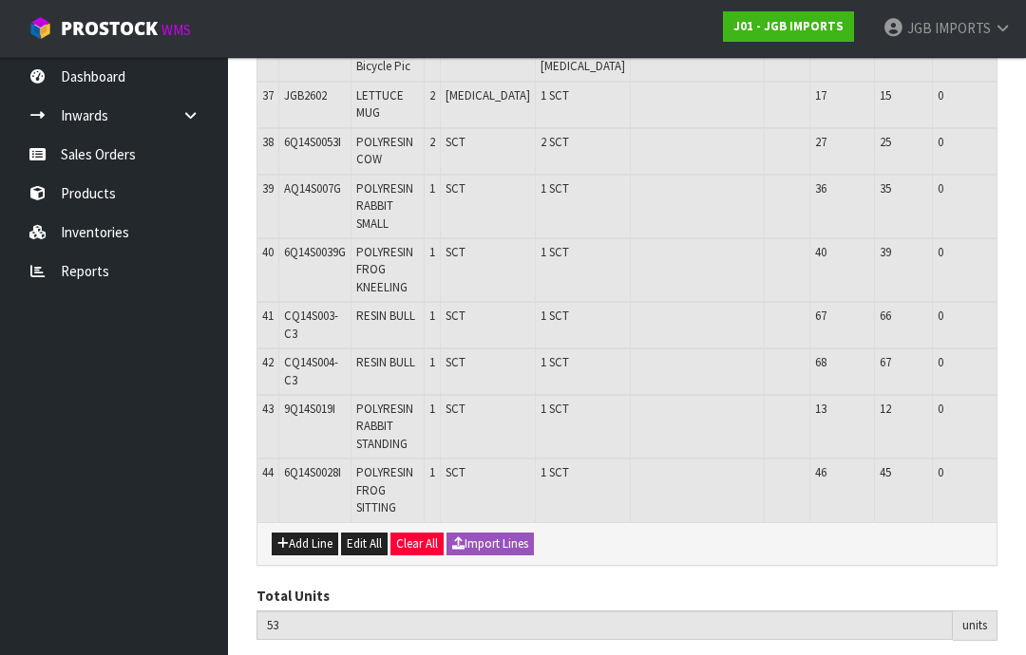
click at [304, 533] on button "Add Line" at bounding box center [305, 544] width 66 height 23
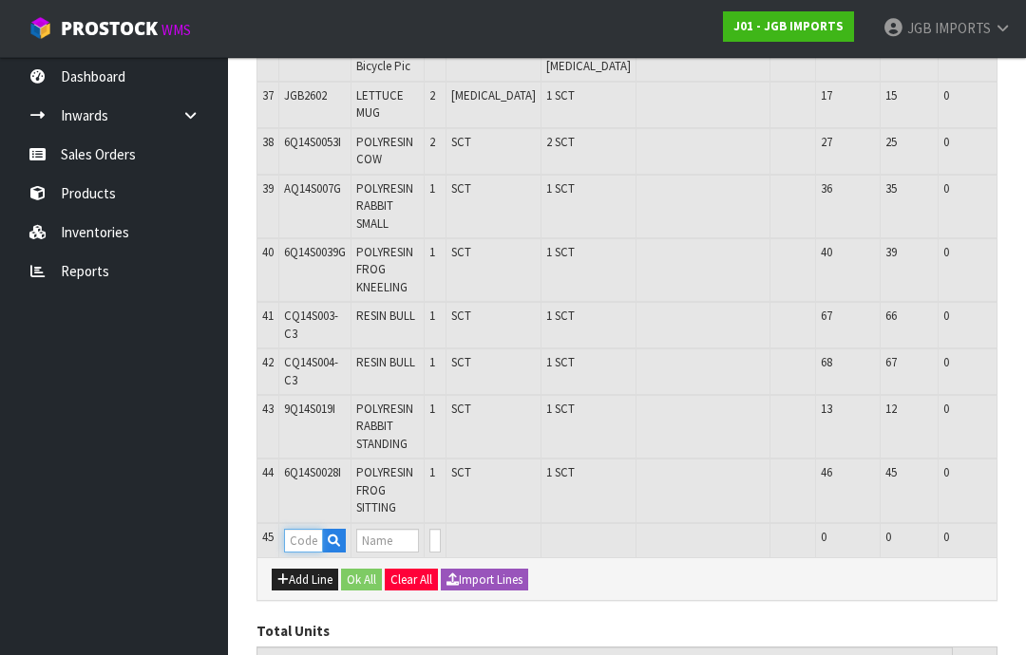
click at [298, 529] on input "text" at bounding box center [303, 541] width 39 height 24
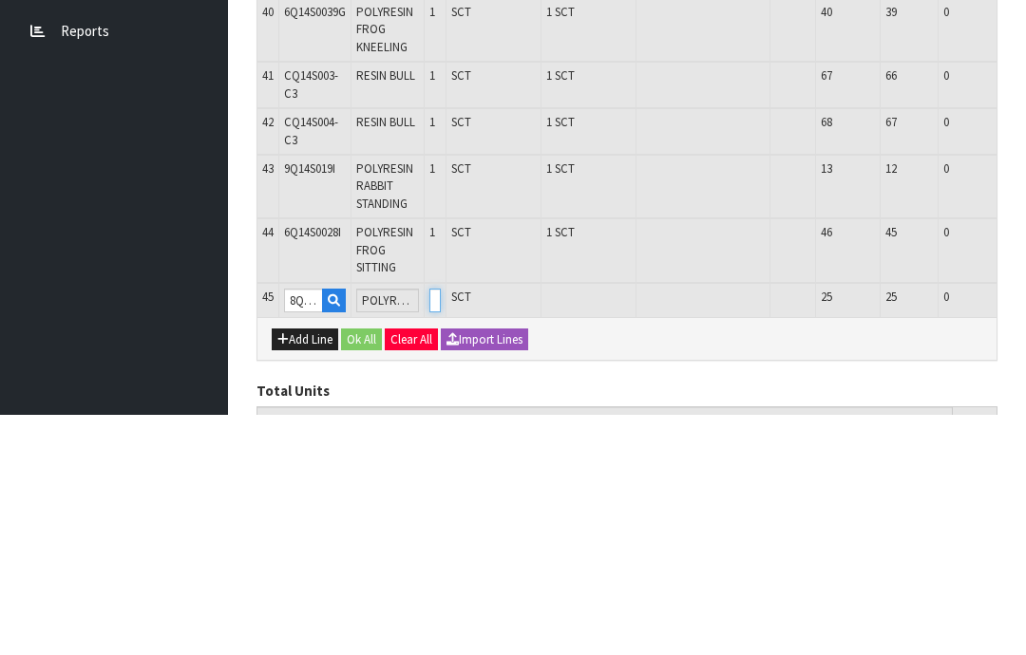
click at [441, 529] on input "0" at bounding box center [434, 541] width 11 height 24
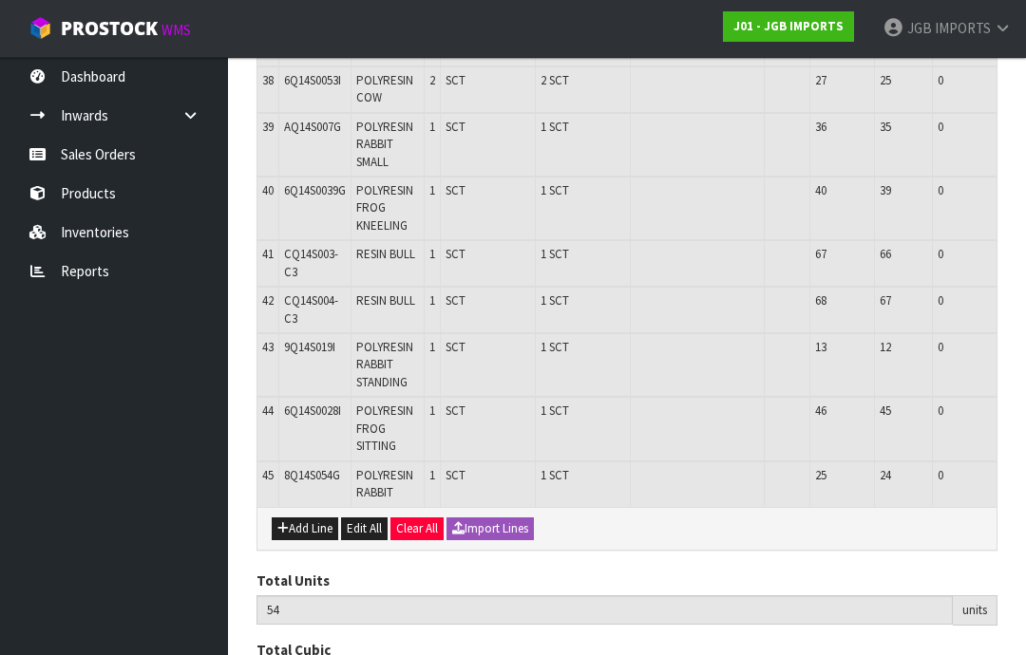
click at [300, 518] on button "Add Line" at bounding box center [305, 529] width 66 height 23
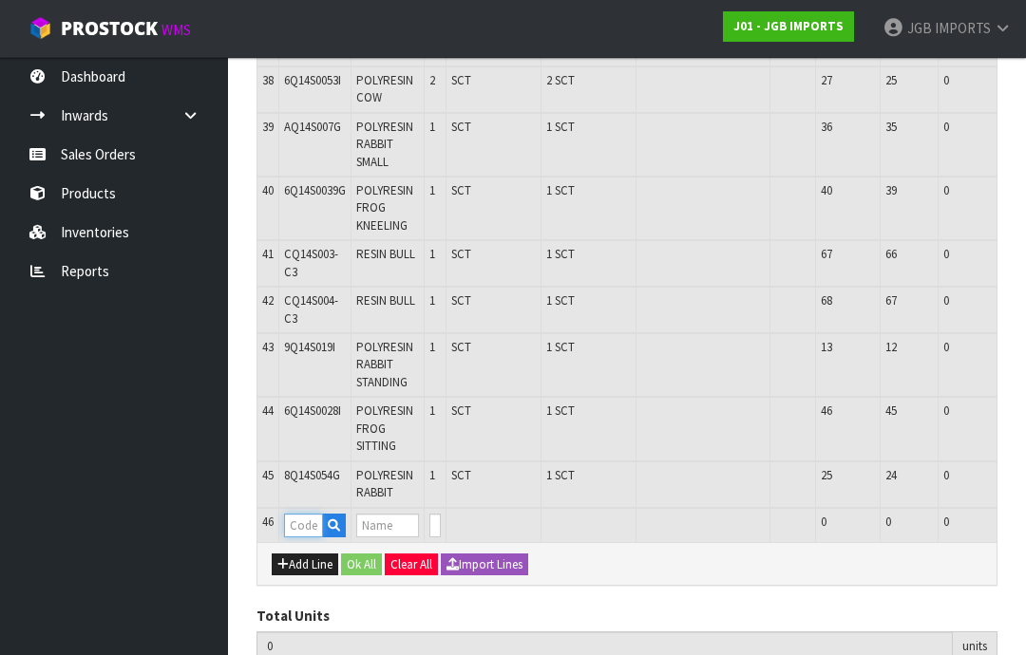
click at [302, 514] on input "text" at bounding box center [303, 526] width 39 height 24
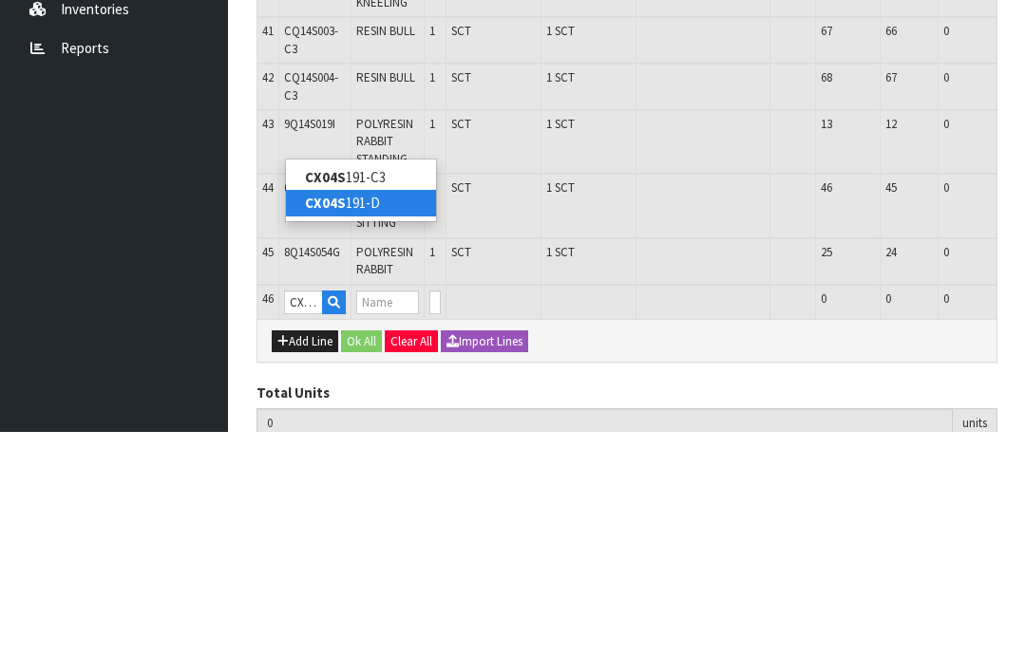
click at [355, 413] on link "CX04S 191-D" at bounding box center [361, 426] width 150 height 26
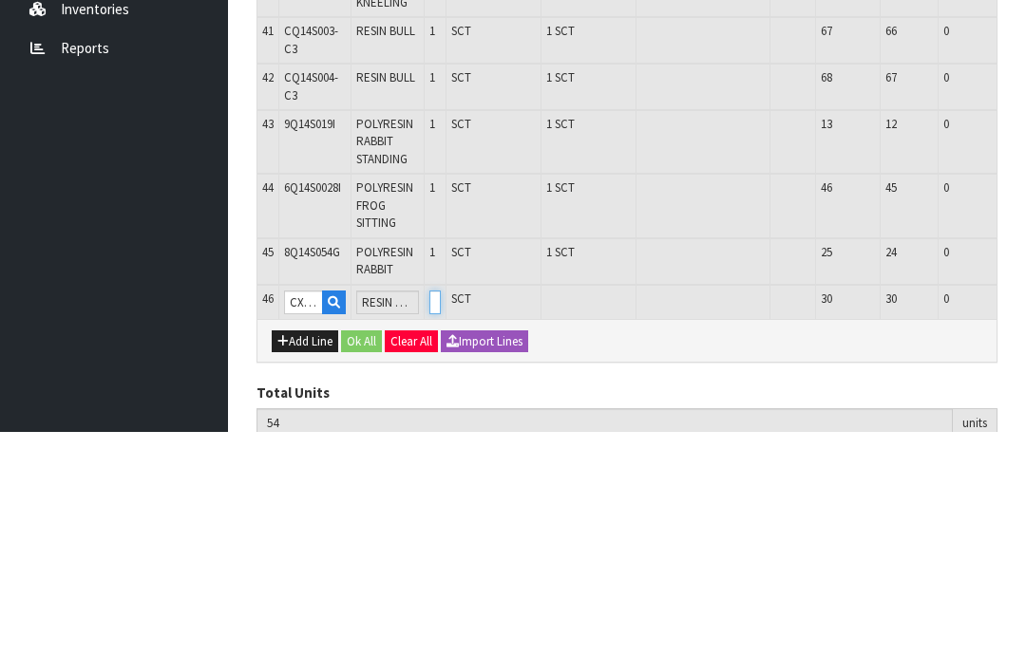
click at [441, 514] on input "0" at bounding box center [434, 526] width 11 height 24
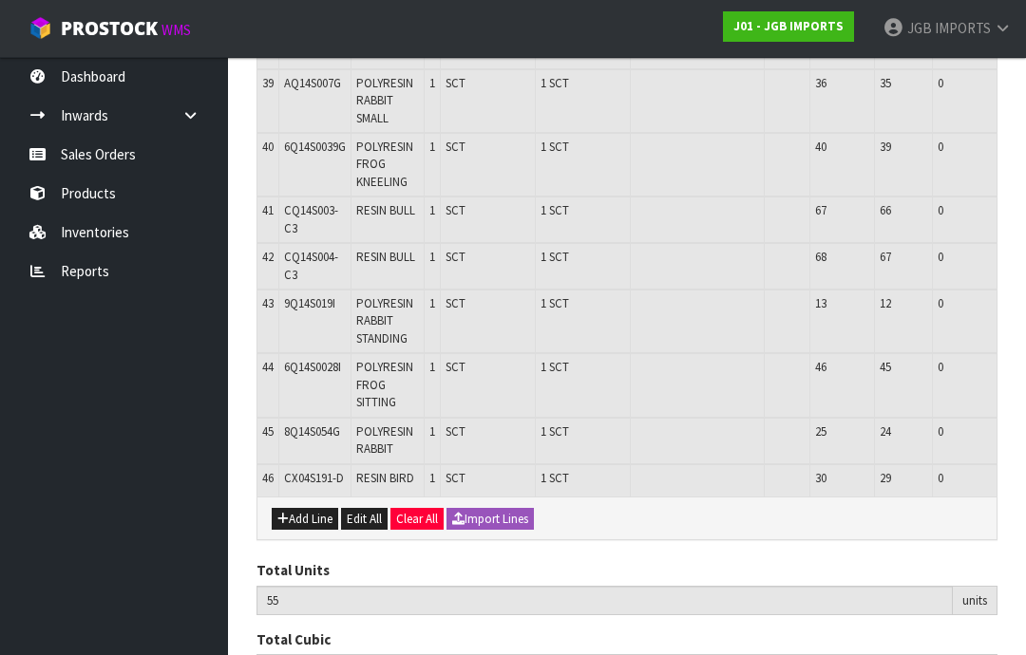
click at [304, 508] on button "Add Line" at bounding box center [305, 519] width 66 height 23
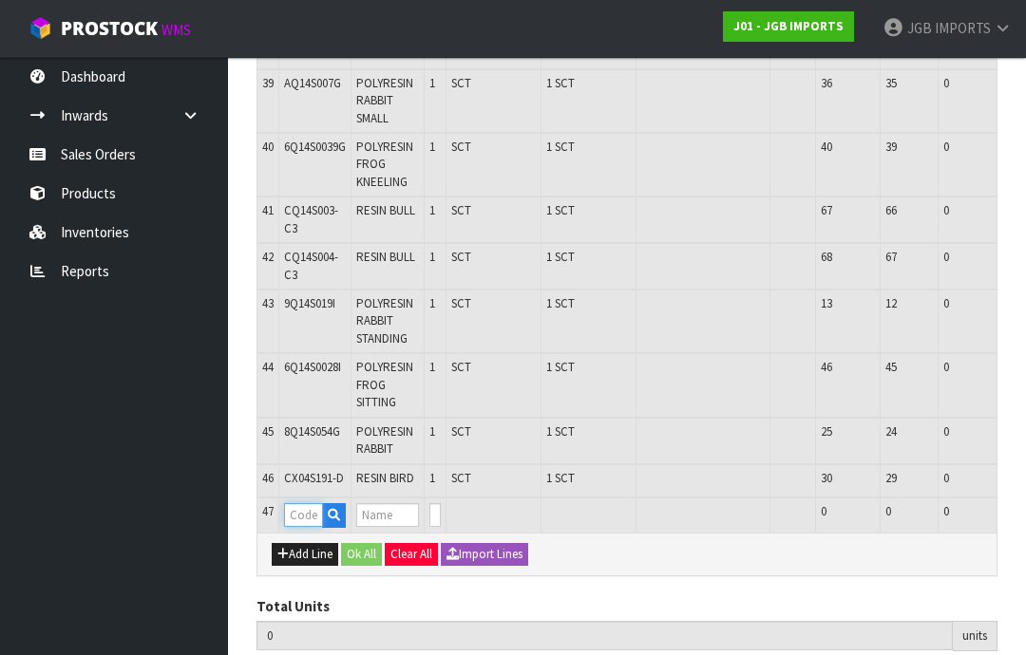
click at [301, 503] on input "text" at bounding box center [303, 515] width 39 height 24
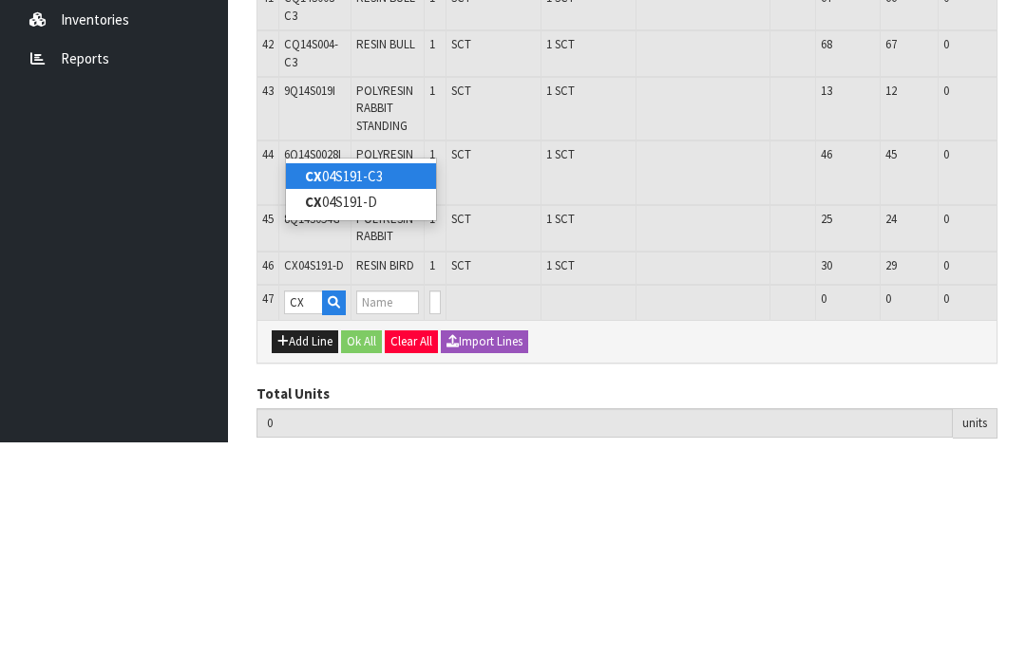
click at [378, 376] on link "CX 04S191-C3" at bounding box center [361, 389] width 150 height 26
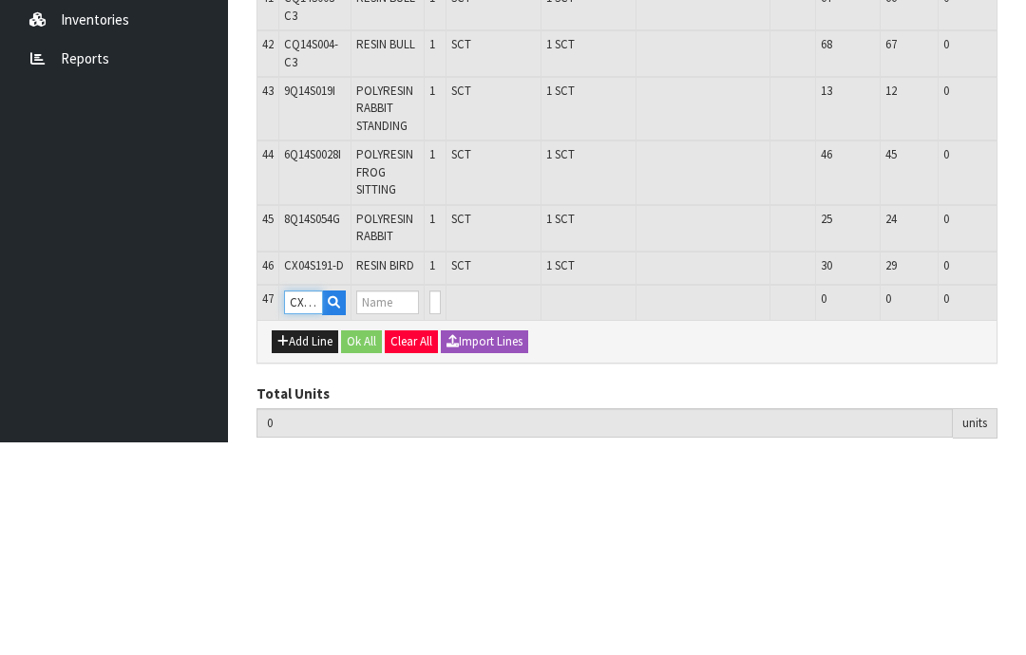
scroll to position [2397, 0]
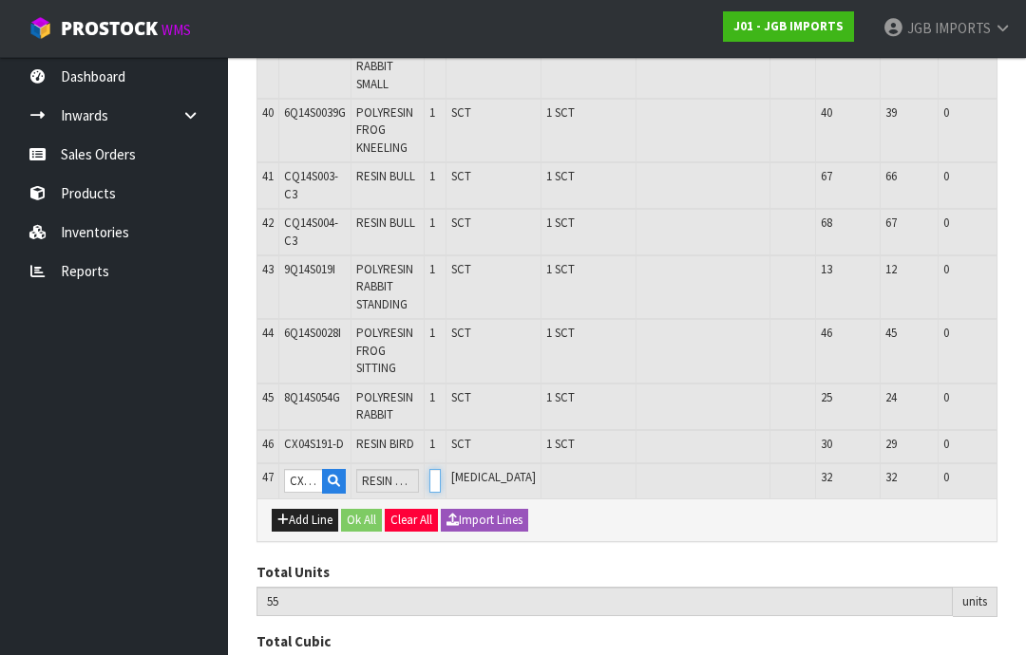
click at [441, 469] on input "0" at bounding box center [434, 481] width 11 height 24
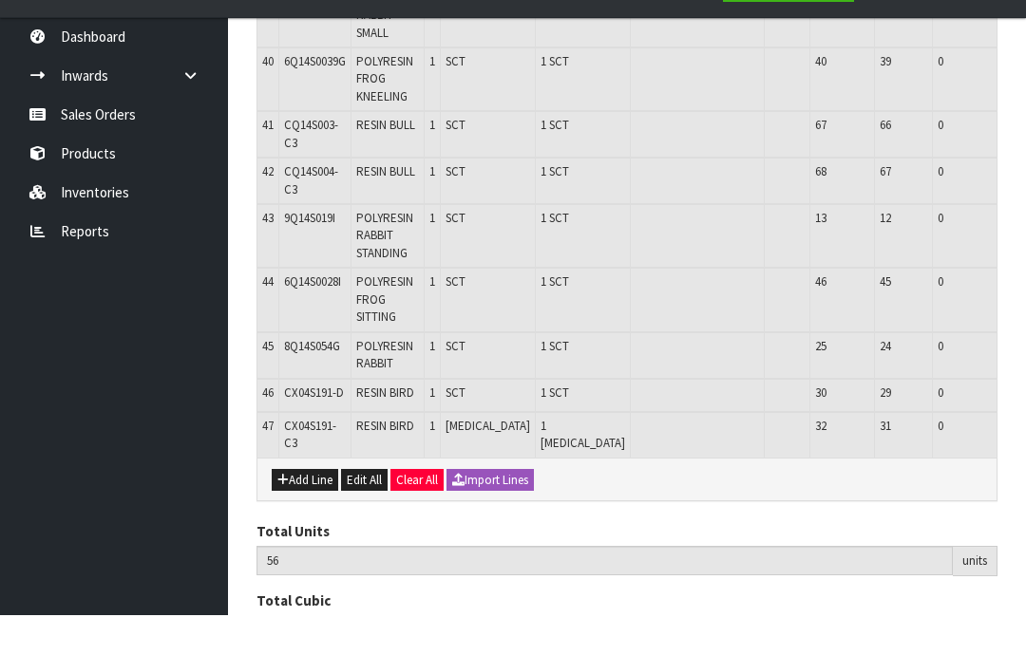
scroll to position [2408, 0]
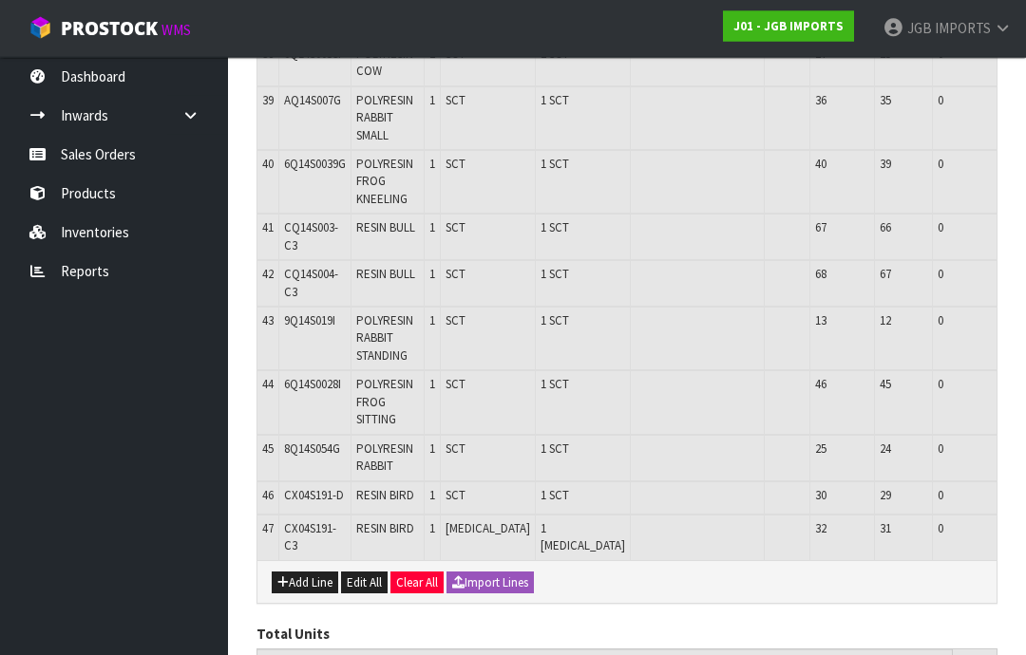
scroll to position [2345, 0]
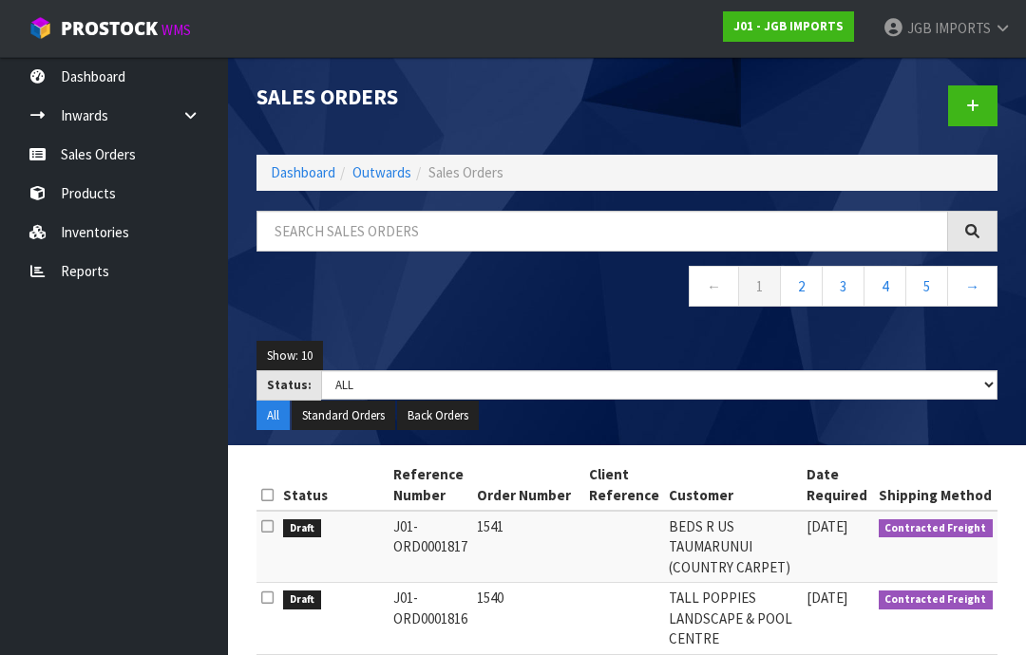
click at [975, 40] on link "JGB IMPORTS" at bounding box center [947, 28] width 158 height 57
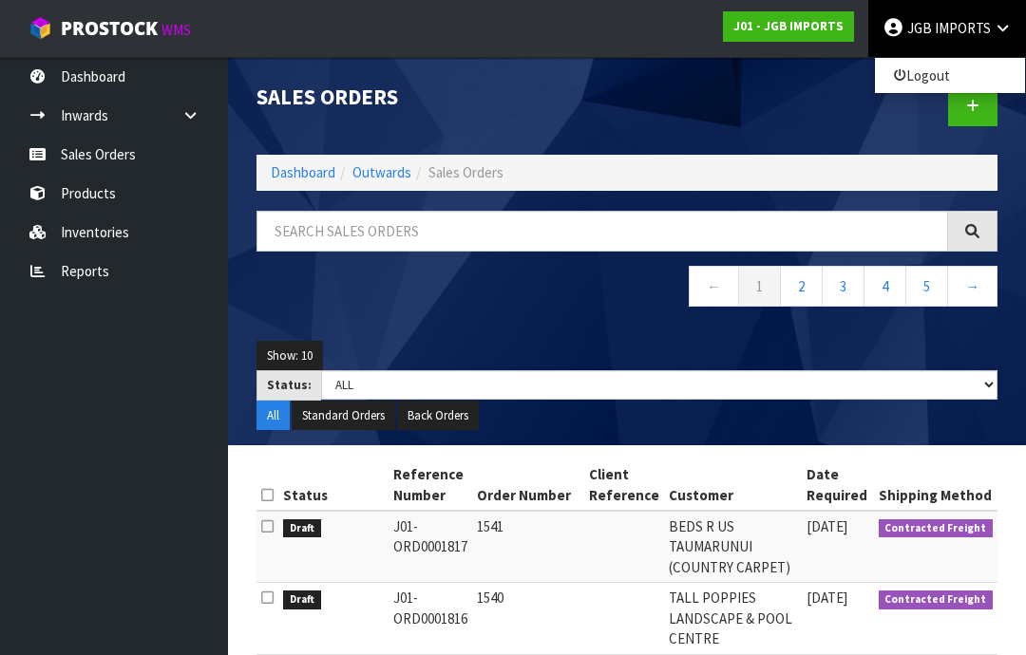
click at [920, 81] on link "Logout" at bounding box center [950, 76] width 150 height 26
